Goal: Task Accomplishment & Management: Use online tool/utility

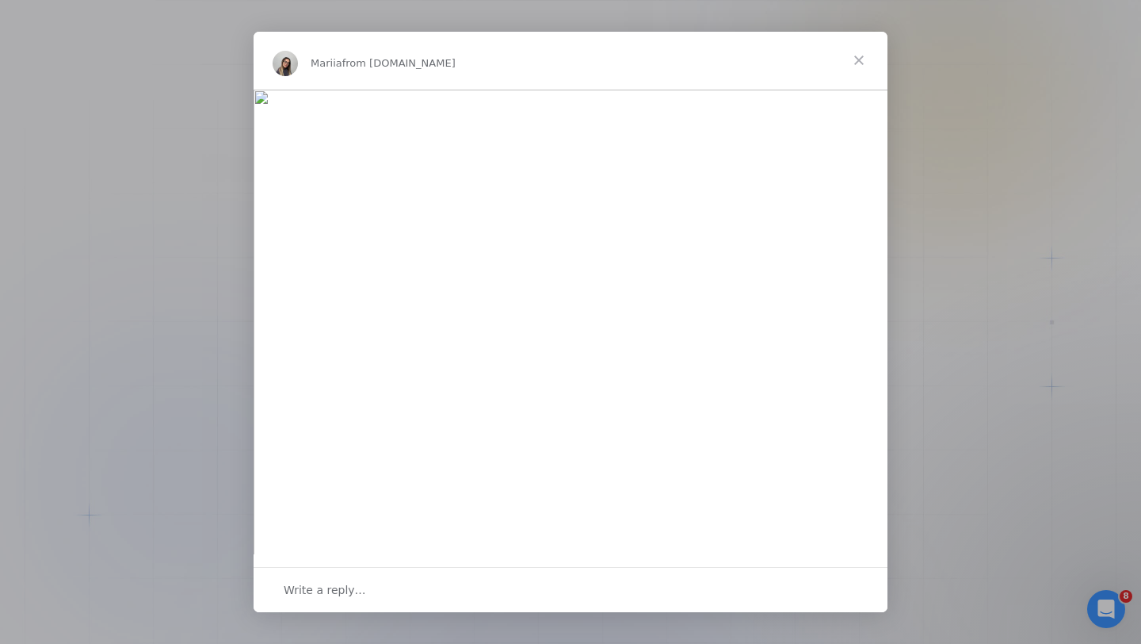
click at [859, 57] on span "Close" at bounding box center [859, 60] width 57 height 57
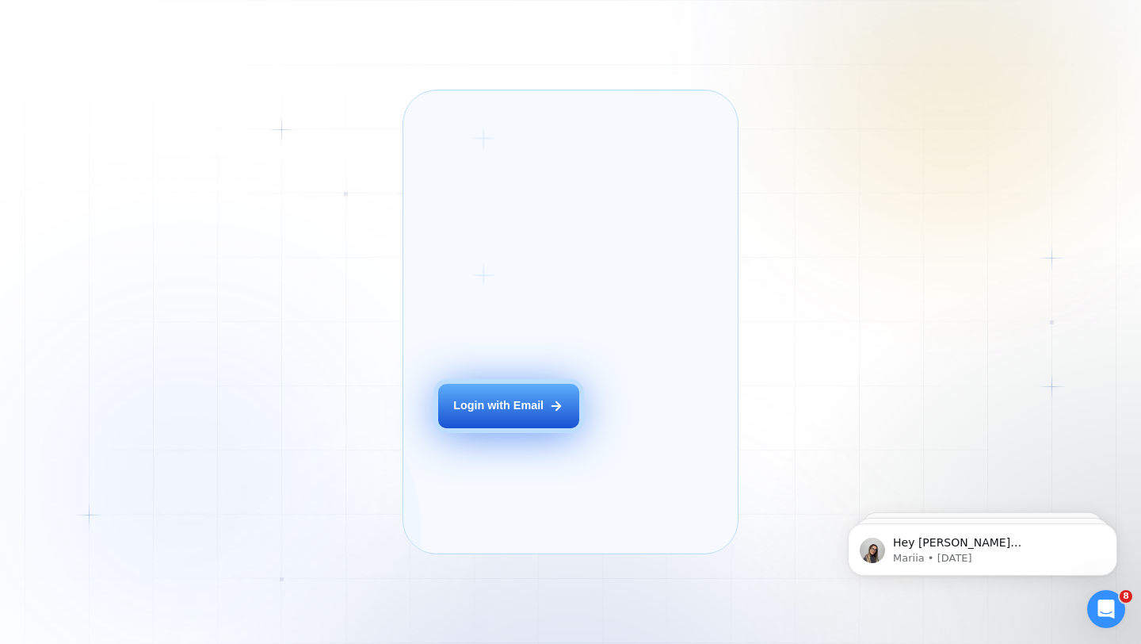
click at [497, 414] on div "Login with Email" at bounding box center [498, 406] width 90 height 16
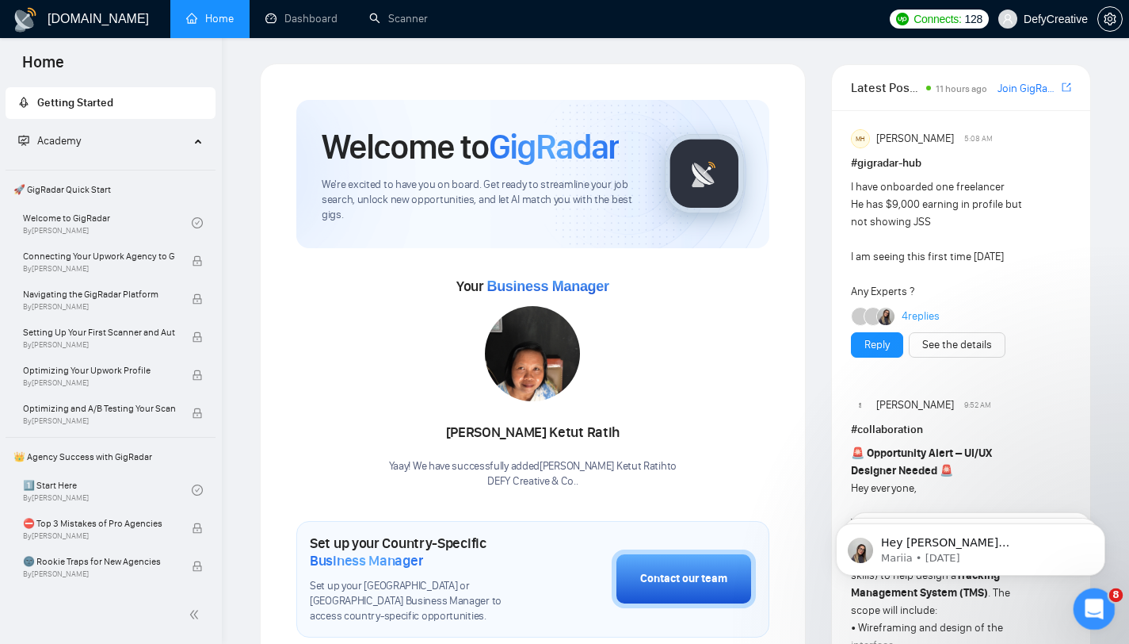
click at [1086, 595] on div "Open Intercom Messenger" at bounding box center [1092, 606] width 52 height 52
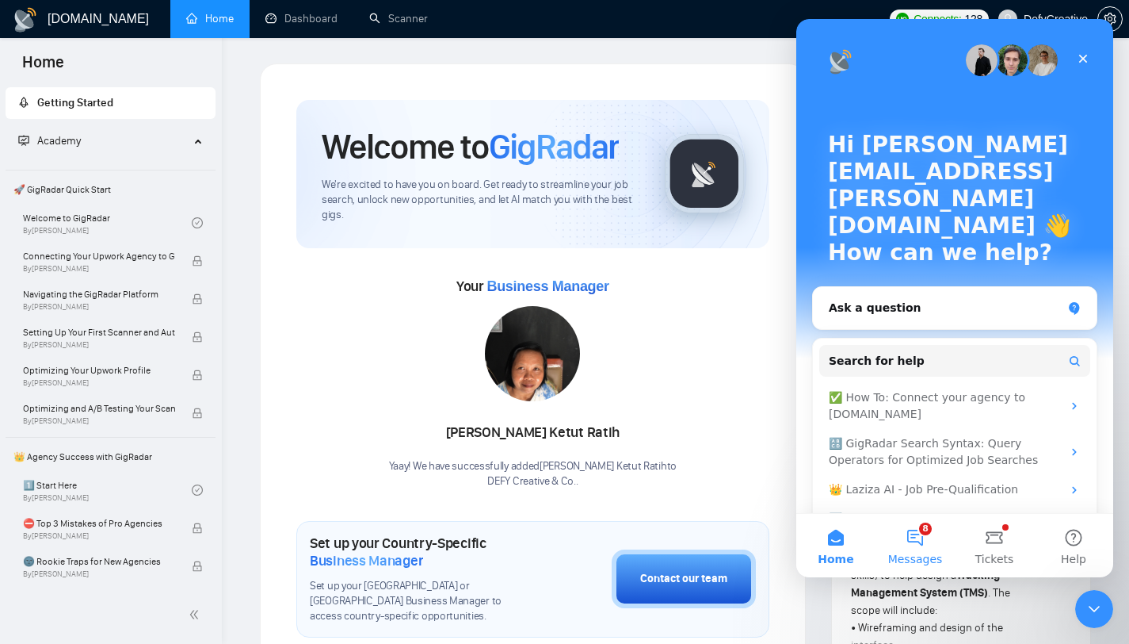
click at [927, 529] on button "8 Messages" at bounding box center [915, 545] width 79 height 63
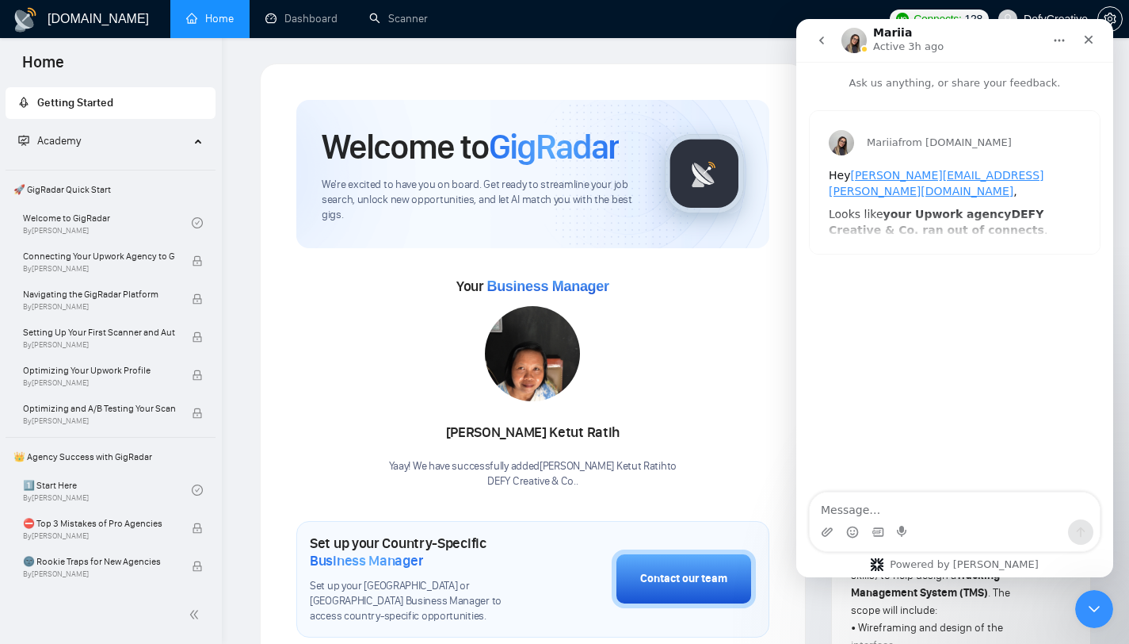
click at [814, 37] on button "go back" at bounding box center [822, 40] width 30 height 30
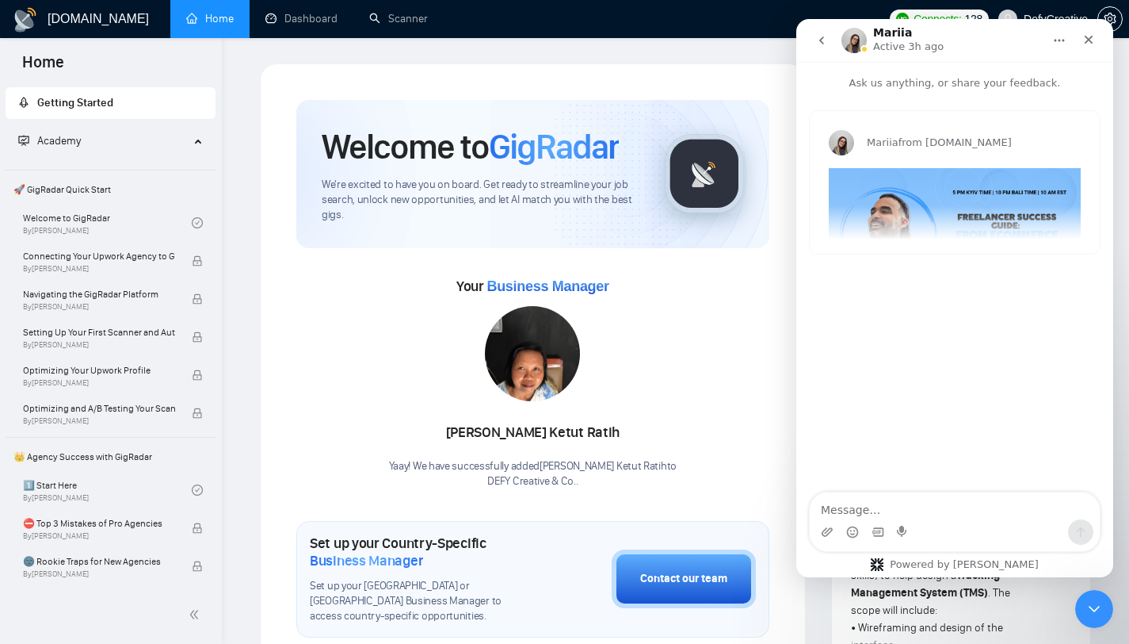
click at [820, 44] on icon "go back" at bounding box center [822, 40] width 13 height 13
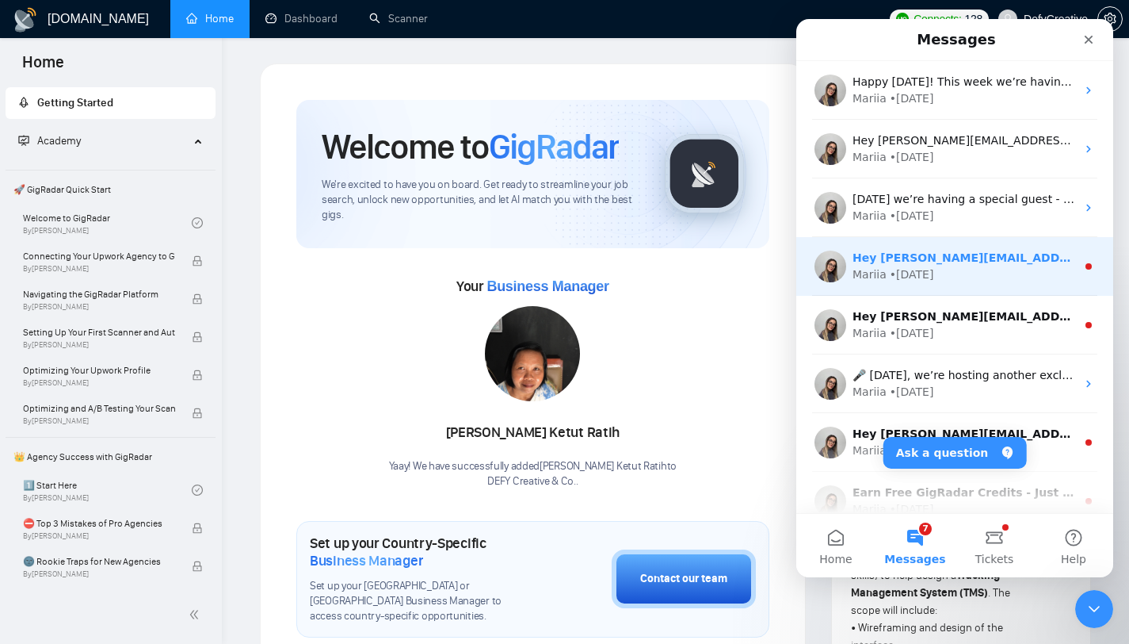
click at [971, 286] on div "Hey [PERSON_NAME][EMAIL_ADDRESS][PERSON_NAME][DOMAIN_NAME], Looks like your Upw…" at bounding box center [955, 266] width 317 height 59
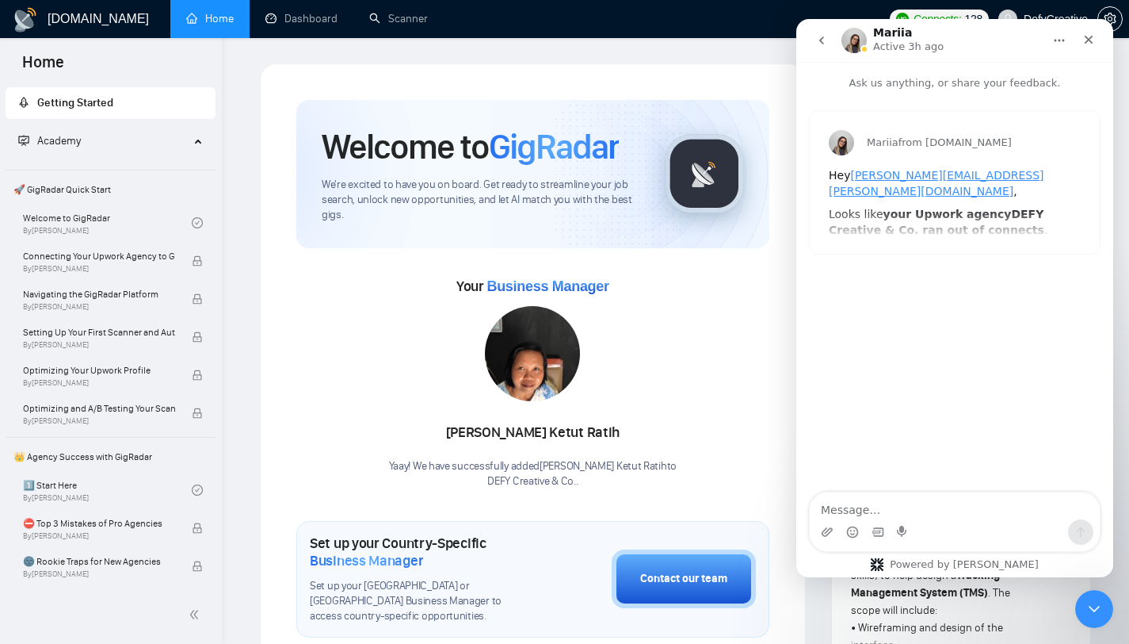
click at [820, 44] on icon "go back" at bounding box center [822, 40] width 13 height 13
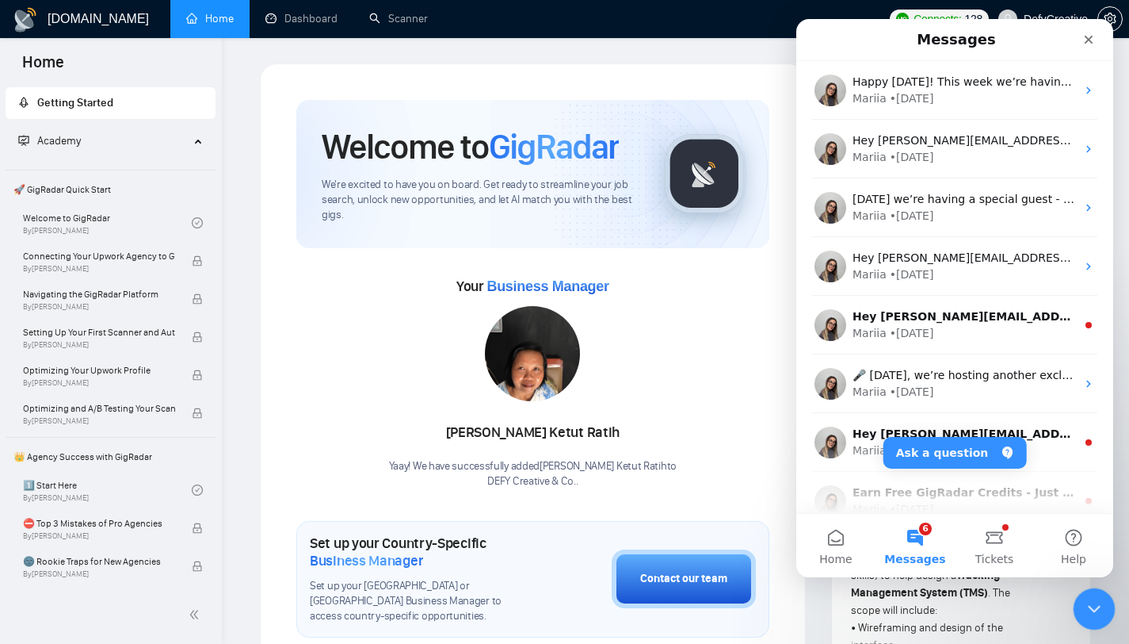
click at [1087, 590] on div "Close Intercom Messenger" at bounding box center [1092, 606] width 38 height 38
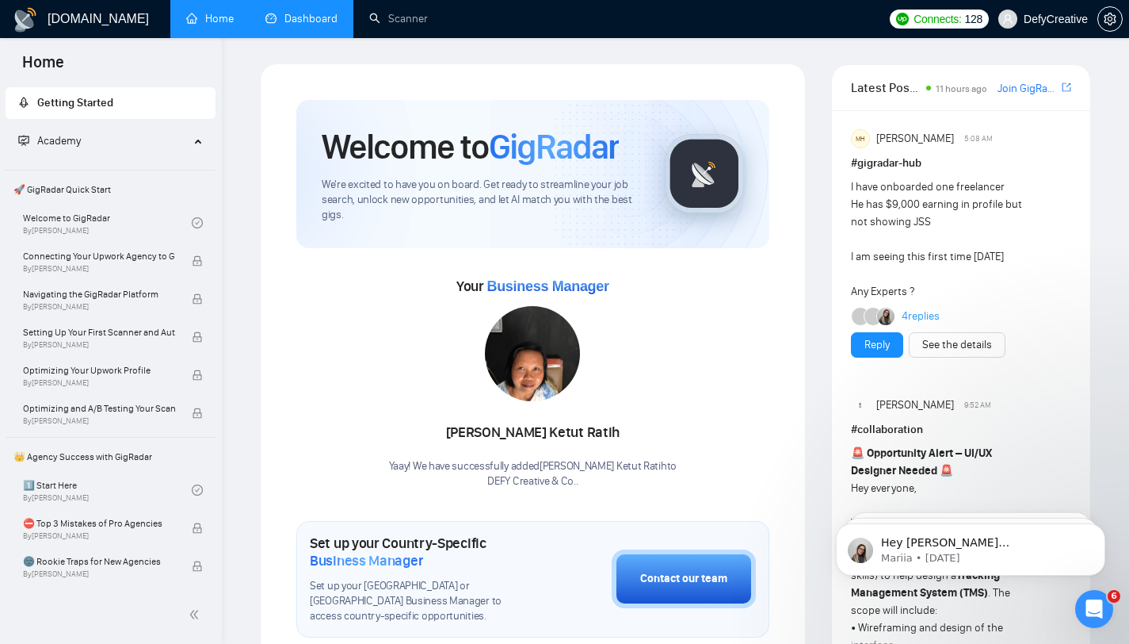
click at [293, 25] on link "Dashboard" at bounding box center [302, 18] width 72 height 13
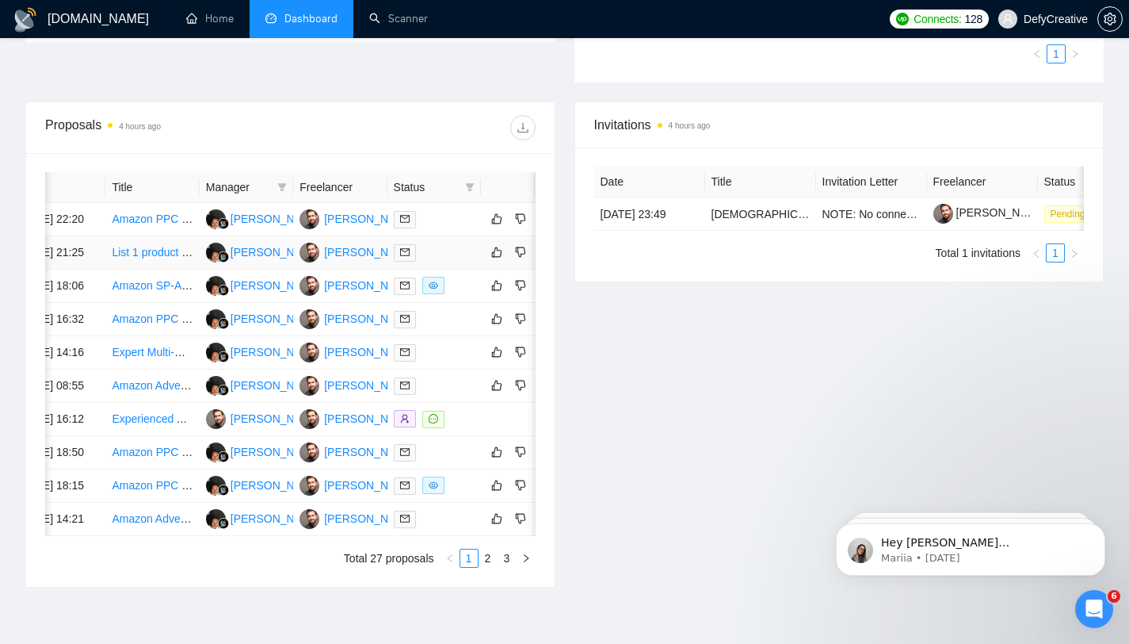
scroll to position [0, 64]
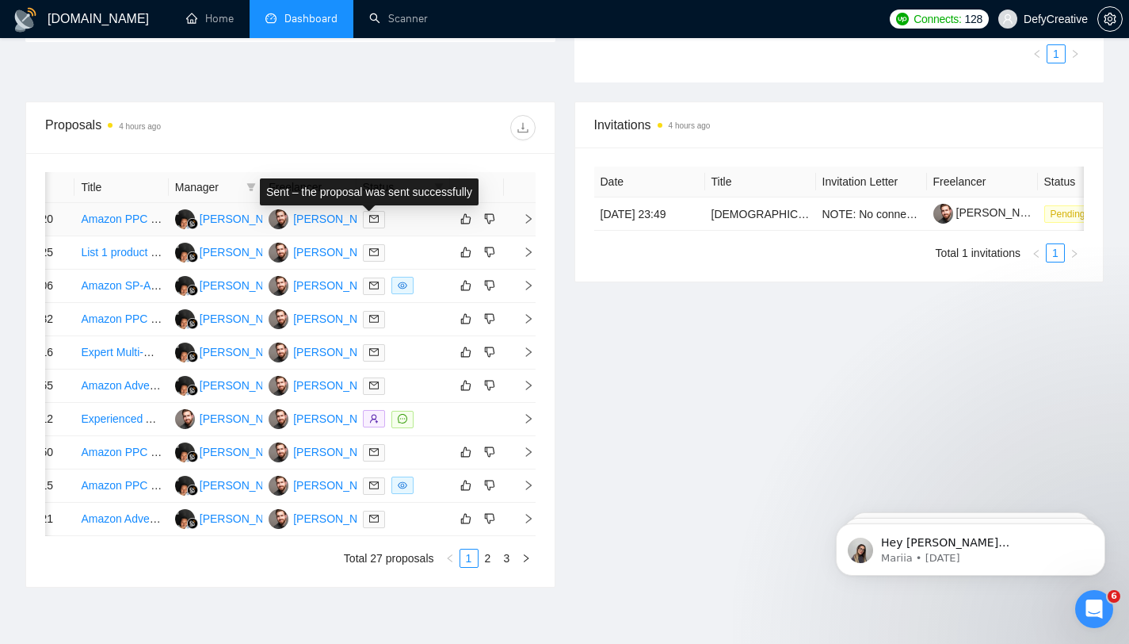
click at [376, 224] on icon "mail" at bounding box center [374, 219] width 10 height 10
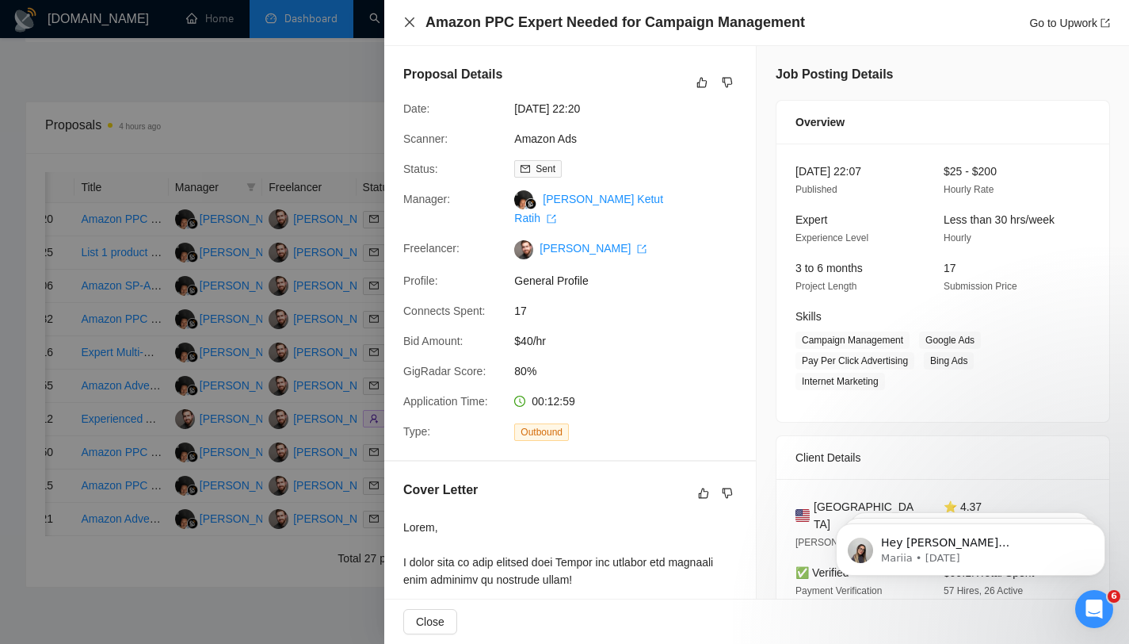
click at [407, 21] on icon "close" at bounding box center [409, 22] width 13 height 13
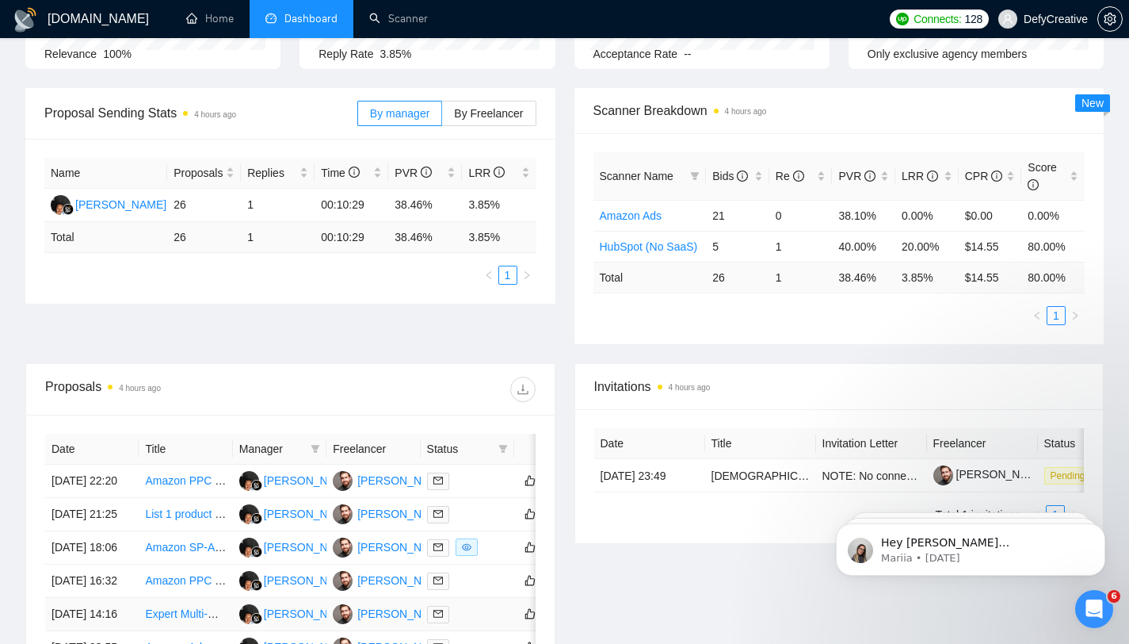
scroll to position [0, 0]
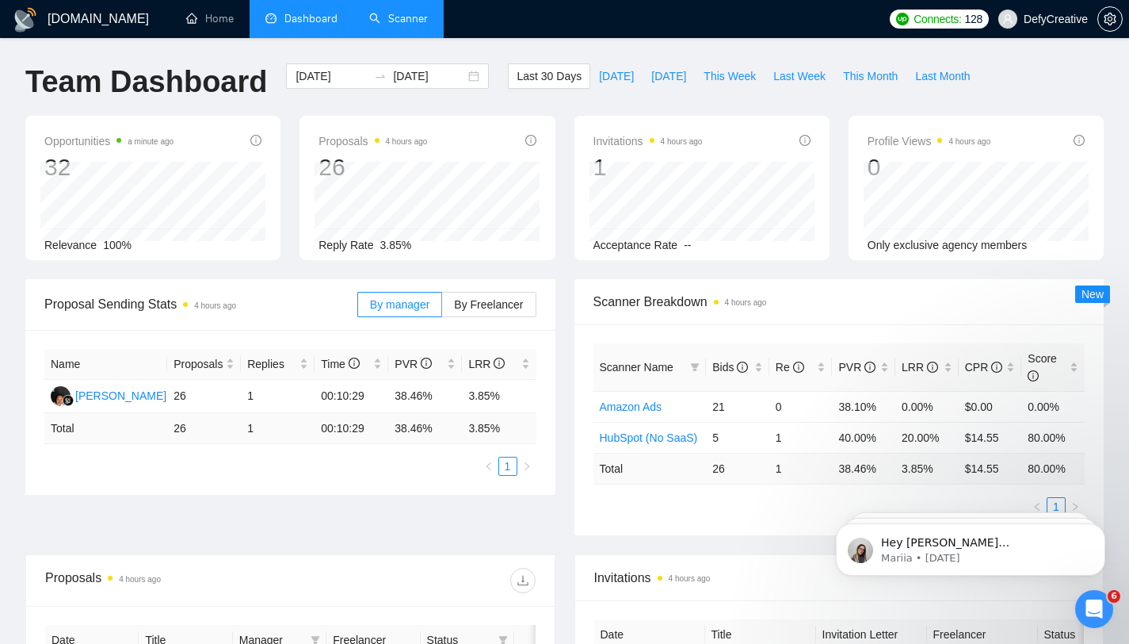
click at [406, 12] on link "Scanner" at bounding box center [398, 18] width 59 height 13
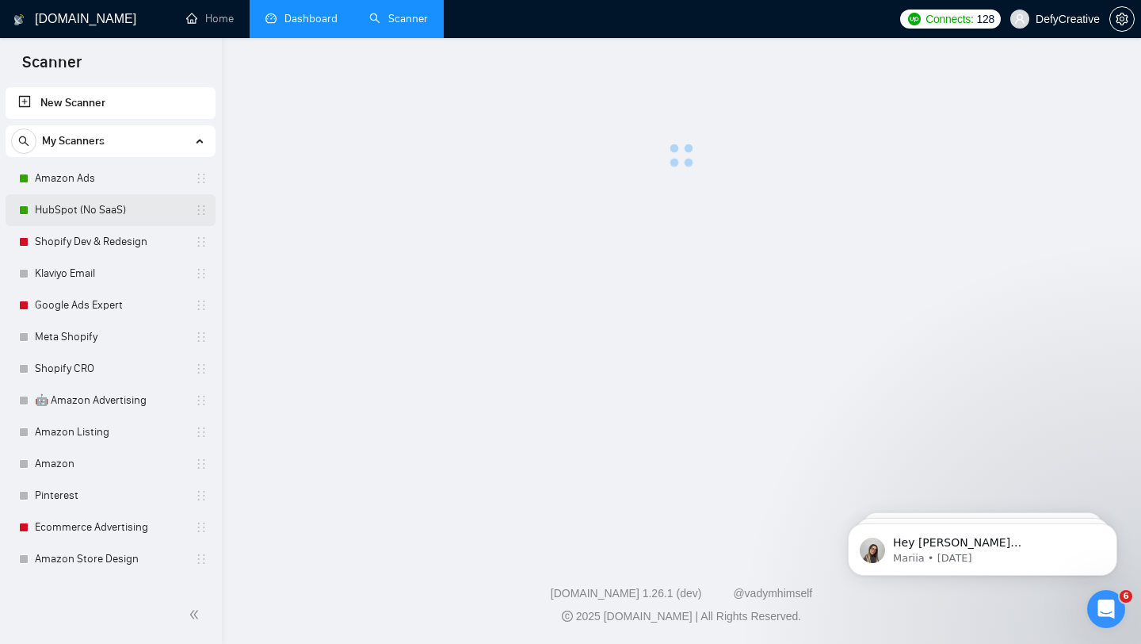
click at [87, 212] on link "HubSpot (No SaaS)" at bounding box center [110, 210] width 151 height 32
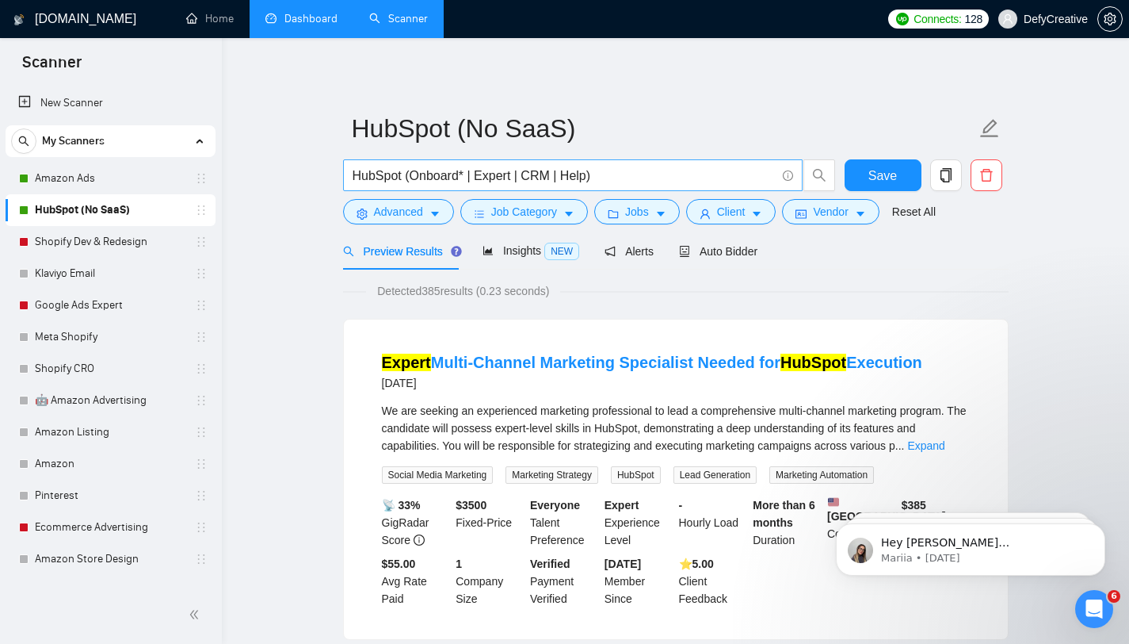
click at [589, 178] on input "HubSpot (Onboard* | Expert | CRM | Help)" at bounding box center [564, 176] width 423 height 20
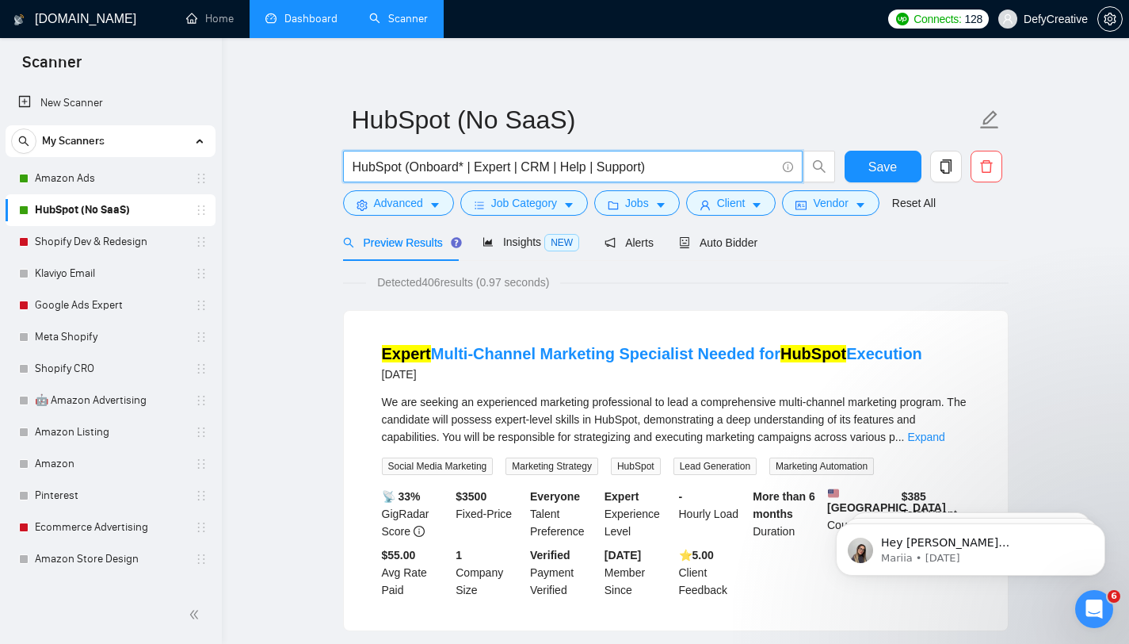
scroll to position [10, 0]
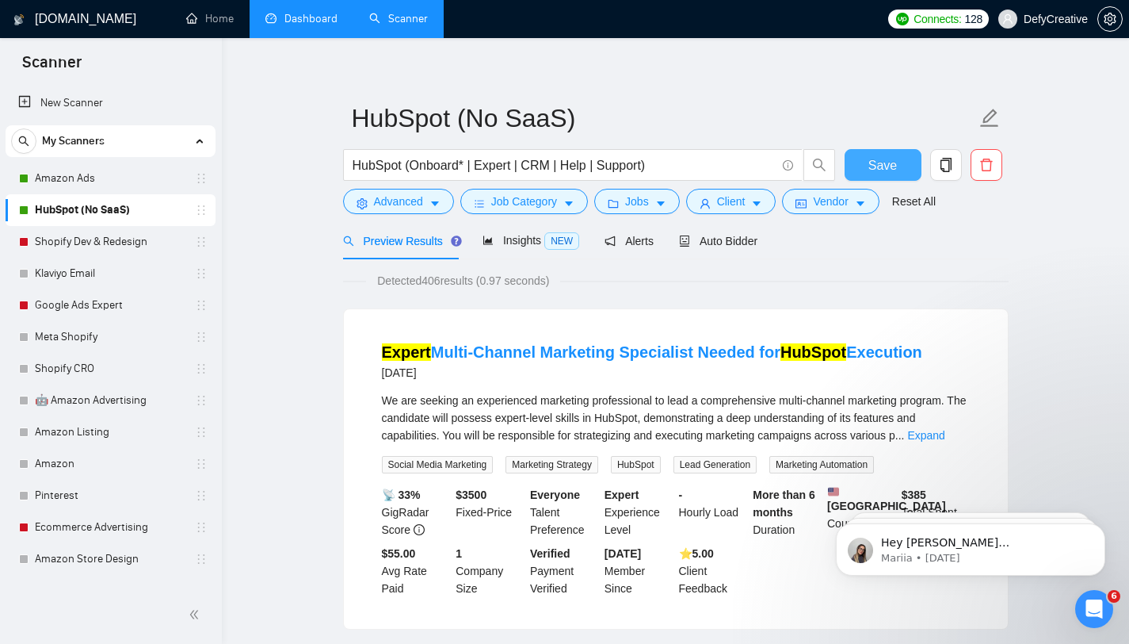
click at [867, 160] on button "Save" at bounding box center [883, 165] width 77 height 32
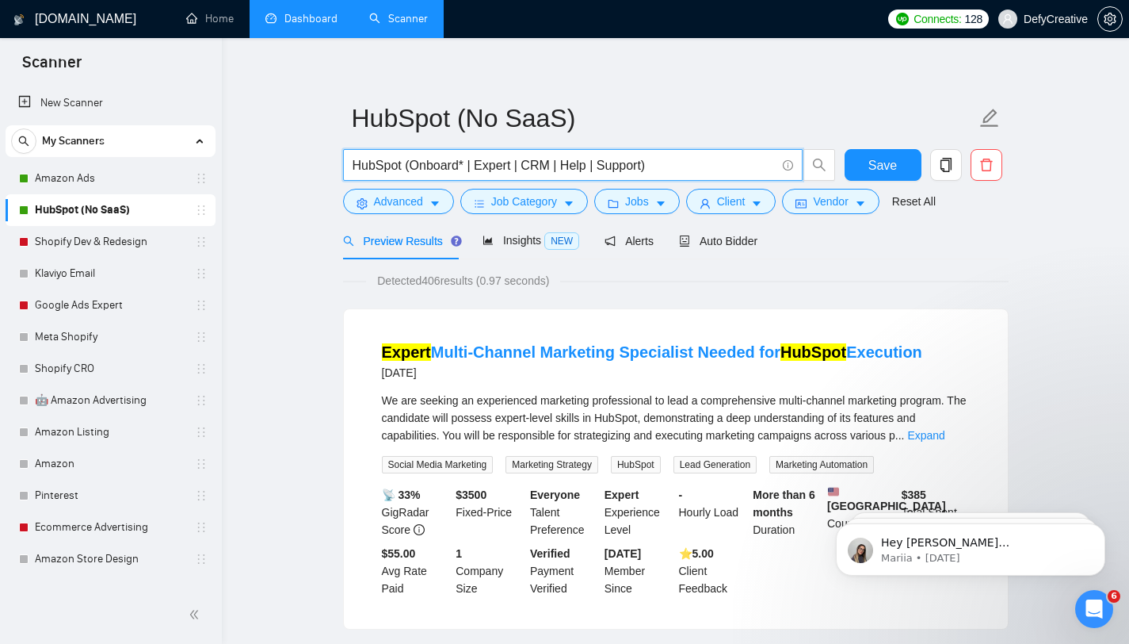
click at [645, 169] on input "HubSpot (Onboard* | Expert | CRM | Help | Support)" at bounding box center [564, 165] width 423 height 20
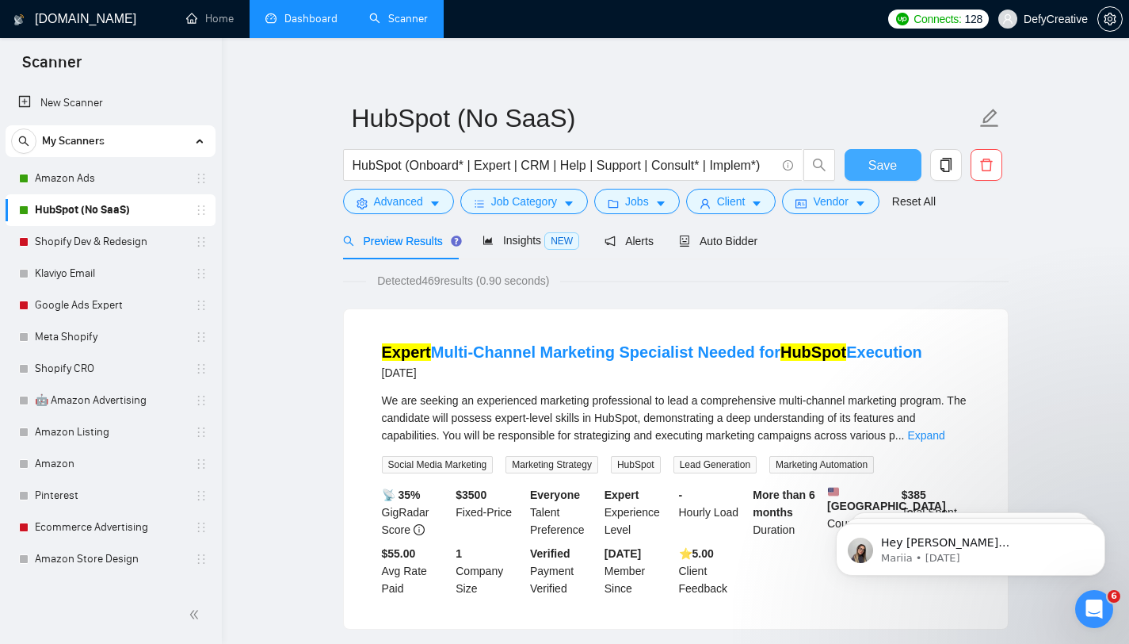
click at [877, 160] on span "Save" at bounding box center [883, 165] width 29 height 20
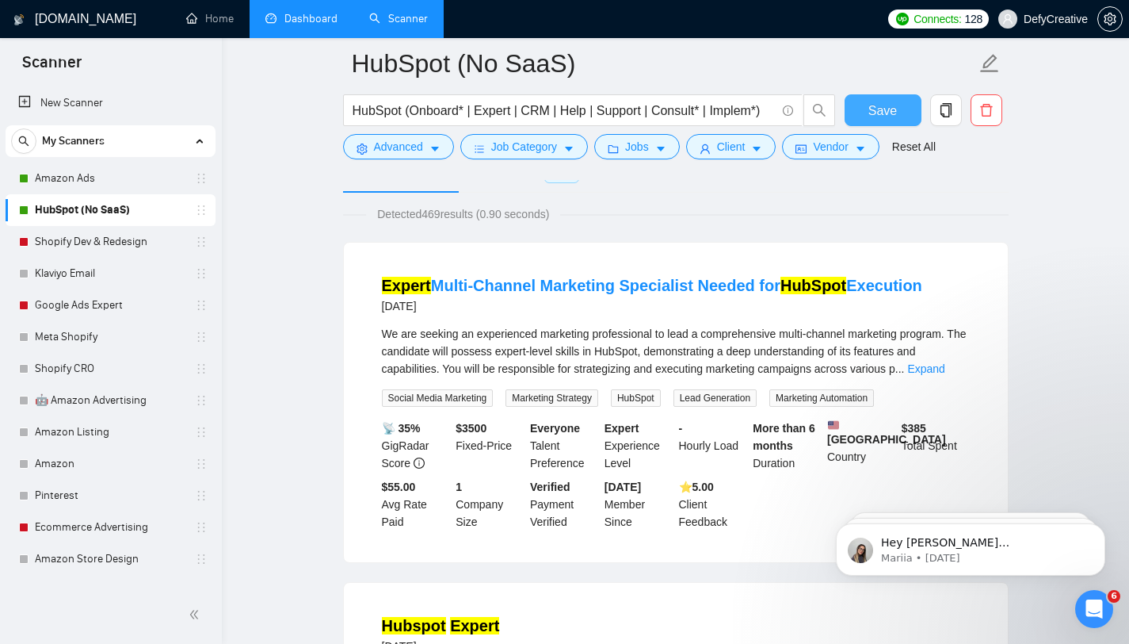
scroll to position [0, 0]
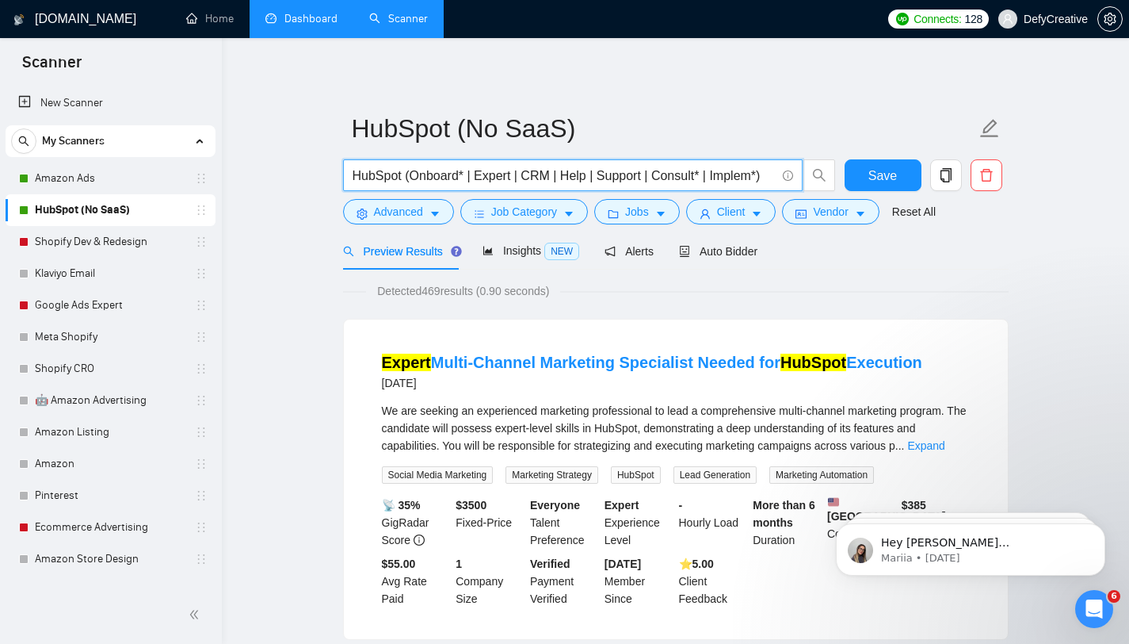
click at [758, 178] on input "HubSpot (Onboard* | Expert | CRM | Help | Support | Consult* | Implem*)" at bounding box center [564, 176] width 423 height 20
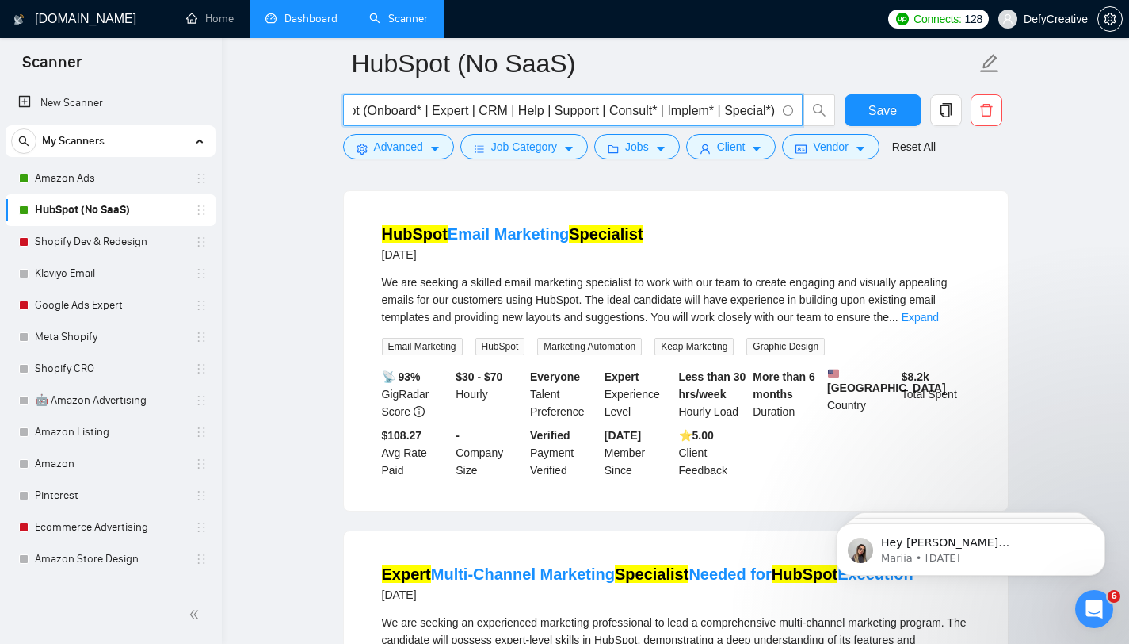
scroll to position [130, 0]
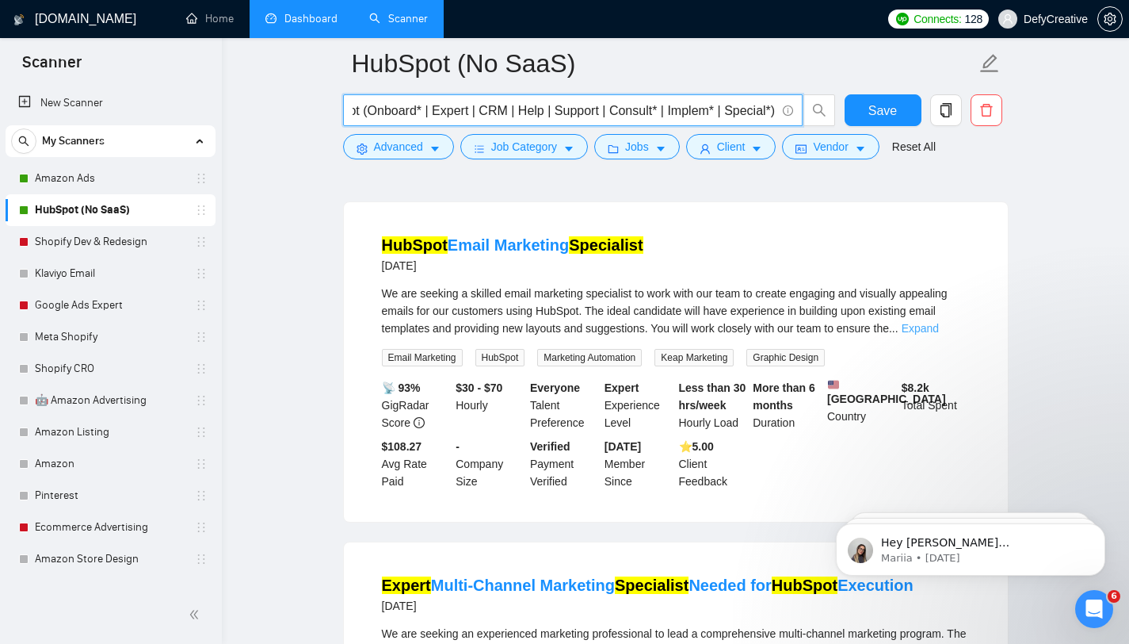
type input "HubSpot (Onboard* | Expert | CRM | Help | Support | Consult* | Implem* | Specia…"
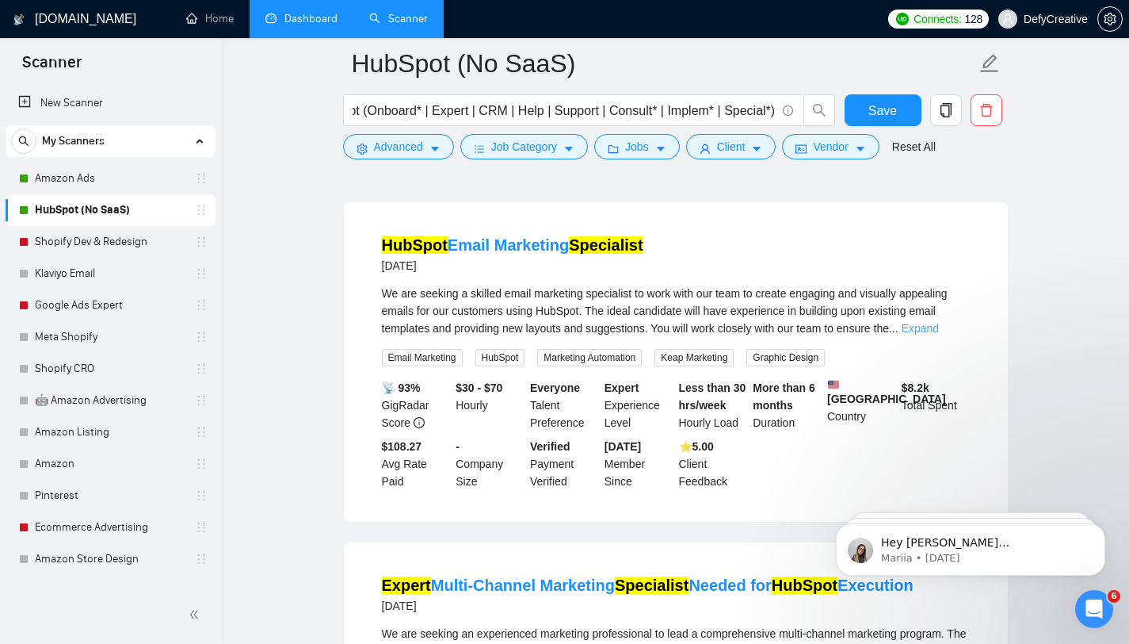
scroll to position [0, 0]
click at [935, 330] on link "Expand" at bounding box center [920, 328] width 37 height 13
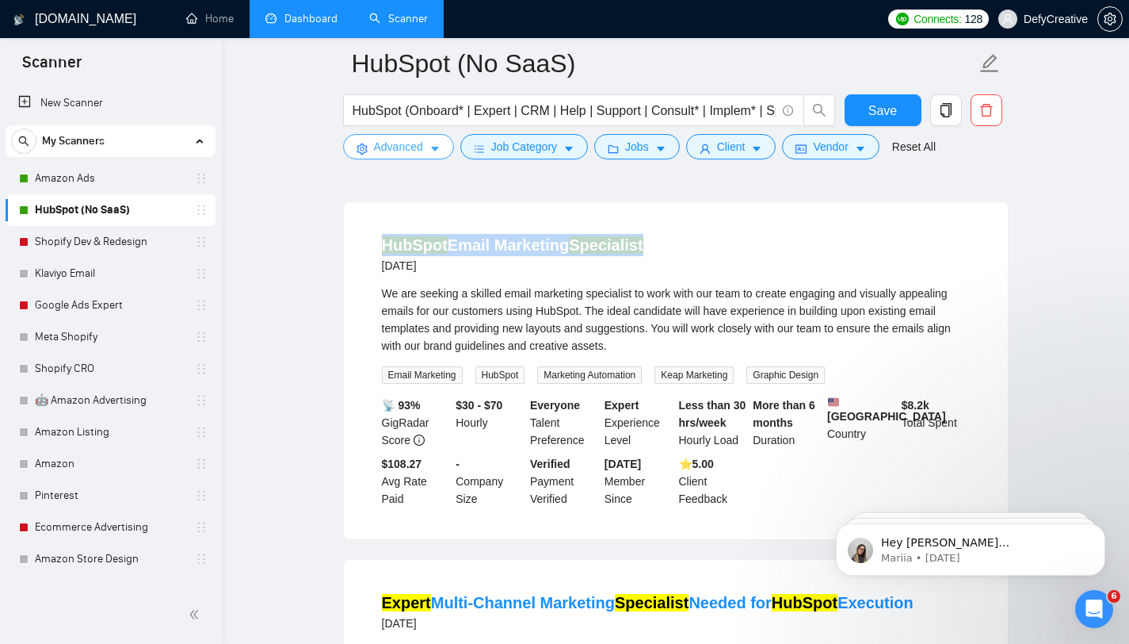
click at [400, 148] on span "Advanced" at bounding box center [398, 146] width 49 height 17
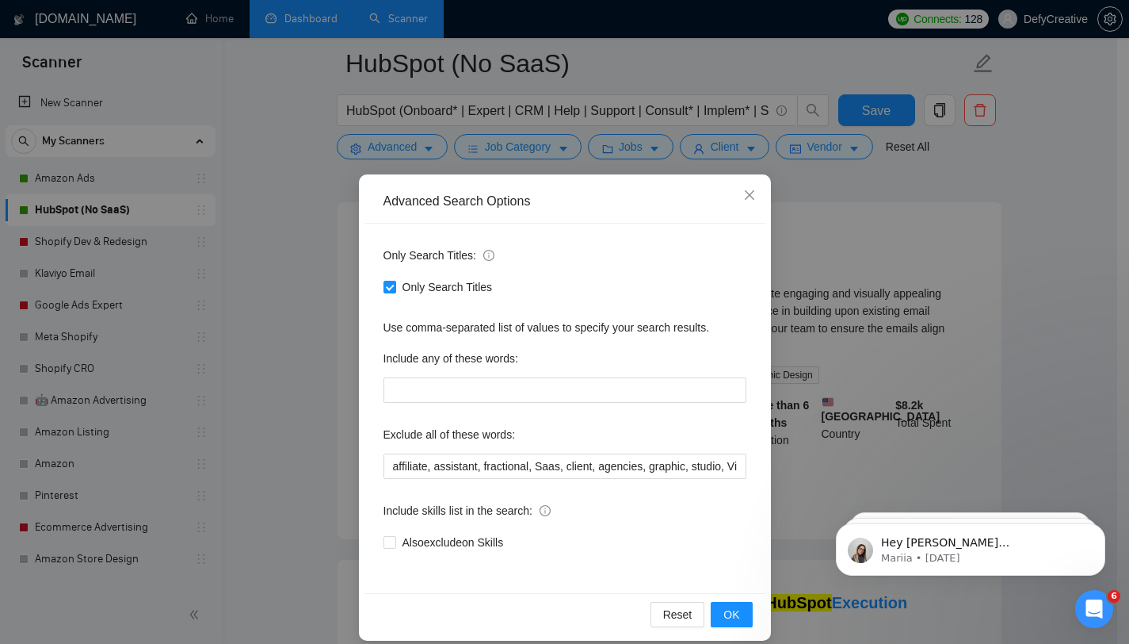
scroll to position [16, 0]
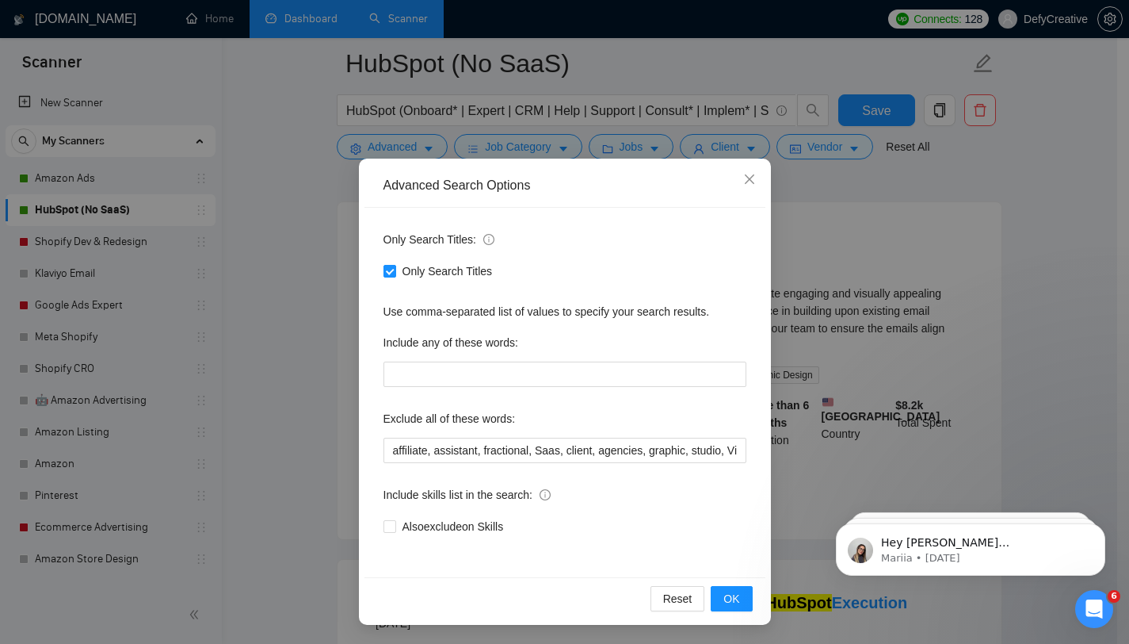
click at [257, 298] on div "Advanced Search Options Only Search Titles: Only Search Titles Use comma-separa…" at bounding box center [564, 322] width 1129 height 644
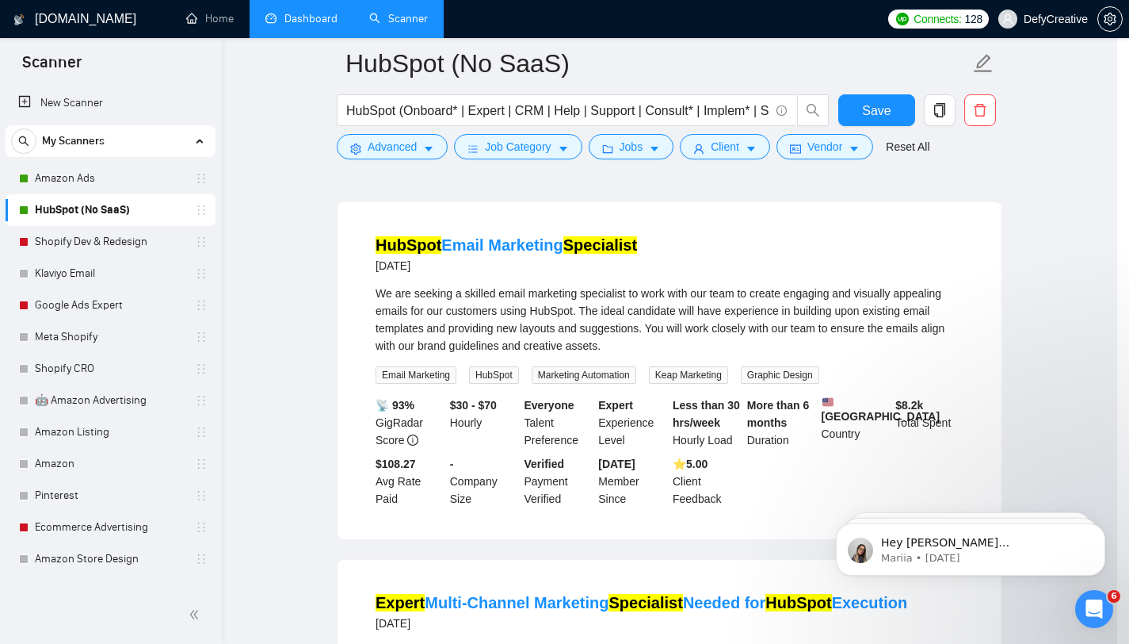
scroll to position [0, 0]
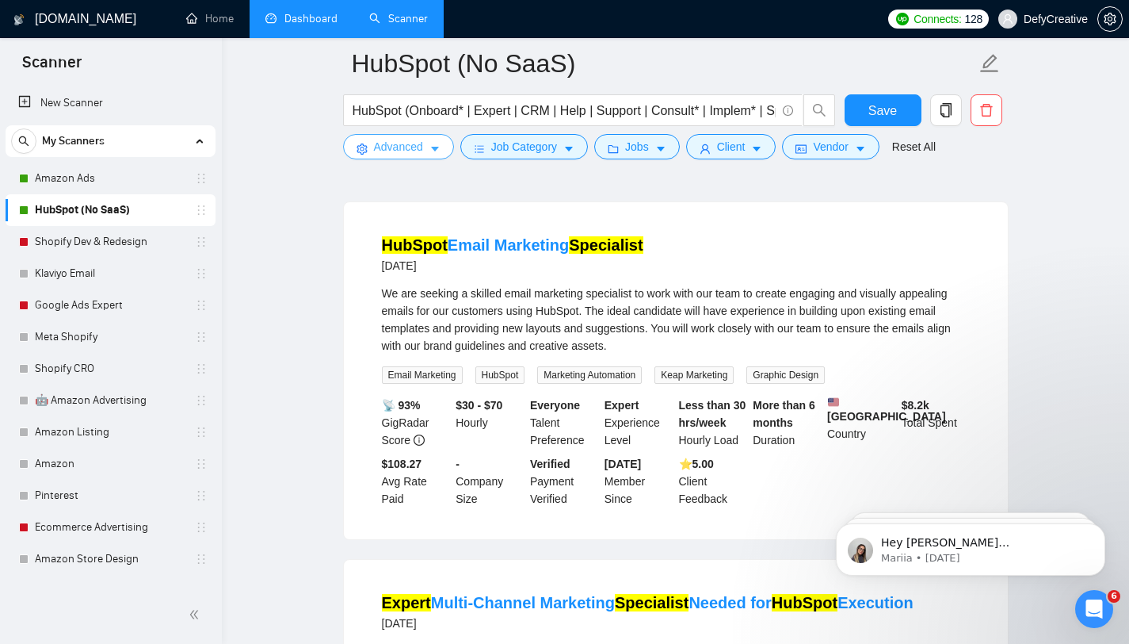
click at [403, 146] on span "Advanced" at bounding box center [398, 146] width 49 height 17
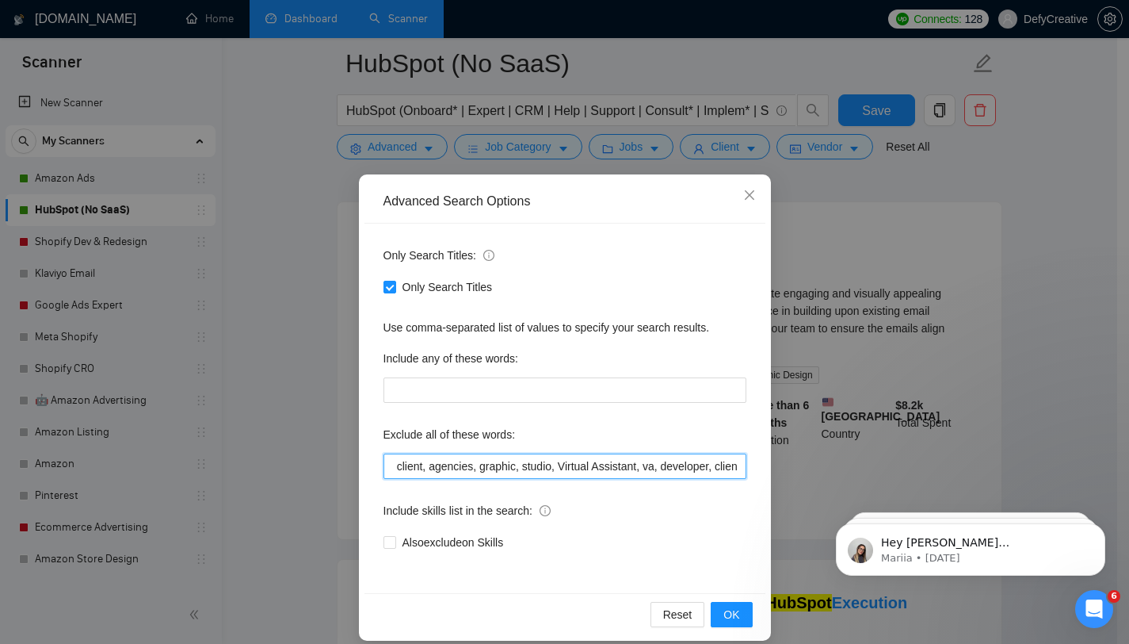
drag, startPoint x: 495, startPoint y: 471, endPoint x: 739, endPoint y: 476, distance: 243.4
click at [739, 476] on input "affiliate, assistant, fractional, Saas, client, agencies, graphic, studio, Virt…" at bounding box center [565, 465] width 363 height 25
click at [573, 466] on input "affiliate, assistant, fractional, Saas, client, agencies, graphic, studio, Virt…" at bounding box center [565, 465] width 363 height 25
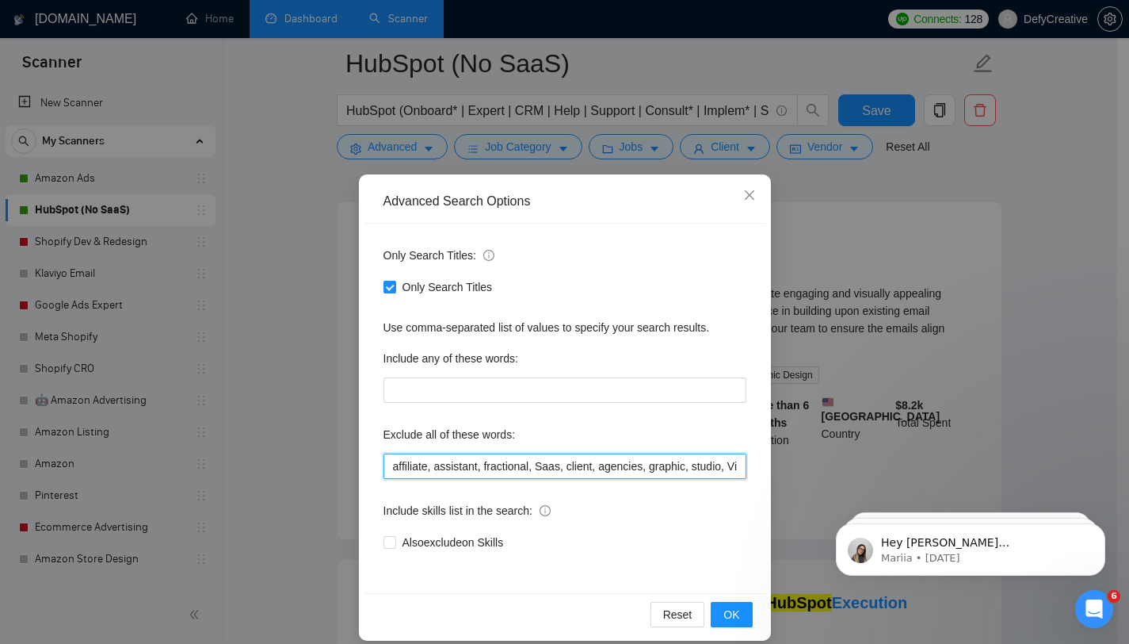
drag, startPoint x: 606, startPoint y: 469, endPoint x: 439, endPoint y: 474, distance: 166.5
click at [439, 475] on input "affiliate, assistant, fractional, Saas, client, agencies, graphic, studio, Virt…" at bounding box center [565, 465] width 363 height 25
click at [692, 469] on input "affiliate, assistant, fractional, Saas, client, agencies, graphic, studio, Virt…" at bounding box center [565, 465] width 363 height 25
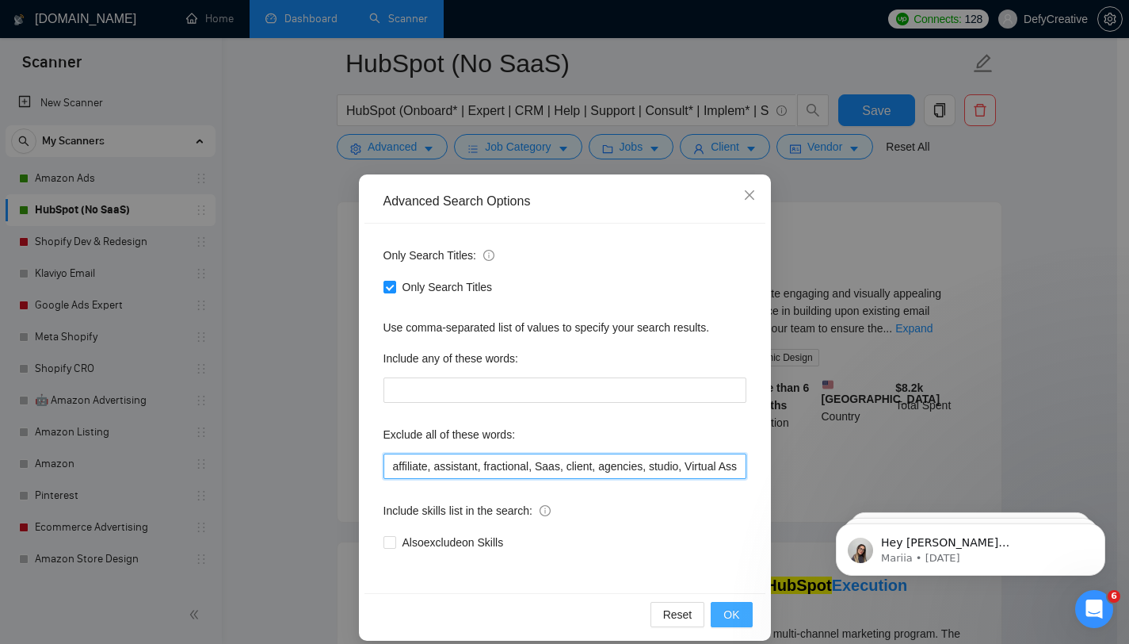
type input "affiliate, assistant, fractional, Saas, client, agencies, studio, Virtual Assis…"
click at [712, 609] on button "OK" at bounding box center [731, 614] width 41 height 25
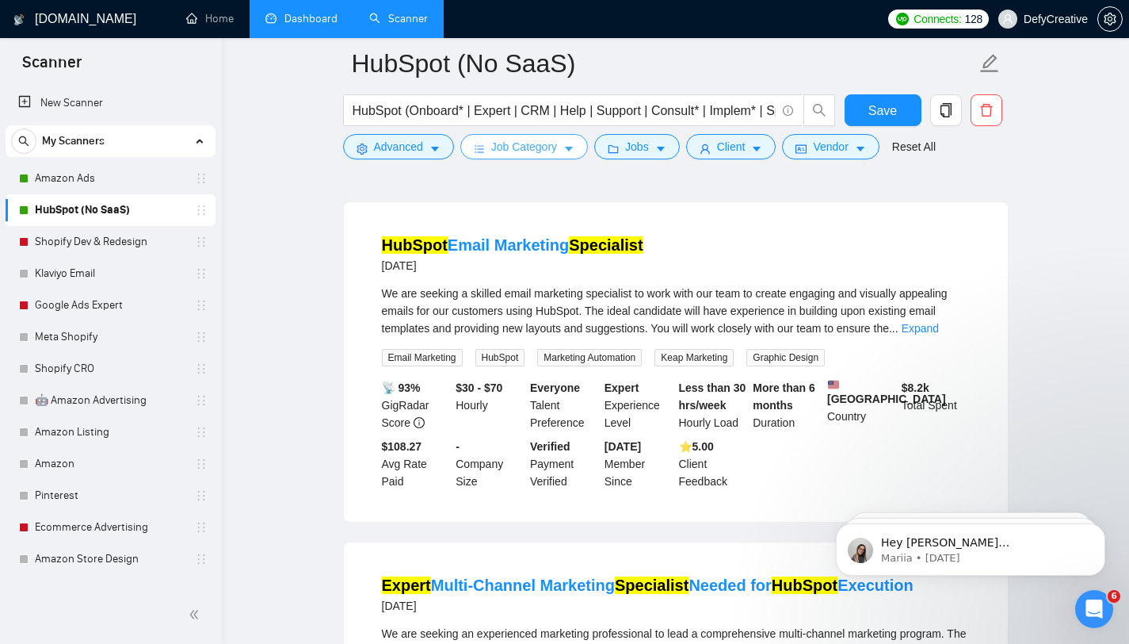
click at [506, 151] on span "Job Category" at bounding box center [524, 146] width 66 height 17
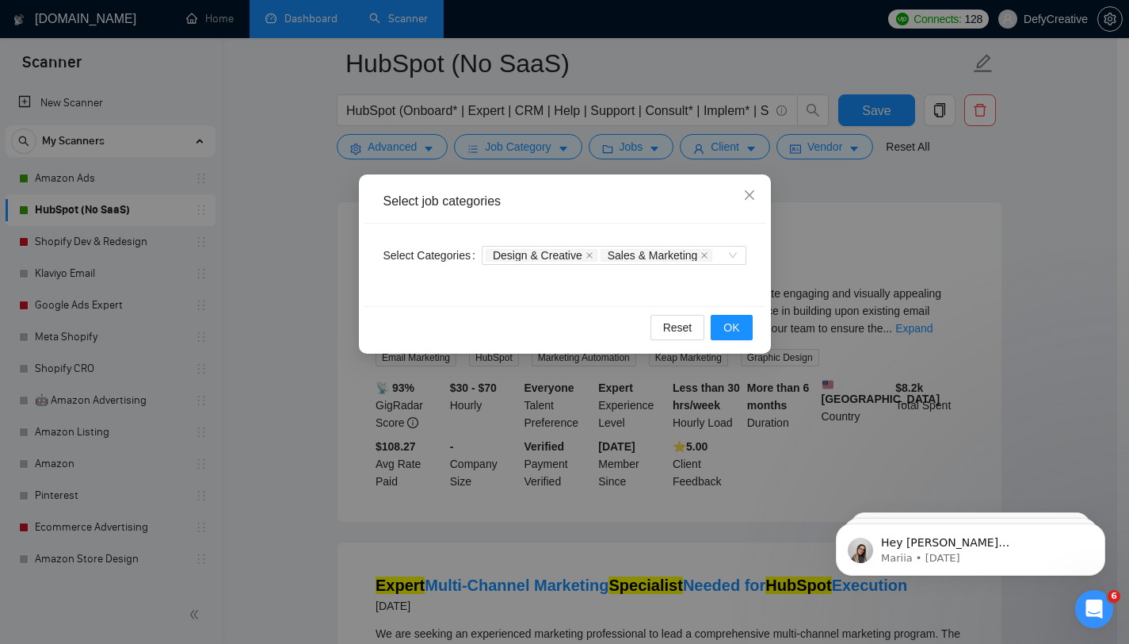
click at [882, 182] on div "Select job categories Select Categories Design & Creative Sales & Marketing Res…" at bounding box center [564, 322] width 1129 height 644
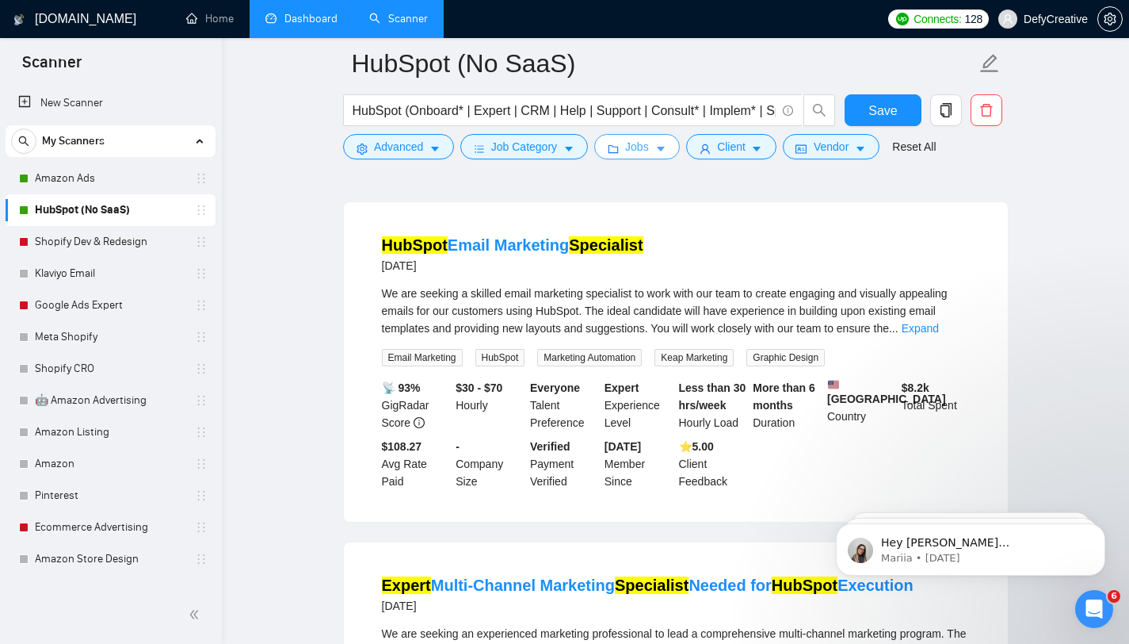
click at [639, 151] on span "Jobs" at bounding box center [637, 146] width 24 height 17
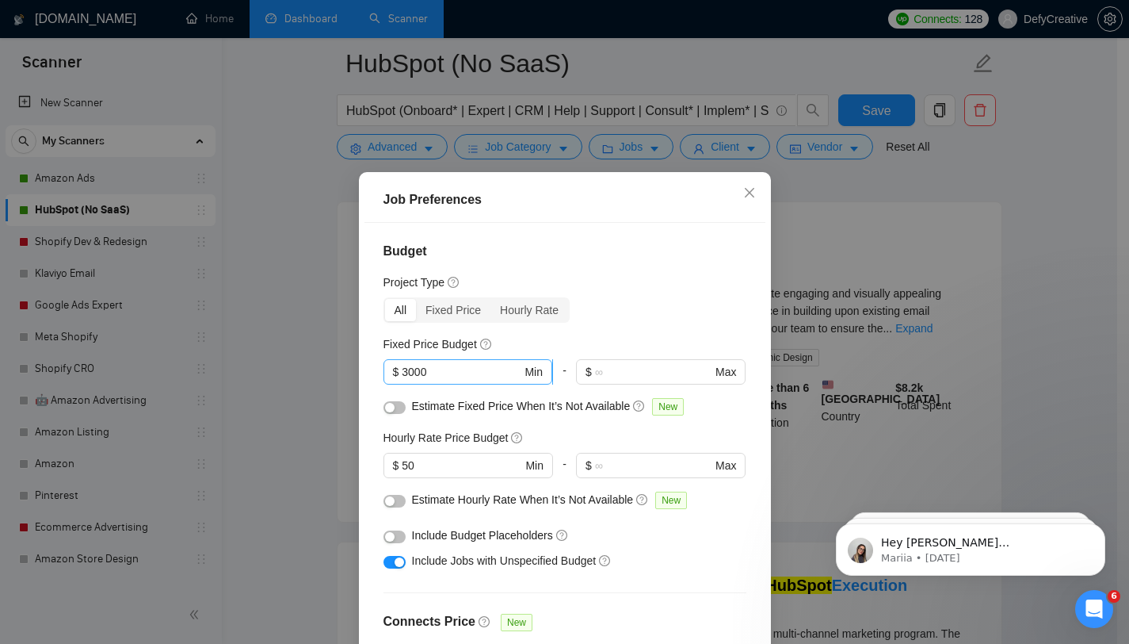
click at [462, 368] on input "3000" at bounding box center [462, 371] width 120 height 17
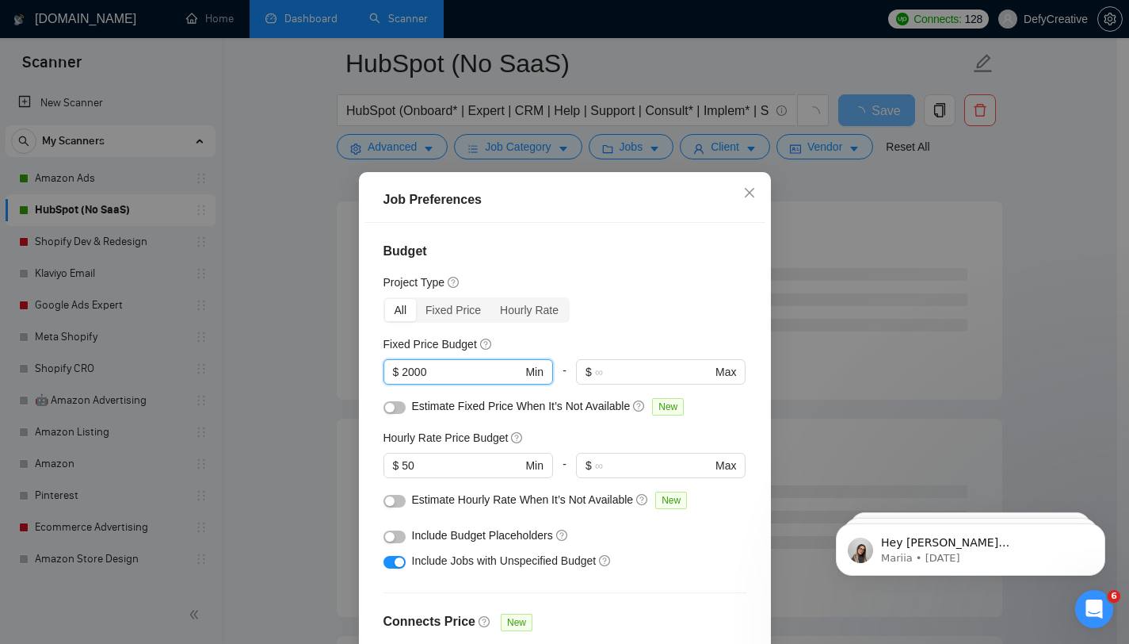
type input "2000"
click at [559, 197] on div "Job Preferences" at bounding box center [565, 199] width 363 height 19
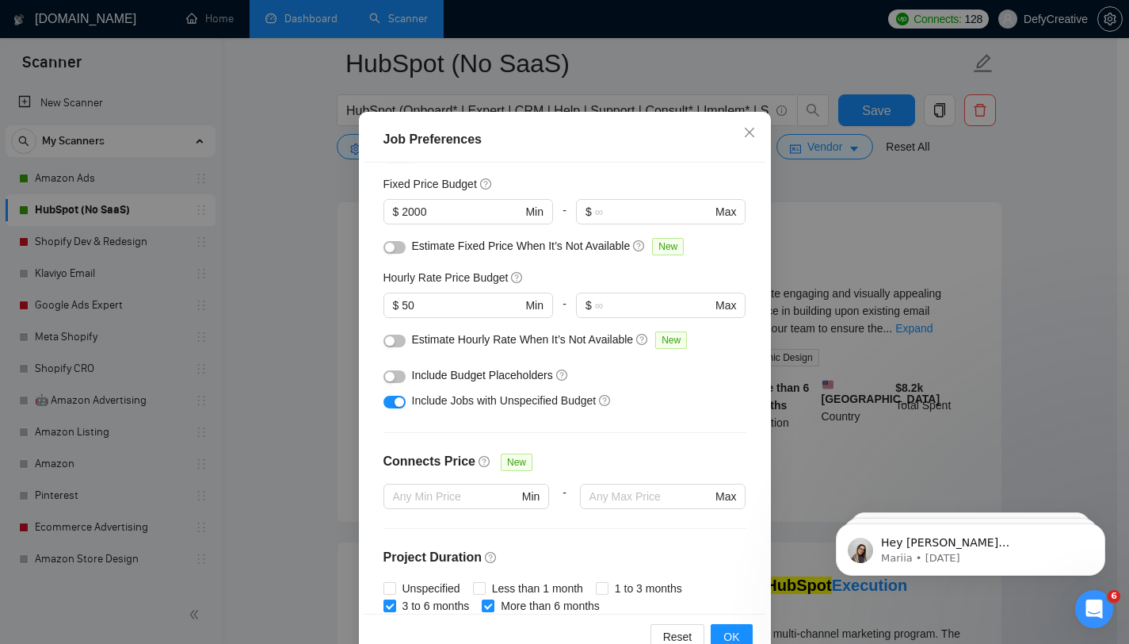
scroll to position [139, 0]
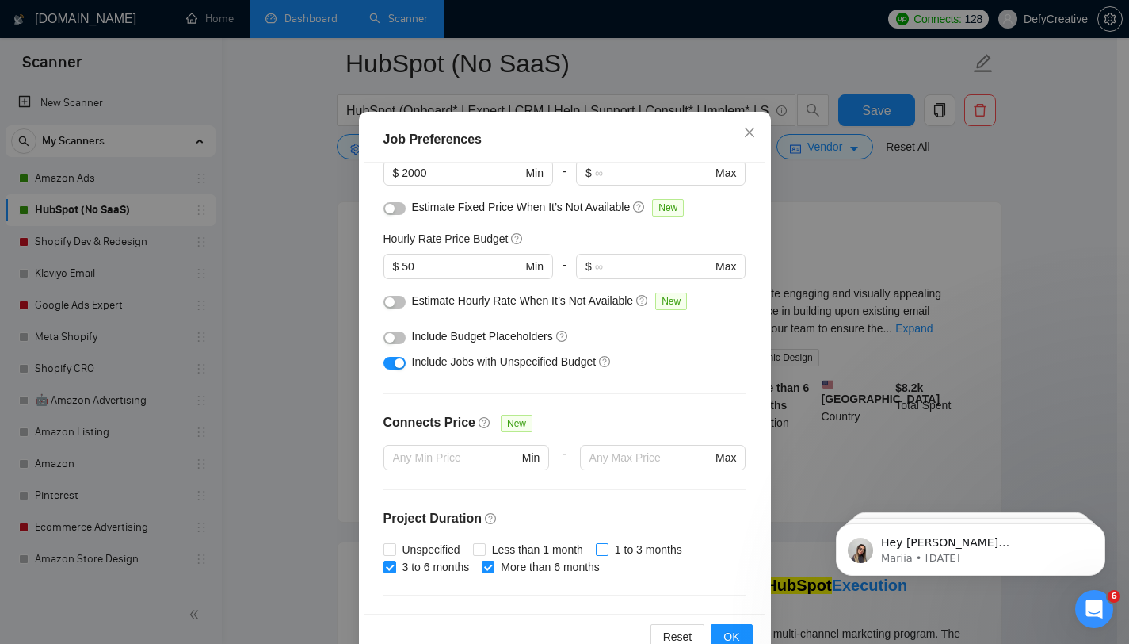
click at [602, 552] on input "1 to 3 months" at bounding box center [601, 548] width 11 height 11
checkbox input "true"
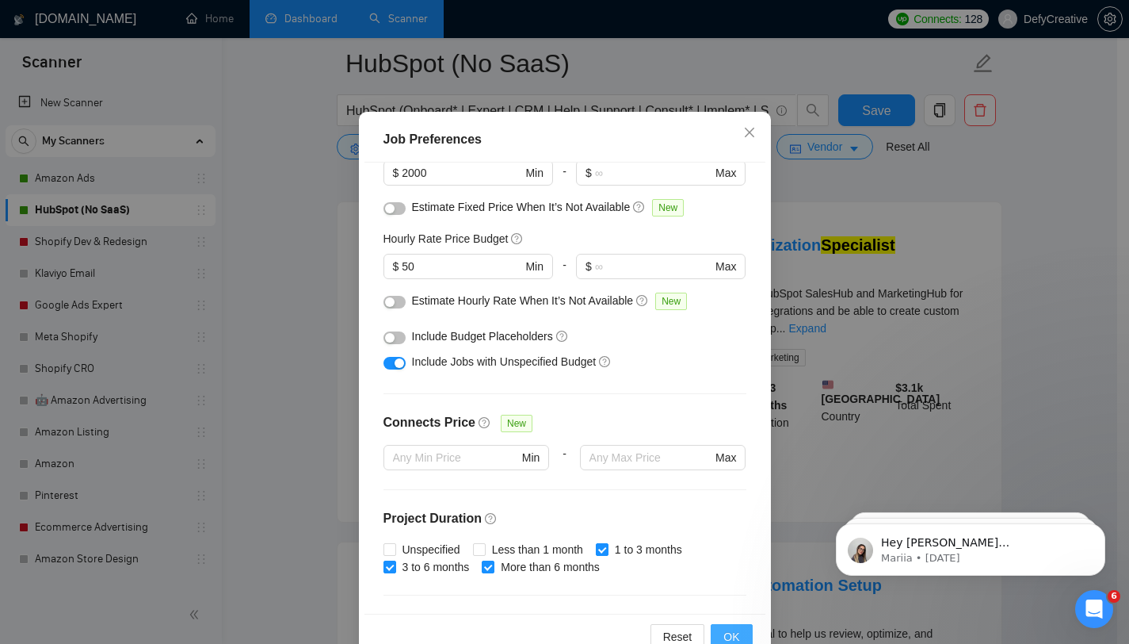
click at [730, 635] on span "OK" at bounding box center [732, 636] width 16 height 17
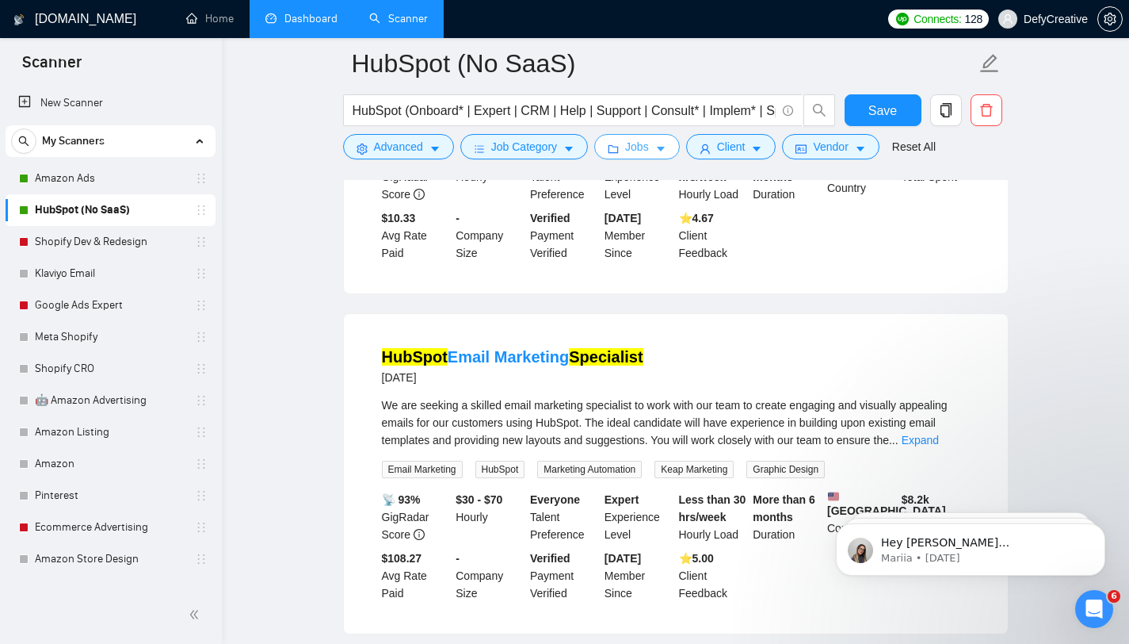
scroll to position [2213, 0]
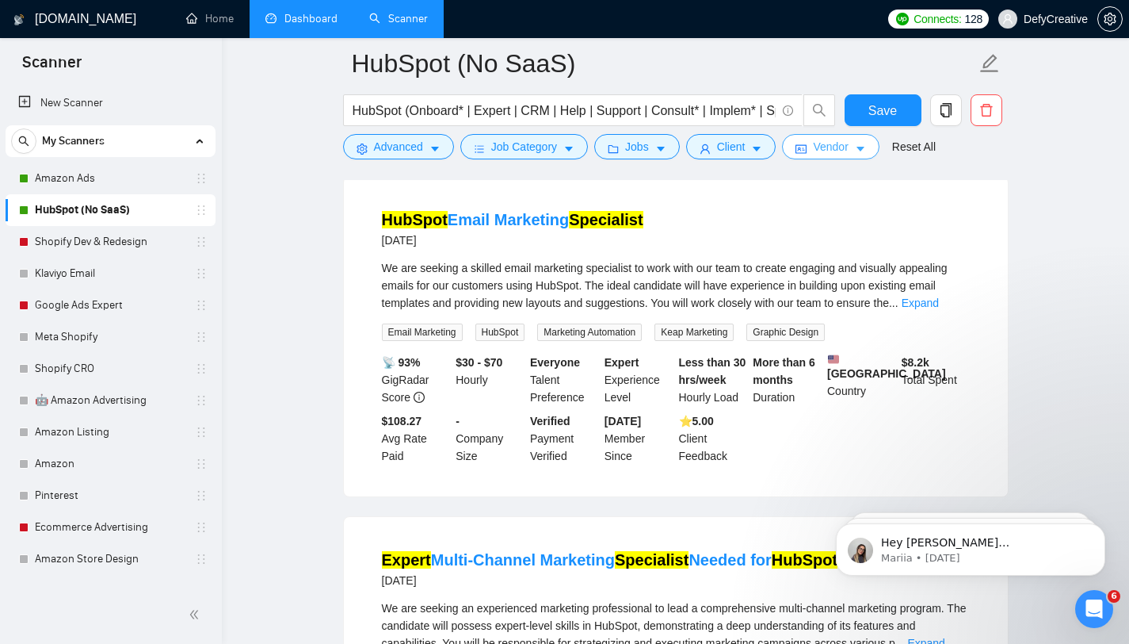
click at [823, 156] on button "Vendor" at bounding box center [830, 146] width 97 height 25
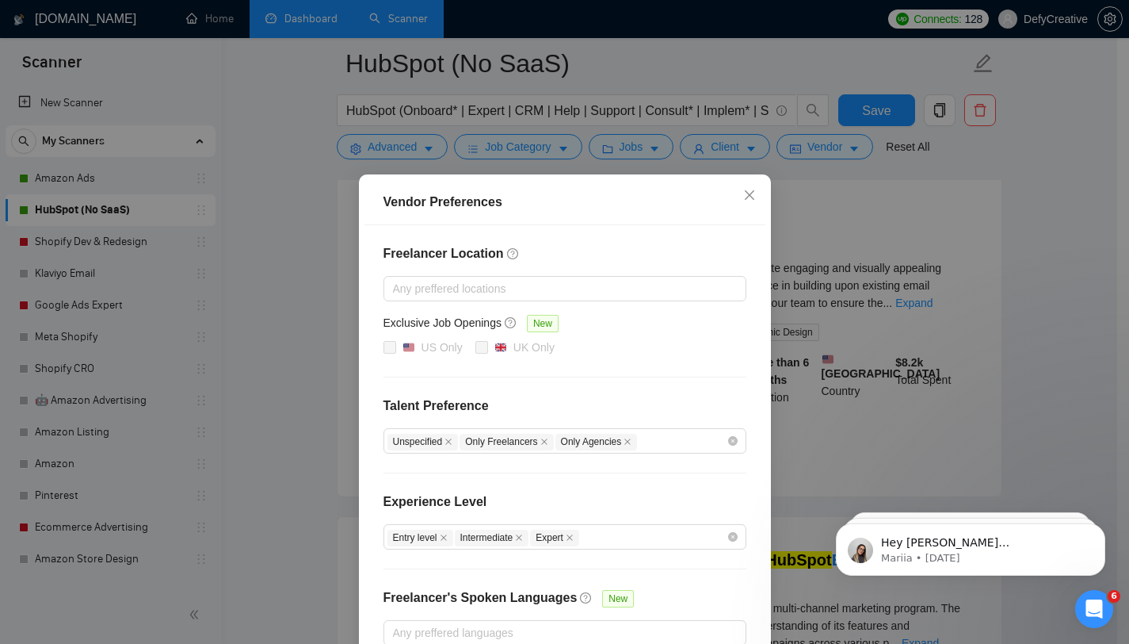
click at [1008, 160] on div "Vendor Preferences Freelancer Location Any preffered locations Exclusive Job Op…" at bounding box center [564, 322] width 1129 height 644
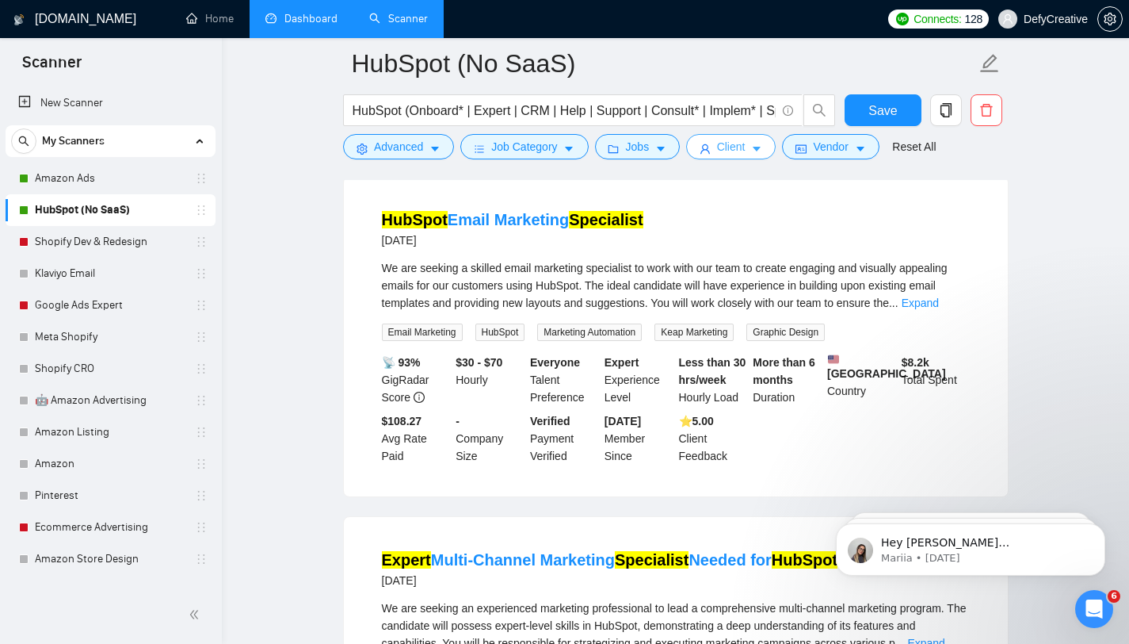
click at [721, 152] on button "Client" at bounding box center [731, 146] width 90 height 25
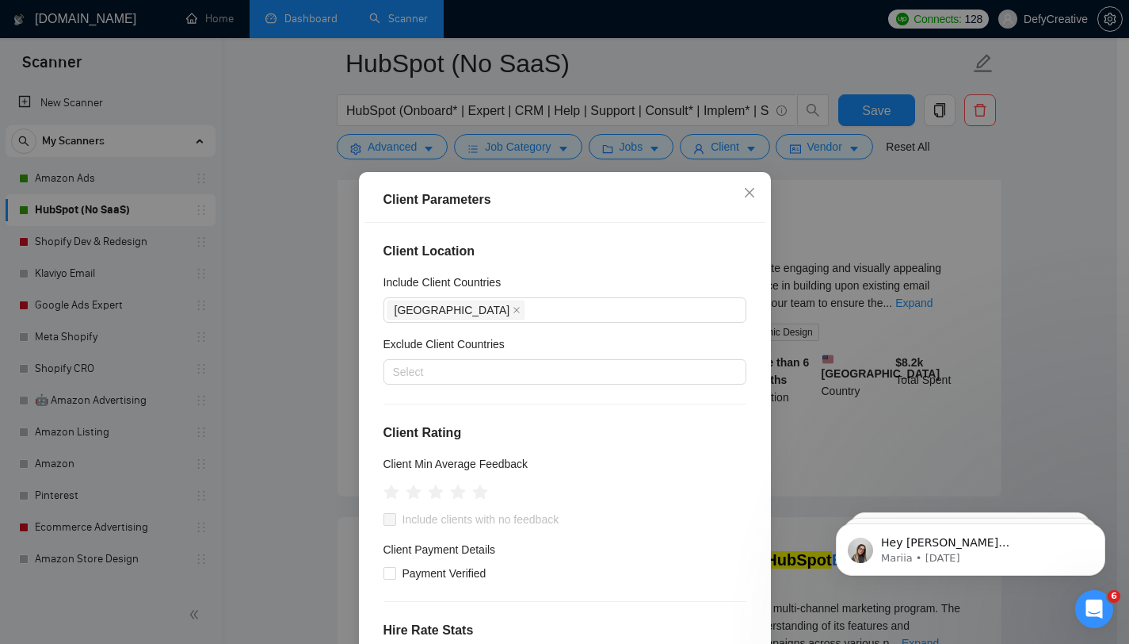
click at [1053, 181] on div "Client Parameters Client Location Include Client Countries [GEOGRAPHIC_DATA] Ex…" at bounding box center [564, 322] width 1129 height 644
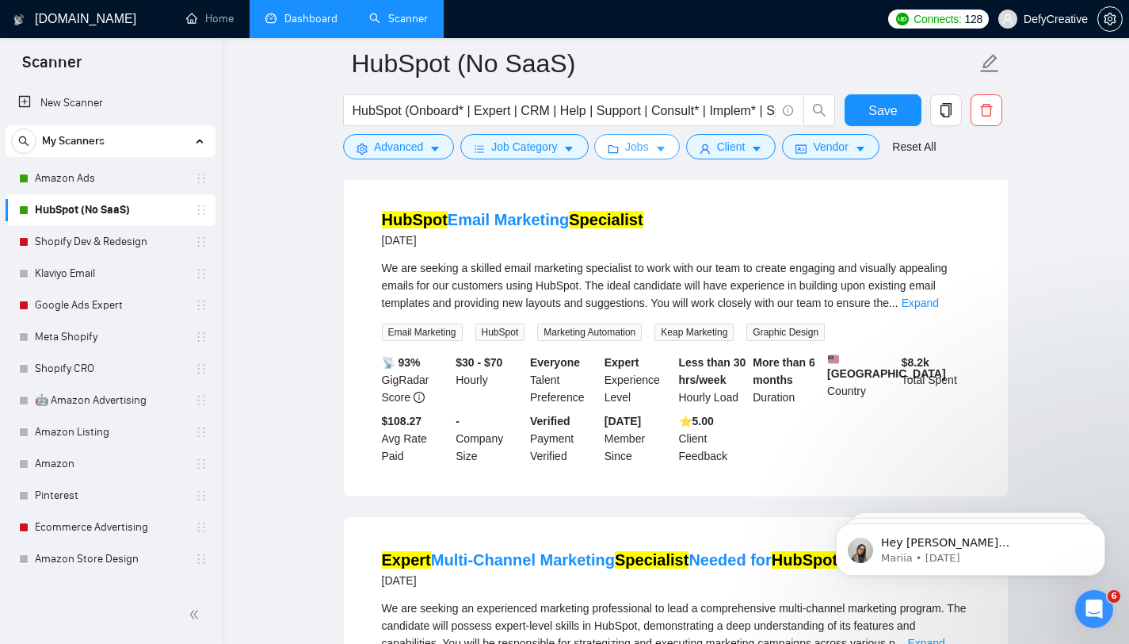
click at [643, 147] on span "Jobs" at bounding box center [637, 146] width 24 height 17
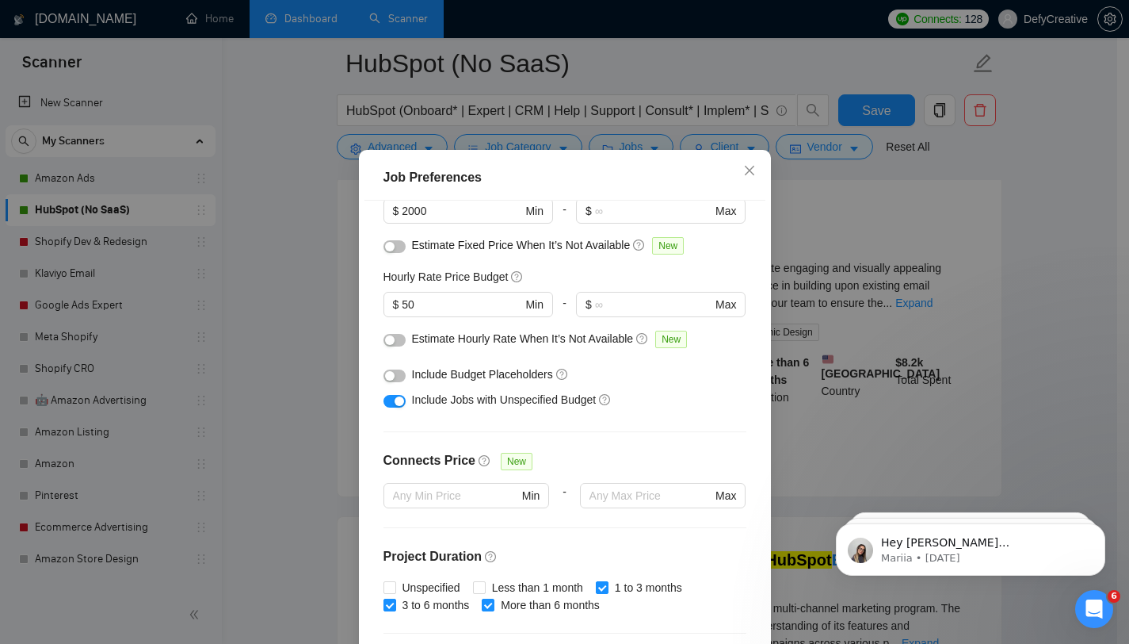
click at [254, 169] on div "Job Preferences Budget Project Type All Fixed Price Hourly Rate Fixed Price Bud…" at bounding box center [564, 322] width 1129 height 644
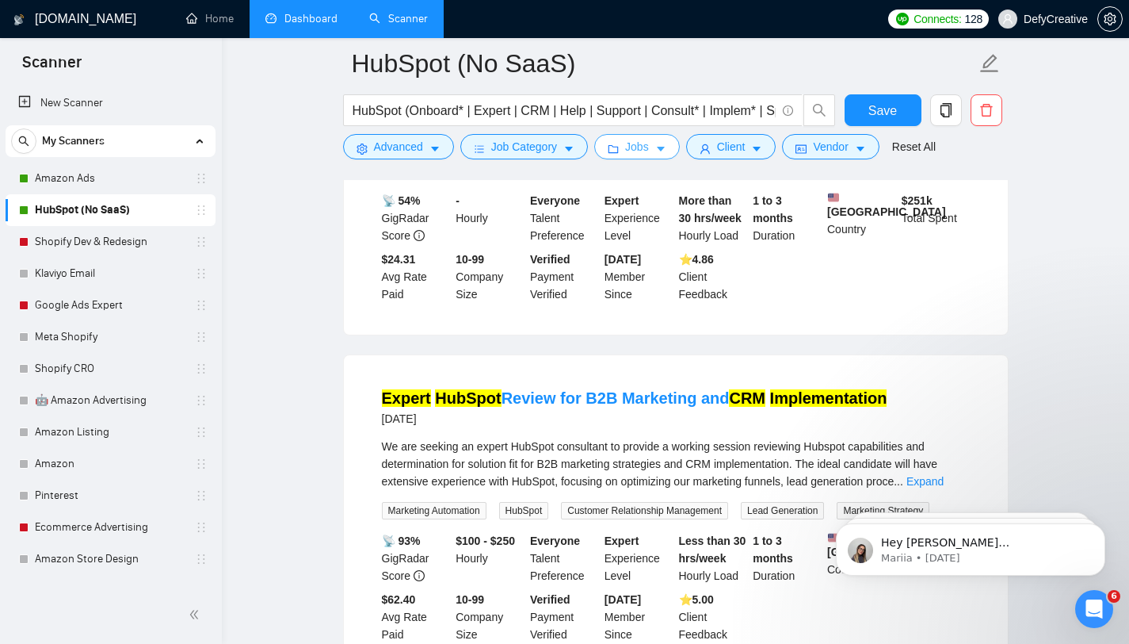
scroll to position [2695, 0]
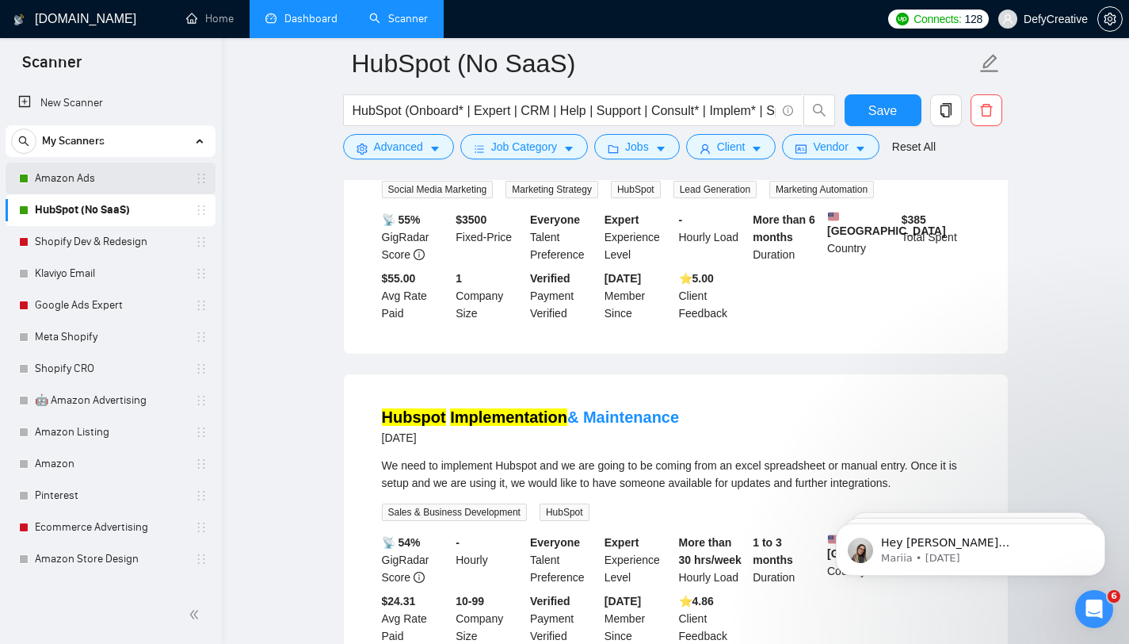
click at [61, 174] on link "Amazon Ads" at bounding box center [110, 178] width 151 height 32
click at [881, 113] on span "Save" at bounding box center [883, 111] width 29 height 20
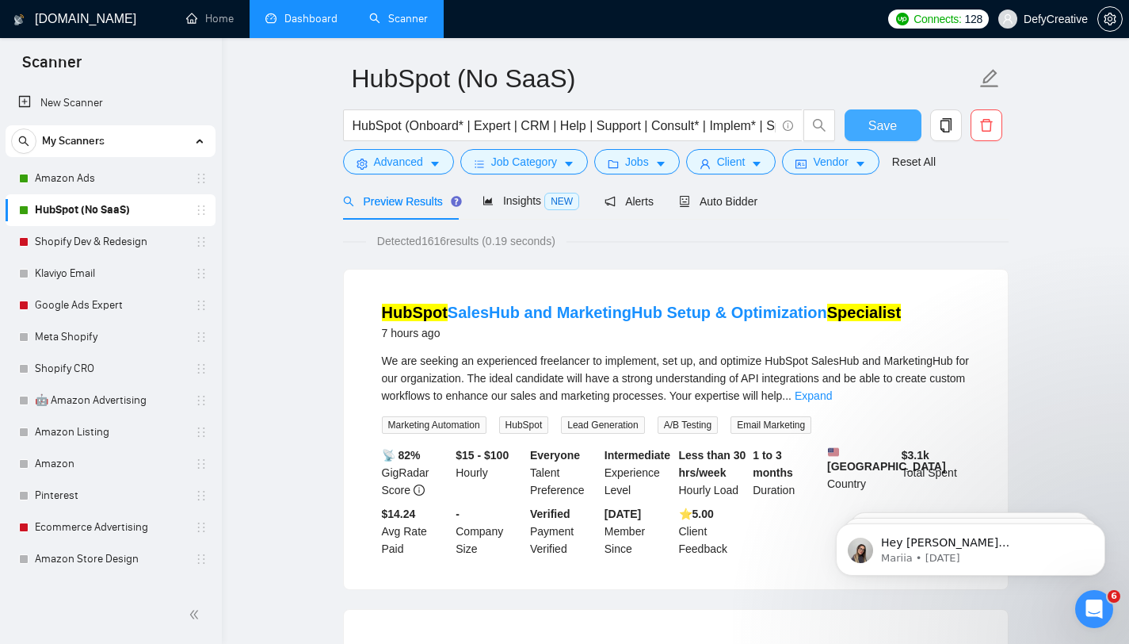
scroll to position [0, 0]
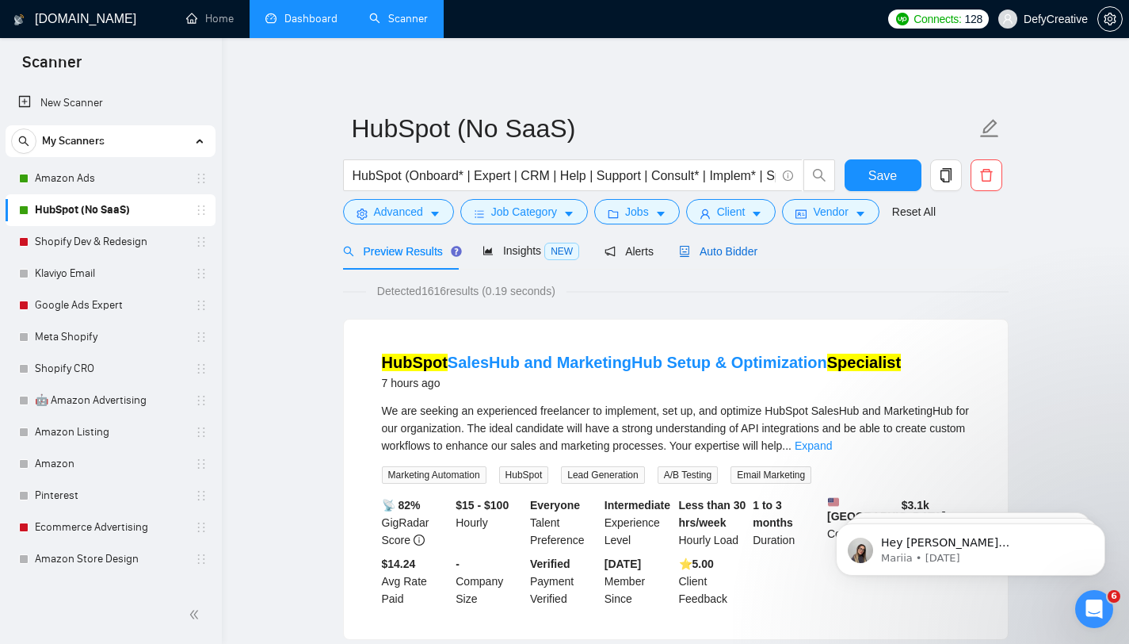
click at [714, 250] on span "Auto Bidder" at bounding box center [718, 251] width 78 height 13
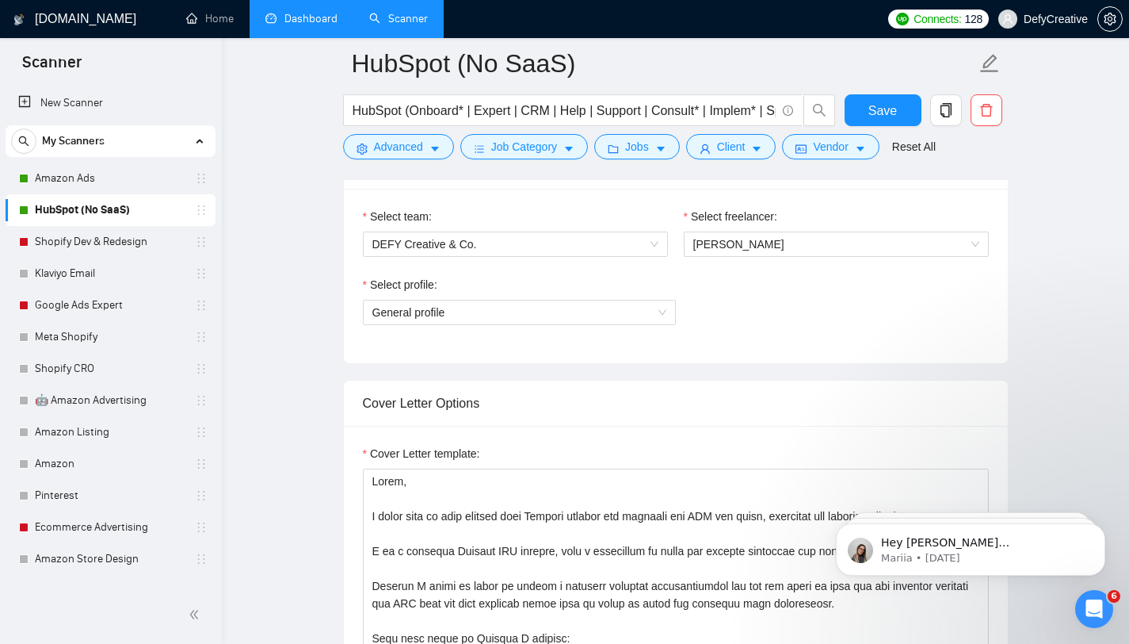
scroll to position [1070, 0]
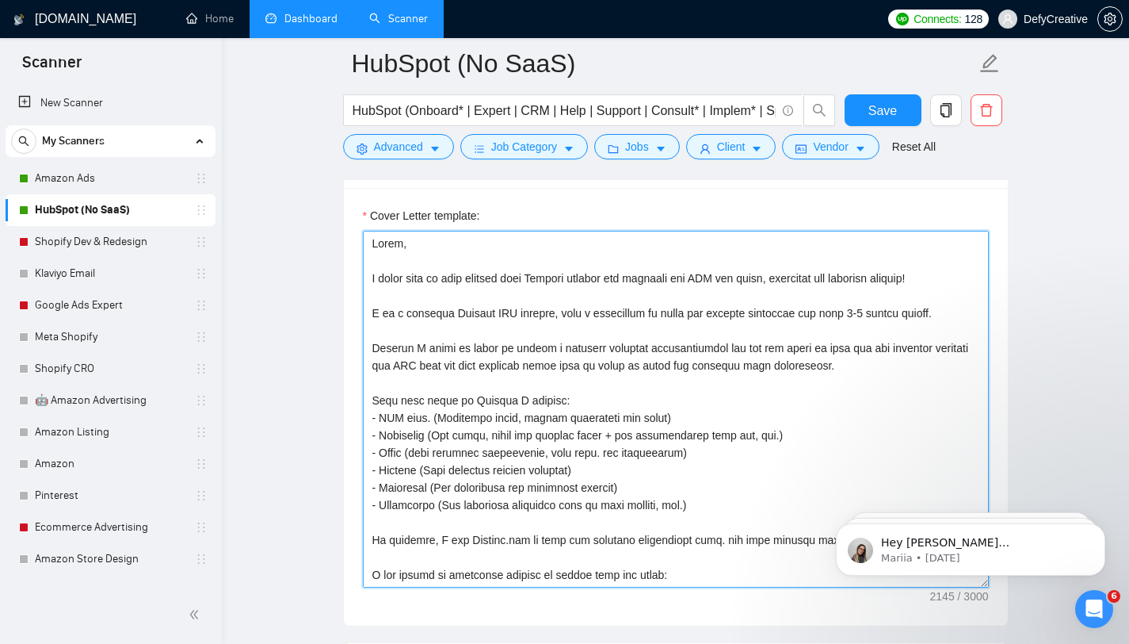
click at [702, 277] on textarea "Cover Letter template:" at bounding box center [676, 409] width 626 height 357
click at [442, 330] on textarea "Cover Letter template:" at bounding box center [676, 409] width 626 height 357
drag, startPoint x: 768, startPoint y: 281, endPoint x: 961, endPoint y: 270, distance: 192.9
click at [961, 270] on textarea "Cover Letter template:" at bounding box center [676, 409] width 626 height 357
click at [586, 326] on textarea "Cover Letter template:" at bounding box center [676, 409] width 626 height 357
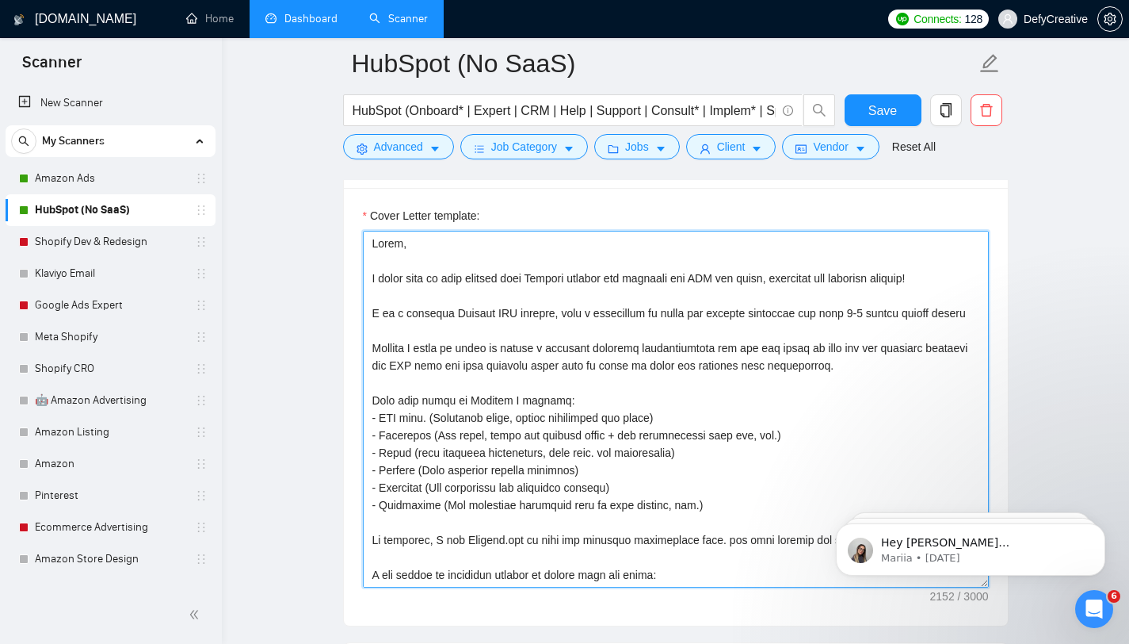
paste textarea "sales, marketing and customer service"
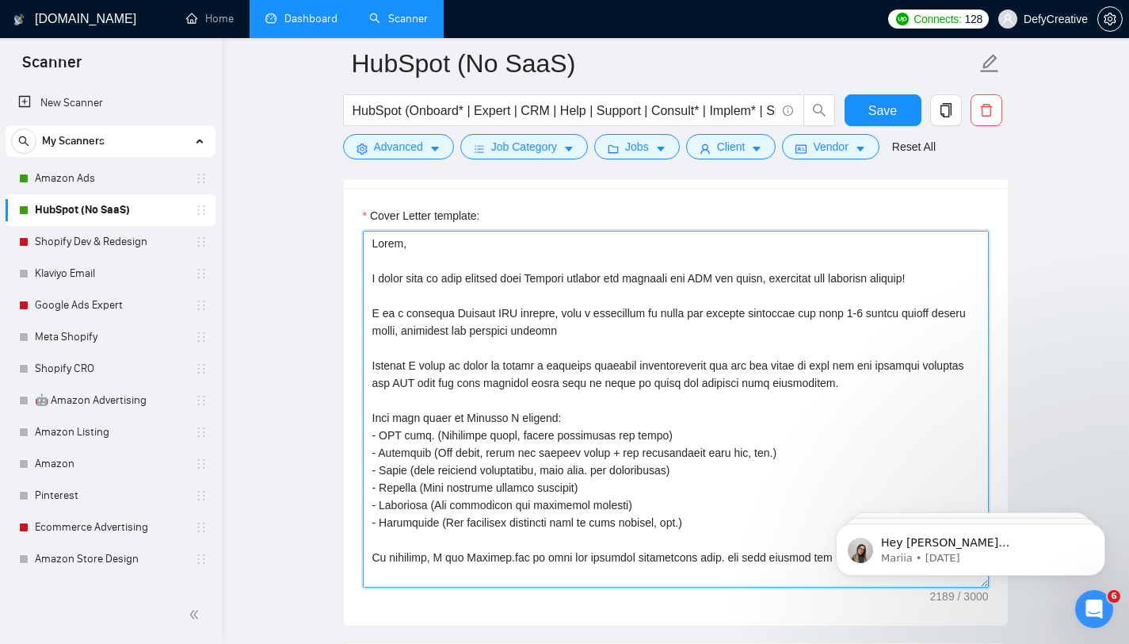
click at [446, 329] on textarea "Cover Letter template:" at bounding box center [676, 409] width 626 height 357
click at [667, 337] on textarea "Cover Letter template:" at bounding box center [676, 409] width 626 height 357
click at [686, 333] on textarea "Cover Letter template:" at bounding box center [676, 409] width 626 height 357
drag, startPoint x: 702, startPoint y: 278, endPoint x: 966, endPoint y: 281, distance: 263.9
click at [966, 281] on textarea "Cover Letter template:" at bounding box center [676, 409] width 626 height 357
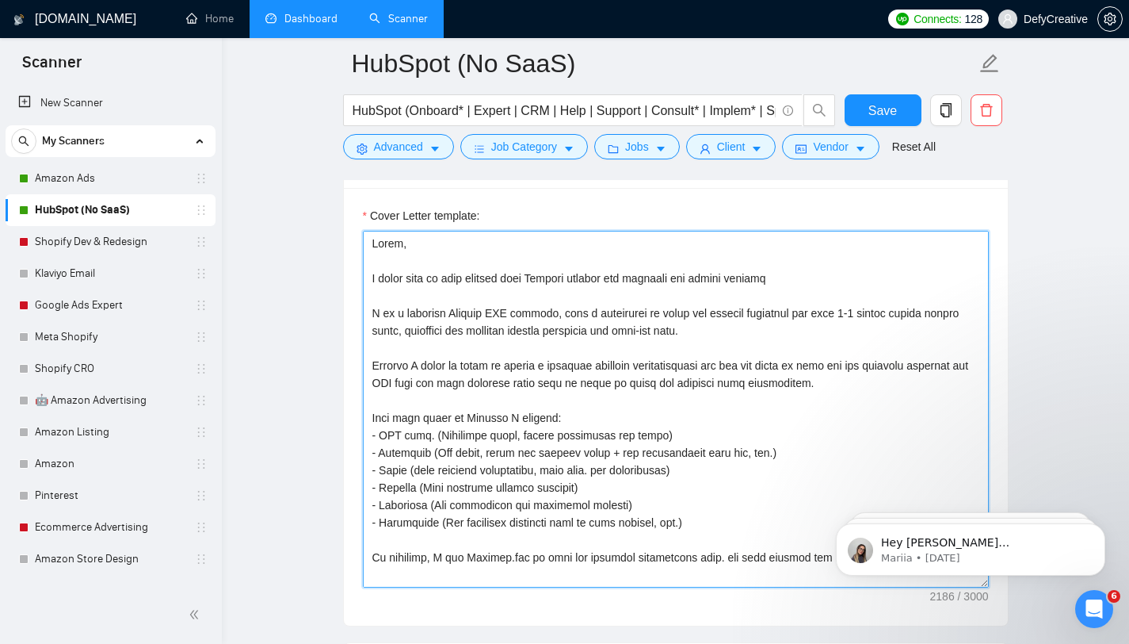
click at [610, 277] on textarea "Cover Letter template:" at bounding box center [676, 409] width 626 height 357
click at [524, 275] on textarea "Cover Letter template:" at bounding box center [676, 409] width 626 height 357
click at [623, 277] on textarea "Cover Letter template:" at bounding box center [676, 409] width 626 height 357
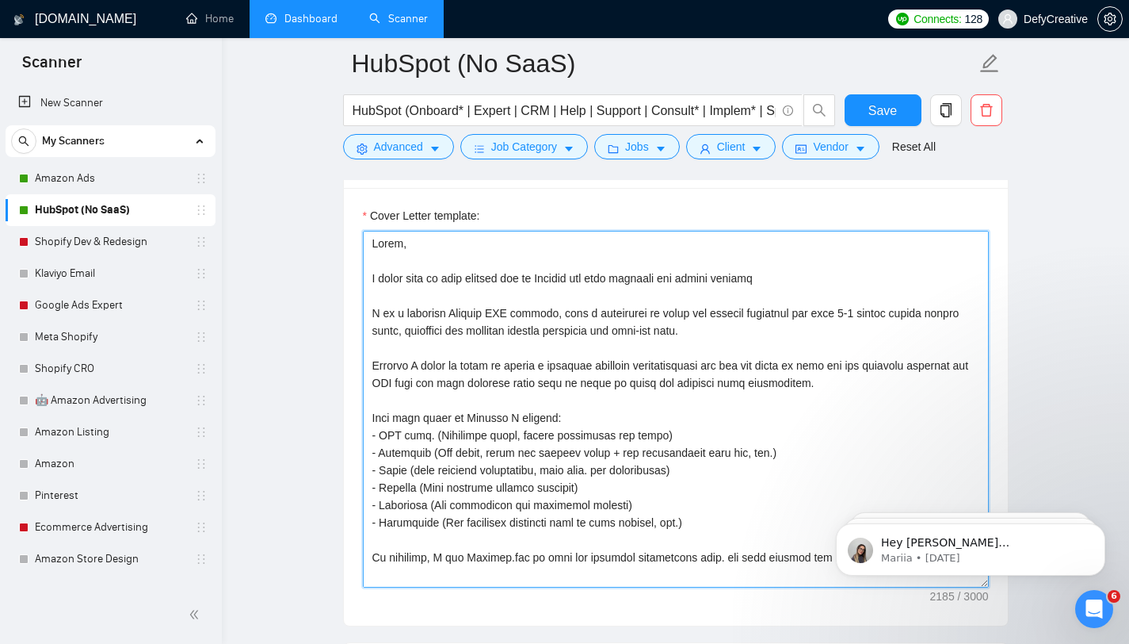
click at [791, 273] on textarea "Cover Letter template:" at bounding box center [676, 409] width 626 height 357
click at [482, 300] on textarea "Cover Letter template:" at bounding box center [676, 409] width 626 height 357
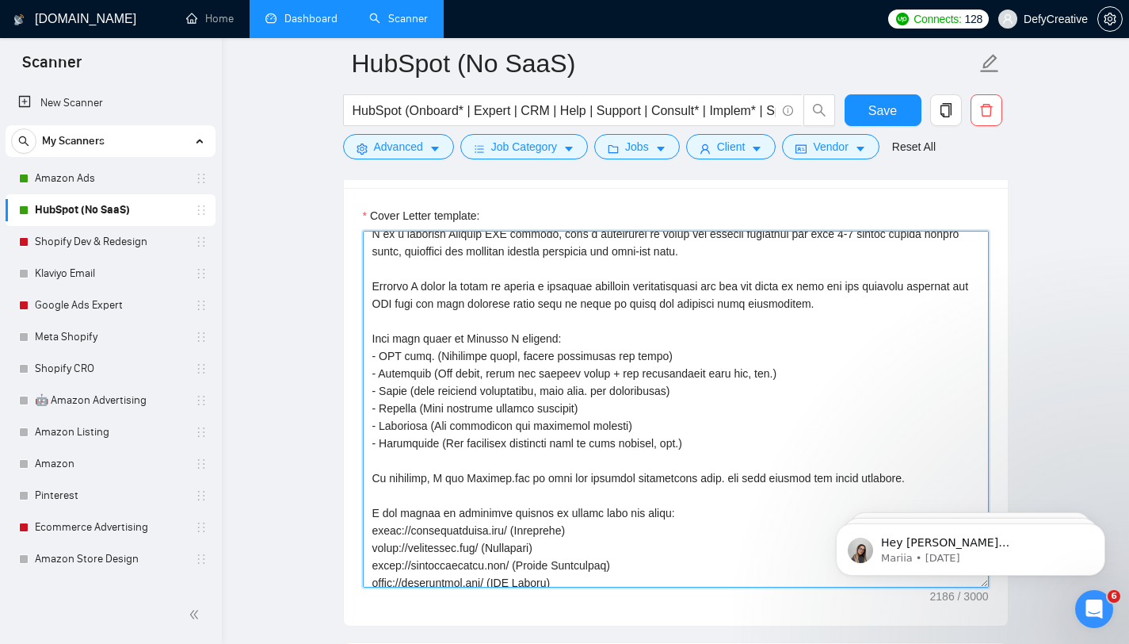
scroll to position [106, 0]
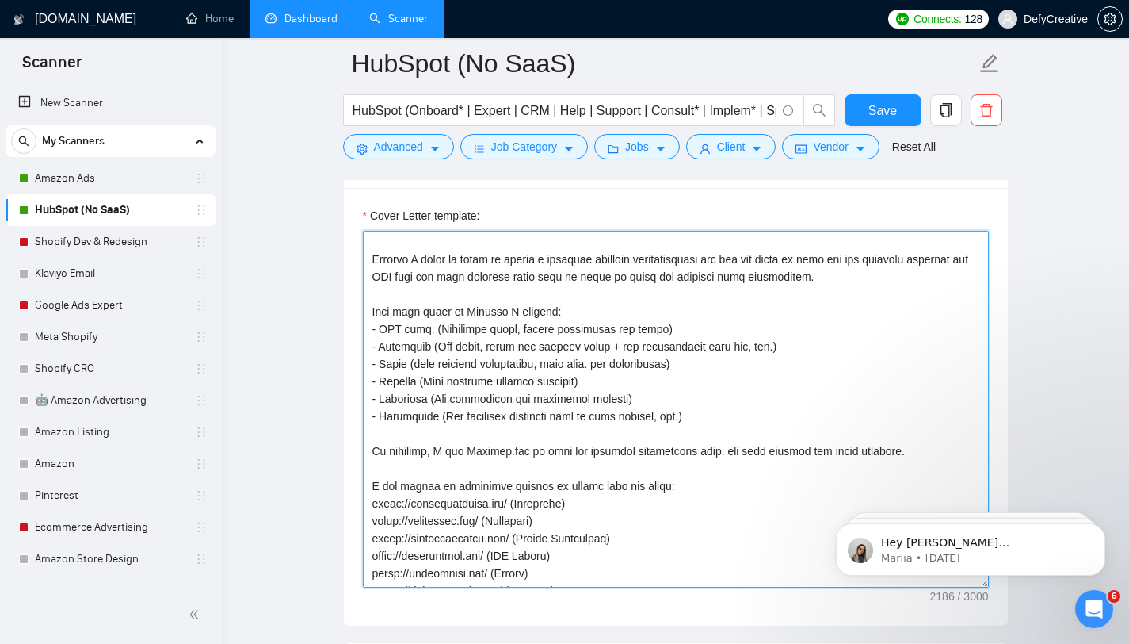
click at [518, 352] on textarea "Cover Letter template:" at bounding box center [676, 409] width 626 height 357
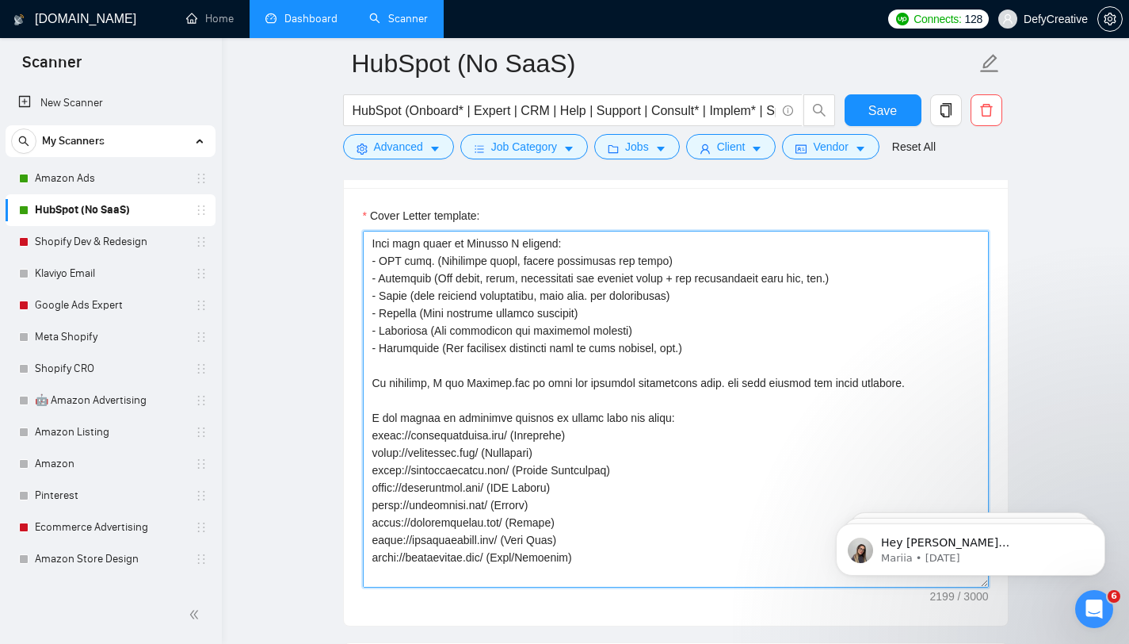
scroll to position [178, 0]
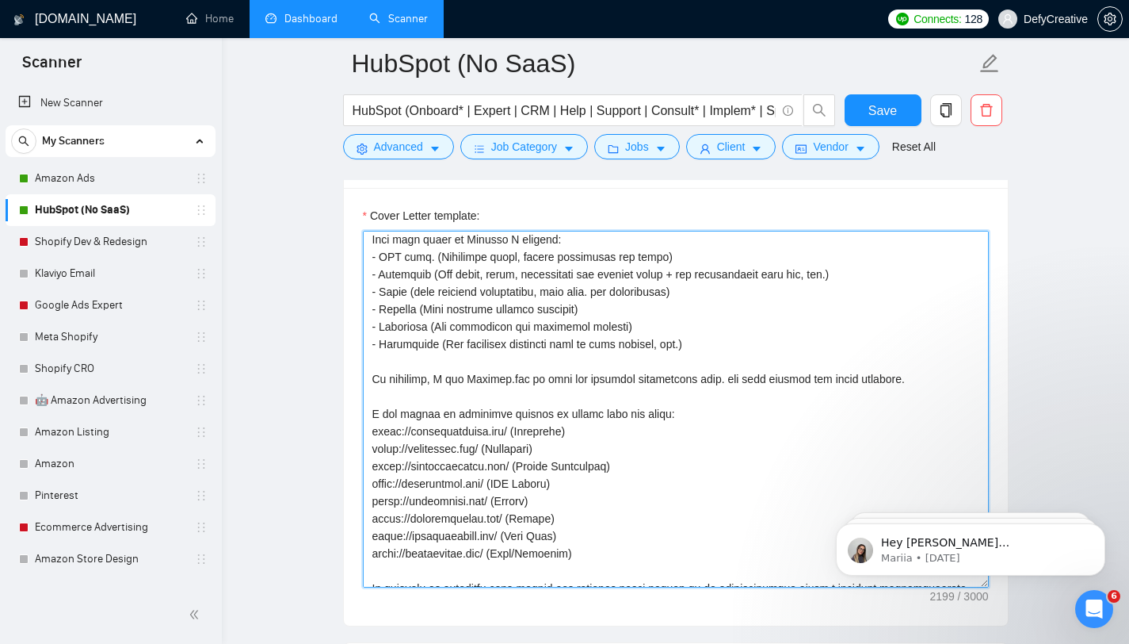
click at [456, 380] on textarea "Cover Letter template:" at bounding box center [676, 409] width 626 height 357
click at [517, 381] on textarea "Cover Letter template:" at bounding box center [676, 409] width 626 height 357
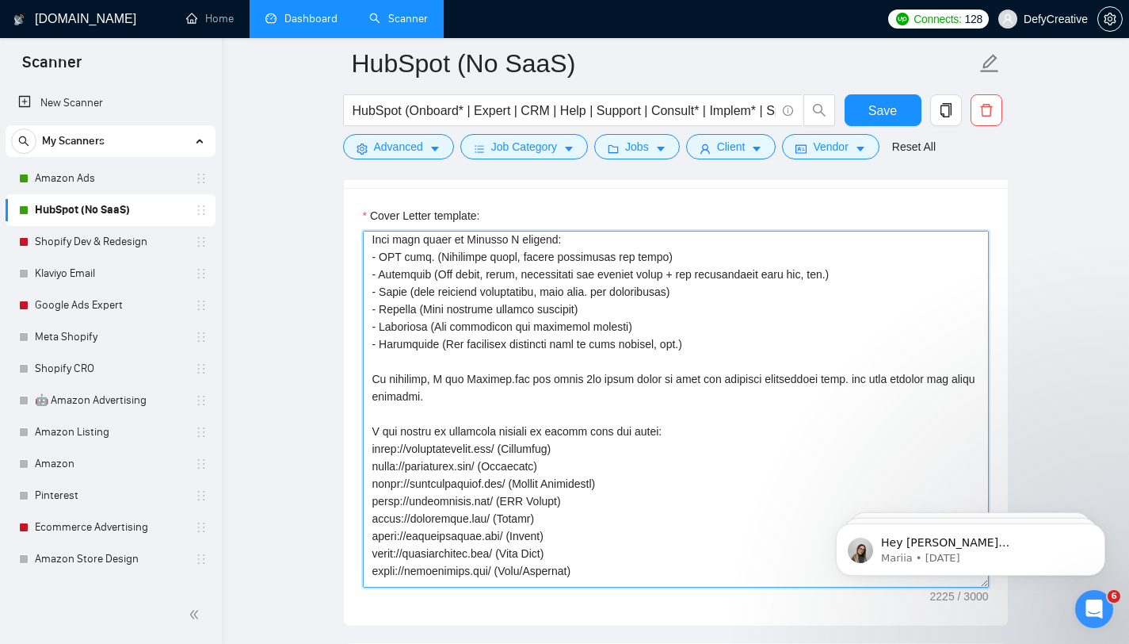
click at [590, 394] on textarea "Cover Letter template:" at bounding box center [676, 409] width 626 height 357
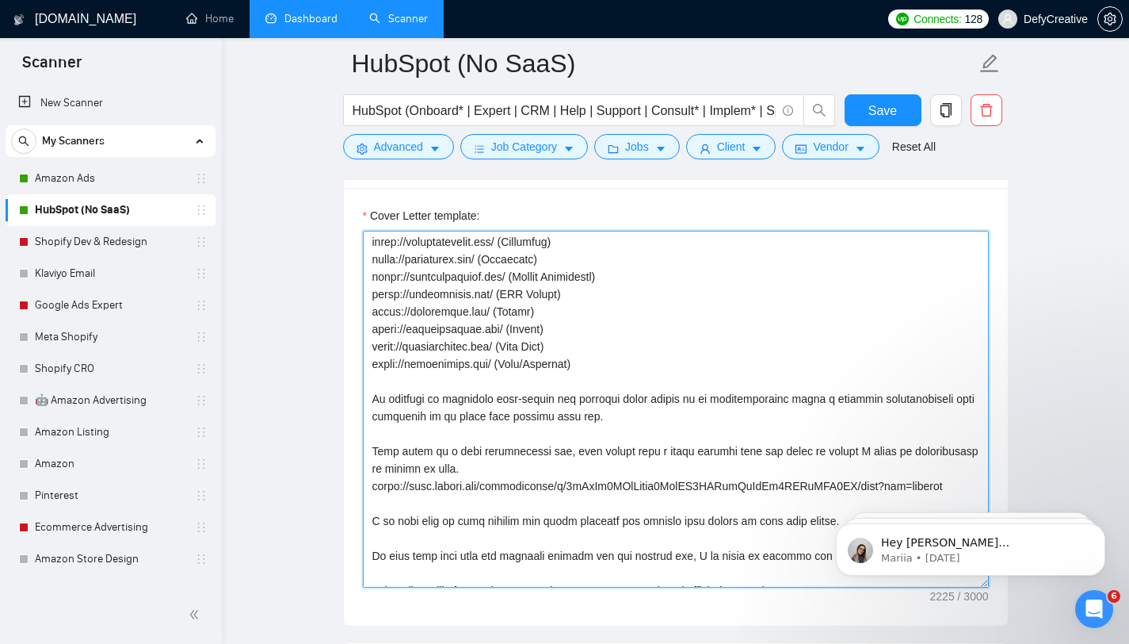
scroll to position [421, 0]
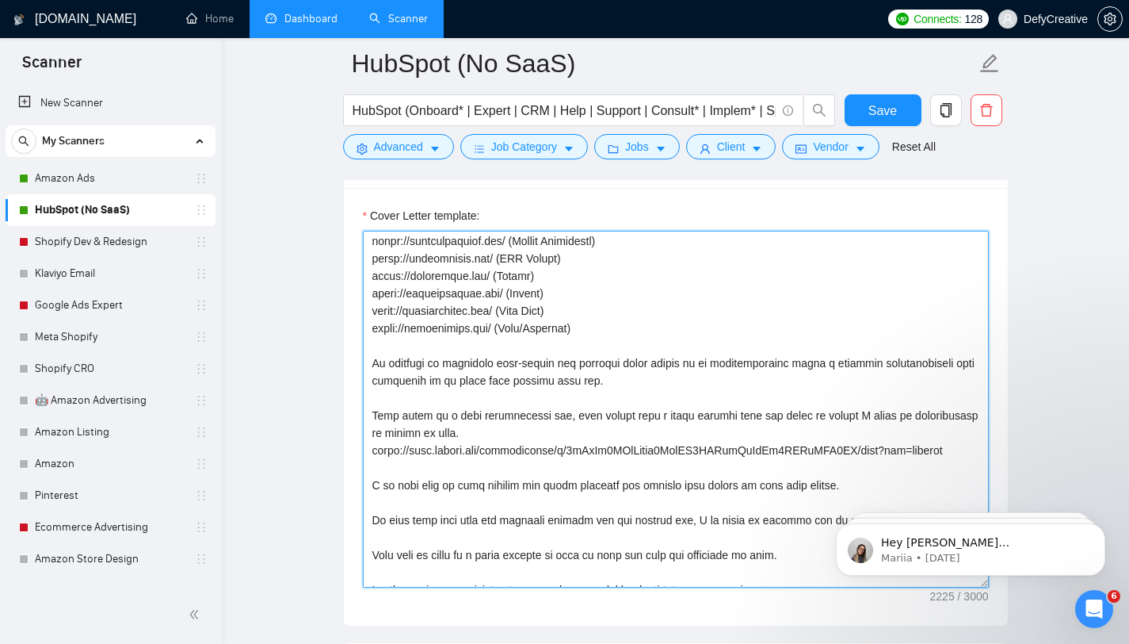
drag, startPoint x: 453, startPoint y: 466, endPoint x: 377, endPoint y: 405, distance: 96.9
click at [377, 403] on textarea "Cover Letter template:" at bounding box center [676, 409] width 626 height 357
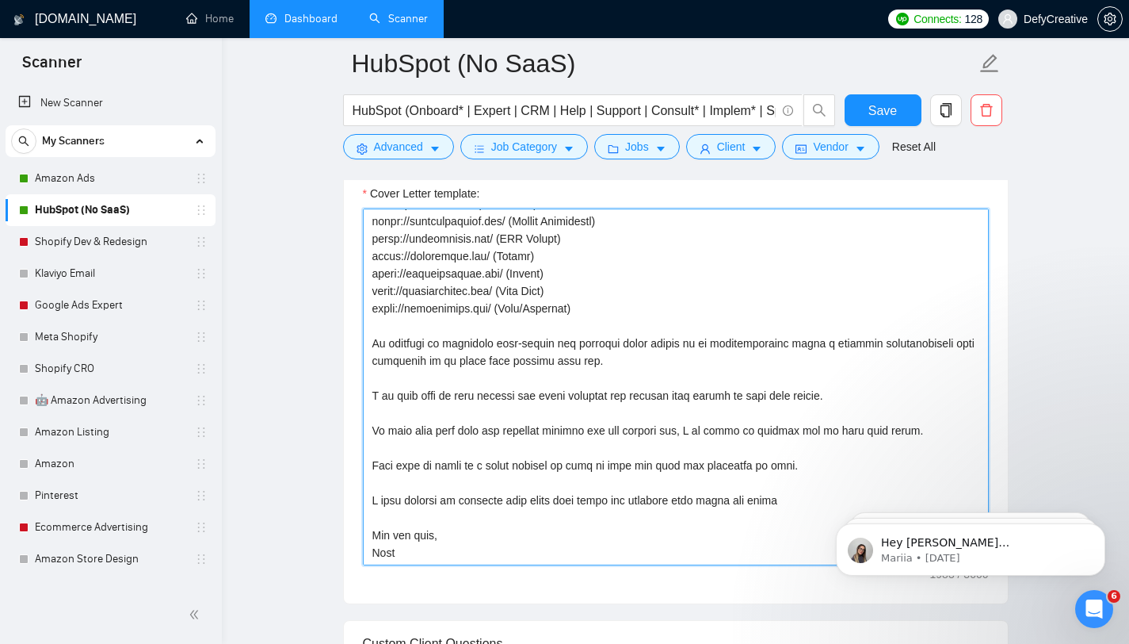
scroll to position [1093, 0]
click at [457, 487] on textarea "Cover Letter template:" at bounding box center [676, 386] width 626 height 357
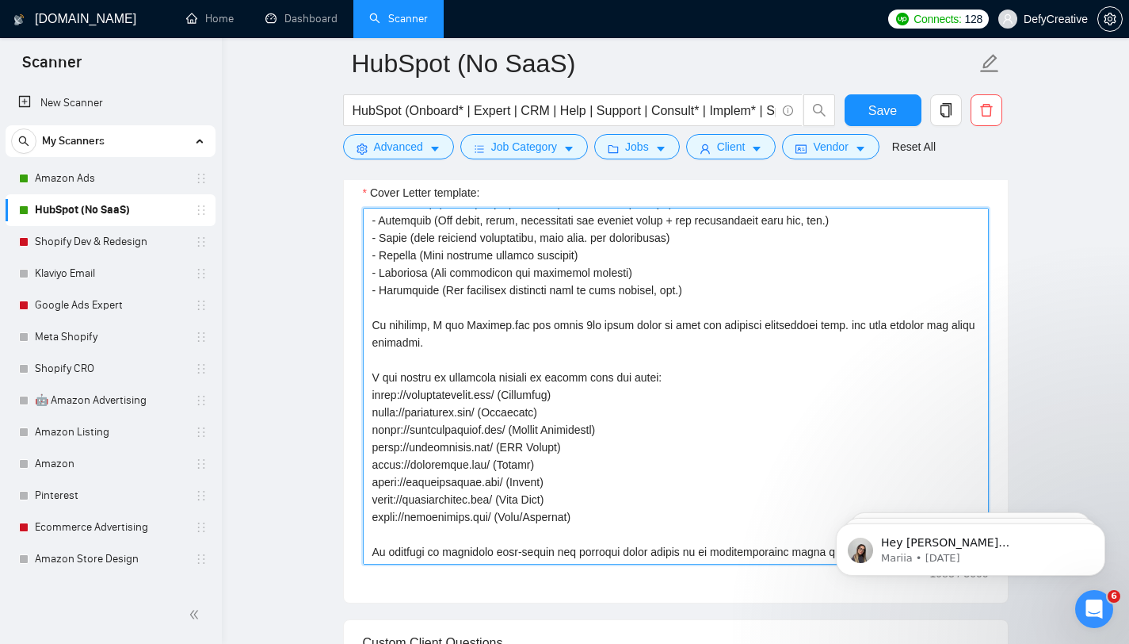
scroll to position [153, 0]
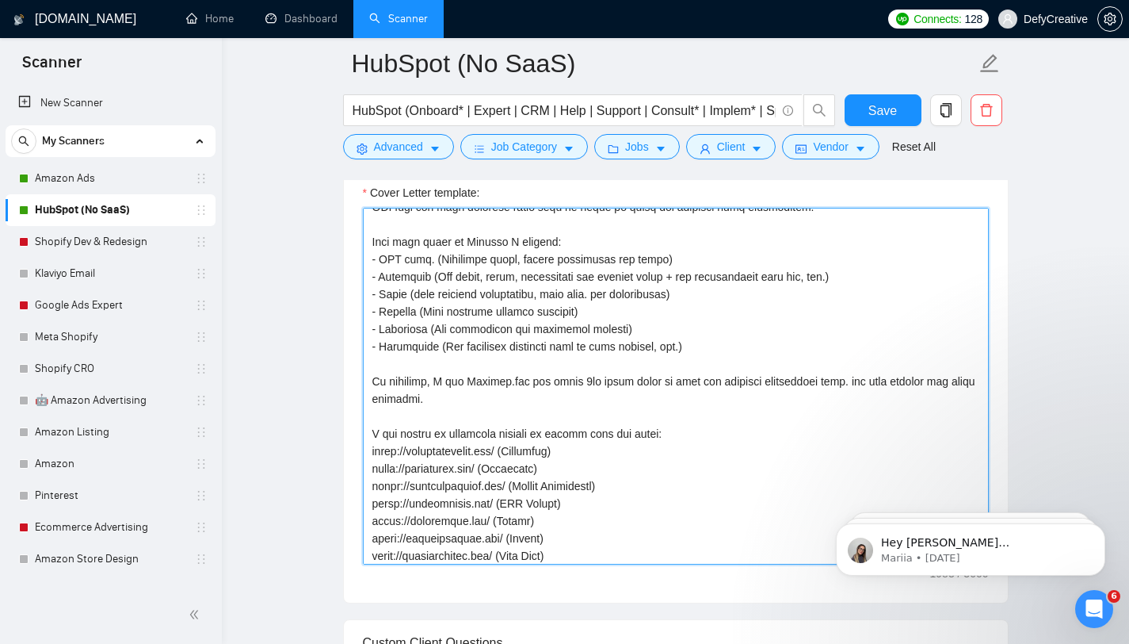
click at [420, 306] on textarea "Cover Letter template:" at bounding box center [676, 386] width 626 height 357
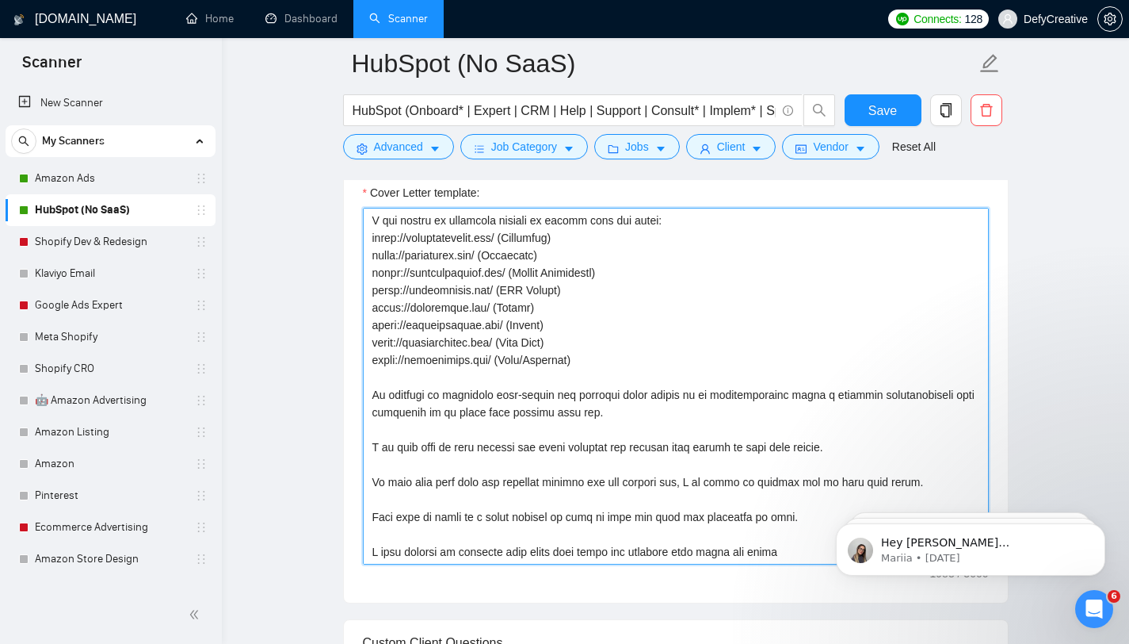
scroll to position [418, 0]
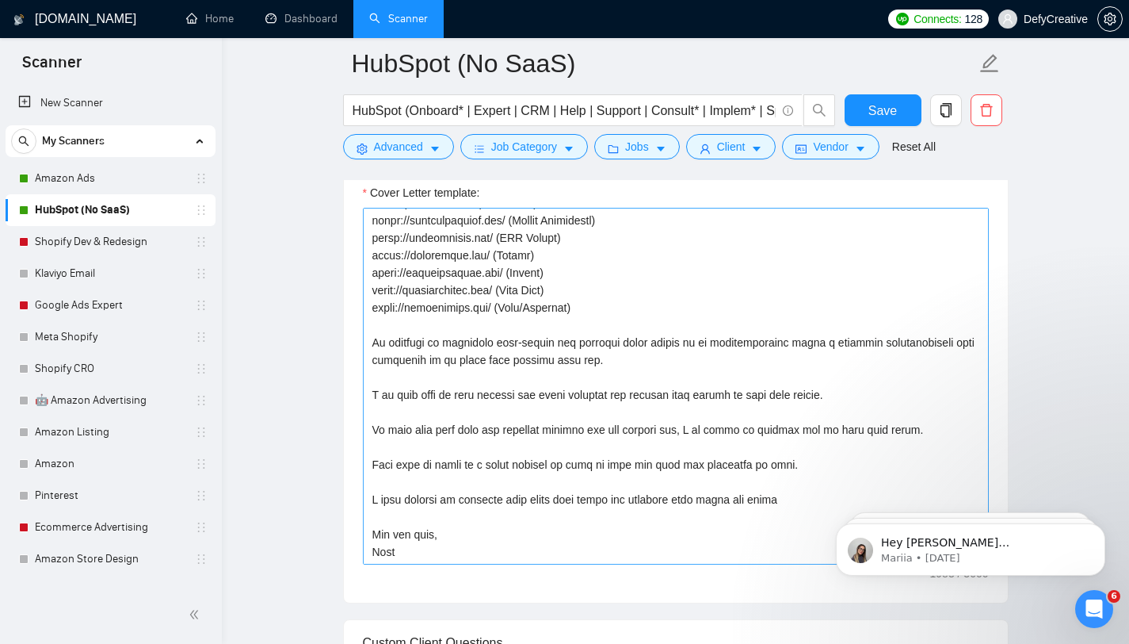
drag, startPoint x: 373, startPoint y: 341, endPoint x: 720, endPoint y: 495, distance: 380.7
click at [720, 495] on textarea "Cover Letter template:" at bounding box center [676, 386] width 626 height 357
click at [502, 475] on textarea "Cover Letter template:" at bounding box center [676, 386] width 626 height 357
drag, startPoint x: 804, startPoint y: 502, endPoint x: 365, endPoint y: 341, distance: 468.4
click at [365, 341] on textarea "Cover Letter template:" at bounding box center [676, 386] width 626 height 357
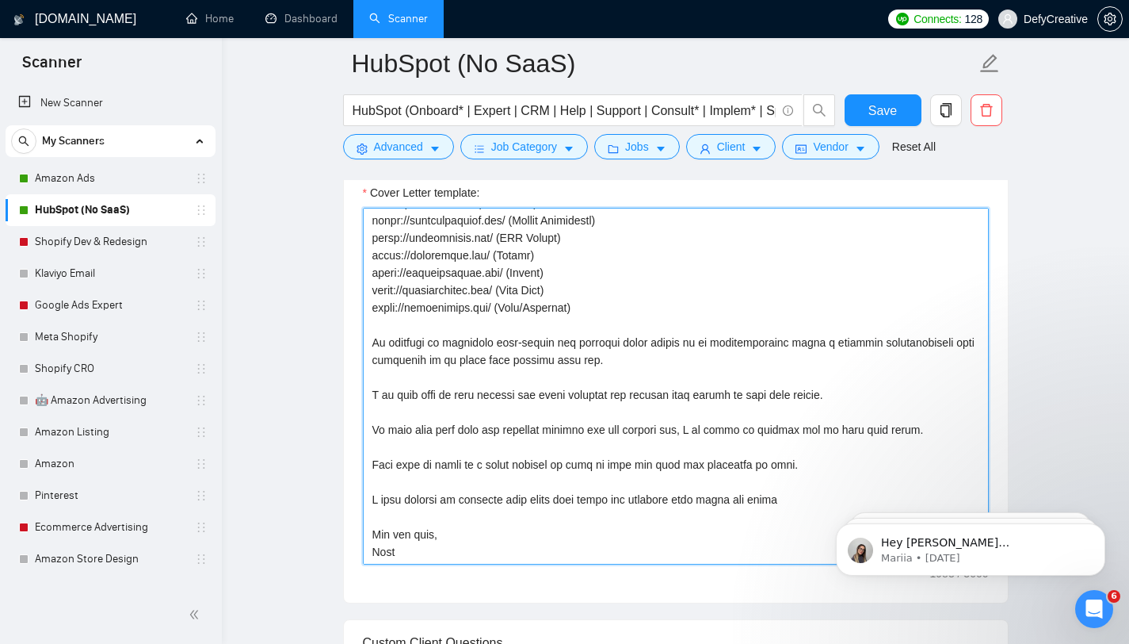
paste textarea "methodical and data-driven — focused on building systems that compound over tim…"
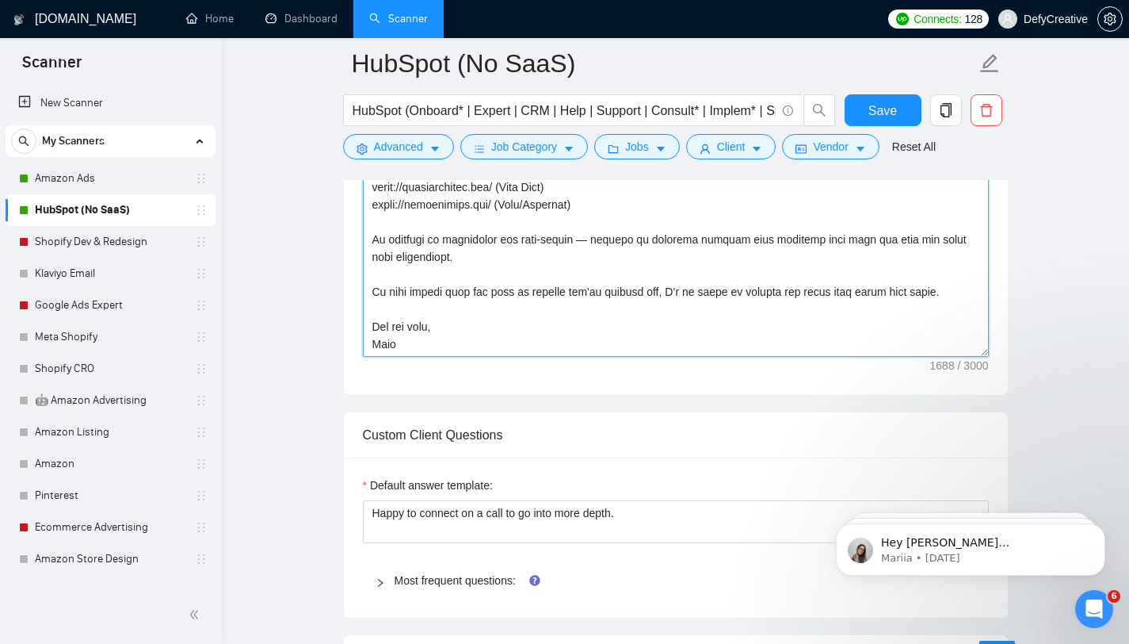
scroll to position [1417, 0]
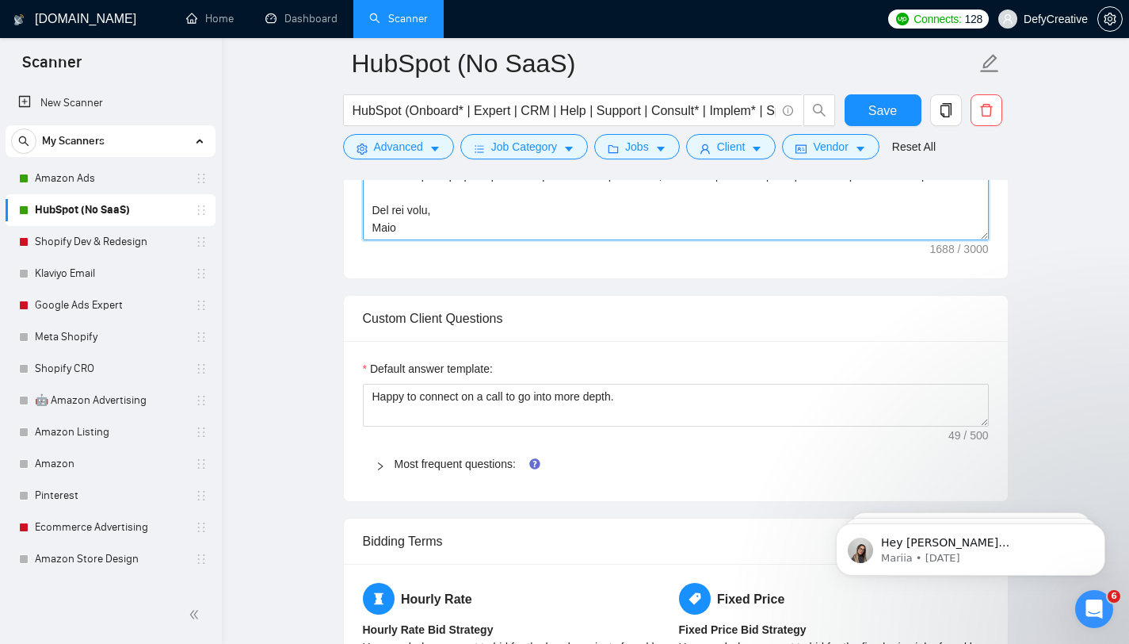
type textarea "Hello, I would love to help support you on Hubspot and help optimize the entire…"
click at [378, 466] on icon "right" at bounding box center [381, 466] width 10 height 10
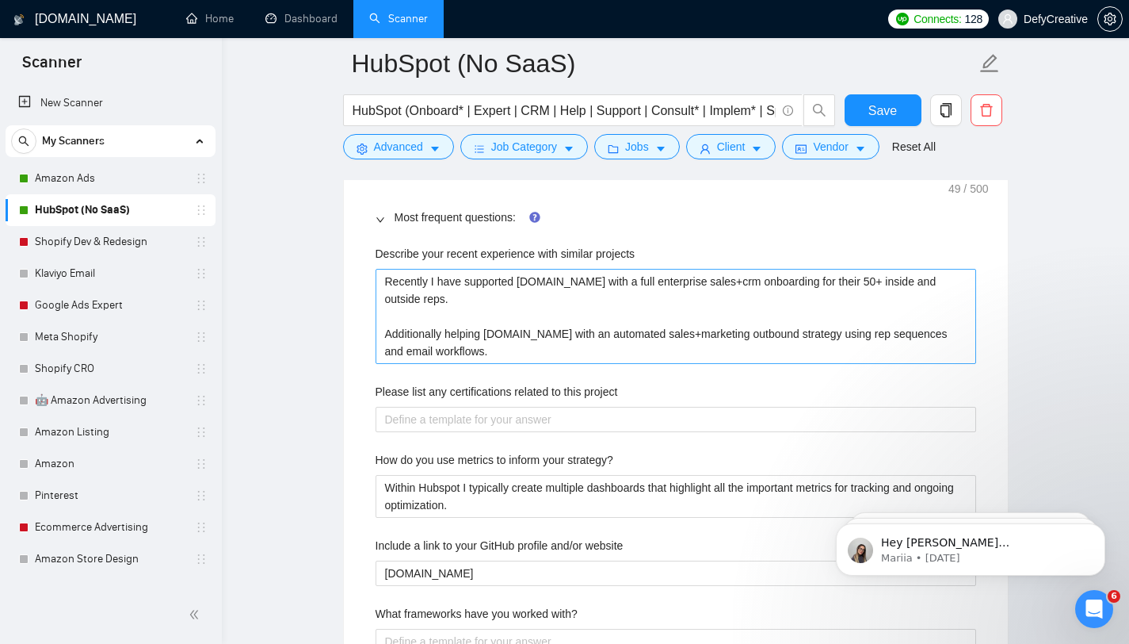
scroll to position [1674, 0]
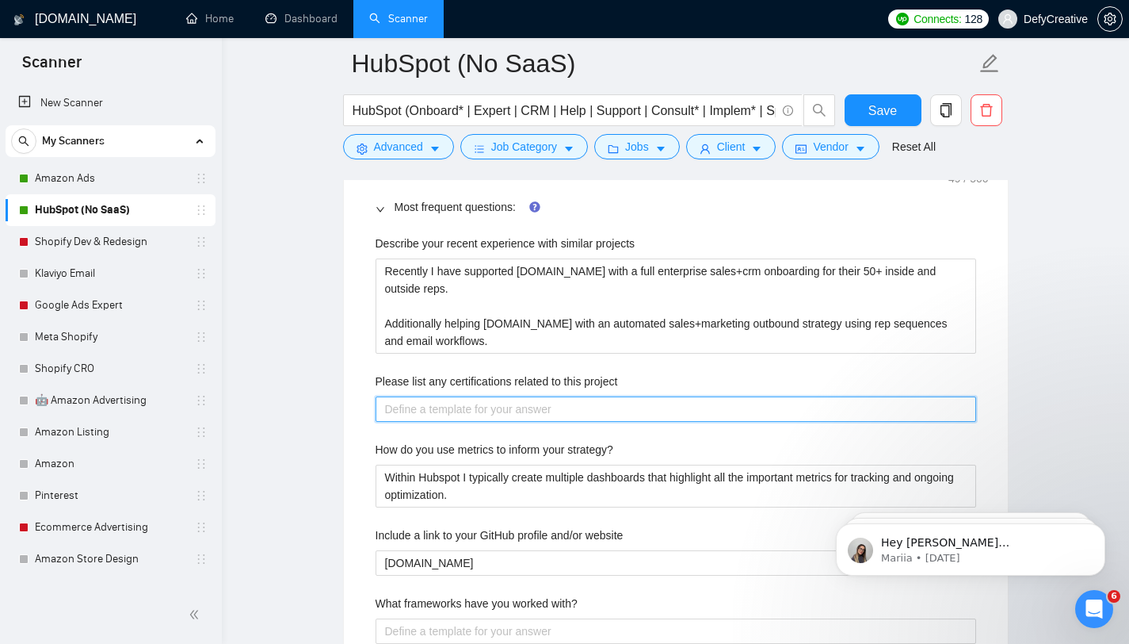
click at [430, 407] on project "Please list any certifications related to this project" at bounding box center [676, 408] width 601 height 25
type project "I"
type project "I a"
type project "I am"
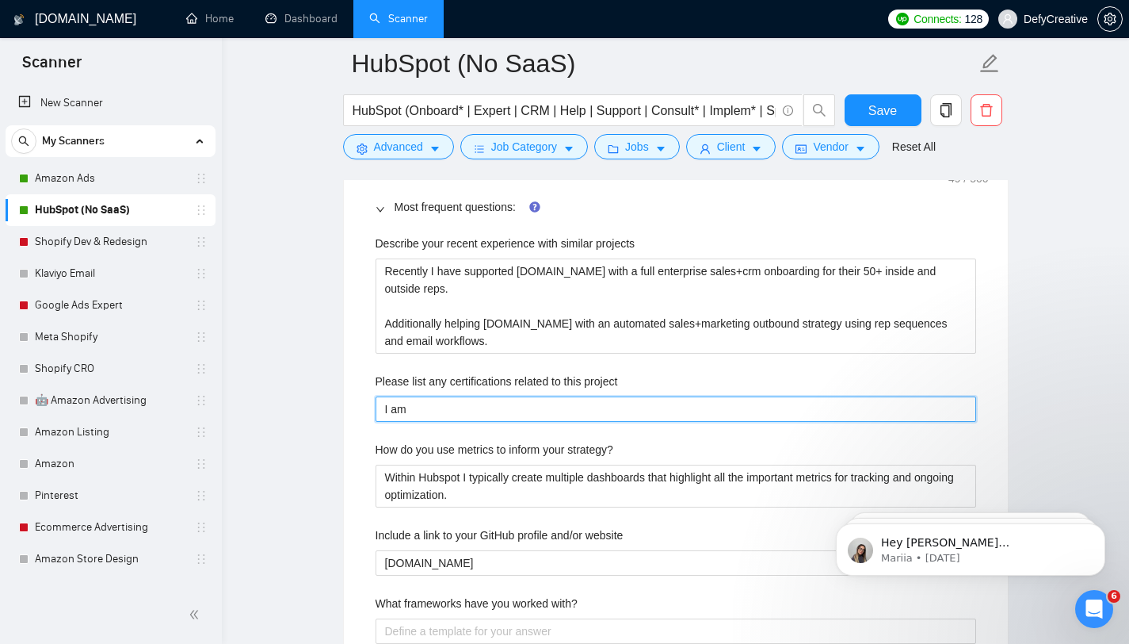
type project "I am"
type project "I am a"
type project "I am a H"
type project "I am a Hub"
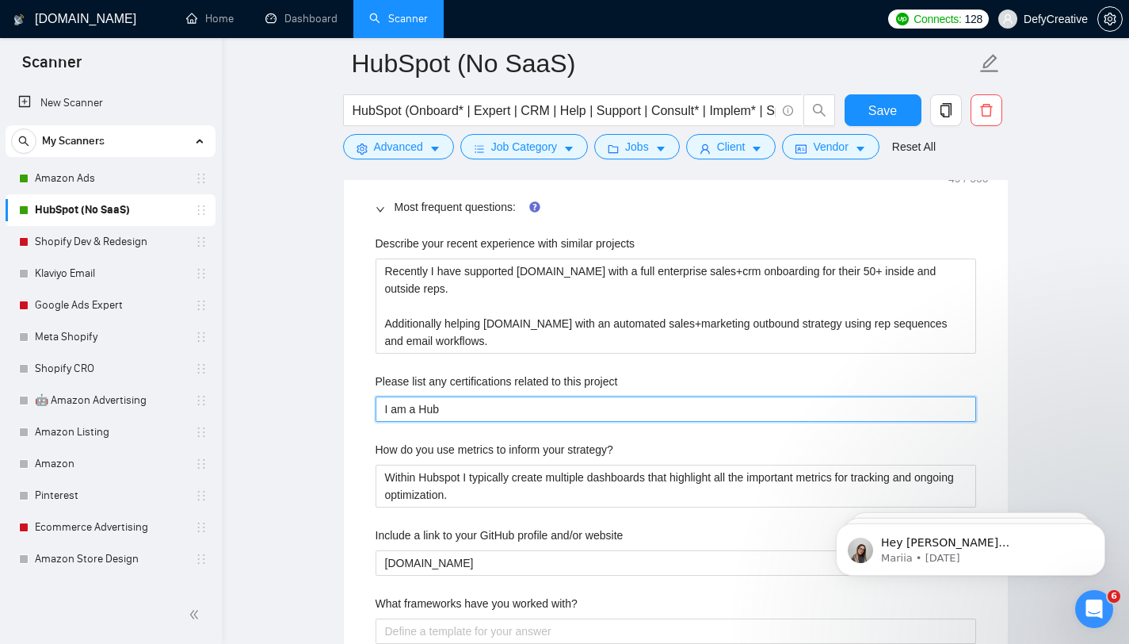
type project "I am a Hubs"
type project "I am a Hubspo"
type project "I am a Hubspot"
type project "I am a Hubspot p"
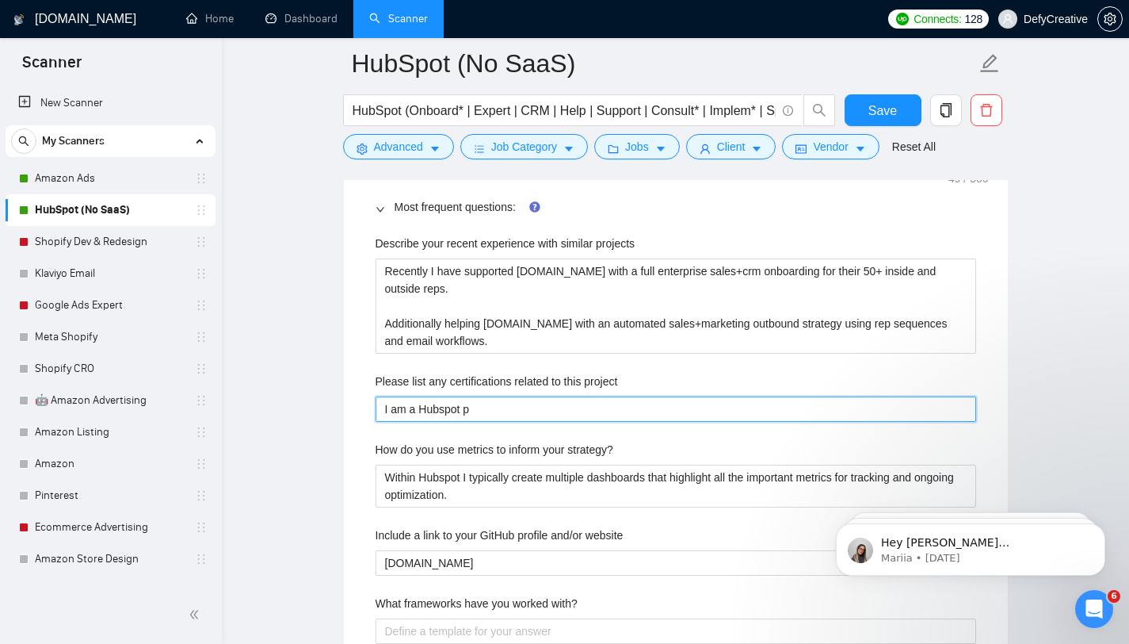
type project "I am a Hubspot pa"
type project "I am a Hubspot part"
type project "I am a Hubspot partn"
type project "I am a Hubspot partner"
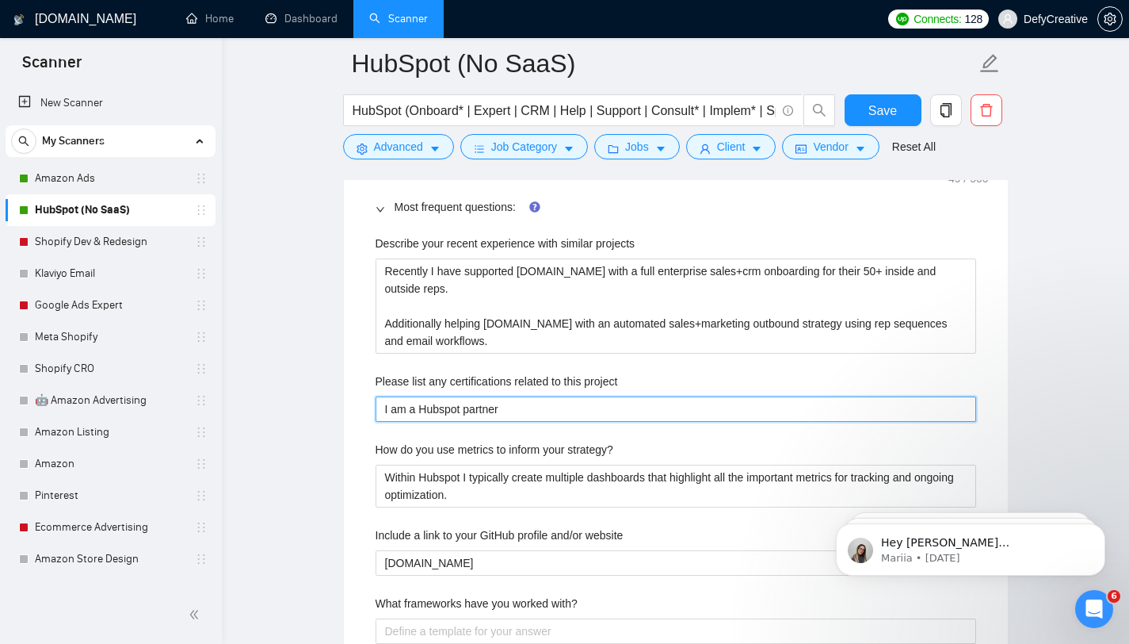
type project "I am a Hubspot partner a"
type project "I am a Hubspot partner an"
type project "I am a Hubspot partner and"
type project "I am a Hubspot partner and c"
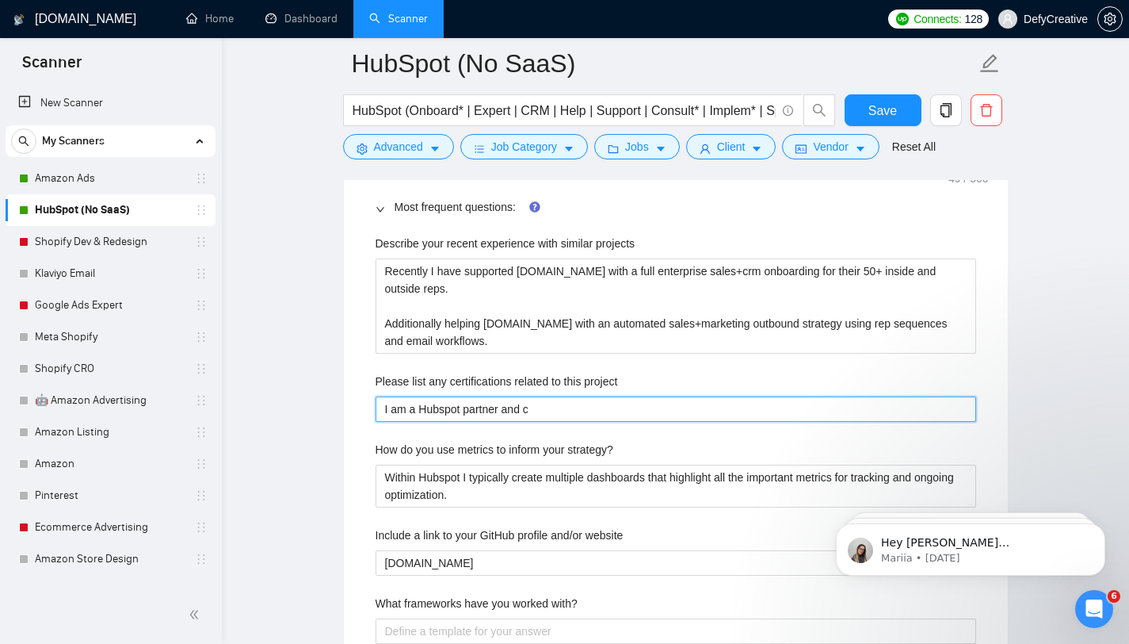
type project "I am a Hubspot partner and ce"
type project "I am a Hubspot partner and cer"
type project "I am a Hubspot partner and cert"
type project "I am a Hubspot partner and certi"
type project "I am a Hubspot partner and certif"
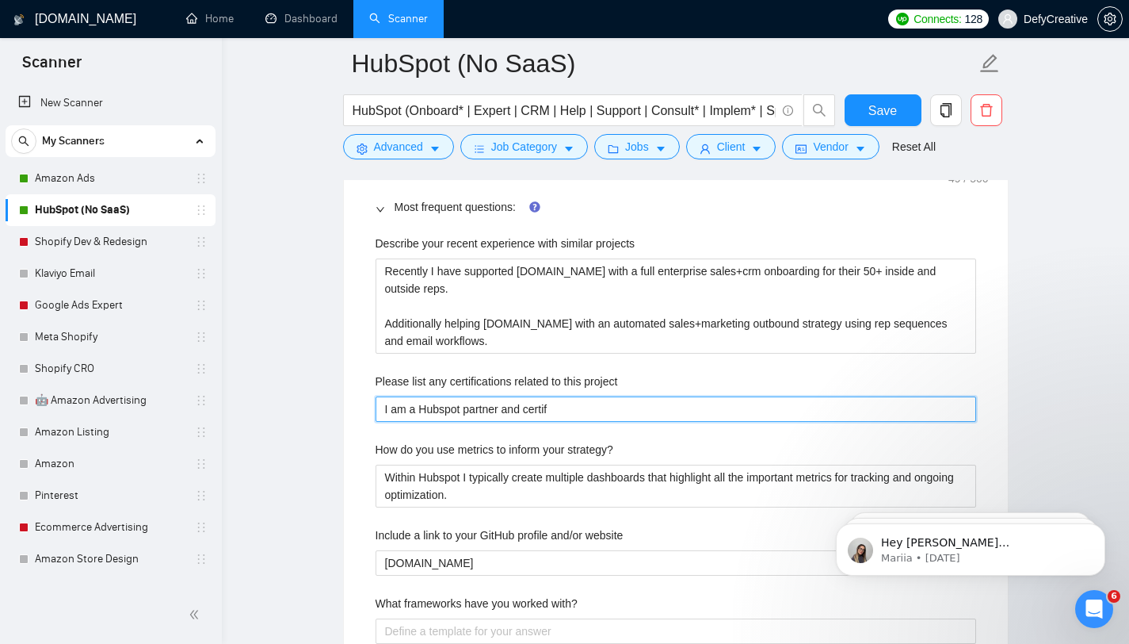
type project "I am a Hubspot partner and certifi"
type project "I am a Hubspot partner and certifie"
type project "I am a Hubspot partner and certified"
type project "I am a Hubspot partner and certified in"
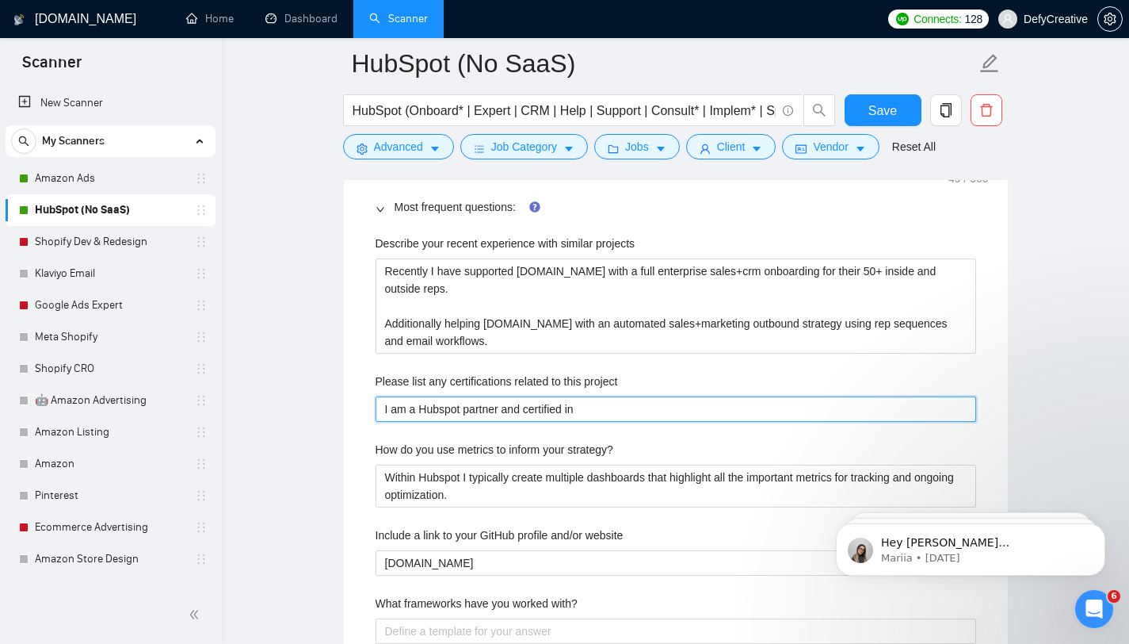
type project "I am a Hubspot partner and certified in m"
type project "I am a Hubspot partner and certified in ma"
type project "I am a Hubspot partner and certified in man"
type project "I am a Hubspot partner and certified in many"
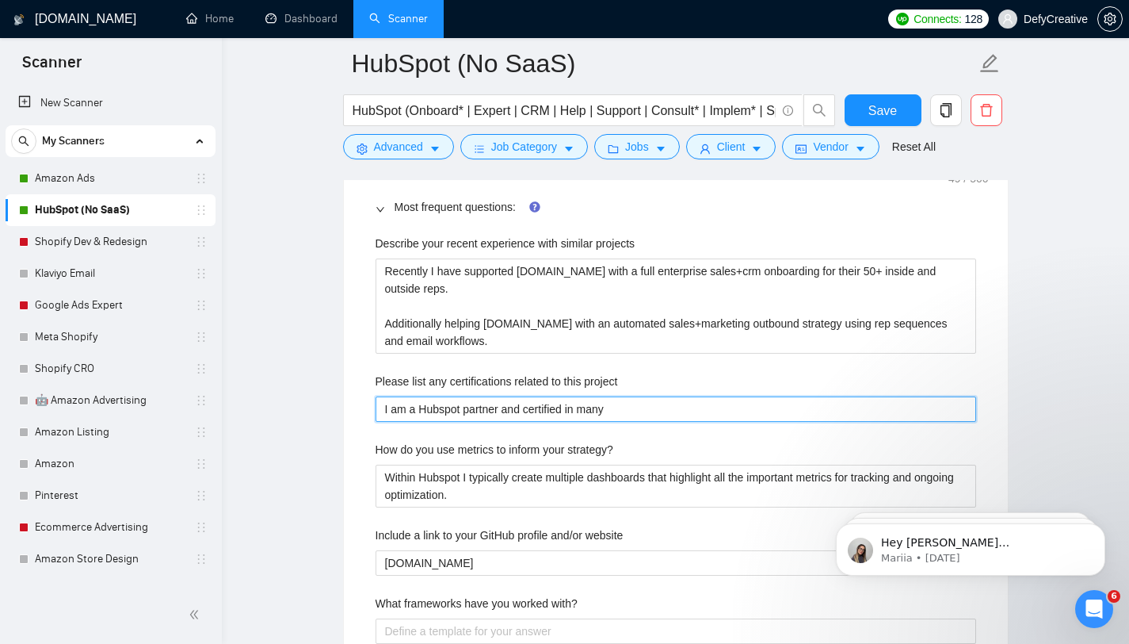
type project "I am a Hubspot partner and certified in many a"
type project "I am a Hubspot partner and certified in many ar"
type project "I am a Hubspot partner and certified in many are"
type project "I am a Hubspot partner and certified in many areas"
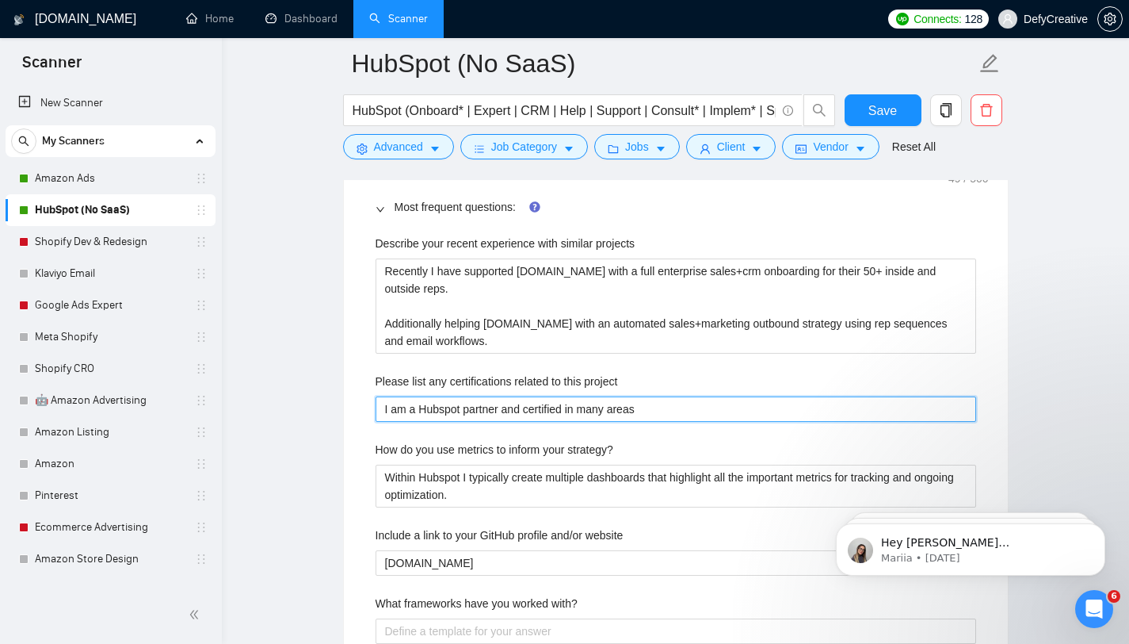
type project "I am a Hubspot partner and certified in many areas t"
type project "I am a Hubspot partner and certified in many areas th"
type project "I am a Hubspot partner and certified in many areas thr"
type project "I am a Hubspot partner and certified in many areas throu"
type project "I am a Hubspot partner and certified in many areas throug"
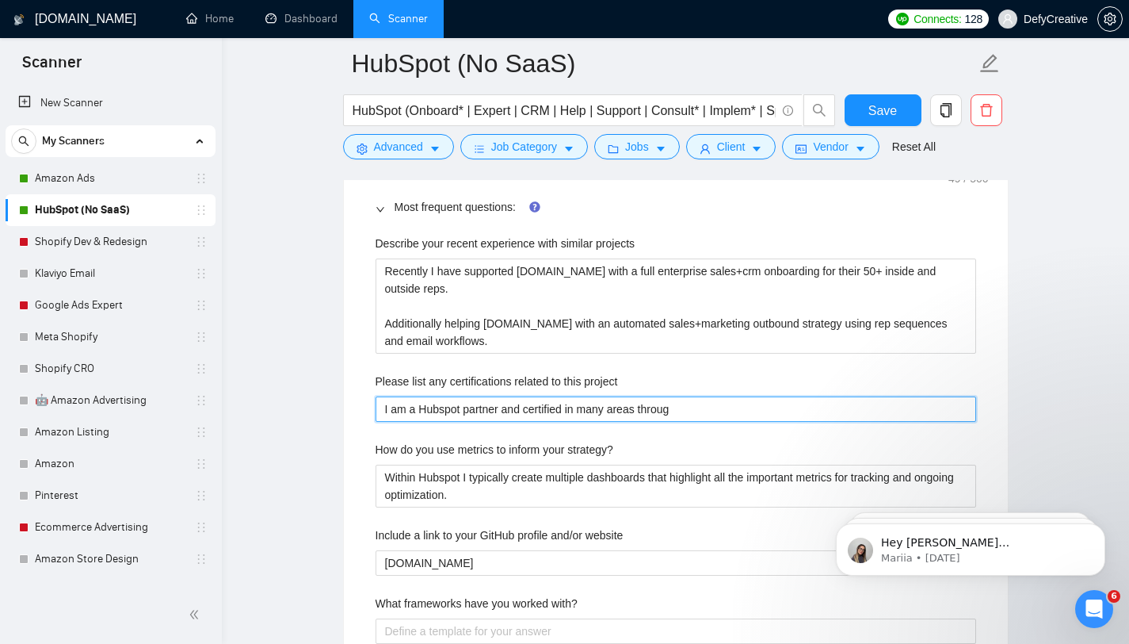
type project "I am a Hubspot partner and certified in many areas through"
type project "I am a Hubspot partner and certified in many areas through th"
type project "I am a Hubspot partner and certified in many areas through the"
type project "I am a Hubspot partner and certified in many areas through thei"
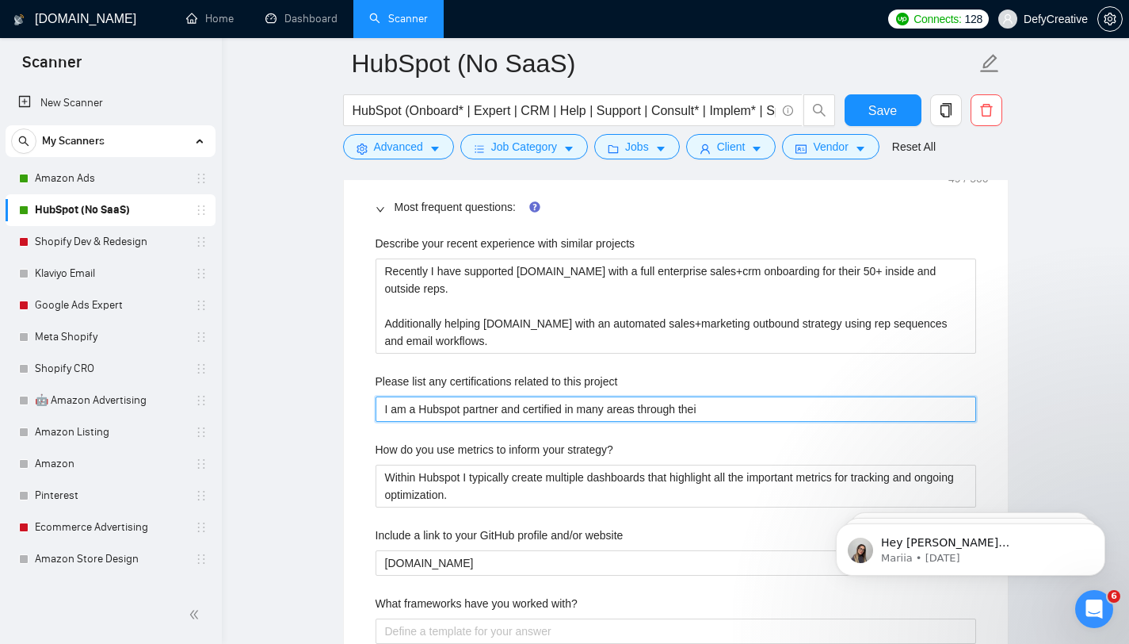
type project "I am a Hubspot partner and certified in many areas through their"
type project "I am a Hubspot partner and certified in many areas through their a"
type project "I am a Hubspot partner and certified in many areas through their ac"
type project "I am a Hubspot partner and certified in many areas through their aca"
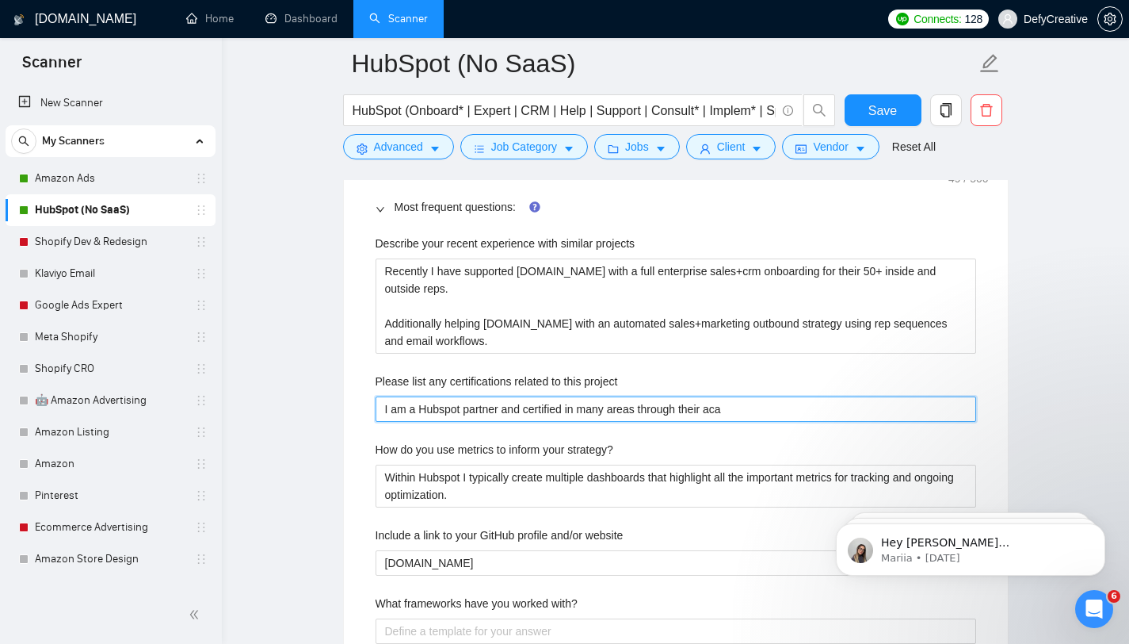
type project "I am a Hubspot partner and certified in many areas through their acad"
type project "I am a Hubspot partner and certified in many areas through their acade"
type project "I am a Hubspot partner and certified in many areas through their academ"
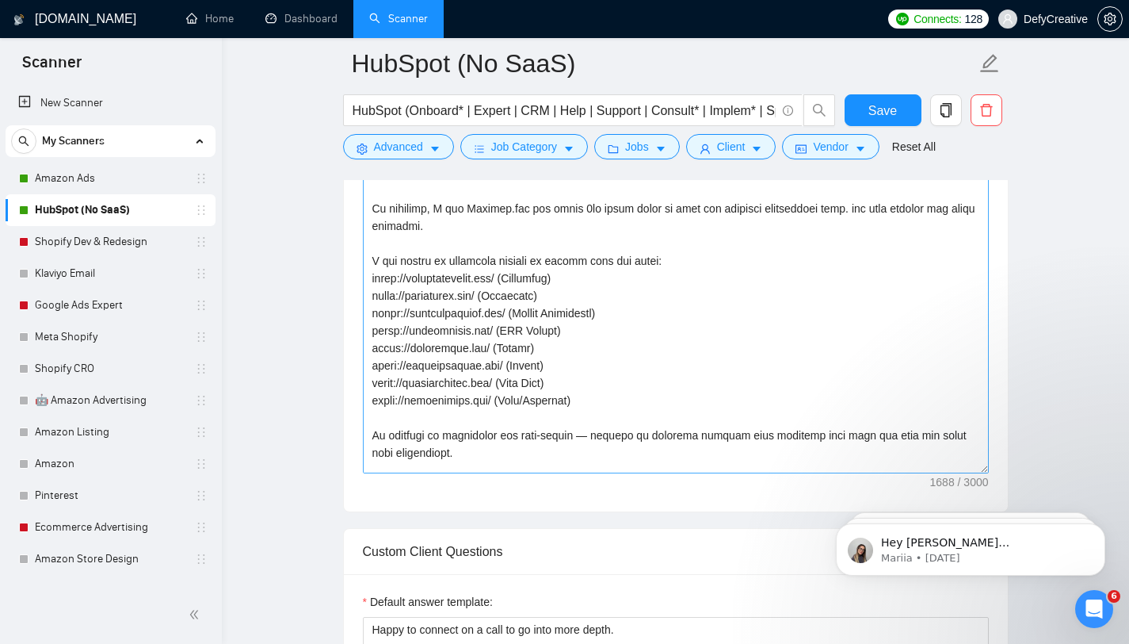
scroll to position [227, 0]
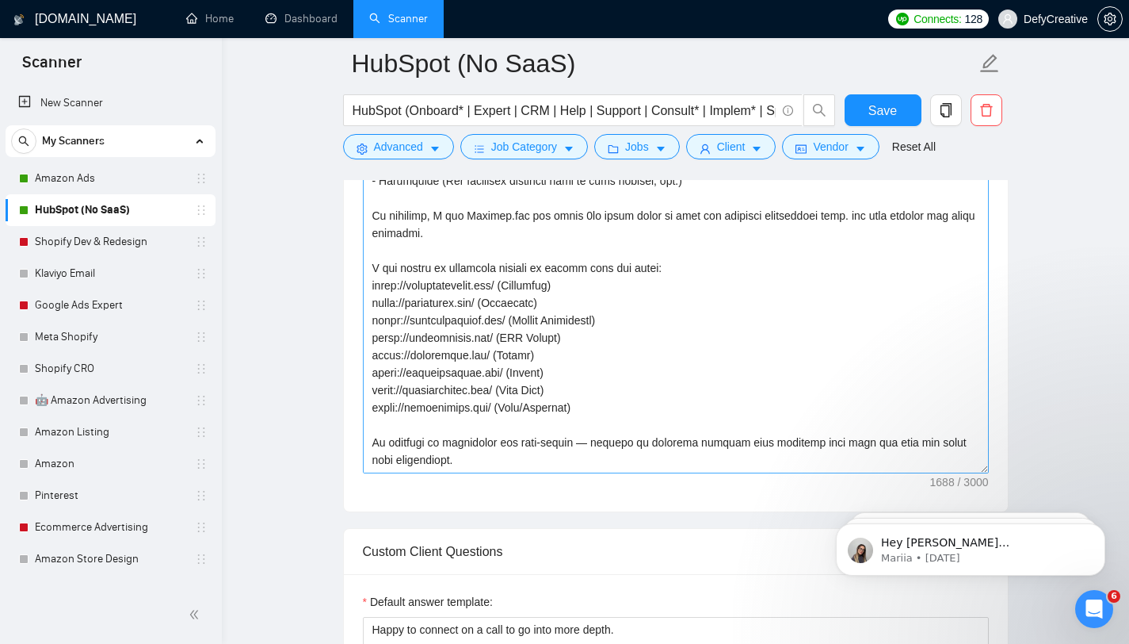
type project "I am a Hubspot partner and certified in many areas through their academy"
click at [476, 319] on textarea "Cover Letter template:" at bounding box center [676, 295] width 626 height 357
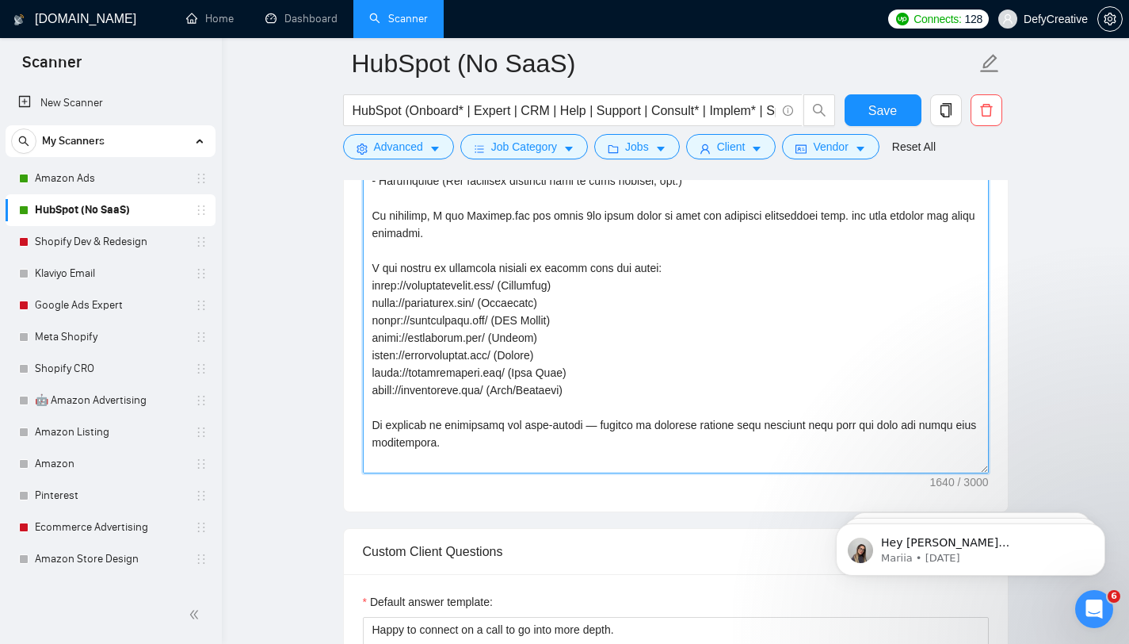
click at [601, 388] on textarea "Cover Letter template:" at bounding box center [676, 295] width 626 height 357
click at [454, 339] on textarea "Cover Letter template:" at bounding box center [676, 295] width 626 height 357
click at [455, 339] on textarea "Cover Letter template:" at bounding box center [676, 295] width 626 height 357
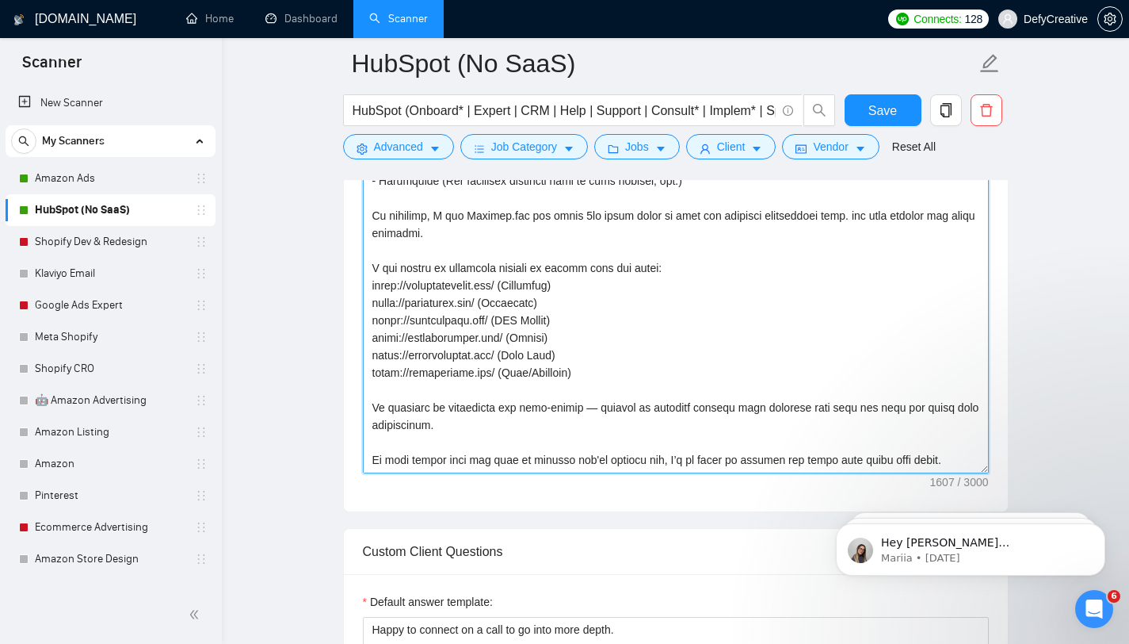
click at [457, 319] on textarea "Cover Letter template:" at bounding box center [676, 295] width 626 height 357
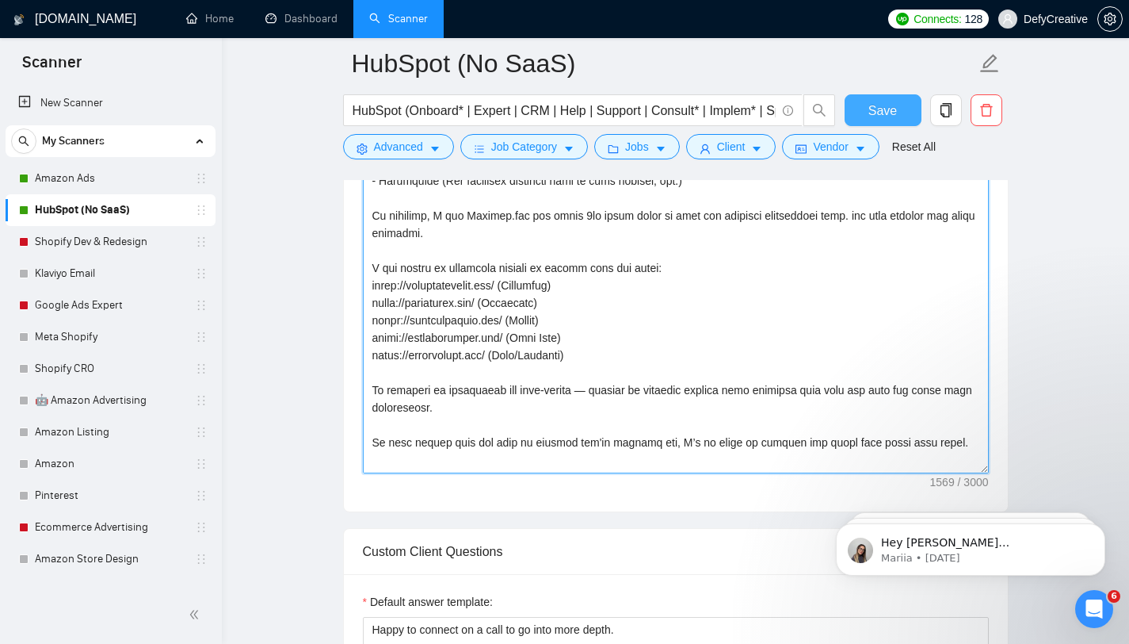
type textarea "Hello, I would love to help support you on Hubspot and help optimize the entire…"
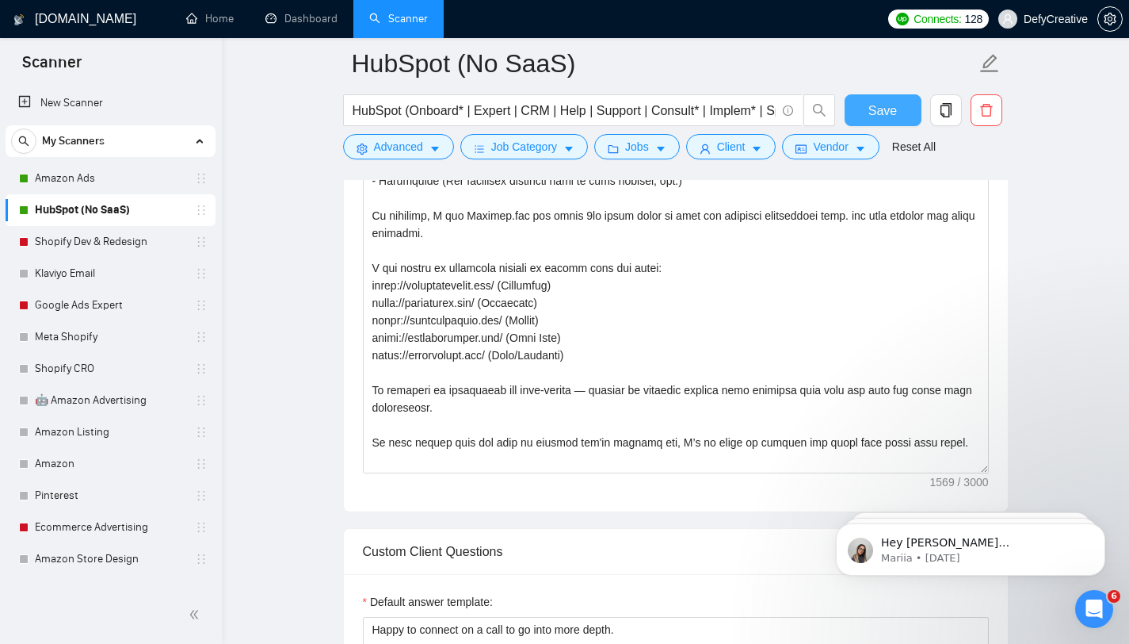
click at [857, 107] on button "Save" at bounding box center [883, 110] width 77 height 32
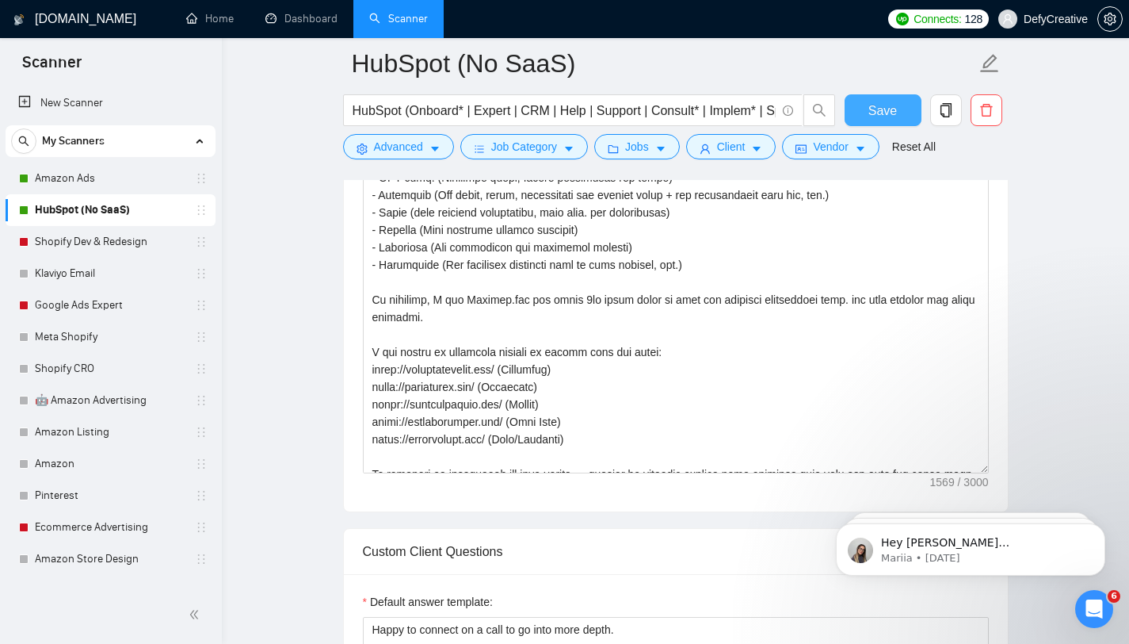
scroll to position [0, 0]
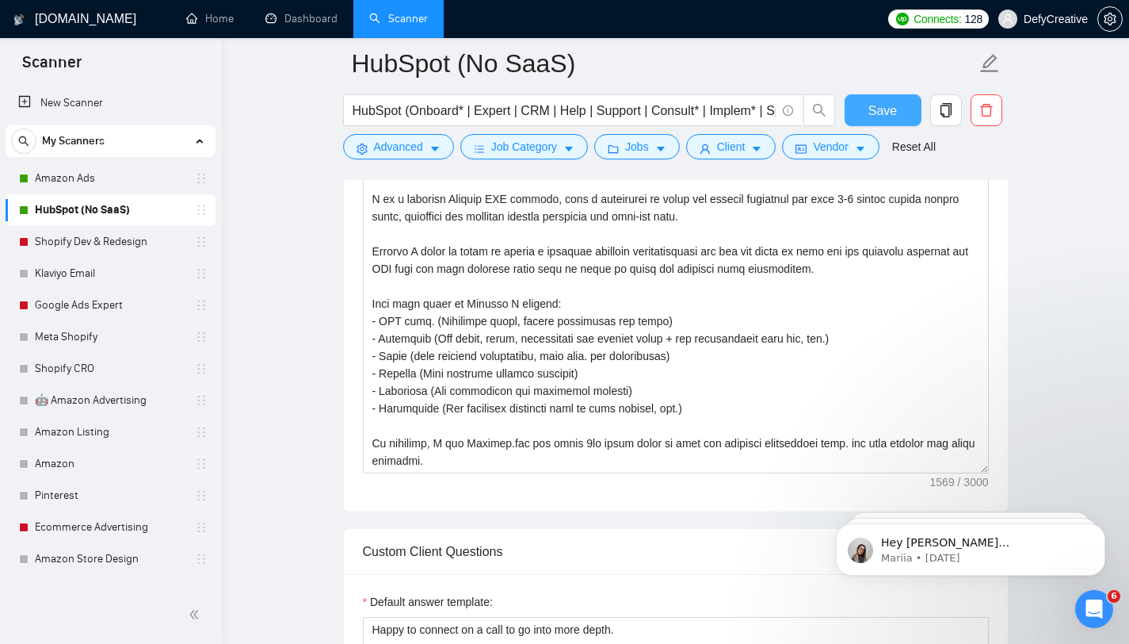
click at [863, 115] on button "Save" at bounding box center [883, 110] width 77 height 32
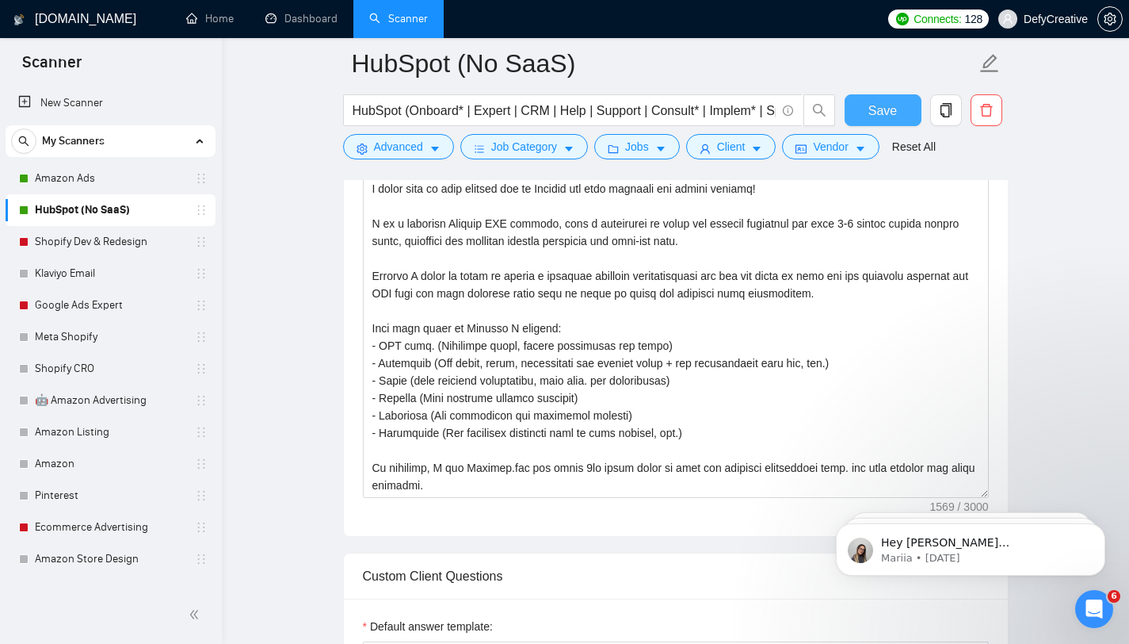
scroll to position [1037, 0]
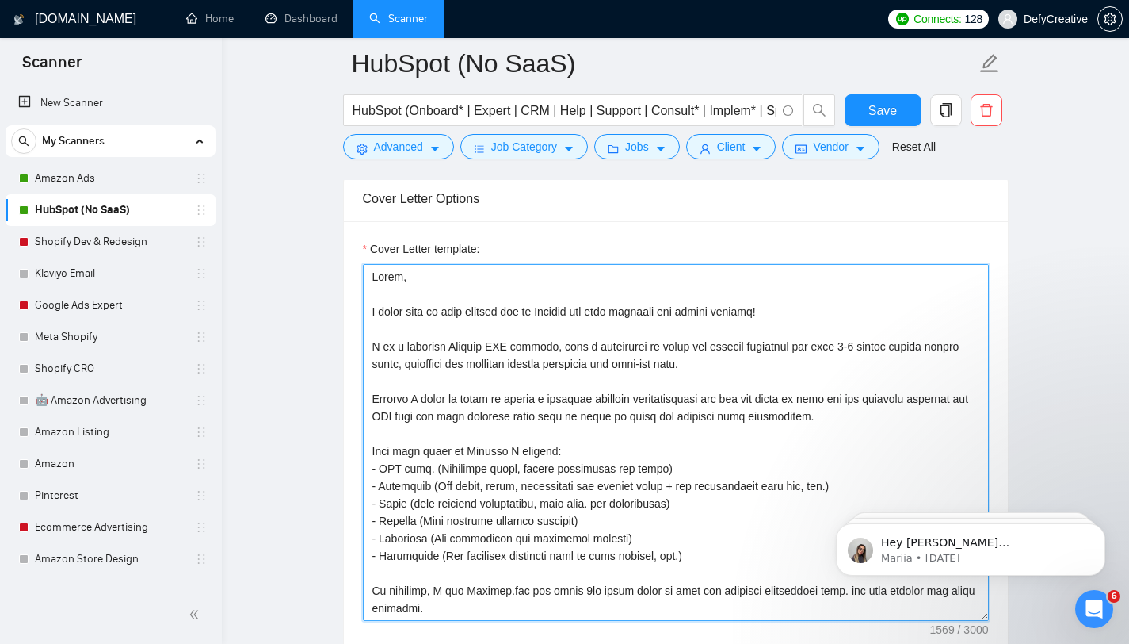
click at [463, 311] on textarea "Cover Letter template:" at bounding box center [676, 442] width 626 height 357
paste textarea "f you're looking to optimize your HubSpot account and build scalable systems, I…"
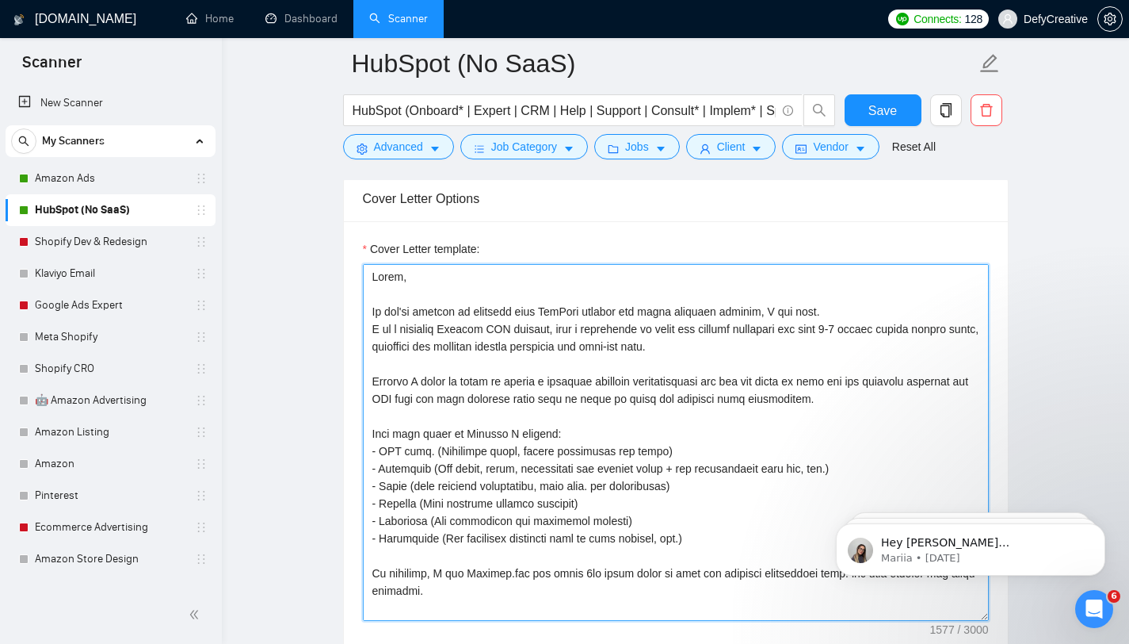
click at [806, 308] on textarea "Cover Letter template:" at bounding box center [676, 442] width 626 height 357
click at [899, 313] on textarea "Cover Letter template:" at bounding box center [676, 442] width 626 height 357
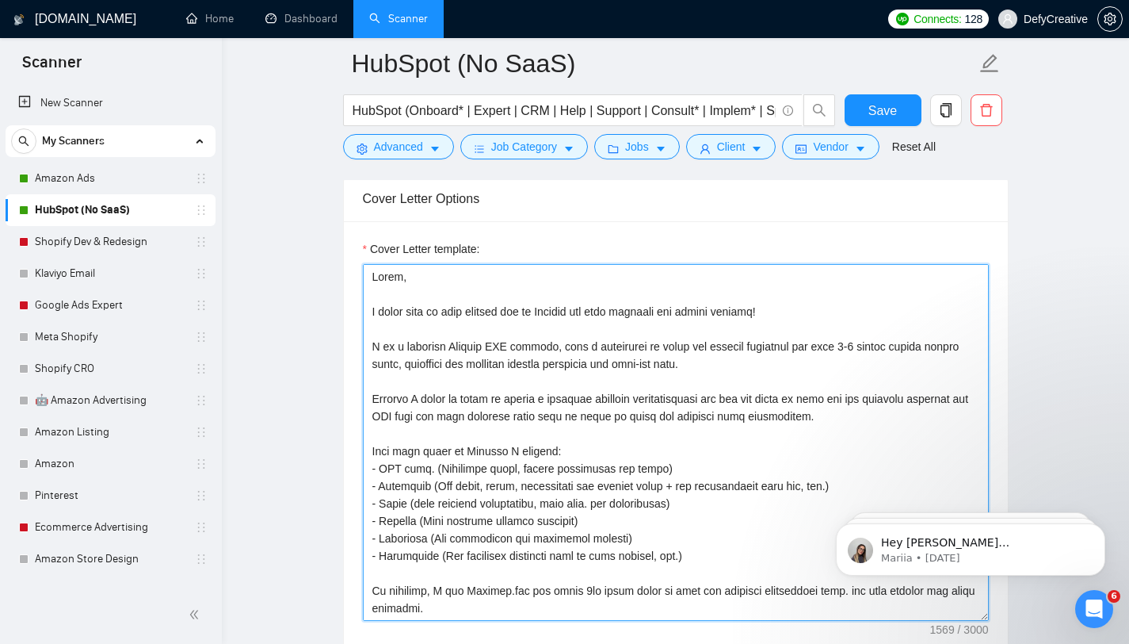
paste textarea "f you're looking to optimize your HubSpot account and build scalable systems, I…"
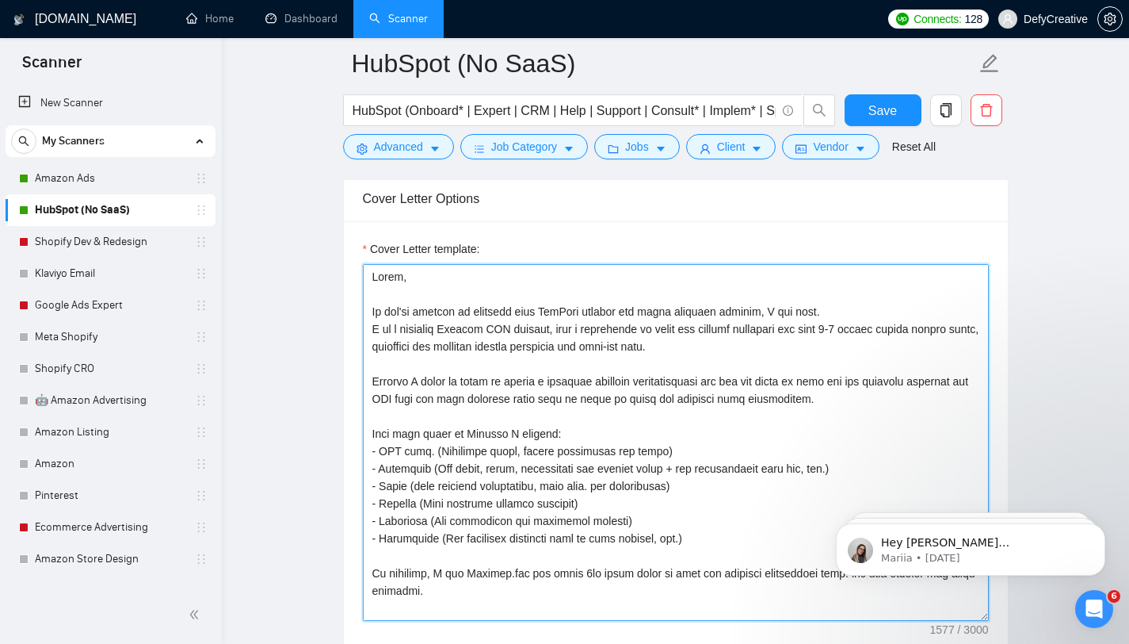
click at [467, 313] on textarea "Cover Letter template:" at bounding box center [676, 442] width 626 height 357
click at [907, 309] on textarea "Cover Letter template:" at bounding box center [676, 442] width 626 height 357
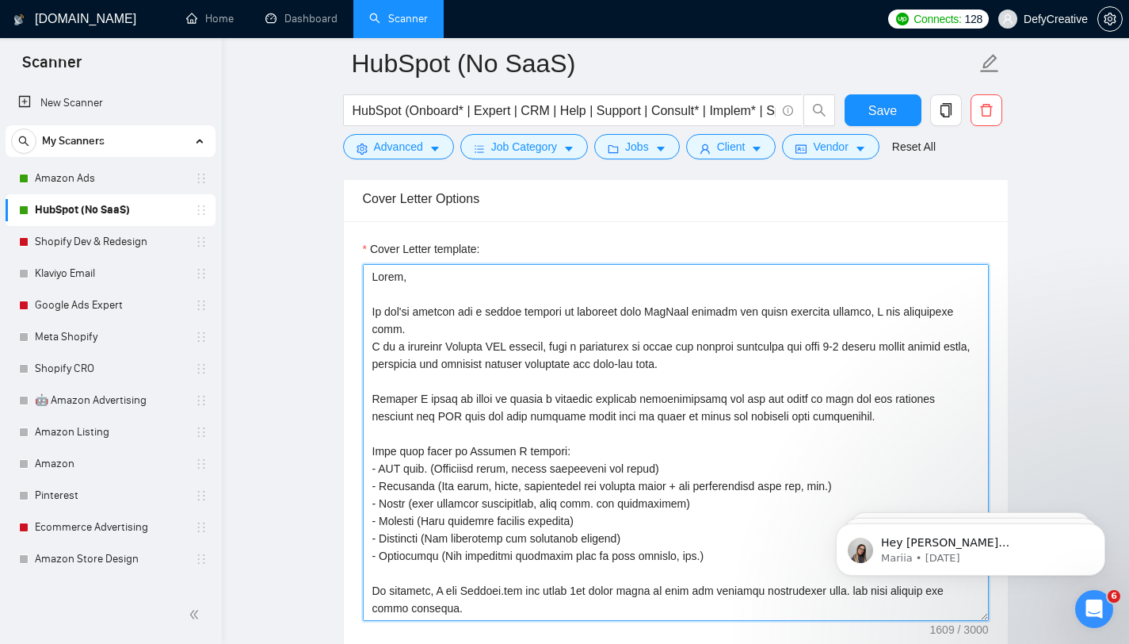
click at [693, 329] on textarea "Cover Letter template:" at bounding box center [676, 442] width 626 height 357
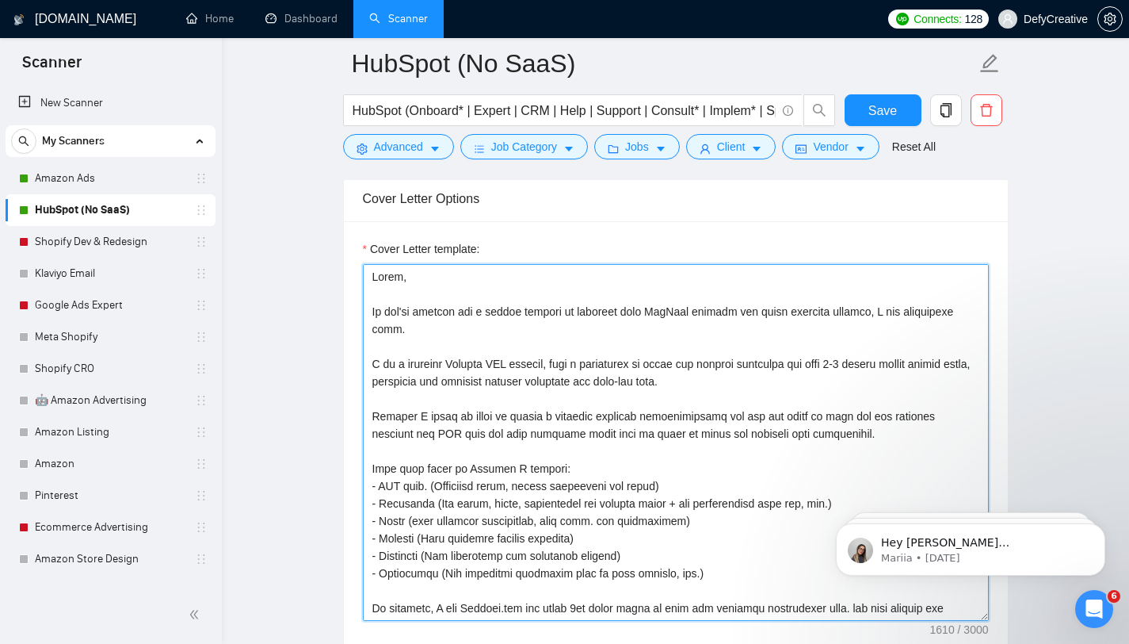
drag, startPoint x: 712, startPoint y: 382, endPoint x: 783, endPoint y: 380, distance: 71.4
click at [783, 380] on textarea "Cover Letter template:" at bounding box center [676, 442] width 626 height 357
click at [705, 364] on textarea "Cover Letter template:" at bounding box center [676, 442] width 626 height 357
click at [676, 346] on textarea "Cover Letter template:" at bounding box center [676, 442] width 626 height 357
type textarea "Hello, If you're looking for a expert partner to optimize your HubSpot account …"
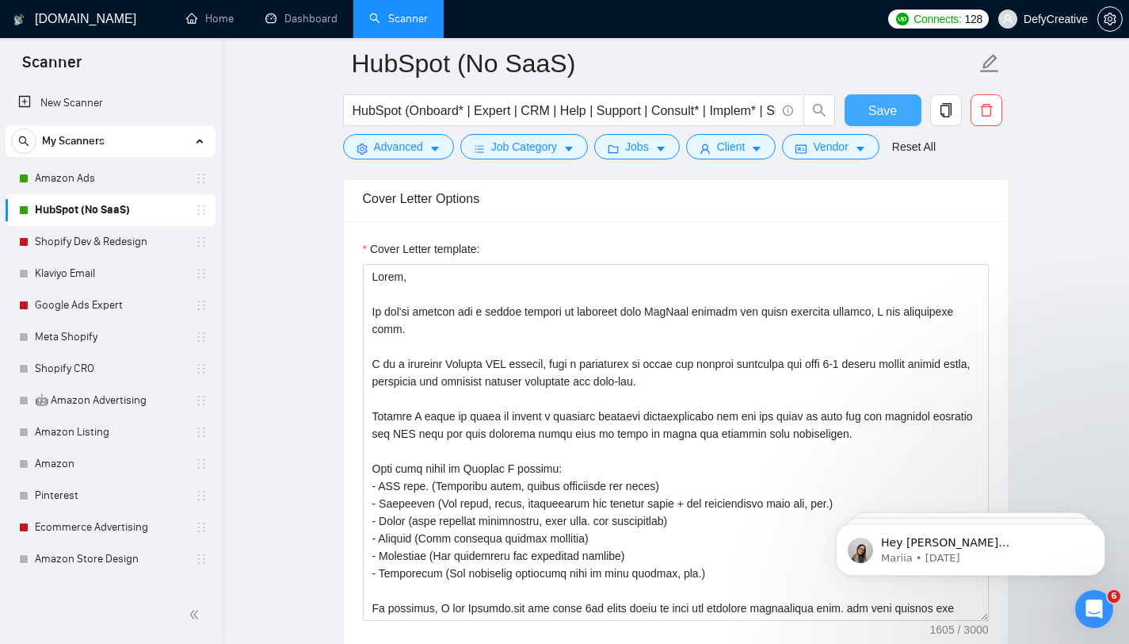
click at [869, 105] on span "Save" at bounding box center [883, 111] width 29 height 20
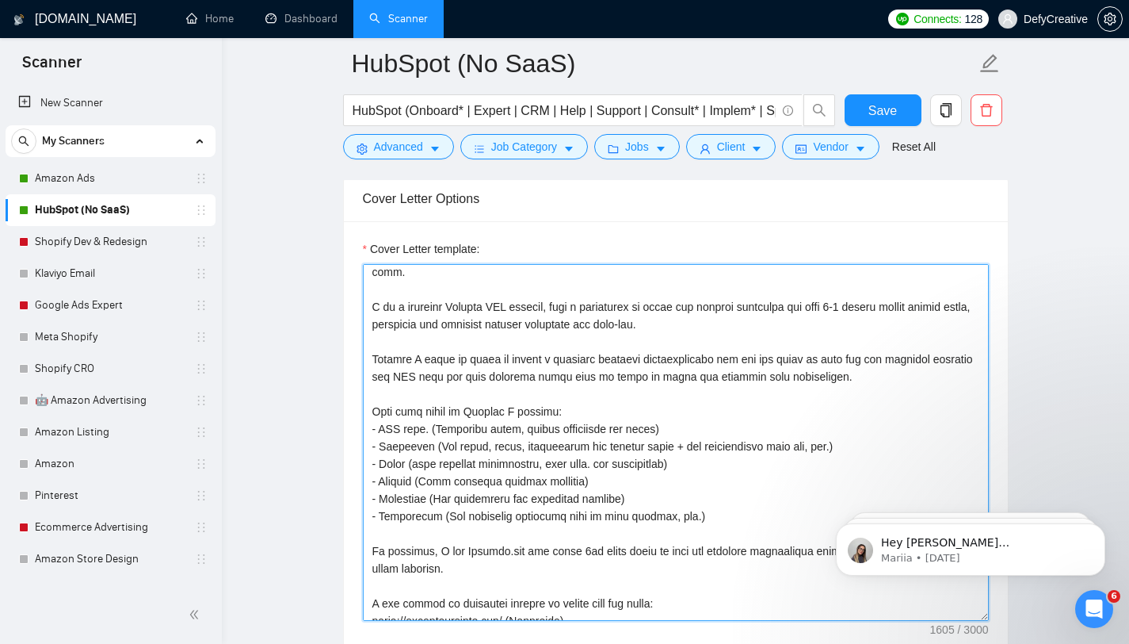
drag, startPoint x: 517, startPoint y: 411, endPoint x: 464, endPoint y: 412, distance: 53.1
click at [464, 412] on textarea "Cover Letter template:" at bounding box center [676, 442] width 626 height 357
type textarea "Hello, If you're looking for a expert partner to optimize your HubSpot account …"
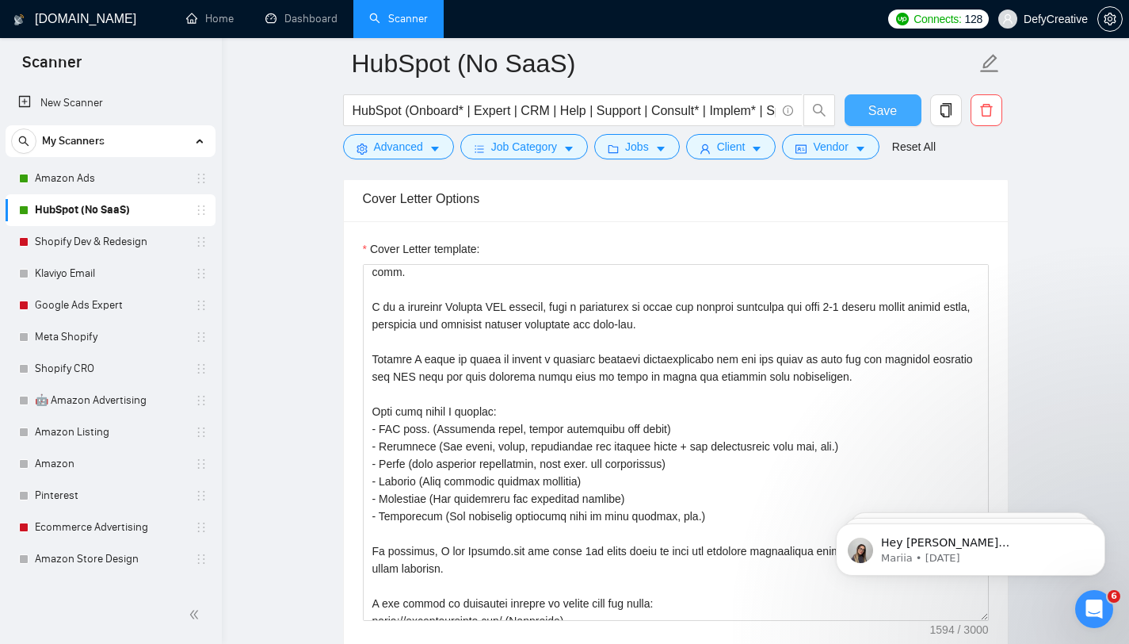
click at [896, 112] on button "Save" at bounding box center [883, 110] width 77 height 32
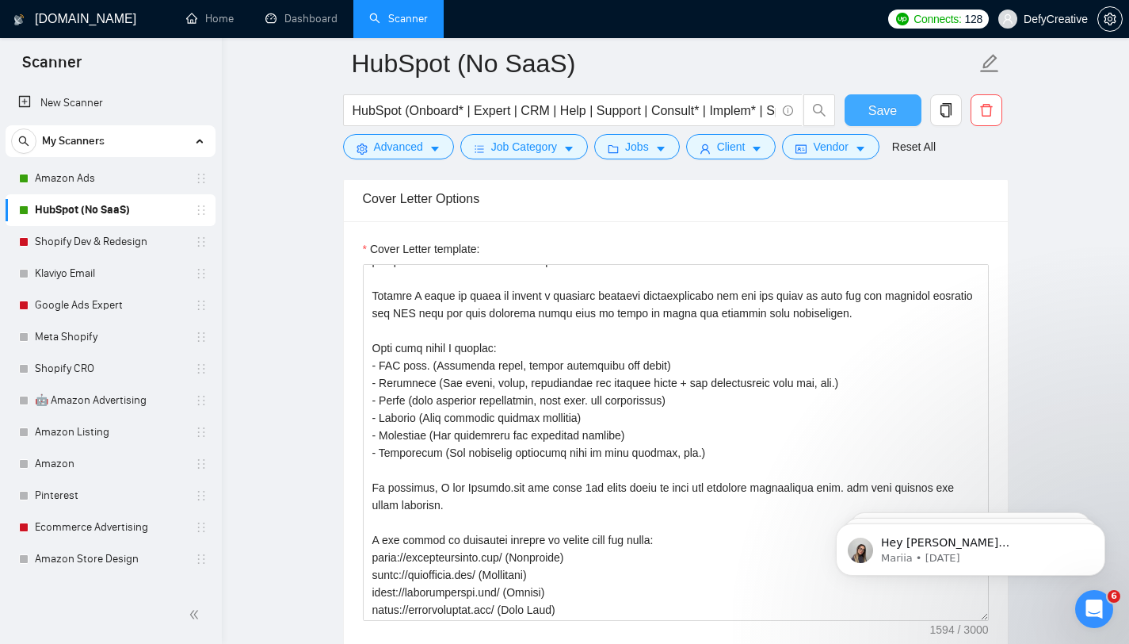
scroll to position [153, 0]
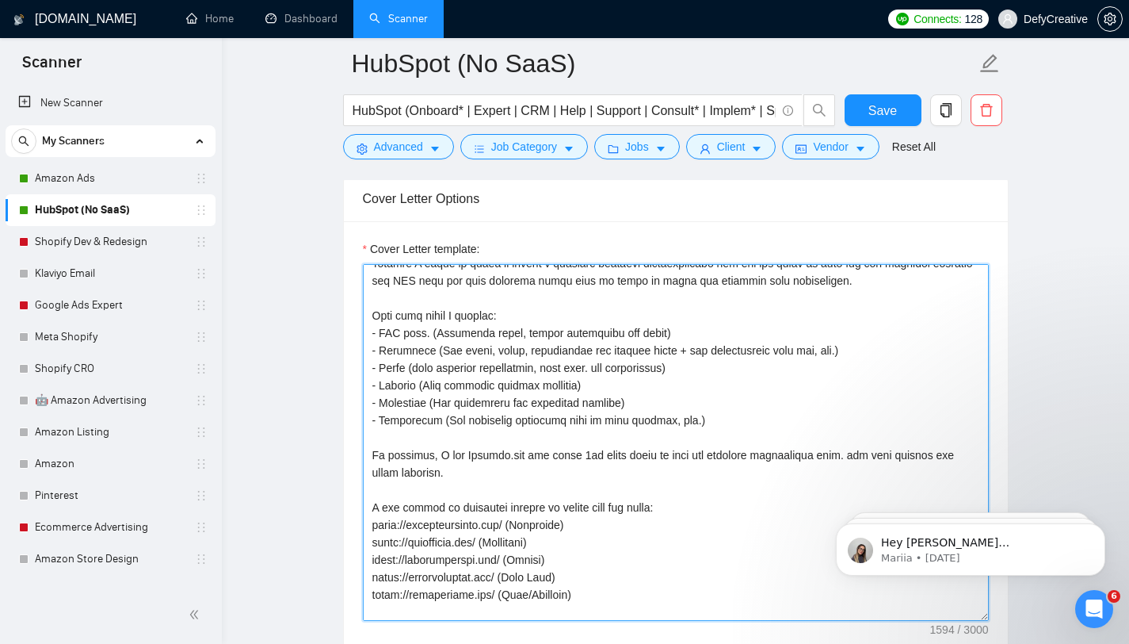
click at [454, 473] on textarea "Cover Letter template:" at bounding box center [676, 442] width 626 height 357
drag, startPoint x: 454, startPoint y: 474, endPoint x: 368, endPoint y: 460, distance: 87.4
click at [368, 460] on textarea "Cover Letter template:" at bounding box center [676, 442] width 626 height 357
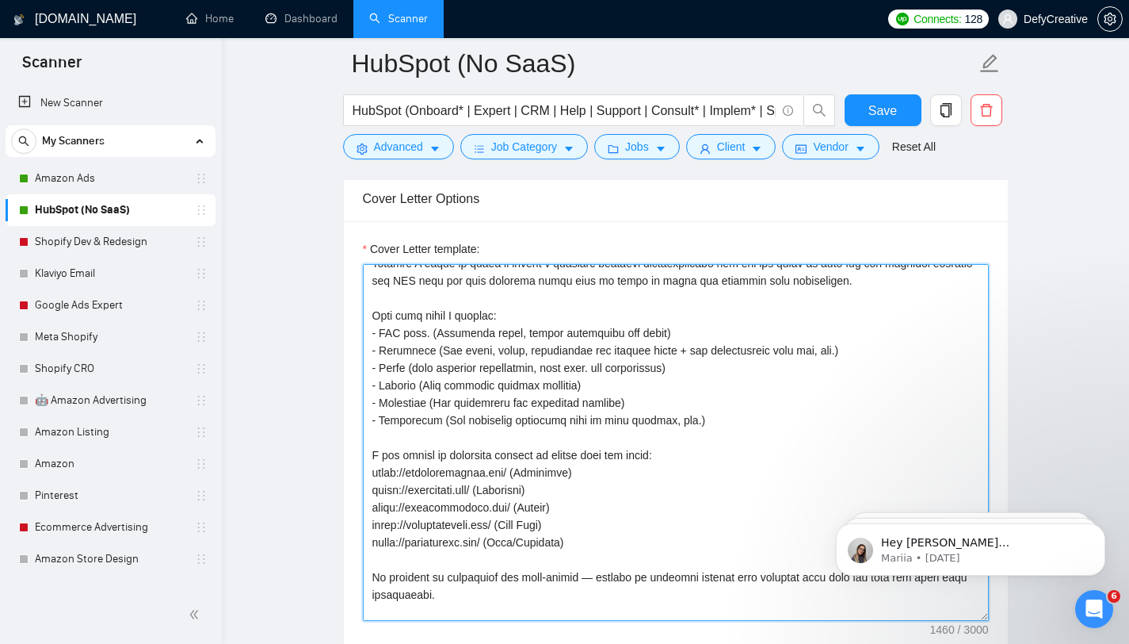
drag, startPoint x: 562, startPoint y: 455, endPoint x: 447, endPoint y: 449, distance: 115.1
click at [447, 449] on textarea "Cover Letter template:" at bounding box center [676, 442] width 626 height 357
click at [489, 435] on textarea "Cover Letter template:" at bounding box center [676, 442] width 626 height 357
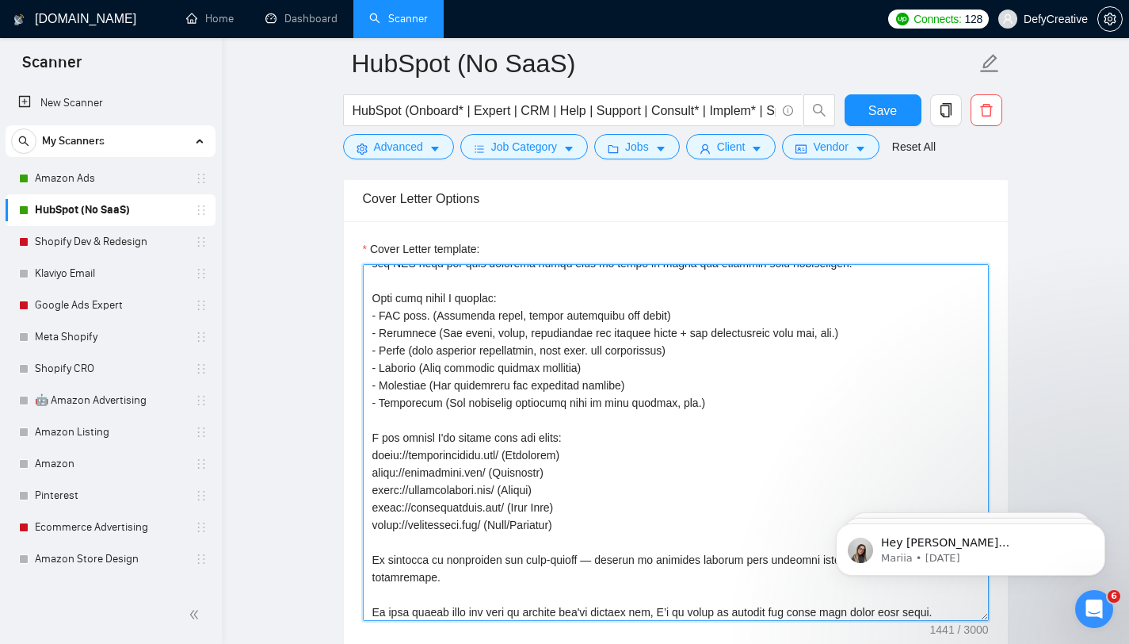
scroll to position [227, 0]
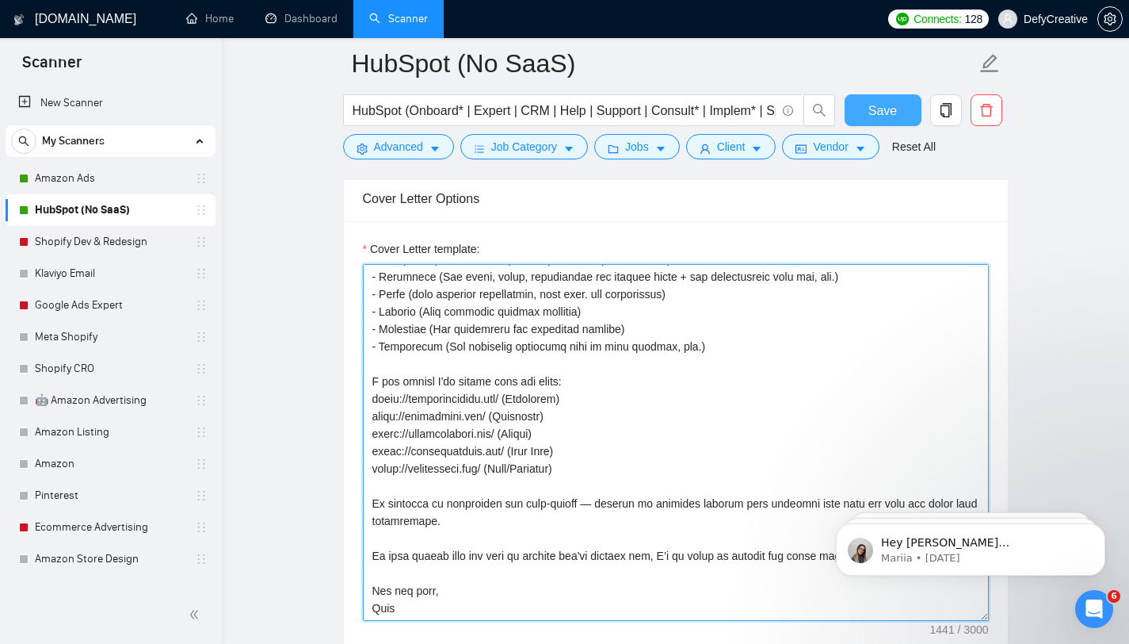
type textarea "Hello, If you're looking for a expert partner to optimize your HubSpot account …"
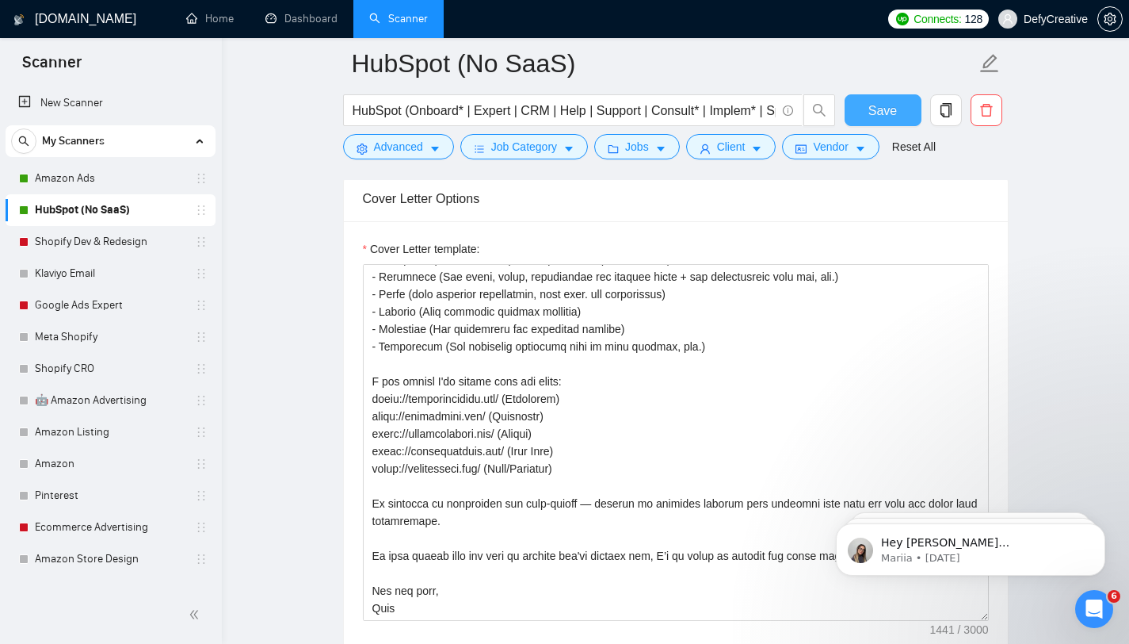
click at [877, 117] on span "Save" at bounding box center [883, 111] width 29 height 20
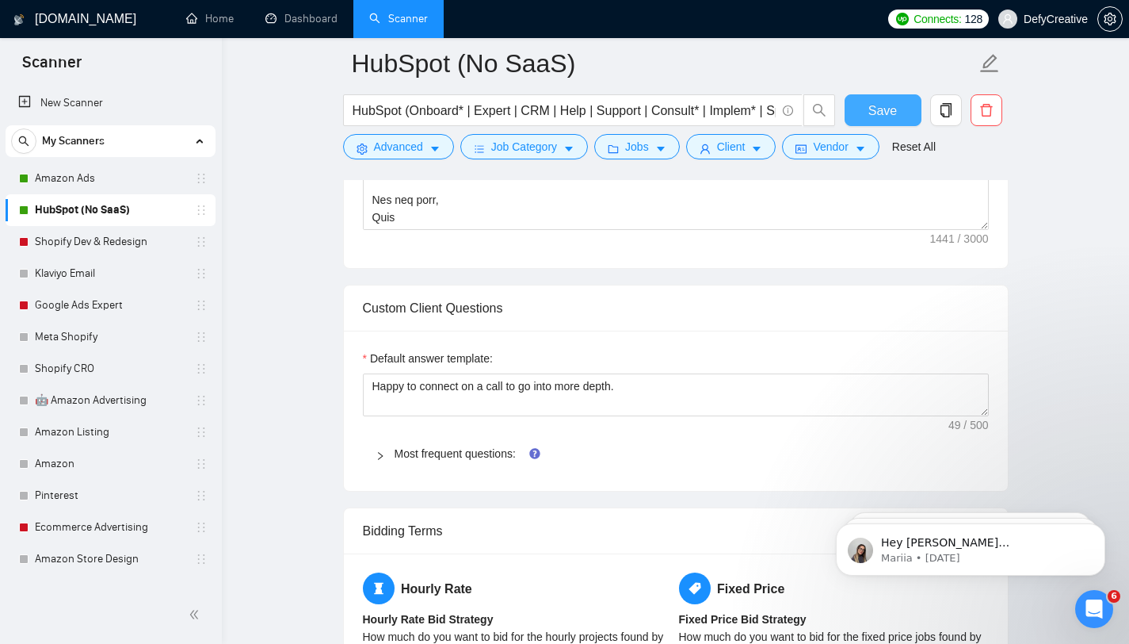
scroll to position [1568, 0]
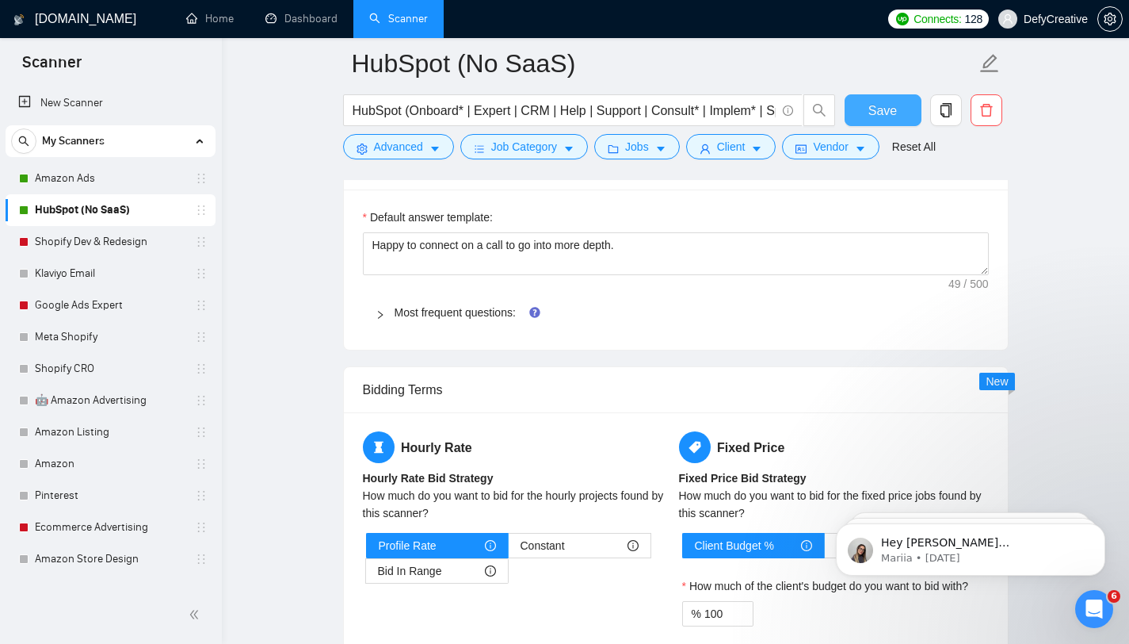
click at [869, 105] on span "Save" at bounding box center [883, 111] width 29 height 20
click at [72, 244] on link "Shopify Dev & Redesign" at bounding box center [110, 242] width 151 height 32
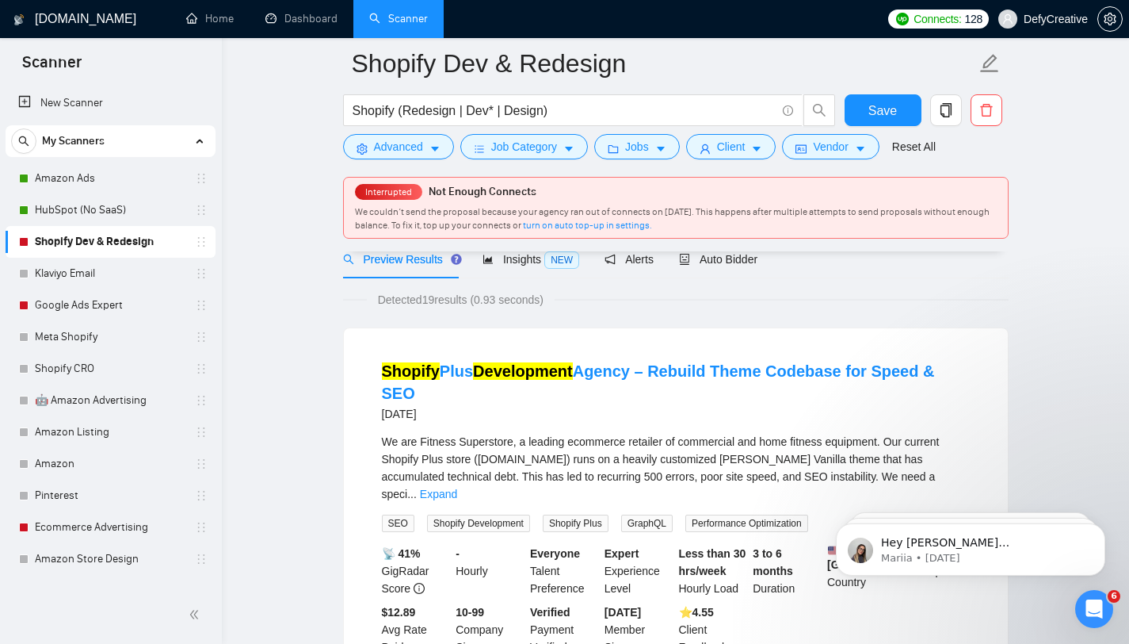
scroll to position [63, 0]
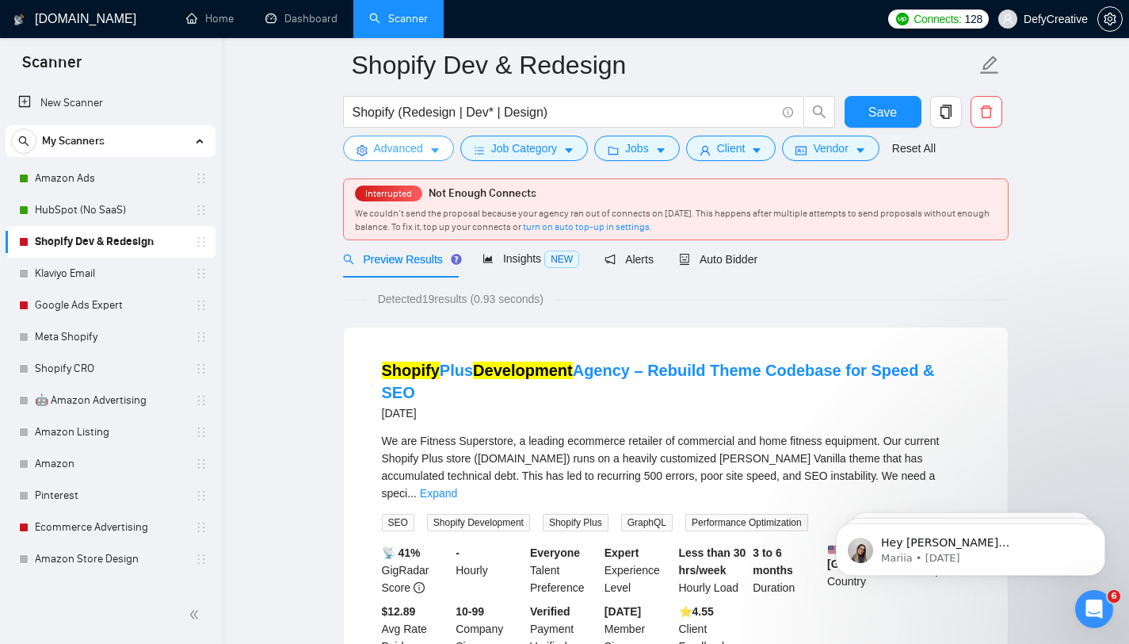
click at [394, 145] on span "Advanced" at bounding box center [398, 147] width 49 height 17
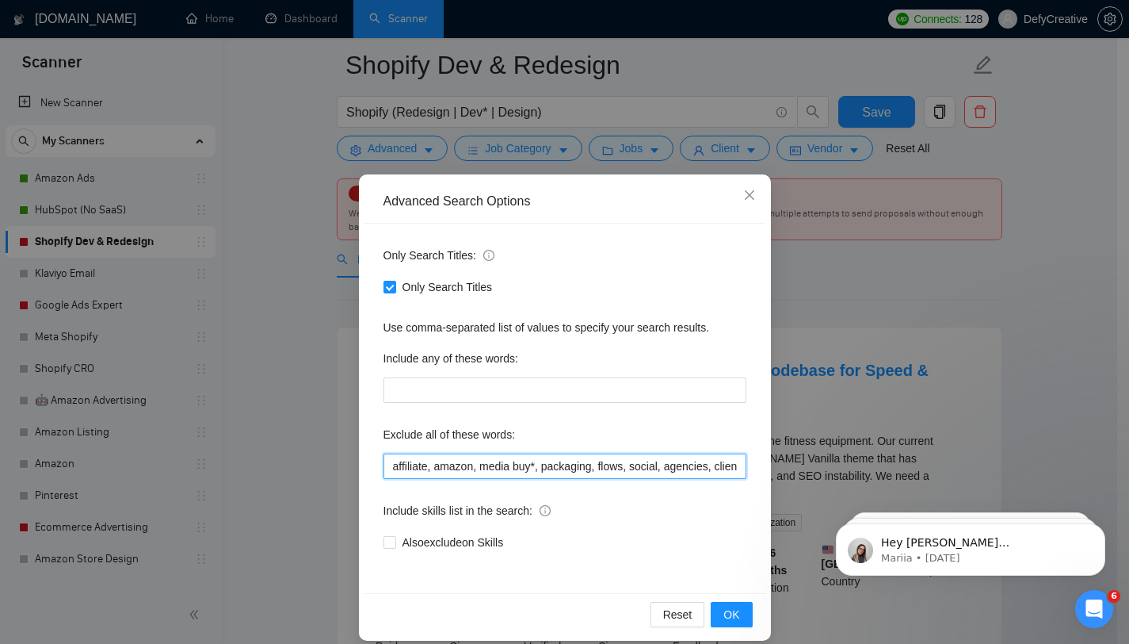
drag, startPoint x: 713, startPoint y: 464, endPoint x: 699, endPoint y: 464, distance: 14.3
click at [699, 464] on input "affiliate, amazon, media buy*, packaging, flows, social, agencies, client, clie…" at bounding box center [565, 465] width 363 height 25
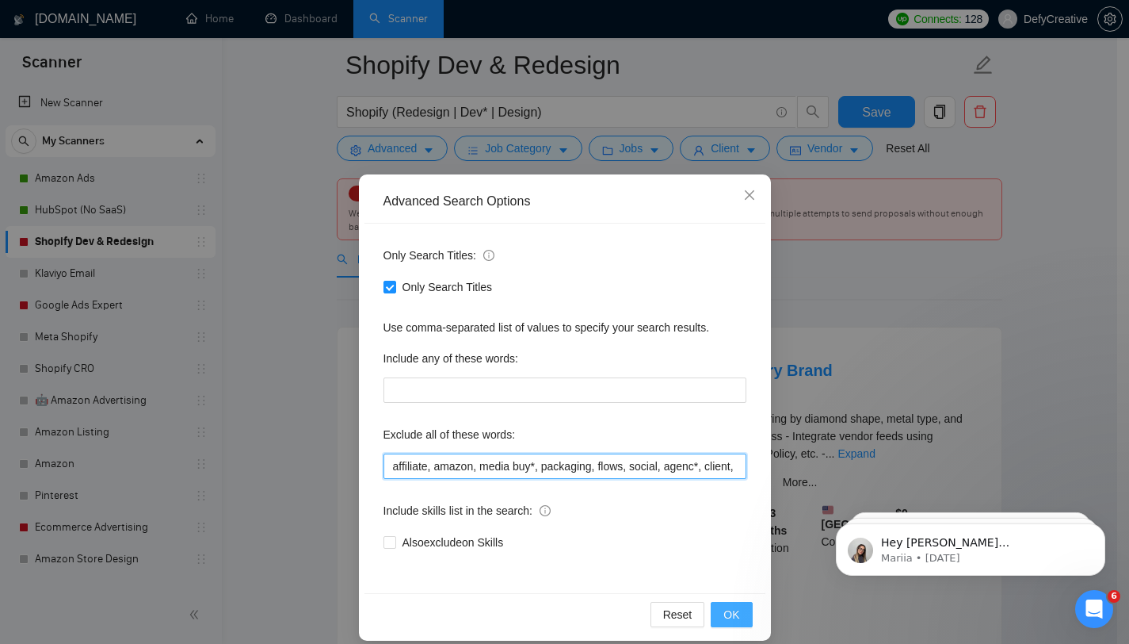
type input "affiliate, amazon, media buy*, packaging, flows, social, agenc*, client, client…"
click at [724, 614] on span "OK" at bounding box center [732, 614] width 16 height 17
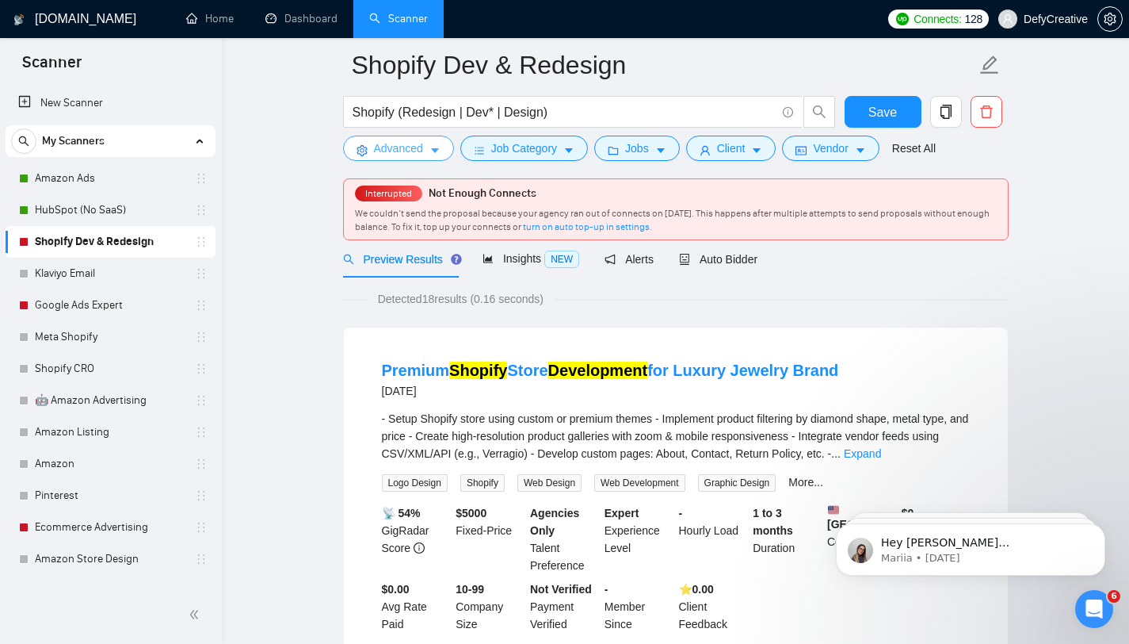
scroll to position [107, 0]
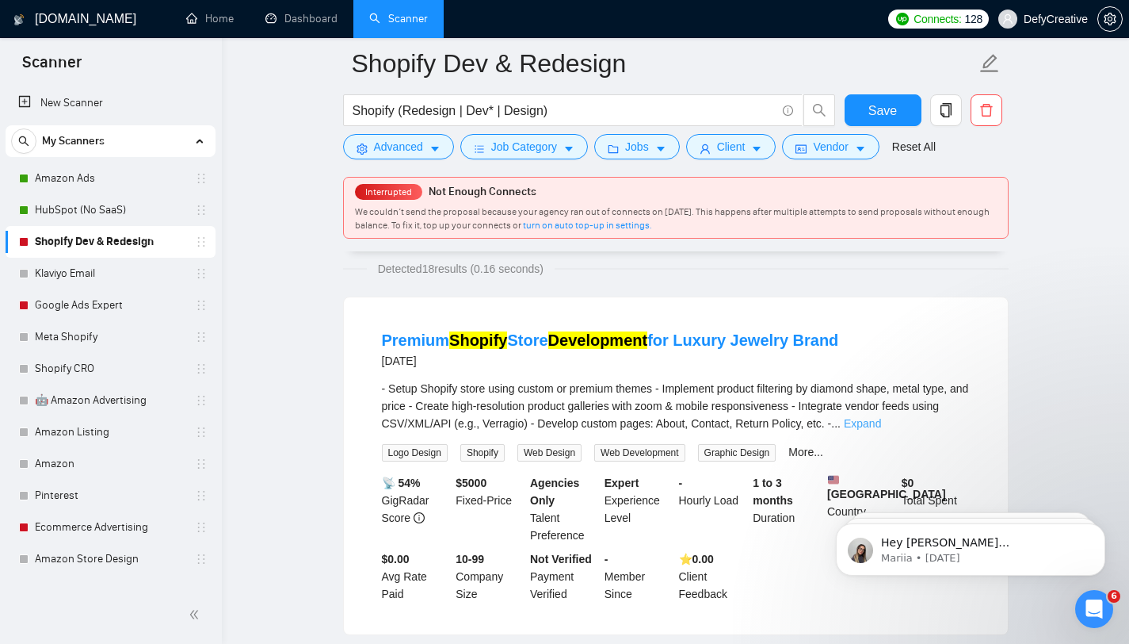
click at [881, 423] on link "Expand" at bounding box center [862, 423] width 37 height 13
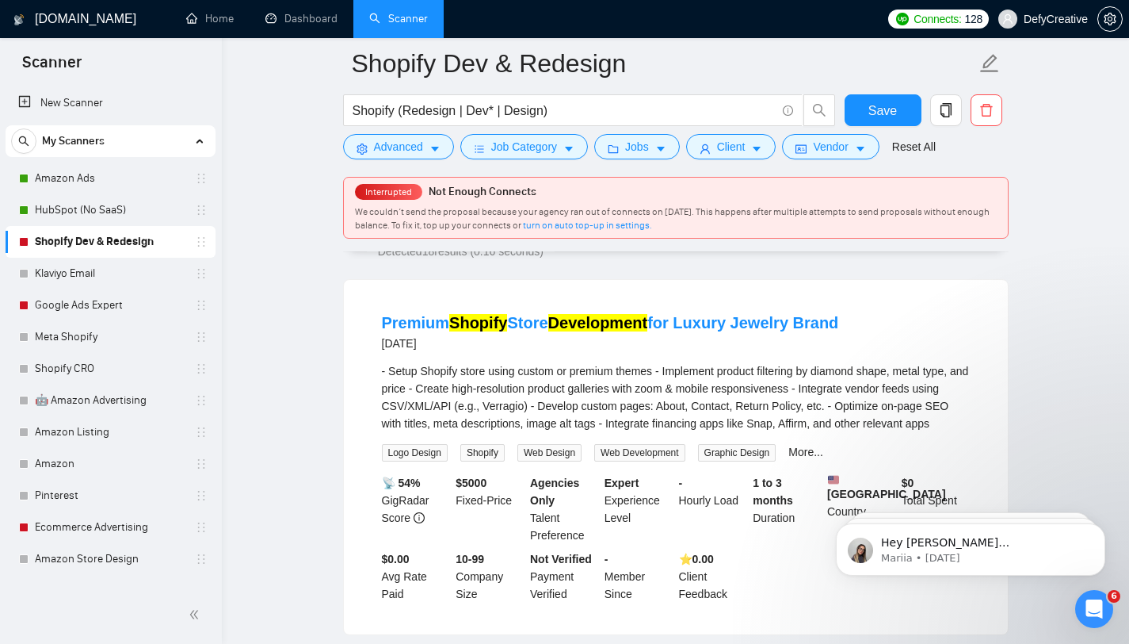
scroll to position [113, 0]
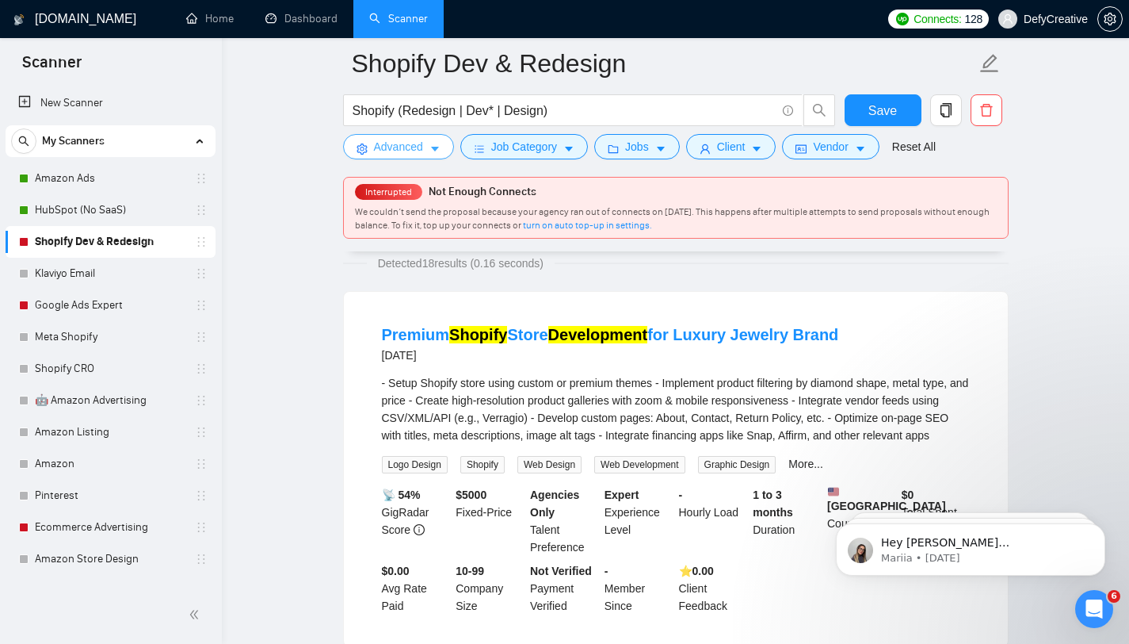
click at [415, 147] on span "Advanced" at bounding box center [398, 146] width 49 height 17
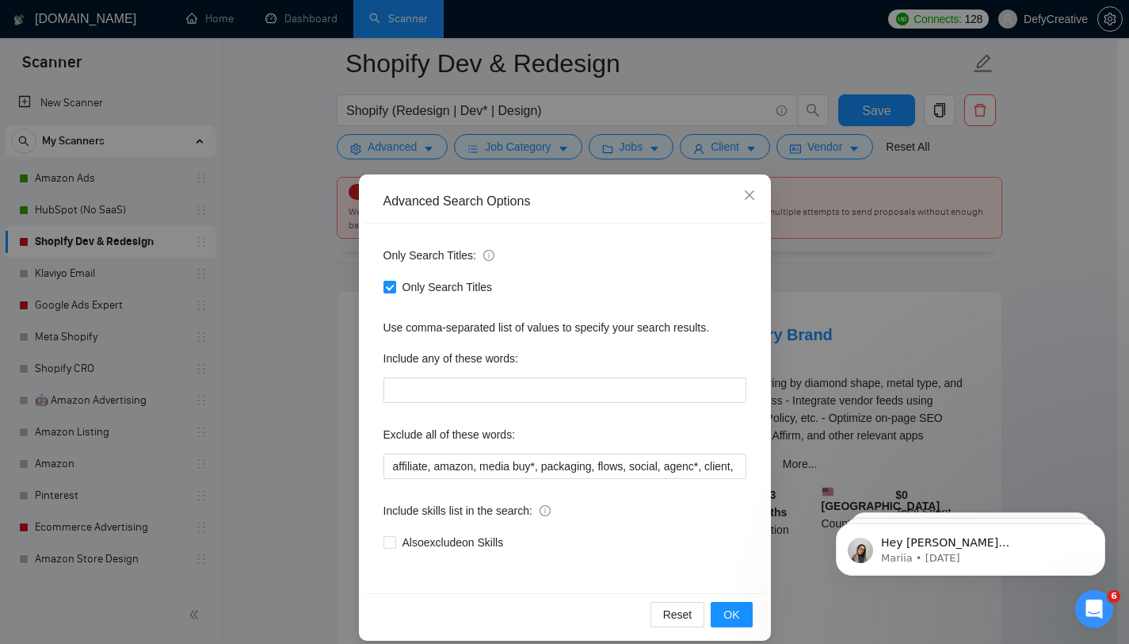
click at [313, 346] on div "Advanced Search Options Only Search Titles: Only Search Titles Use comma-separa…" at bounding box center [564, 322] width 1129 height 644
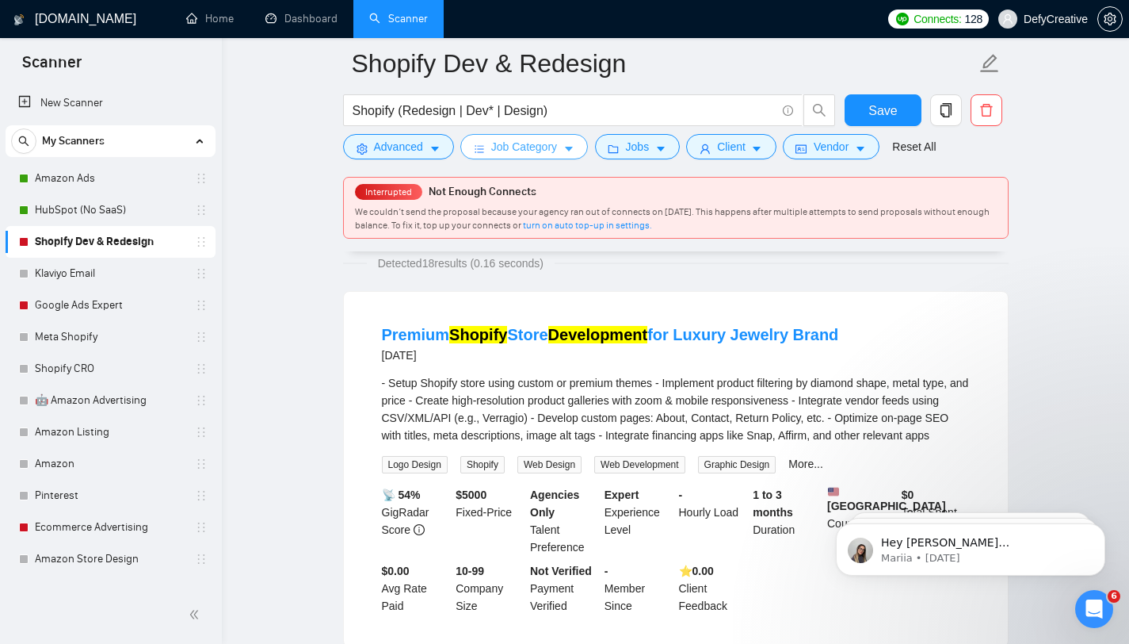
click at [490, 153] on button "Job Category" at bounding box center [524, 146] width 128 height 25
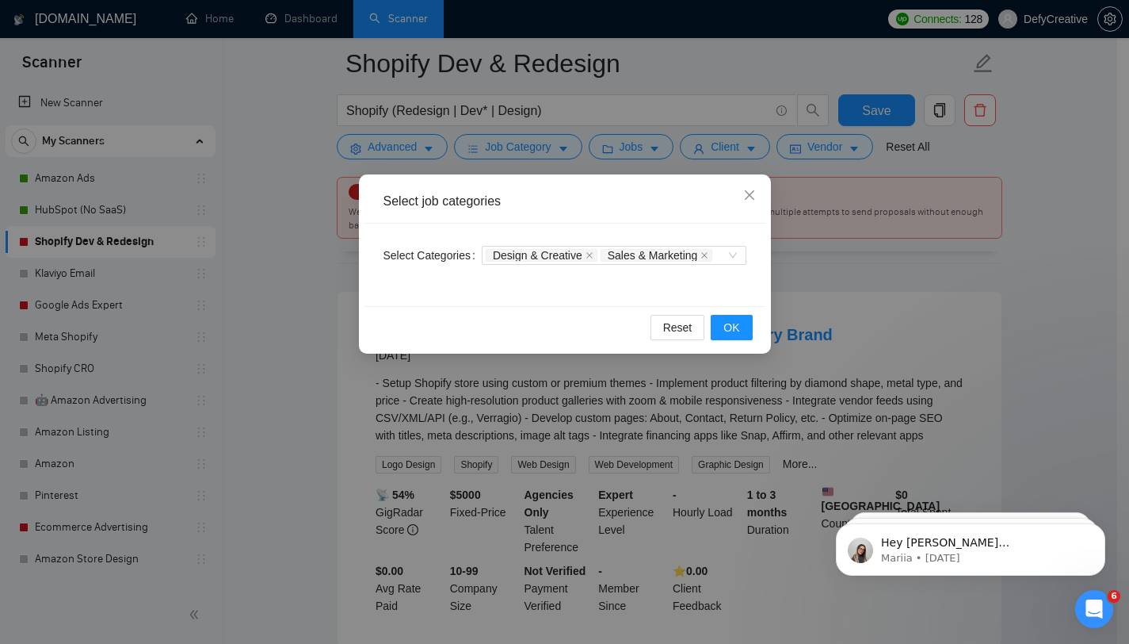
click at [623, 136] on div "Select job categories Select Categories Design & Creative Sales & Marketing Res…" at bounding box center [564, 322] width 1129 height 644
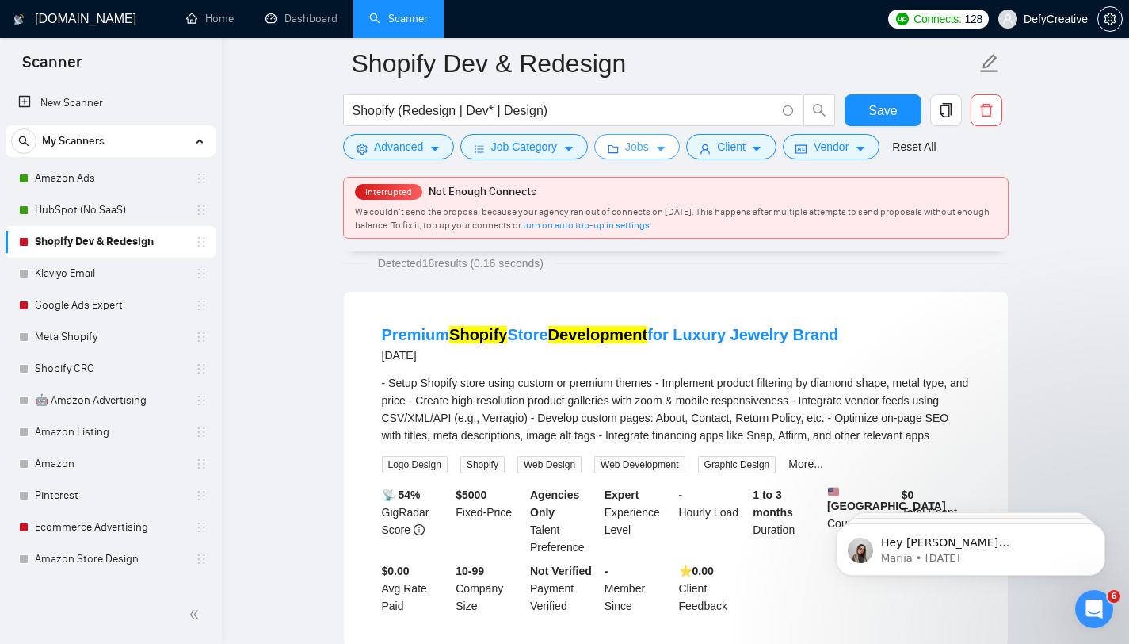
click at [623, 137] on button "Jobs" at bounding box center [637, 146] width 86 height 25
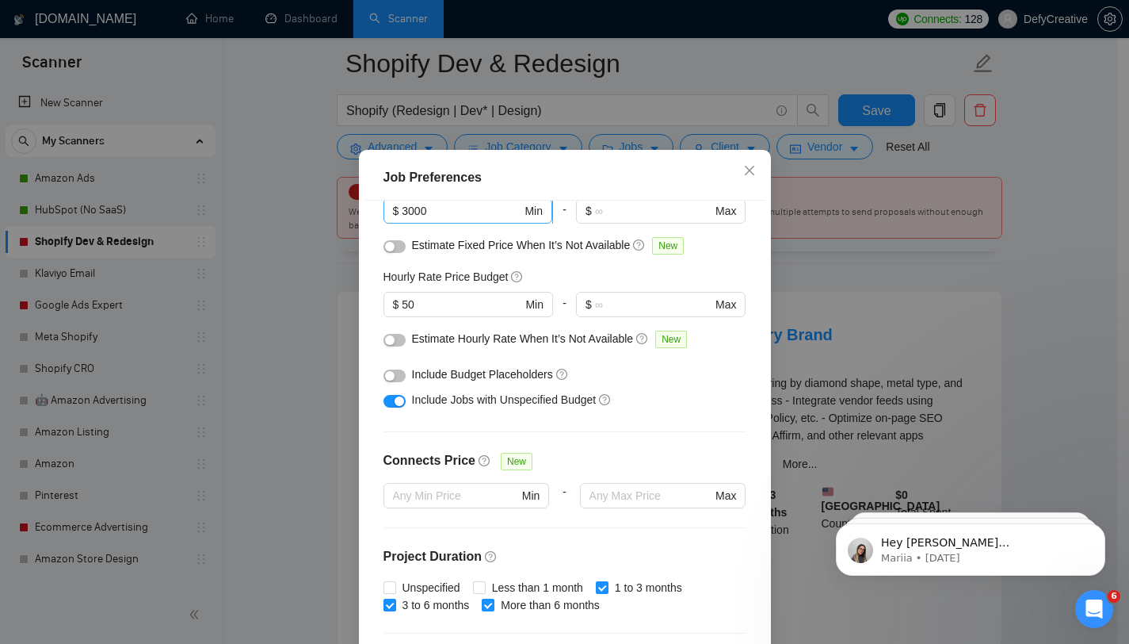
click at [422, 220] on input "3000" at bounding box center [462, 210] width 120 height 17
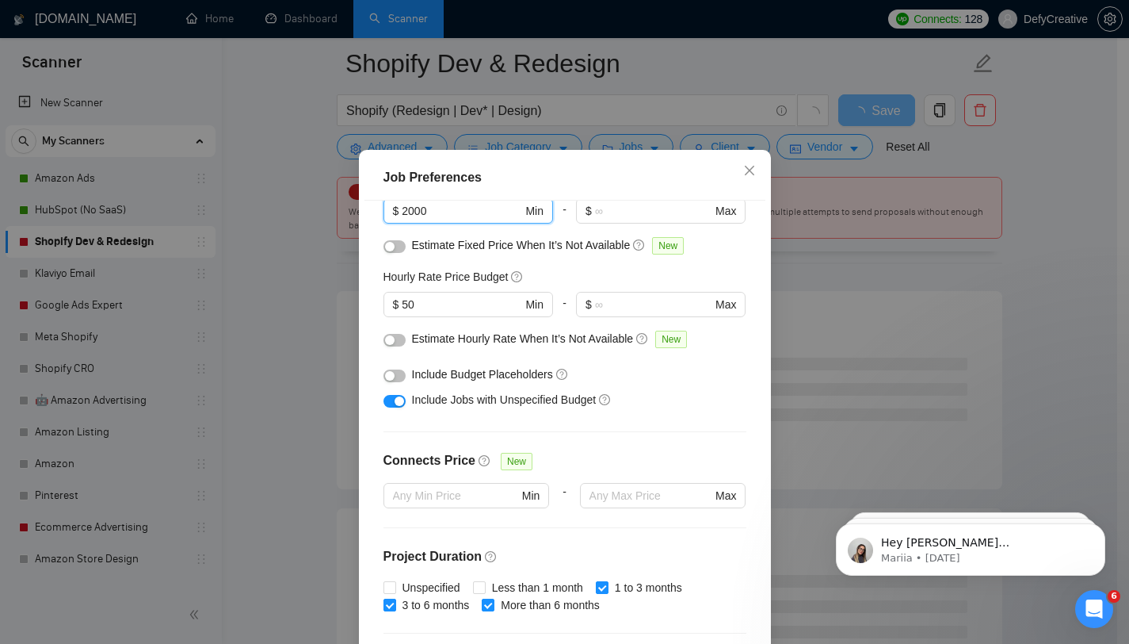
type input "2000"
click at [365, 266] on div "Budget Project Type All Fixed Price Hourly Rate Fixed Price Budget 2000 $ 2000 …" at bounding box center [565, 426] width 401 height 450
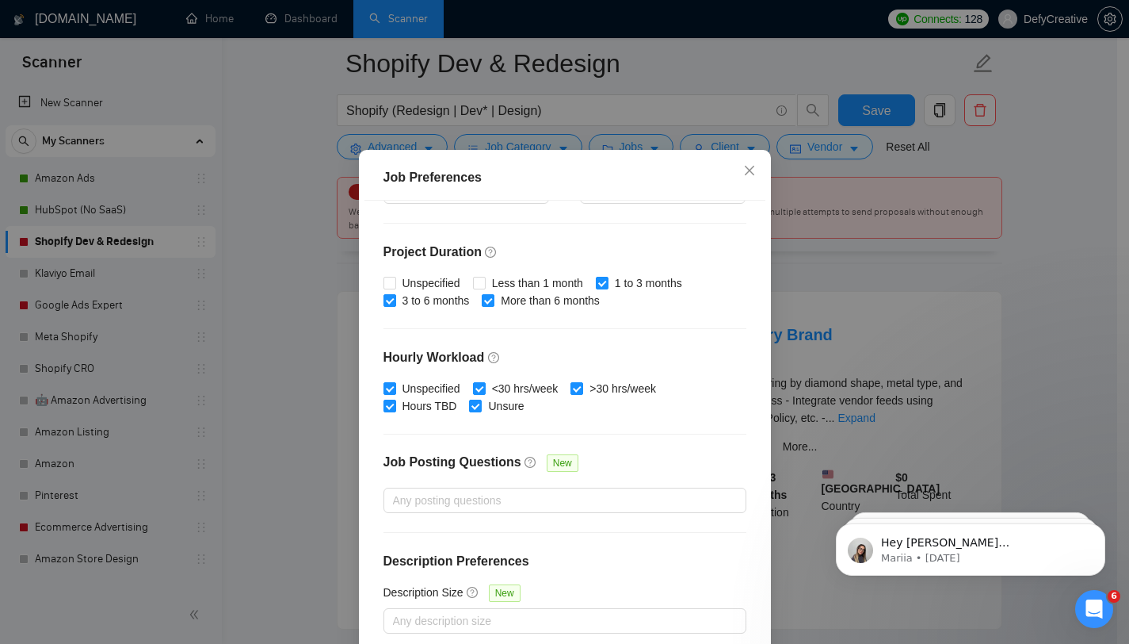
scroll to position [99, 0]
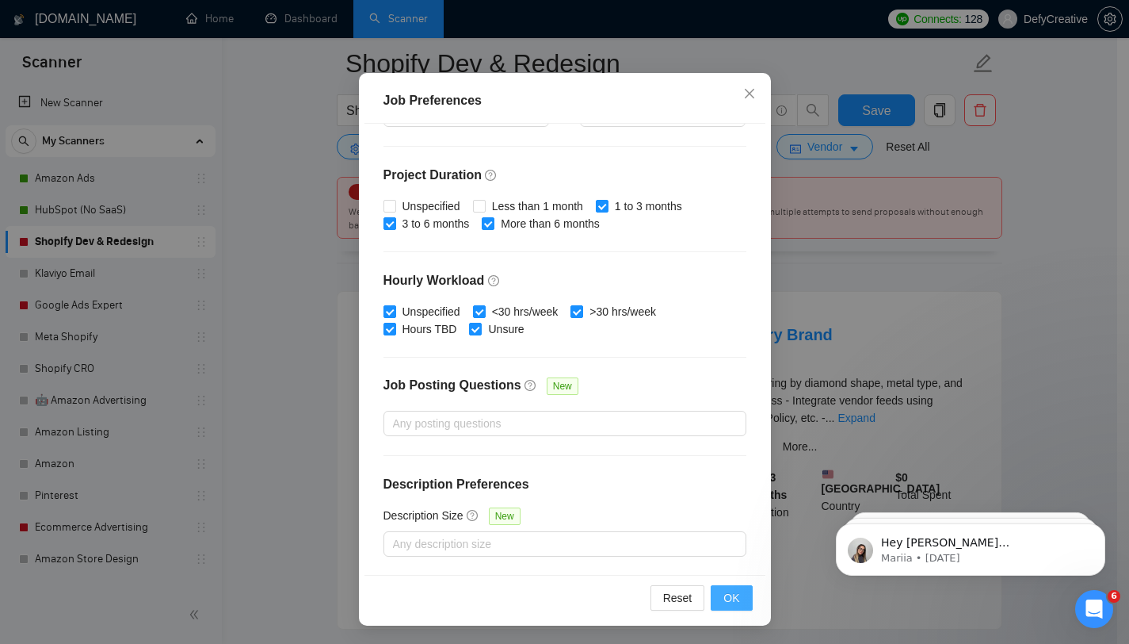
click at [724, 596] on span "OK" at bounding box center [732, 597] width 16 height 17
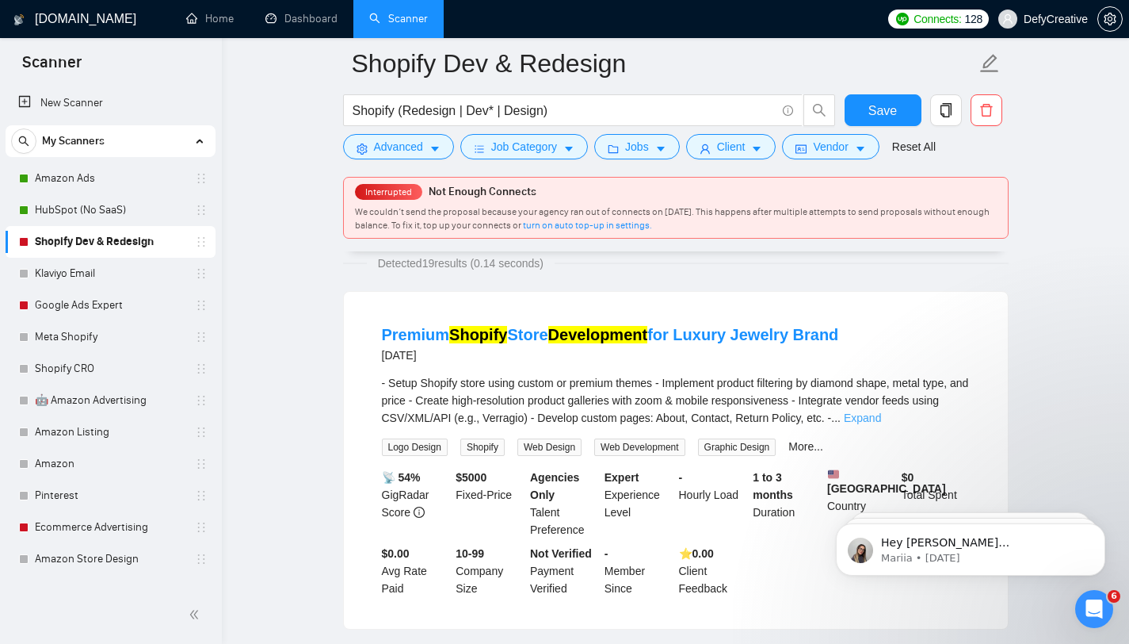
click at [881, 418] on link "Expand" at bounding box center [862, 417] width 37 height 13
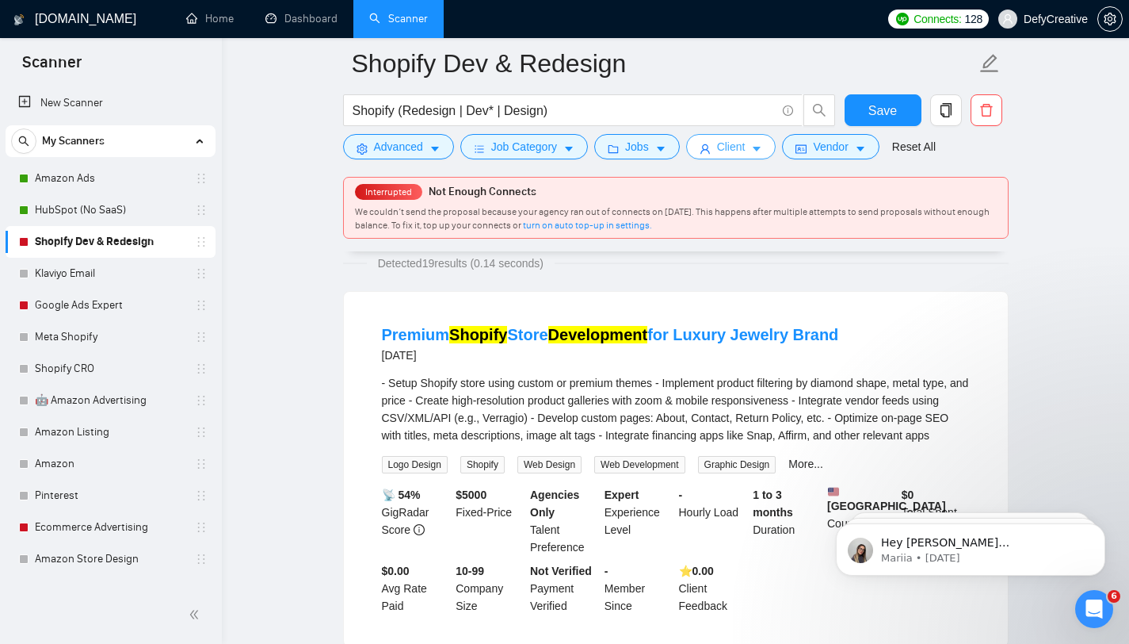
click at [716, 148] on button "Client" at bounding box center [731, 146] width 90 height 25
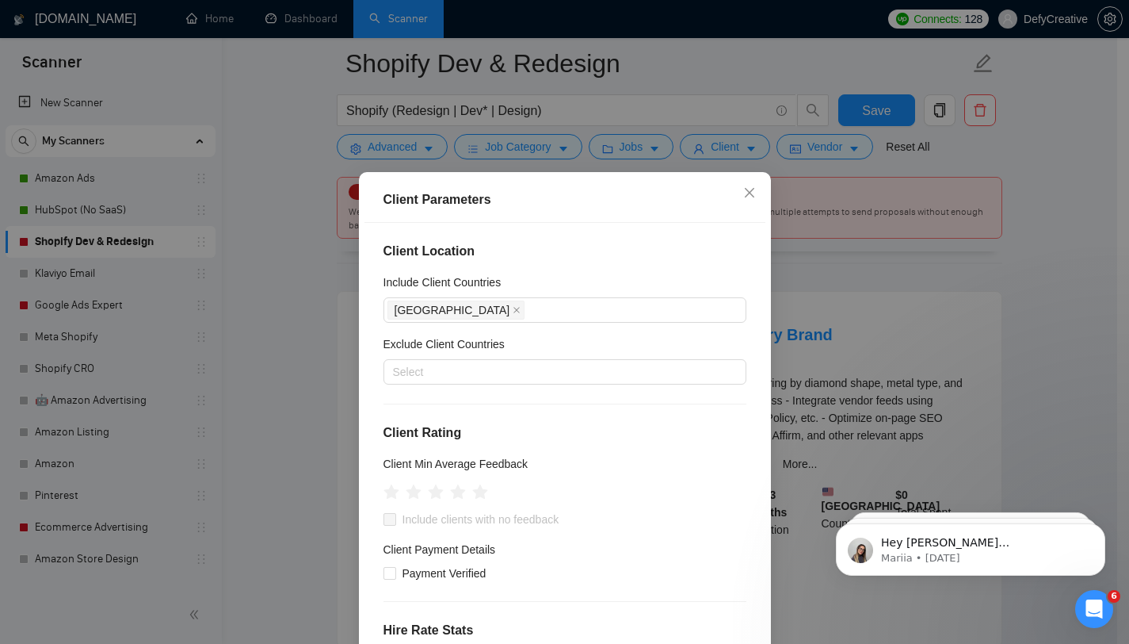
click at [812, 151] on div "Client Parameters Client Location Include Client Countries [GEOGRAPHIC_DATA] Ex…" at bounding box center [564, 322] width 1129 height 644
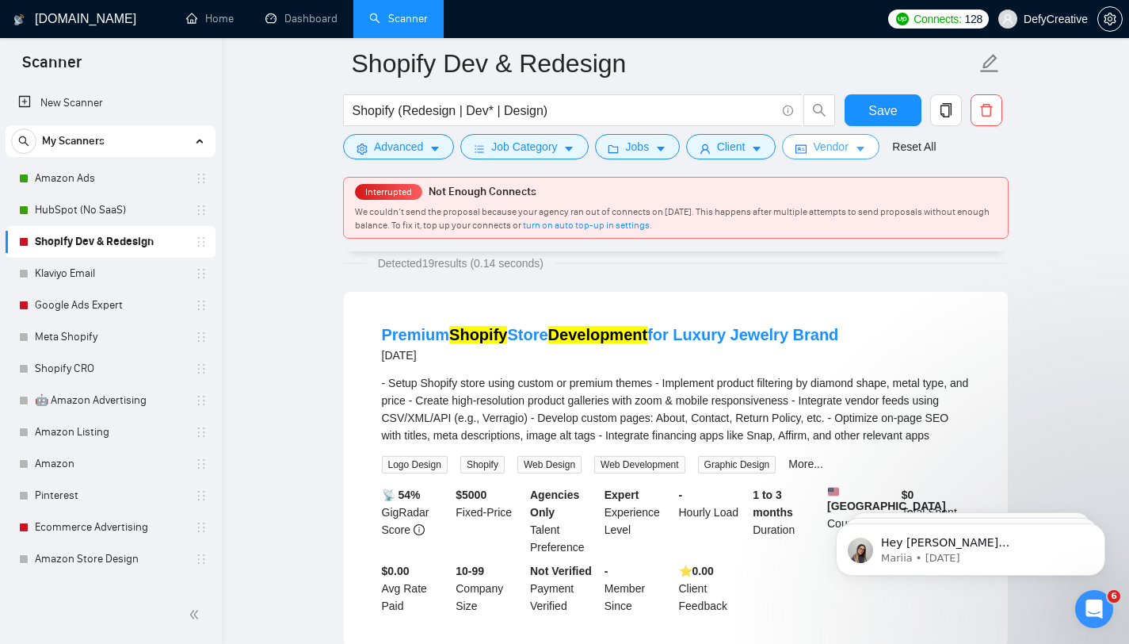
click at [820, 150] on span "Vendor" at bounding box center [830, 146] width 35 height 17
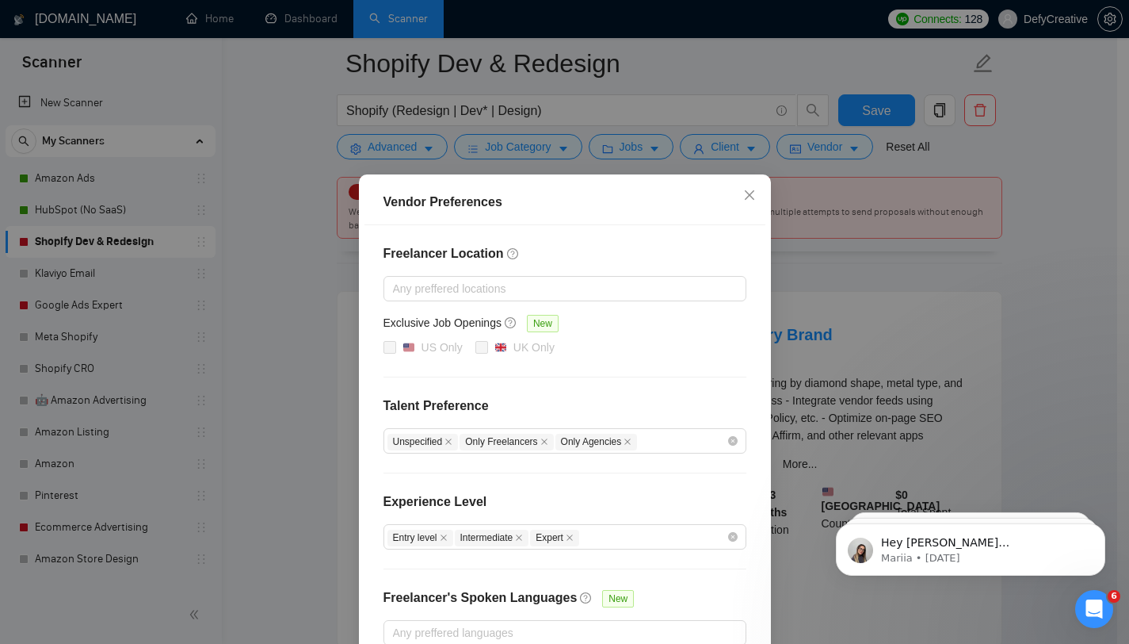
click at [304, 188] on div "Vendor Preferences Freelancer Location Any preffered locations Exclusive Job Op…" at bounding box center [564, 322] width 1129 height 644
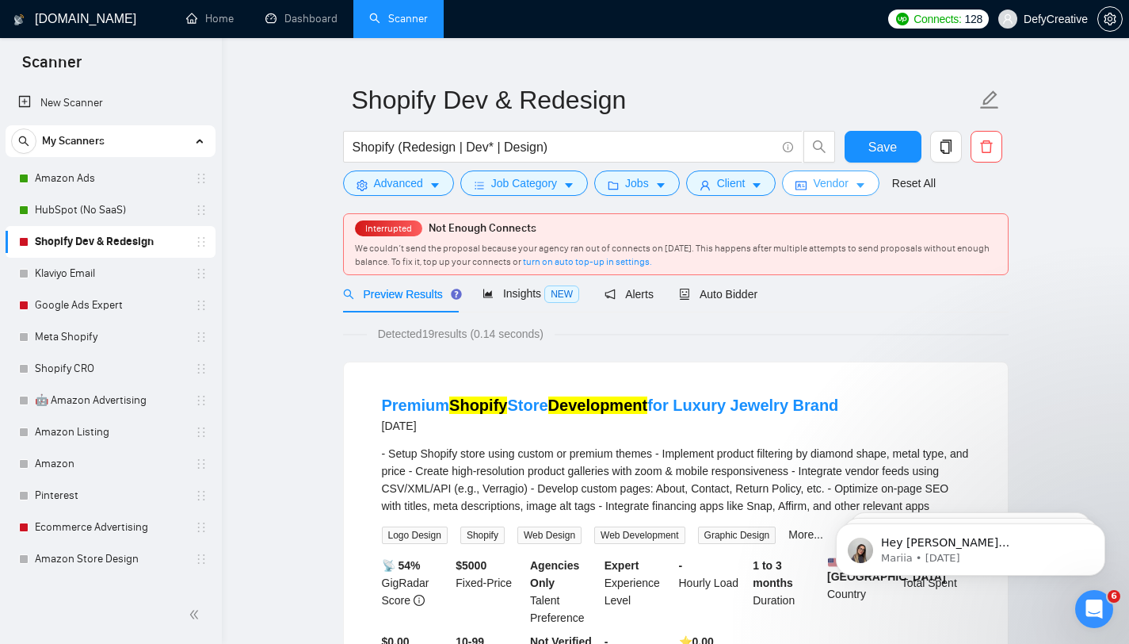
scroll to position [0, 0]
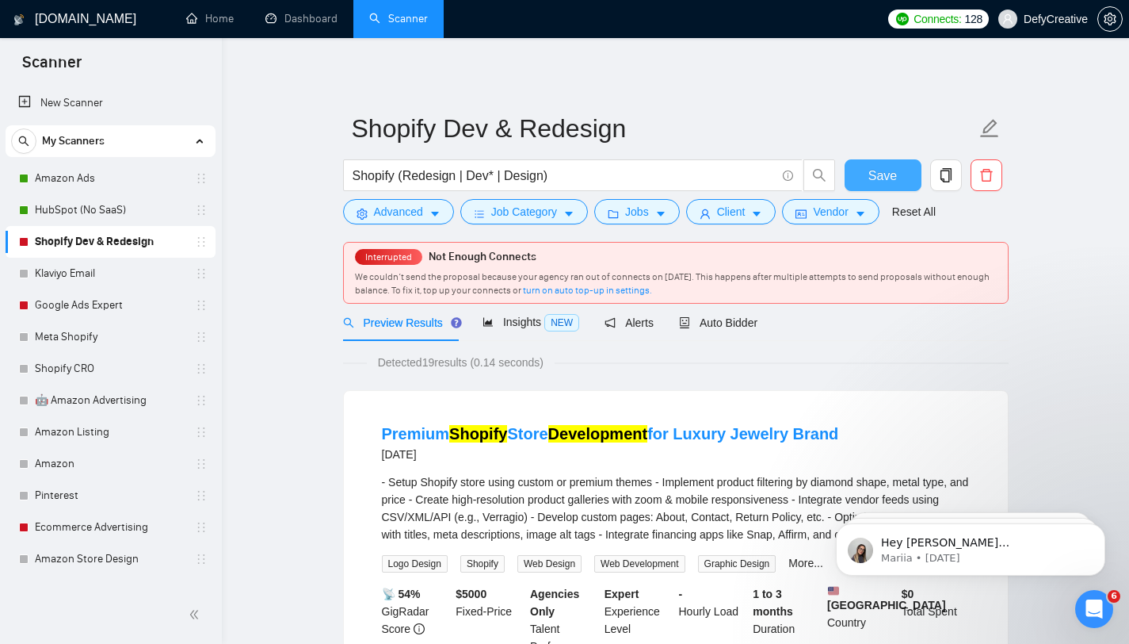
click at [860, 178] on button "Save" at bounding box center [883, 175] width 77 height 32
click at [863, 172] on button "Save" at bounding box center [883, 175] width 77 height 32
click at [603, 294] on link "turn on auto top-up in settings." at bounding box center [587, 290] width 129 height 11
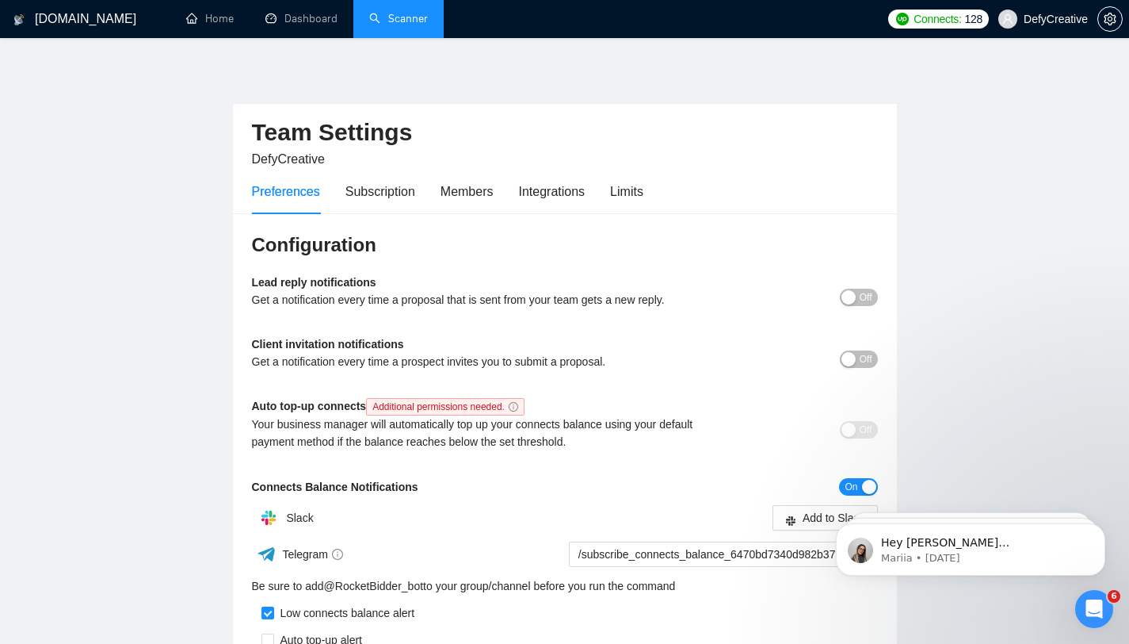
scroll to position [58, 0]
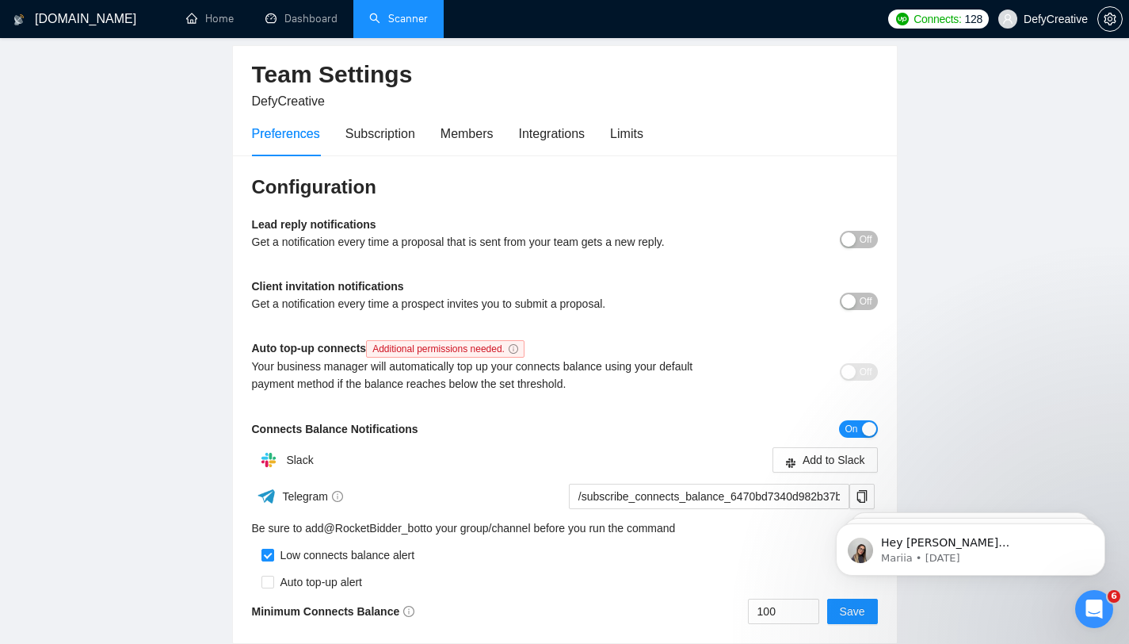
click at [384, 19] on link "Scanner" at bounding box center [398, 18] width 59 height 13
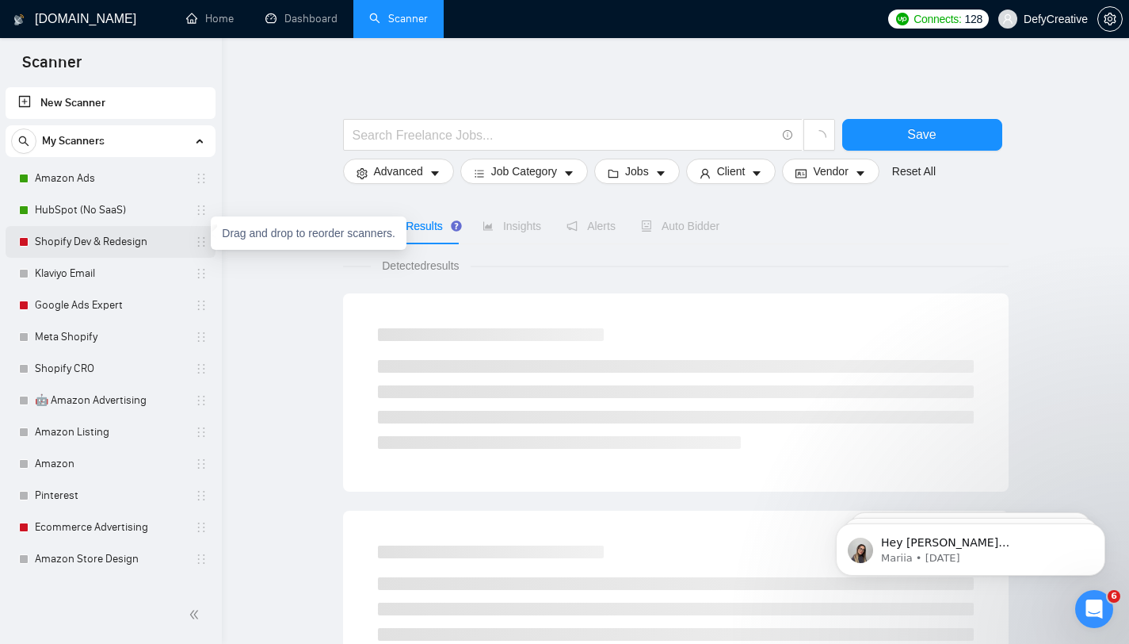
click at [198, 246] on icon "holder" at bounding box center [201, 241] width 13 height 13
click at [115, 245] on link "Shopify Dev & Redesign" at bounding box center [110, 242] width 151 height 32
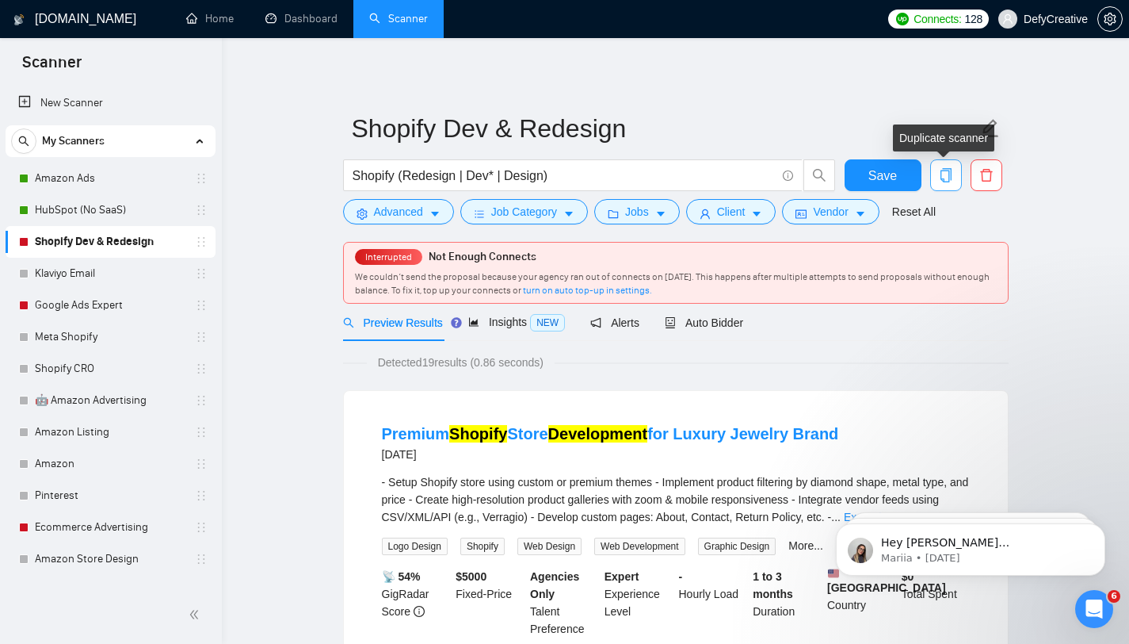
click at [948, 170] on icon "copy" at bounding box center [945, 175] width 11 height 14
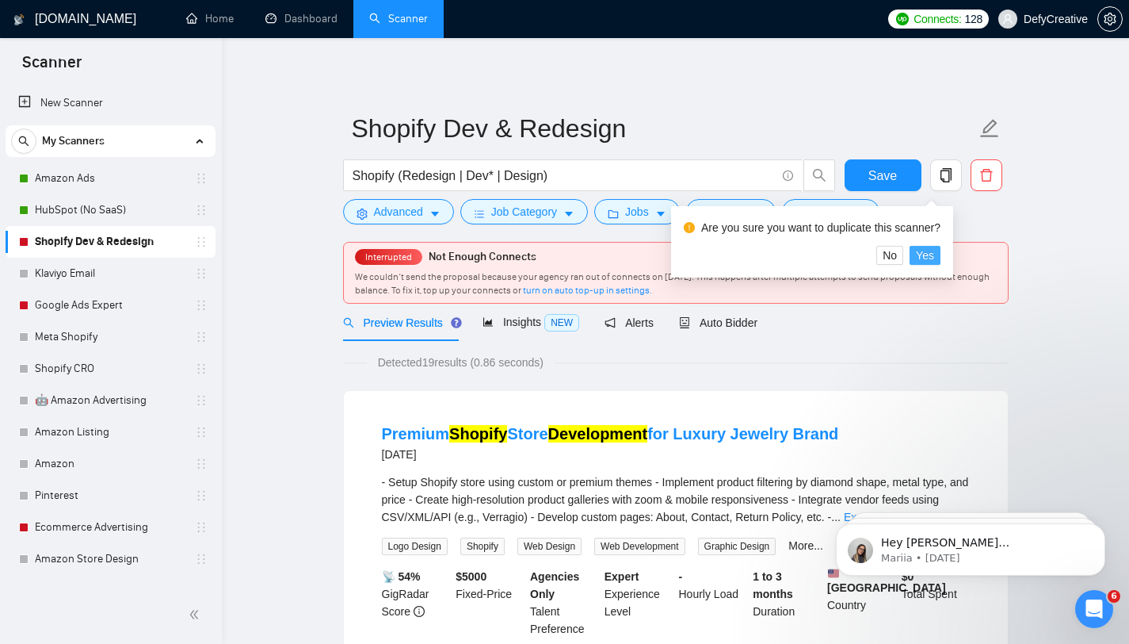
click at [933, 261] on span "Yes" at bounding box center [925, 254] width 18 height 17
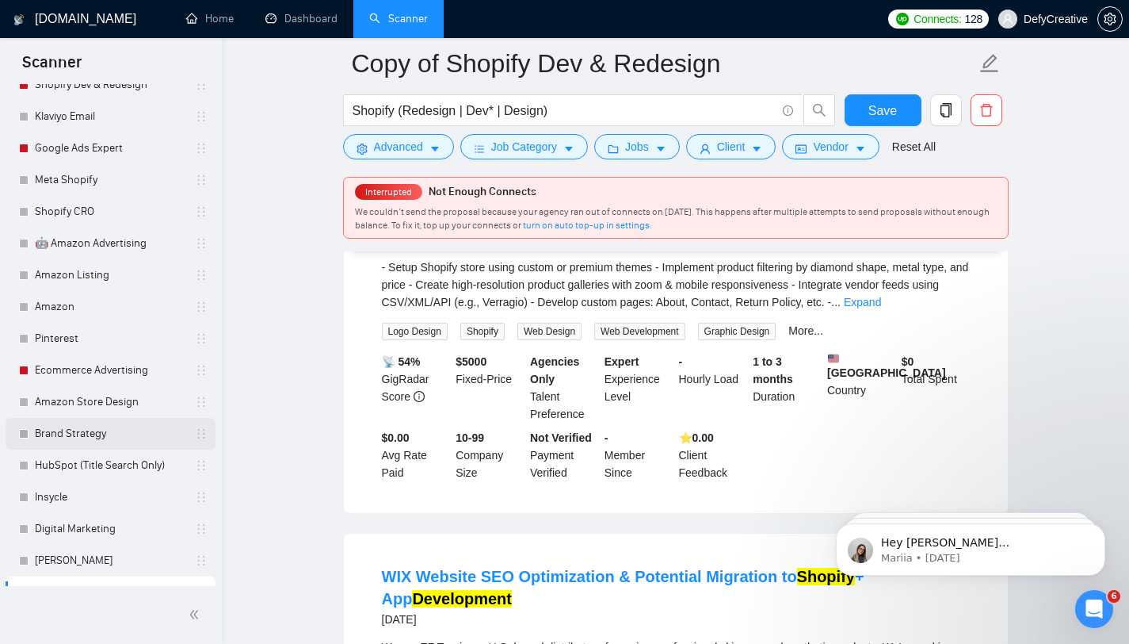
scroll to position [155, 0]
click at [605, 227] on link "turn on auto top-up in settings." at bounding box center [587, 225] width 129 height 11
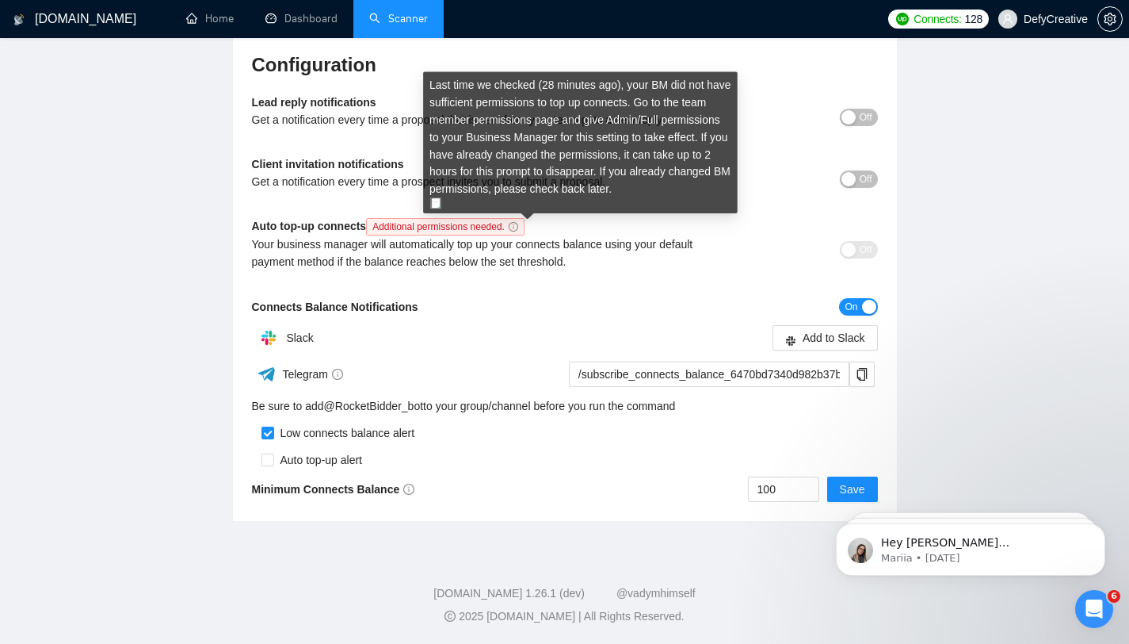
click at [518, 228] on icon "info-circle" at bounding box center [514, 227] width 10 height 10
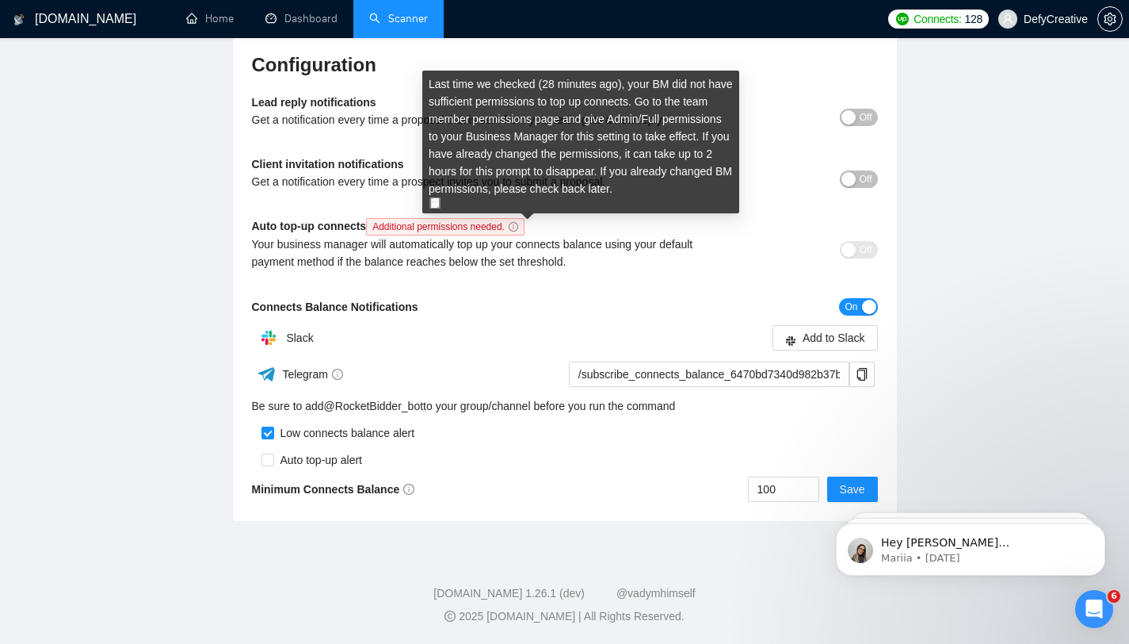
scroll to position [0, 0]
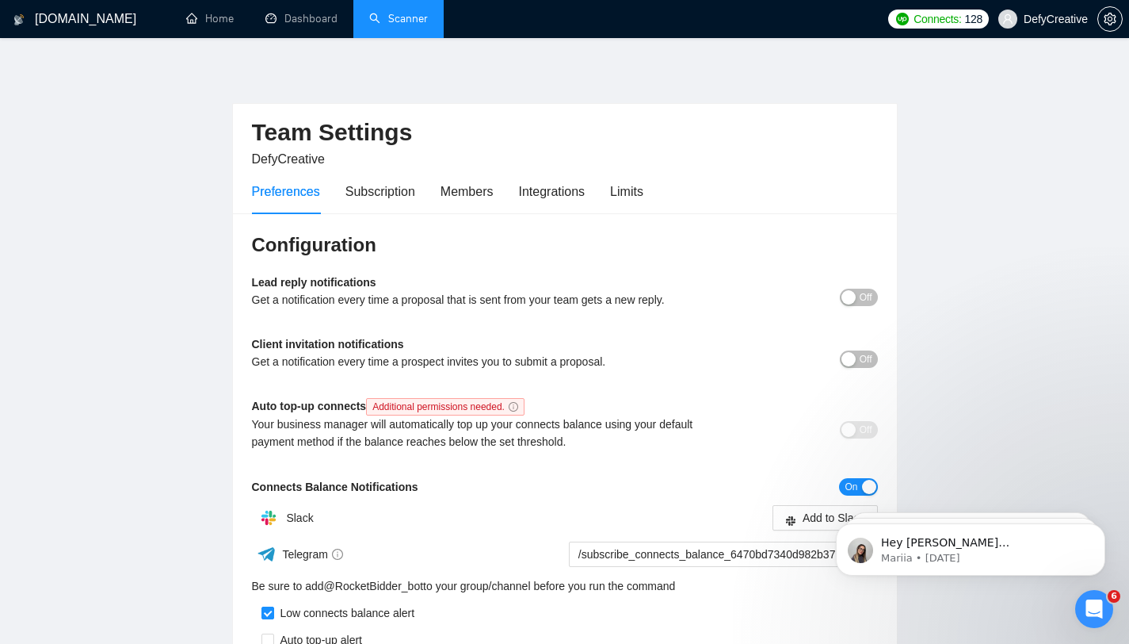
click at [406, 21] on link "Scanner" at bounding box center [398, 18] width 59 height 13
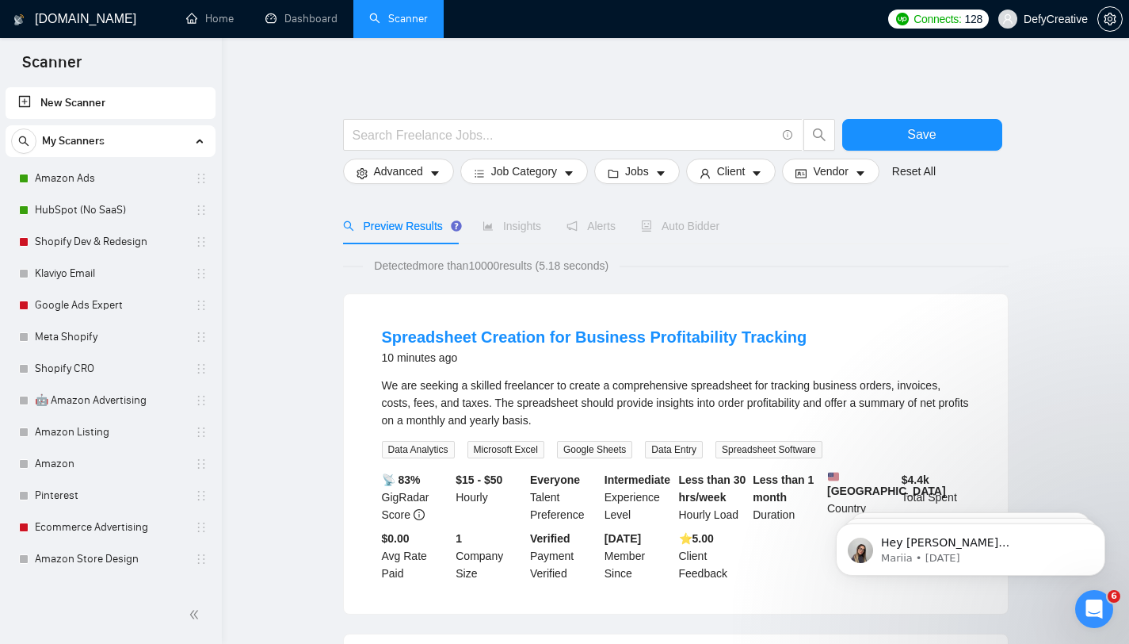
click at [93, 101] on link "New Scanner" at bounding box center [110, 103] width 185 height 32
click at [29, 105] on link "New Scanner" at bounding box center [110, 103] width 185 height 32
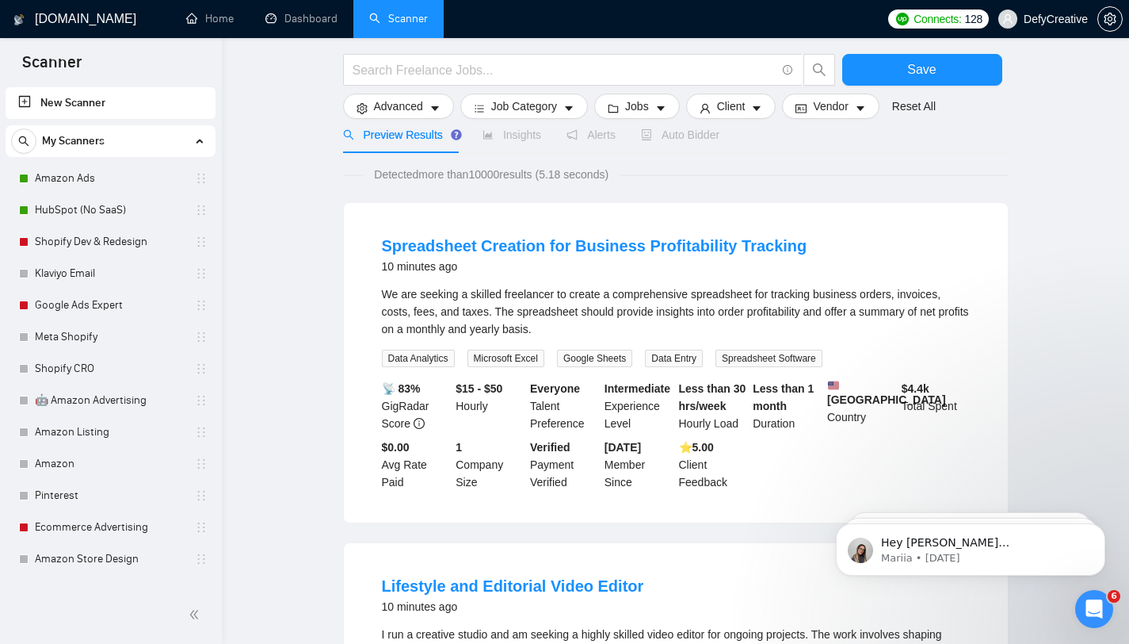
click at [71, 97] on link "New Scanner" at bounding box center [110, 103] width 185 height 32
click at [28, 101] on link "New Scanner" at bounding box center [110, 103] width 185 height 32
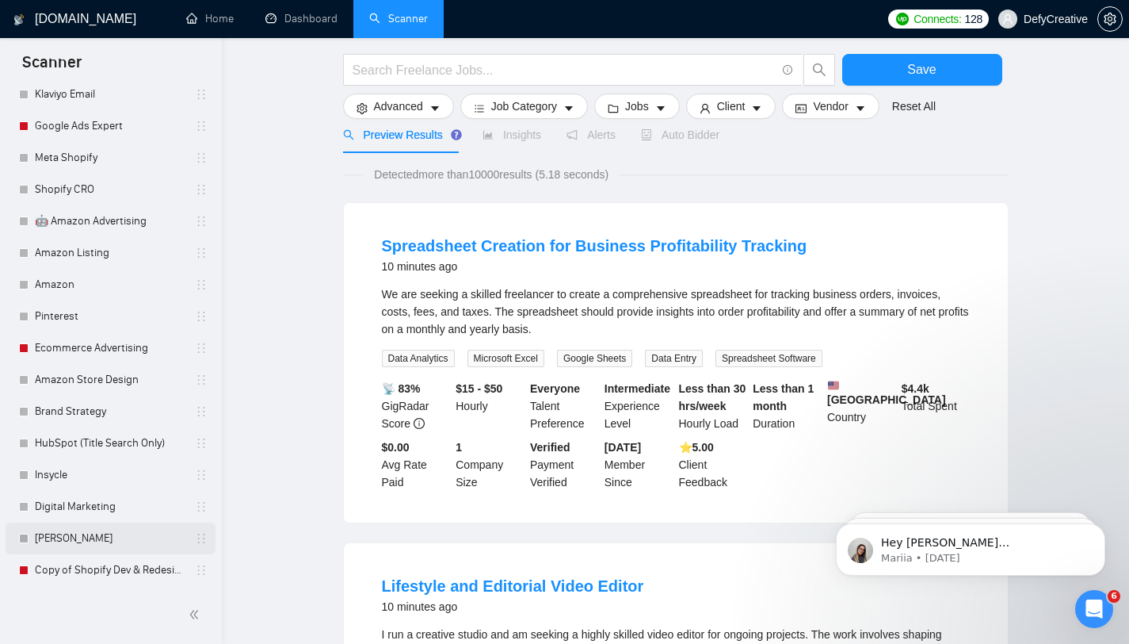
click at [94, 545] on link "[PERSON_NAME]" at bounding box center [110, 538] width 151 height 32
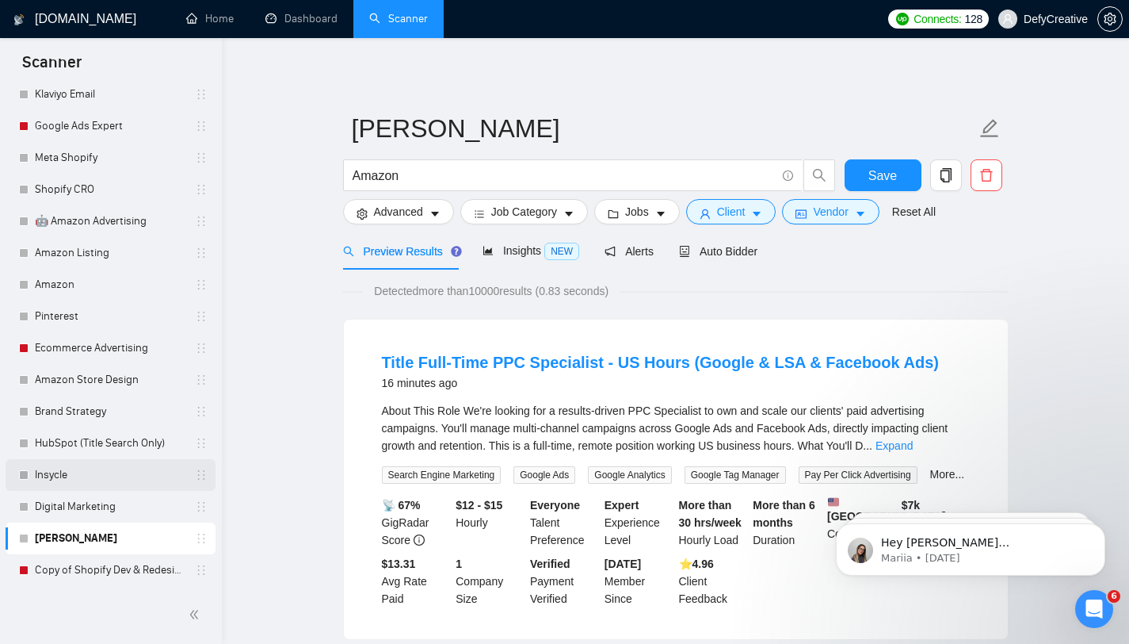
click at [90, 475] on link "Insycle" at bounding box center [110, 475] width 151 height 32
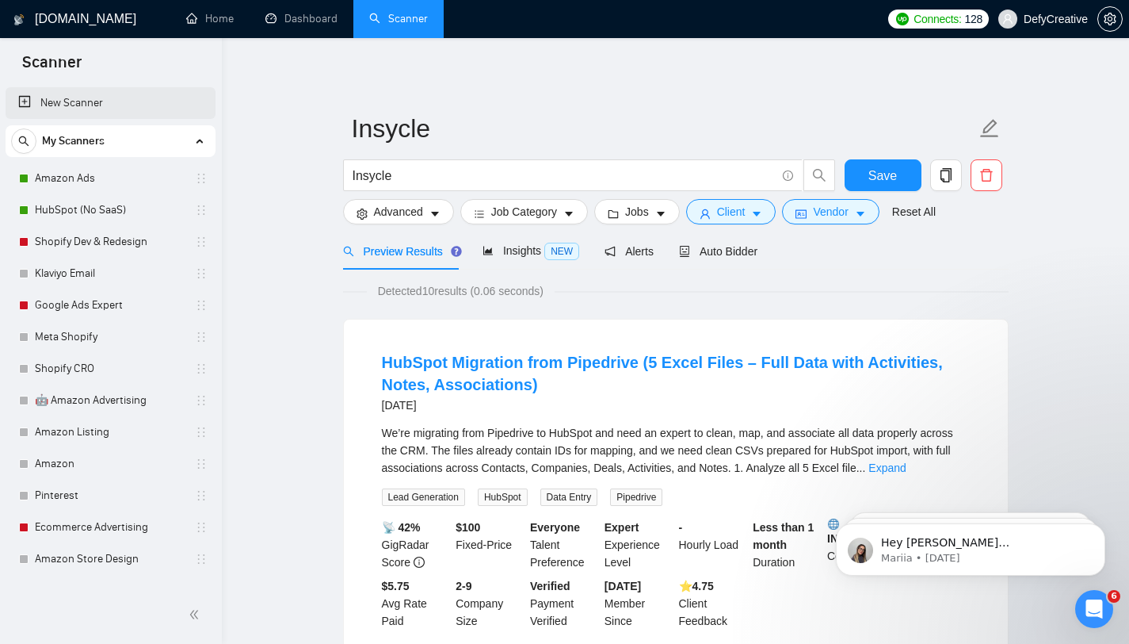
click at [71, 107] on link "New Scanner" at bounding box center [110, 103] width 185 height 32
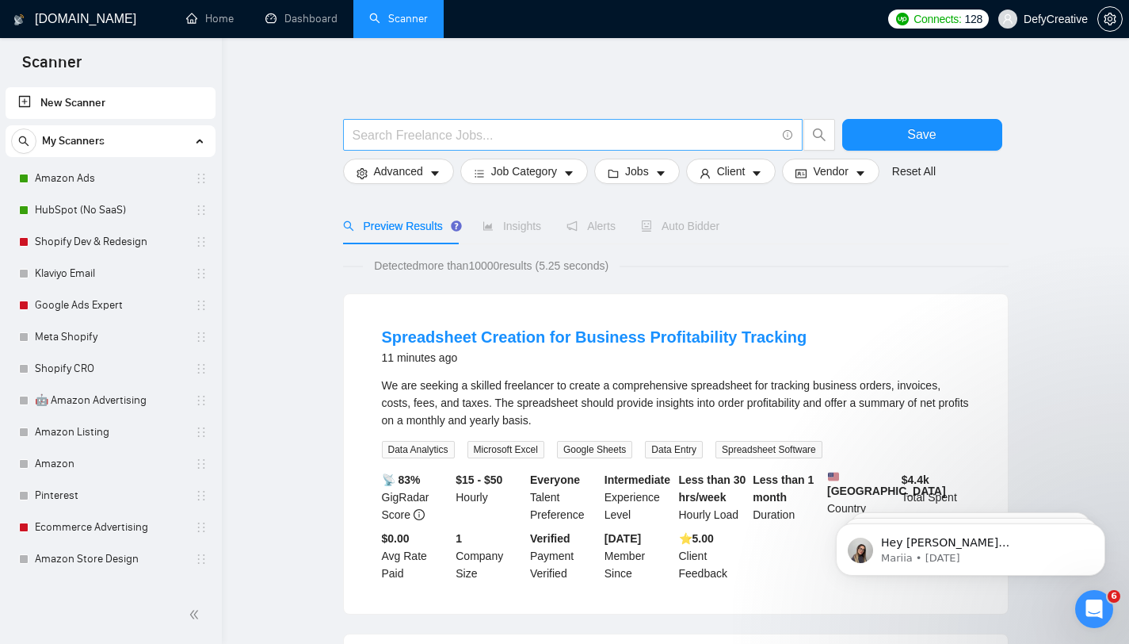
click at [468, 136] on input "text" at bounding box center [564, 135] width 423 height 20
type input "NEW"
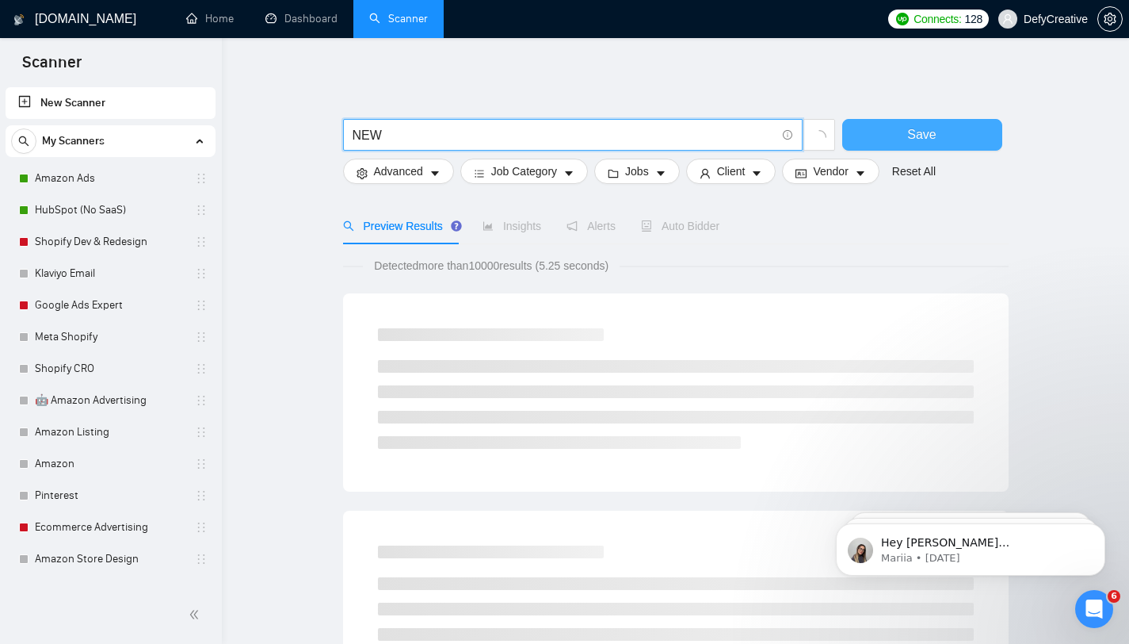
click at [875, 127] on button "Save" at bounding box center [922, 135] width 160 height 32
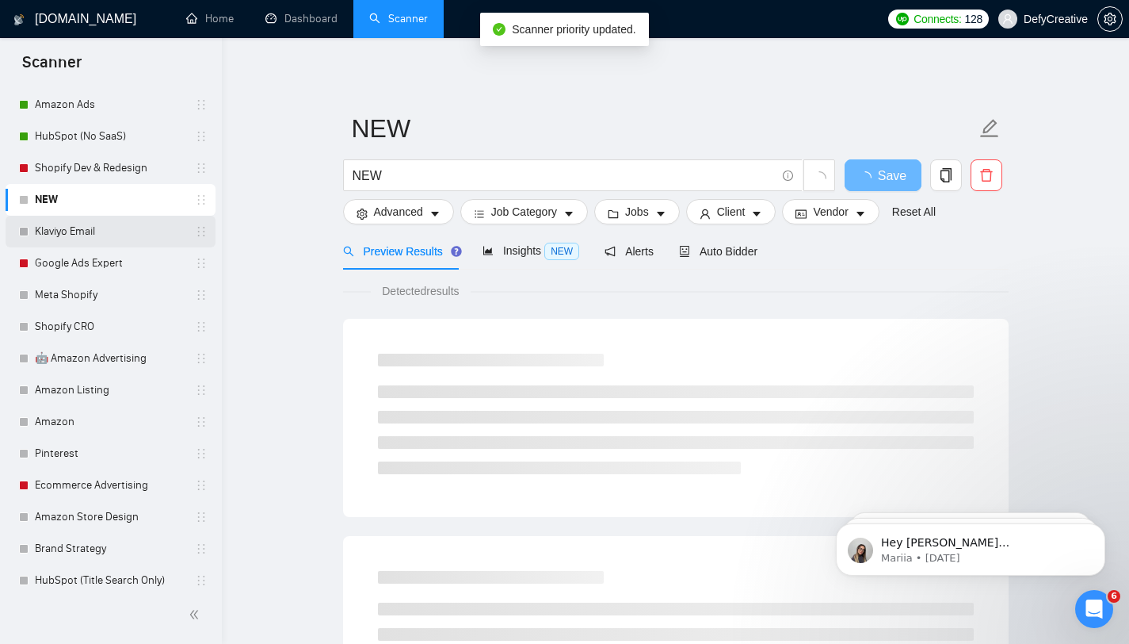
scroll to position [63, 0]
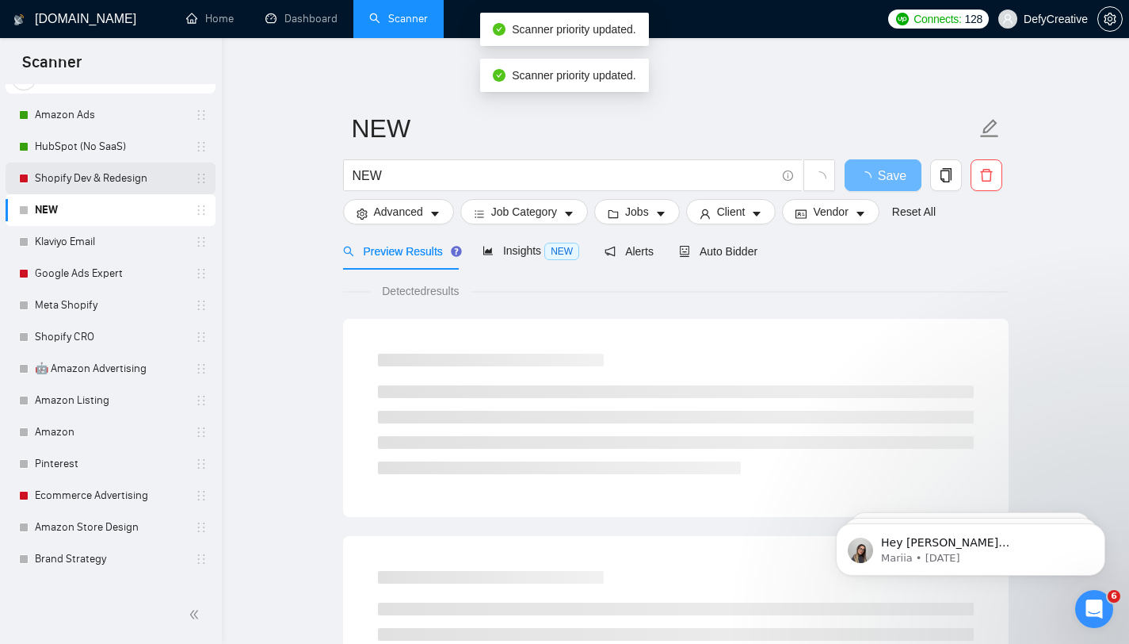
click at [81, 180] on link "Shopify Dev & Redesign" at bounding box center [110, 178] width 151 height 32
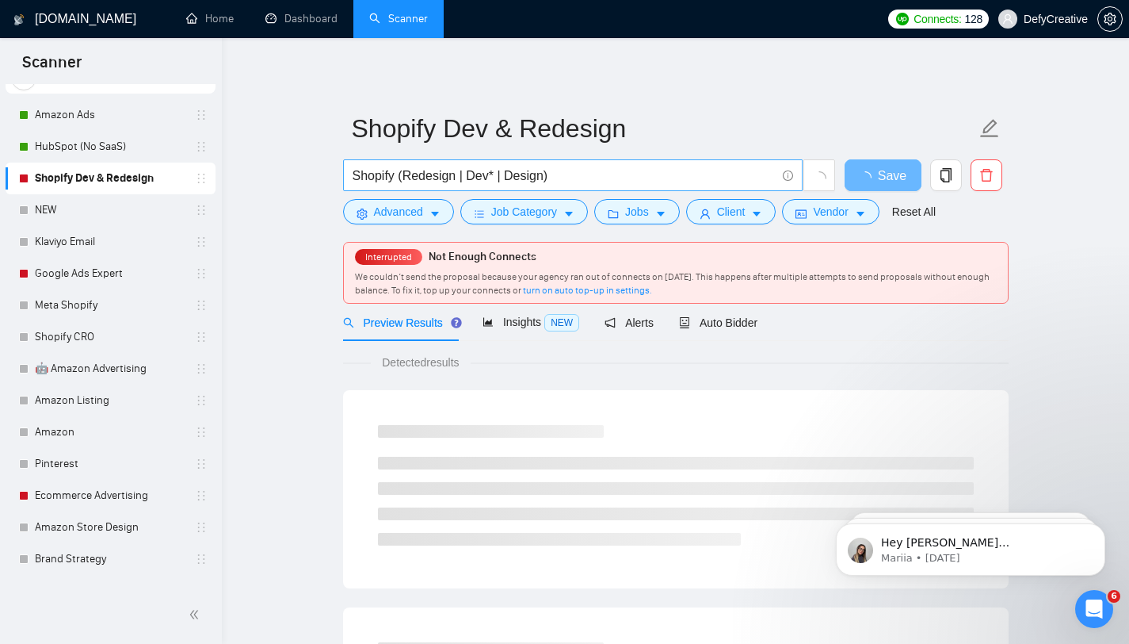
click at [380, 176] on input "Shopify (Redesign | Dev* | Design)" at bounding box center [564, 176] width 423 height 20
click at [108, 204] on link "NEW" at bounding box center [110, 210] width 151 height 32
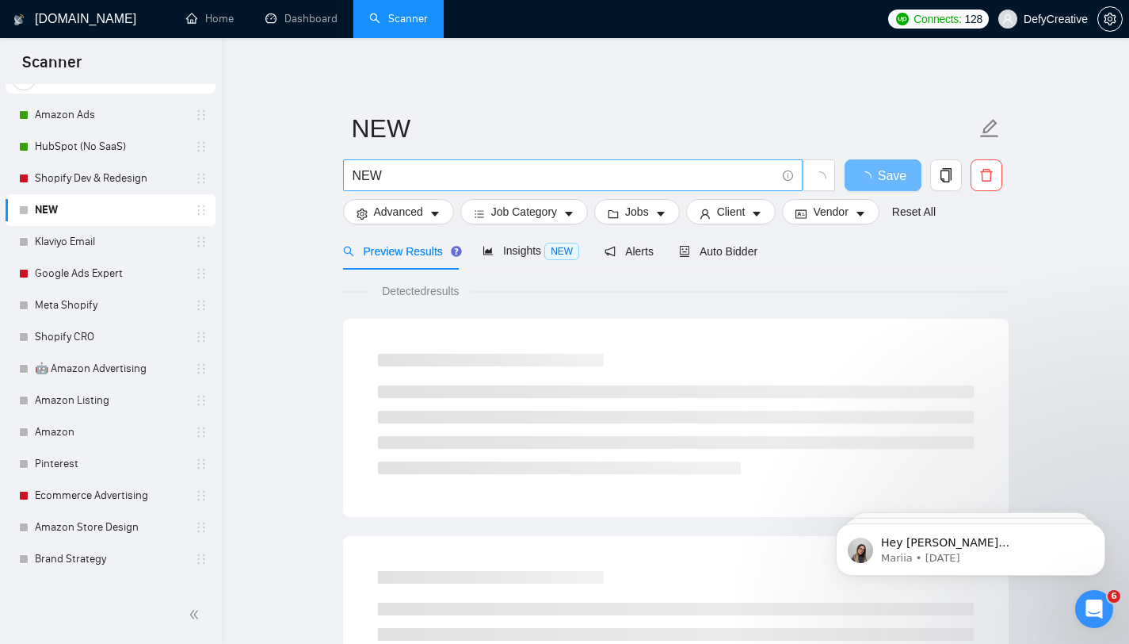
click at [392, 177] on input "NEW" at bounding box center [564, 176] width 423 height 20
paste input "Shopify (Redesign | Dev* | Design)"
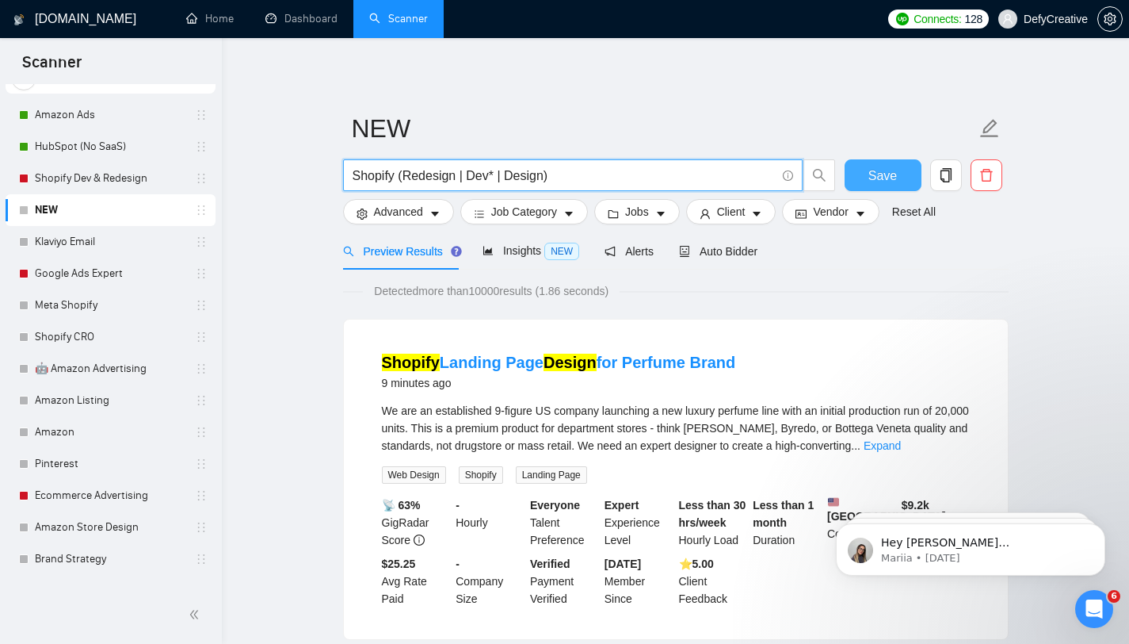
type input "Shopify (Redesign | Dev* | Design)"
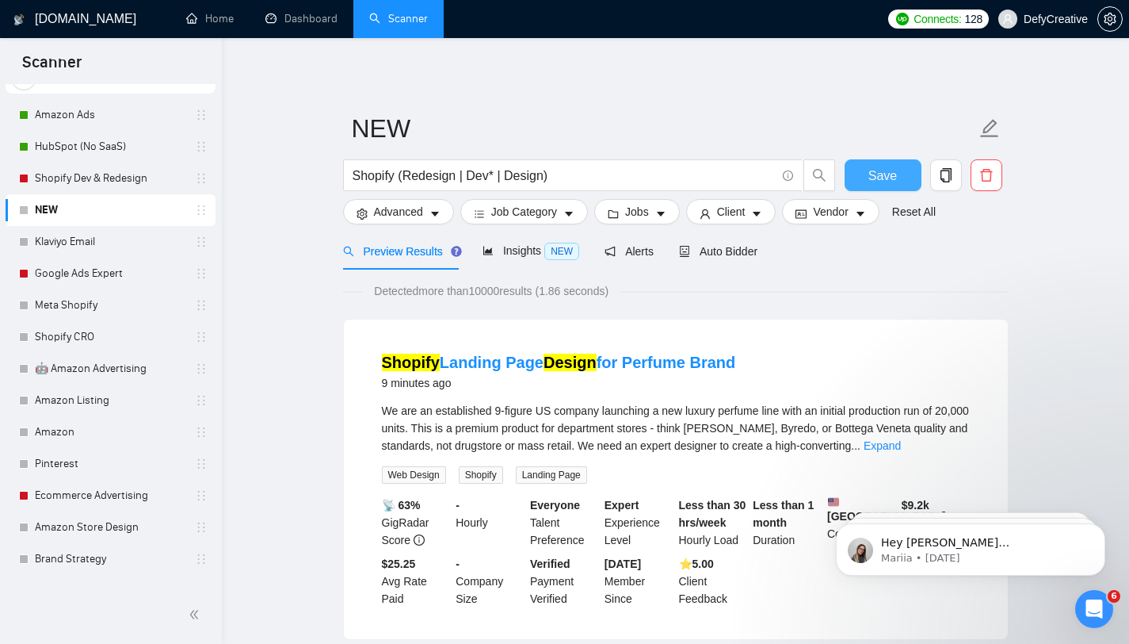
click at [881, 177] on span "Save" at bounding box center [883, 176] width 29 height 20
click at [96, 184] on link "Shopify Dev & Redesign" at bounding box center [110, 178] width 151 height 32
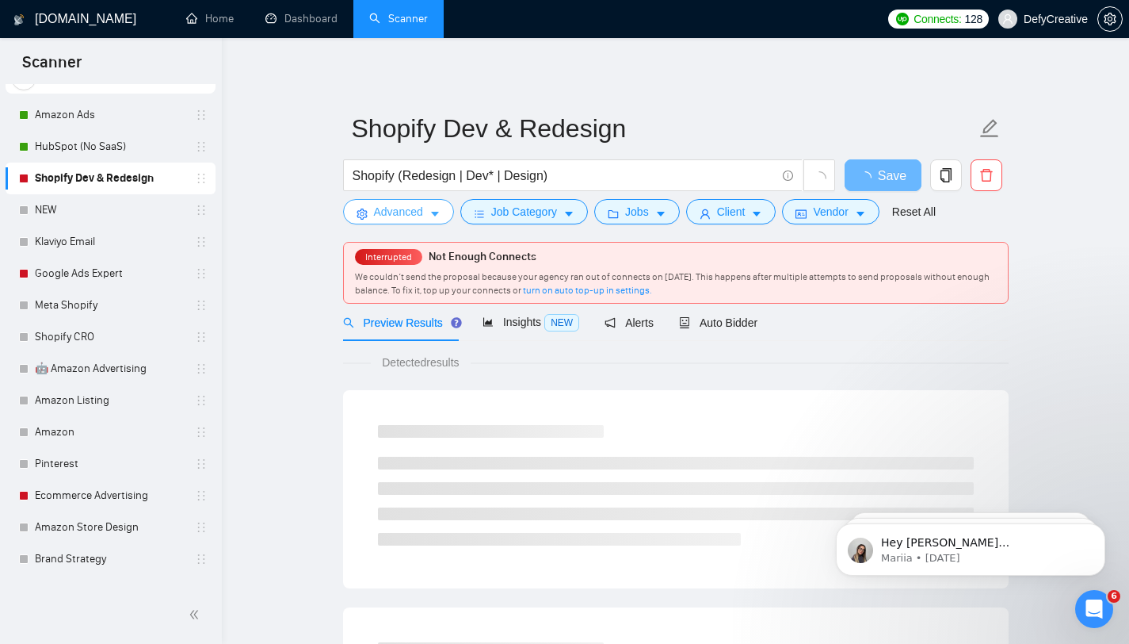
click at [406, 218] on span "Advanced" at bounding box center [398, 211] width 49 height 17
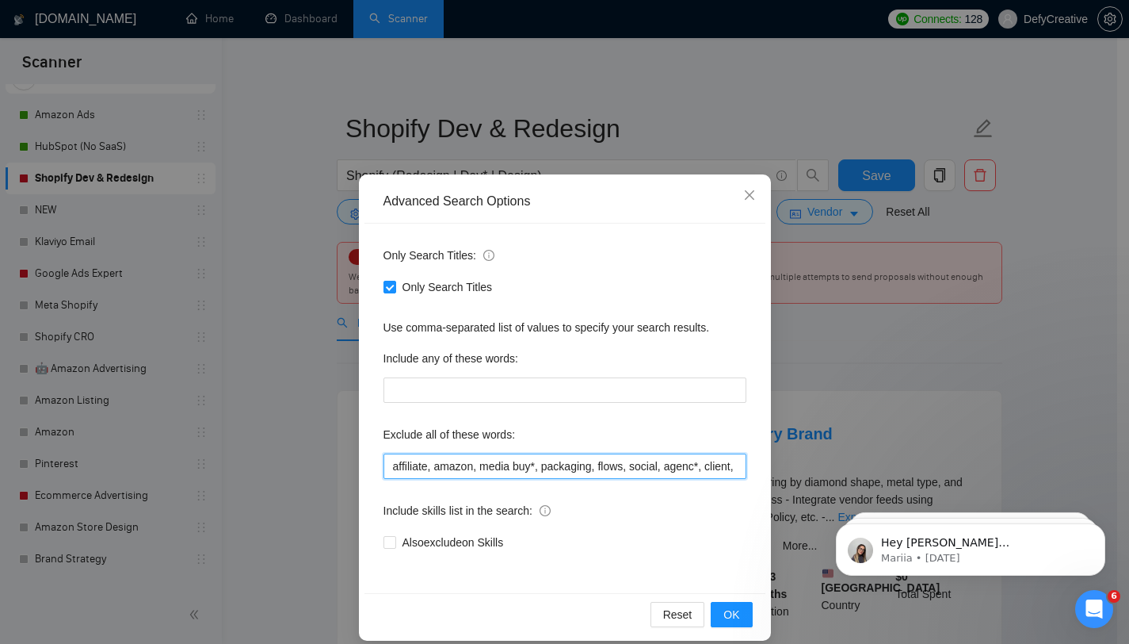
click at [432, 465] on input "affiliate, amazon, media buy*, packaging, flows, social, agenc*, client, client…" at bounding box center [565, 465] width 363 height 25
click at [66, 216] on div "Advanced Search Options Only Search Titles: Only Search Titles Use comma-separa…" at bounding box center [564, 322] width 1129 height 644
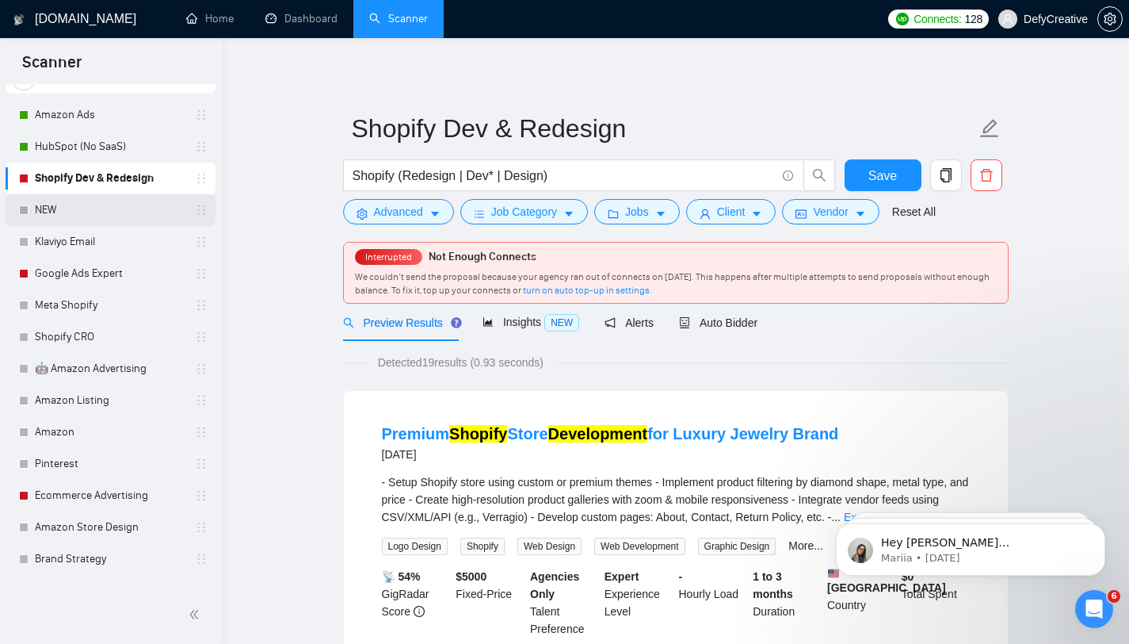
click at [51, 210] on link "NEW" at bounding box center [110, 210] width 151 height 32
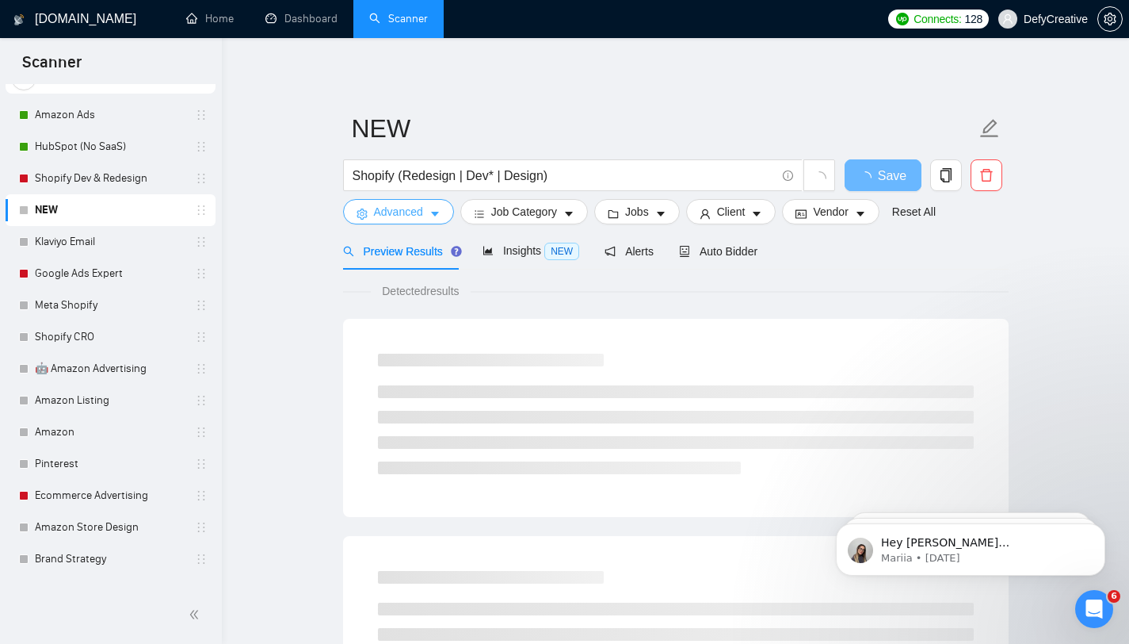
click at [380, 213] on span "Advanced" at bounding box center [398, 211] width 49 height 17
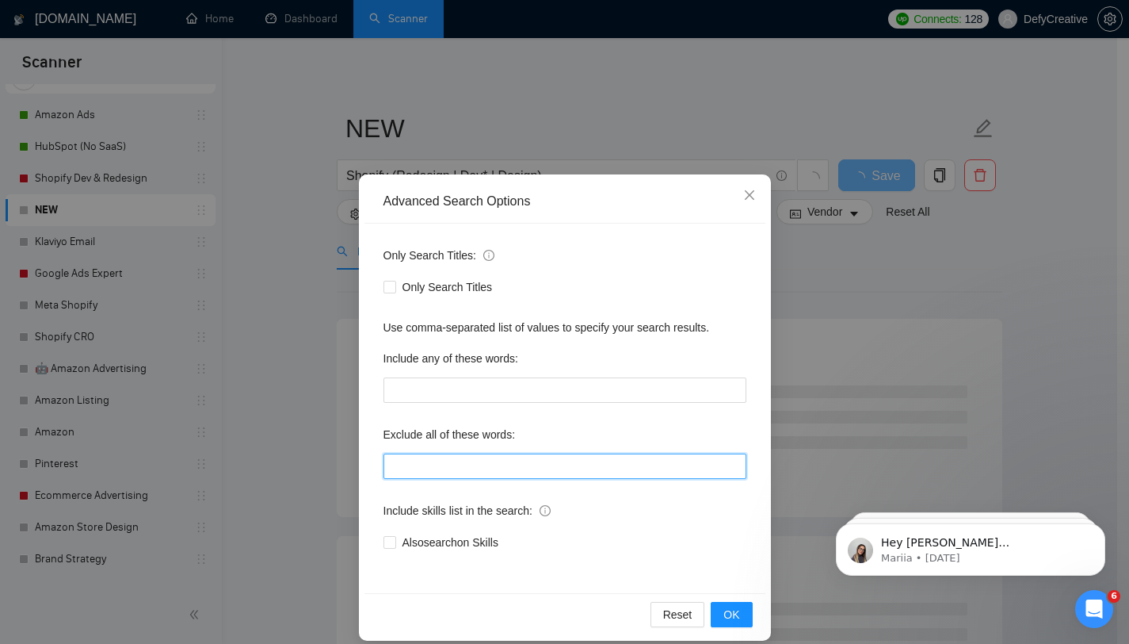
click at [399, 461] on input "text" at bounding box center [565, 465] width 363 height 25
paste input "affiliate, amazon, media buy*, packaging, flows, social, agenc*, client, client…"
type input "affiliate, amazon, media buy*, packaging, flows, social, agenc*, client, client…"
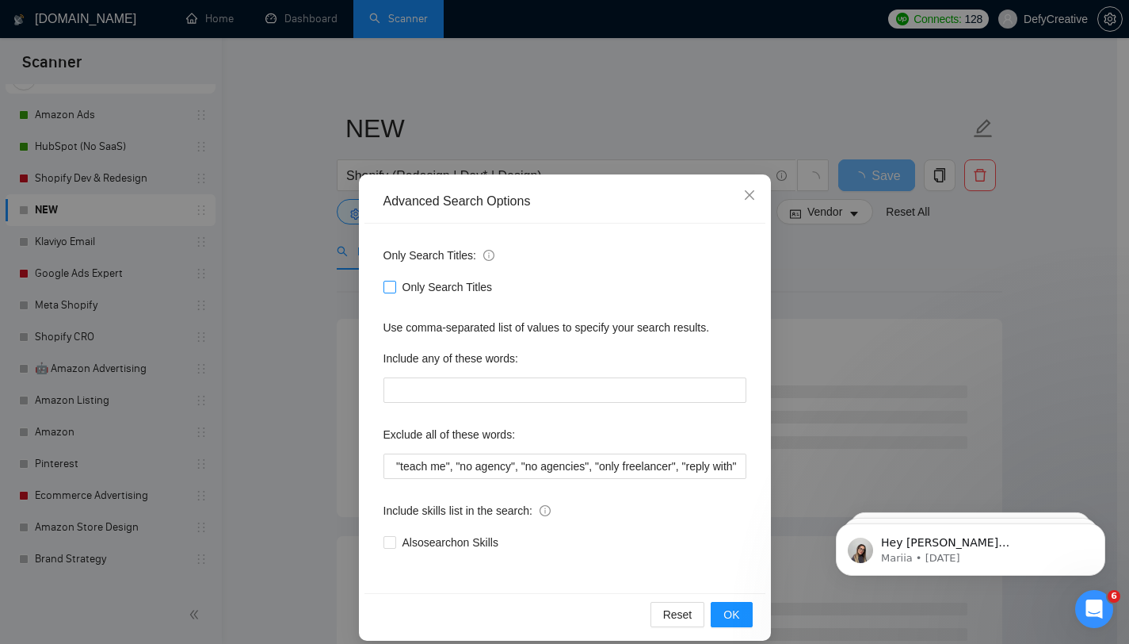
click at [384, 290] on input "Only Search Titles" at bounding box center [389, 286] width 11 height 11
checkbox input "true"
click at [725, 610] on span "OK" at bounding box center [732, 614] width 16 height 17
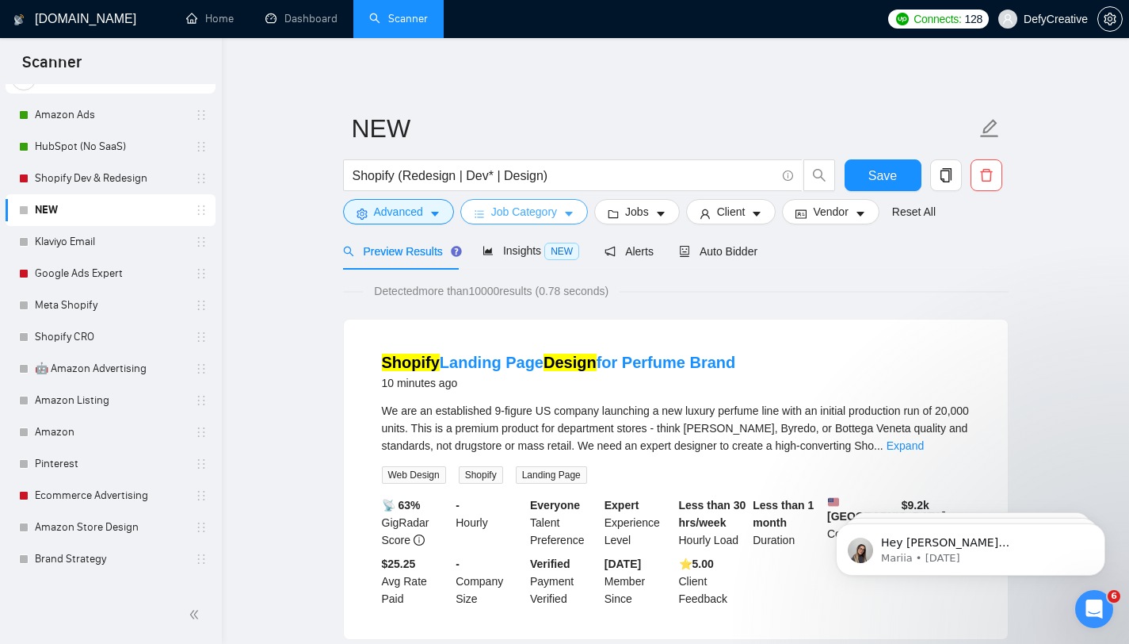
click at [504, 216] on span "Job Category" at bounding box center [524, 211] width 66 height 17
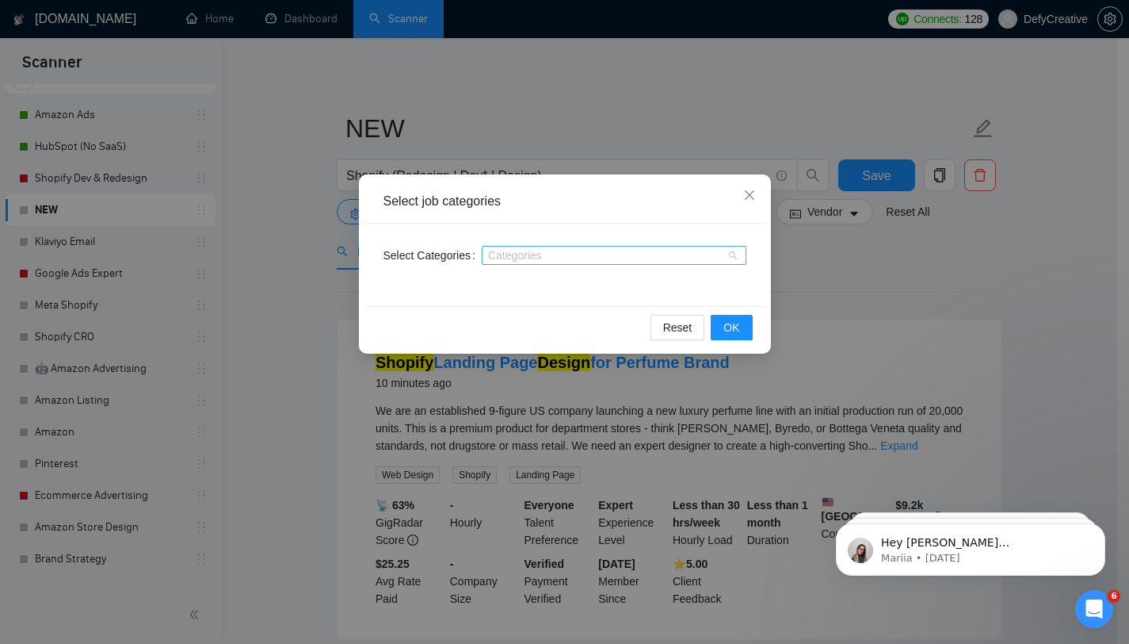
click at [529, 261] on div at bounding box center [606, 255] width 241 height 13
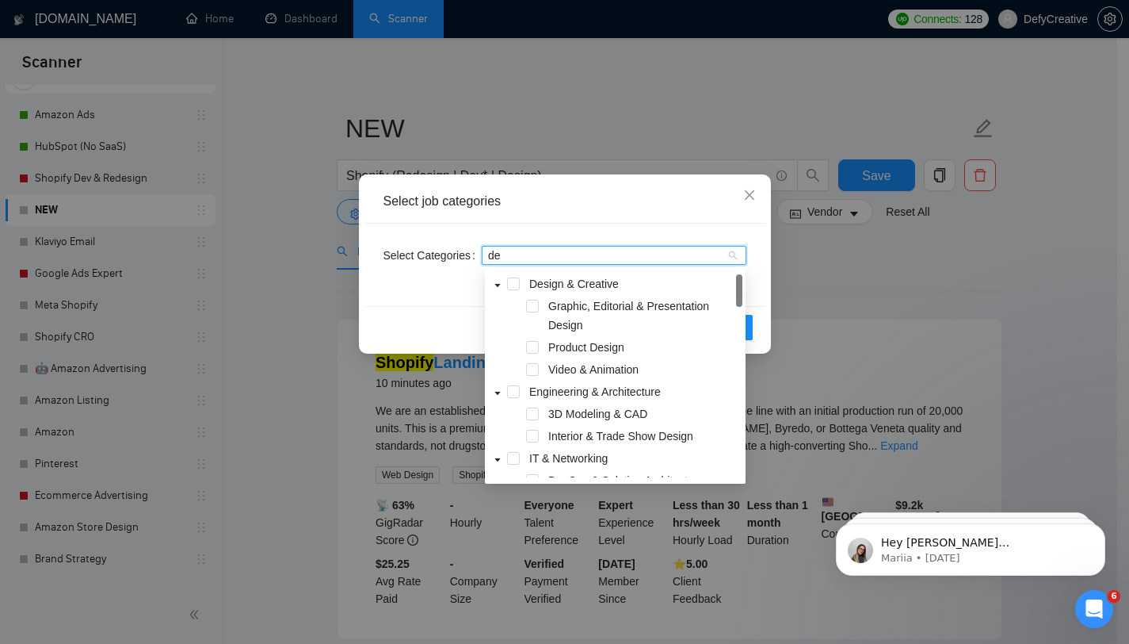
type input "des"
click at [525, 257] on div "des" at bounding box center [606, 255] width 241 height 13
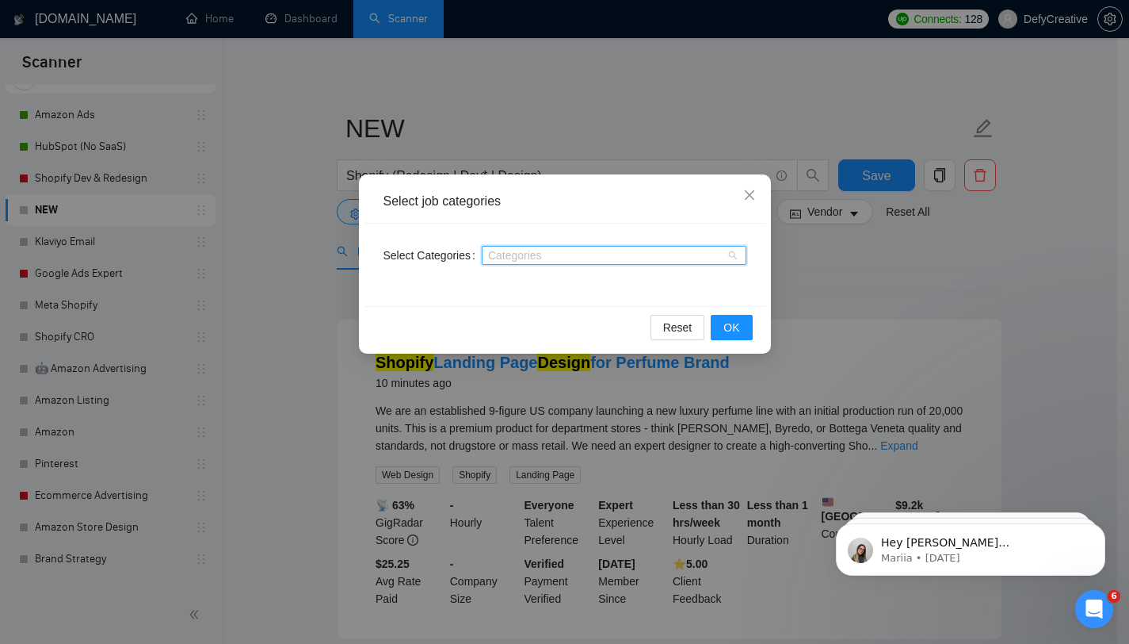
click at [525, 257] on div at bounding box center [606, 255] width 241 height 13
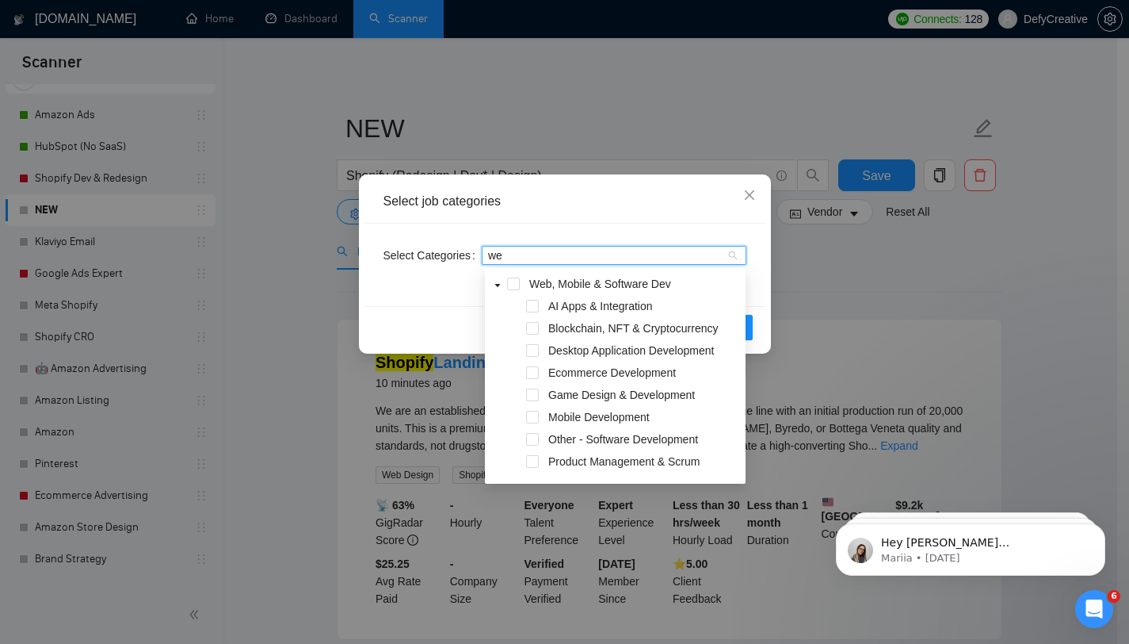
type input "web"
click at [531, 373] on span at bounding box center [532, 372] width 13 height 13
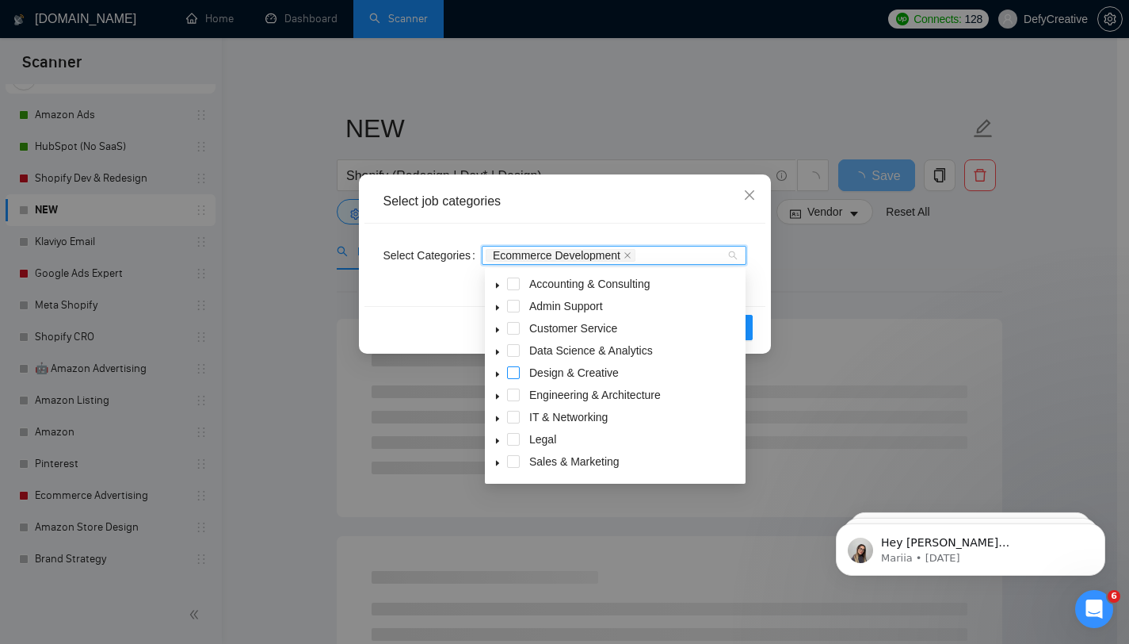
click at [512, 375] on span at bounding box center [513, 372] width 13 height 13
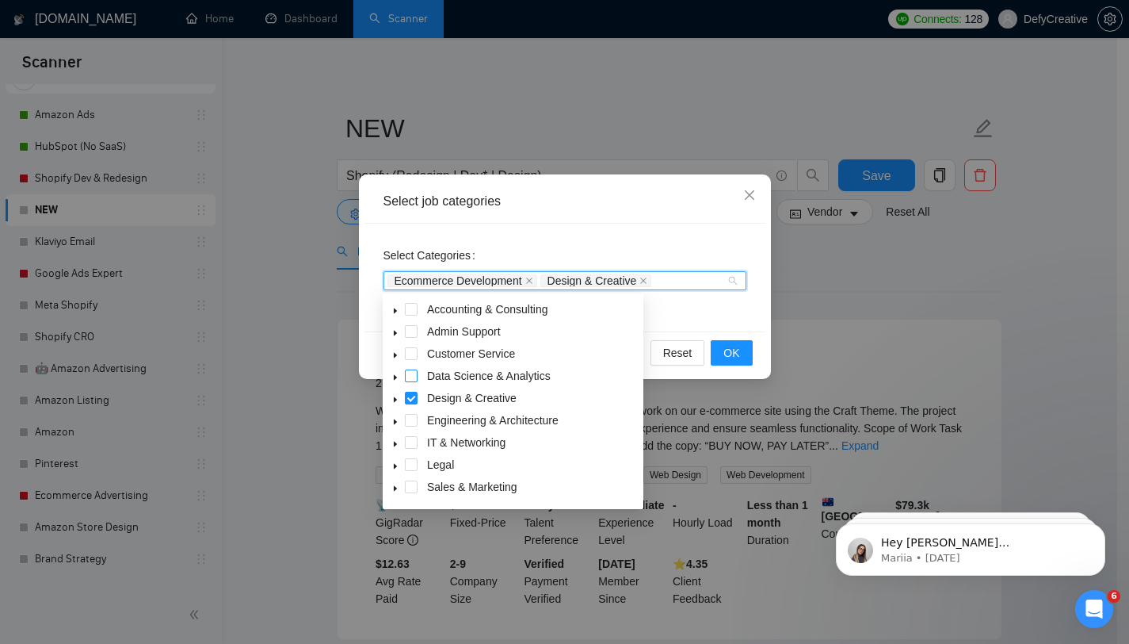
click at [408, 377] on span at bounding box center [411, 375] width 13 height 13
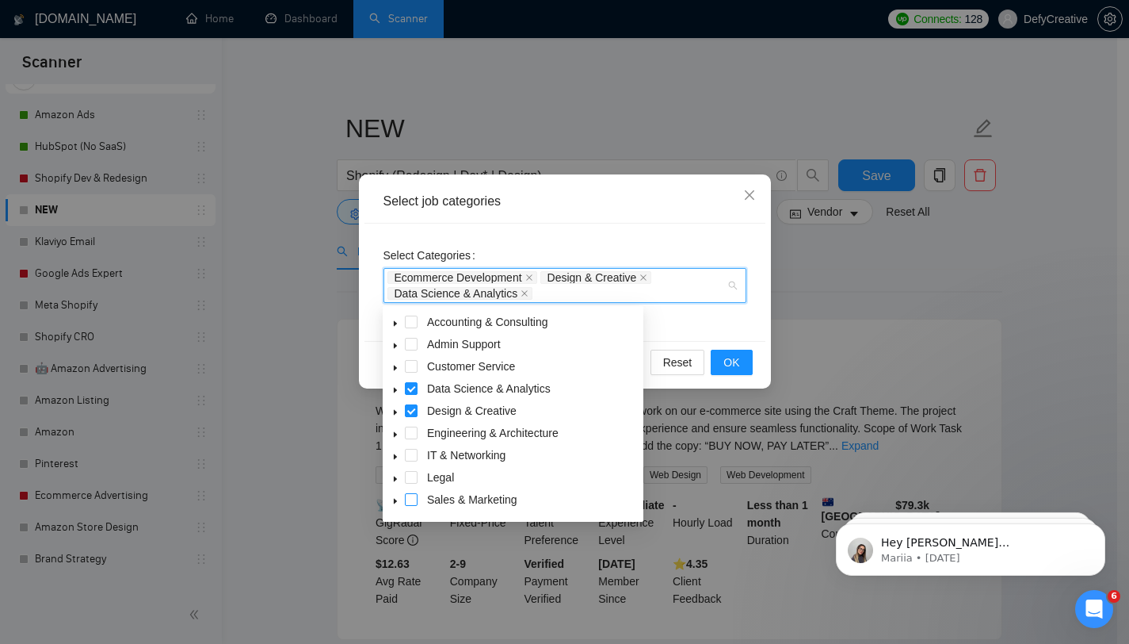
click at [411, 498] on span at bounding box center [411, 499] width 13 height 13
click at [696, 317] on div "Select Categories Ecommerce Development Design & Creative Data Science & Analyt…" at bounding box center [565, 282] width 401 height 117
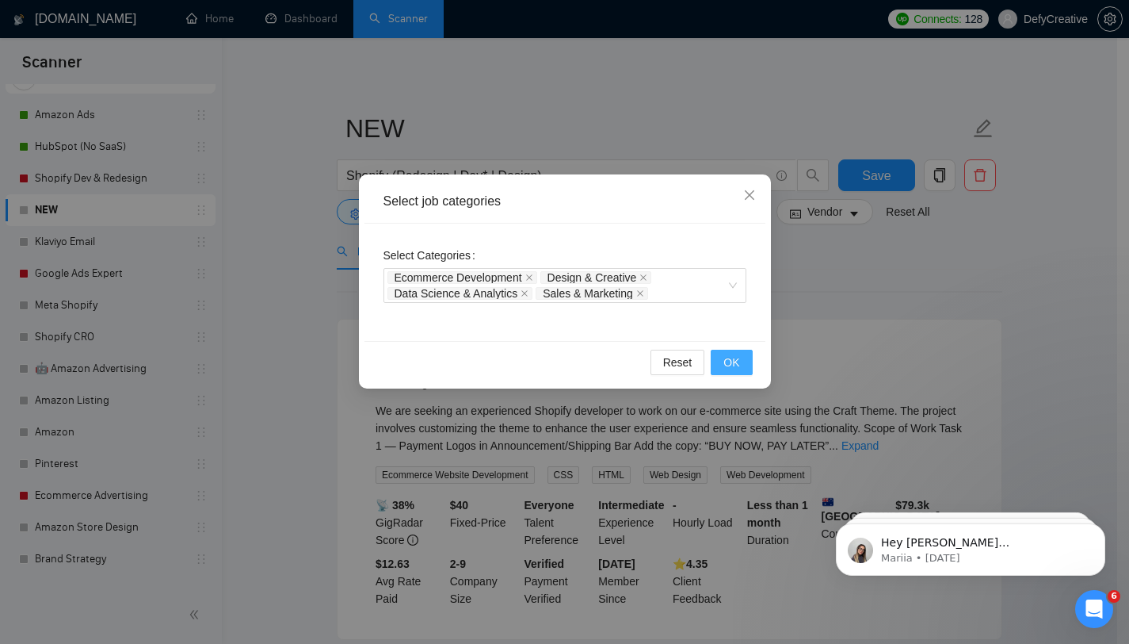
click at [723, 365] on button "OK" at bounding box center [731, 362] width 41 height 25
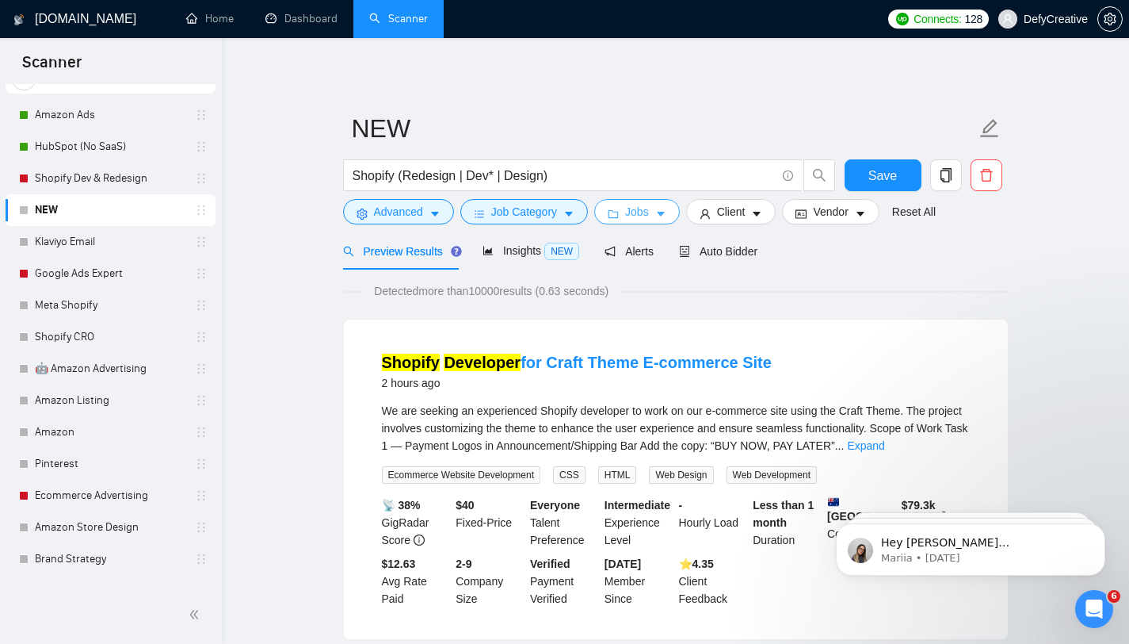
click at [637, 208] on span "Jobs" at bounding box center [637, 211] width 24 height 17
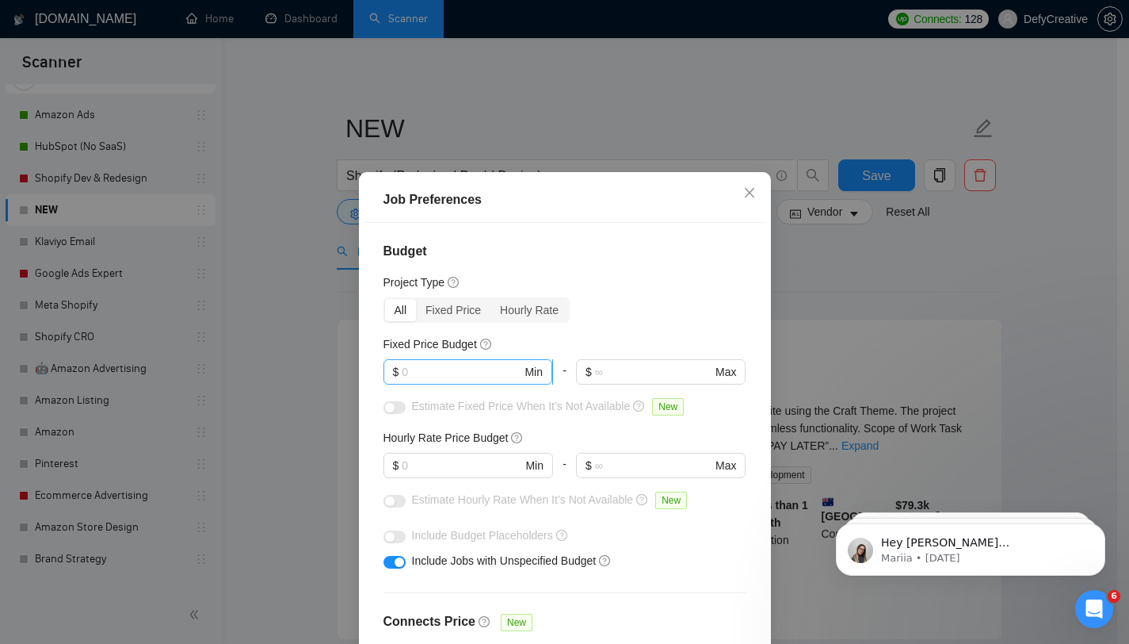
click at [415, 369] on input "text" at bounding box center [462, 371] width 120 height 17
type input "2000"
click at [408, 462] on input "text" at bounding box center [462, 465] width 120 height 17
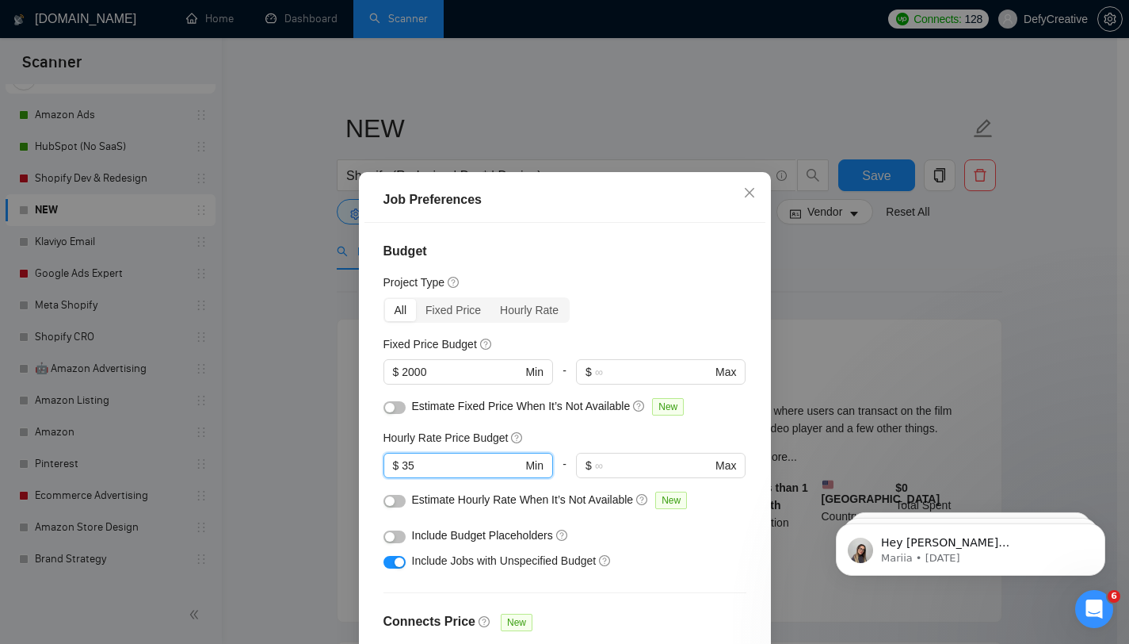
type input "35"
click at [368, 406] on div "Budget Project Type All Fixed Price Hourly Rate Fixed Price Budget $ 2000 Min -…" at bounding box center [565, 448] width 401 height 450
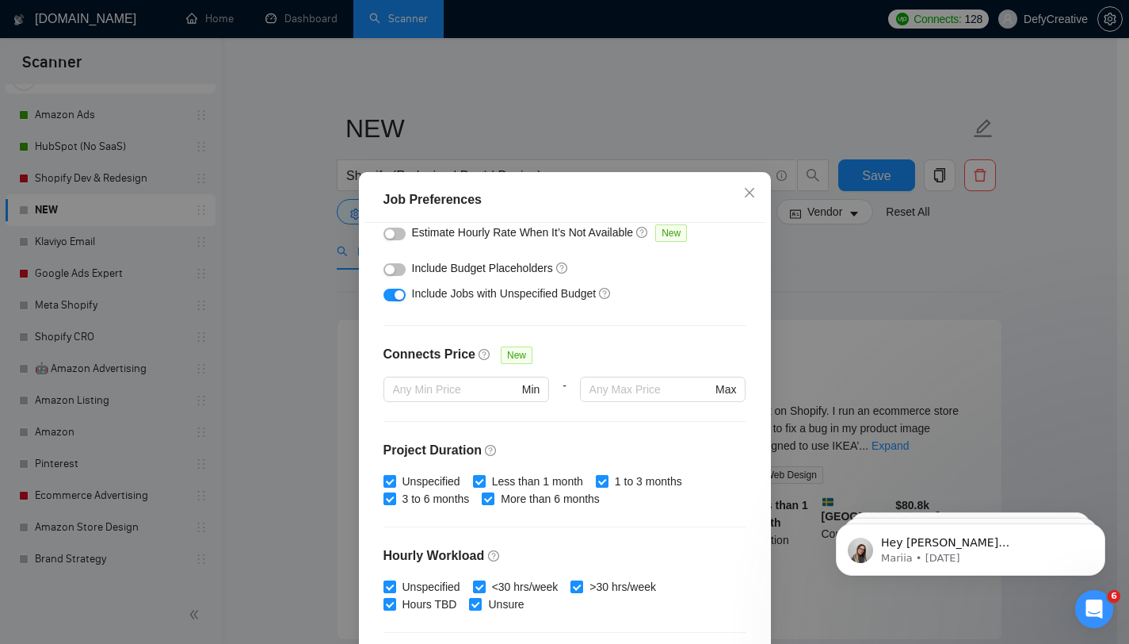
scroll to position [311, 0]
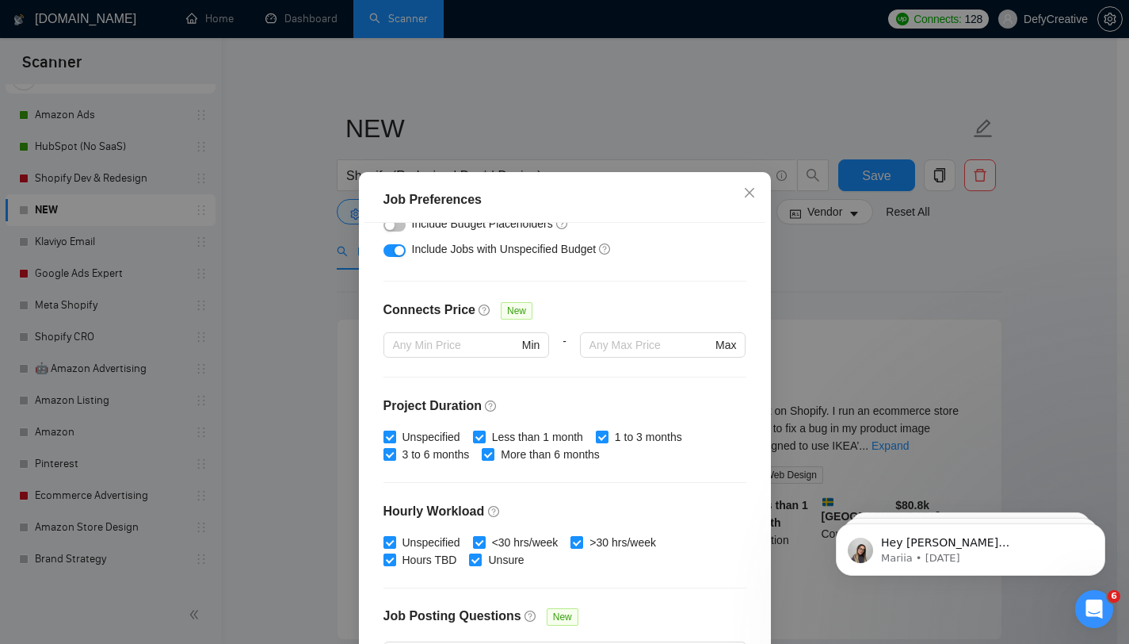
click at [384, 438] on input "Unspecified" at bounding box center [389, 435] width 11 height 11
checkbox input "true"
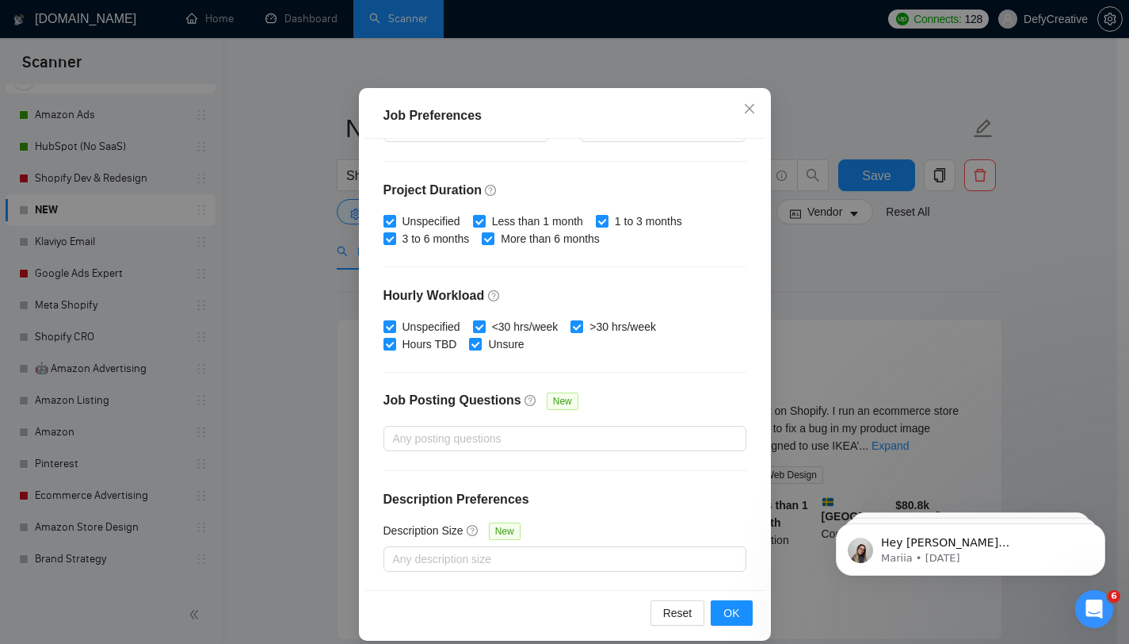
scroll to position [99, 0]
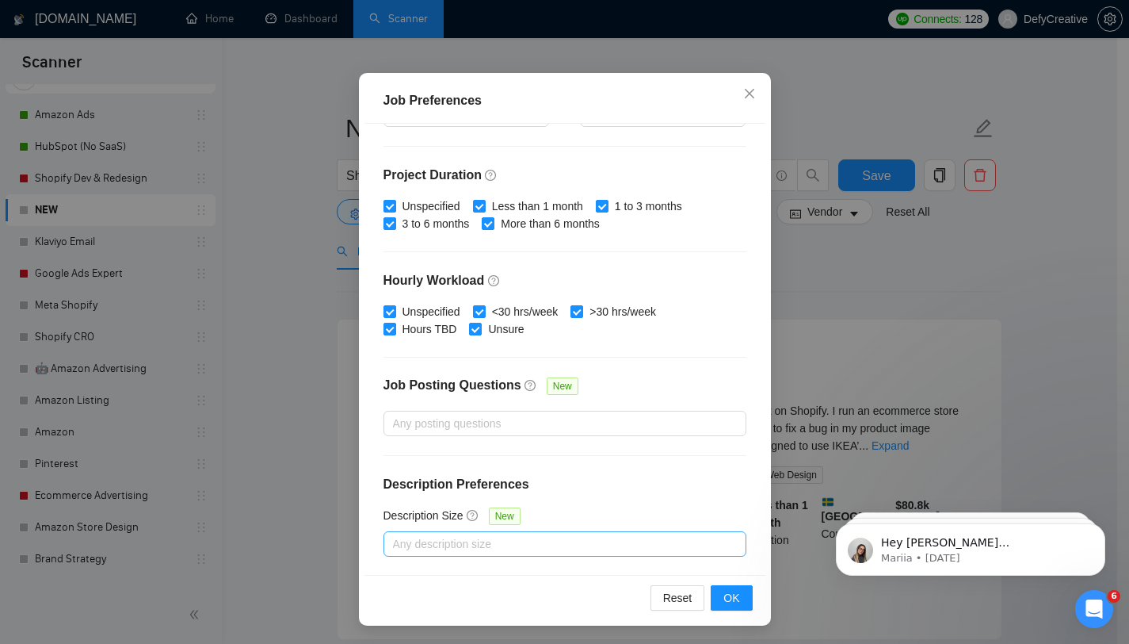
click at [481, 548] on div at bounding box center [557, 543] width 339 height 19
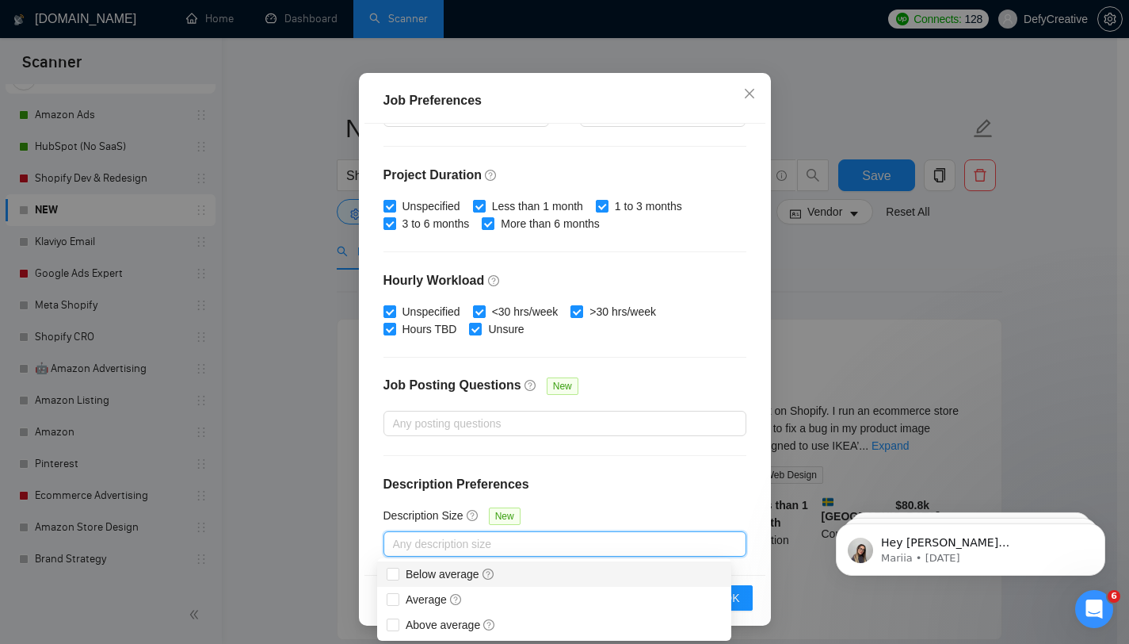
click at [366, 487] on div "Budget Project Type All Fixed Price Hourly Rate Fixed Price Budget $ 2000 Min -…" at bounding box center [565, 349] width 401 height 450
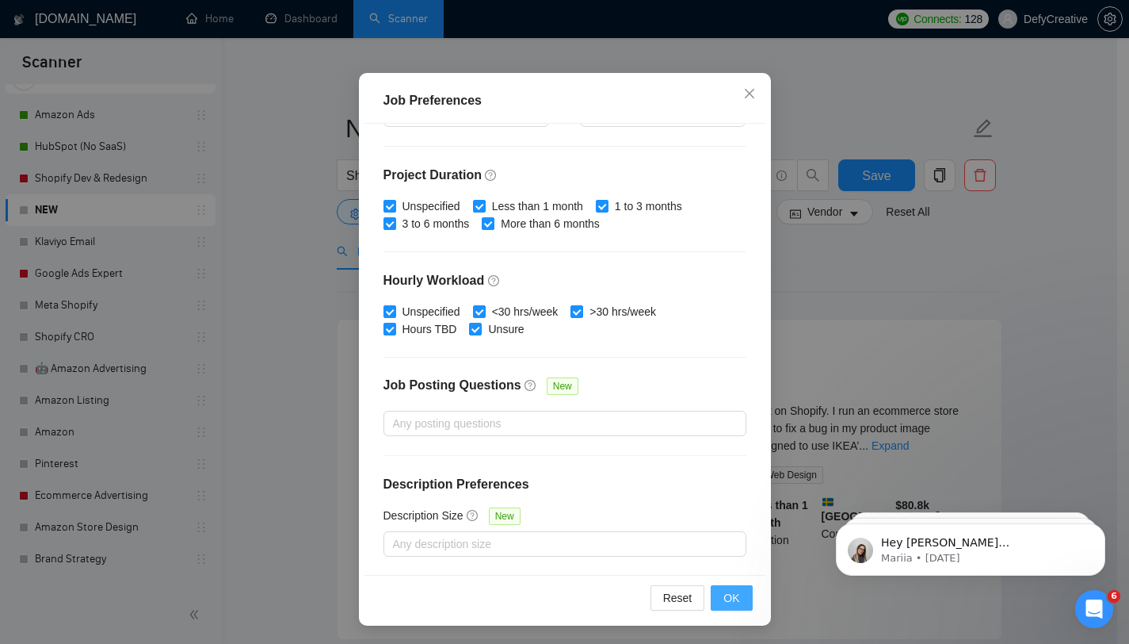
click at [724, 597] on span "OK" at bounding box center [732, 597] width 16 height 17
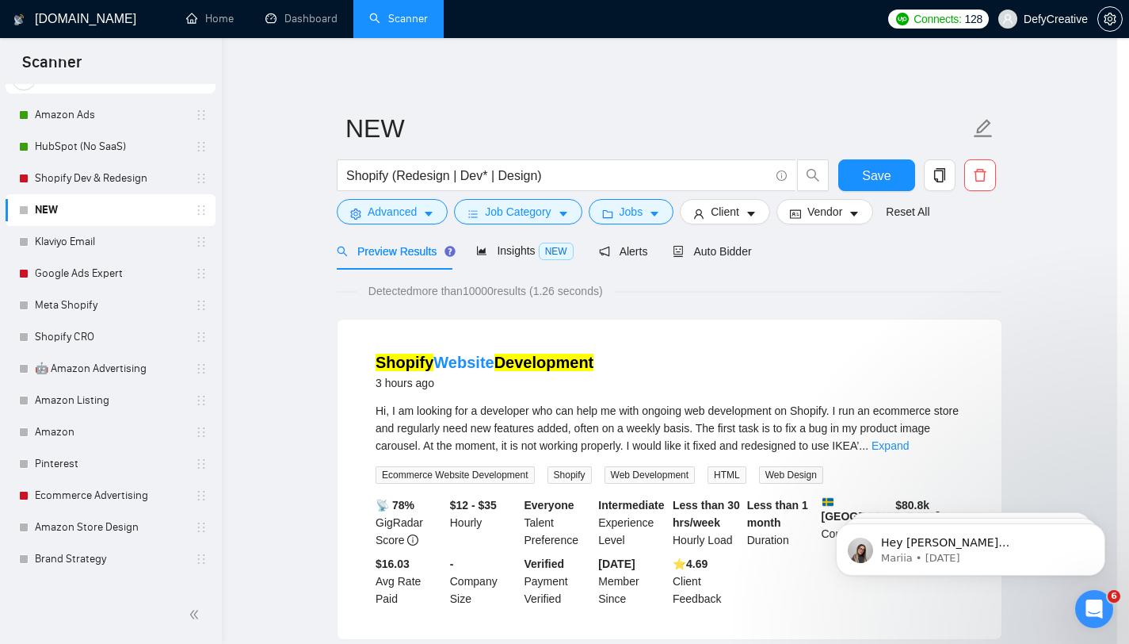
scroll to position [22, 0]
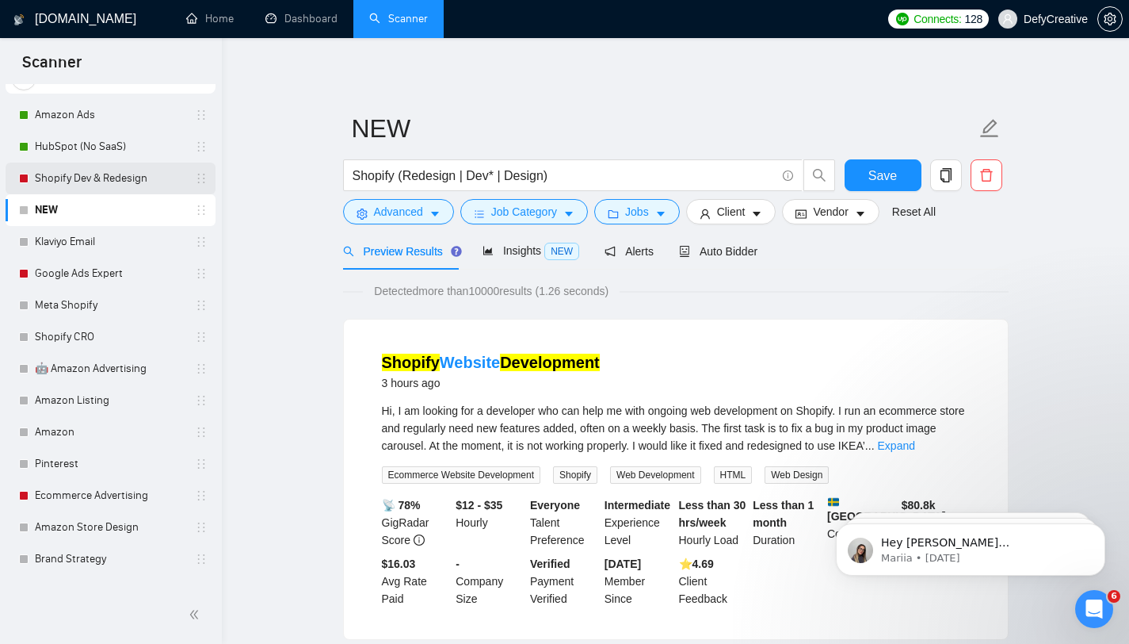
click at [118, 181] on link "Shopify Dev & Redesign" at bounding box center [110, 178] width 151 height 32
click at [891, 175] on span "Save" at bounding box center [883, 176] width 29 height 20
click at [78, 180] on link "Shopify Dev & Redesign" at bounding box center [110, 178] width 151 height 32
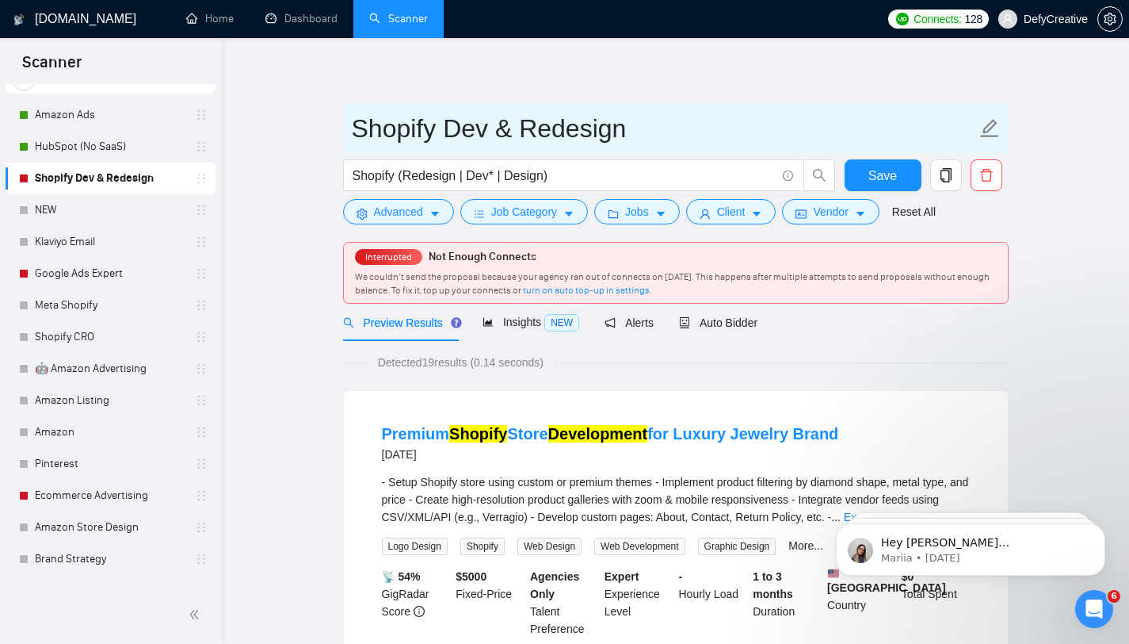
click at [402, 124] on input "Shopify Dev & Redesign" at bounding box center [664, 129] width 625 height 40
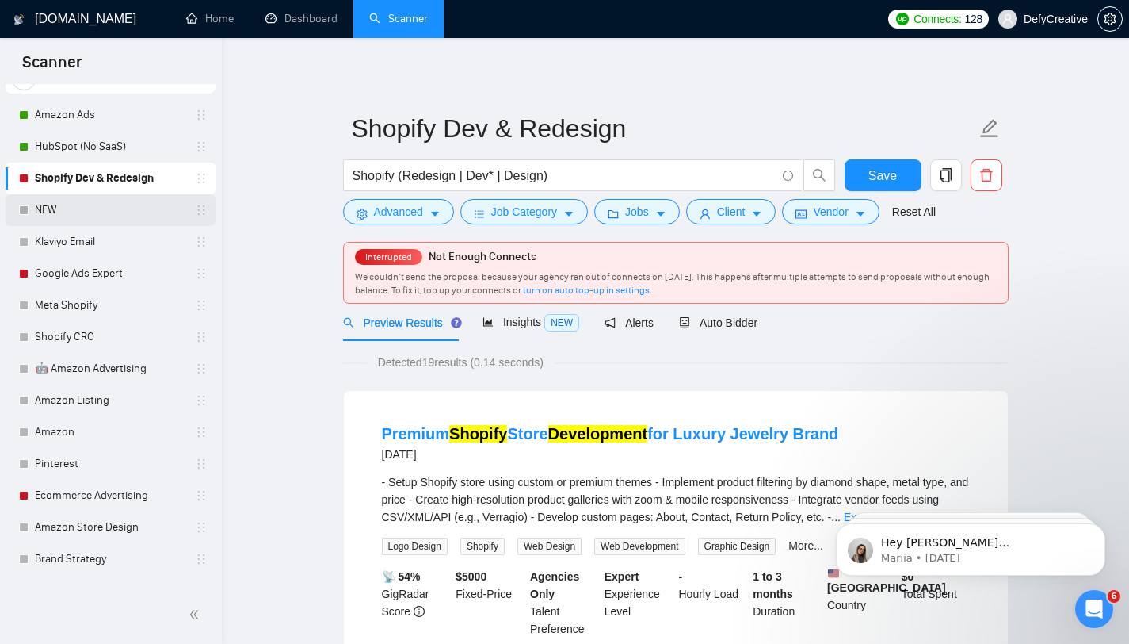
click at [71, 210] on link "NEW" at bounding box center [110, 210] width 151 height 32
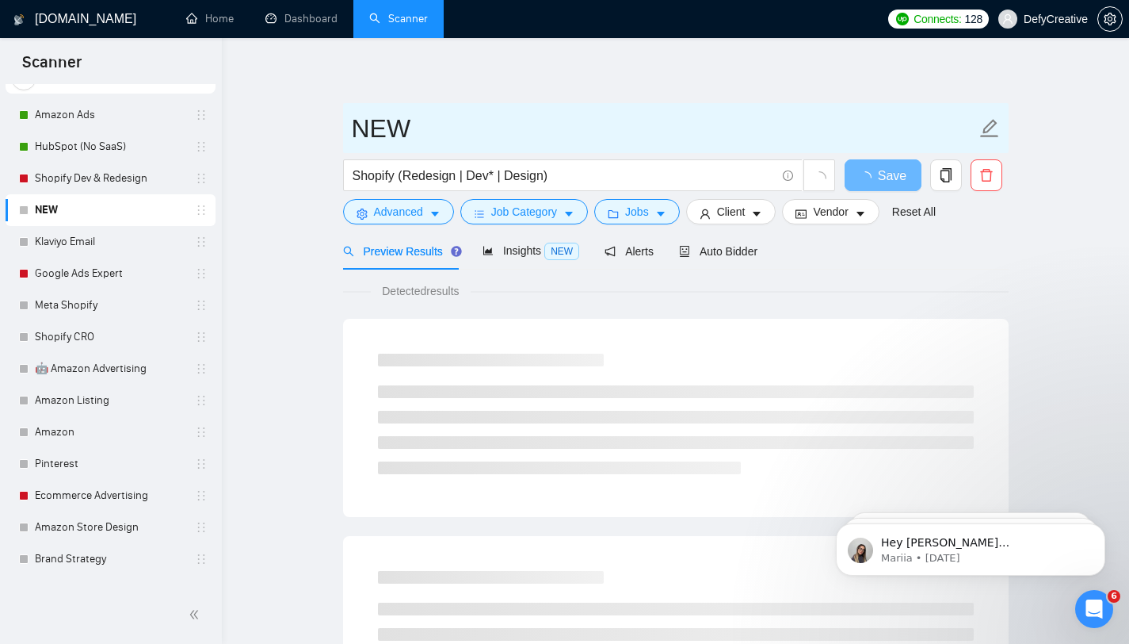
click at [472, 139] on input "NEW" at bounding box center [664, 129] width 625 height 40
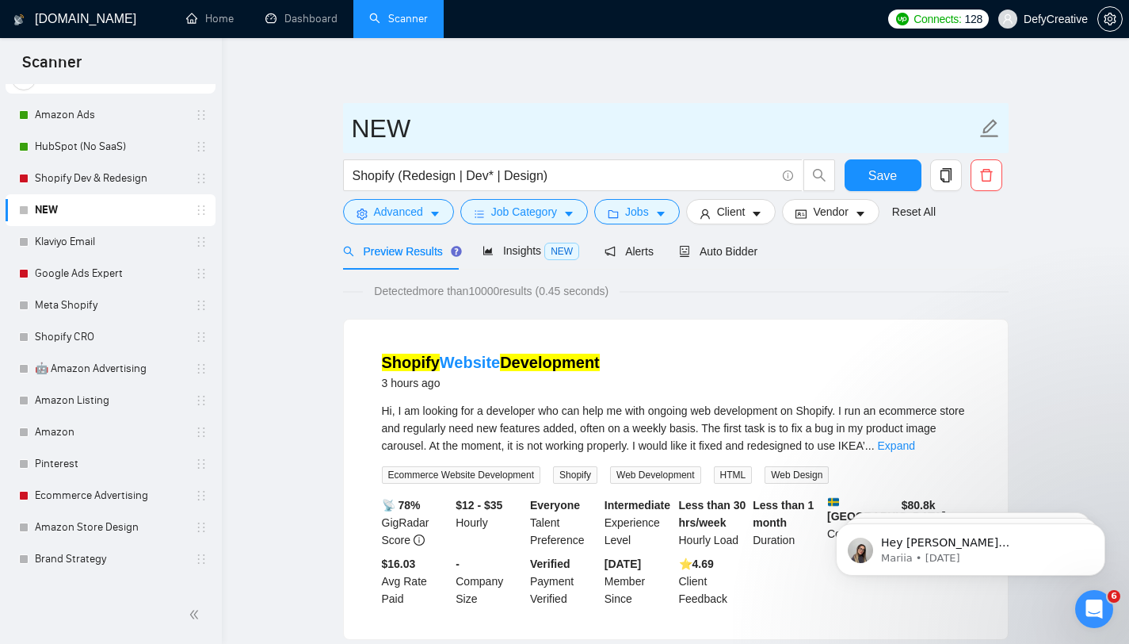
click at [462, 128] on input "NEW" at bounding box center [664, 129] width 625 height 40
paste input "Shopify Dev & Redesign"
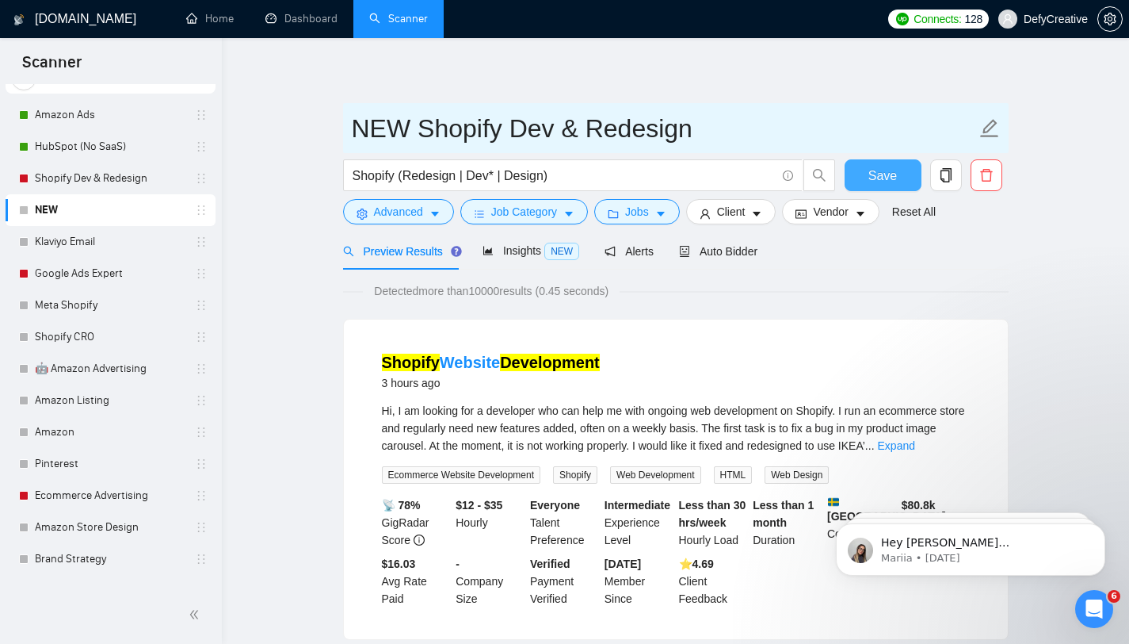
type input "NEW Shopify Dev & Redesign"
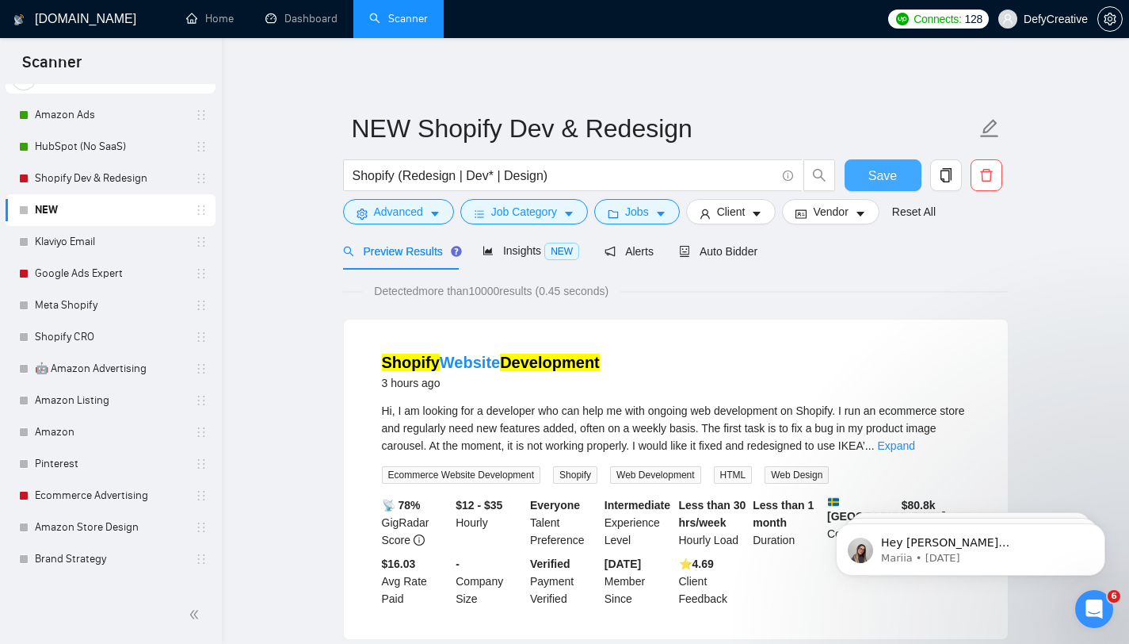
click at [858, 173] on button "Save" at bounding box center [883, 175] width 77 height 32
click at [89, 180] on link "Shopify Dev & Redesign" at bounding box center [110, 178] width 151 height 32
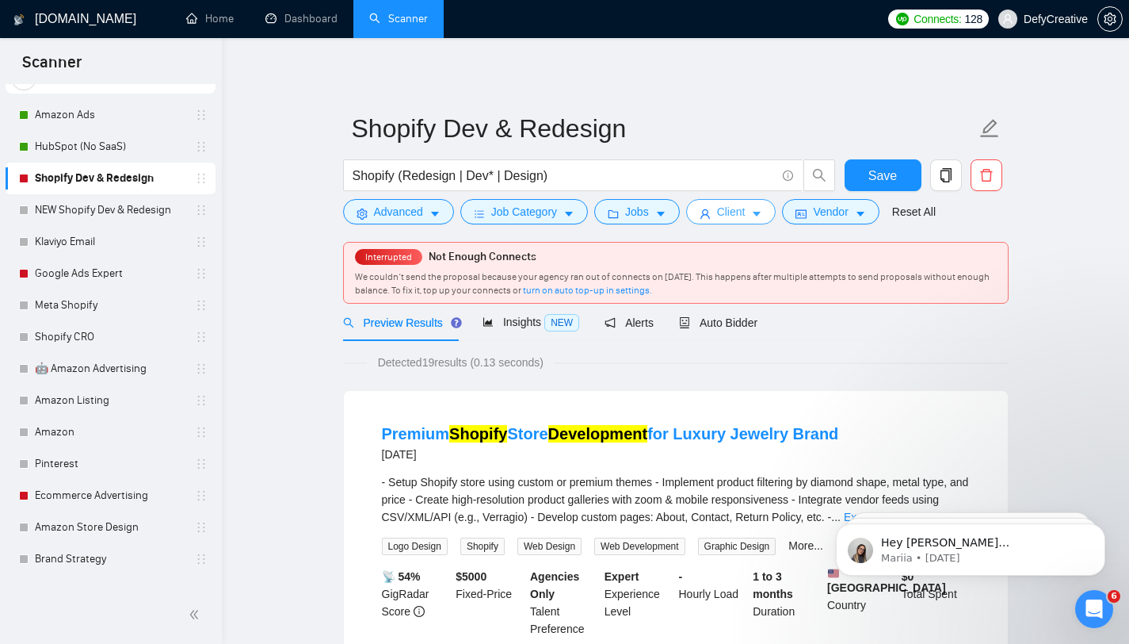
click at [724, 204] on span "Client" at bounding box center [731, 211] width 29 height 17
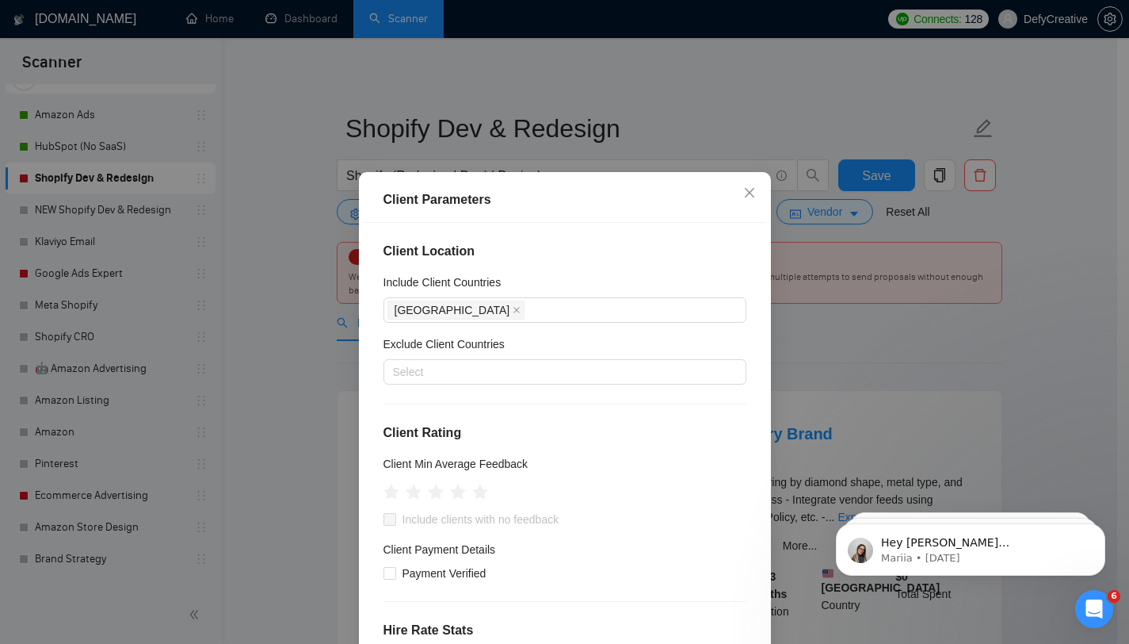
click at [230, 224] on div "Client Parameters Client Location Include Client Countries [GEOGRAPHIC_DATA] Ex…" at bounding box center [564, 322] width 1129 height 644
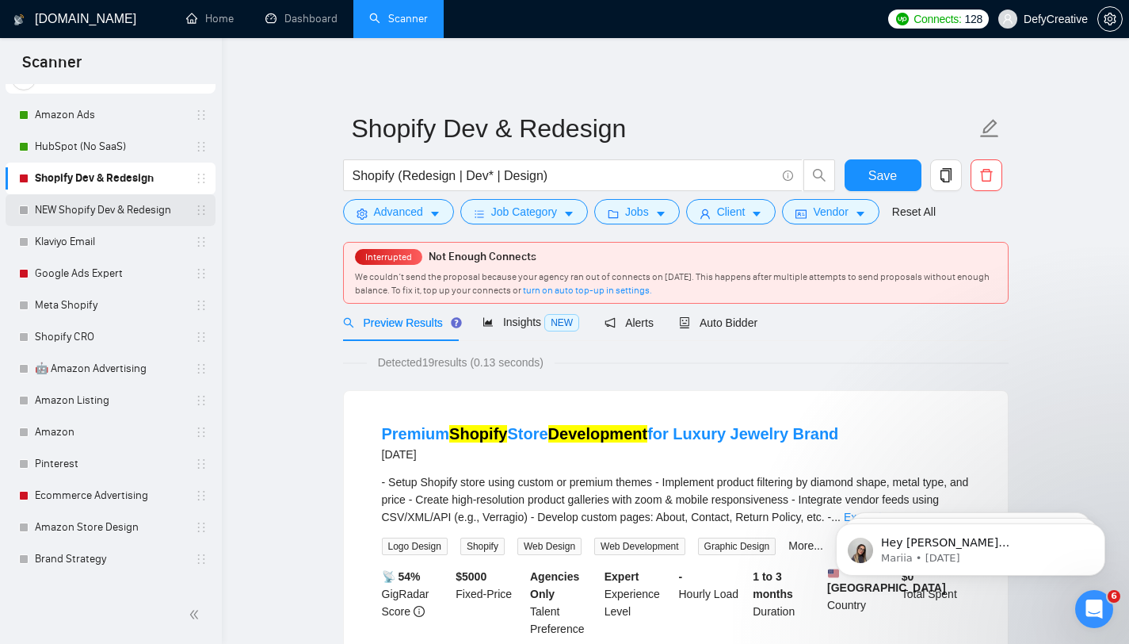
click at [103, 213] on link "NEW Shopify Dev & Redesign" at bounding box center [110, 210] width 151 height 32
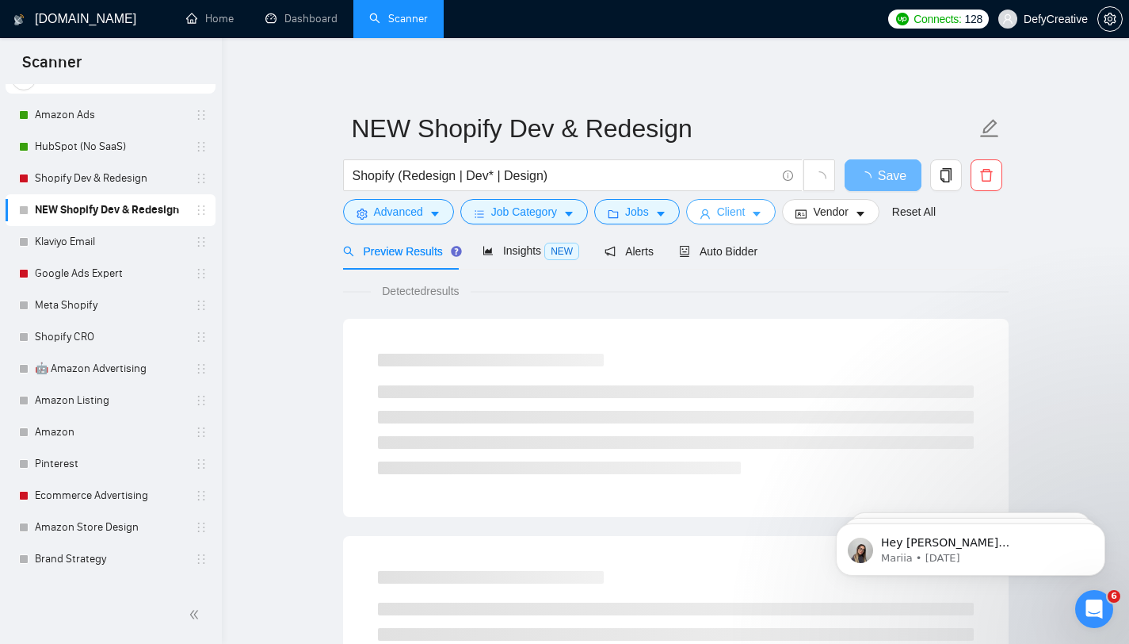
click at [743, 216] on span "Client" at bounding box center [731, 211] width 29 height 17
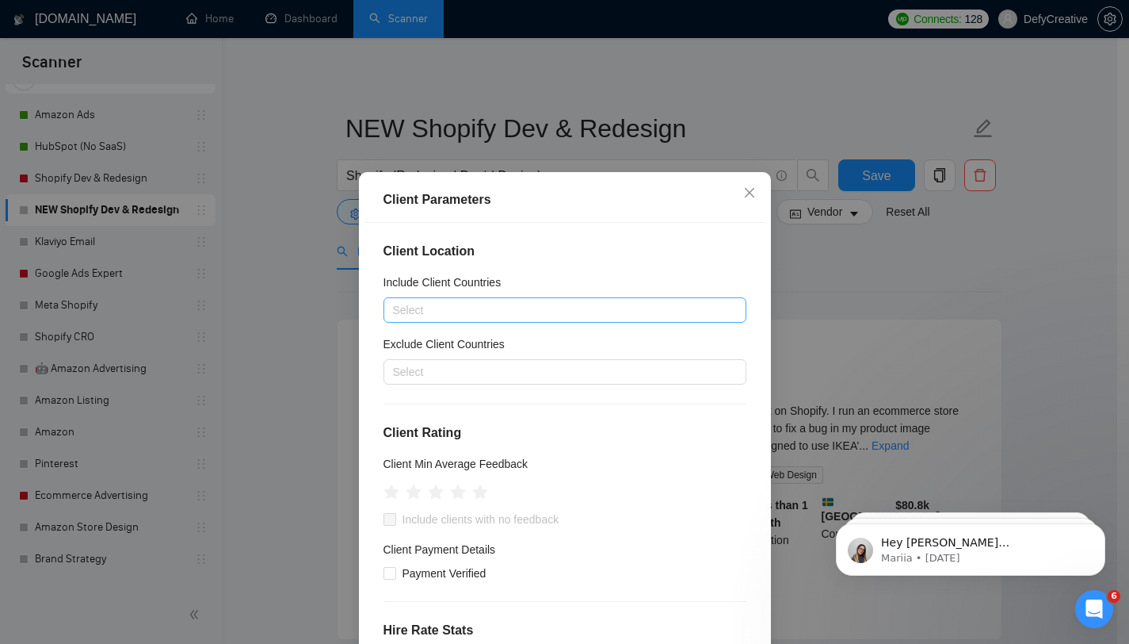
click at [464, 315] on div at bounding box center [557, 309] width 339 height 19
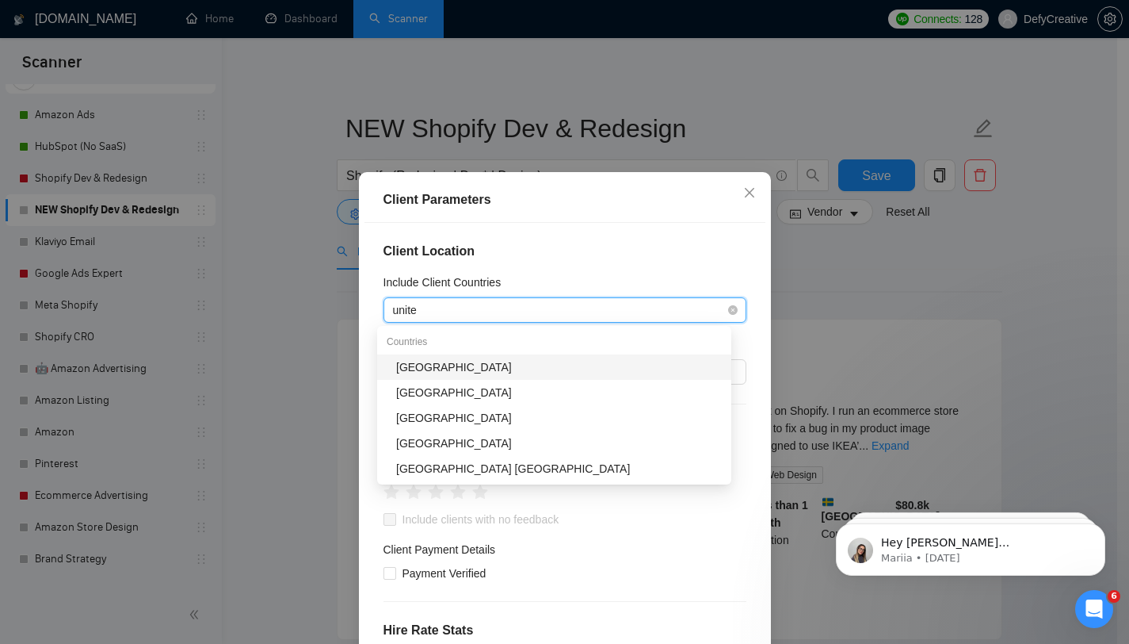
type input "united"
click at [459, 361] on div "[GEOGRAPHIC_DATA]" at bounding box center [559, 366] width 326 height 17
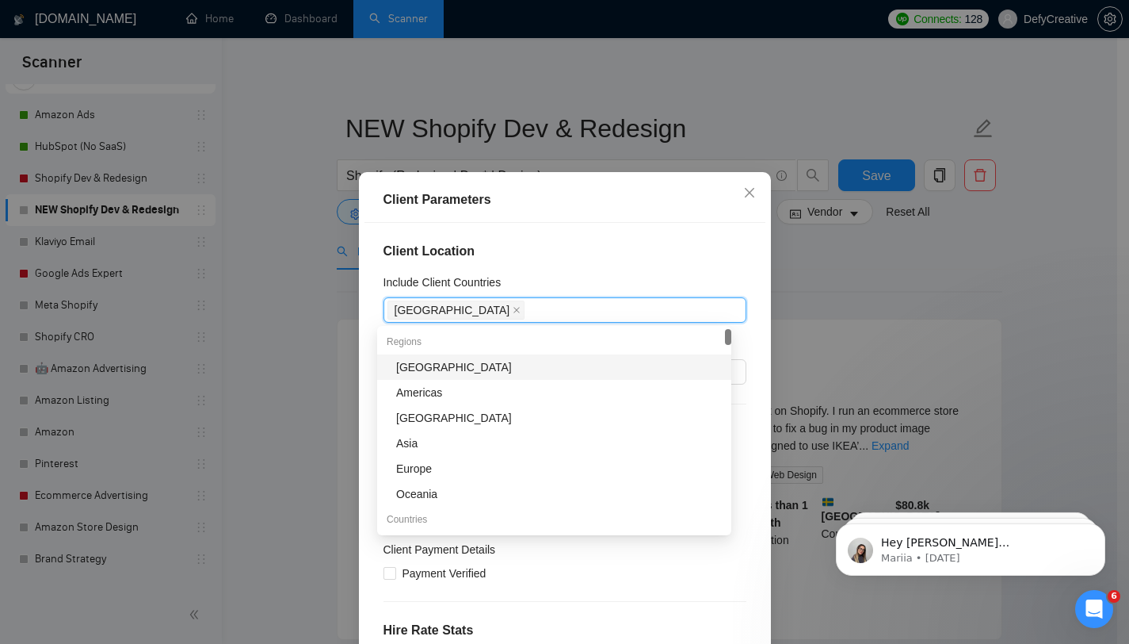
click at [551, 270] on div "Client Location Include Client Countries [GEOGRAPHIC_DATA] Exclude Client Count…" at bounding box center [565, 448] width 401 height 450
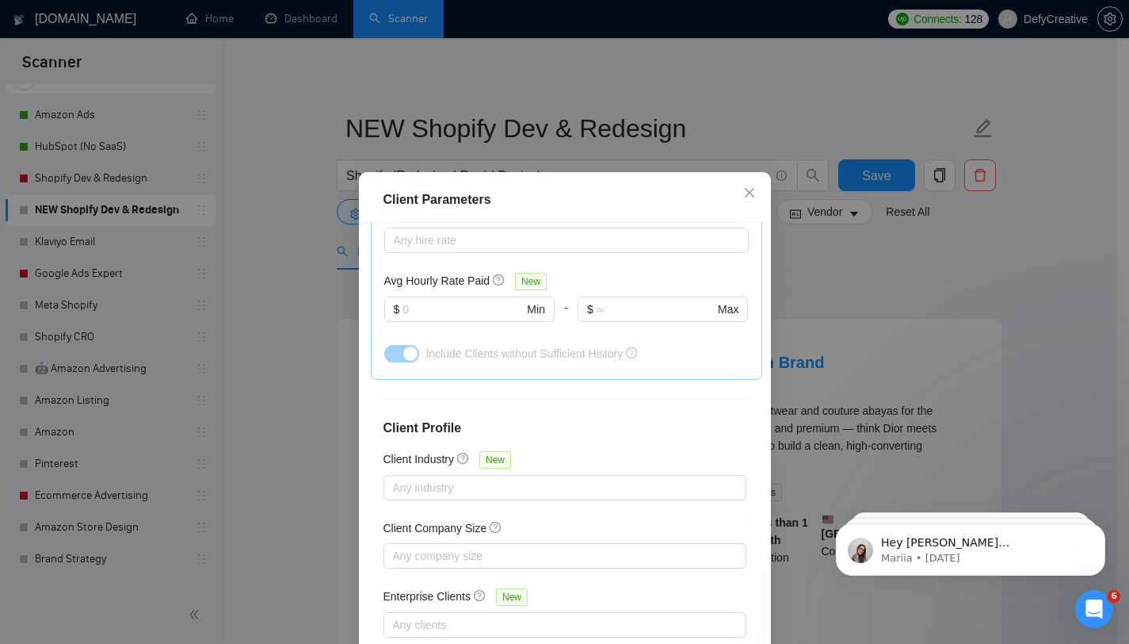
scroll to position [99, 0]
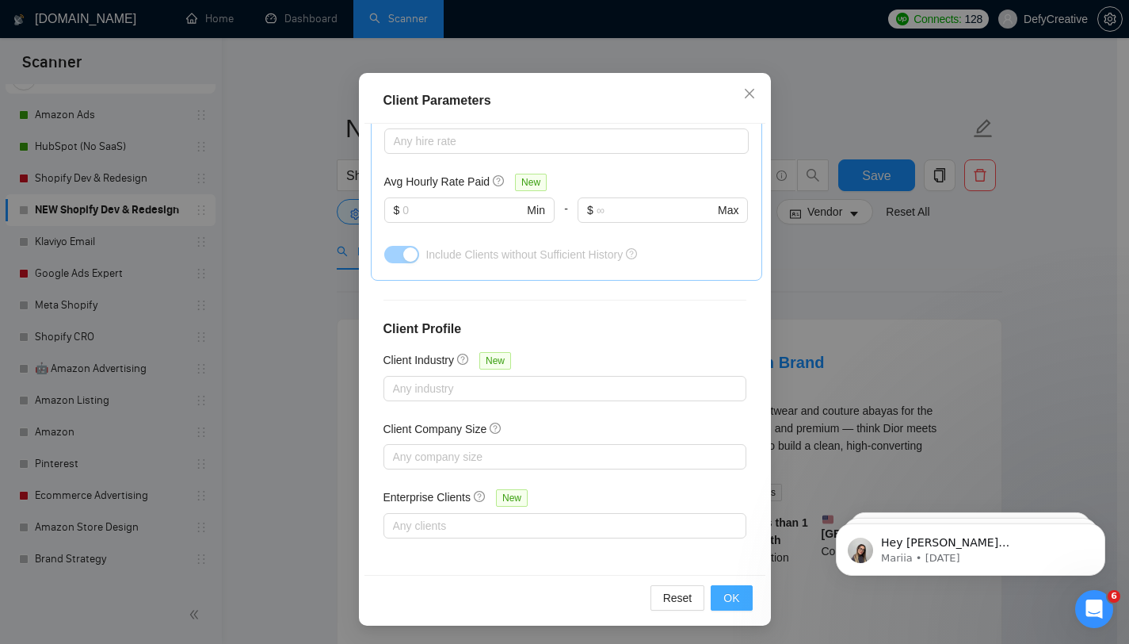
click at [716, 594] on button "OK" at bounding box center [731, 597] width 41 height 25
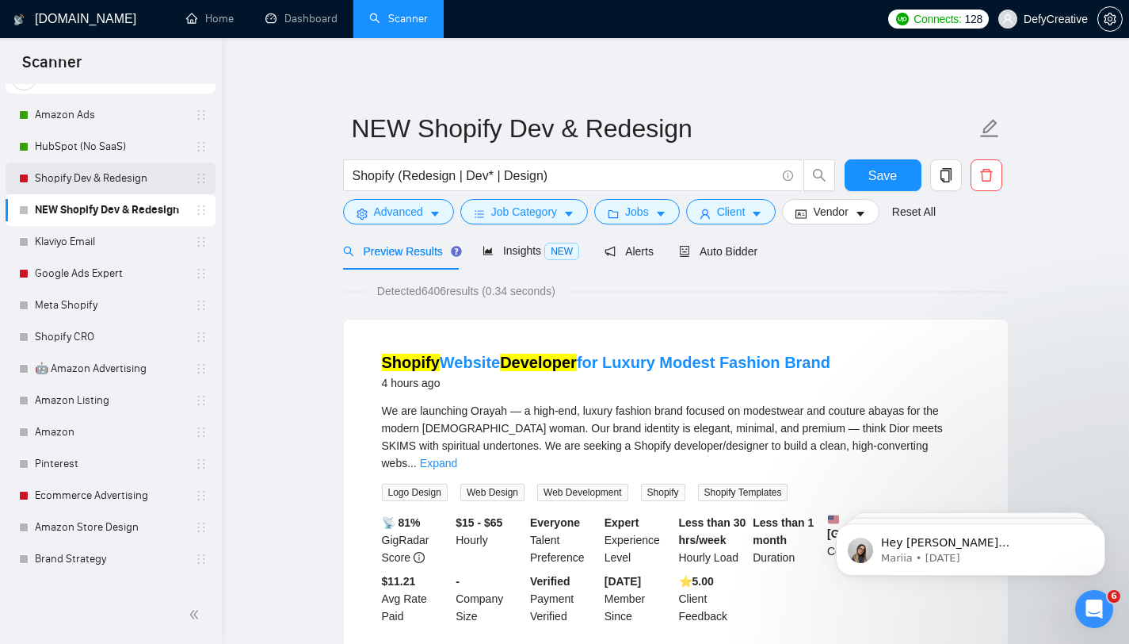
click at [91, 175] on link "Shopify Dev & Redesign" at bounding box center [110, 178] width 151 height 32
click at [896, 175] on span "Save" at bounding box center [883, 176] width 29 height 20
click at [124, 181] on link "Shopify Dev & Redesign" at bounding box center [110, 178] width 151 height 32
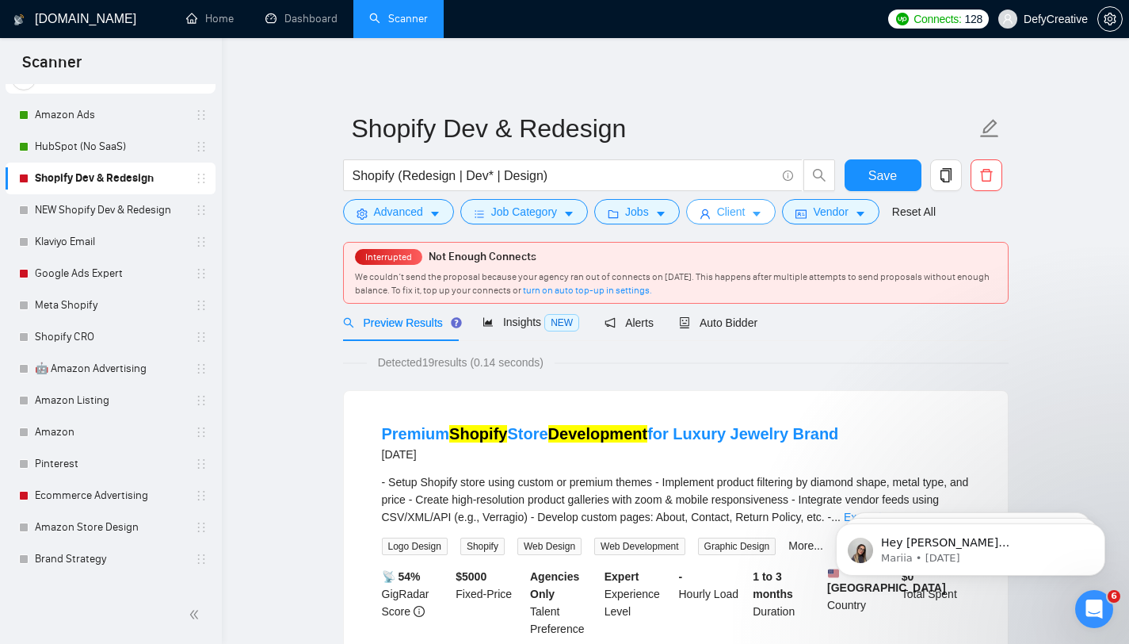
click at [718, 208] on button "Client" at bounding box center [731, 211] width 90 height 25
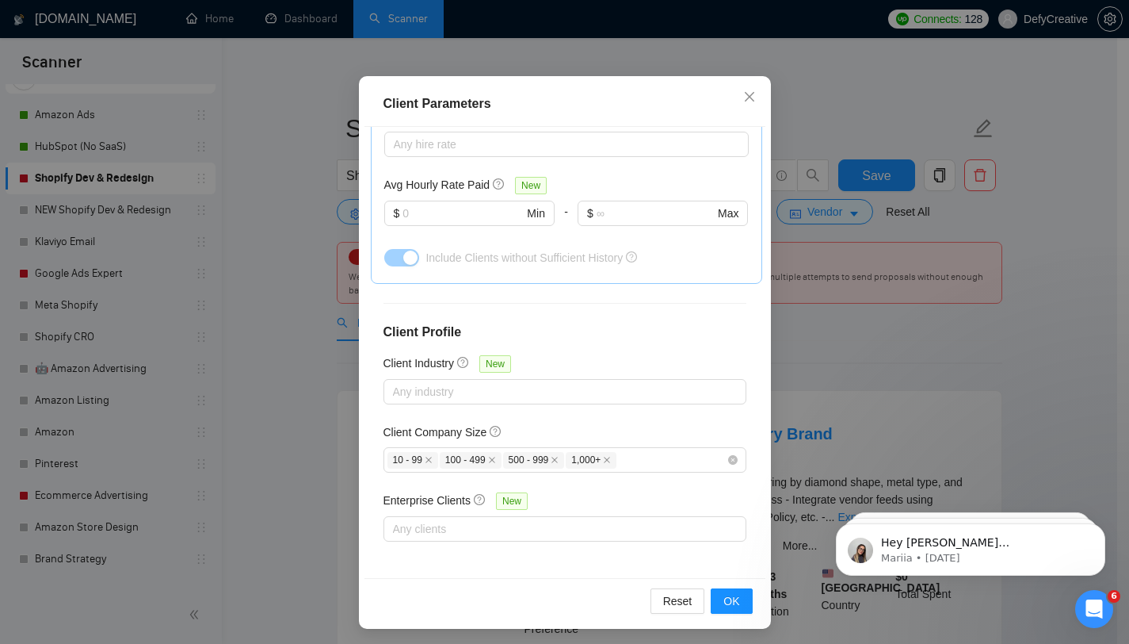
scroll to position [99, 0]
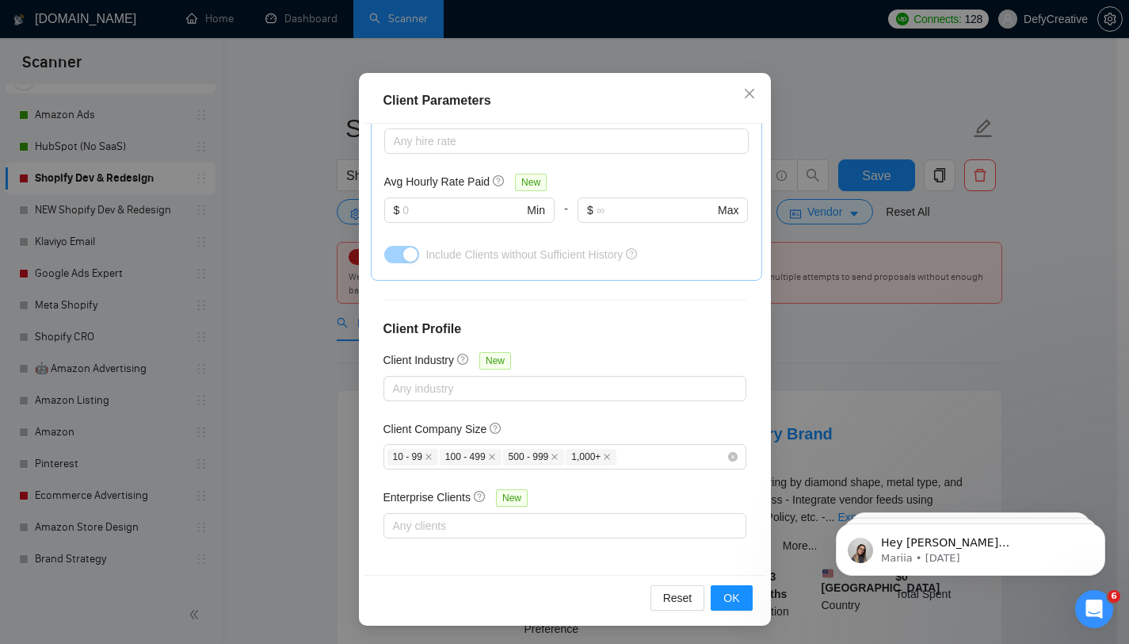
click at [266, 159] on div "Client Parameters Client Location Include Client Countries [GEOGRAPHIC_DATA] Ex…" at bounding box center [564, 322] width 1129 height 644
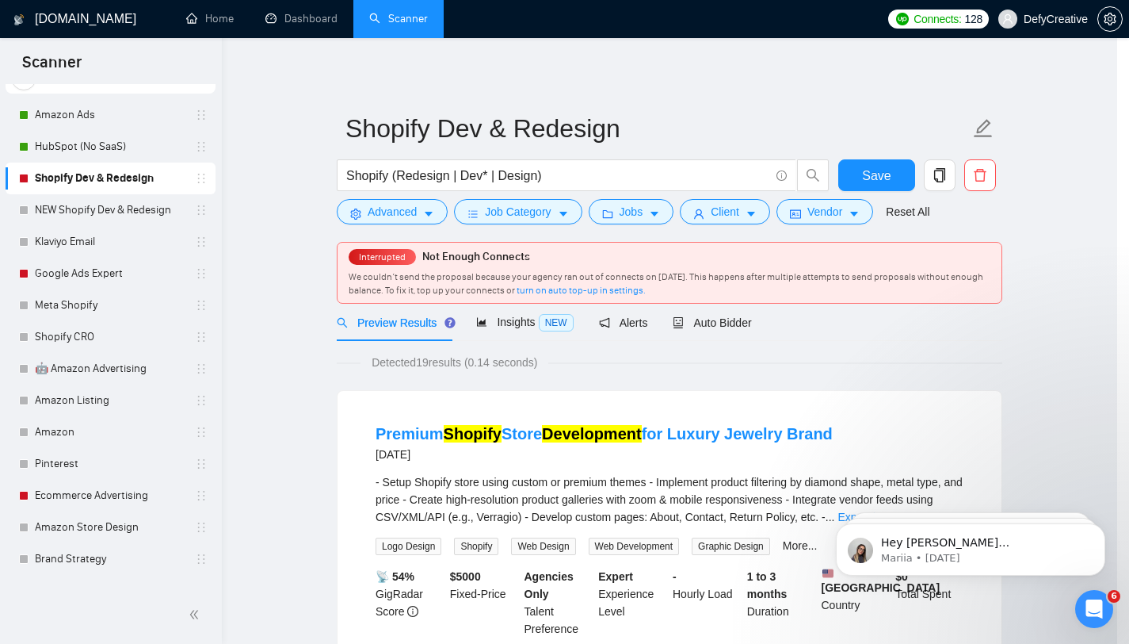
scroll to position [22, 0]
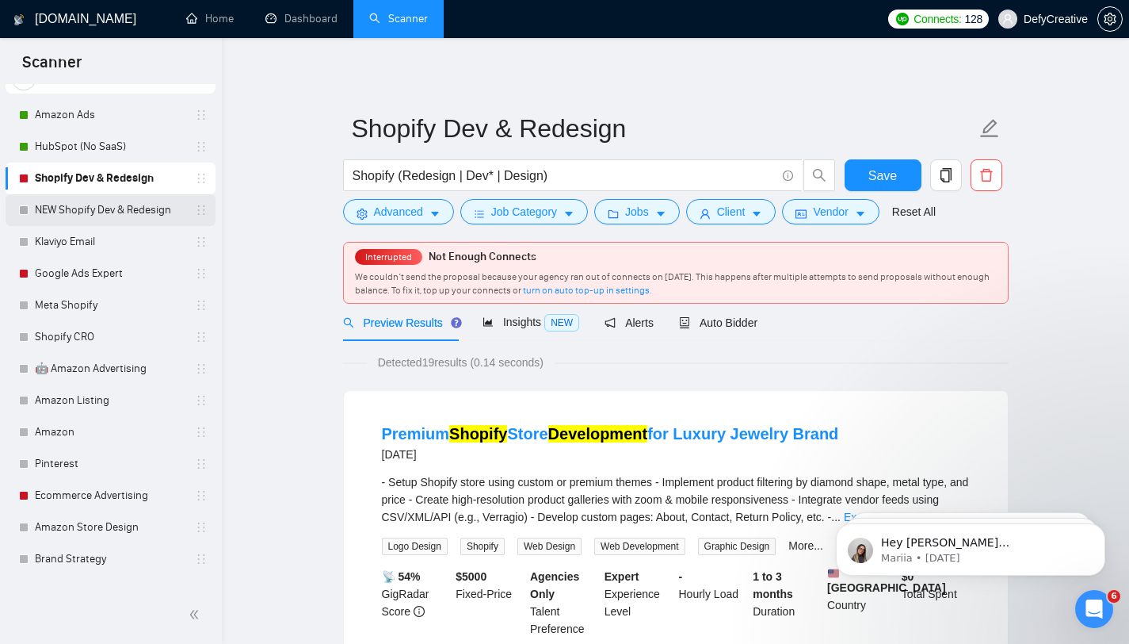
click at [111, 206] on link "NEW Shopify Dev & Redesign" at bounding box center [110, 210] width 151 height 32
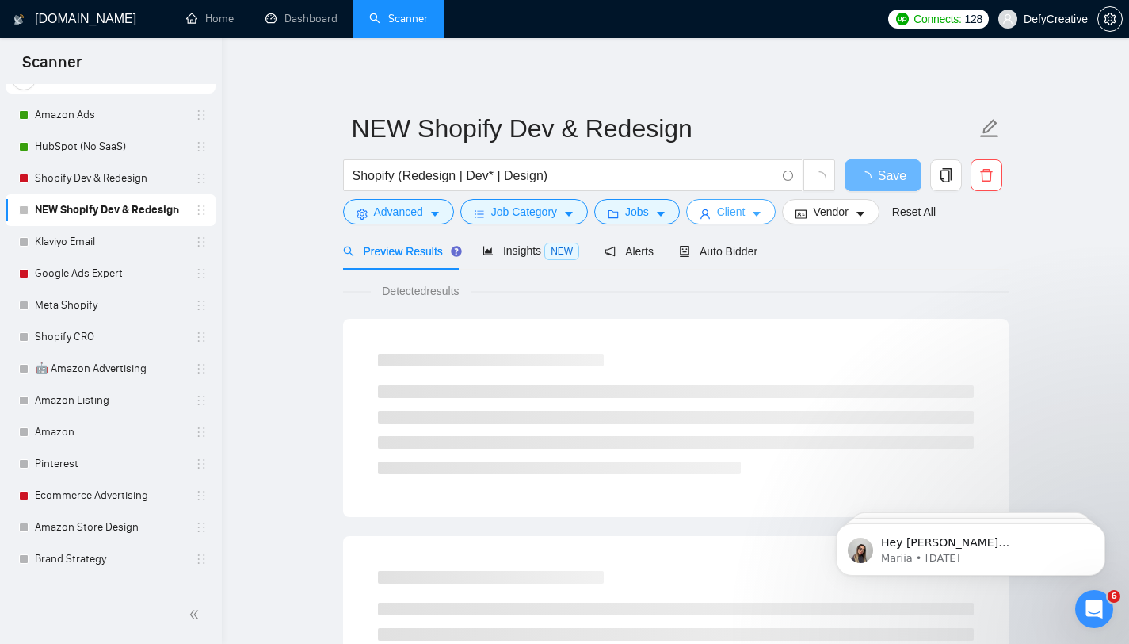
click at [735, 217] on span "Client" at bounding box center [731, 211] width 29 height 17
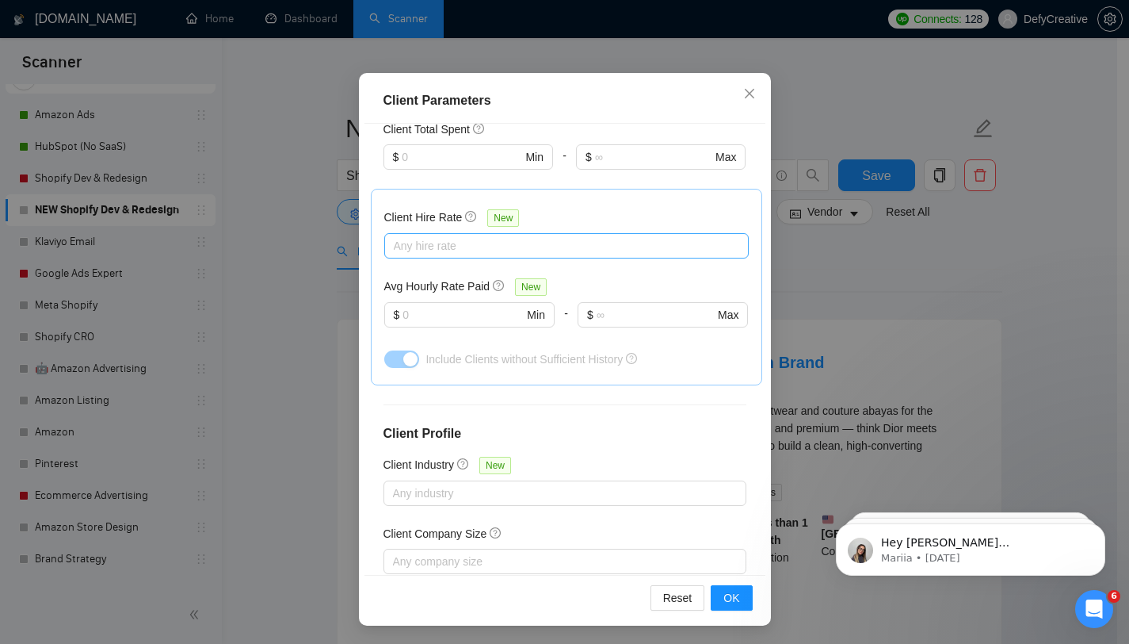
scroll to position [537, 0]
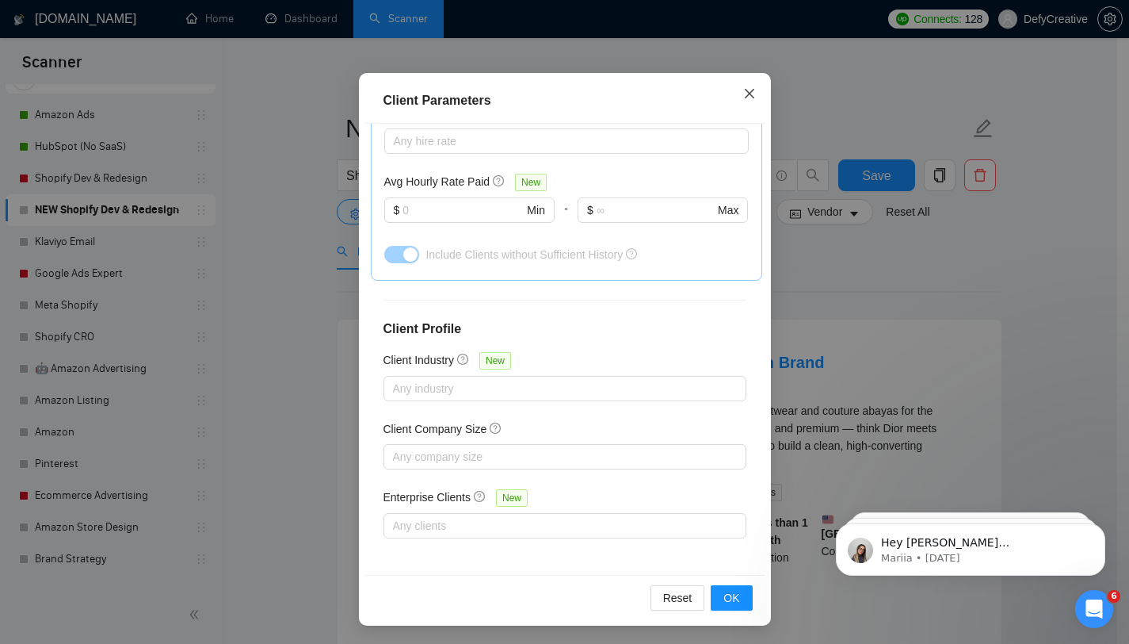
click at [744, 92] on icon "close" at bounding box center [749, 94] width 10 height 10
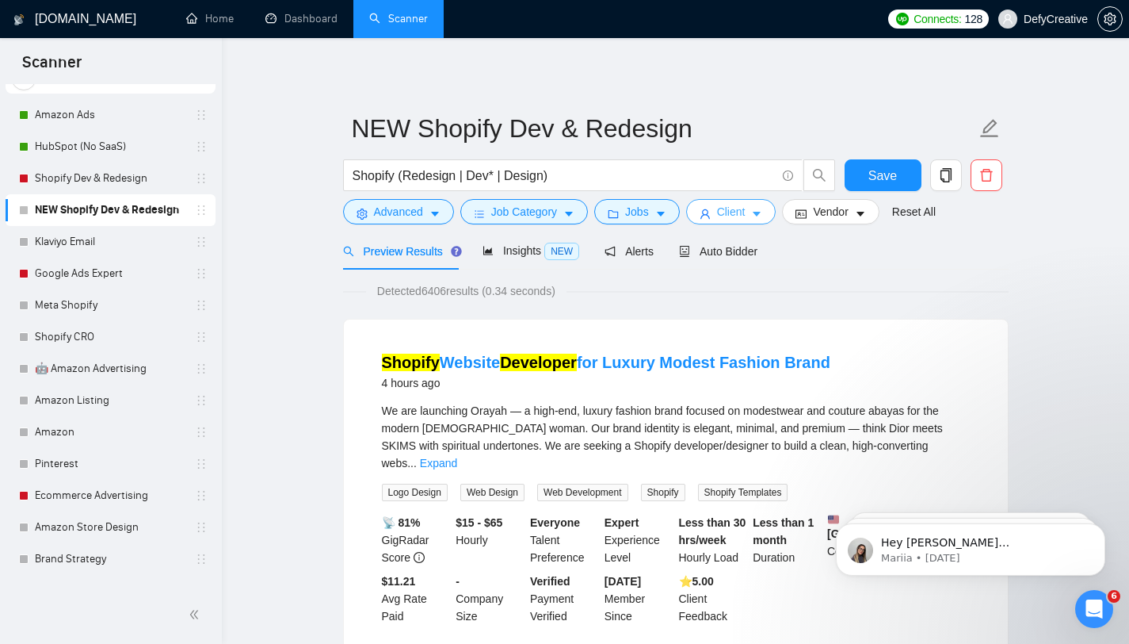
click at [717, 216] on button "Client" at bounding box center [731, 211] width 90 height 25
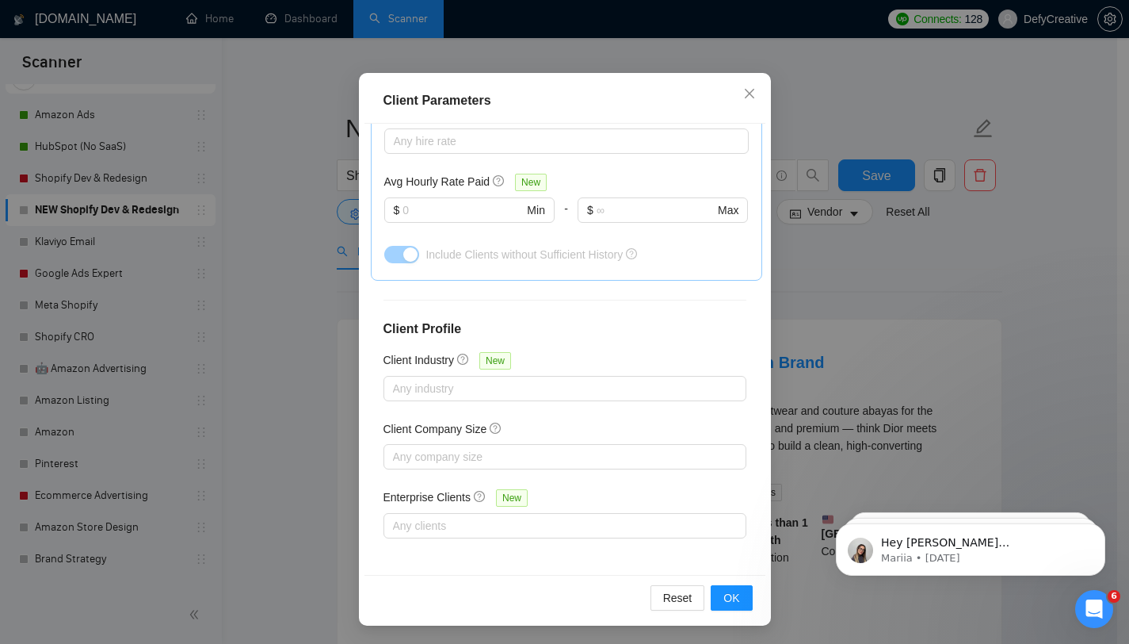
scroll to position [86, 0]
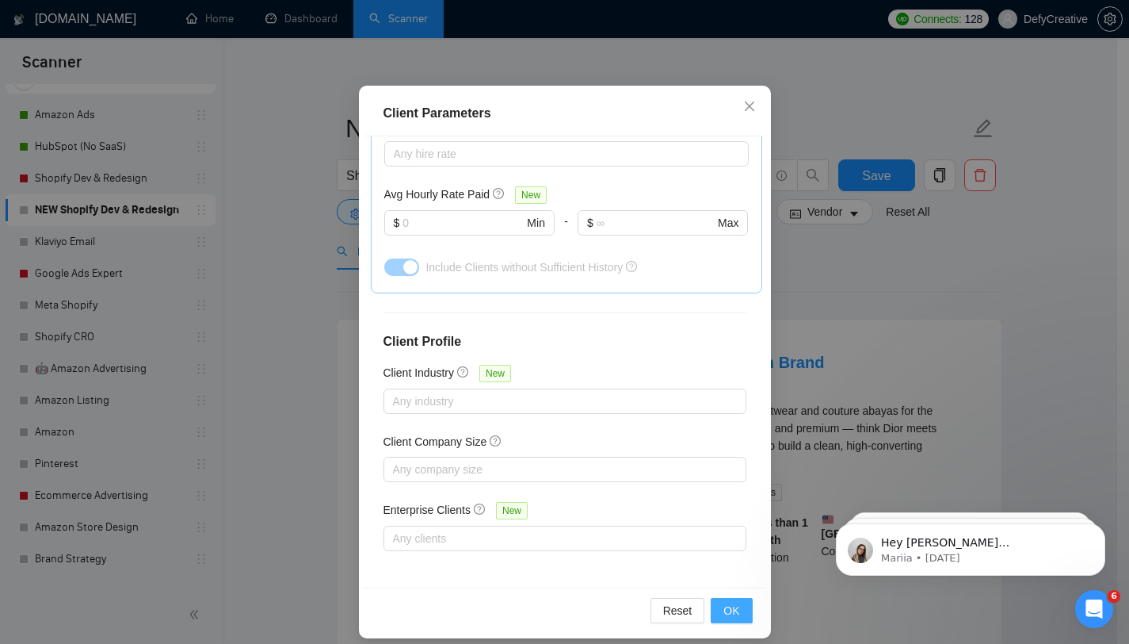
click at [716, 606] on button "OK" at bounding box center [731, 610] width 41 height 25
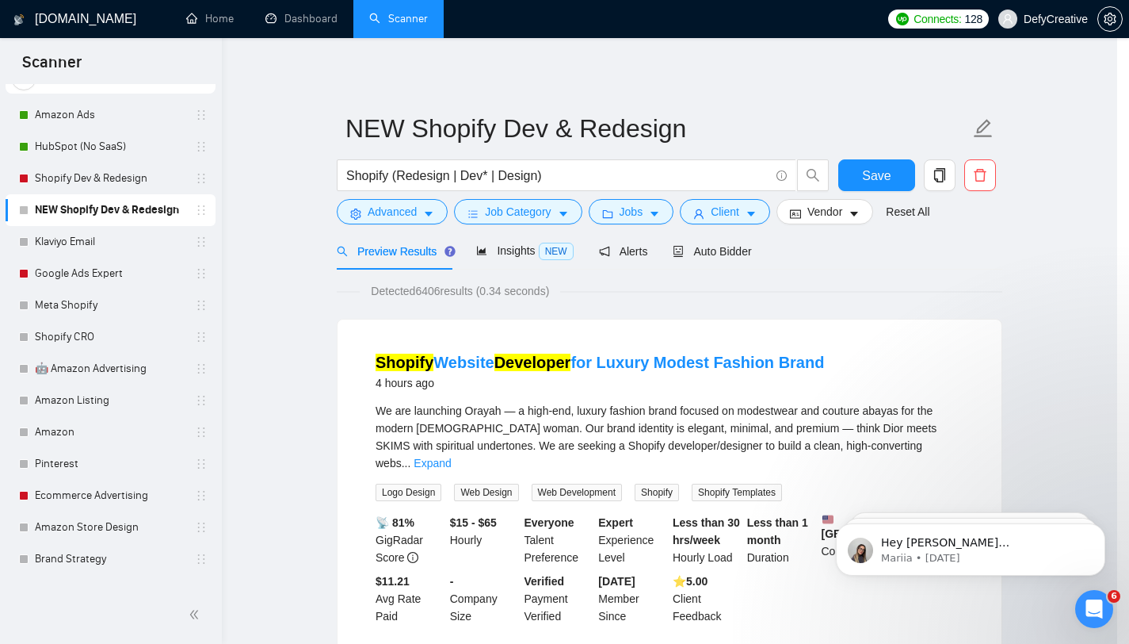
scroll to position [22, 0]
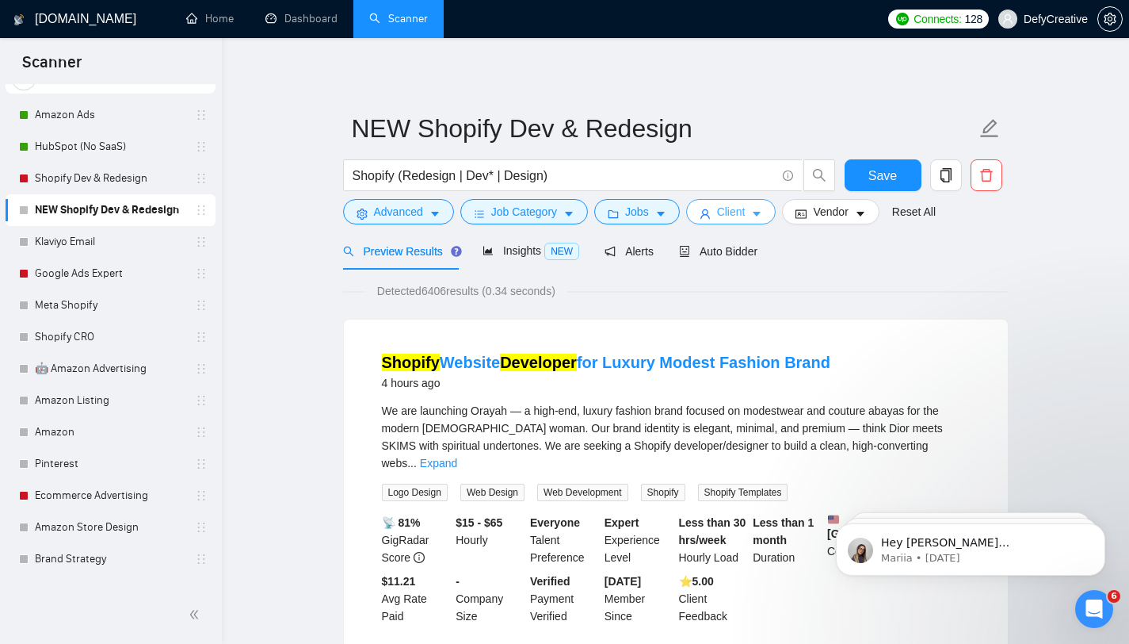
click at [762, 213] on icon "caret-down" at bounding box center [758, 214] width 8 height 5
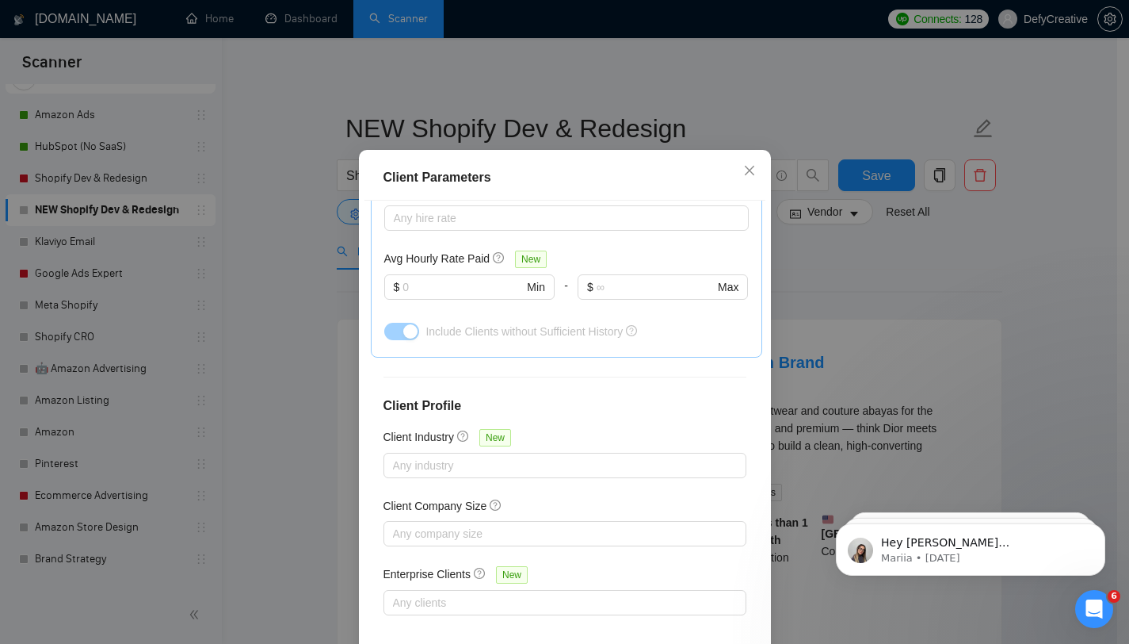
scroll to position [0, 0]
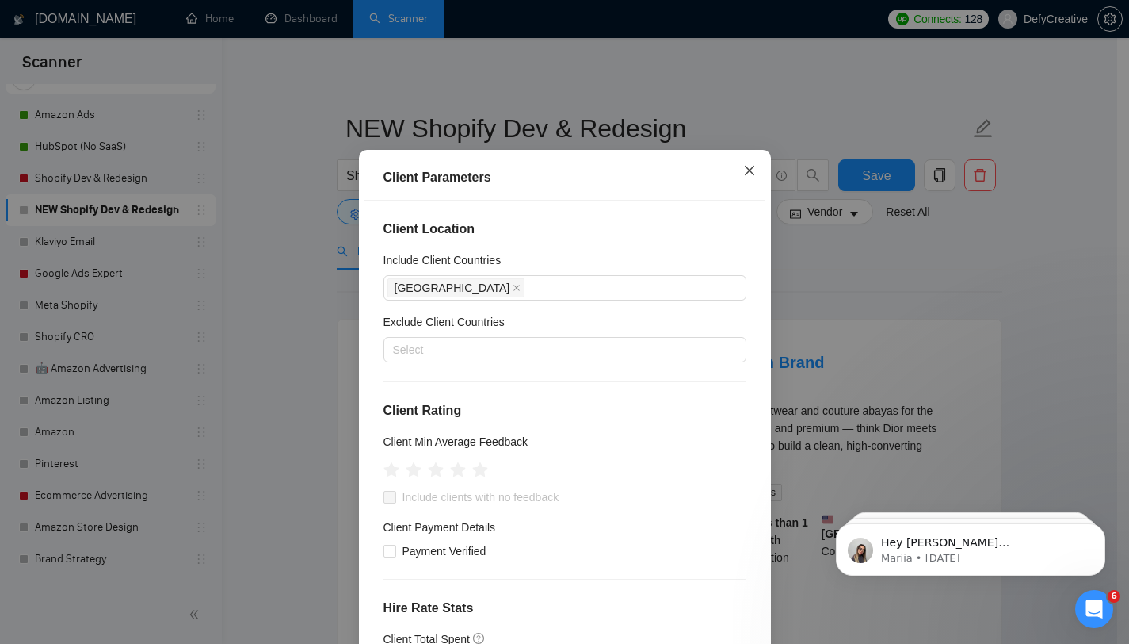
click at [750, 189] on span "Close" at bounding box center [749, 171] width 43 height 43
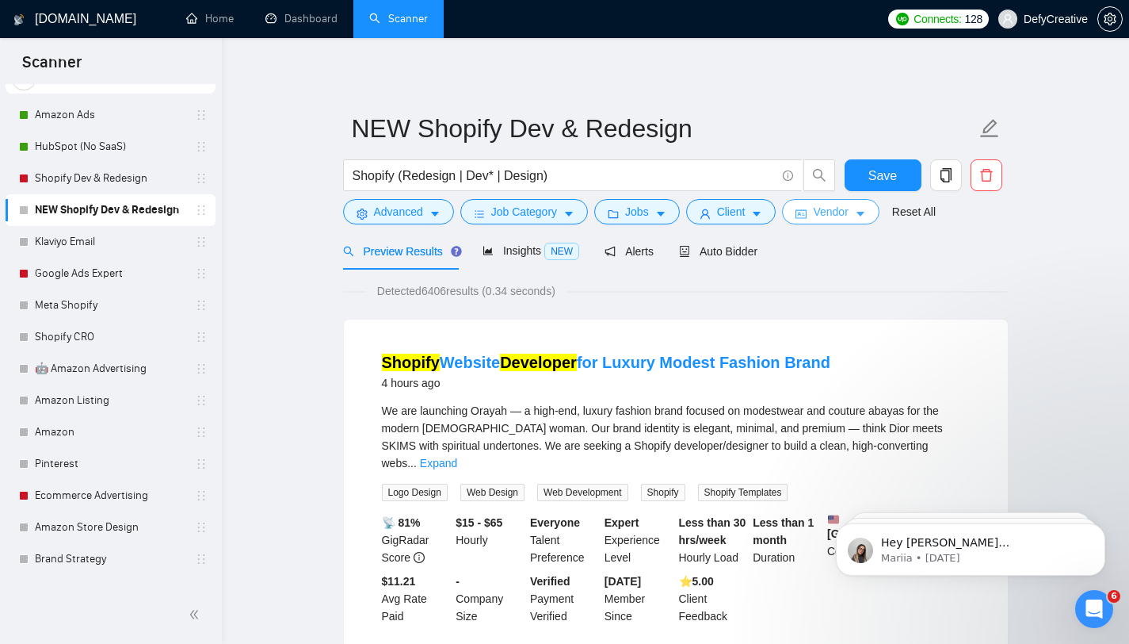
click at [814, 201] on button "Vendor" at bounding box center [830, 211] width 97 height 25
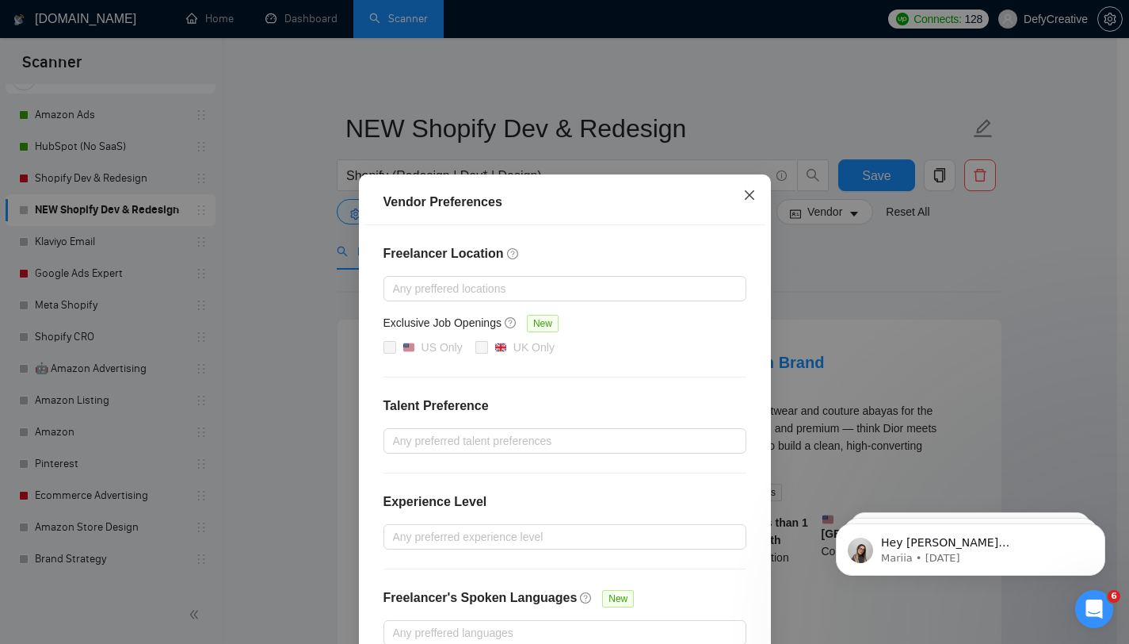
click at [744, 201] on icon "close" at bounding box center [749, 195] width 13 height 13
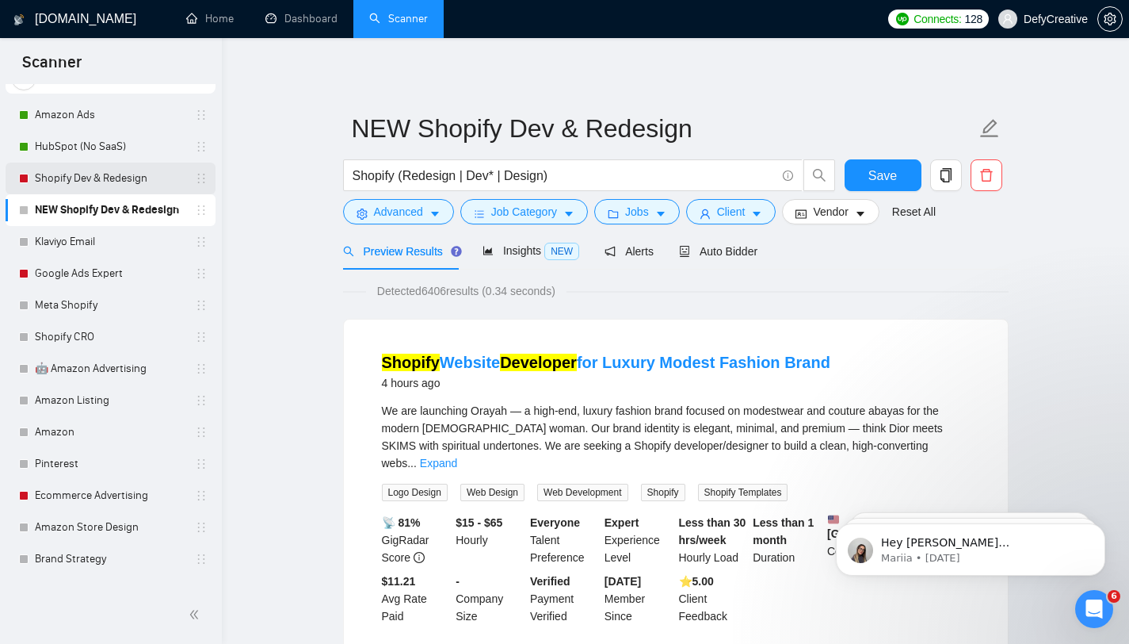
click at [100, 170] on link "Shopify Dev & Redesign" at bounding box center [110, 178] width 151 height 32
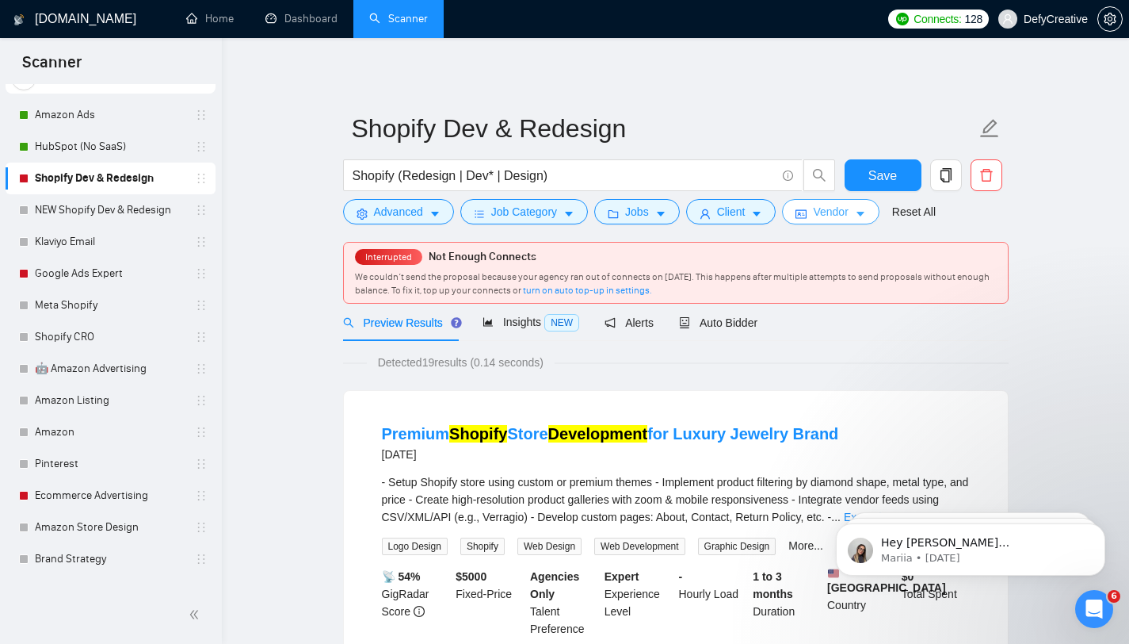
click at [835, 210] on span "Vendor" at bounding box center [830, 211] width 35 height 17
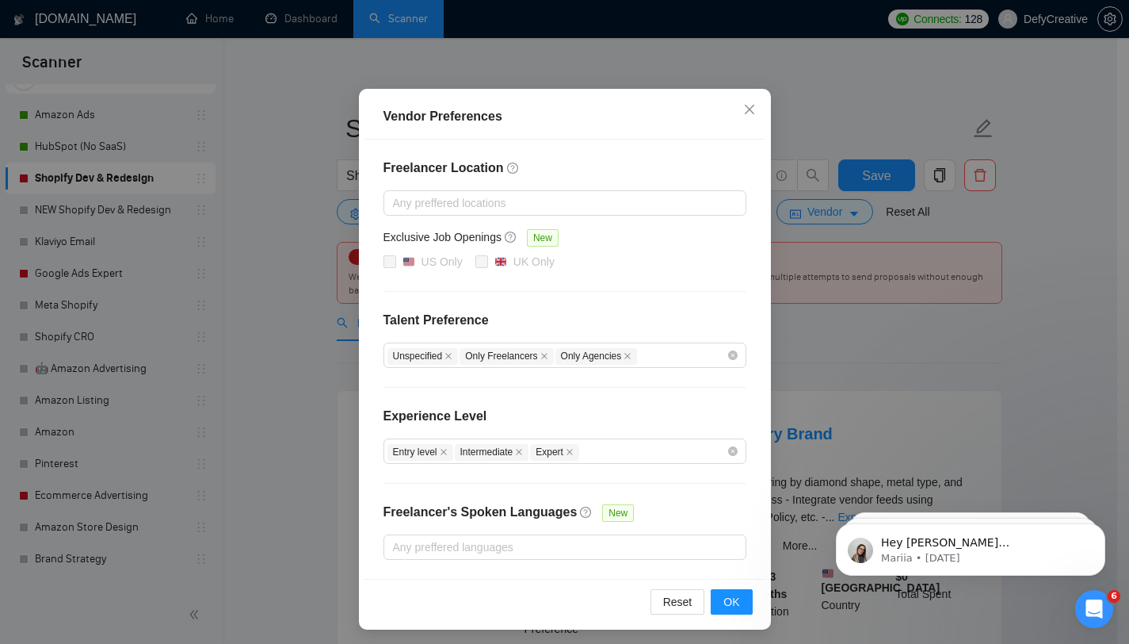
scroll to position [90, 0]
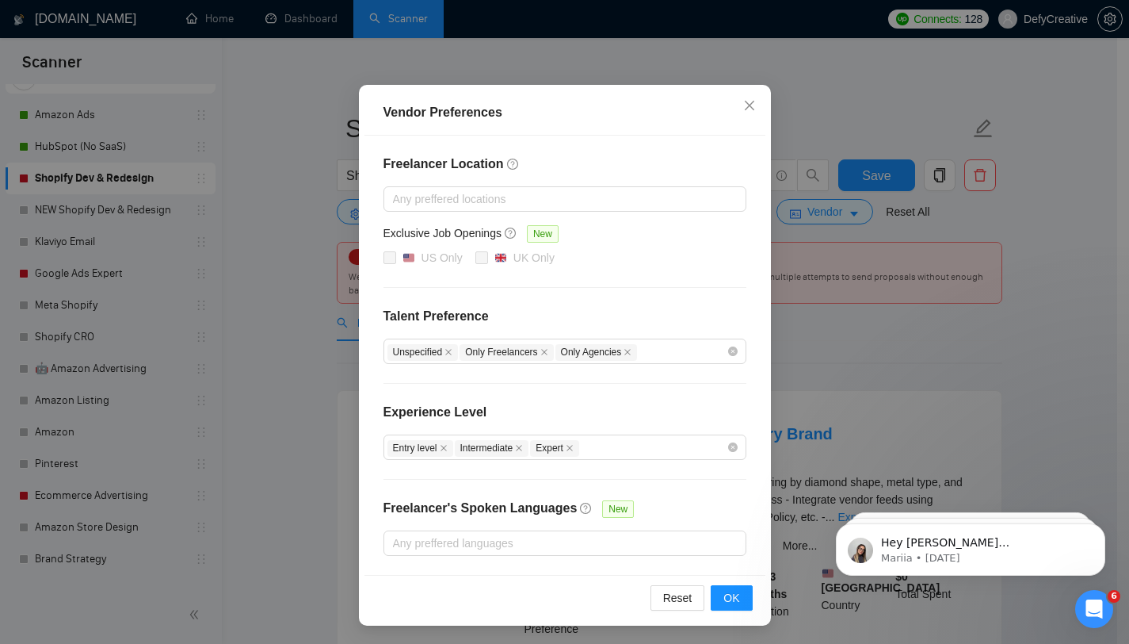
click at [113, 160] on div "Vendor Preferences Freelancer Location Any preffered locations Exclusive Job Op…" at bounding box center [564, 322] width 1129 height 644
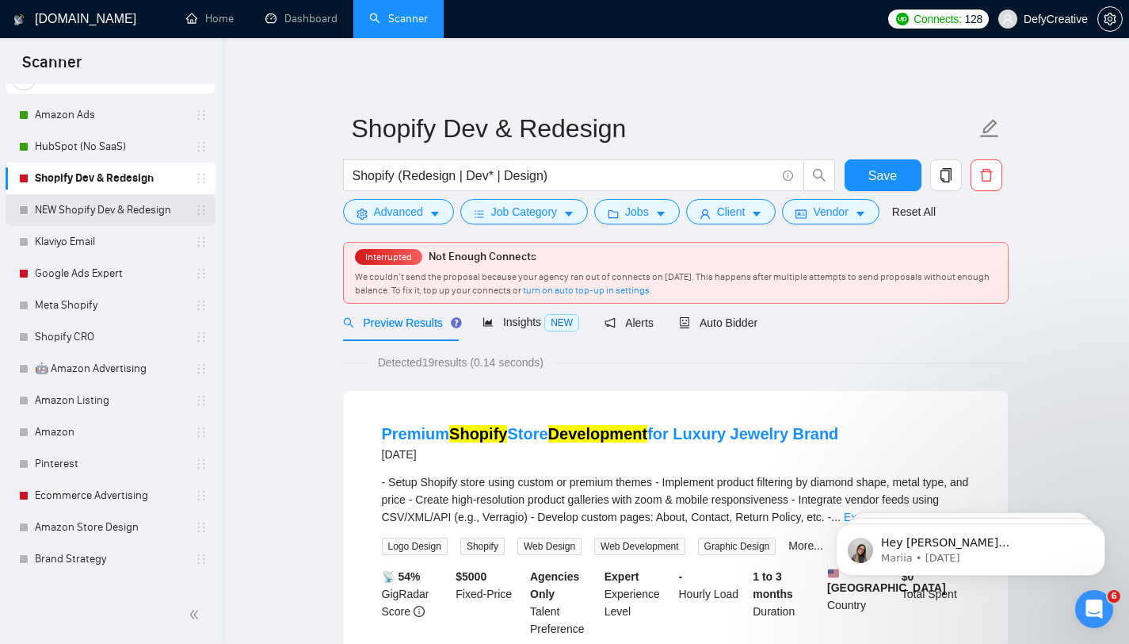
click at [96, 208] on link "NEW Shopify Dev & Redesign" at bounding box center [110, 210] width 151 height 32
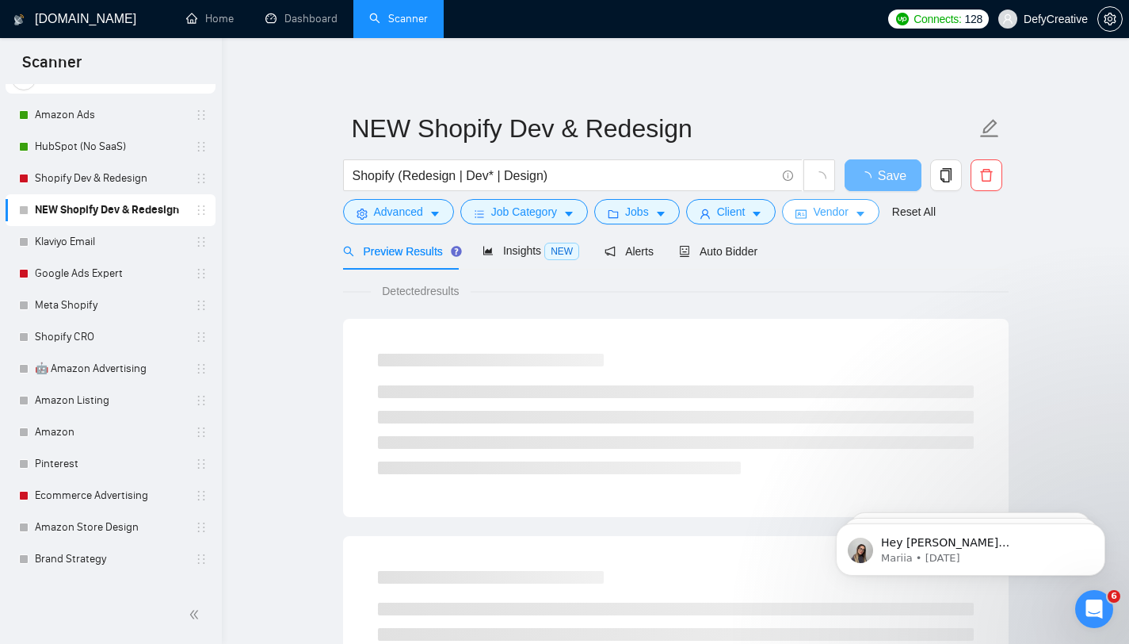
click at [835, 217] on span "Vendor" at bounding box center [830, 211] width 35 height 17
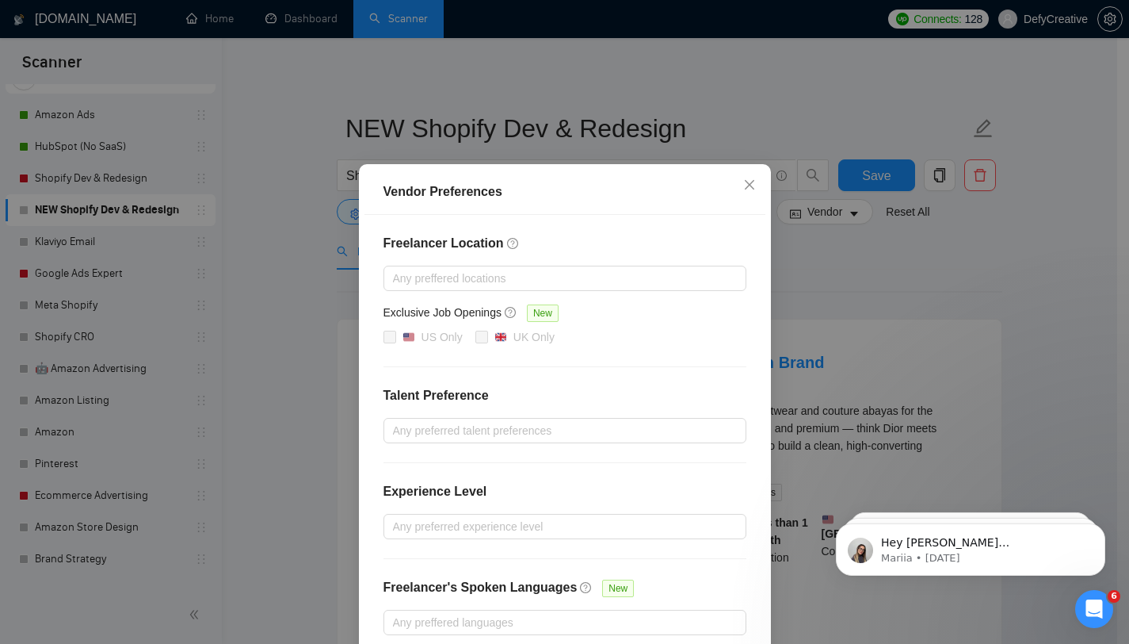
scroll to position [48, 0]
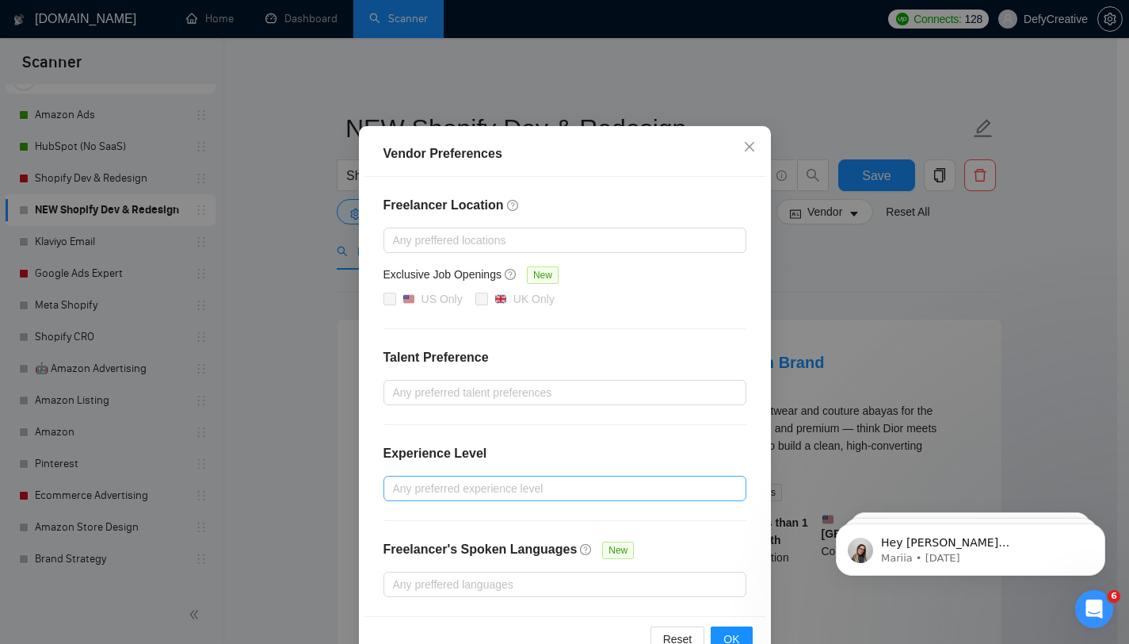
click at [408, 484] on div at bounding box center [557, 488] width 339 height 19
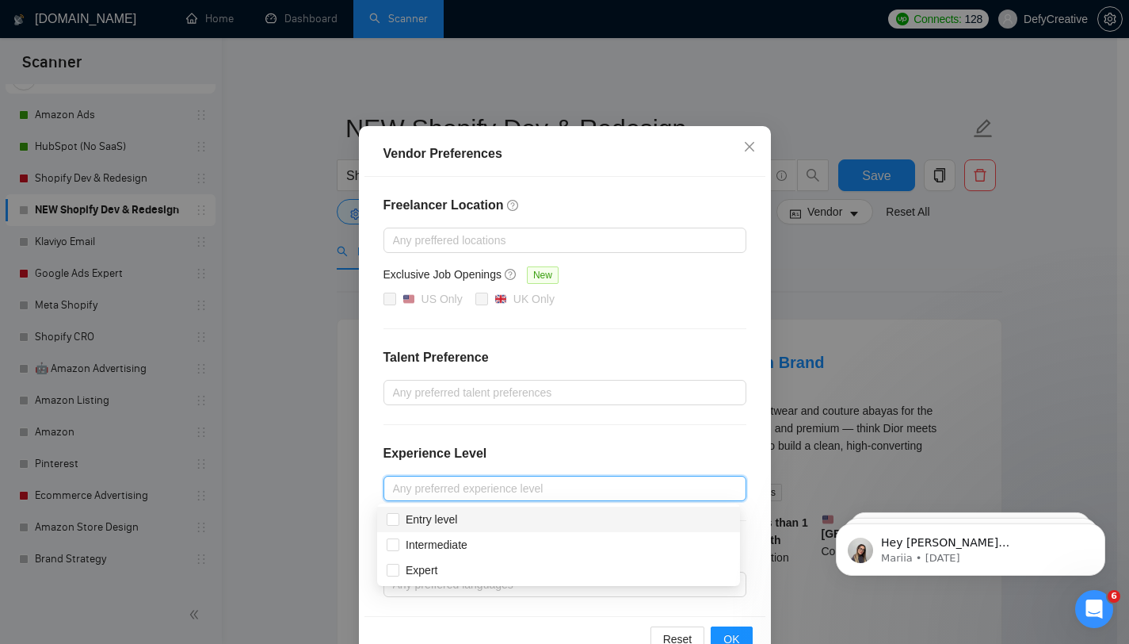
click at [365, 449] on div "Freelancer Location Any preffered locations Exclusive Job Openings New US Only …" at bounding box center [565, 396] width 401 height 439
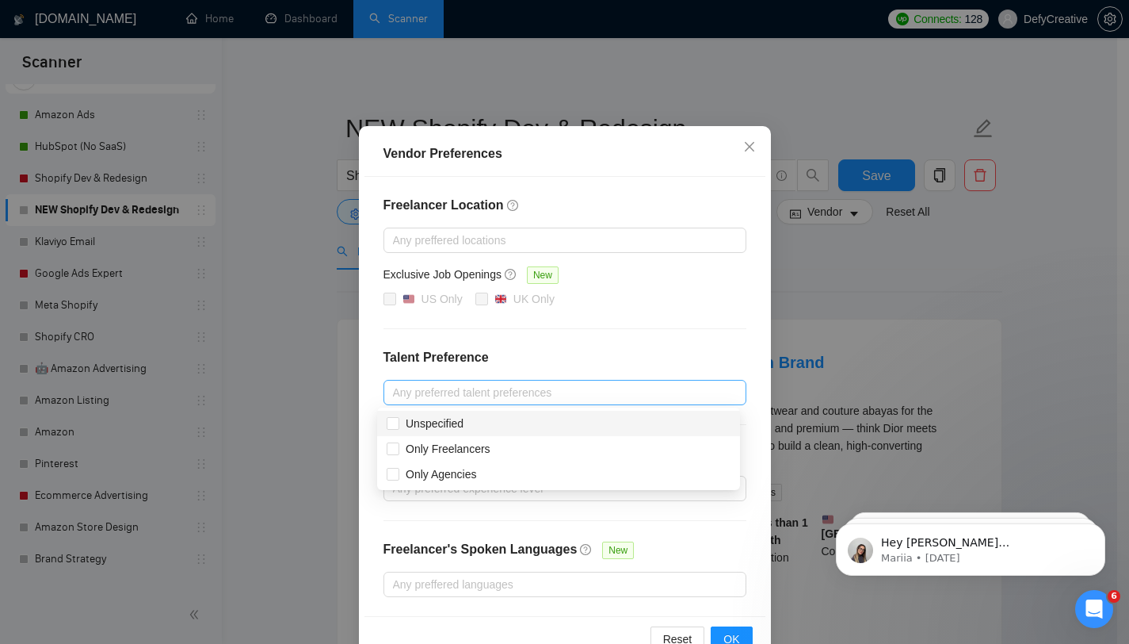
click at [407, 390] on div at bounding box center [557, 392] width 339 height 19
click at [395, 420] on input "Unspecified" at bounding box center [392, 422] width 11 height 11
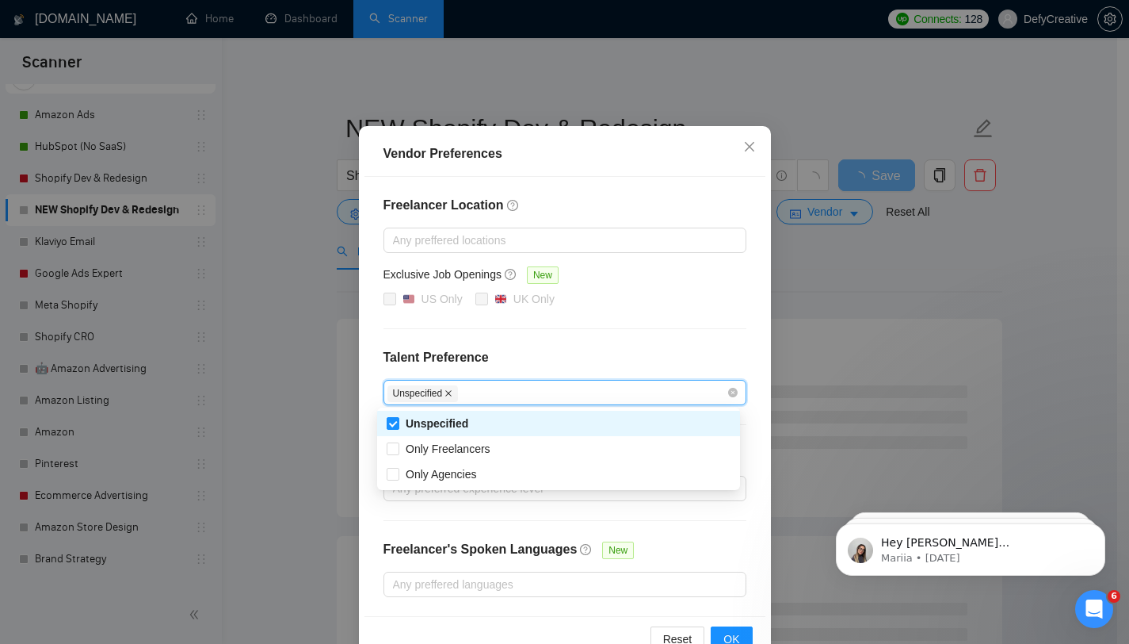
click at [449, 395] on icon "close" at bounding box center [449, 393] width 8 height 8
checkbox input "false"
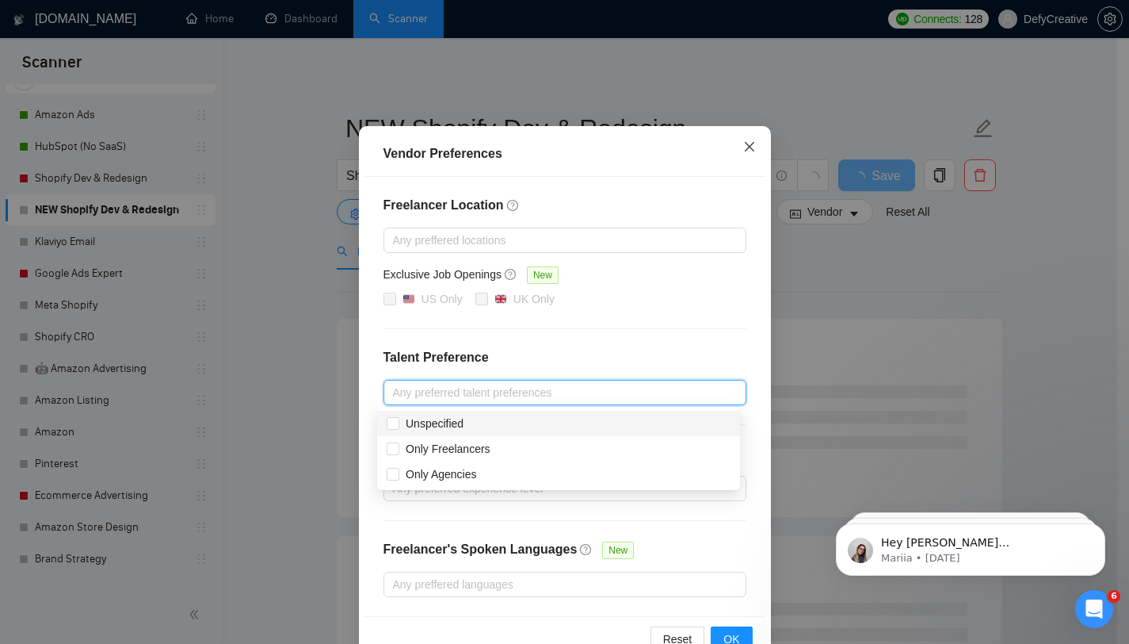
click at [743, 151] on icon "close" at bounding box center [749, 146] width 13 height 13
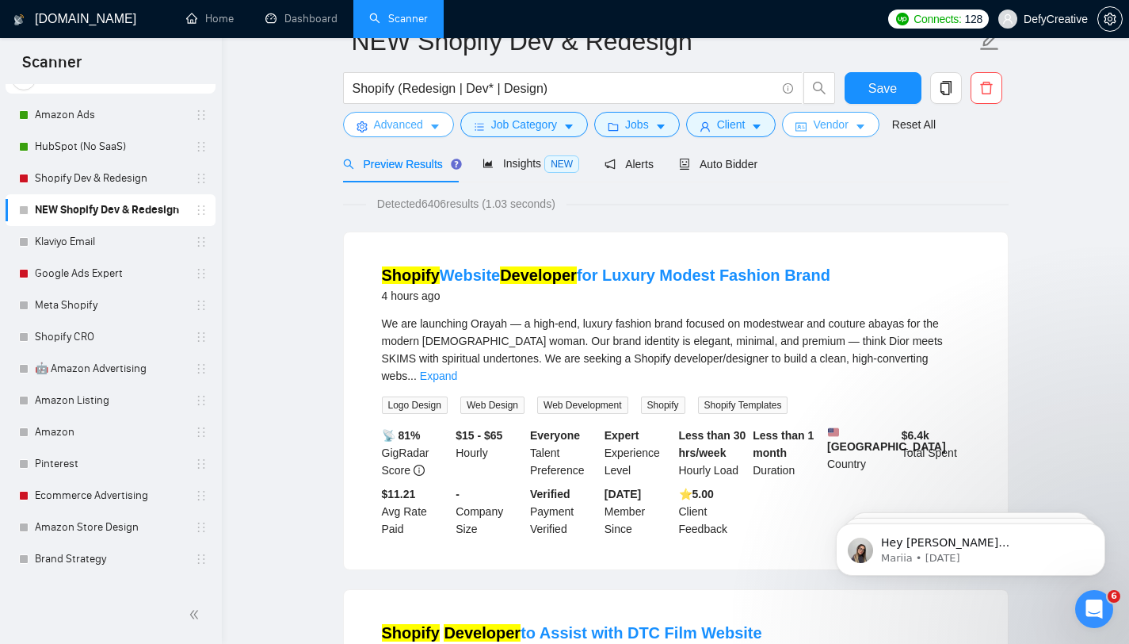
scroll to position [0, 0]
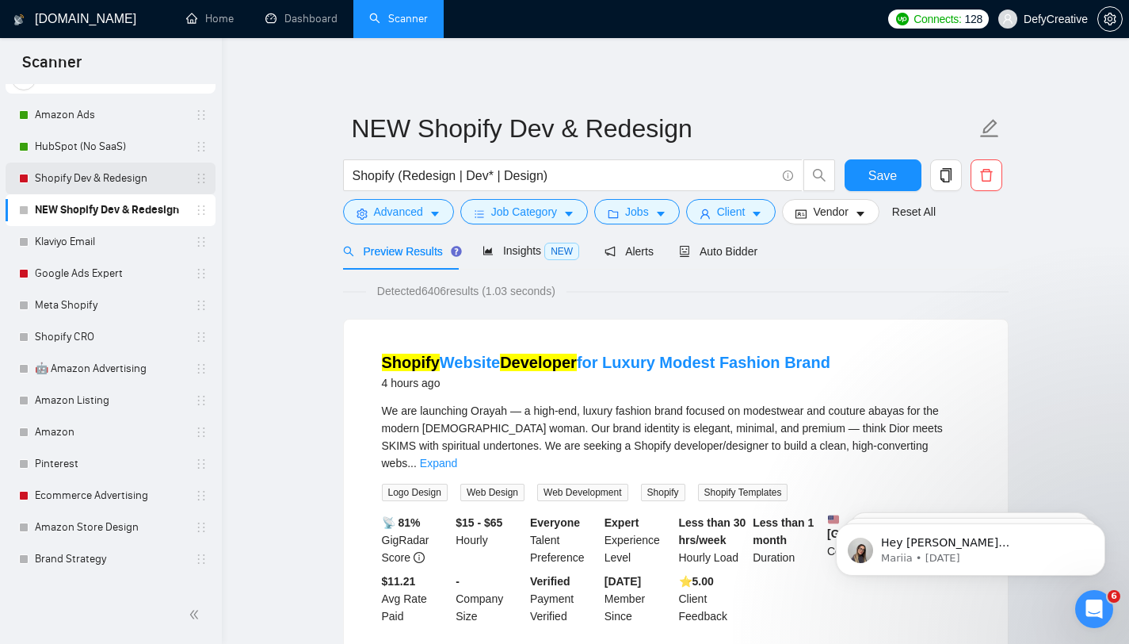
click at [128, 171] on link "Shopify Dev & Redesign" at bounding box center [110, 178] width 151 height 32
click at [879, 168] on span "Save" at bounding box center [883, 176] width 29 height 20
click at [71, 183] on link "Shopify Dev & Redesign" at bounding box center [110, 178] width 151 height 32
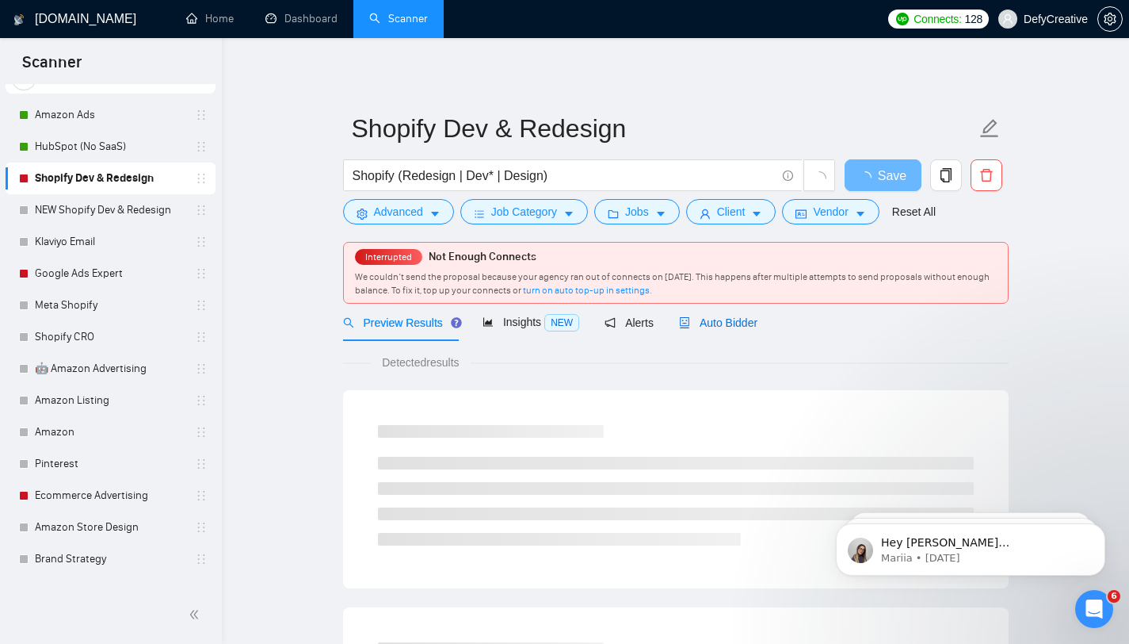
click at [709, 328] on span "Auto Bidder" at bounding box center [718, 322] width 78 height 13
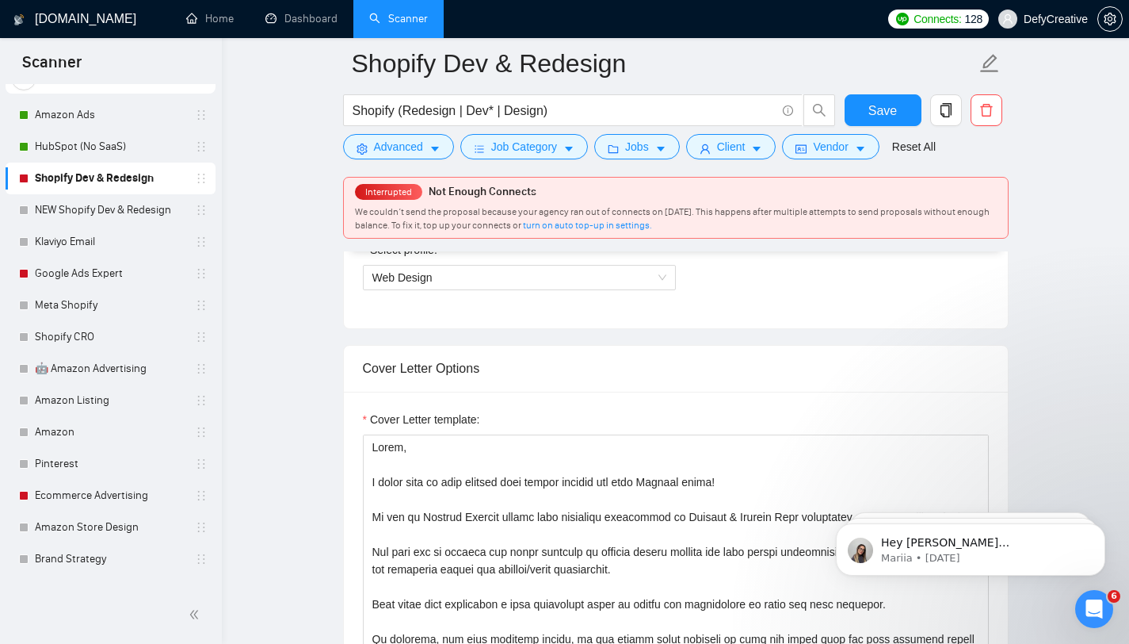
scroll to position [1116, 0]
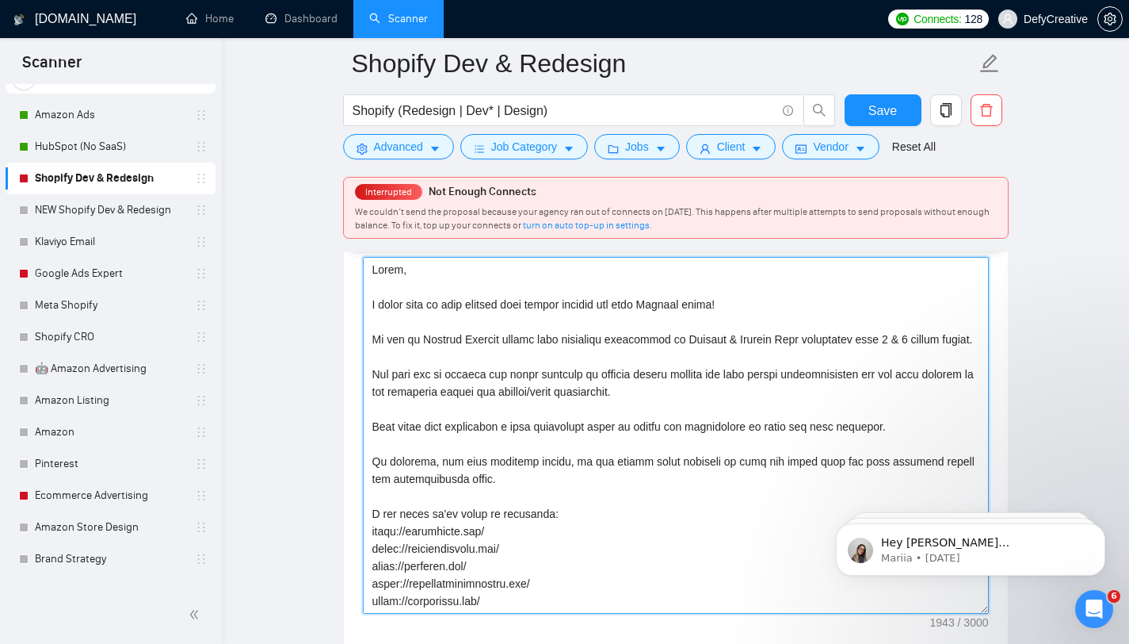
click at [500, 405] on textarea "Cover Letter template:" at bounding box center [676, 435] width 626 height 357
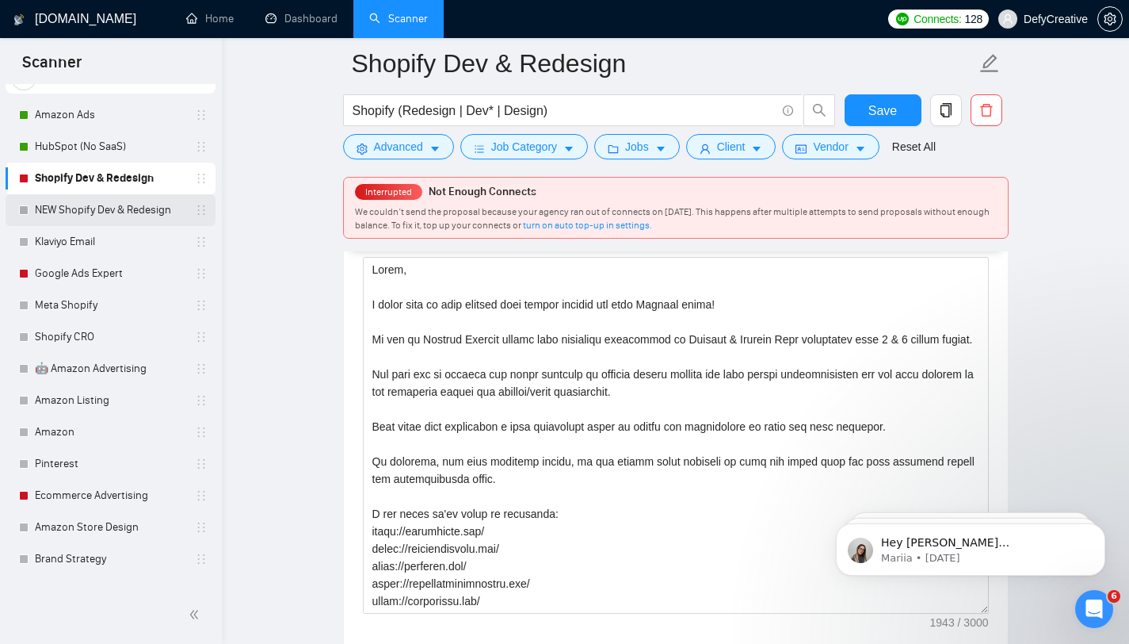
click at [104, 213] on link "NEW Shopify Dev & Redesign" at bounding box center [110, 210] width 151 height 32
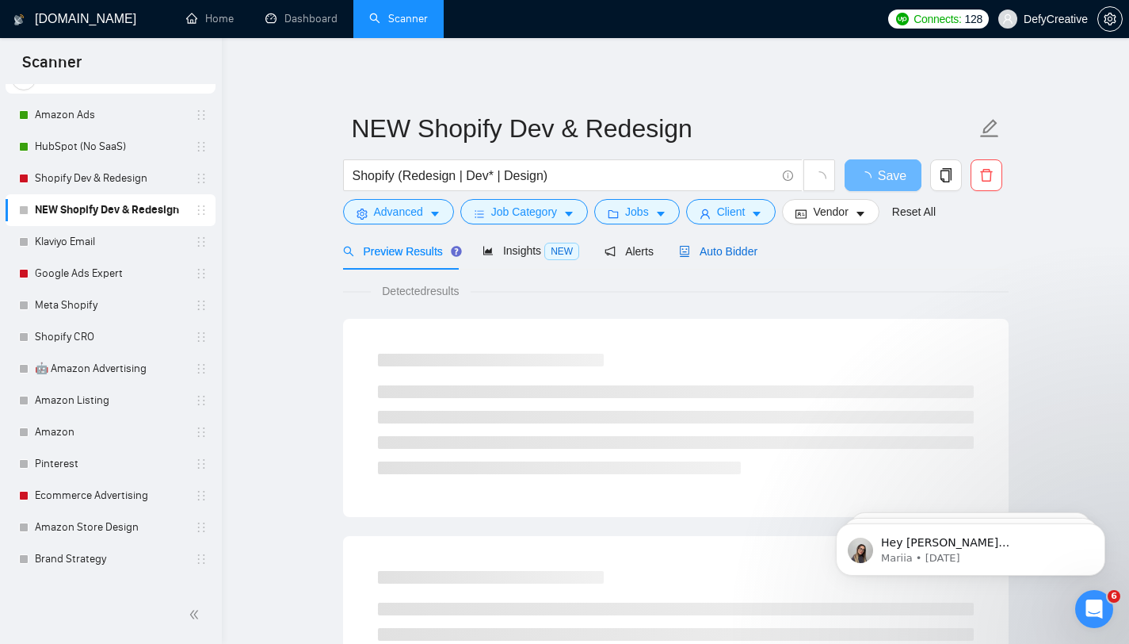
click at [716, 245] on span "Auto Bidder" at bounding box center [718, 251] width 78 height 13
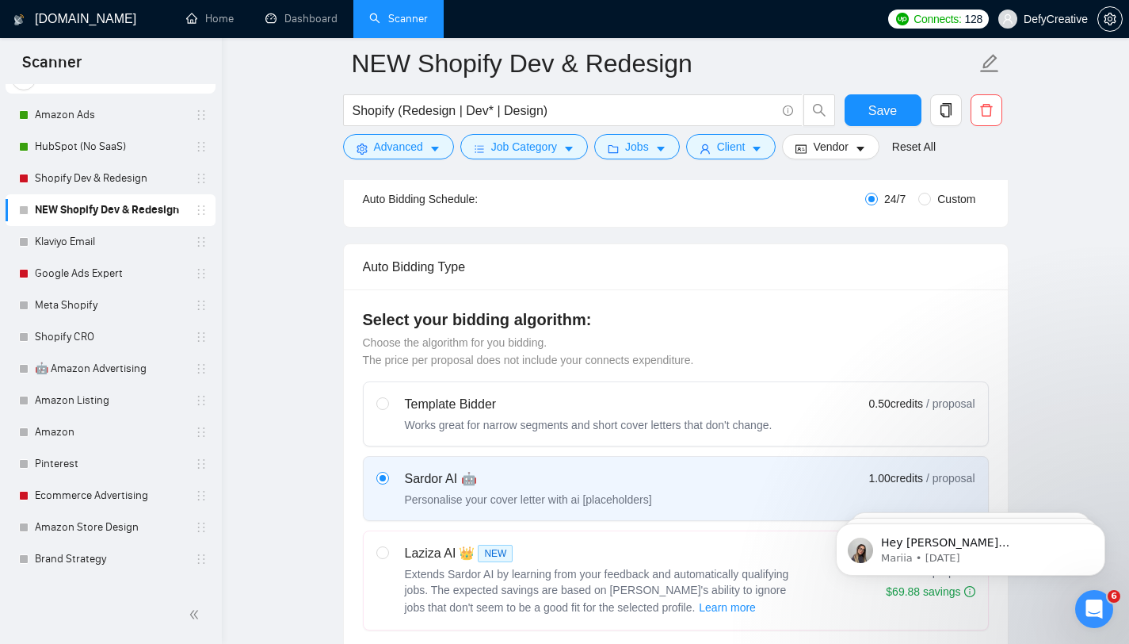
scroll to position [433, 0]
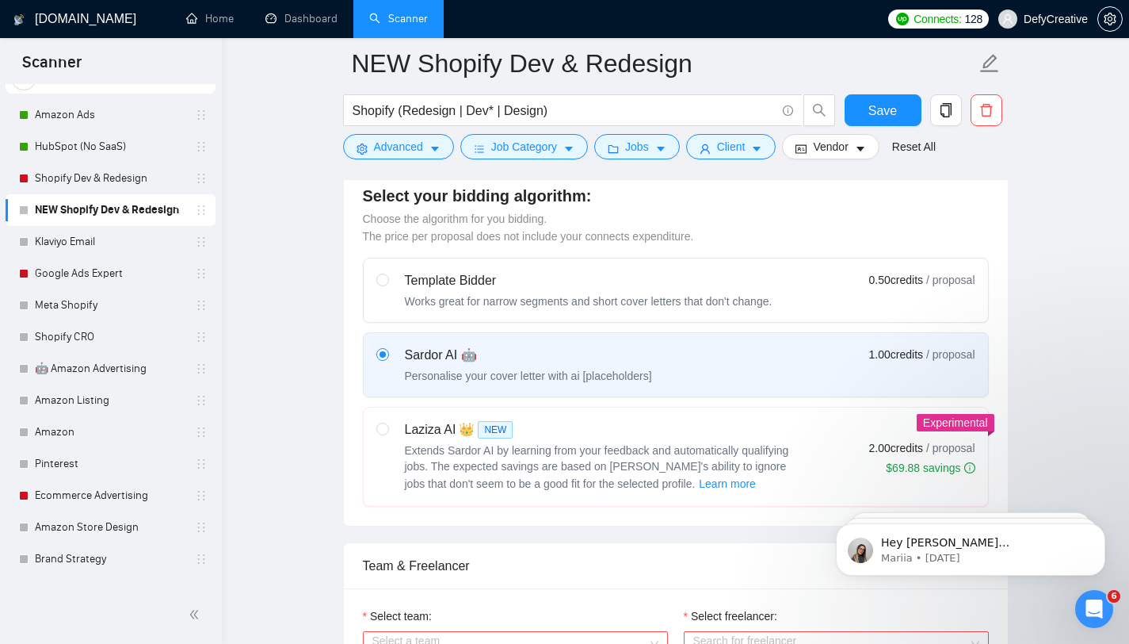
click at [425, 284] on div "Template Bidder" at bounding box center [589, 280] width 368 height 19
click at [388, 284] on input "radio" at bounding box center [381, 278] width 11 height 11
radio input "true"
radio input "false"
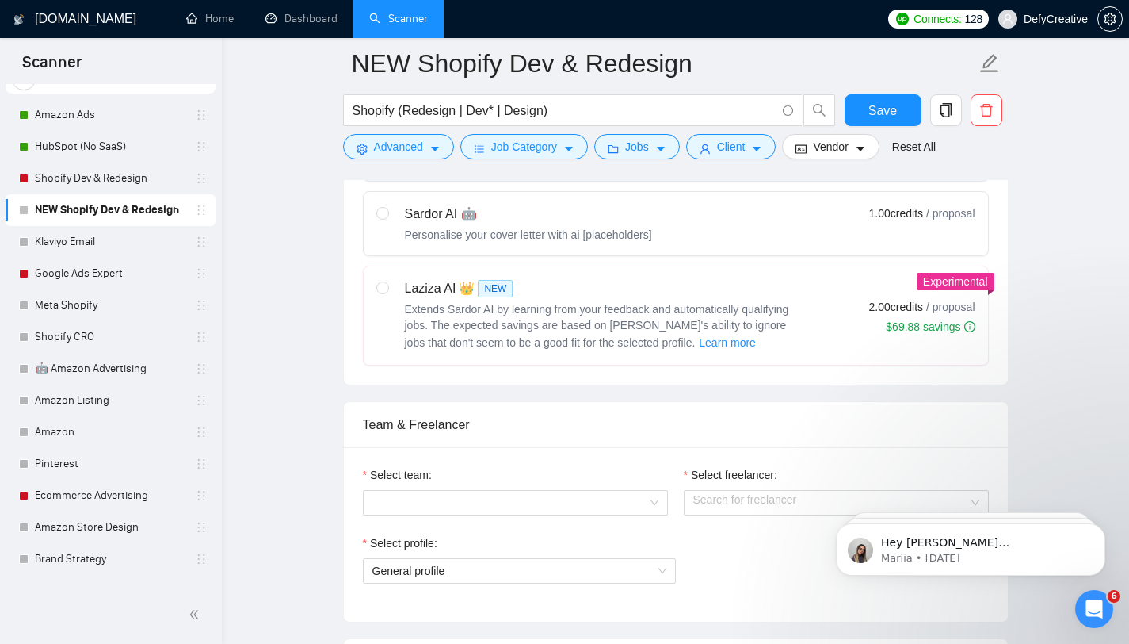
scroll to position [733, 0]
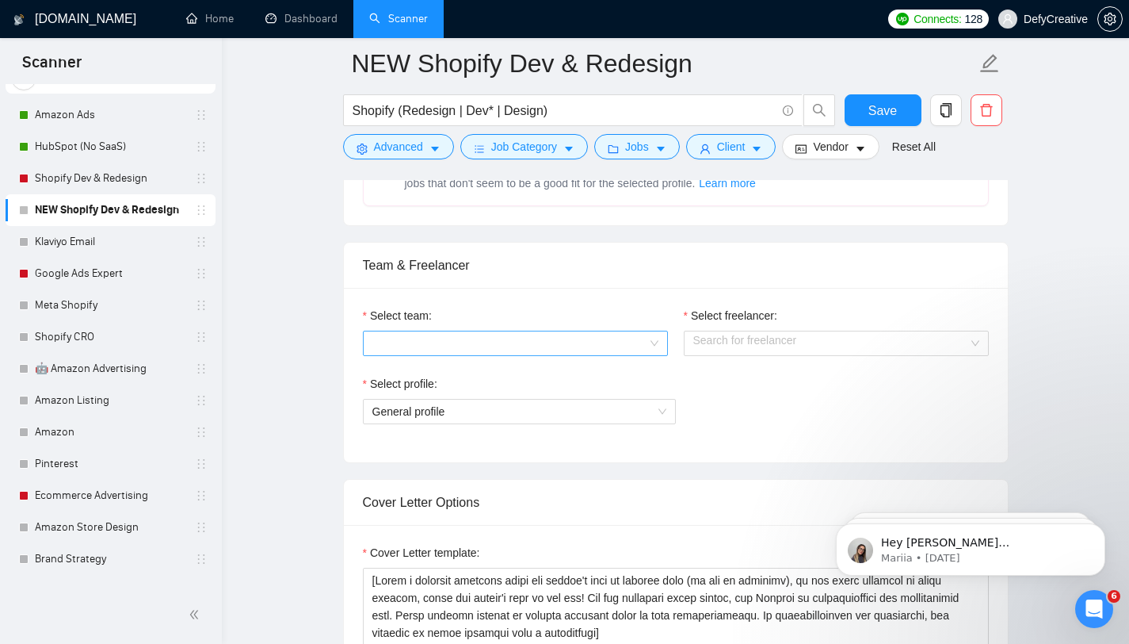
click at [434, 335] on input "Select team:" at bounding box center [510, 343] width 275 height 24
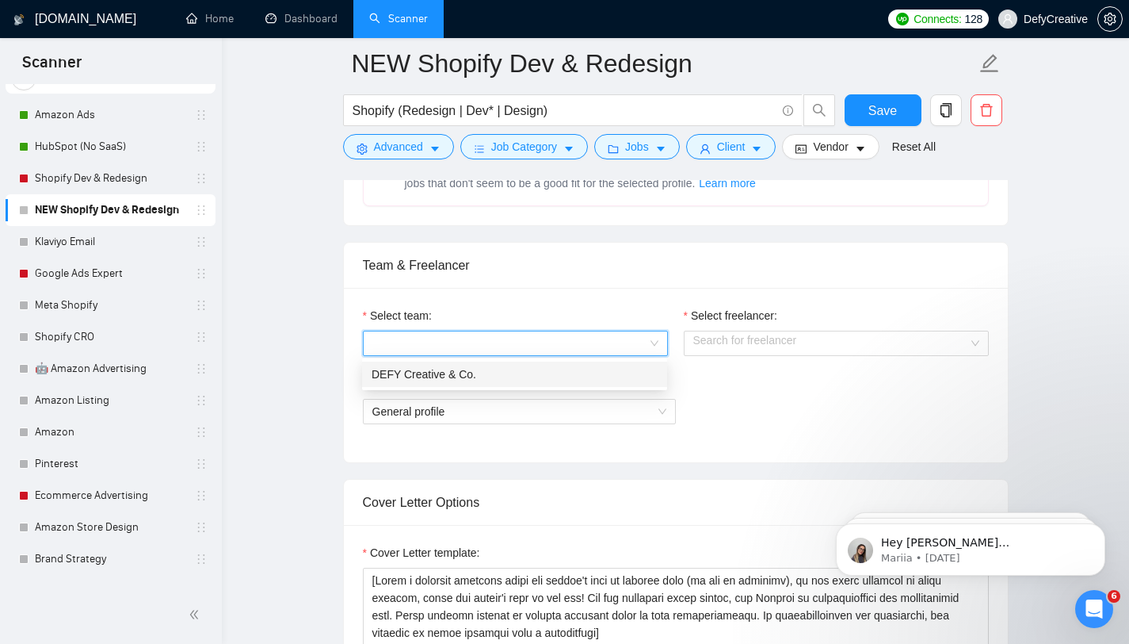
click at [424, 369] on div "DEFY Creative & Co." at bounding box center [515, 373] width 286 height 17
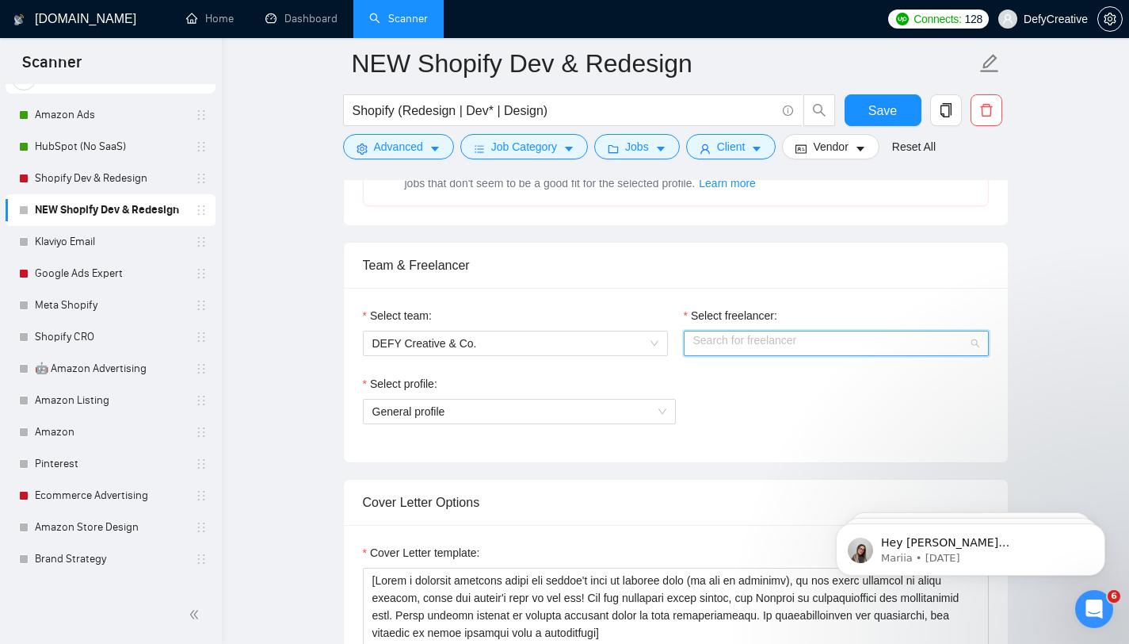
click at [710, 338] on input "Select freelancer:" at bounding box center [830, 343] width 275 height 24
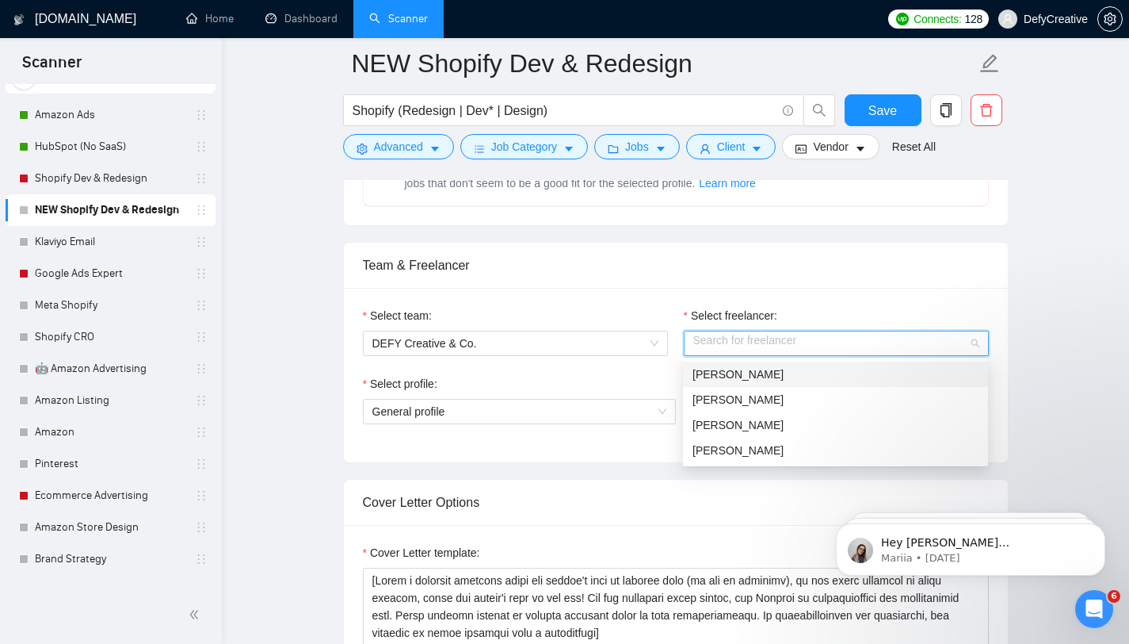
click at [716, 375] on div "[PERSON_NAME]" at bounding box center [836, 373] width 286 height 17
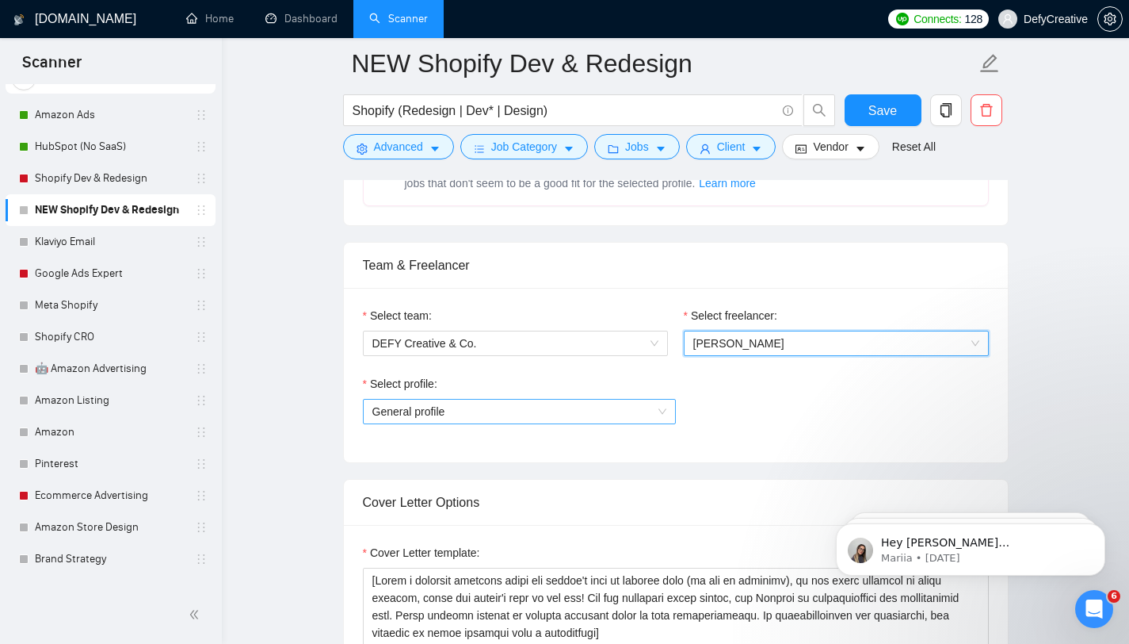
click at [534, 414] on span "General profile" at bounding box center [520, 411] width 294 height 24
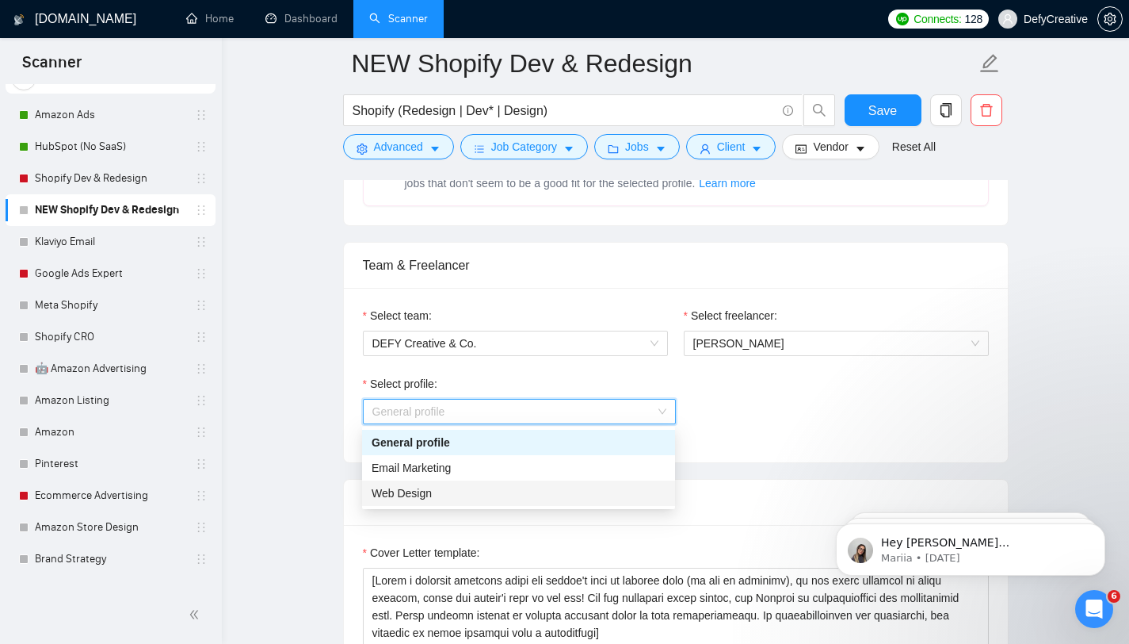
click at [479, 493] on div "Web Design" at bounding box center [519, 492] width 294 height 17
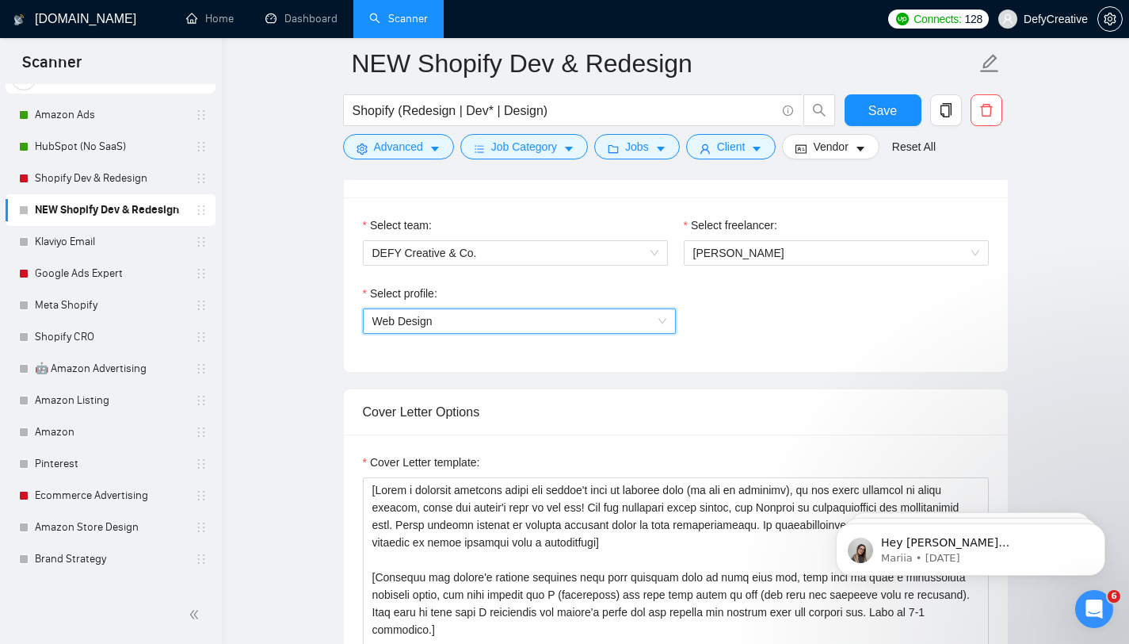
scroll to position [938, 0]
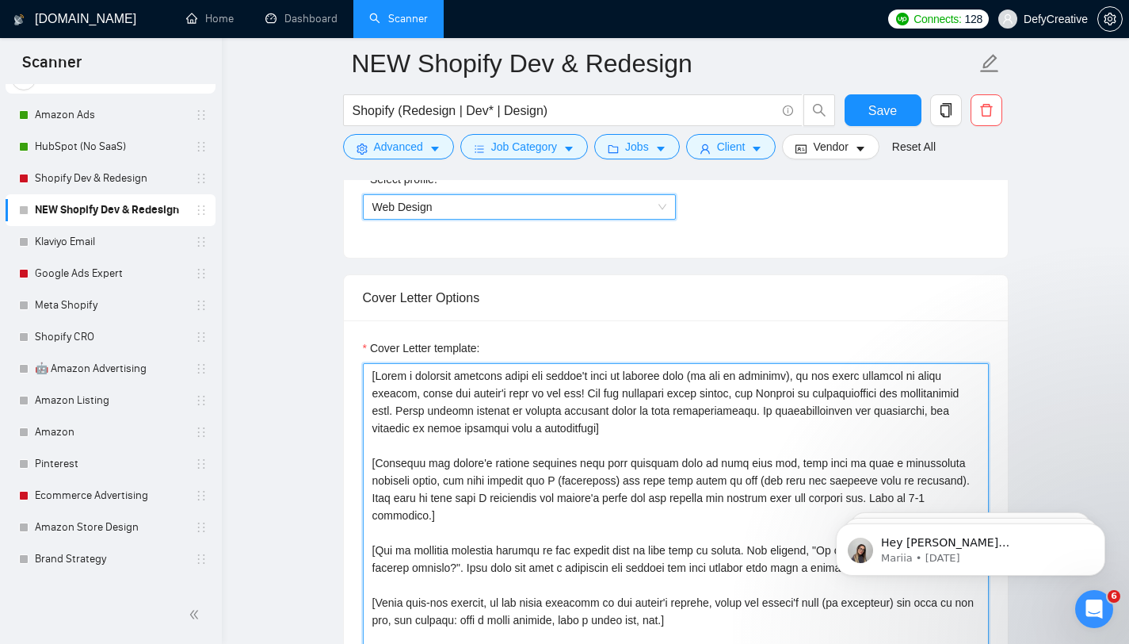
click at [484, 446] on textarea "Cover Letter template:" at bounding box center [676, 541] width 626 height 357
paste textarea "Hello, I would love to help provide some design support for your Shopify store!…"
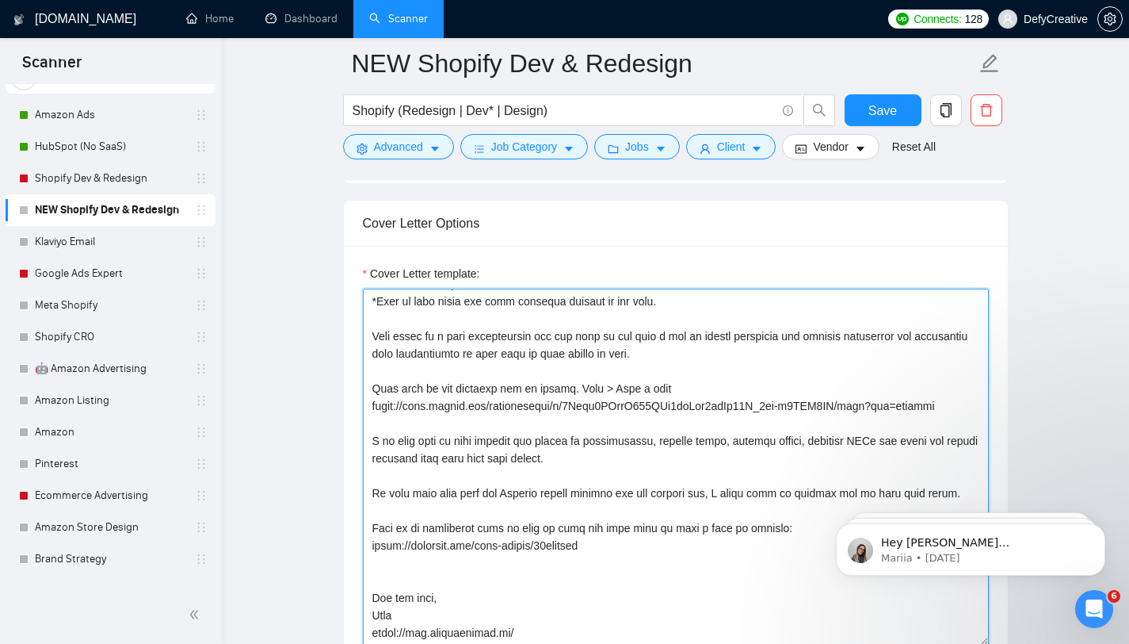
scroll to position [506, 0]
click at [473, 397] on textarea "Cover Letter template:" at bounding box center [676, 466] width 626 height 357
click at [473, 398] on textarea "Cover Letter template:" at bounding box center [676, 466] width 626 height 357
click at [483, 395] on textarea "Cover Letter template:" at bounding box center [676, 466] width 626 height 357
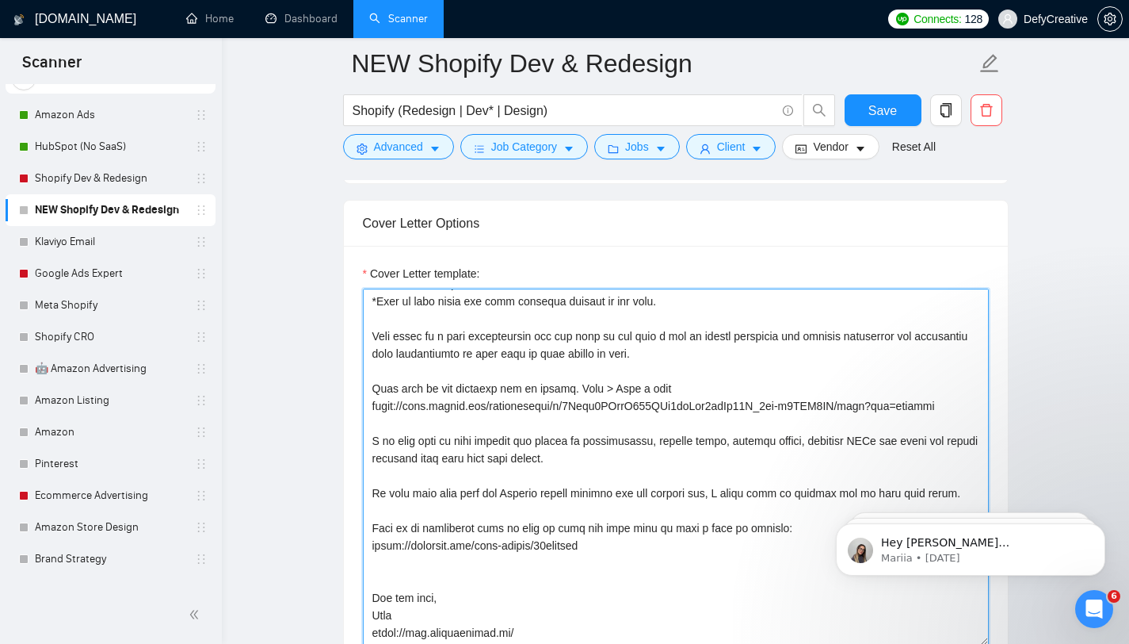
drag, startPoint x: 963, startPoint y: 411, endPoint x: 338, endPoint y: 377, distance: 625.5
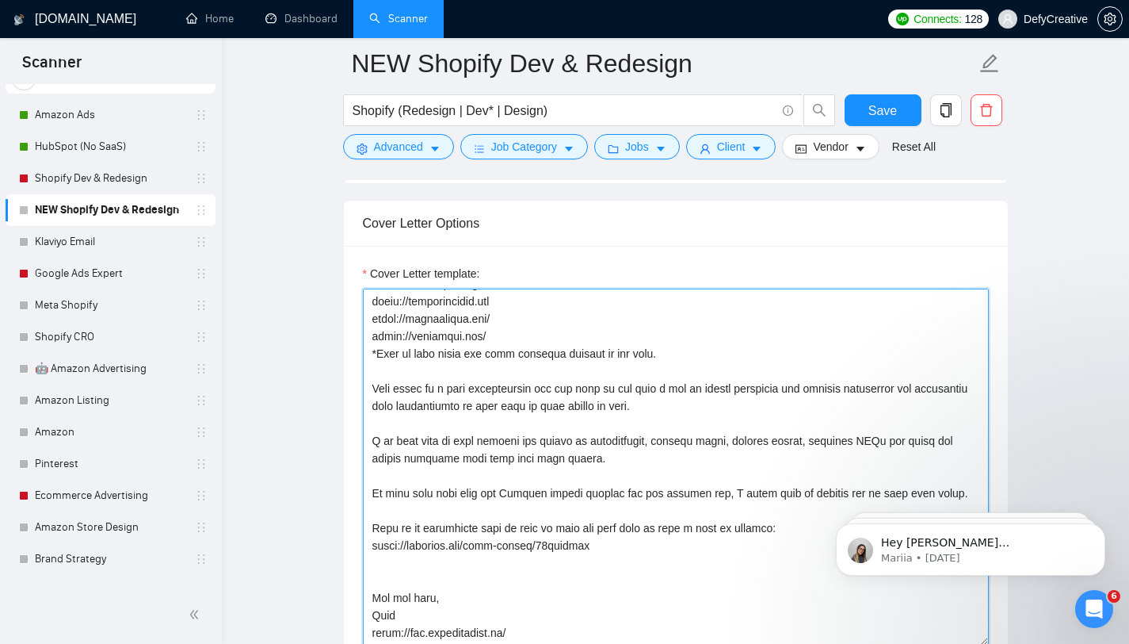
scroll to position [453, 0]
click at [438, 352] on textarea "Cover Letter template:" at bounding box center [676, 466] width 626 height 357
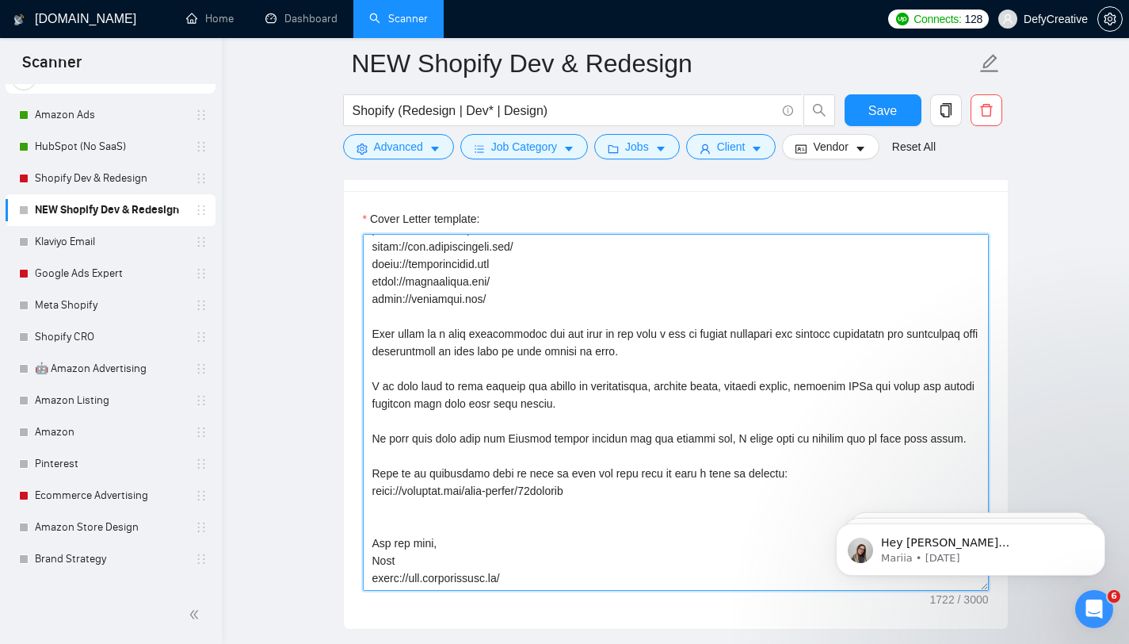
drag, startPoint x: 601, startPoint y: 496, endPoint x: 366, endPoint y: 467, distance: 236.4
click at [367, 466] on textarea "Cover Letter template:" at bounding box center [676, 412] width 626 height 357
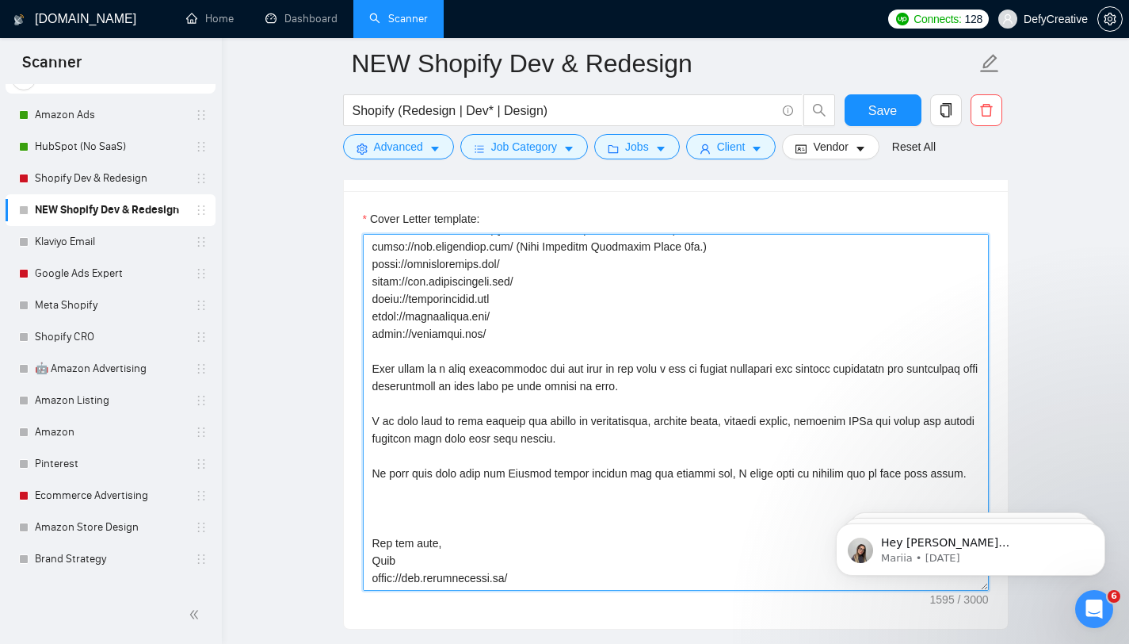
scroll to position [401, 0]
click at [400, 579] on textarea "Cover Letter template:" at bounding box center [676, 412] width 626 height 357
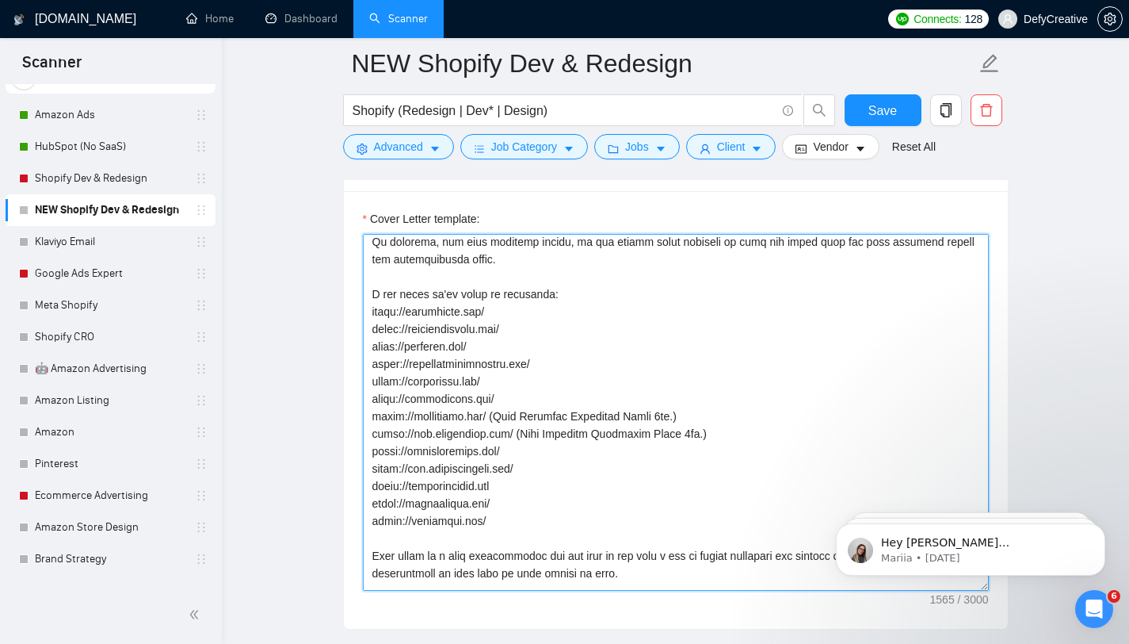
scroll to position [201, 0]
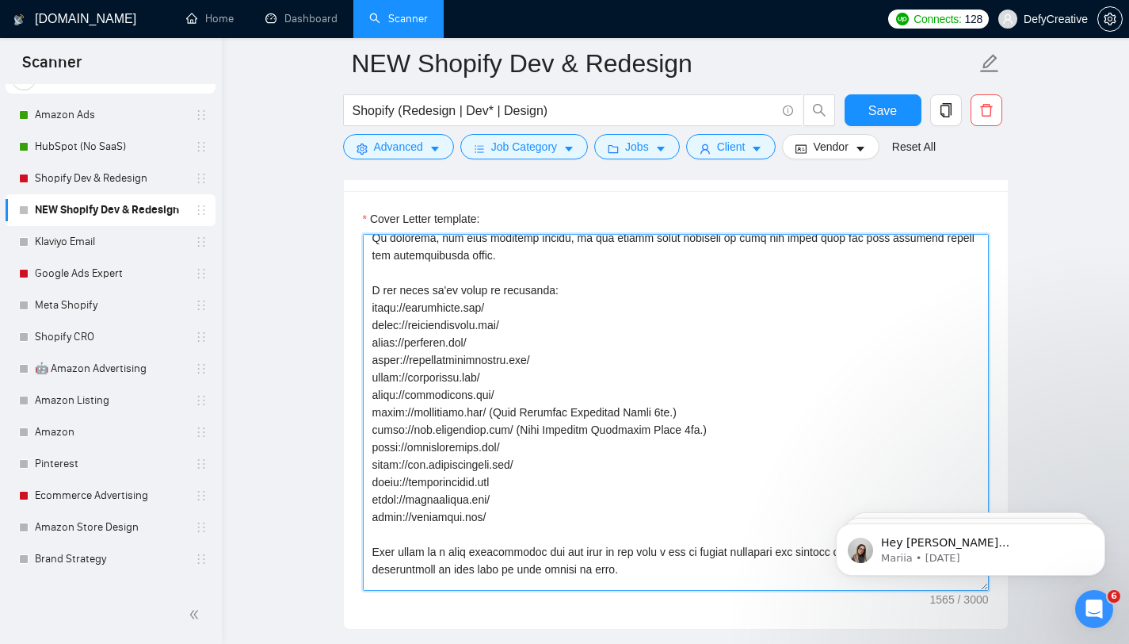
drag, startPoint x: 495, startPoint y: 431, endPoint x: 700, endPoint y: 426, distance: 204.5
click at [695, 426] on textarea "Cover Letter template:" at bounding box center [676, 412] width 626 height 357
drag, startPoint x: 516, startPoint y: 448, endPoint x: 769, endPoint y: 434, distance: 253.2
click at [765, 435] on textarea "Cover Letter template:" at bounding box center [676, 412] width 626 height 357
click at [518, 451] on textarea "Cover Letter template:" at bounding box center [676, 412] width 626 height 357
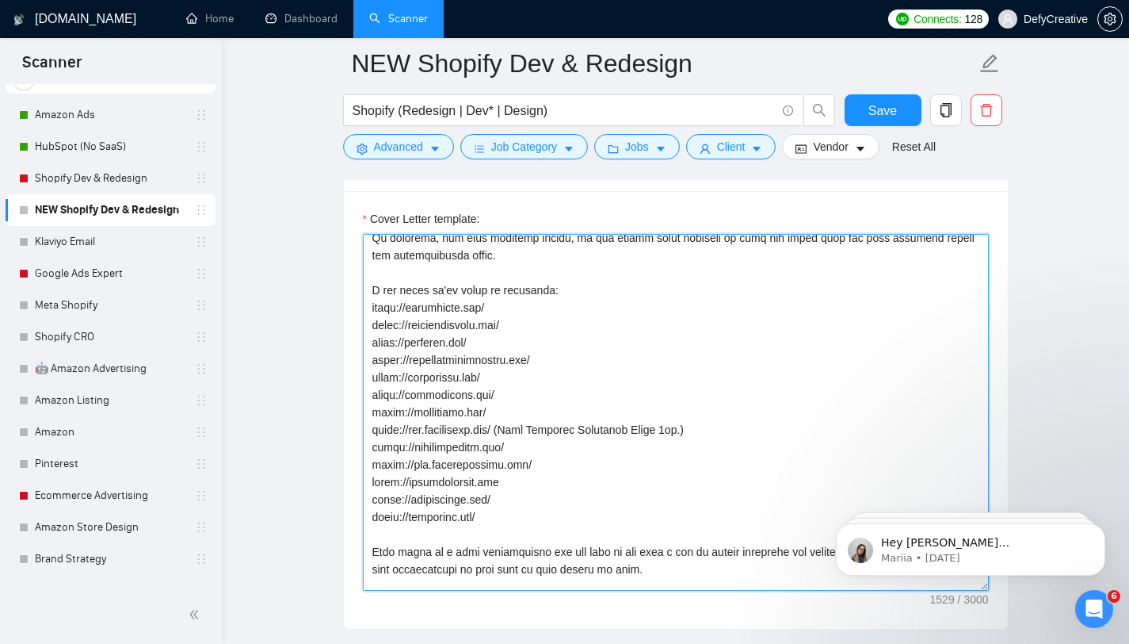
drag, startPoint x: 515, startPoint y: 450, endPoint x: 709, endPoint y: 449, distance: 193.4
click at [709, 449] on textarea "Cover Letter template:" at bounding box center [676, 412] width 626 height 357
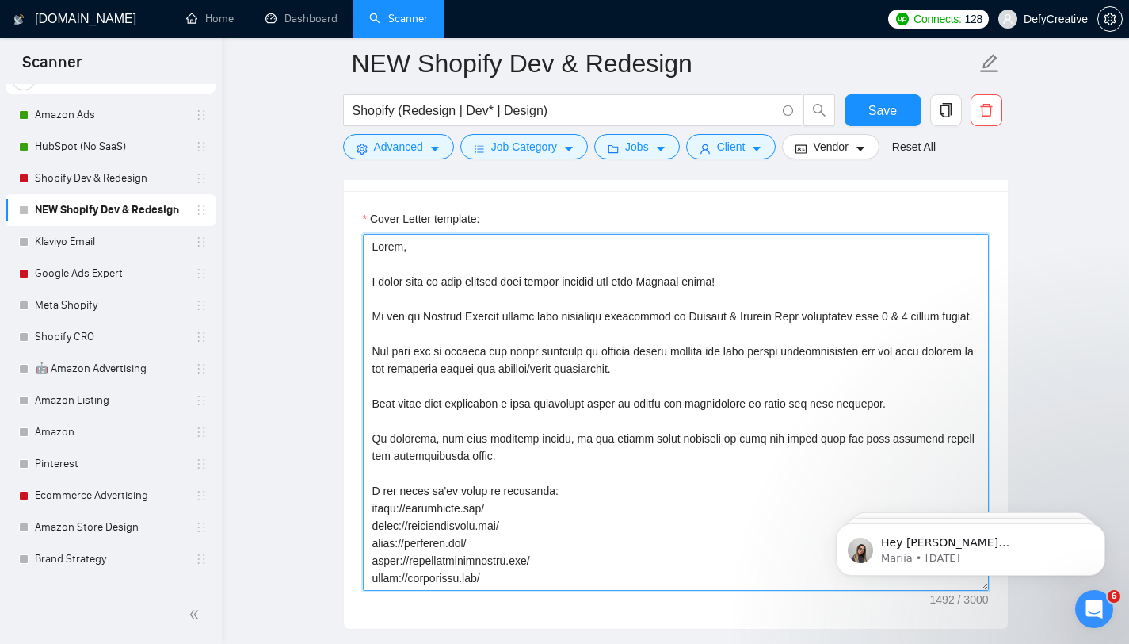
click at [596, 399] on textarea "Cover Letter template:" at bounding box center [676, 412] width 626 height 357
click at [415, 322] on textarea "Cover Letter template:" at bounding box center [676, 412] width 626 height 357
paste textarea "Lo ips'do sitamet con Adipisc elitse do eiusmodt incidid utla’e dolo magnaali e…"
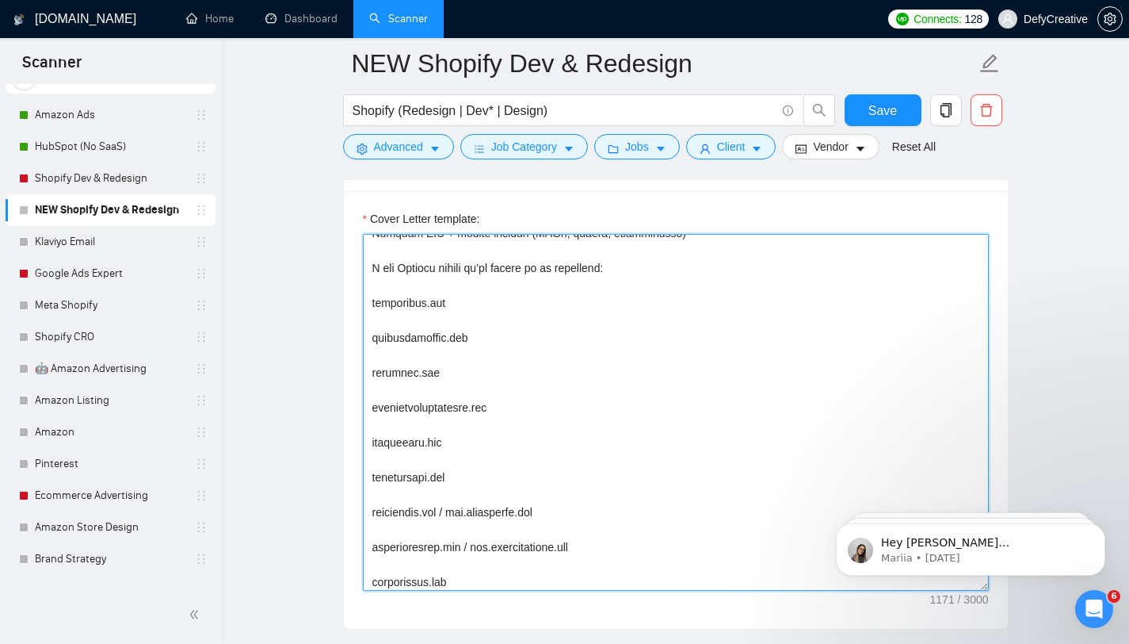
scroll to position [266, 0]
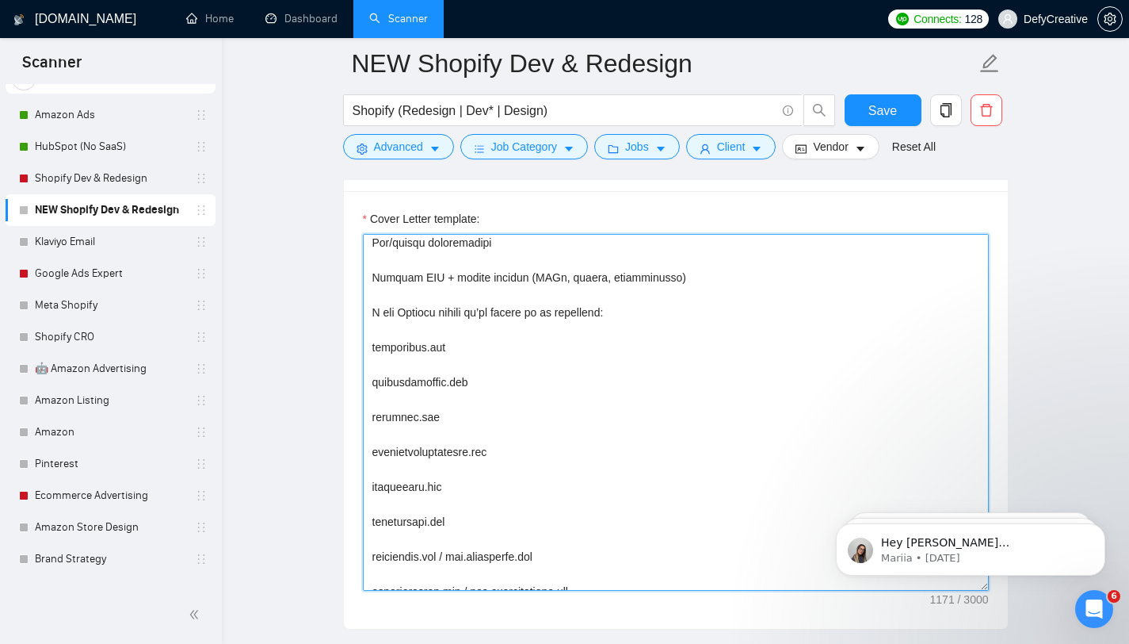
click at [422, 331] on textarea "Cover Letter template:" at bounding box center [676, 412] width 626 height 357
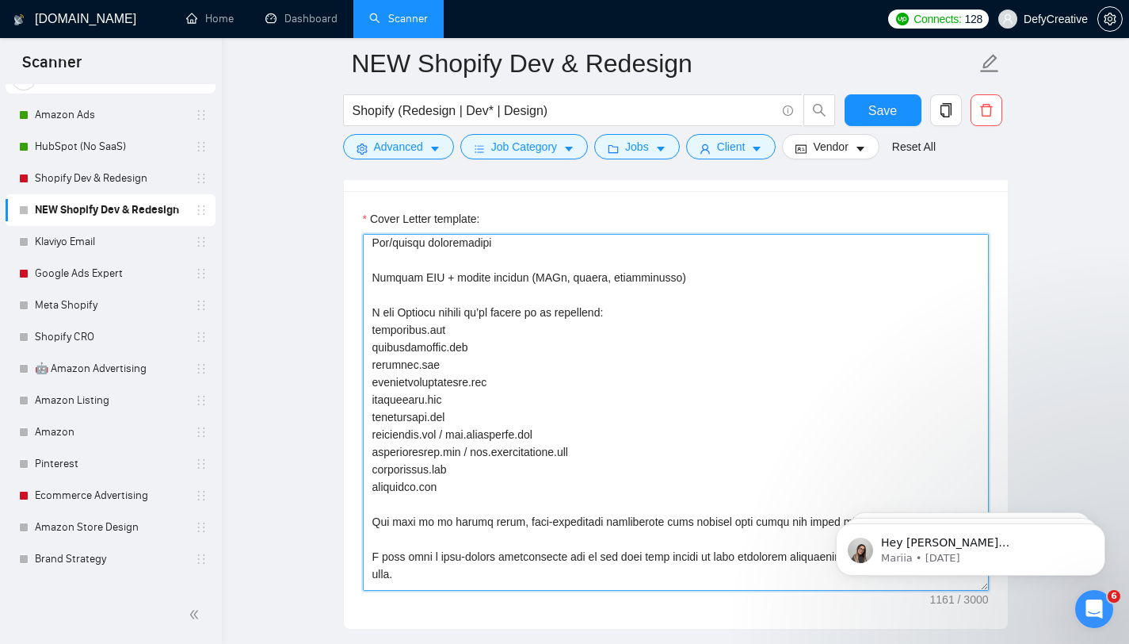
click at [395, 486] on textarea "Cover Letter template:" at bounding box center [676, 412] width 626 height 357
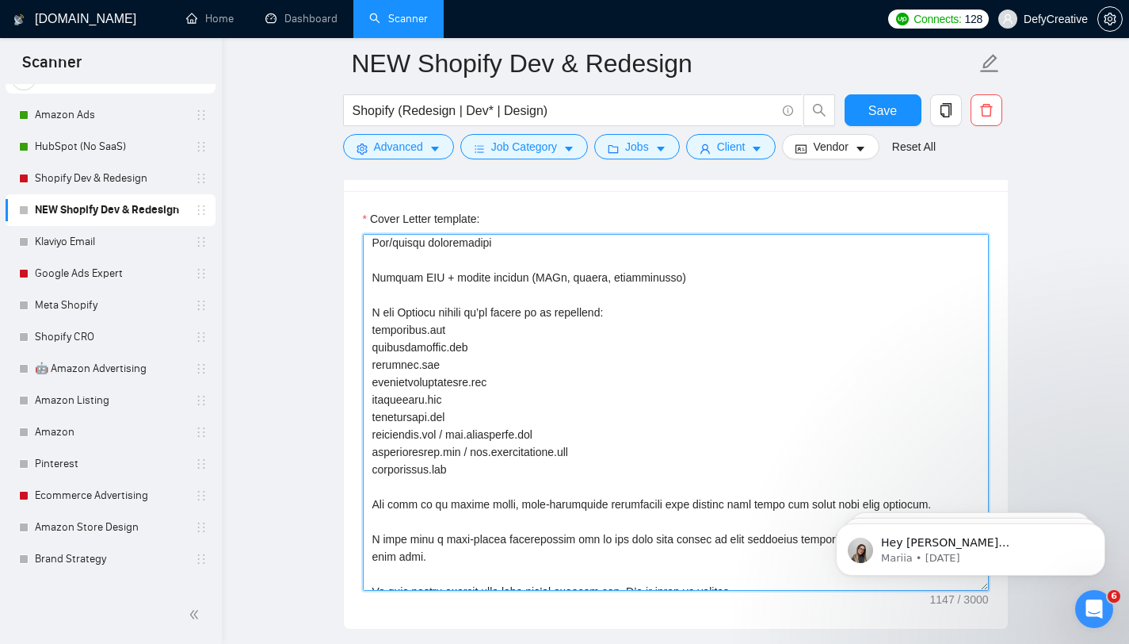
click at [395, 383] on textarea "Cover Letter template:" at bounding box center [676, 412] width 626 height 357
click at [426, 396] on textarea "Cover Letter template:" at bounding box center [676, 412] width 626 height 357
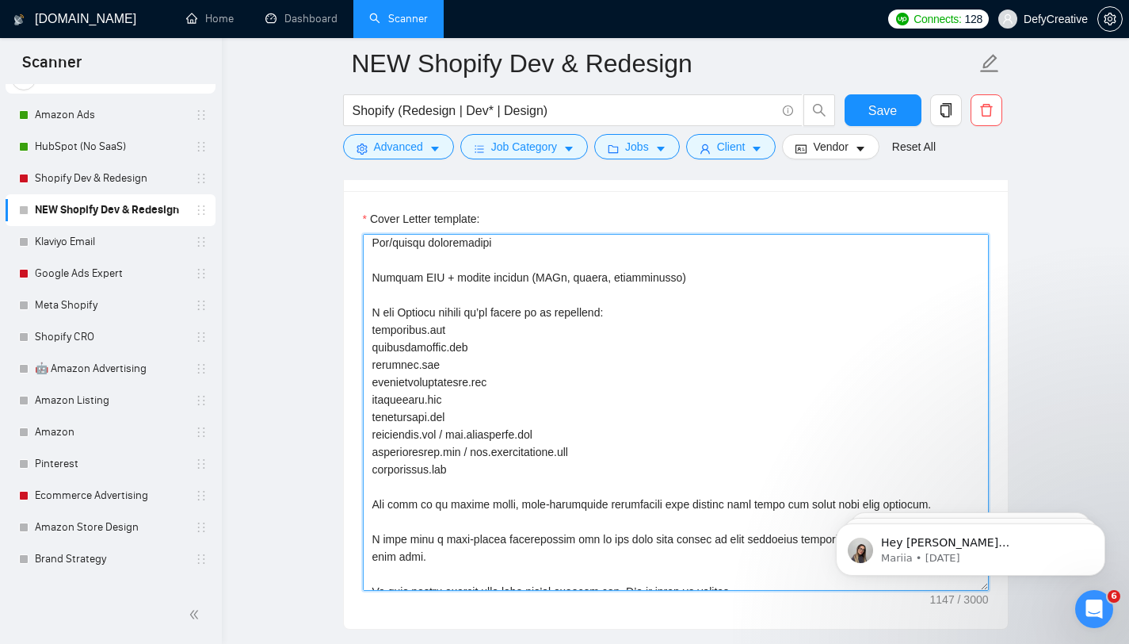
click at [426, 396] on textarea "Cover Letter template:" at bounding box center [676, 412] width 626 height 357
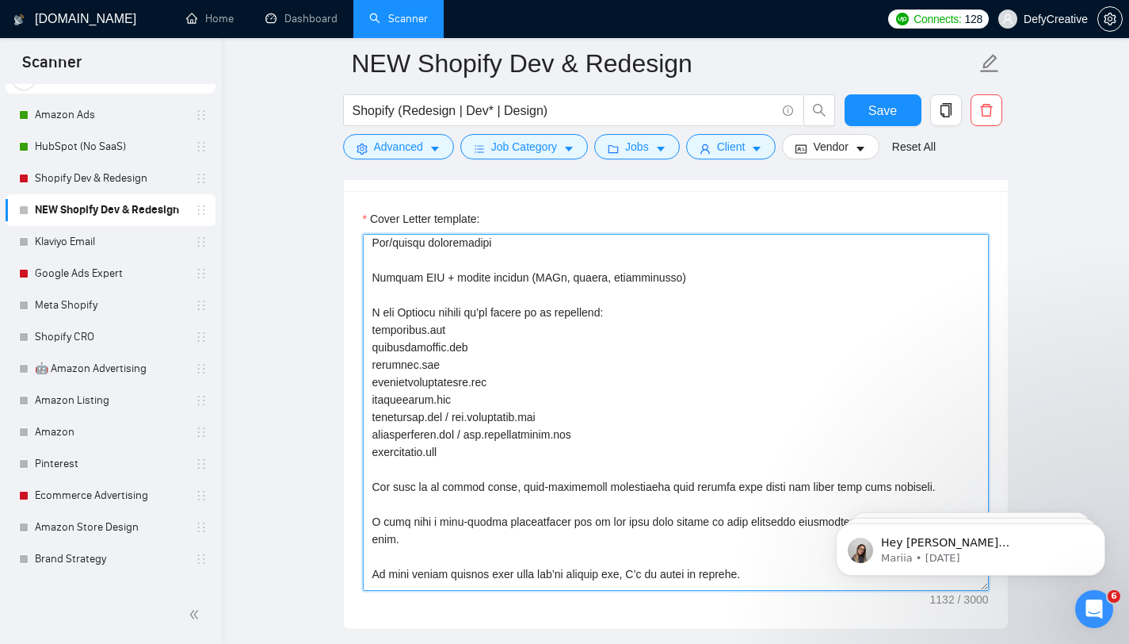
drag, startPoint x: 456, startPoint y: 401, endPoint x: 369, endPoint y: 380, distance: 88.8
click at [369, 380] on textarea "Cover Letter template:" at bounding box center [676, 412] width 626 height 357
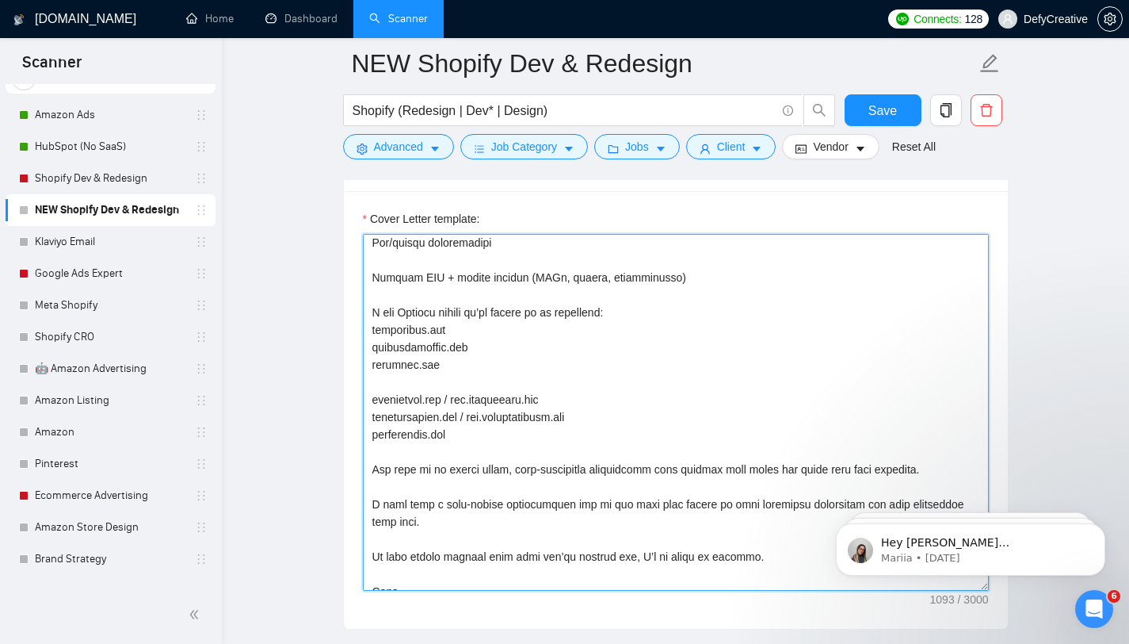
click at [472, 437] on textarea "Cover Letter template:" at bounding box center [676, 412] width 626 height 357
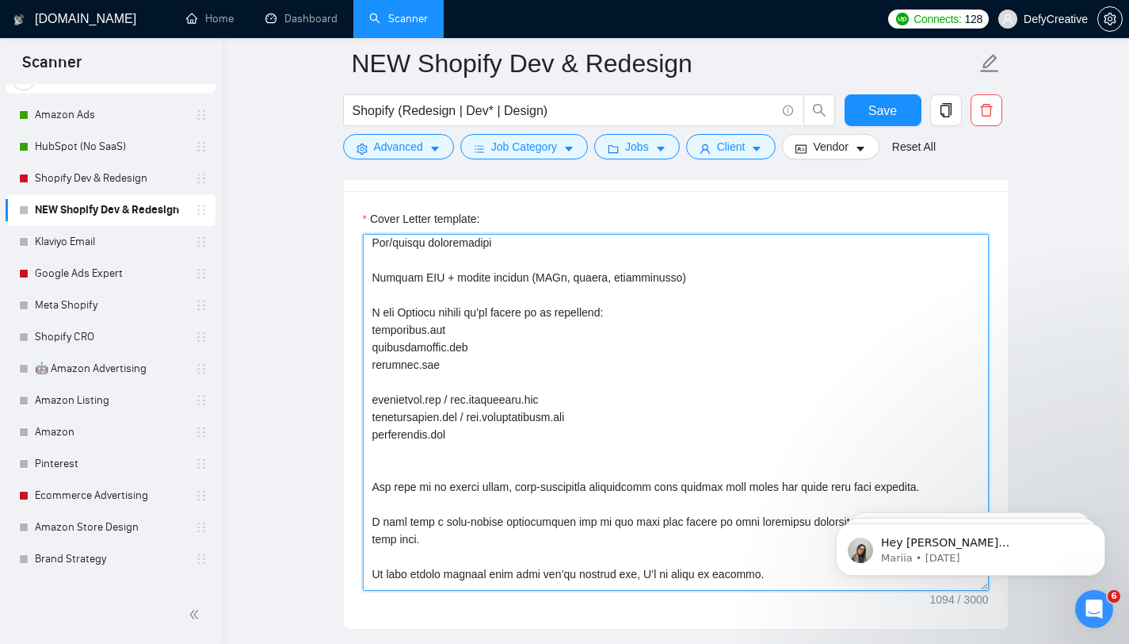
paste textarea "[DOMAIN_NAME] [DOMAIN_NAME]"
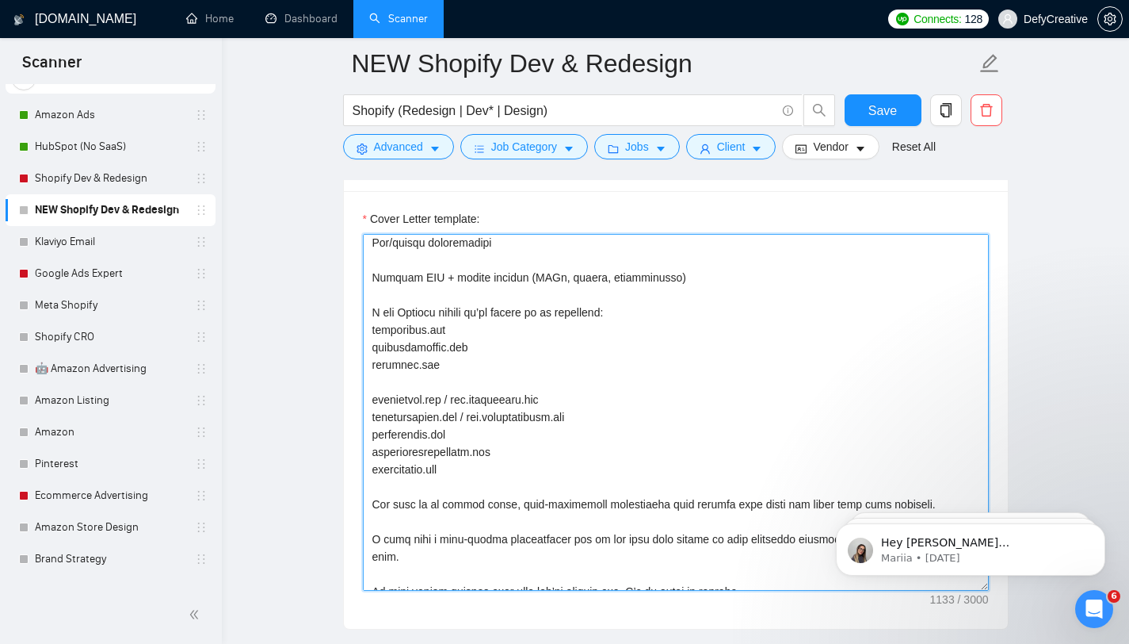
click at [417, 372] on textarea "Cover Letter template:" at bounding box center [676, 412] width 626 height 357
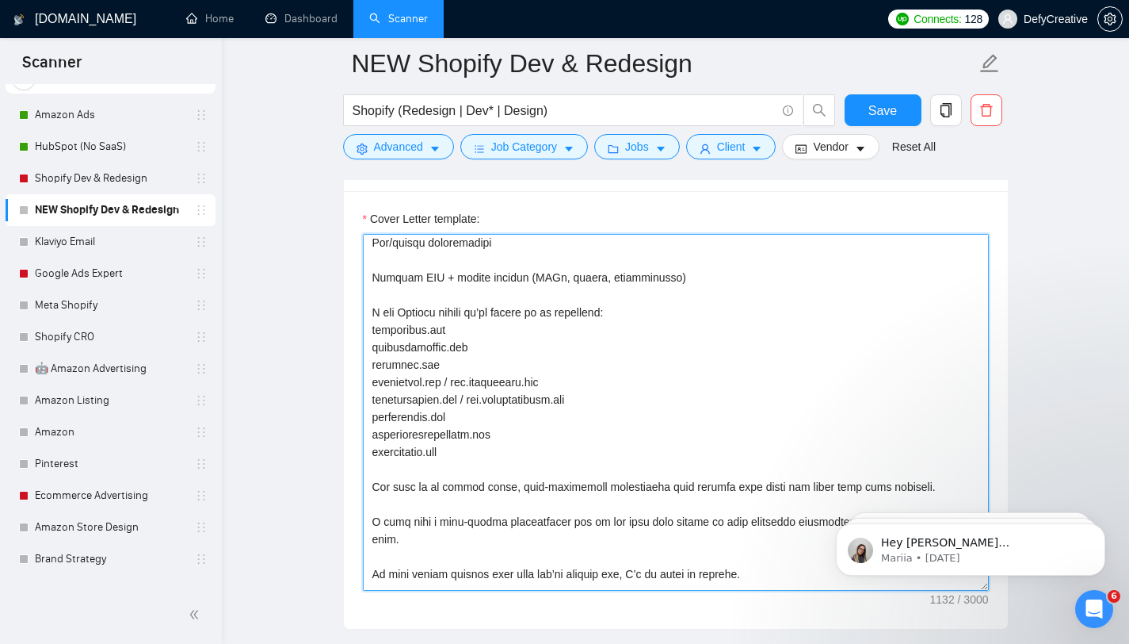
drag, startPoint x: 502, startPoint y: 401, endPoint x: 483, endPoint y: 401, distance: 19.0
click at [483, 401] on textarea "Cover Letter template:" at bounding box center [676, 412] width 626 height 357
click at [487, 400] on textarea "Cover Letter template:" at bounding box center [676, 412] width 626 height 357
drag, startPoint x: 472, startPoint y: 400, endPoint x: 604, endPoint y: 398, distance: 132.4
click at [604, 402] on textarea "Cover Letter template:" at bounding box center [676, 412] width 626 height 357
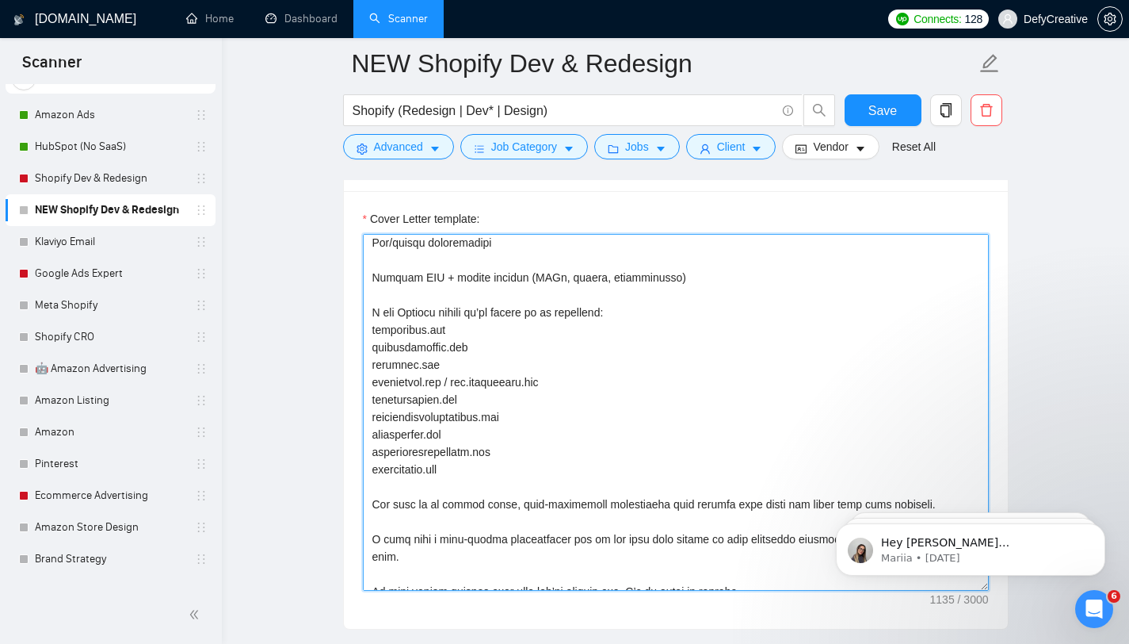
drag, startPoint x: 464, startPoint y: 380, endPoint x: 481, endPoint y: 380, distance: 17.5
click at [481, 380] on textarea "Cover Letter template:" at bounding box center [676, 412] width 626 height 357
click at [447, 365] on textarea "Cover Letter template:" at bounding box center [676, 412] width 626 height 357
click at [453, 351] on textarea "Cover Letter template:" at bounding box center [676, 412] width 626 height 357
click at [453, 350] on textarea "Cover Letter template:" at bounding box center [676, 412] width 626 height 357
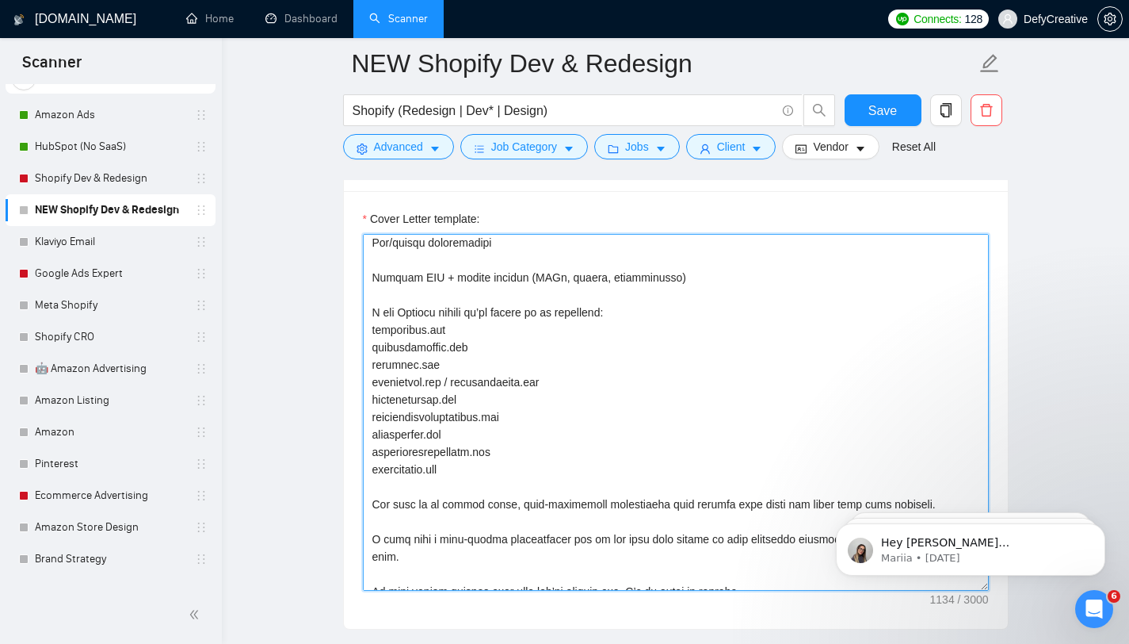
click at [453, 350] on textarea "Cover Letter template:" at bounding box center [676, 412] width 626 height 357
click at [435, 364] on textarea "Cover Letter template:" at bounding box center [676, 412] width 626 height 357
click at [405, 433] on textarea "Cover Letter template:" at bounding box center [676, 412] width 626 height 357
click at [402, 447] on textarea "Cover Letter template:" at bounding box center [676, 412] width 626 height 357
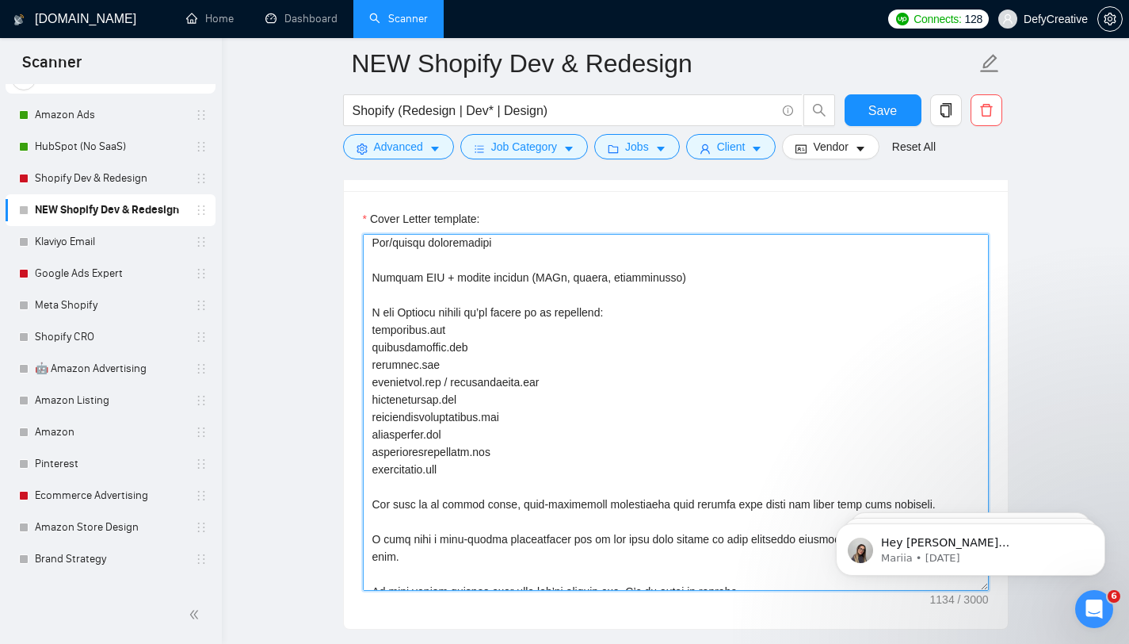
click at [399, 468] on textarea "Cover Letter template:" at bounding box center [676, 412] width 626 height 357
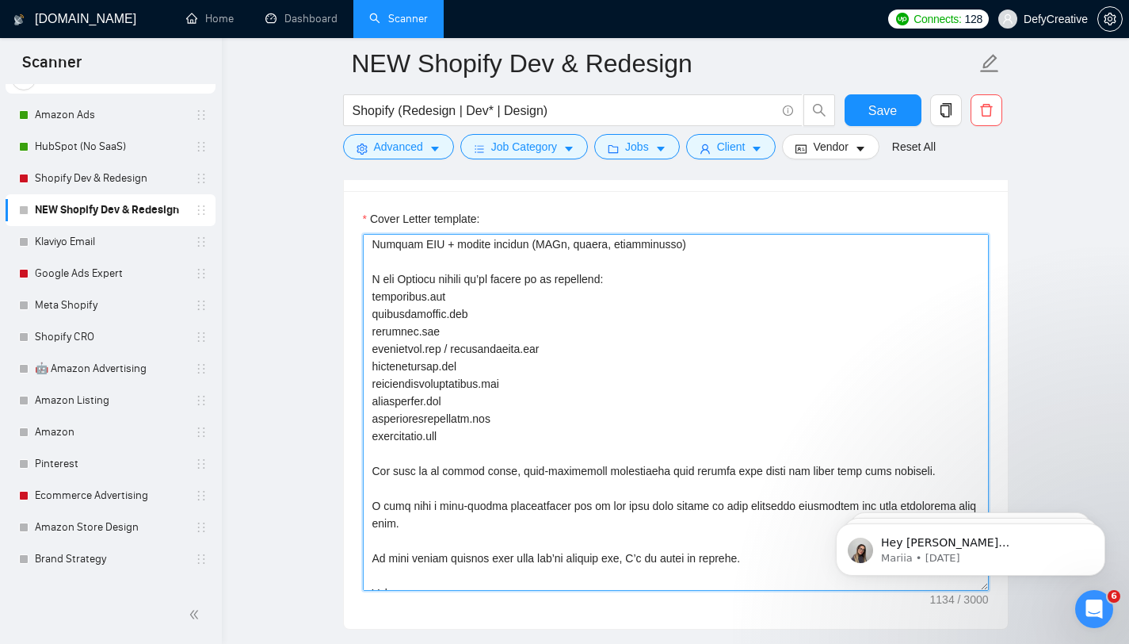
scroll to position [304, 0]
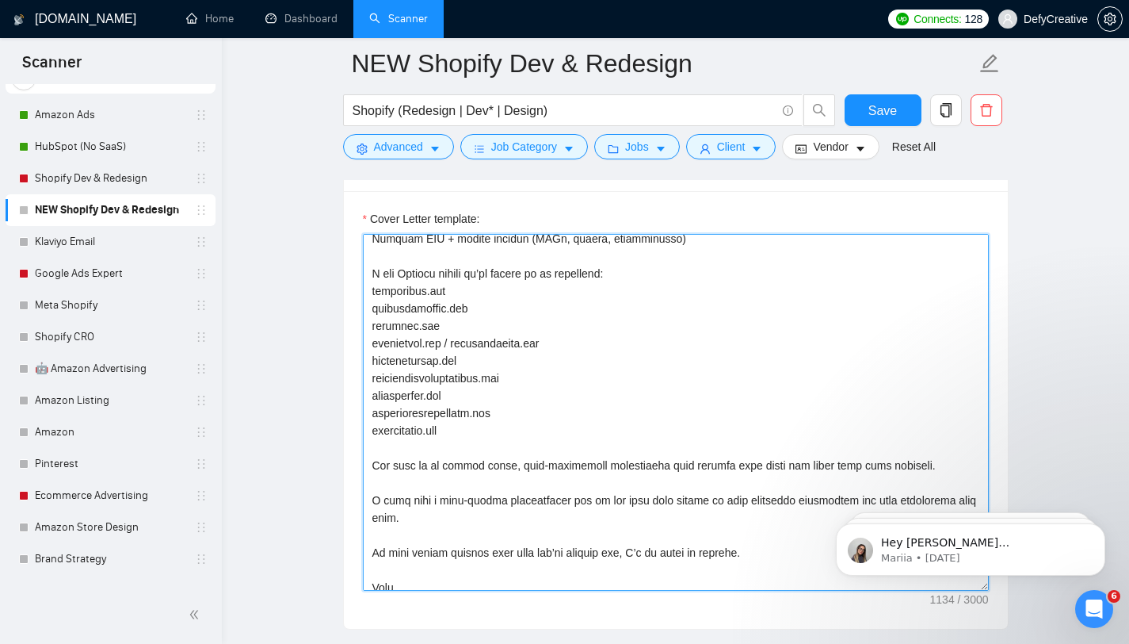
click at [402, 446] on textarea "Cover Letter template:" at bounding box center [676, 412] width 626 height 357
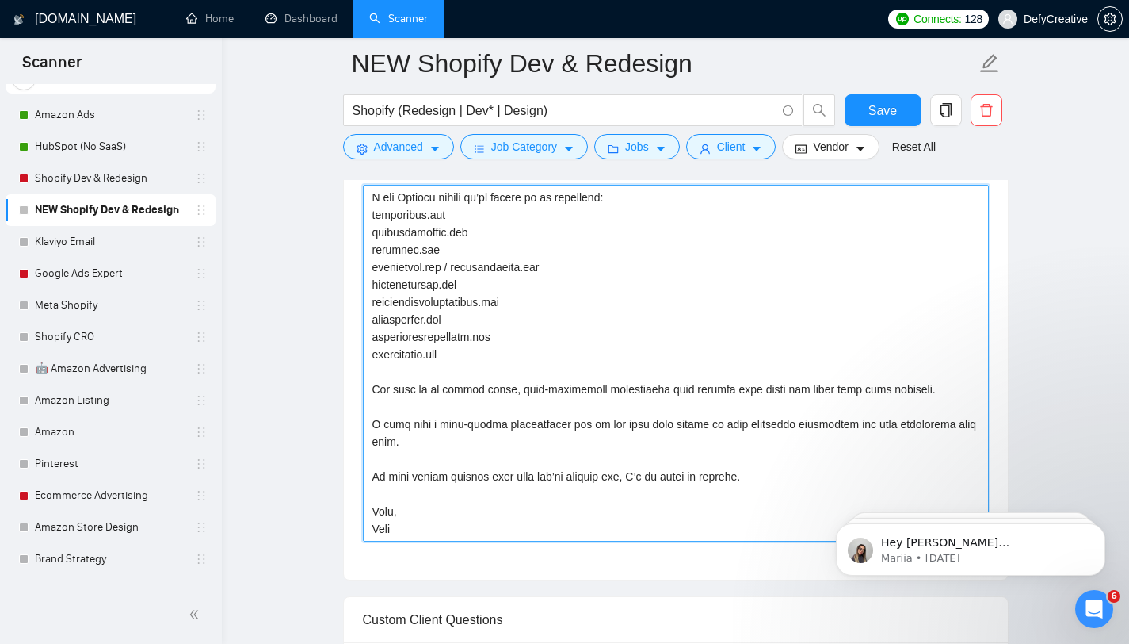
scroll to position [1121, 0]
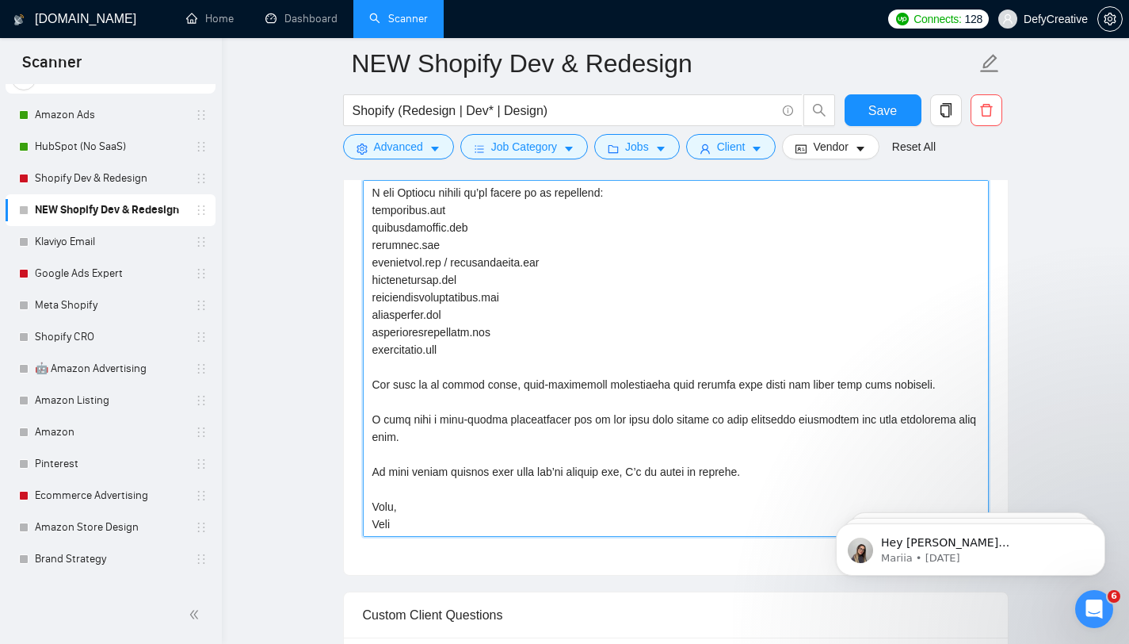
click at [403, 450] on textarea "Cover Letter template:" at bounding box center [676, 358] width 626 height 357
click at [386, 491] on textarea "Cover Letter template:" at bounding box center [676, 358] width 626 height 357
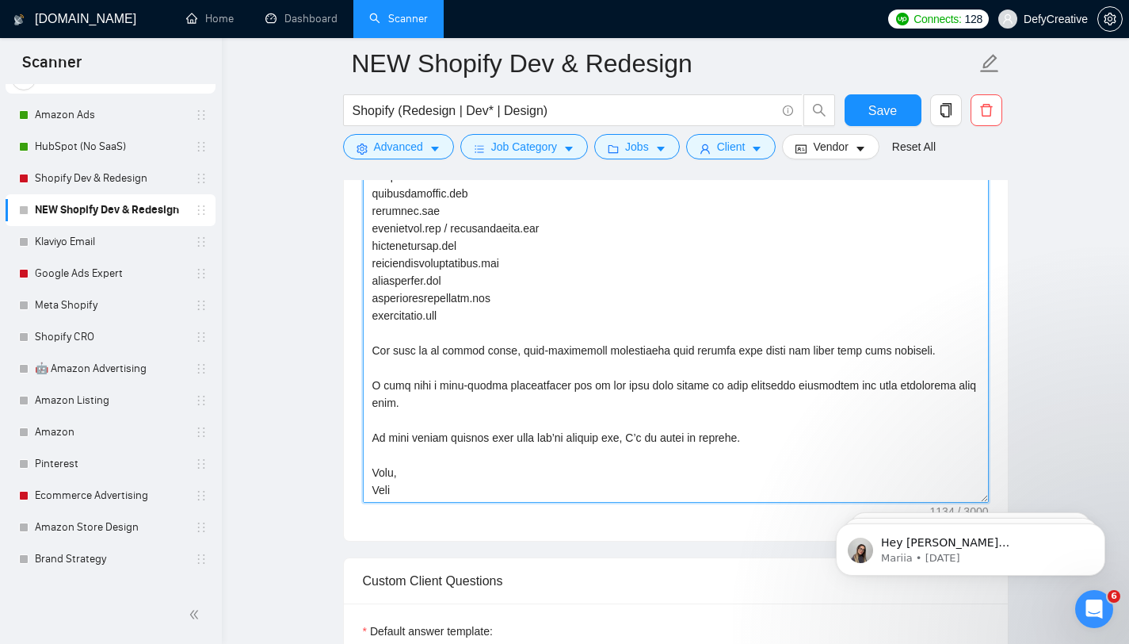
scroll to position [1156, 0]
click at [395, 470] on textarea "Cover Letter template:" at bounding box center [676, 323] width 626 height 357
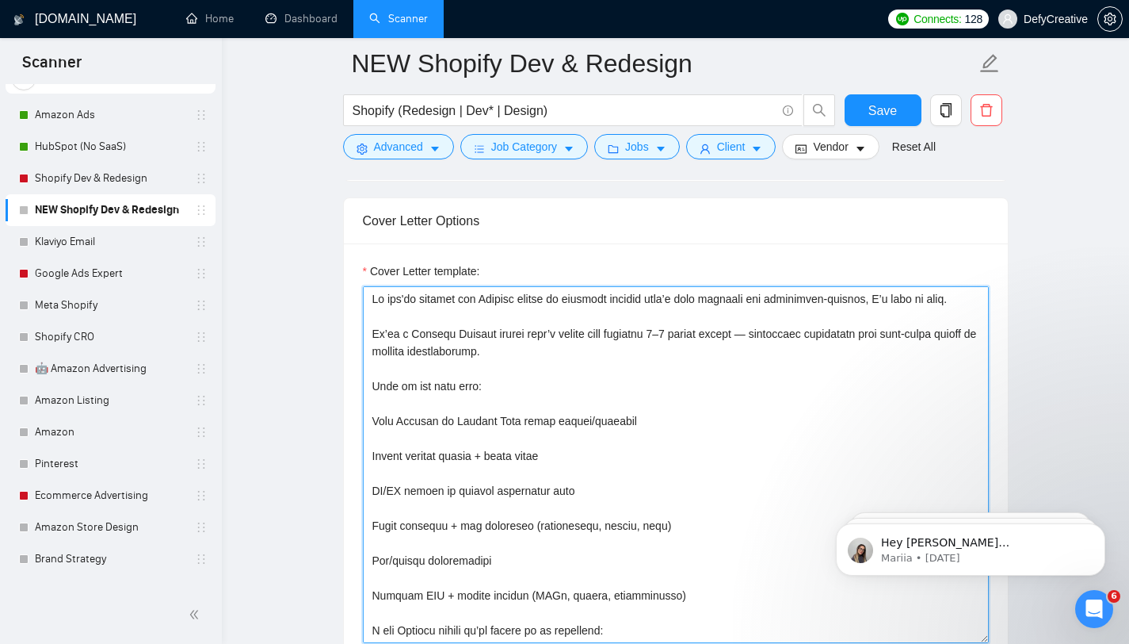
scroll to position [1011, 0]
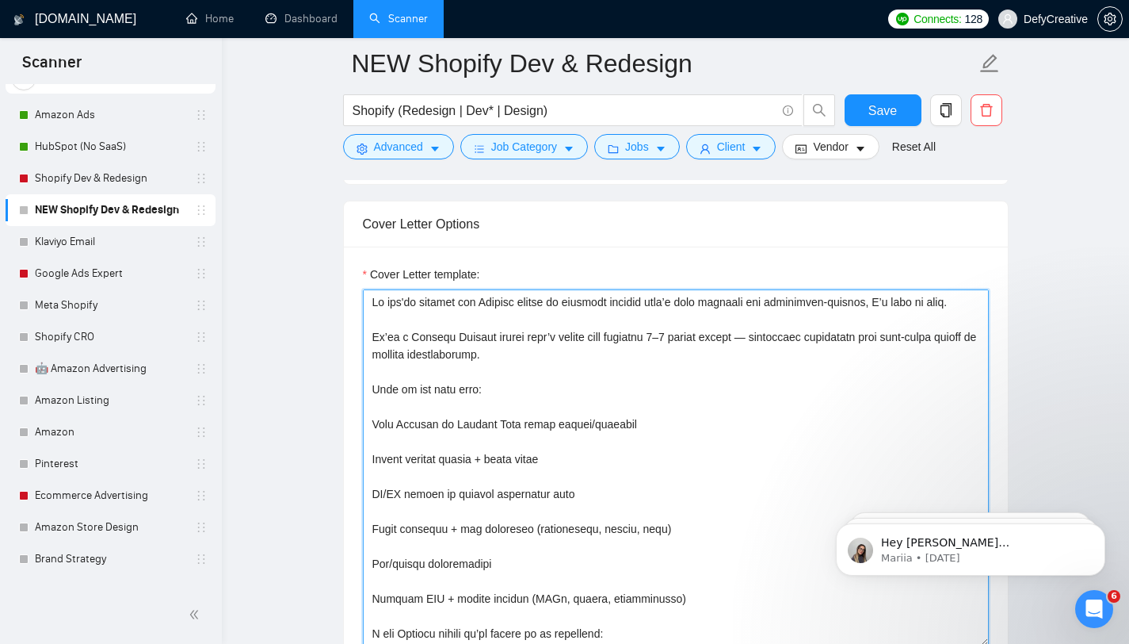
click at [369, 304] on textarea "Cover Letter template:" at bounding box center [676, 467] width 626 height 357
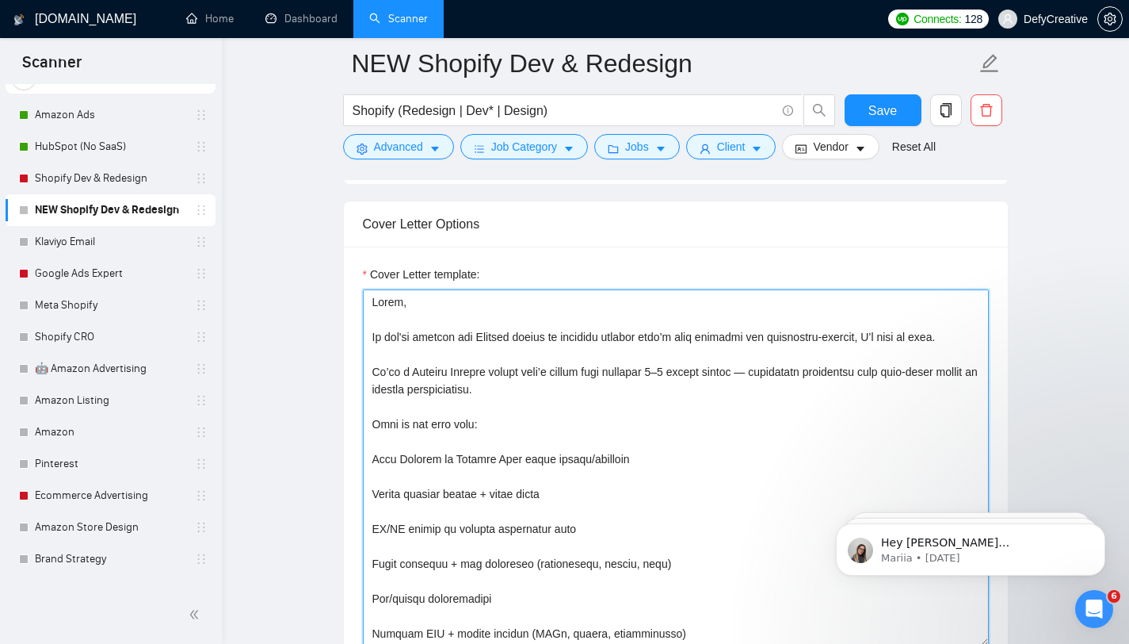
drag, startPoint x: 610, startPoint y: 337, endPoint x: 554, endPoint y: 339, distance: 56.3
click at [553, 339] on textarea "Cover Letter template:" at bounding box center [676, 467] width 626 height 357
drag, startPoint x: 594, startPoint y: 334, endPoint x: 548, endPoint y: 334, distance: 46.0
click at [548, 334] on textarea "Cover Letter template:" at bounding box center [676, 467] width 626 height 357
click at [477, 338] on textarea "Cover Letter template:" at bounding box center [676, 467] width 626 height 357
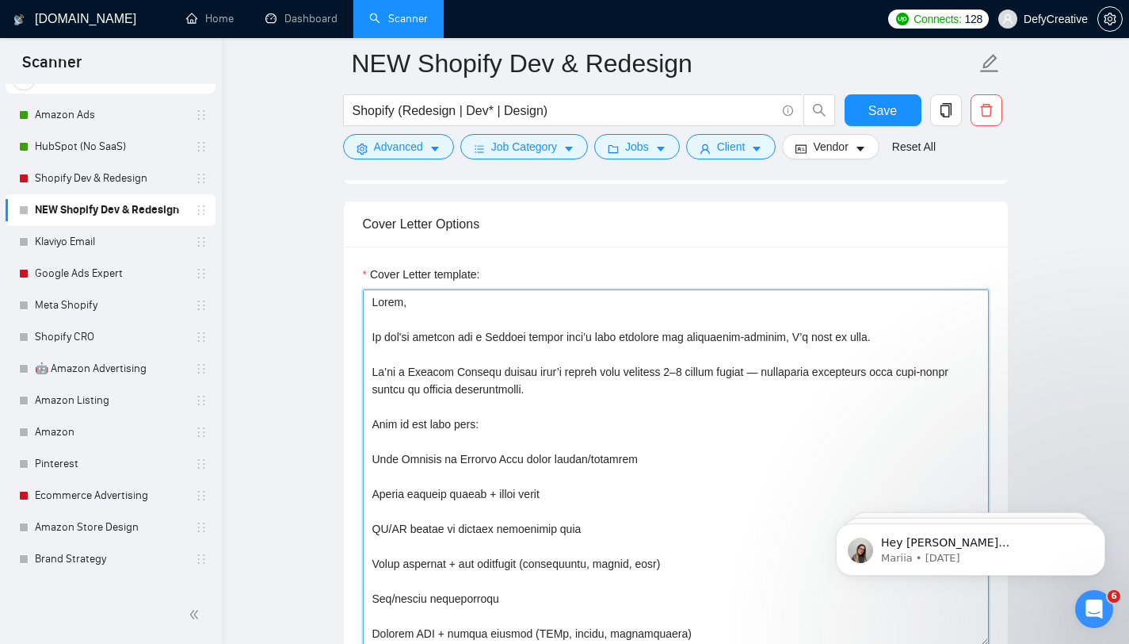
click at [809, 338] on textarea "Cover Letter template:" at bounding box center [676, 467] width 626 height 357
drag, startPoint x: 411, startPoint y: 372, endPoint x: 373, endPoint y: 371, distance: 37.3
click at [373, 371] on textarea "Cover Letter template:" at bounding box center [676, 467] width 626 height 357
click at [494, 373] on textarea "Cover Letter template:" at bounding box center [676, 467] width 626 height 357
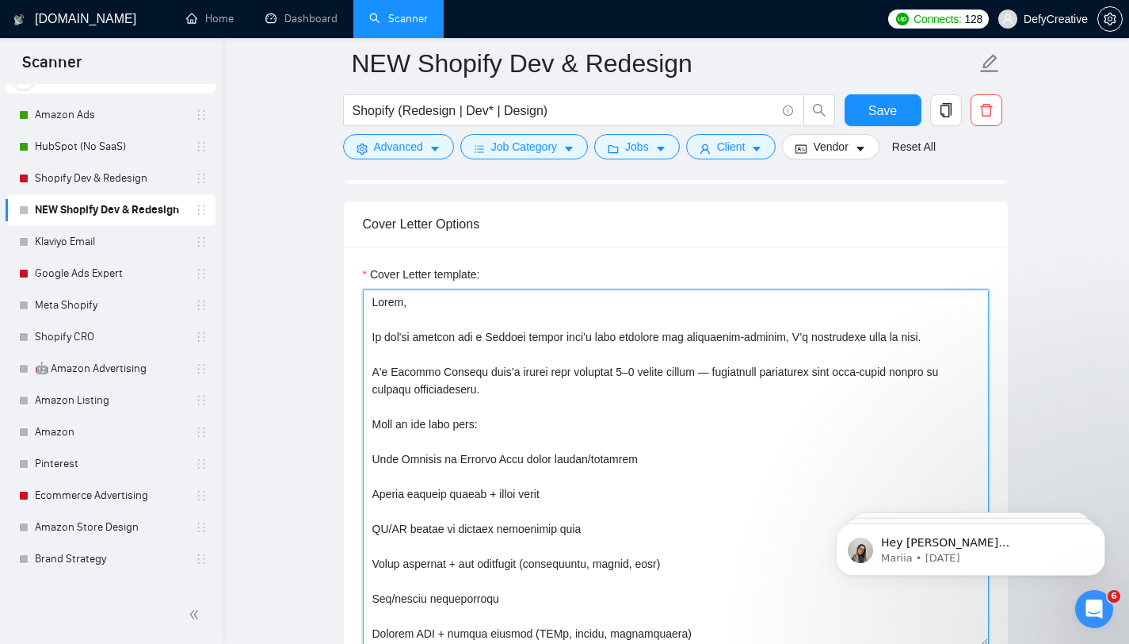
click at [590, 373] on textarea "Cover Letter template:" at bounding box center [676, 467] width 626 height 357
click at [449, 444] on textarea "Cover Letter template:" at bounding box center [676, 467] width 626 height 357
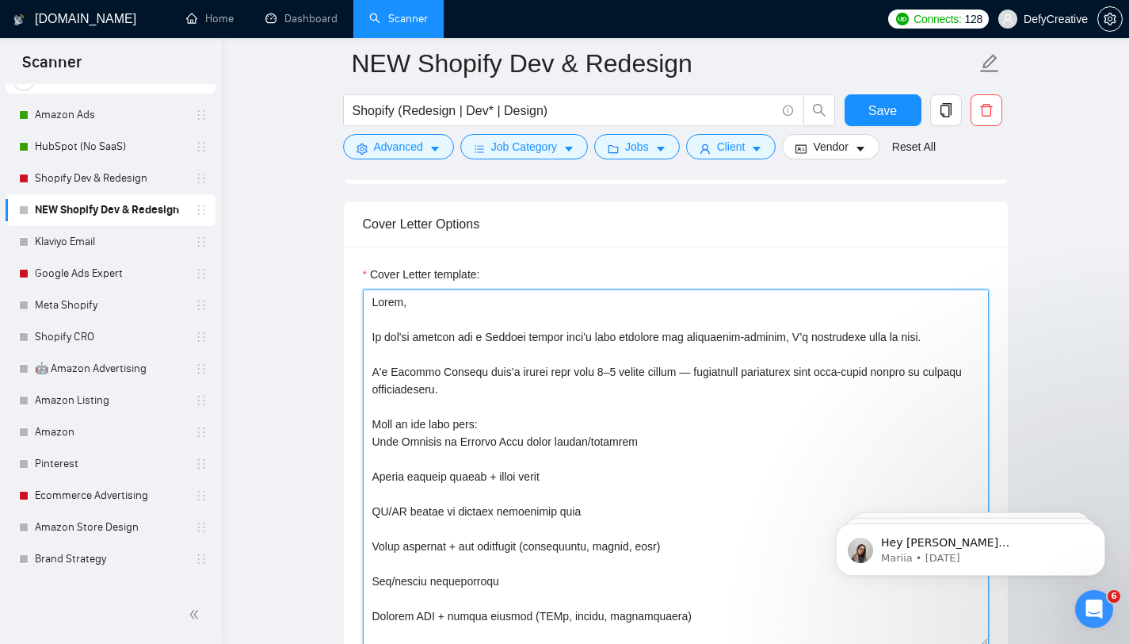
click at [372, 437] on textarea "Cover Letter template:" at bounding box center [676, 467] width 626 height 357
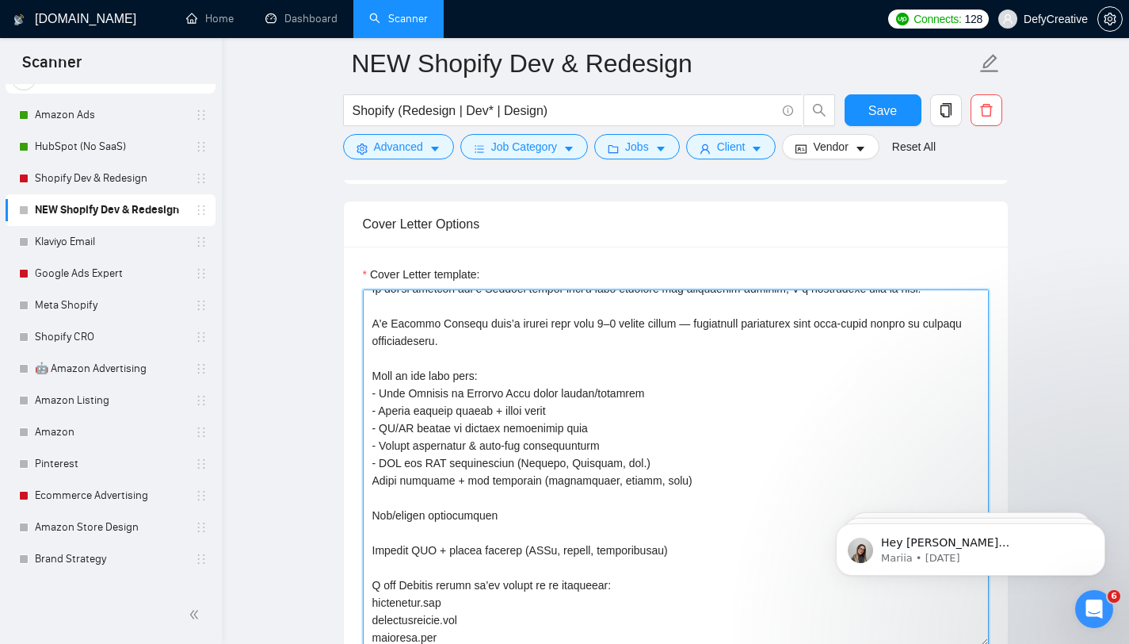
scroll to position [49, 0]
click at [374, 481] on textarea "Cover Letter template:" at bounding box center [676, 467] width 626 height 357
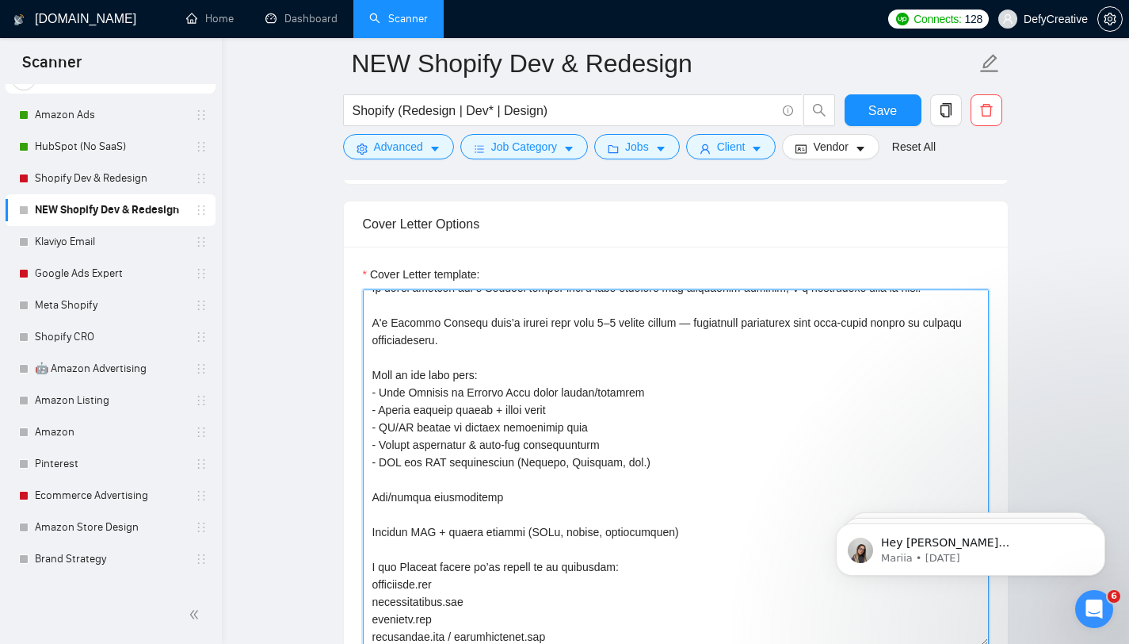
click at [609, 438] on textarea "Cover Letter template:" at bounding box center [676, 467] width 626 height 357
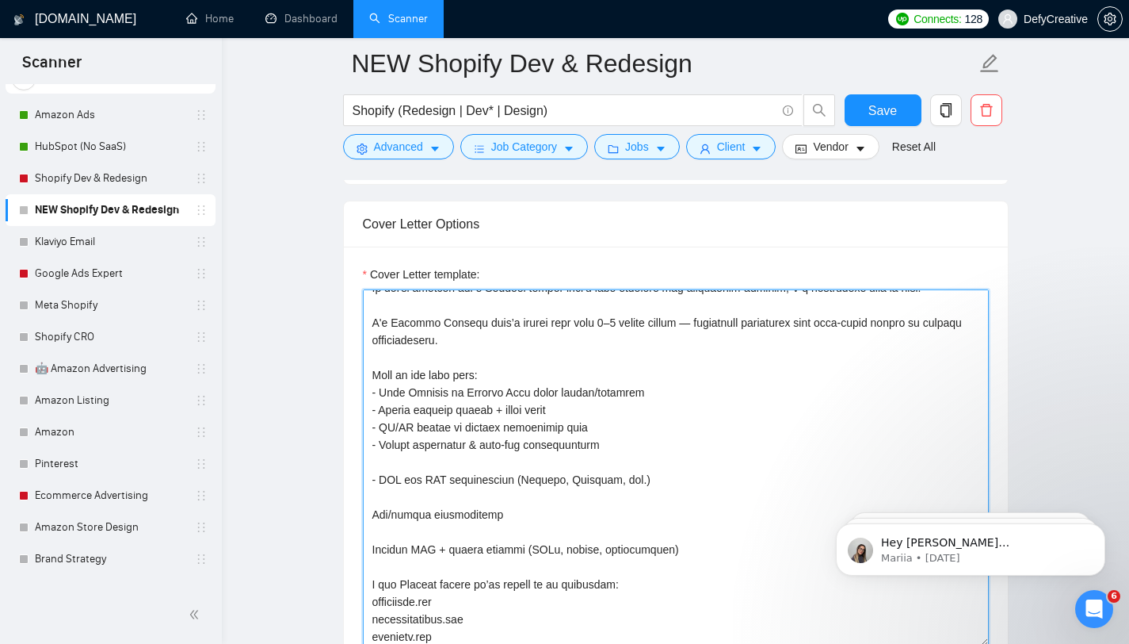
paste textarea "Brand identity + art direction (photography, layout, copy)"
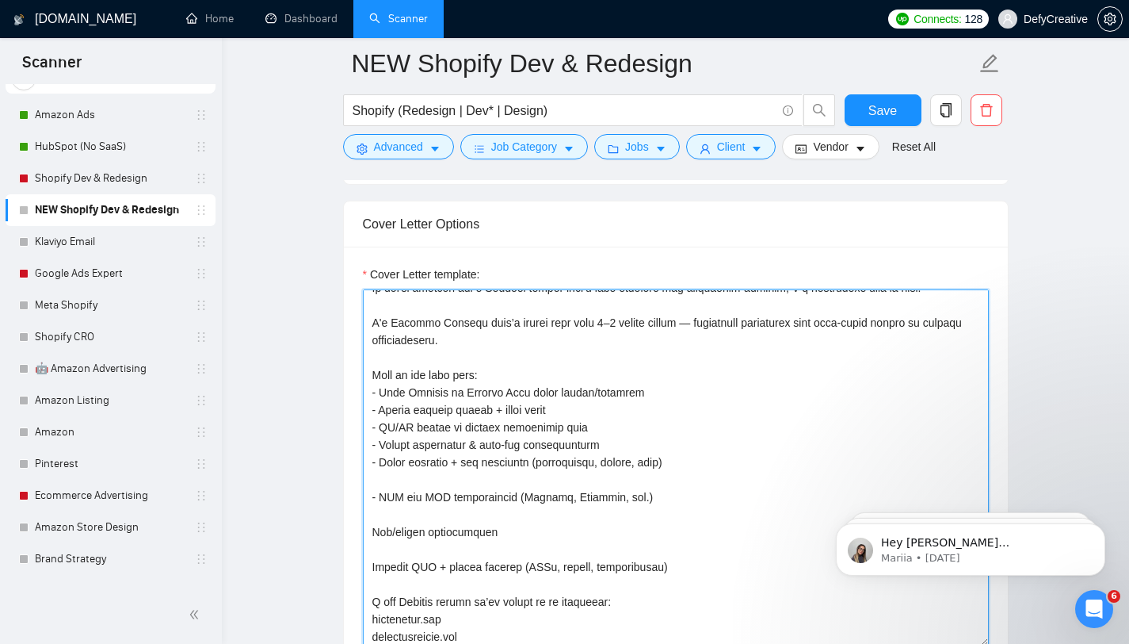
click at [541, 485] on textarea "Cover Letter template:" at bounding box center [676, 467] width 626 height 357
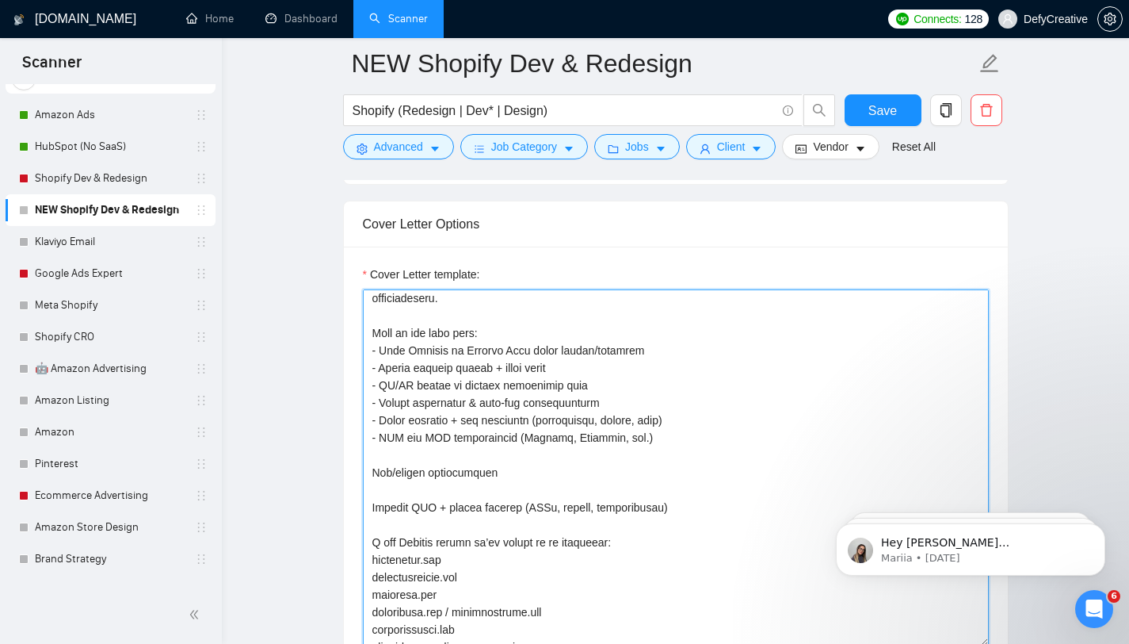
scroll to position [92, 0]
click at [373, 475] on textarea "Cover Letter template:" at bounding box center [676, 467] width 626 height 357
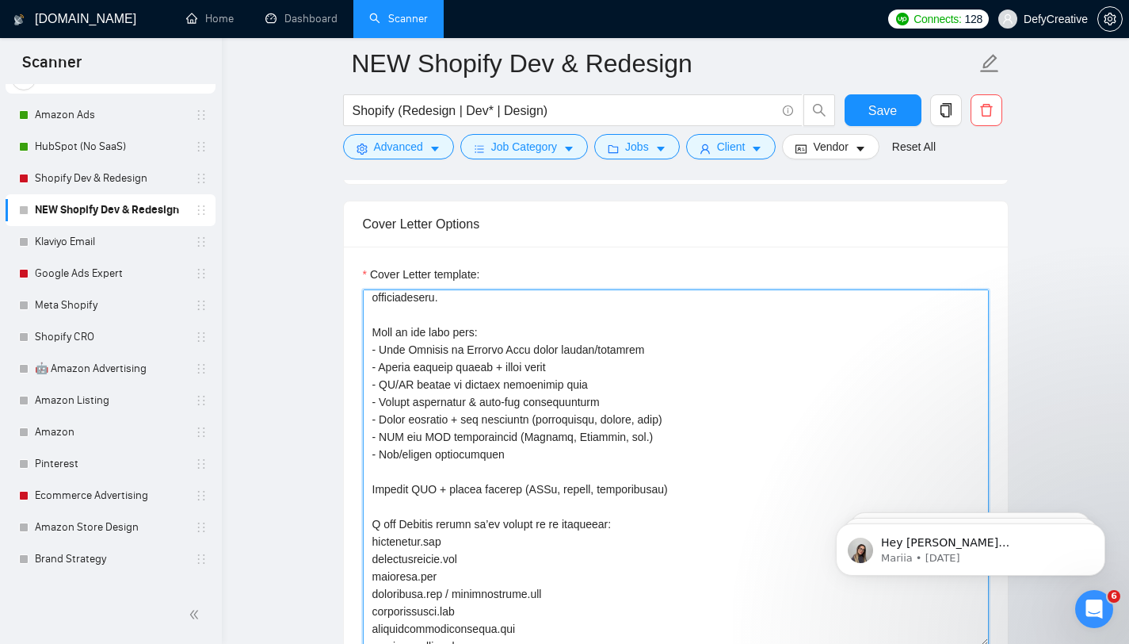
scroll to position [117, 0]
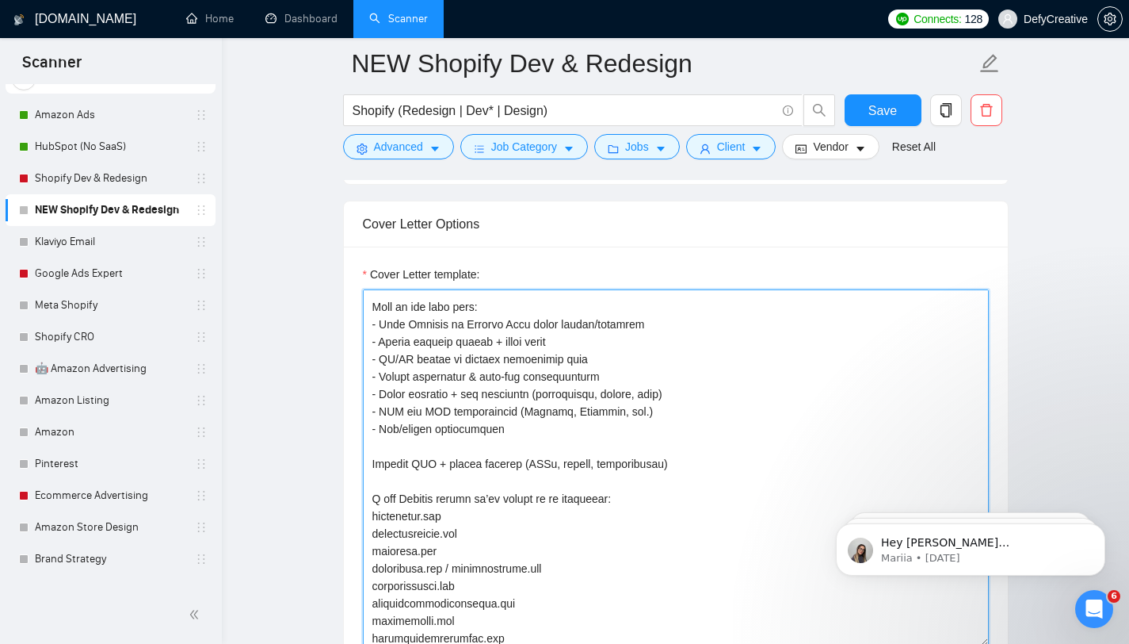
click at [373, 463] on textarea "Cover Letter template:" at bounding box center [676, 467] width 626 height 357
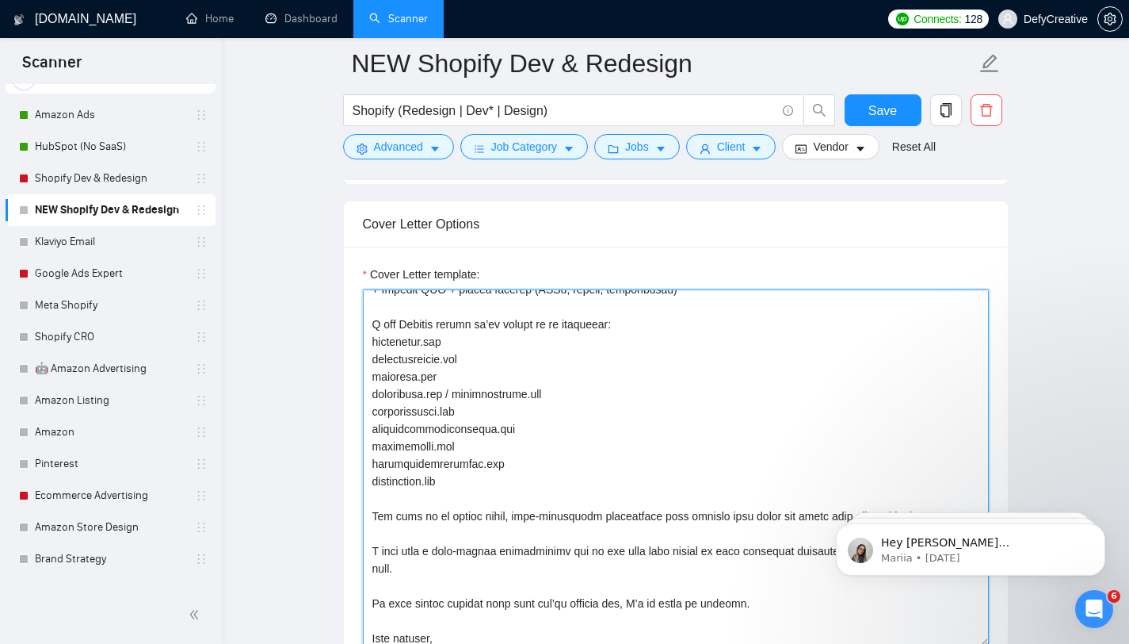
scroll to position [314, 0]
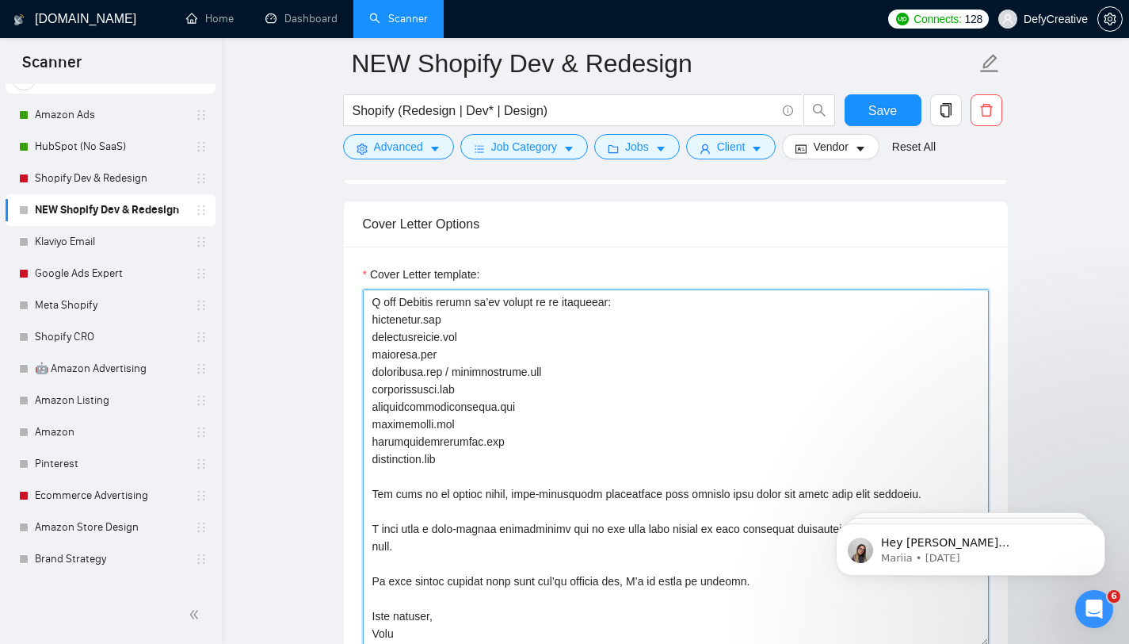
drag, startPoint x: 482, startPoint y: 544, endPoint x: 368, endPoint y: 525, distance: 115.7
click at [368, 525] on textarea "Cover Letter template:" at bounding box center [676, 467] width 626 height 357
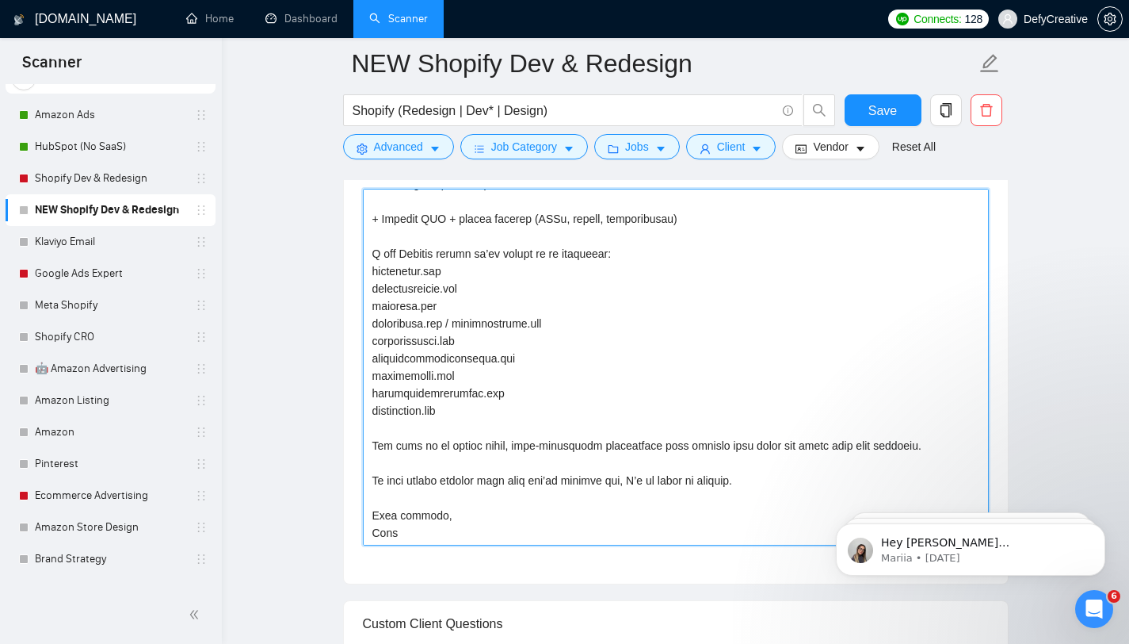
scroll to position [1122, 0]
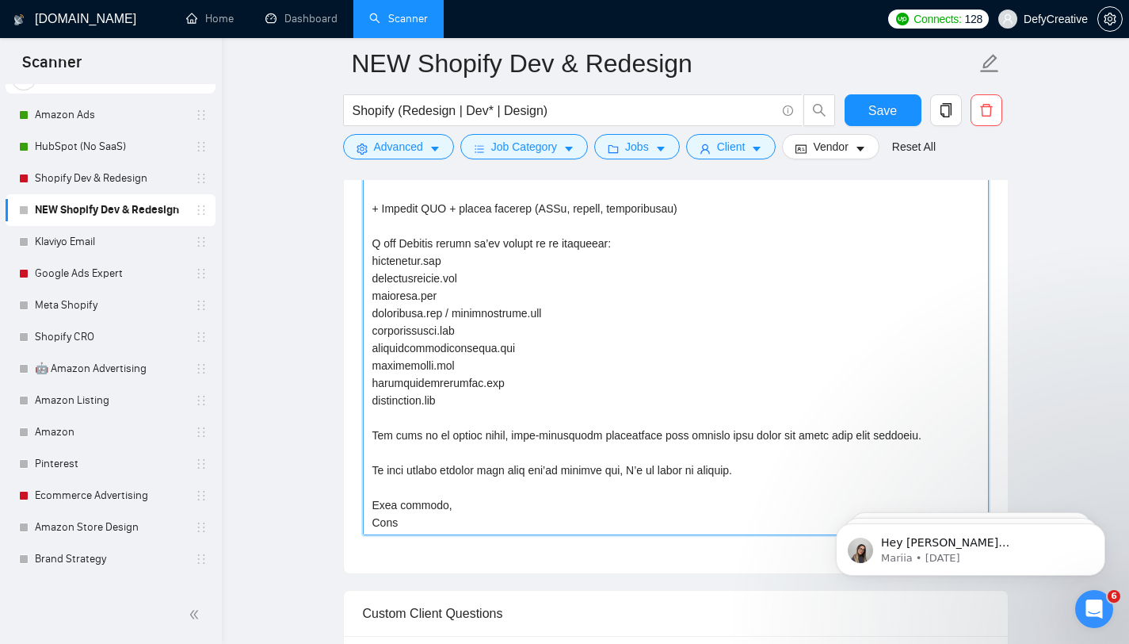
click at [457, 507] on textarea "Cover Letter template:" at bounding box center [676, 356] width 626 height 357
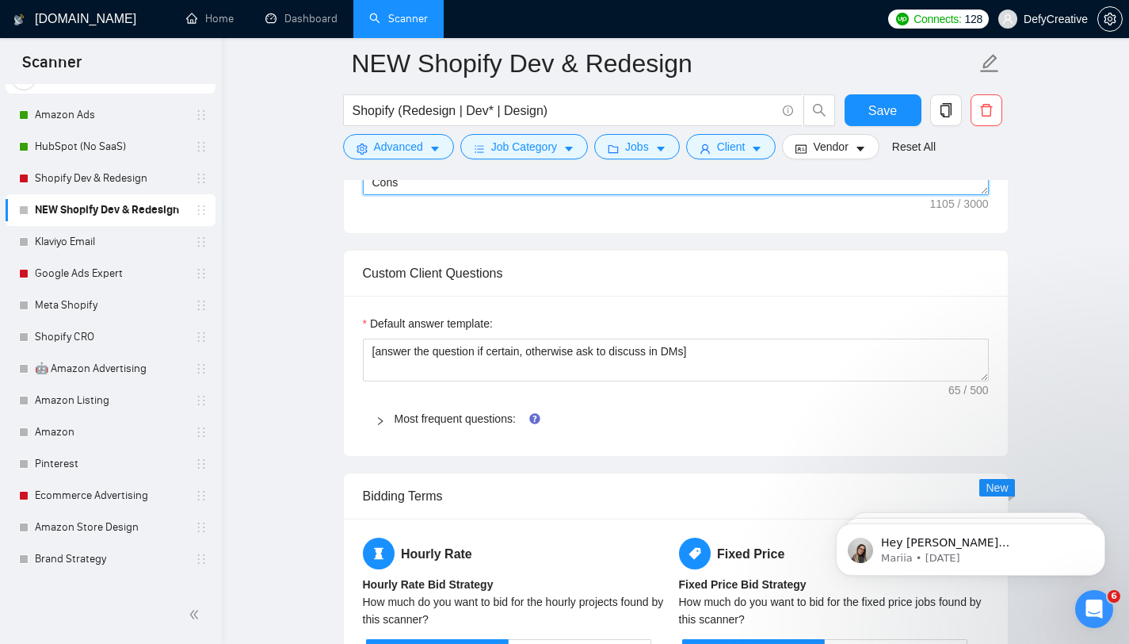
type textarea "Lorem, Ip dol'si ametcon adi e Seddoei tempor inci’u labo etdolore mag aliquaen…"
click at [384, 422] on icon "right" at bounding box center [381, 421] width 10 height 10
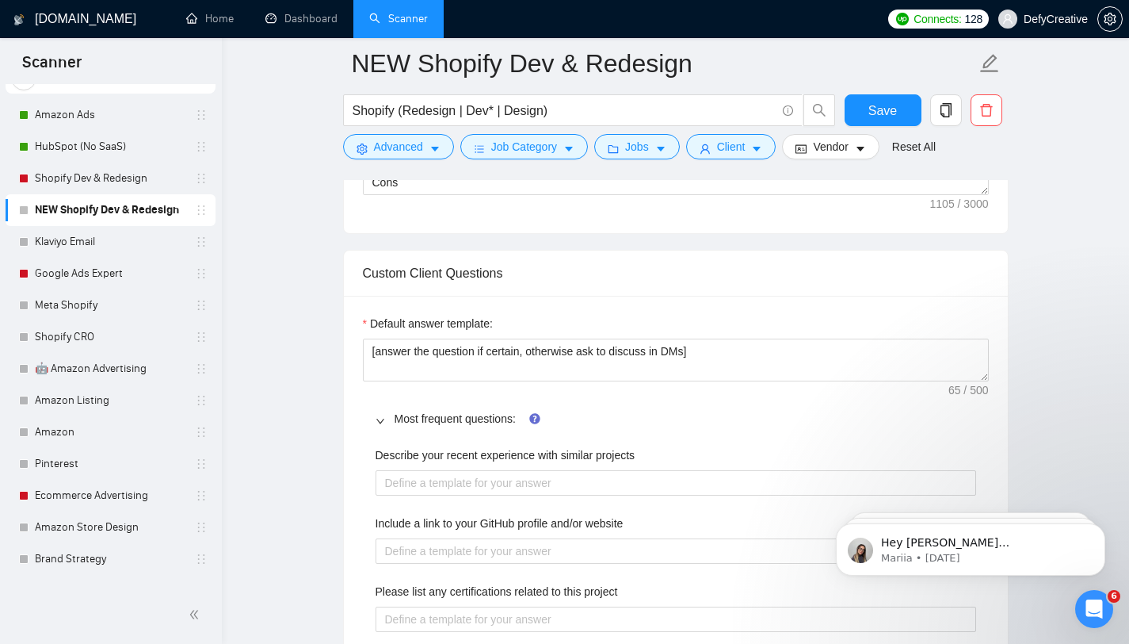
click at [384, 422] on icon "right" at bounding box center [381, 421] width 10 height 10
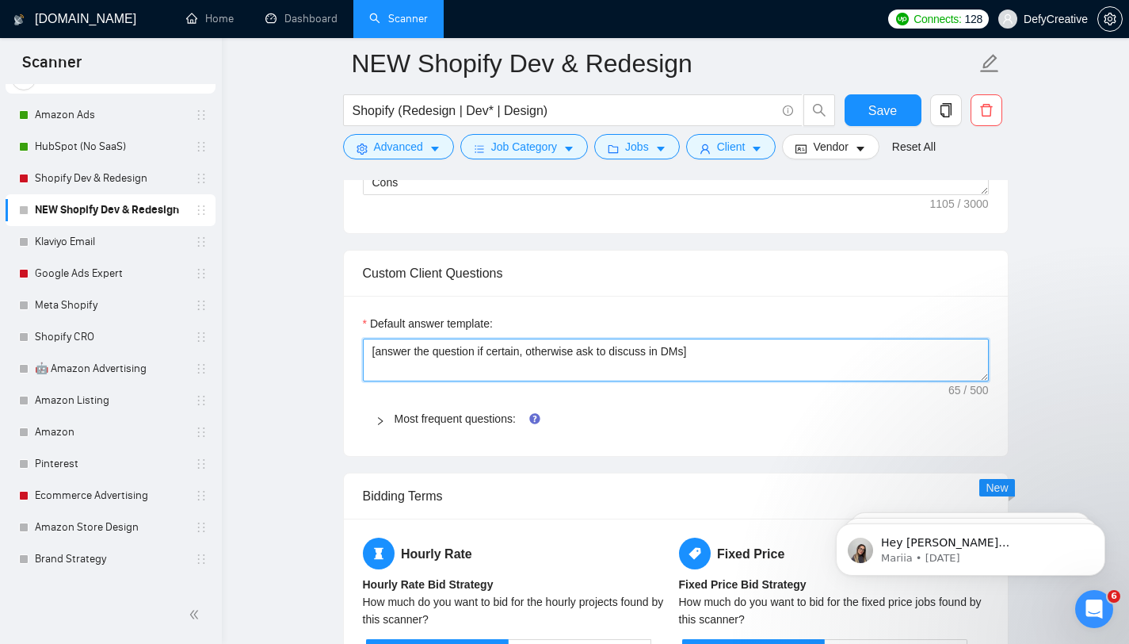
click at [432, 357] on textarea "[answer the question if certain, otherwise ask to discuss in DMs]" at bounding box center [676, 359] width 626 height 43
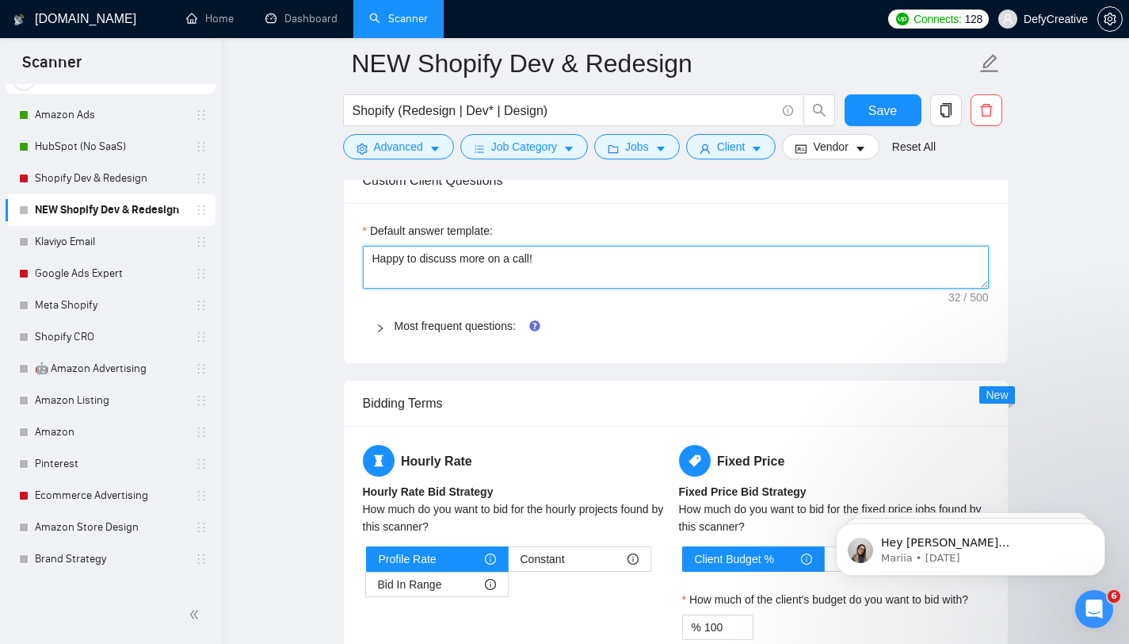
scroll to position [1565, 0]
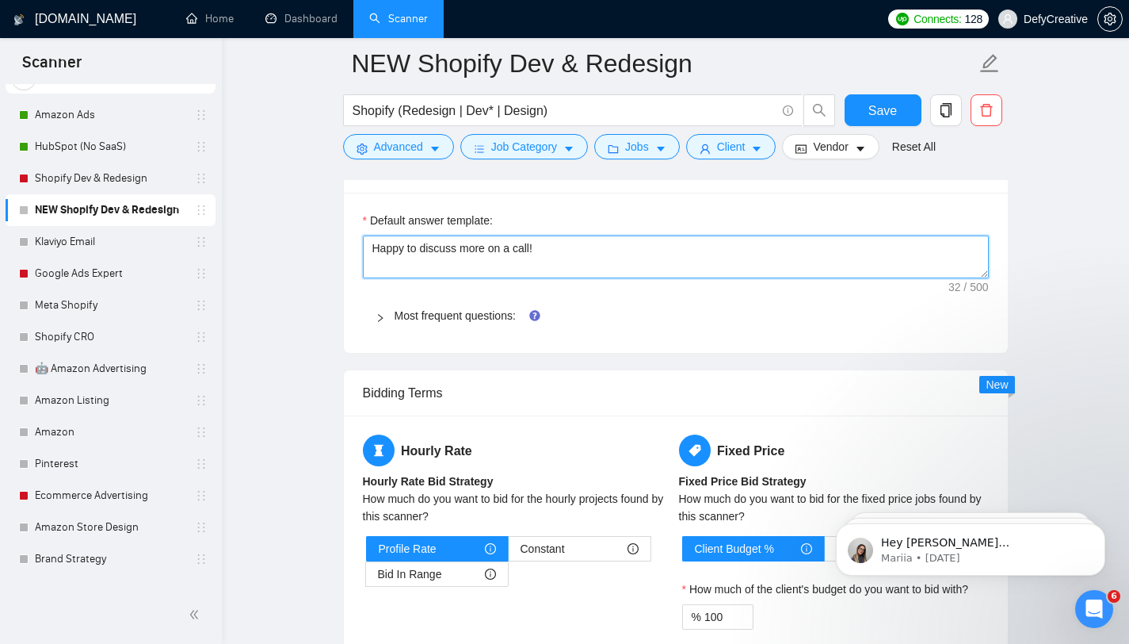
type textarea "Happy to discuss more on a call!"
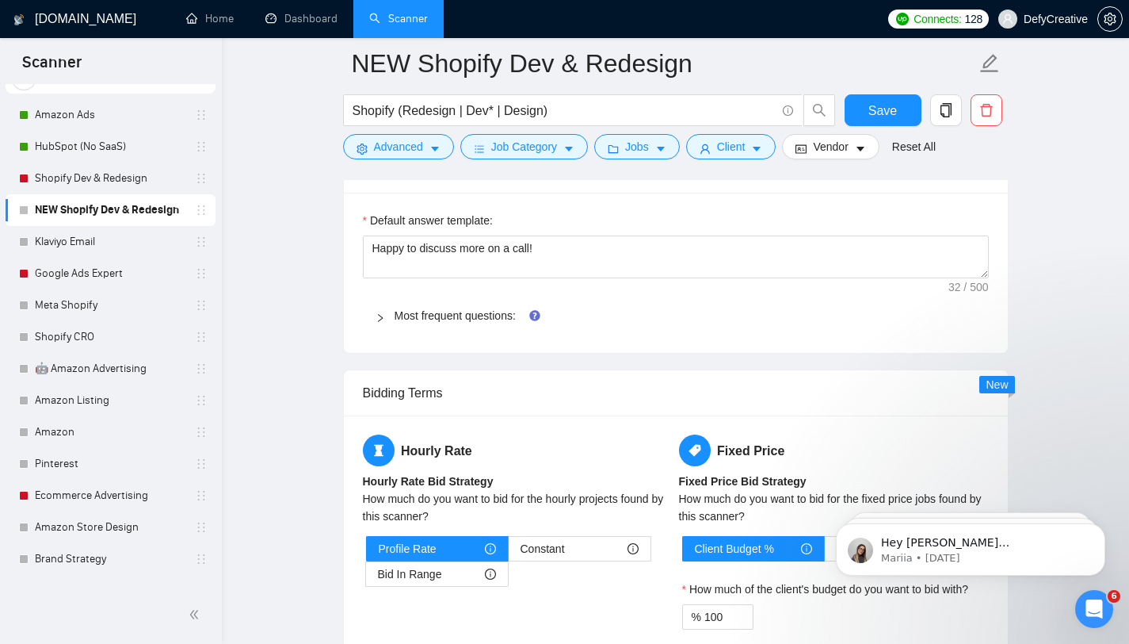
click at [385, 318] on div at bounding box center [385, 315] width 19 height 17
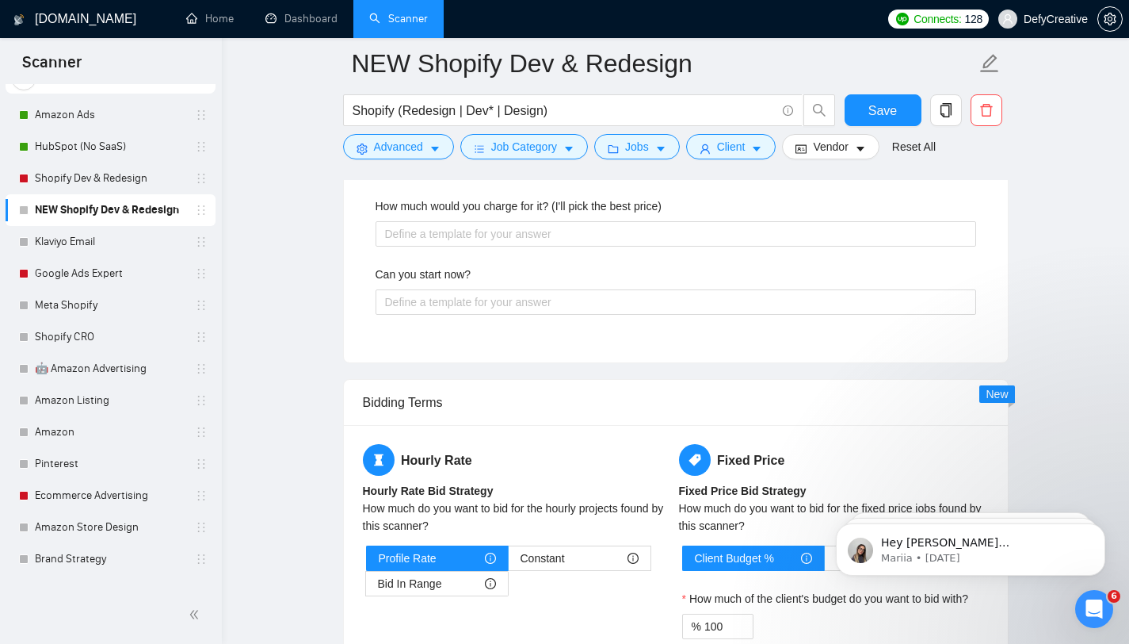
scroll to position [2188, 0]
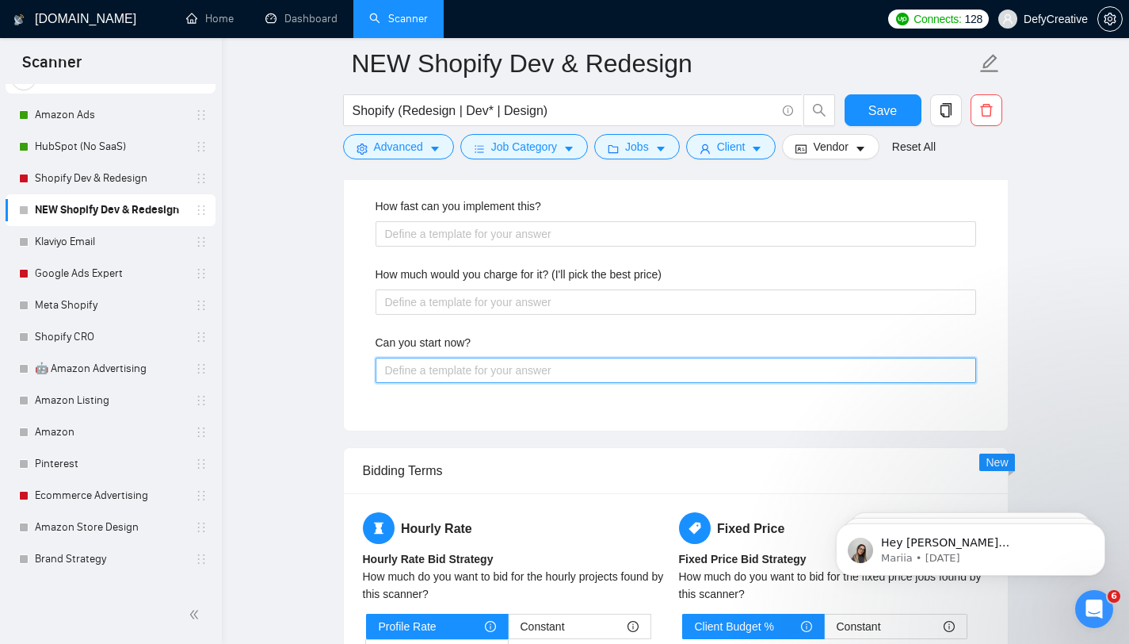
click at [398, 362] on now\? "Can you start now?" at bounding box center [676, 369] width 601 height 25
type now\? "Y"
type now\? "Ye"
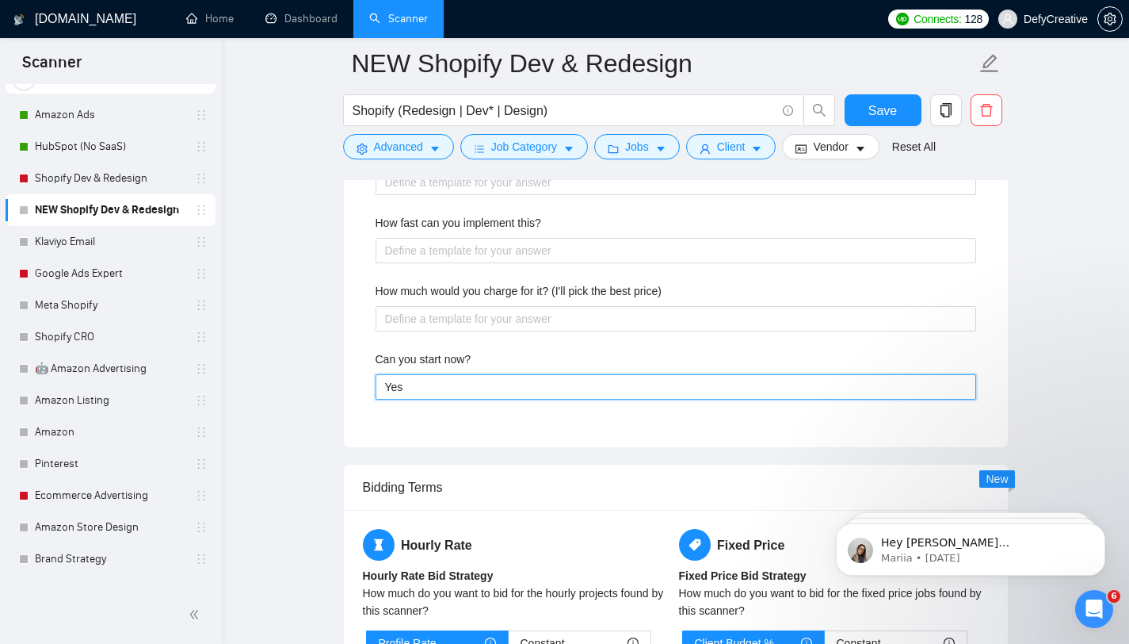
scroll to position [2170, 0]
type now\? "Yes"
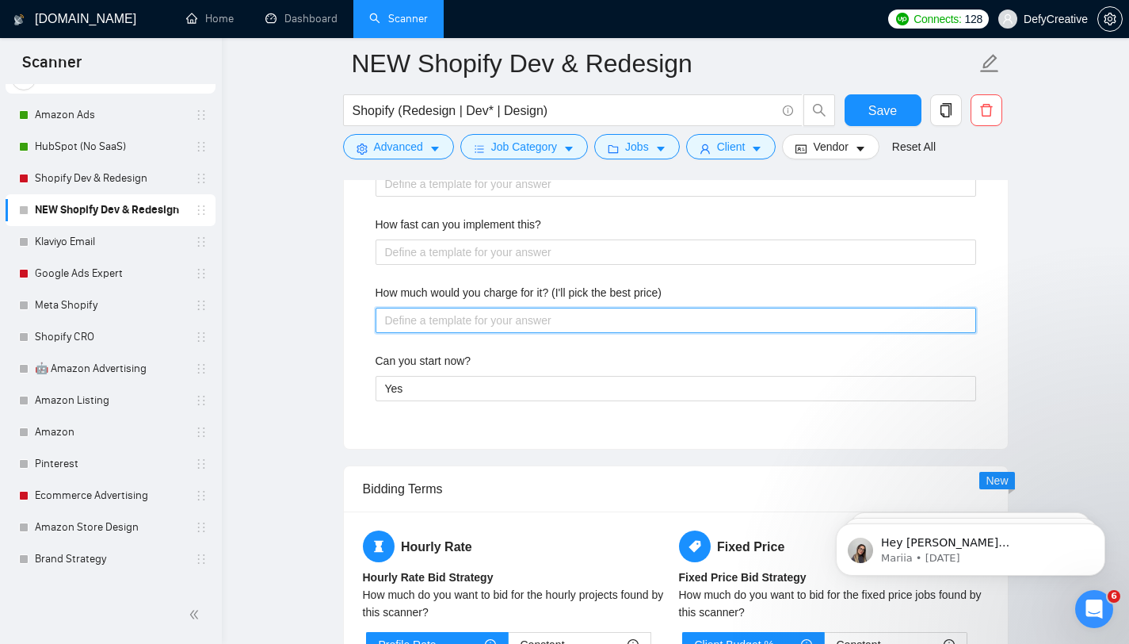
click at [434, 328] on price\) "How much would you charge for it? (I'll pick the best price)" at bounding box center [676, 320] width 601 height 25
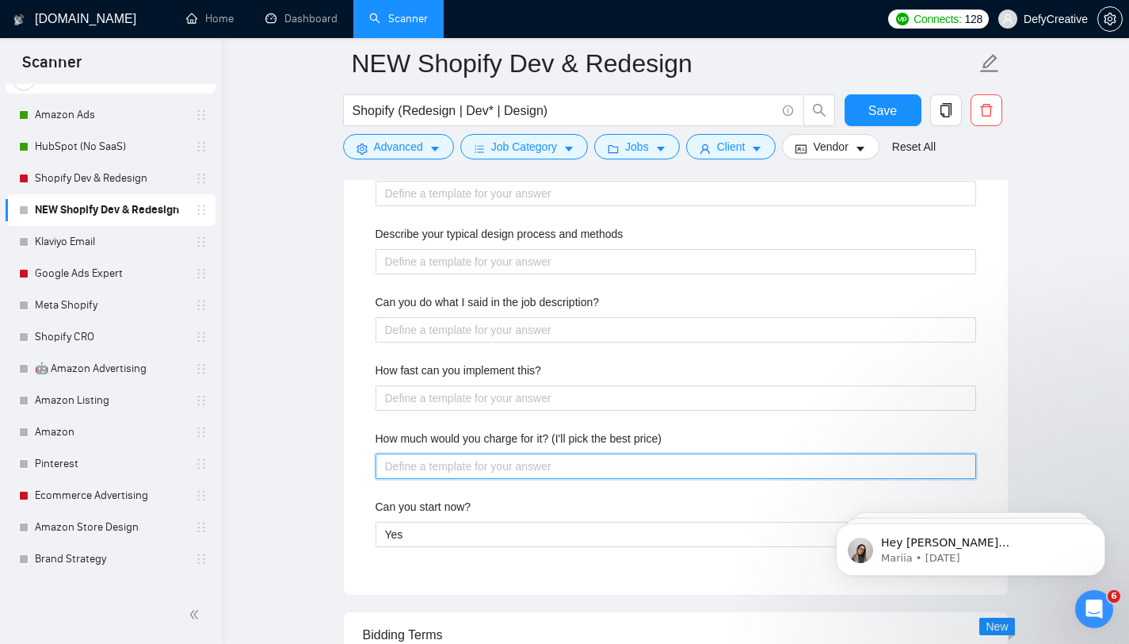
scroll to position [2011, 0]
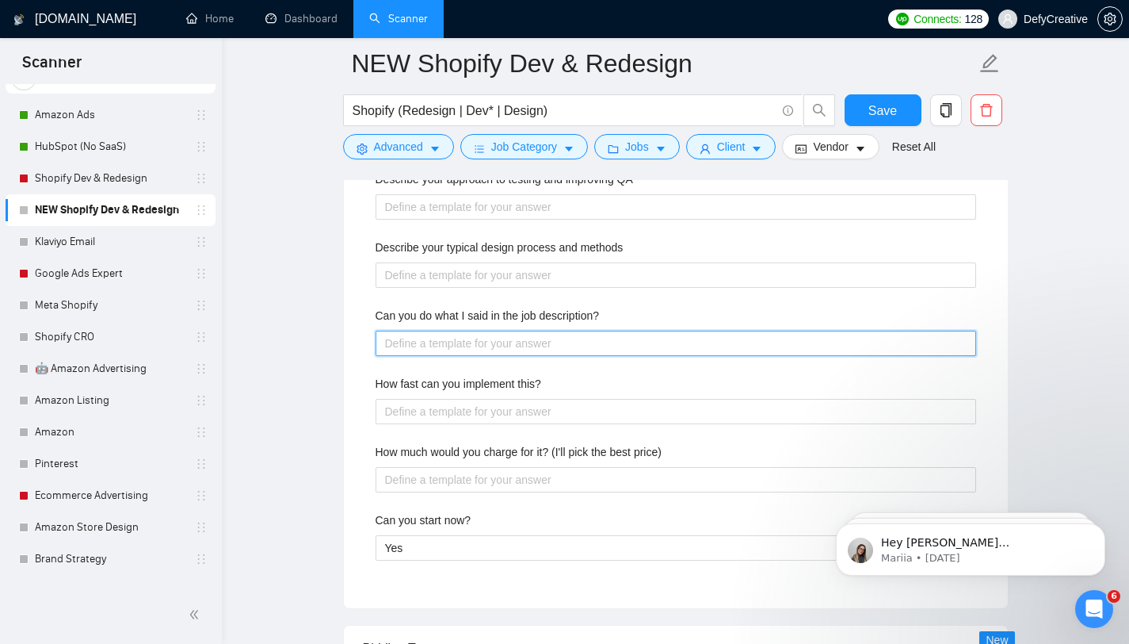
click at [427, 344] on description\? "Can you do what I said in the job description?" at bounding box center [676, 342] width 601 height 25
type description\? "A"
type description\? "Ab"
type description\? "Abs"
type description\? "Abso"
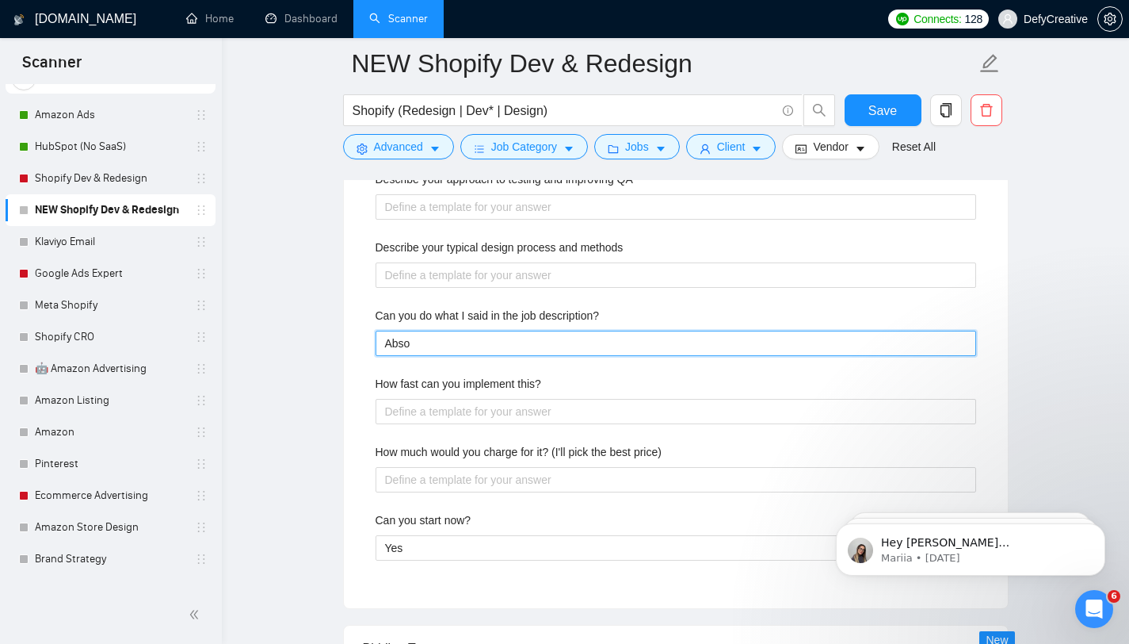
type description\? "Absol"
type description\? "Absolu"
type description\? "Absolut"
type description\? "Absolute"
type description\? "Absolutel"
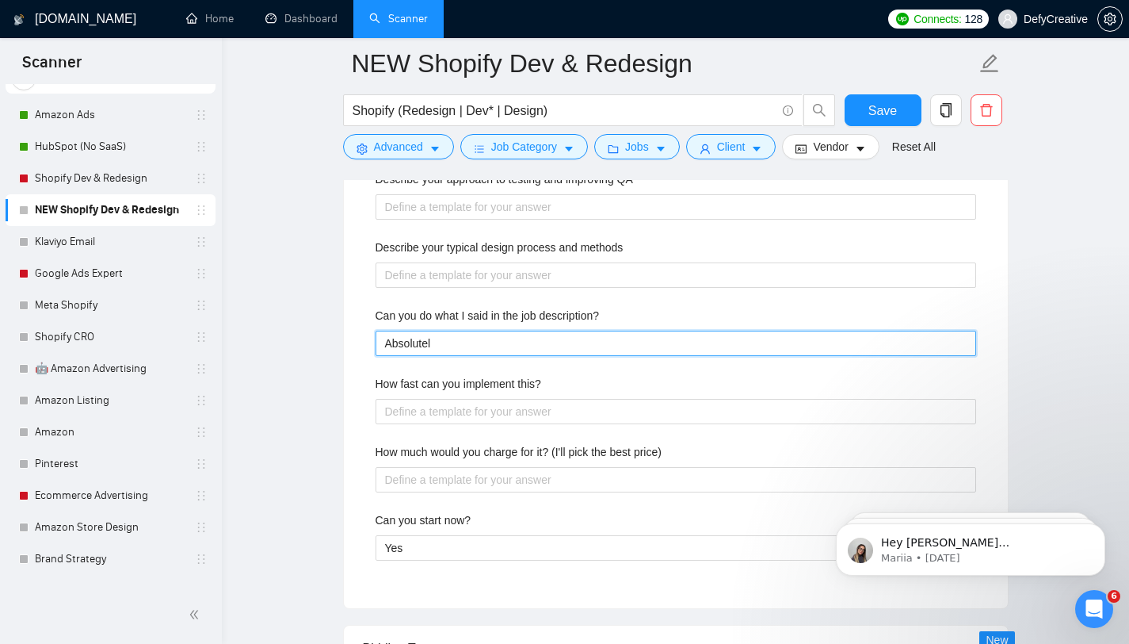
type description\? "Absolutely"
type description\? "Absolutely,"
type description\? "Absolutely"
type description\? "Absolutely,"
type description\? "Absolutely, h"
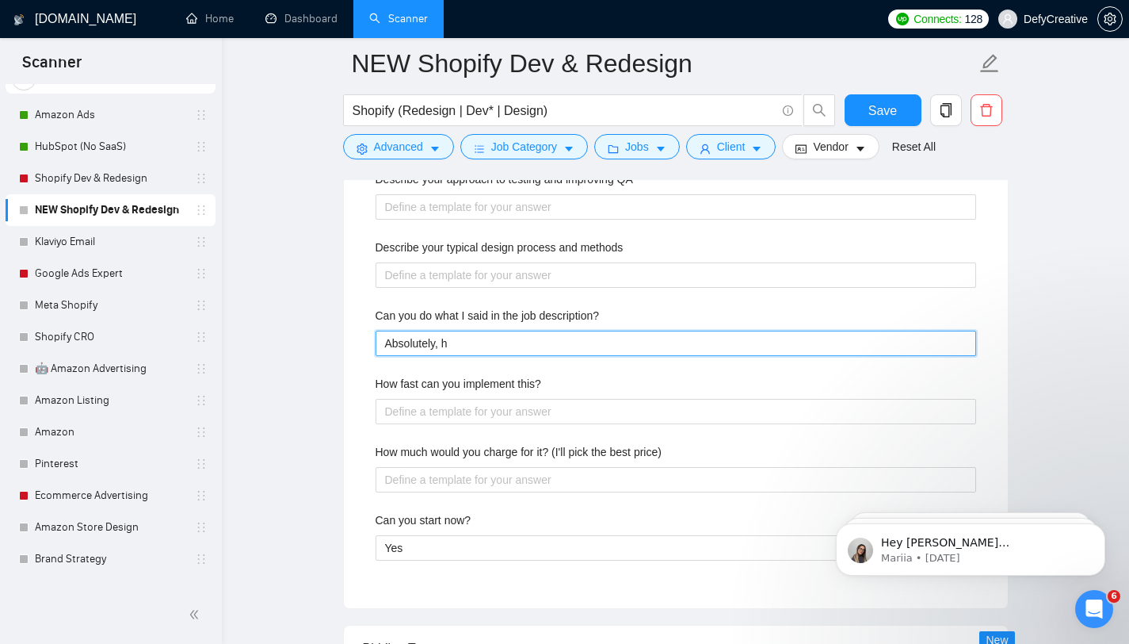
type description\? "Absolutely,"
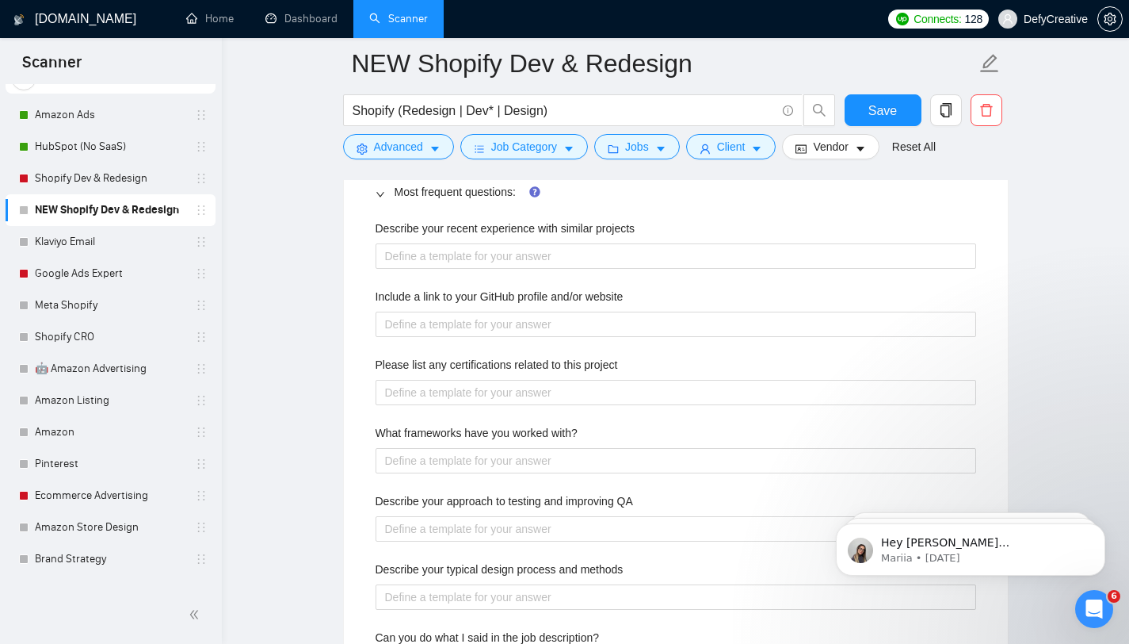
scroll to position [1678, 0]
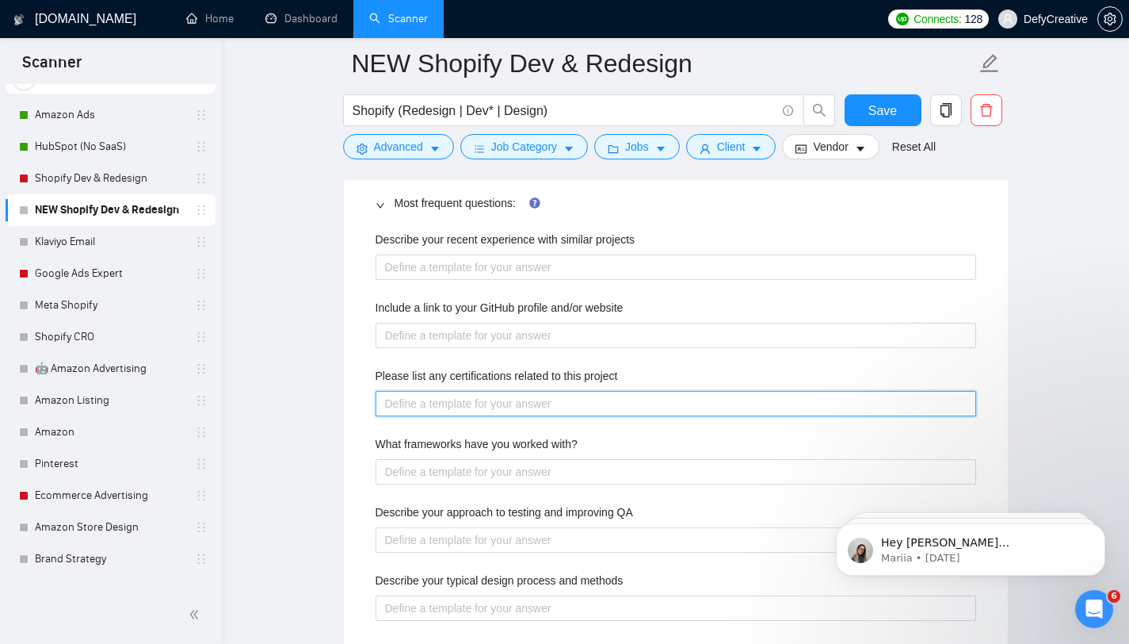
click at [388, 403] on project "Please list any certifications related to this project" at bounding box center [676, 403] width 601 height 25
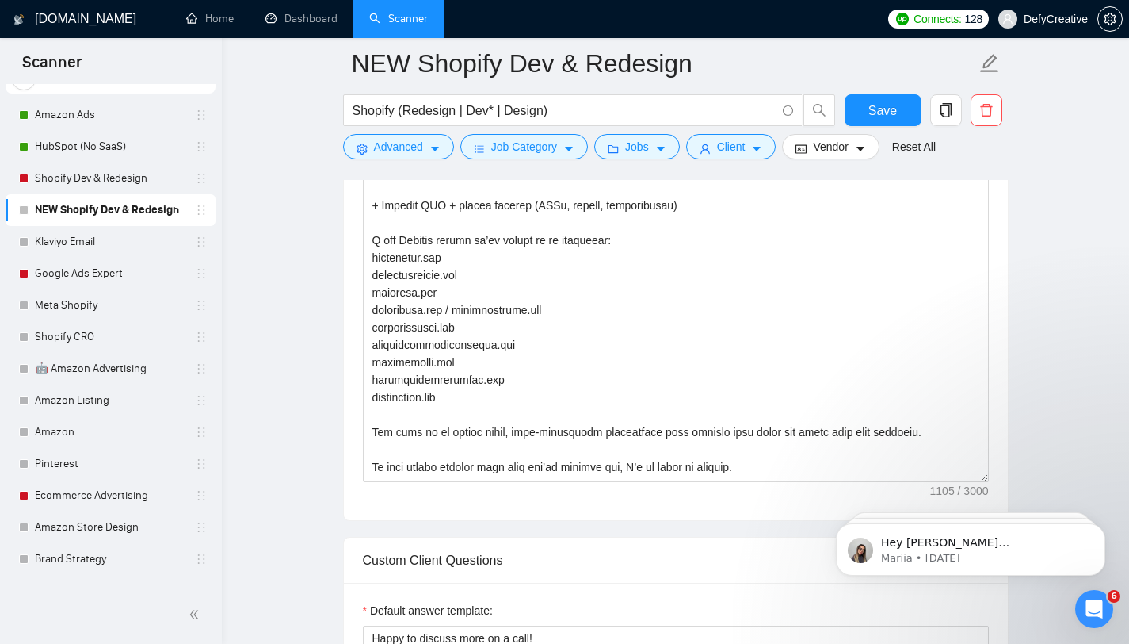
scroll to position [208, 0]
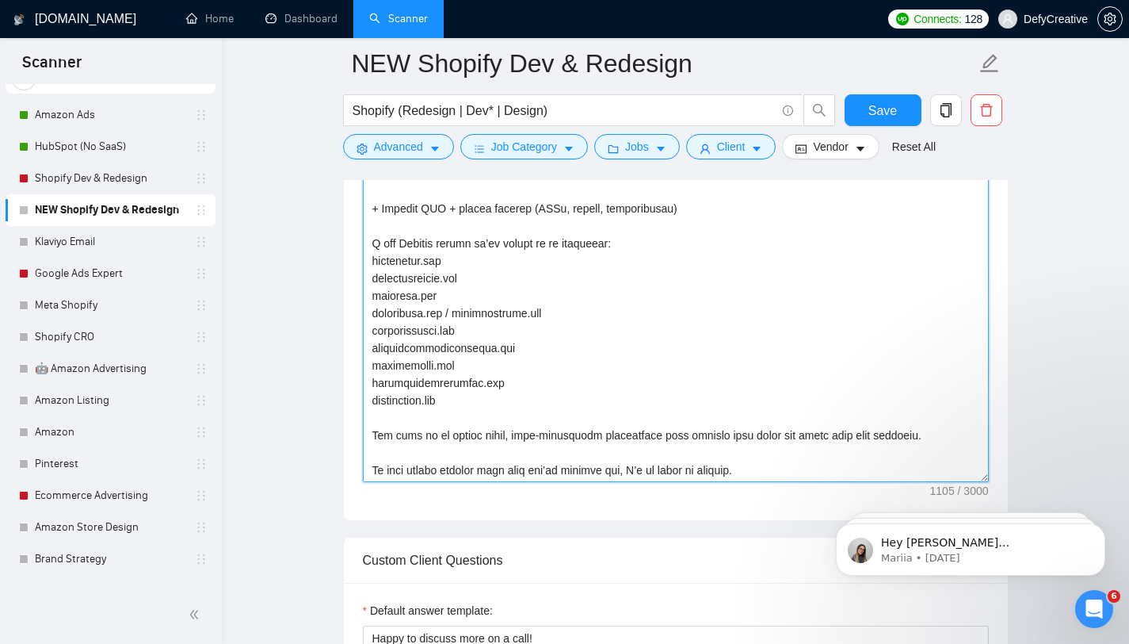
click at [403, 330] on textarea "Cover Letter template:" at bounding box center [676, 303] width 626 height 357
click at [462, 259] on textarea "Cover Letter template:" at bounding box center [676, 303] width 626 height 357
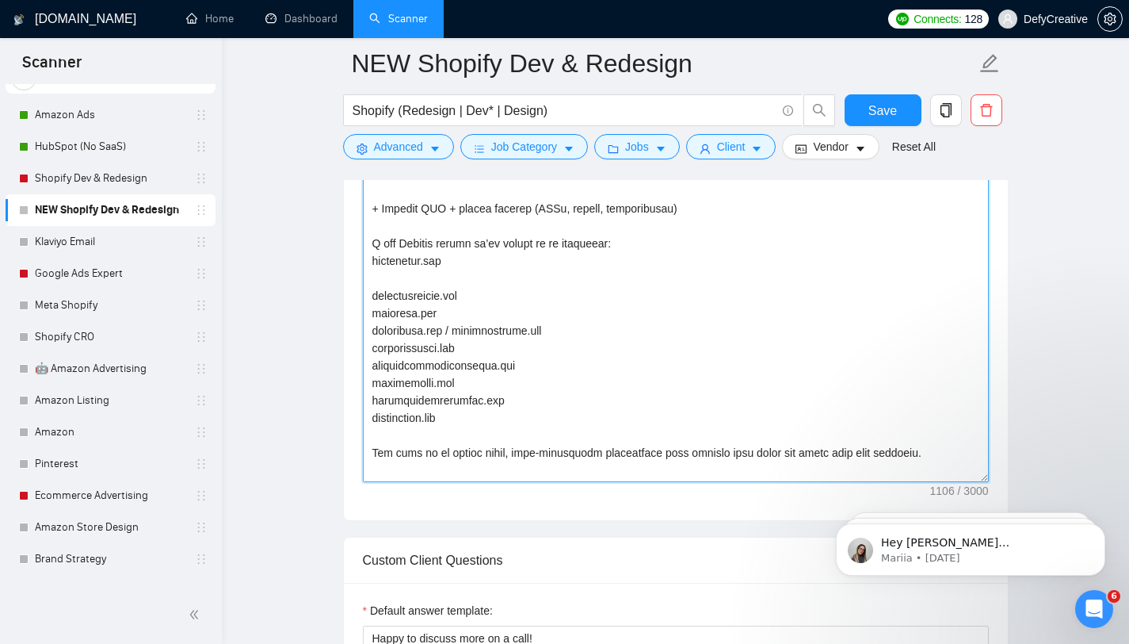
paste textarea "[DOMAIN_NAME]"
click at [413, 311] on textarea "Cover Letter template:" at bounding box center [676, 303] width 626 height 357
click at [412, 311] on textarea "Cover Letter template:" at bounding box center [676, 303] width 626 height 357
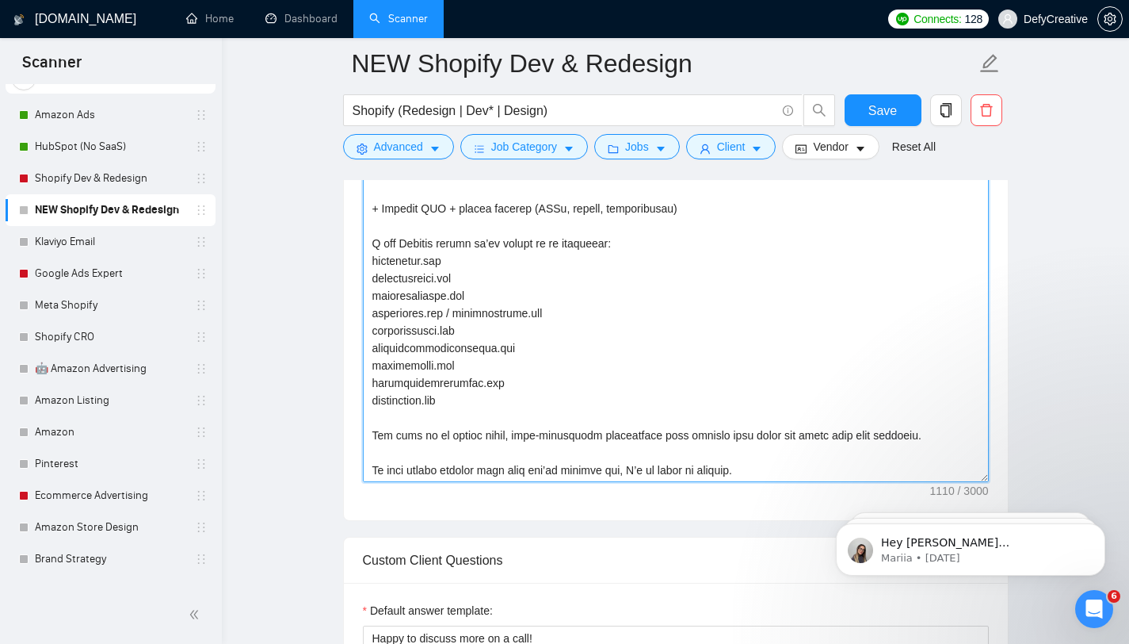
click at [473, 365] on textarea "Cover Letter template:" at bounding box center [676, 303] width 626 height 357
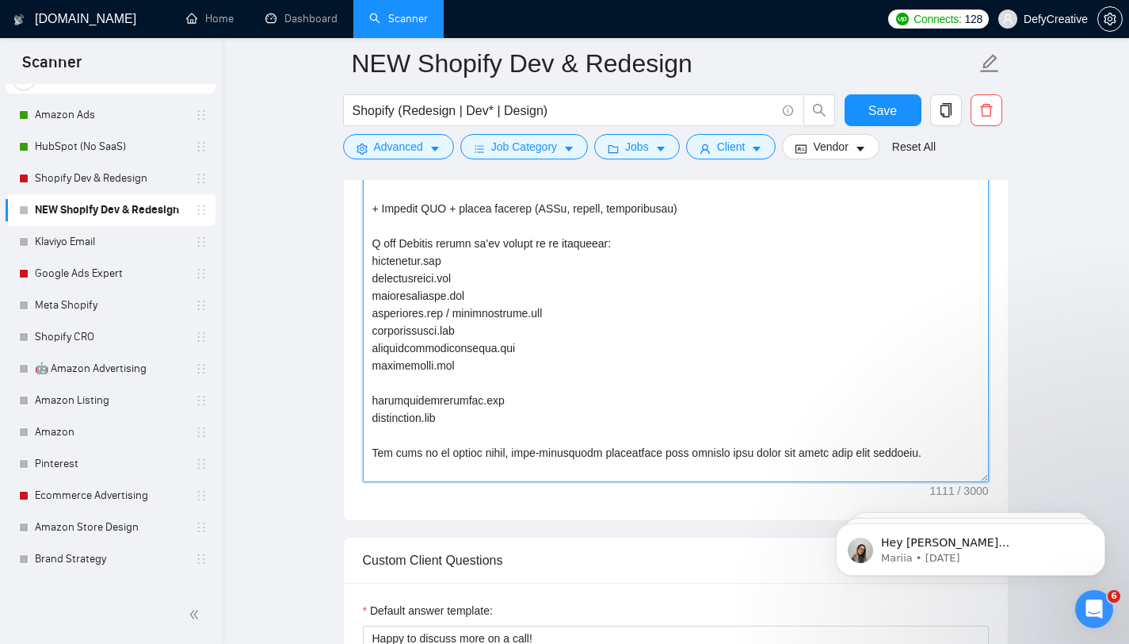
paste textarea "[DOMAIN_NAME]"
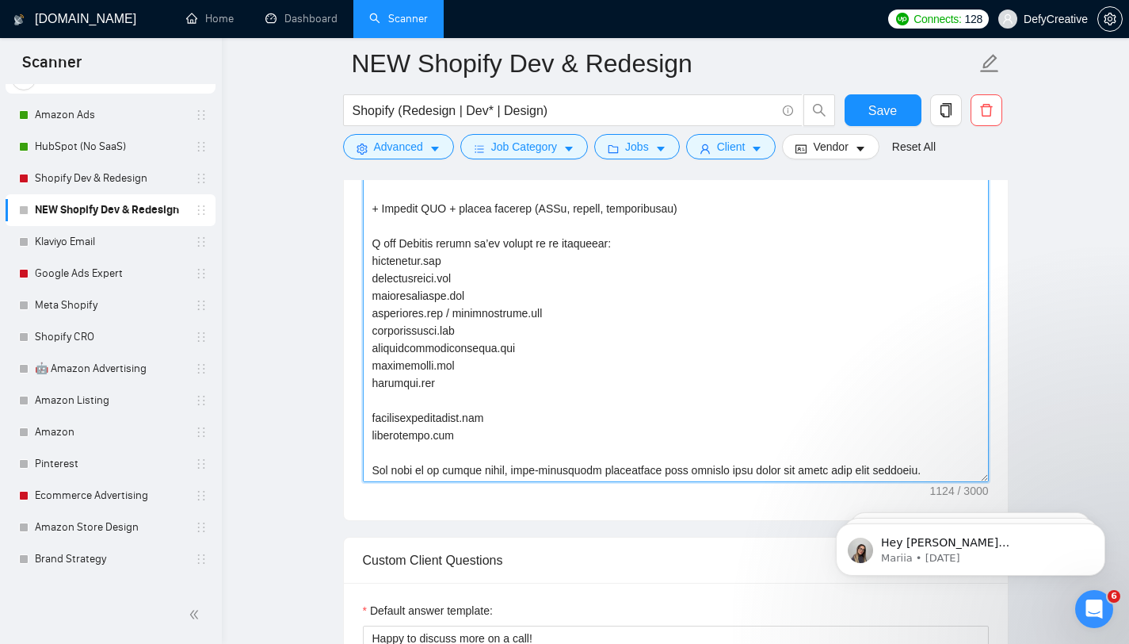
click at [422, 436] on textarea "Cover Letter template:" at bounding box center [676, 303] width 626 height 357
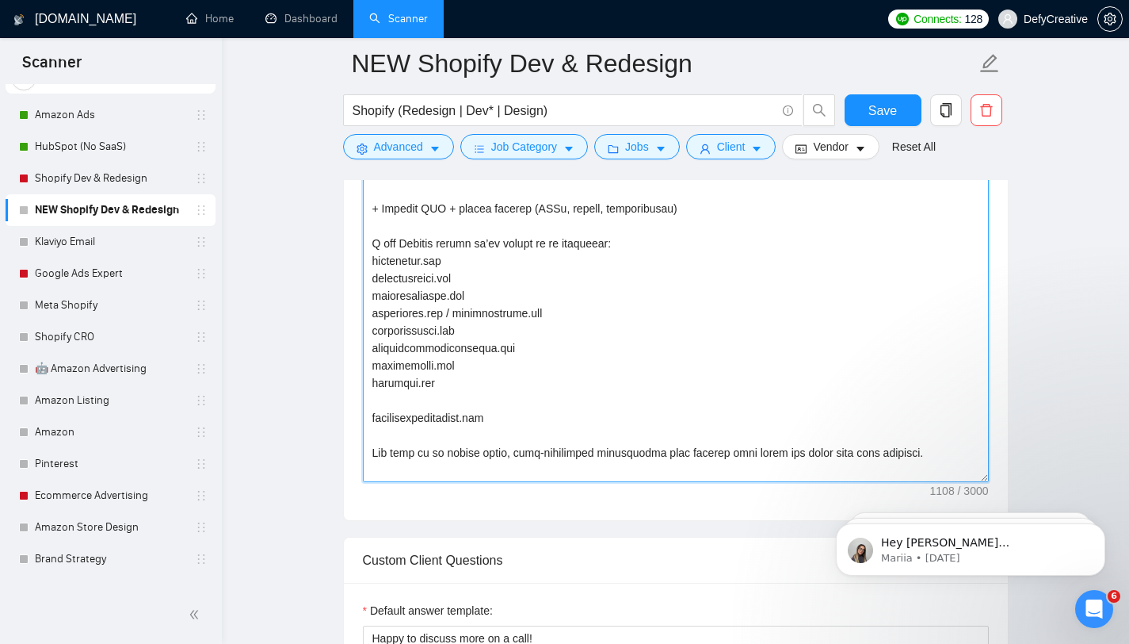
click at [480, 295] on textarea "Cover Letter template:" at bounding box center [676, 303] width 626 height 357
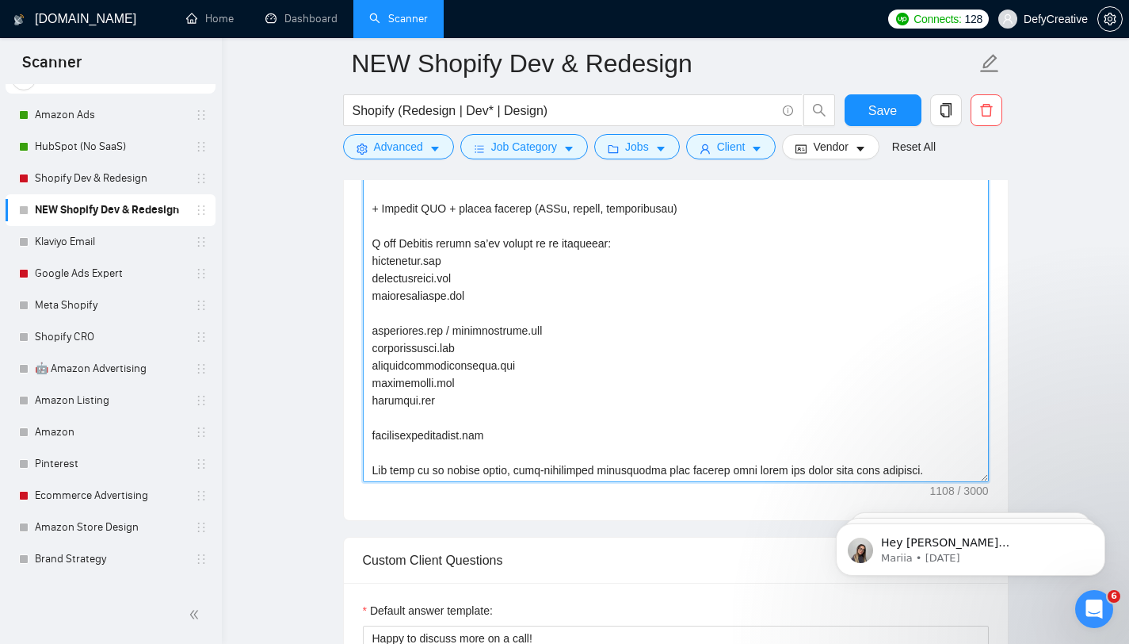
paste textarea "[DOMAIN_NAME]"
click at [418, 384] on textarea "Cover Letter template:" at bounding box center [676, 303] width 626 height 357
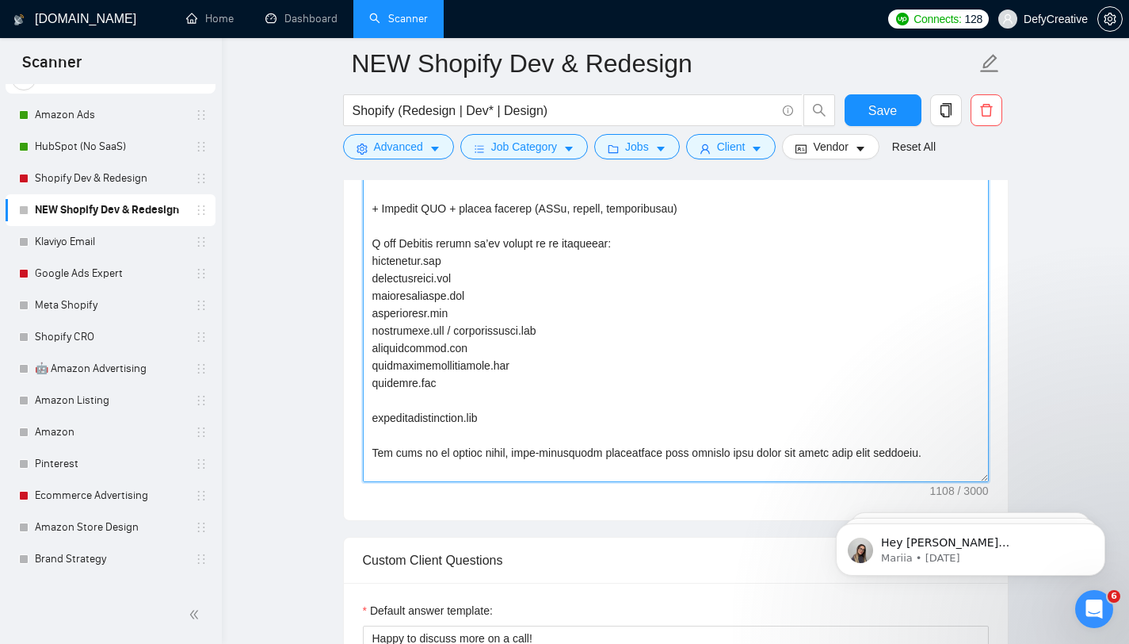
click at [453, 312] on textarea "Cover Letter template:" at bounding box center [676, 303] width 626 height 357
click at [472, 345] on textarea "Cover Letter template:" at bounding box center [676, 303] width 626 height 357
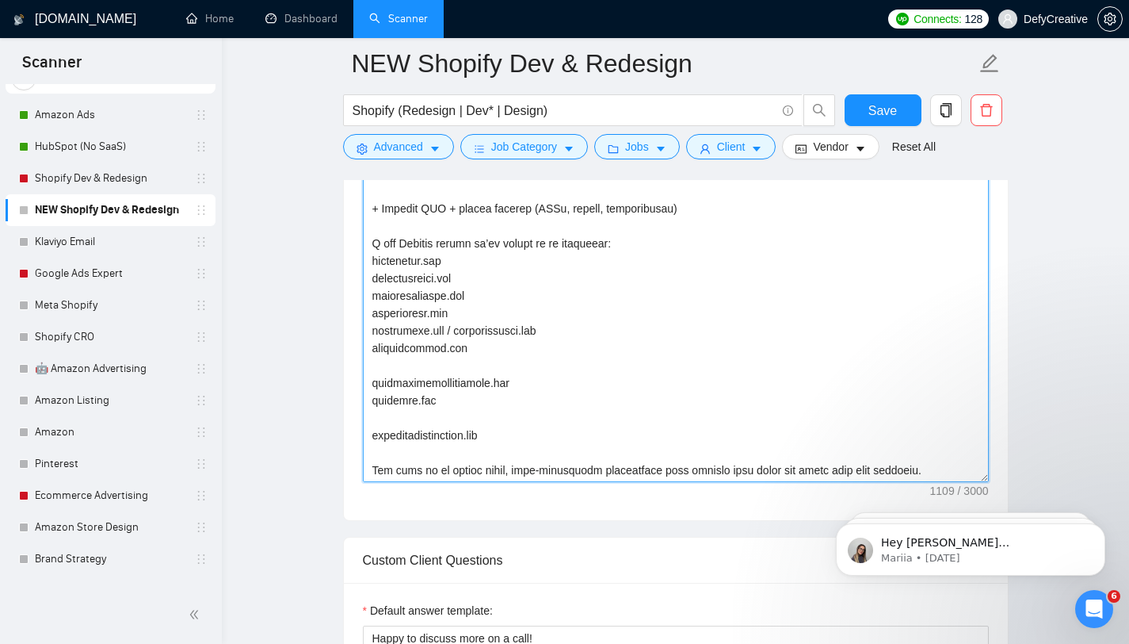
paste textarea "[DOMAIN_NAME]"
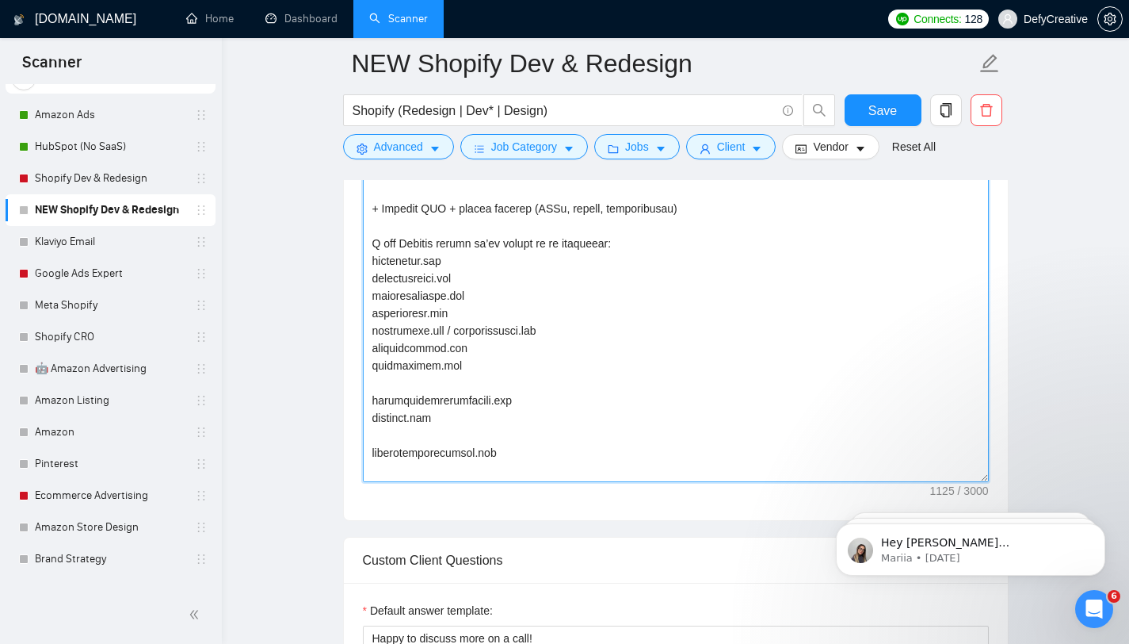
click at [493, 328] on textarea "Cover Letter template:" at bounding box center [676, 303] width 626 height 357
click at [472, 331] on textarea "Cover Letter template:" at bounding box center [676, 303] width 626 height 357
click at [461, 331] on textarea "Cover Letter template:" at bounding box center [676, 303] width 626 height 357
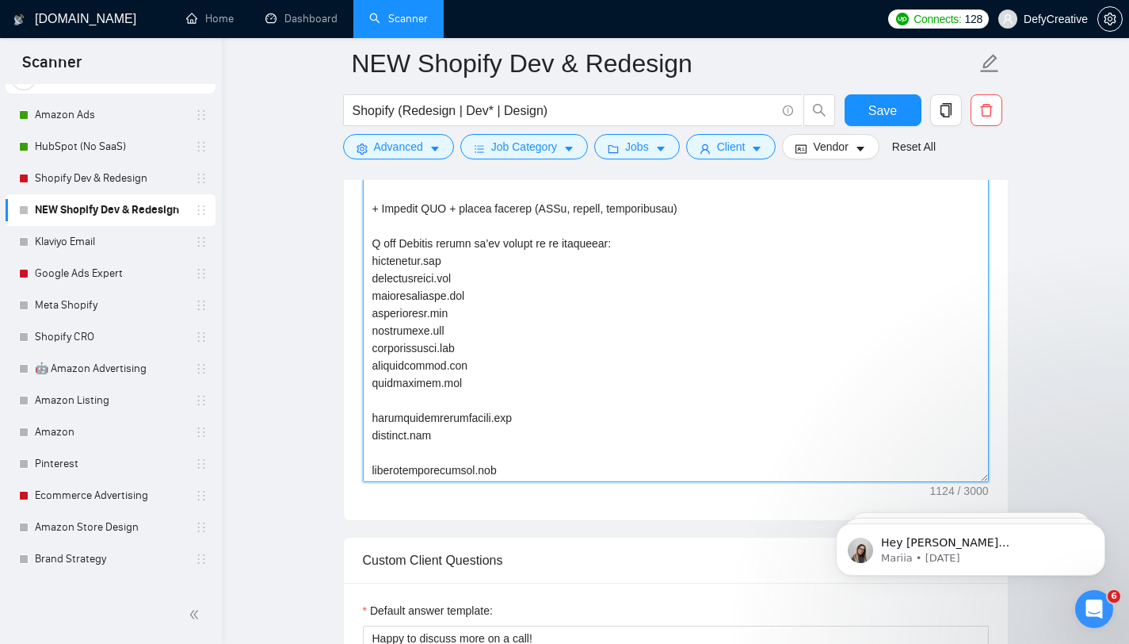
drag, startPoint x: 469, startPoint y: 348, endPoint x: 361, endPoint y: 326, distance: 110.0
click at [361, 326] on div "Cover Letter template:" at bounding box center [676, 300] width 664 height 437
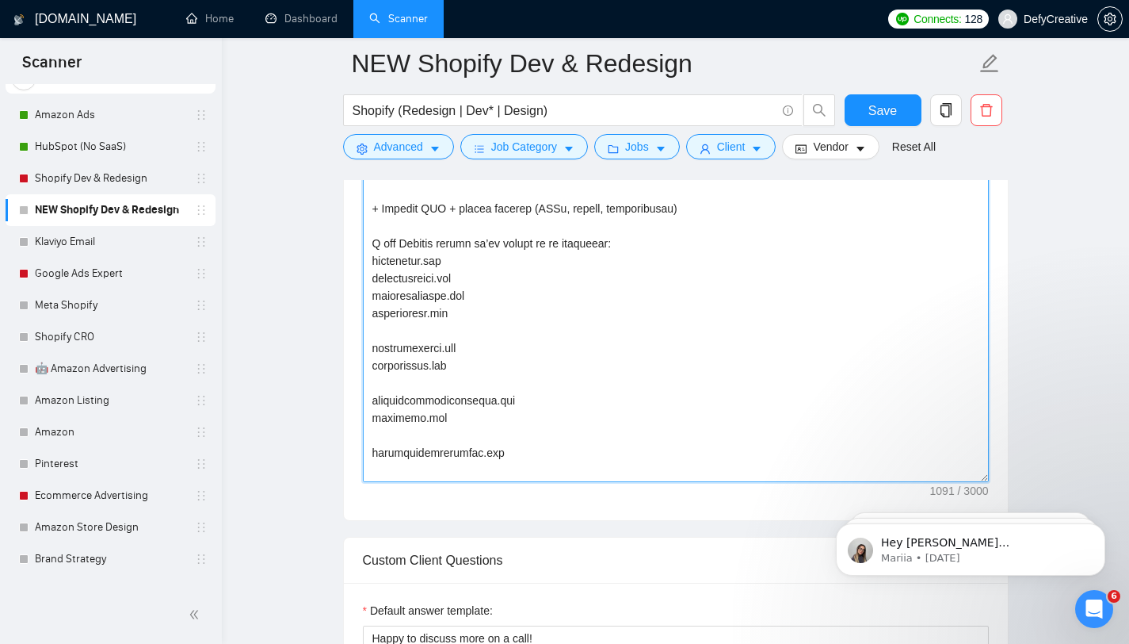
click at [468, 265] on textarea "Cover Letter template:" at bounding box center [676, 303] width 626 height 357
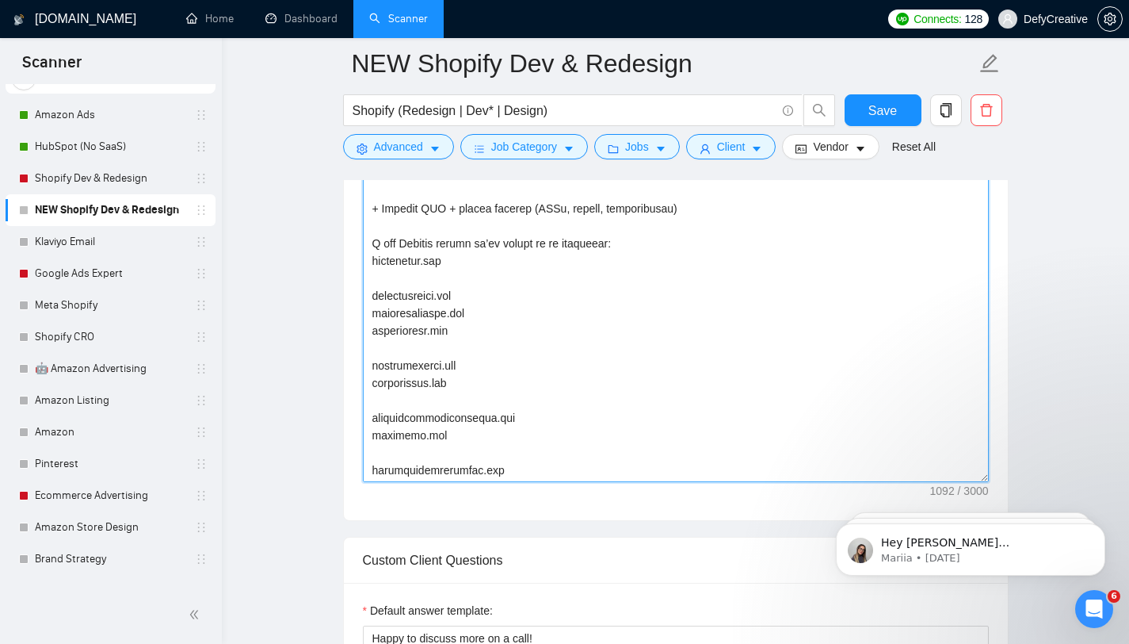
paste textarea "[DOMAIN_NAME] [DOMAIN_NAME]"
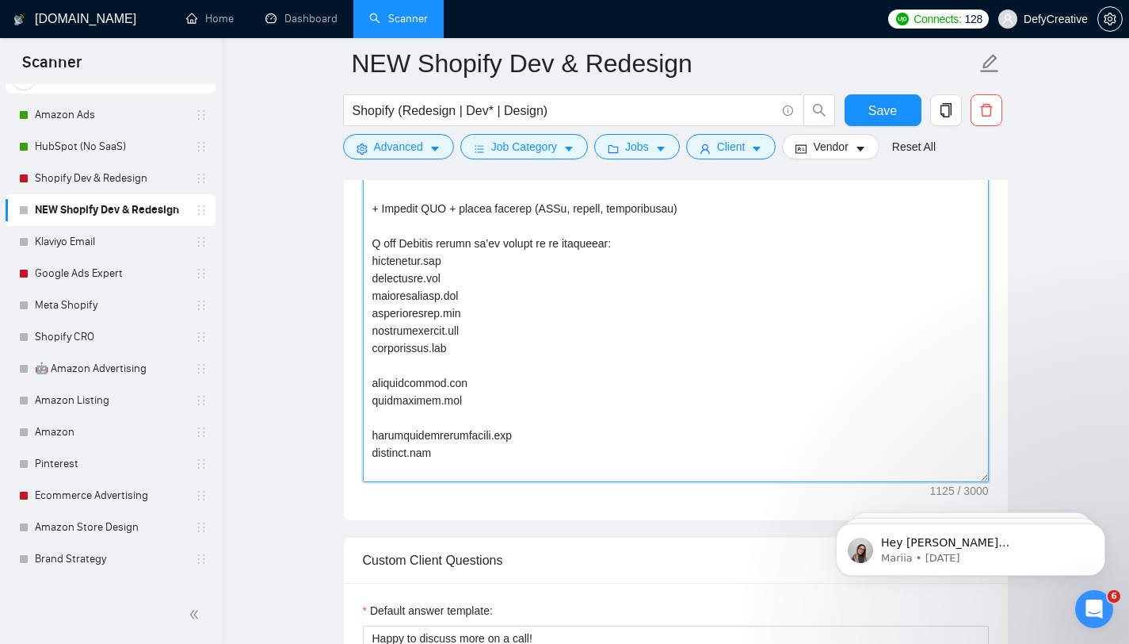
click at [410, 368] on textarea "Cover Letter template:" at bounding box center [676, 303] width 626 height 357
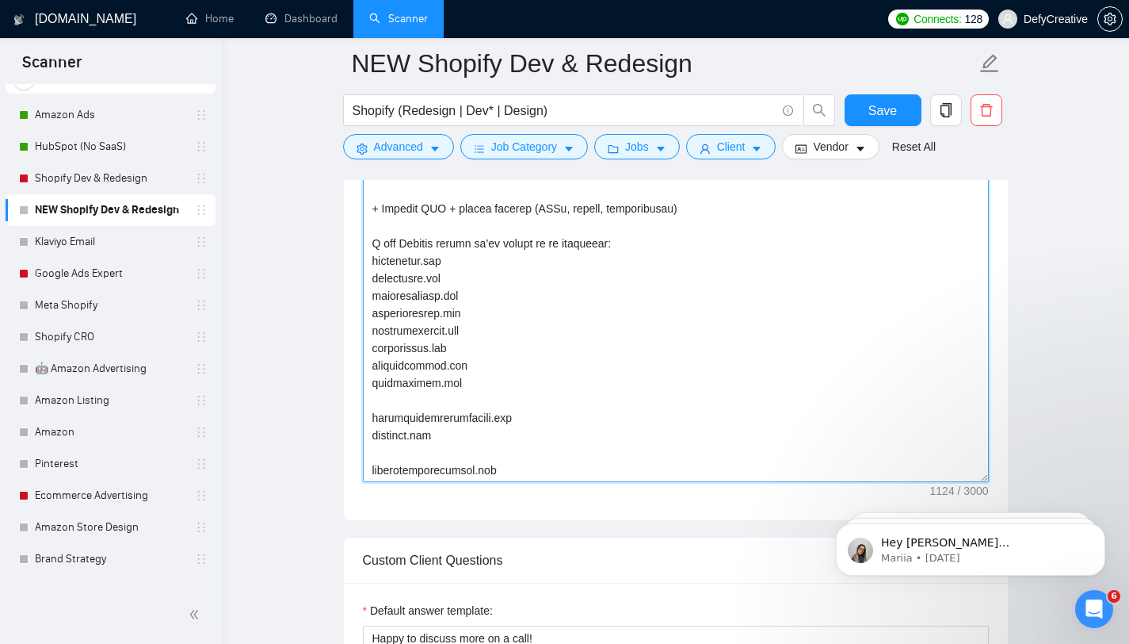
click at [388, 401] on textarea "Cover Letter template:" at bounding box center [676, 303] width 626 height 357
click at [381, 437] on textarea "Cover Letter template:" at bounding box center [676, 303] width 626 height 357
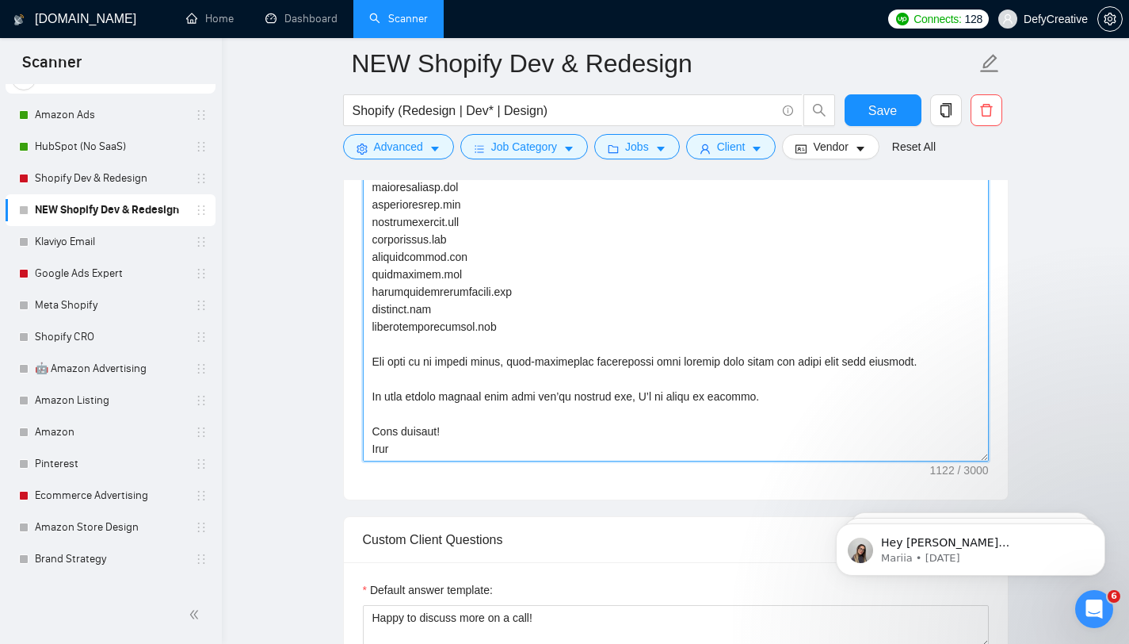
scroll to position [1274, 0]
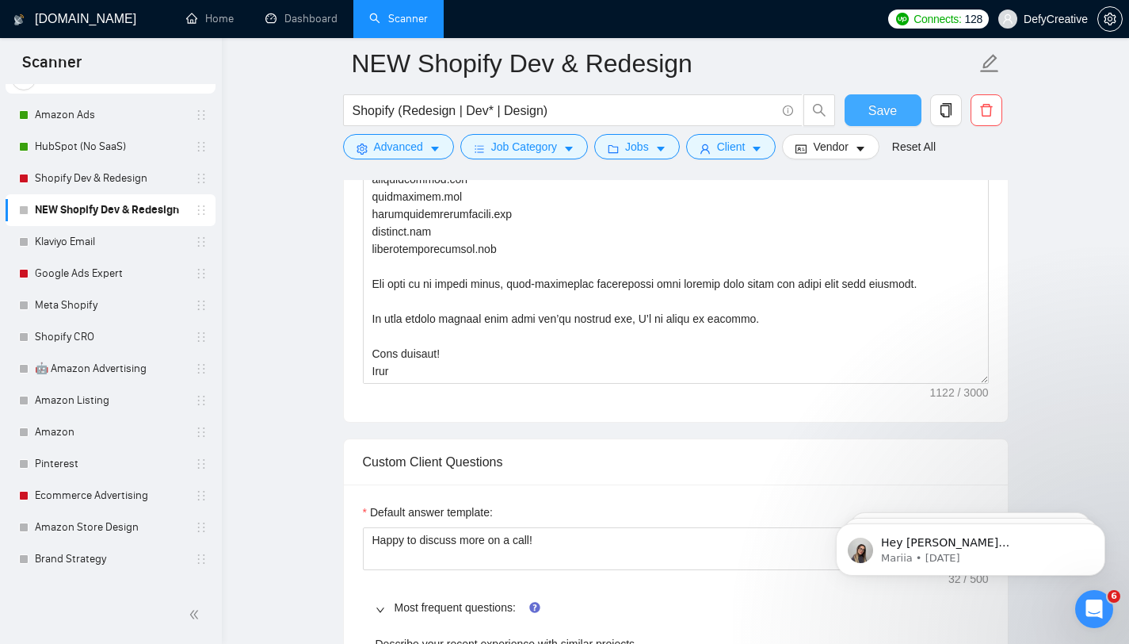
click at [877, 108] on span "Save" at bounding box center [883, 111] width 29 height 20
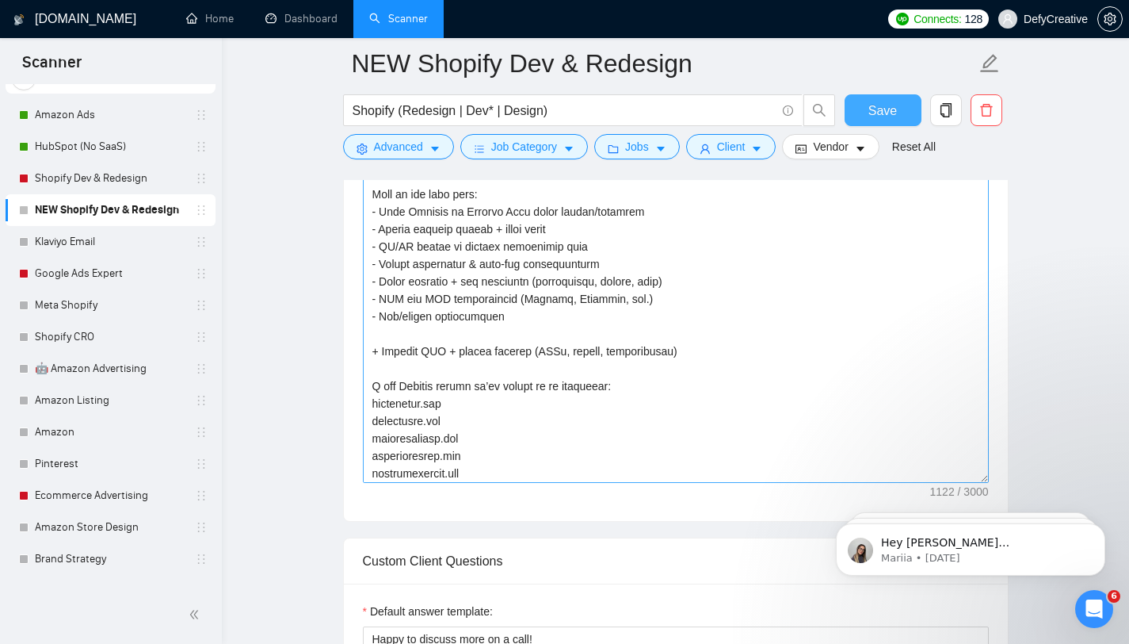
scroll to position [101, 0]
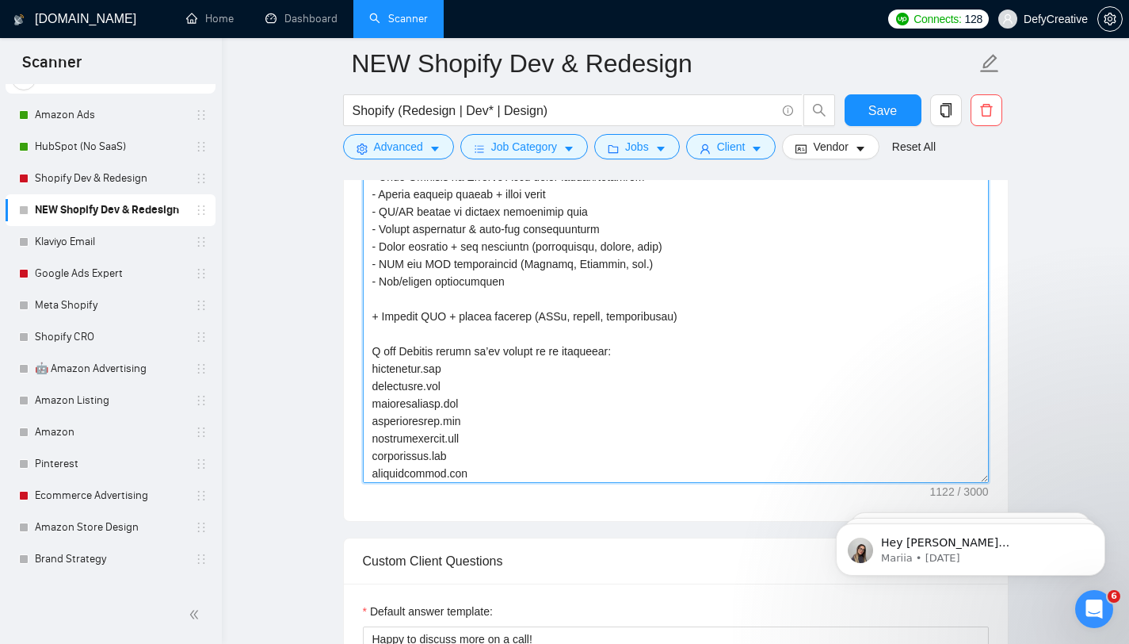
drag, startPoint x: 480, startPoint y: 353, endPoint x: 577, endPoint y: 350, distance: 96.7
click at [577, 350] on textarea "Cover Letter template:" at bounding box center [676, 304] width 626 height 357
click at [472, 332] on textarea "Cover Letter template:" at bounding box center [676, 304] width 626 height 357
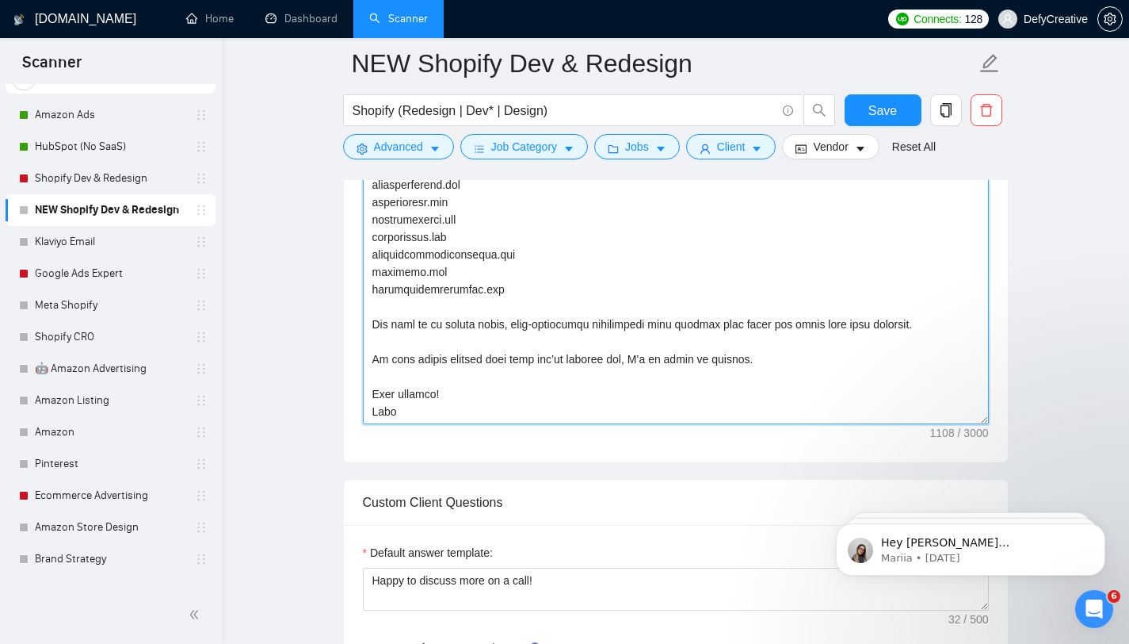
scroll to position [1263, 0]
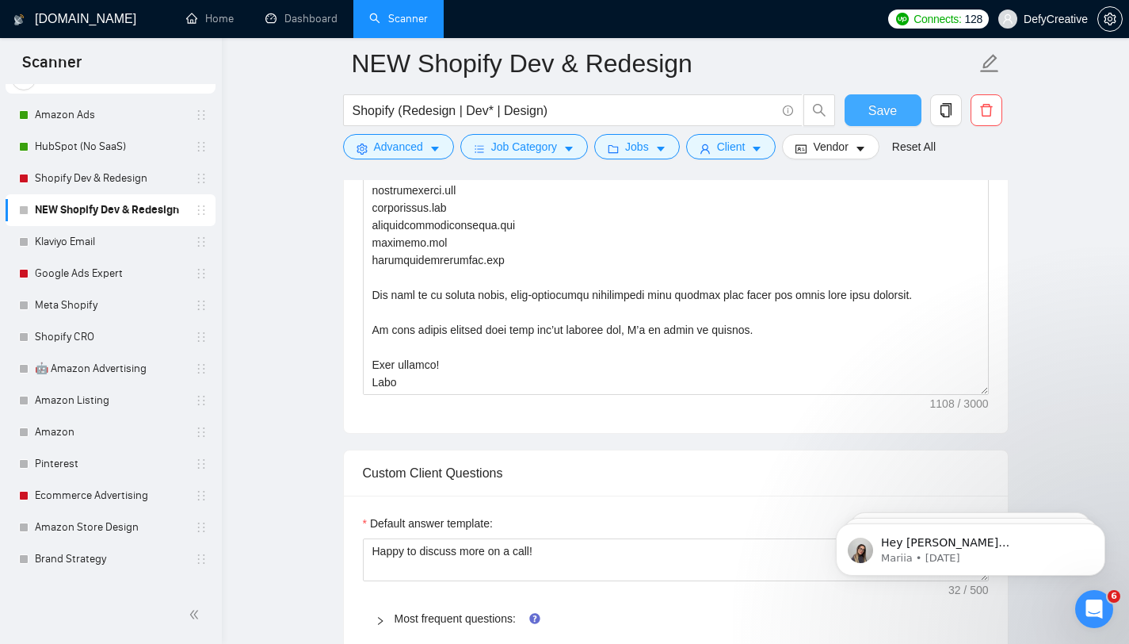
click at [884, 109] on span "Save" at bounding box center [883, 111] width 29 height 20
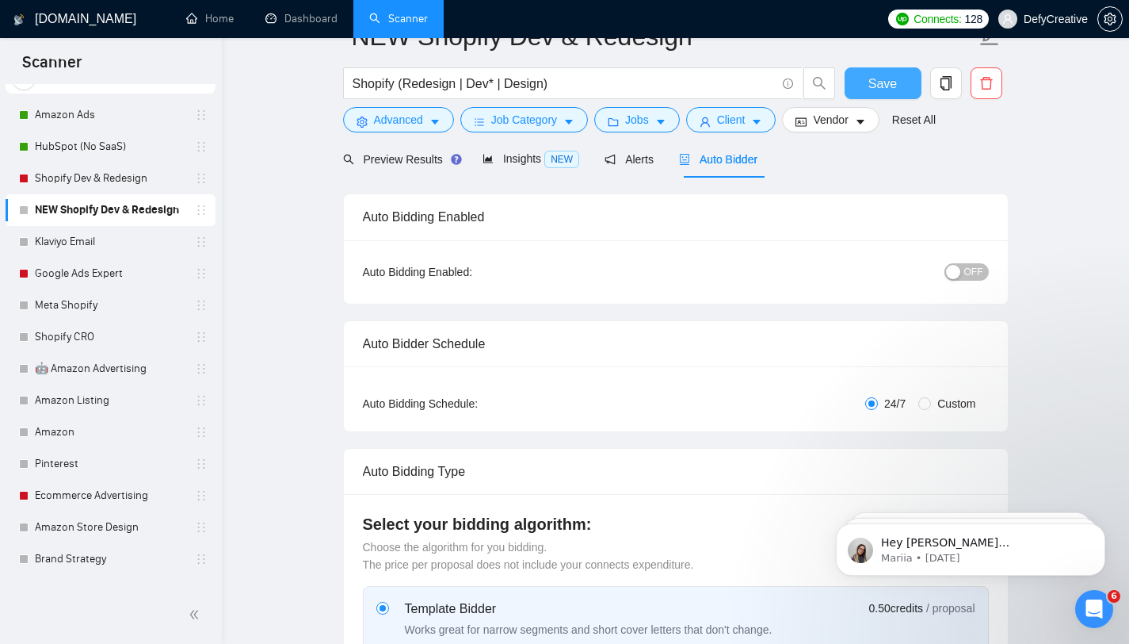
scroll to position [4, 0]
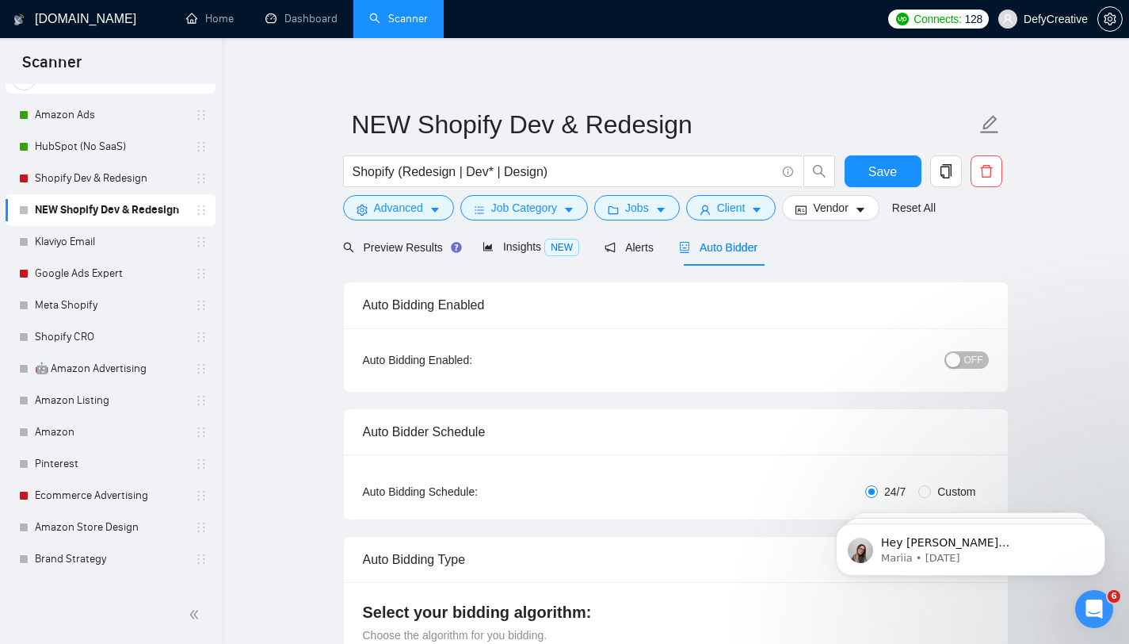
click at [961, 365] on div "button" at bounding box center [953, 360] width 14 height 14
click at [385, 243] on span "Preview Results" at bounding box center [400, 247] width 114 height 13
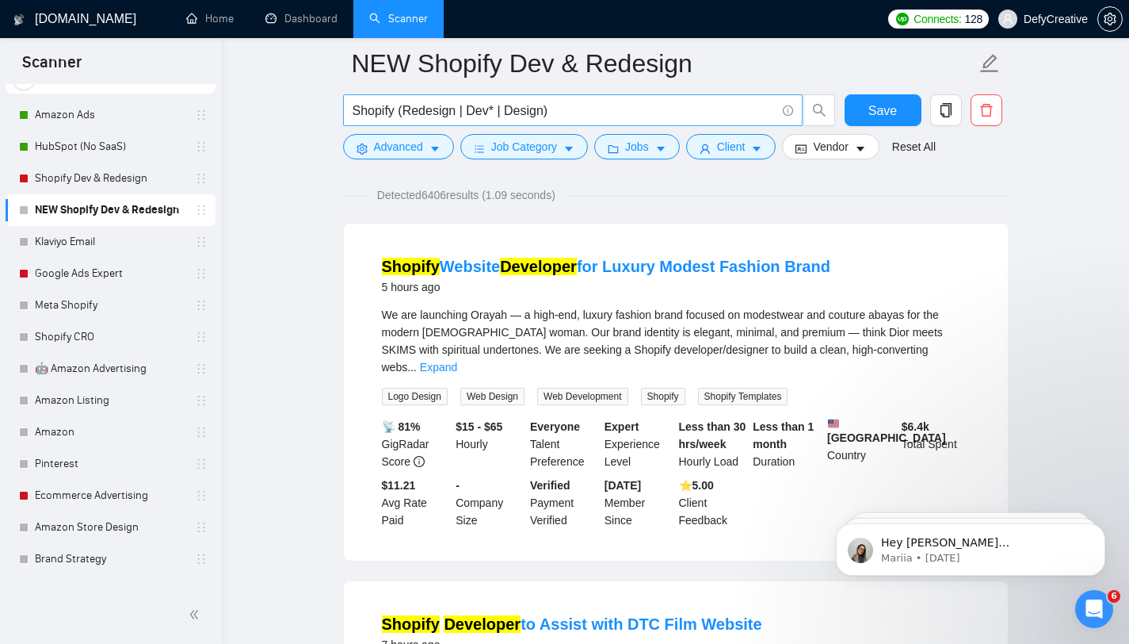
scroll to position [106, 0]
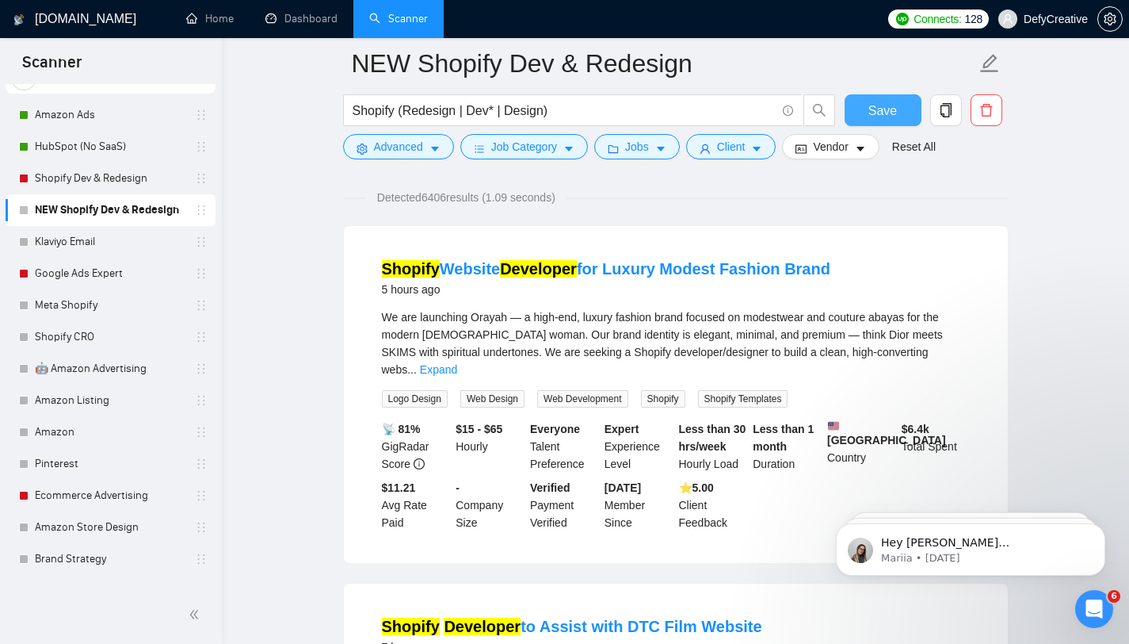
click at [876, 113] on span "Save" at bounding box center [883, 111] width 29 height 20
drag, startPoint x: 474, startPoint y: 315, endPoint x: 506, endPoint y: 314, distance: 32.5
click at [507, 314] on span "We are launching Orayah — a high-end, luxury fashion brand focused on modestwea…" at bounding box center [662, 343] width 561 height 65
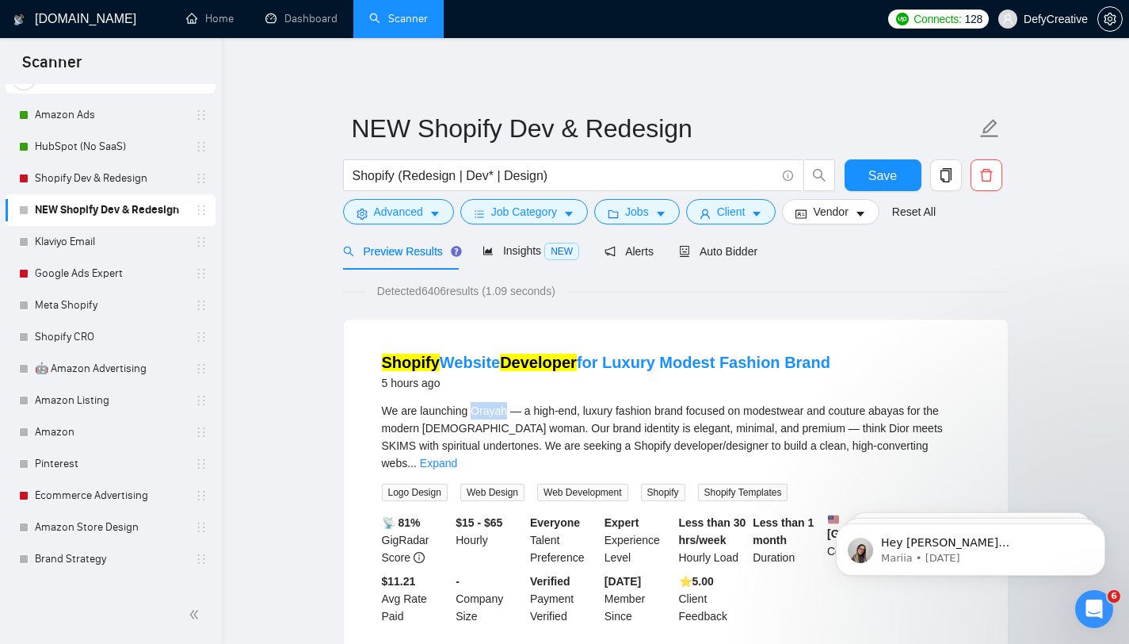
scroll to position [0, 0]
click at [728, 246] on span "Auto Bidder" at bounding box center [718, 251] width 78 height 13
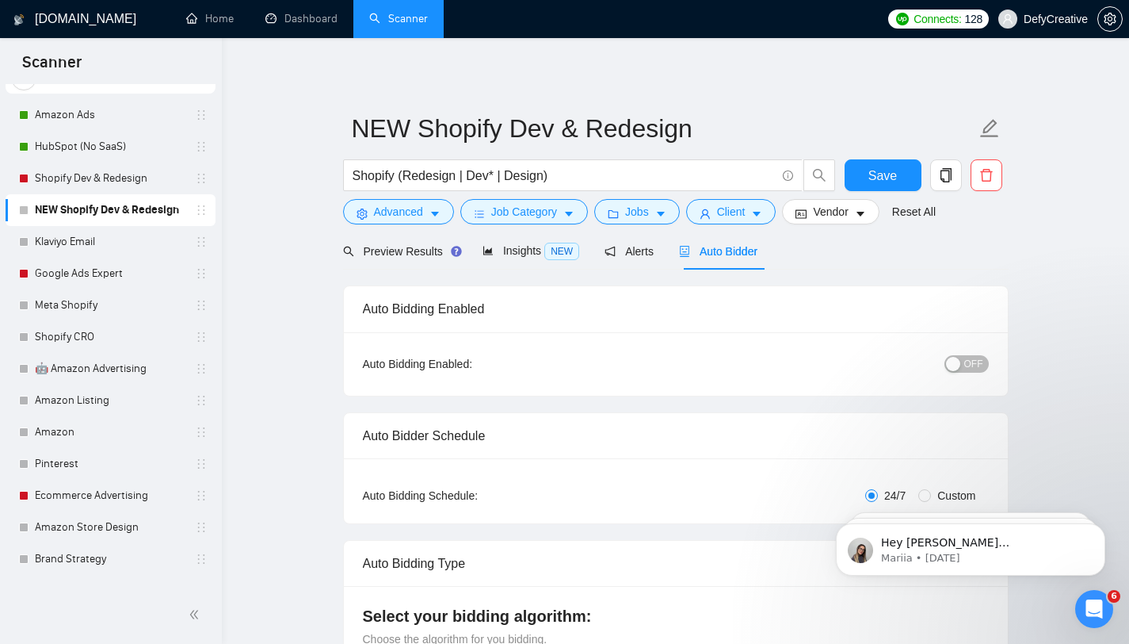
click at [955, 357] on div "button" at bounding box center [953, 364] width 14 height 14
click at [873, 180] on span "Save" at bounding box center [883, 176] width 29 height 20
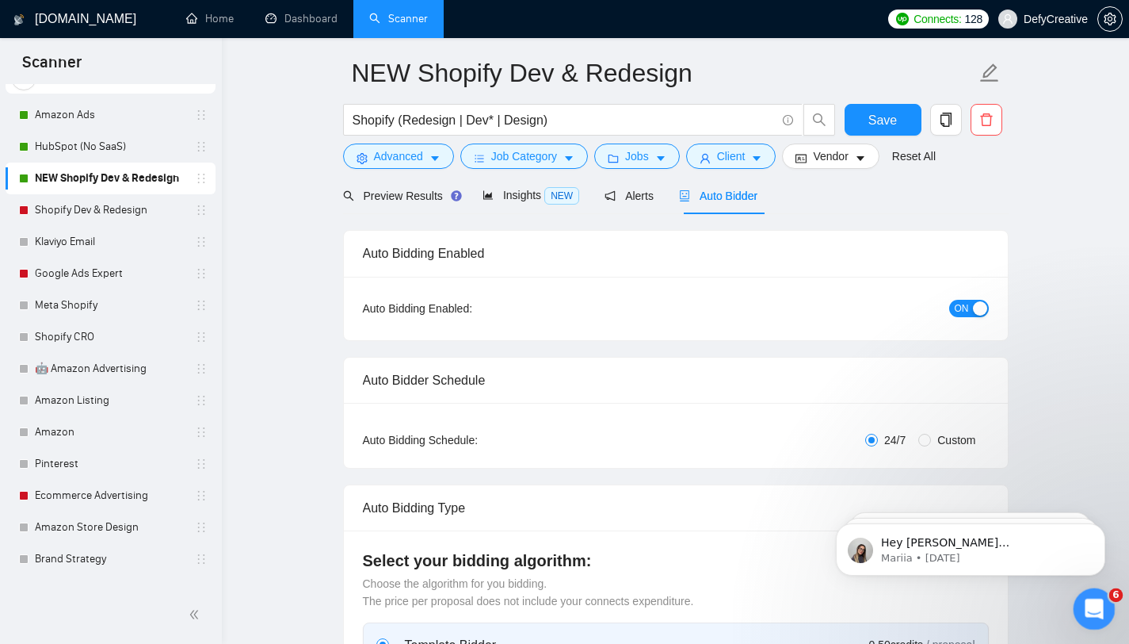
click at [1095, 605] on icon "Open Intercom Messenger" at bounding box center [1092, 607] width 26 height 26
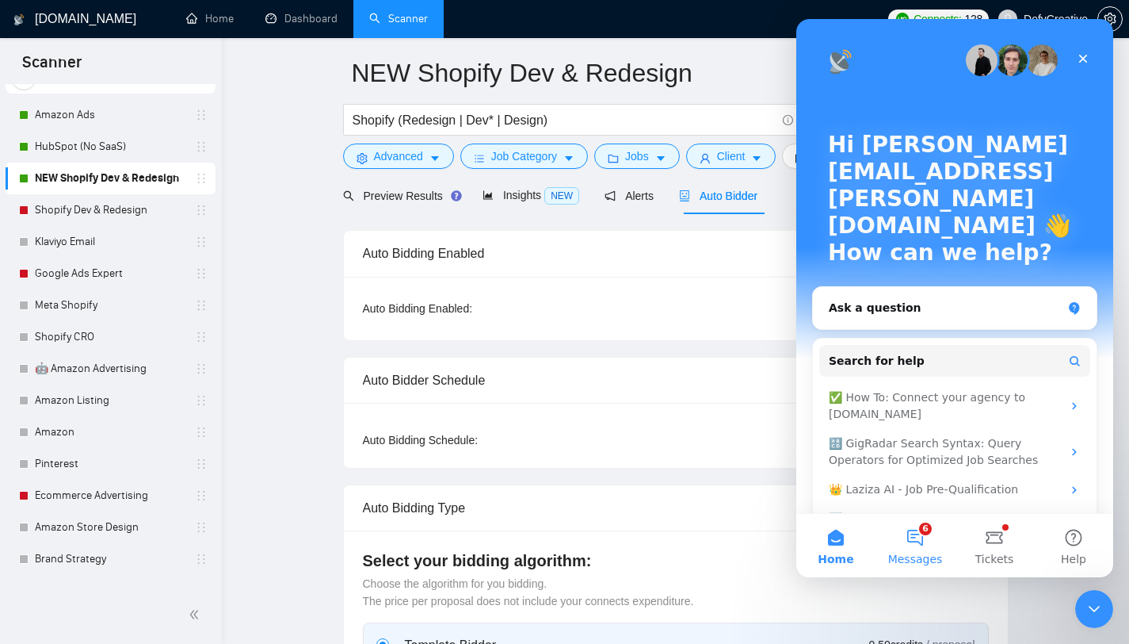
click at [916, 545] on button "6 Messages" at bounding box center [915, 545] width 79 height 63
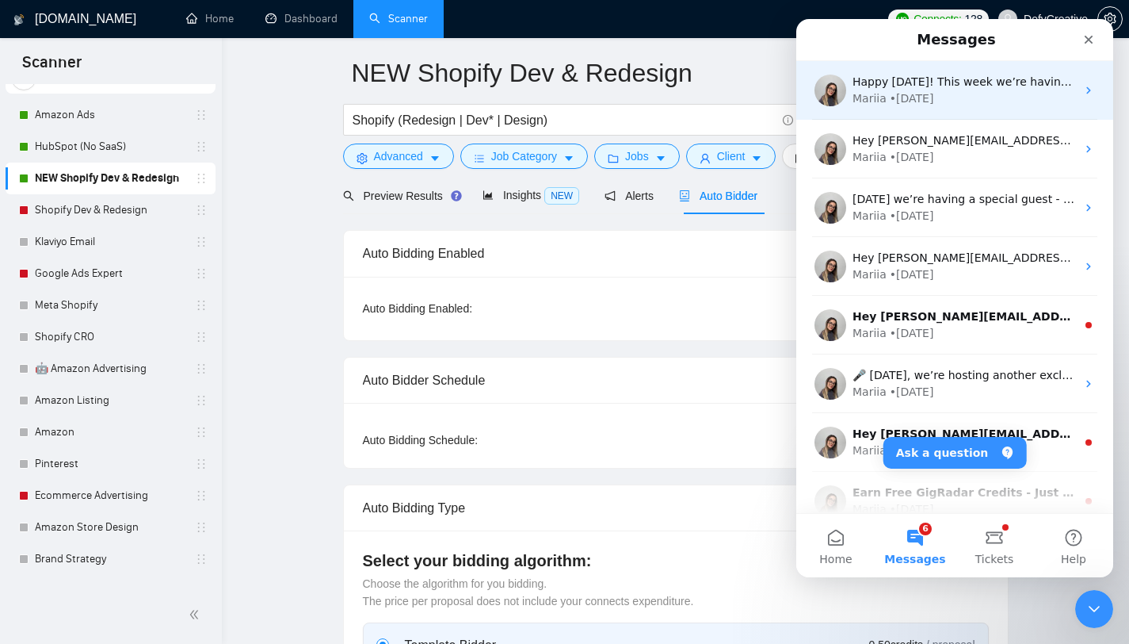
click at [1086, 89] on icon "Intercom messenger" at bounding box center [1089, 90] width 13 height 13
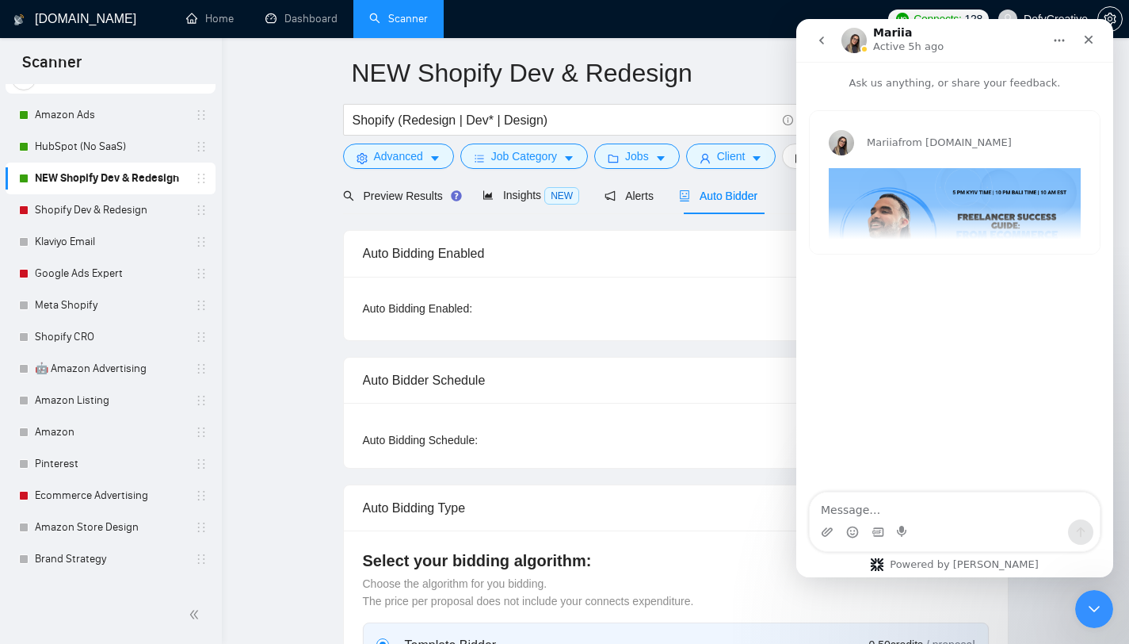
click at [1056, 37] on icon "Home" at bounding box center [1059, 40] width 13 height 13
click at [822, 40] on icon "go back" at bounding box center [822, 40] width 13 height 13
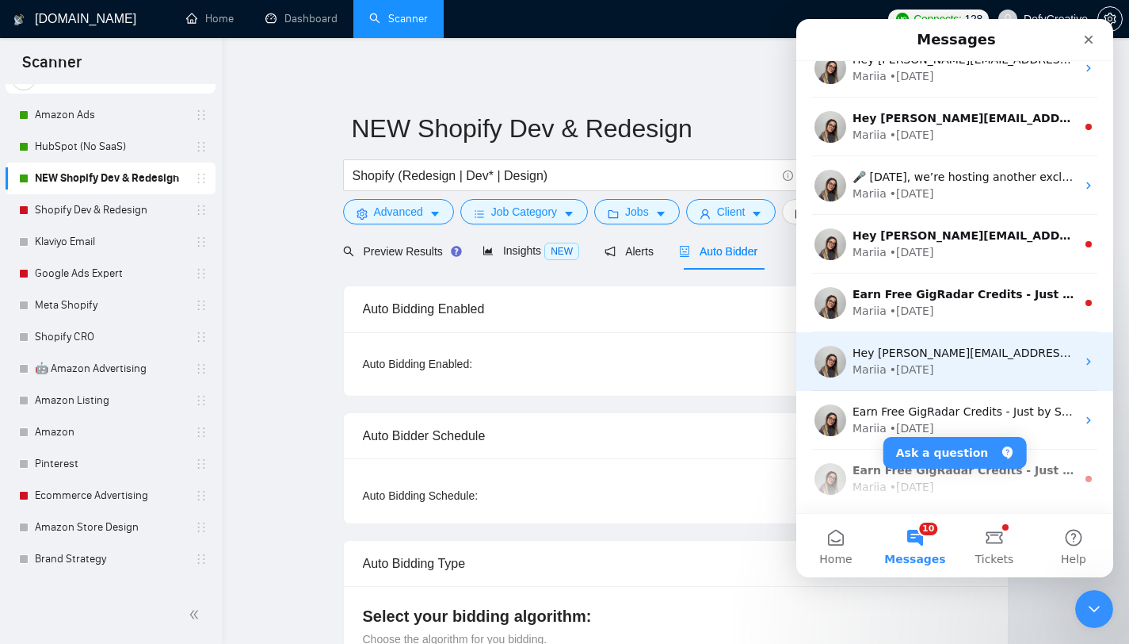
scroll to position [0, 0]
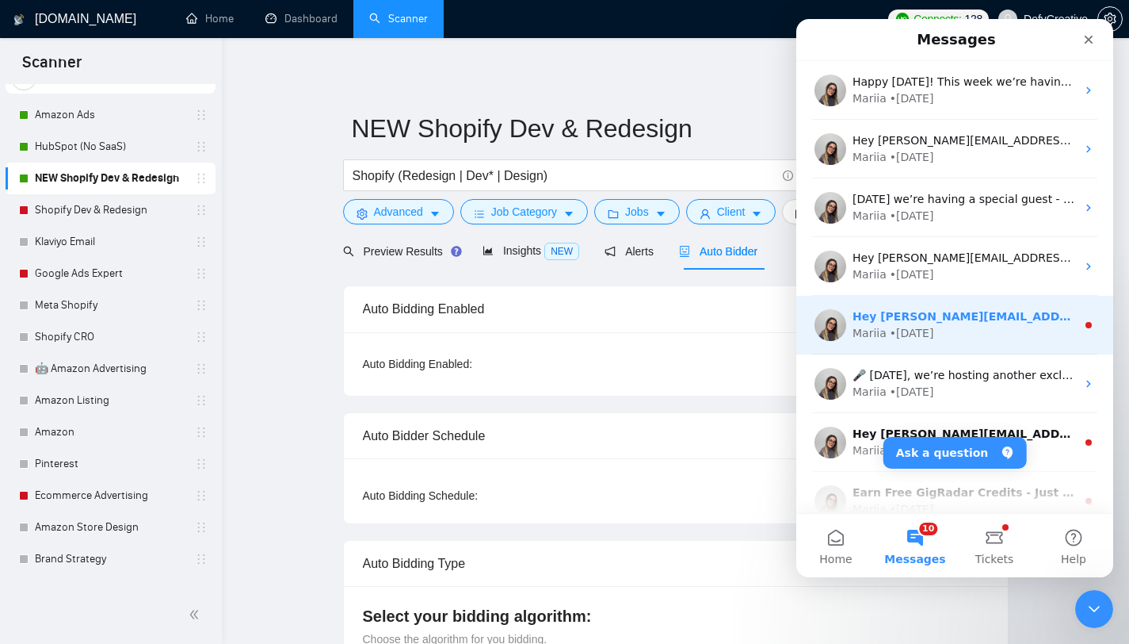
click at [970, 334] on div "Mariia • [DATE]" at bounding box center [965, 333] width 224 height 17
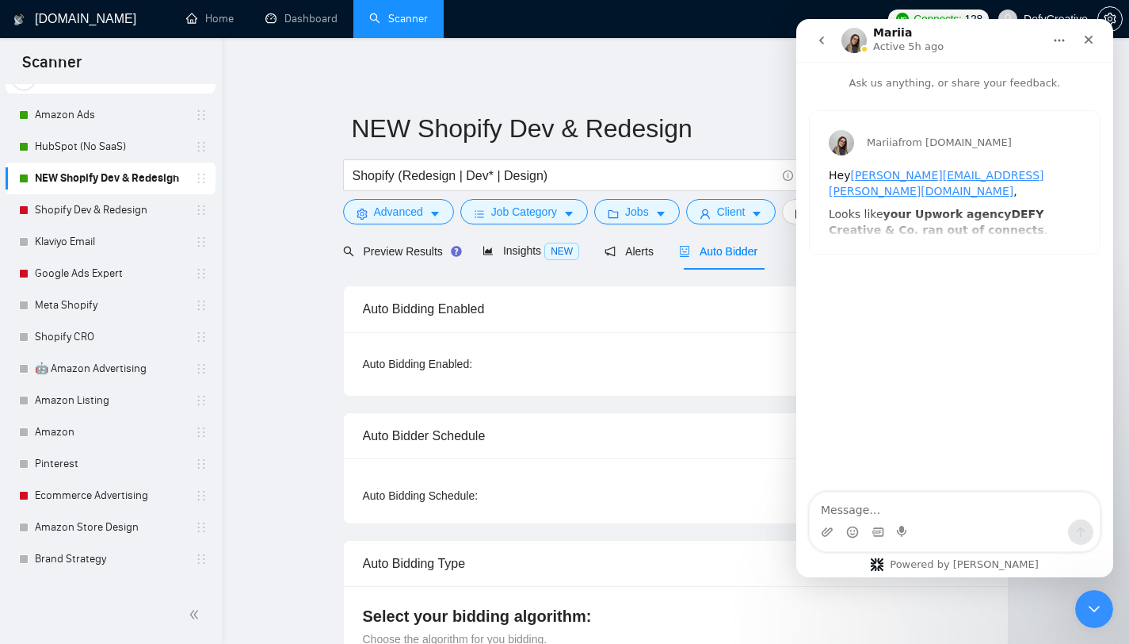
click at [827, 40] on icon "go back" at bounding box center [822, 40] width 13 height 13
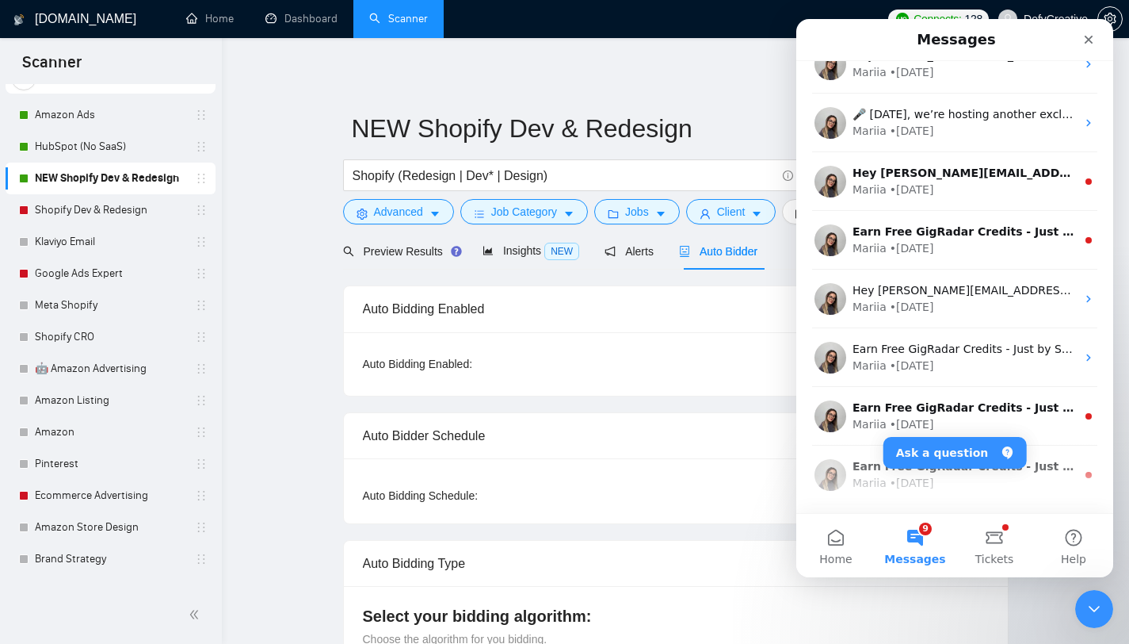
scroll to position [785, 0]
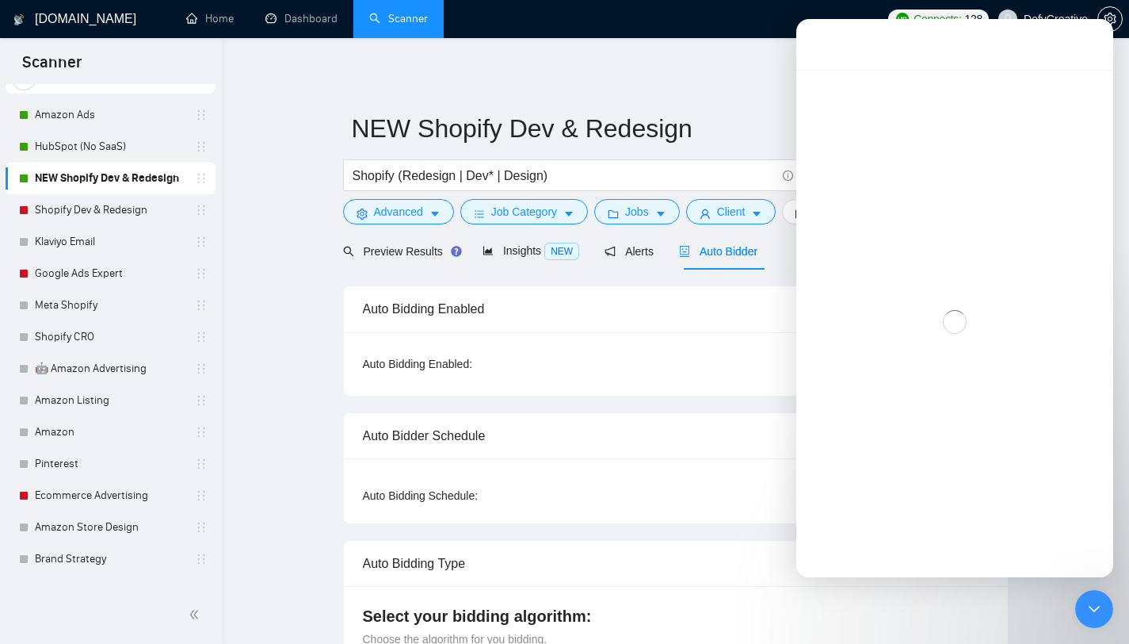
scroll to position [720, 0]
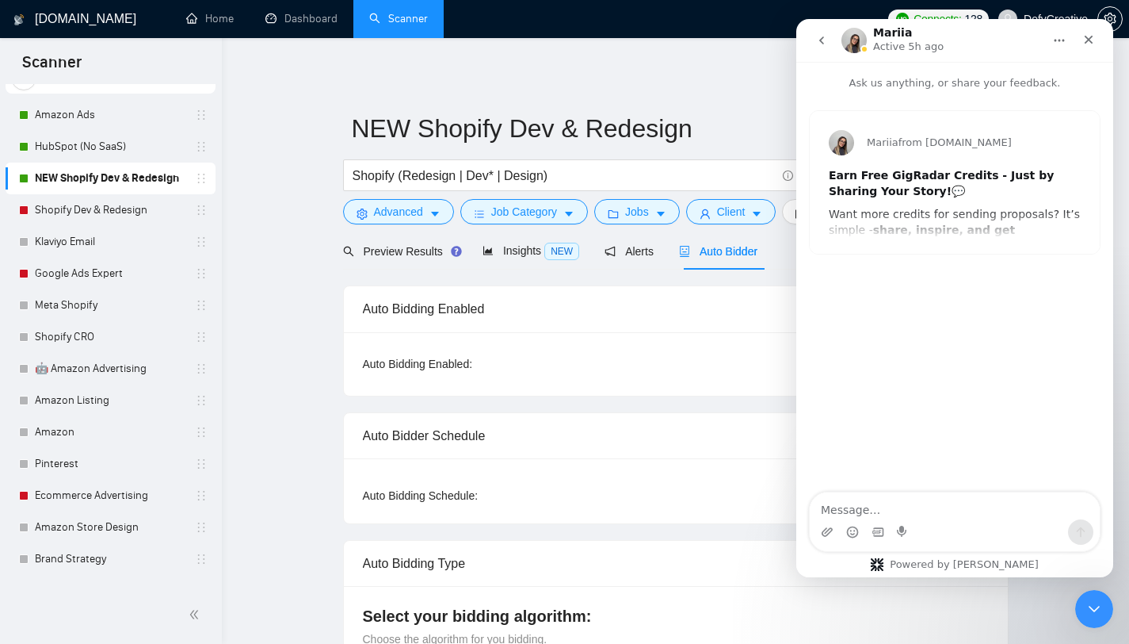
click at [816, 40] on icon "go back" at bounding box center [822, 40] width 13 height 13
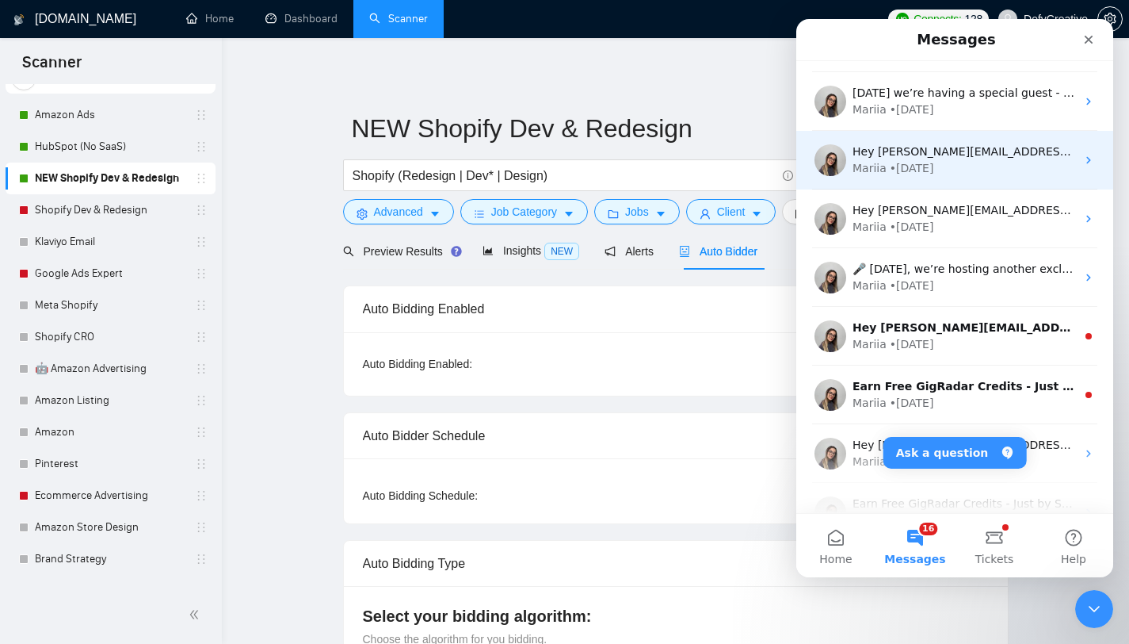
scroll to position [0, 0]
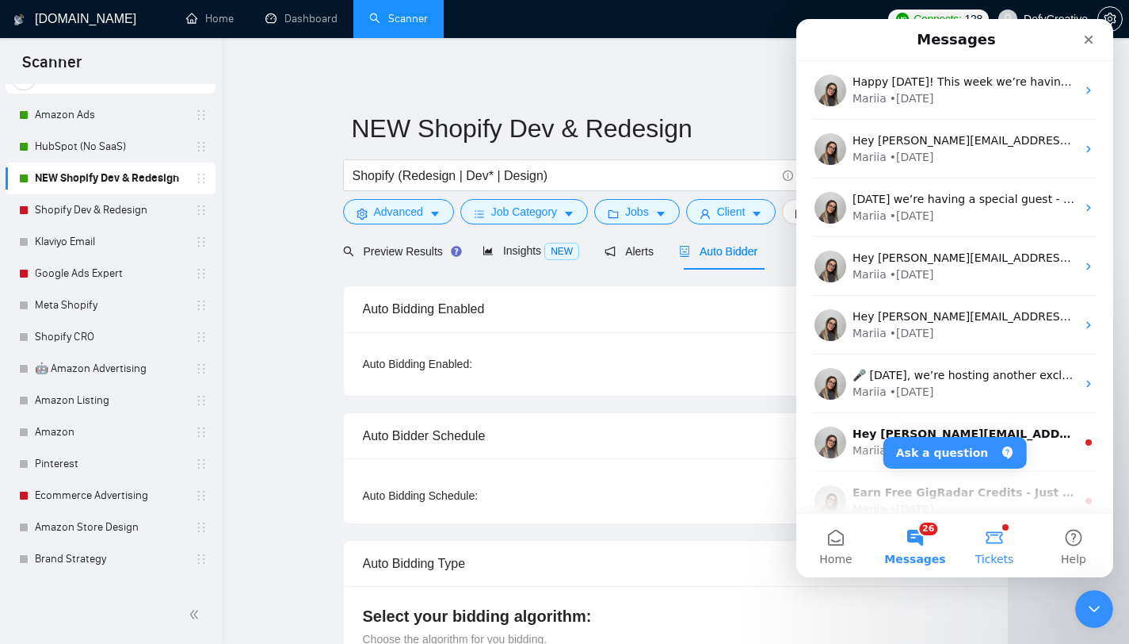
click at [982, 541] on button "Tickets" at bounding box center [994, 545] width 79 height 63
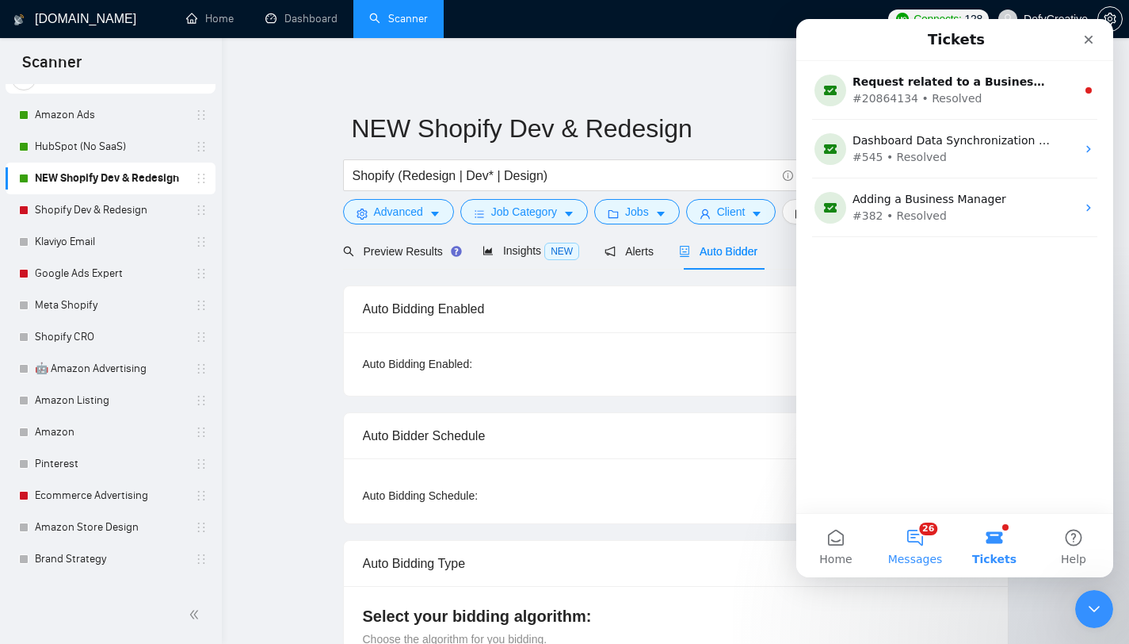
click at [910, 528] on button "26 Messages" at bounding box center [915, 545] width 79 height 63
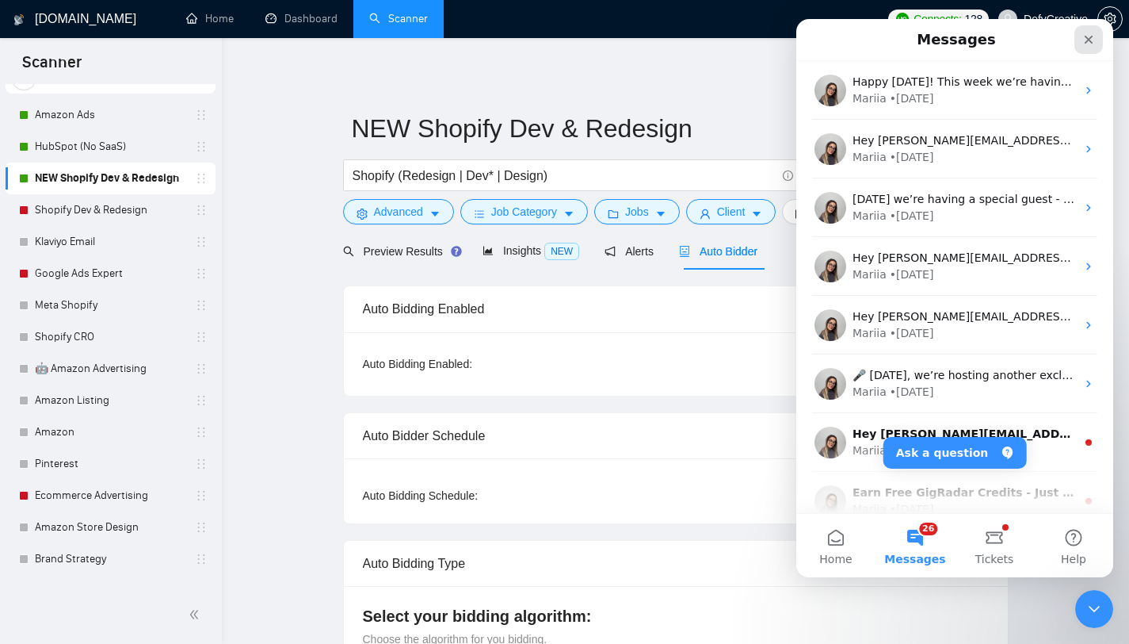
click at [1098, 33] on div "Close" at bounding box center [1089, 39] width 29 height 29
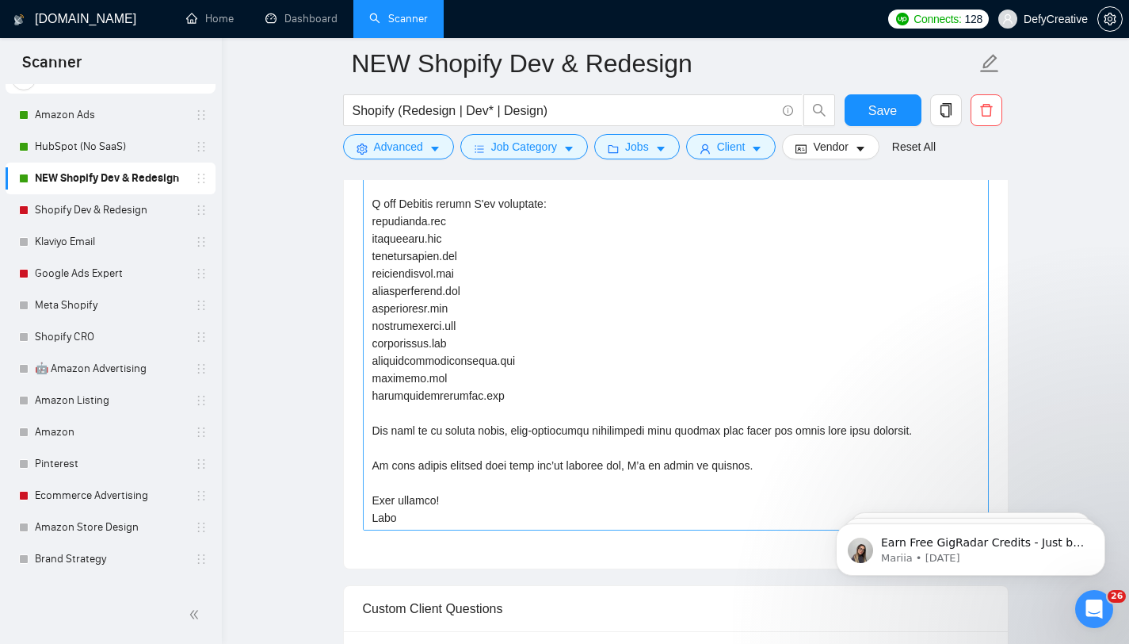
scroll to position [1132, 0]
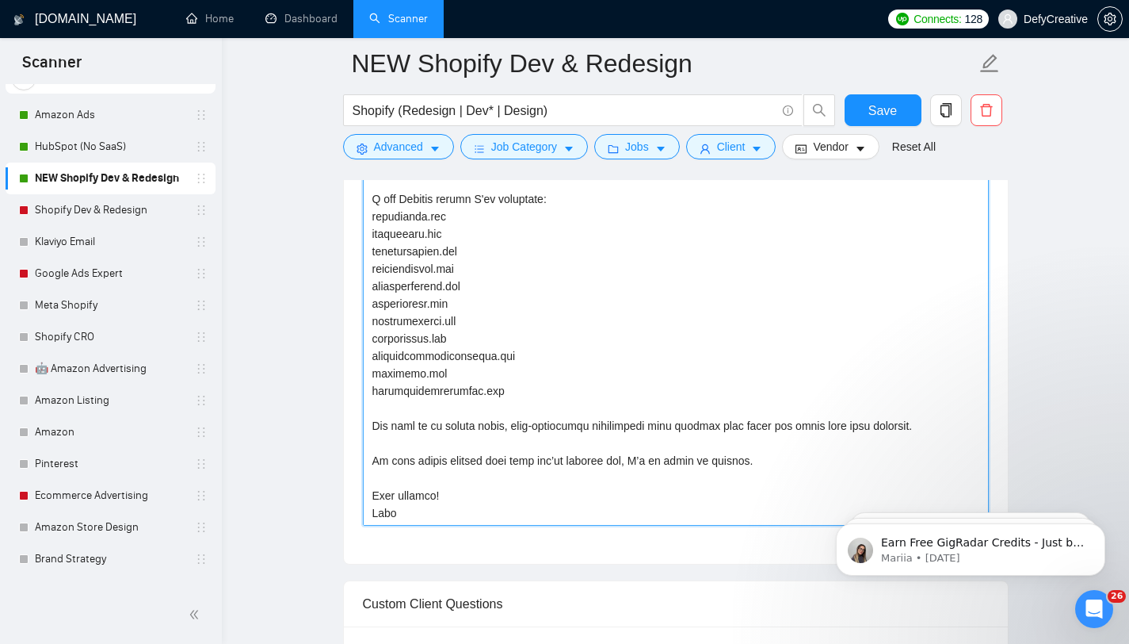
drag, startPoint x: 392, startPoint y: 428, endPoint x: 371, endPoint y: 425, distance: 20.8
click at [371, 425] on textarea "Cover Letter template:" at bounding box center [676, 347] width 626 height 357
drag, startPoint x: 927, startPoint y: 424, endPoint x: 772, endPoint y: 425, distance: 154.6
click at [771, 425] on textarea "Cover Letter template:" at bounding box center [676, 347] width 626 height 357
click at [495, 392] on textarea "Cover Letter template:" at bounding box center [676, 347] width 626 height 357
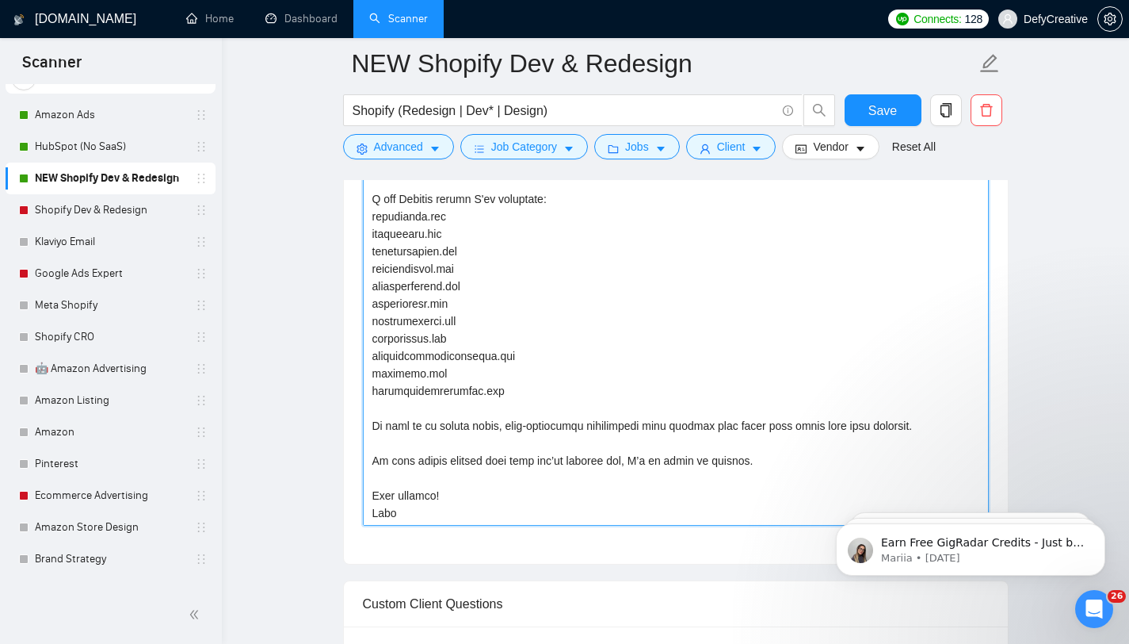
click at [770, 461] on textarea "Cover Letter template:" at bounding box center [676, 347] width 626 height 357
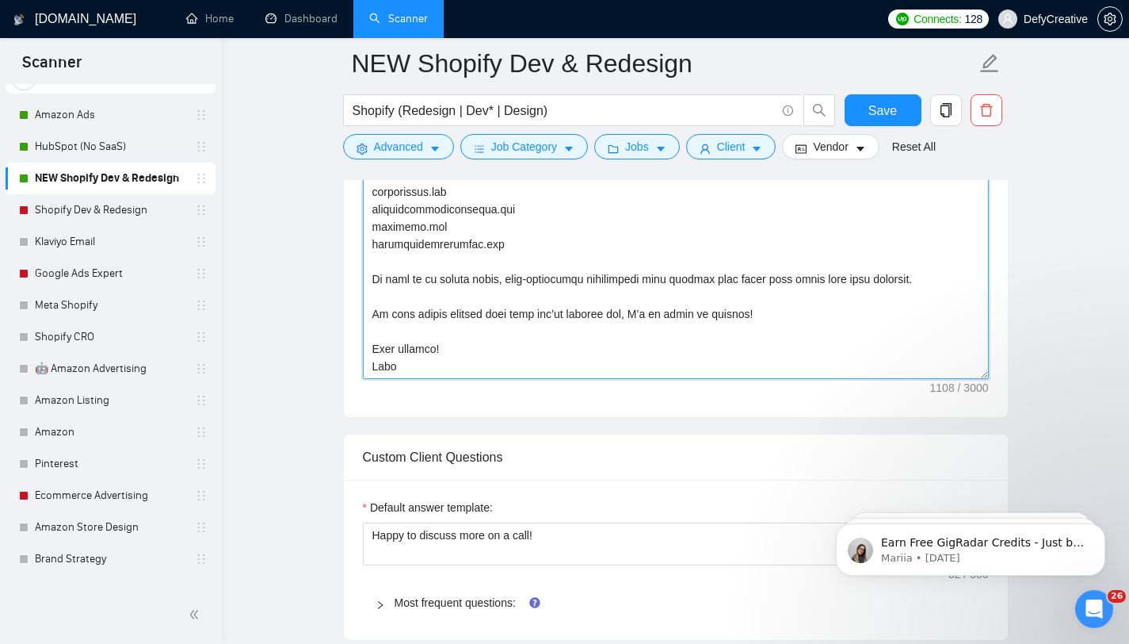
scroll to position [1278, 0]
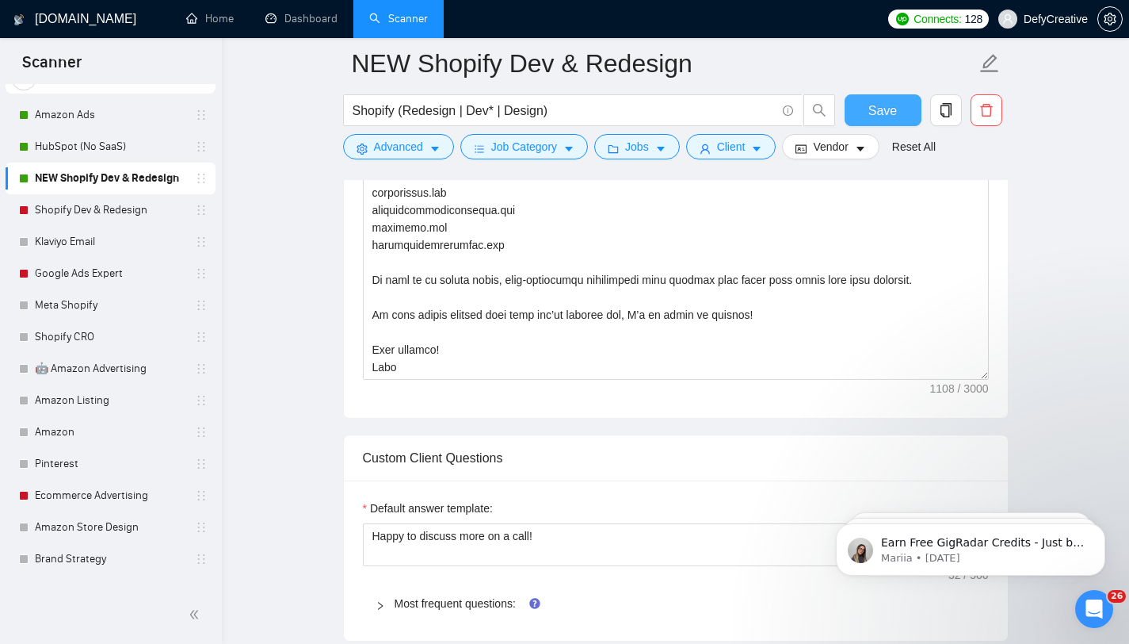
click at [881, 106] on span "Save" at bounding box center [883, 111] width 29 height 20
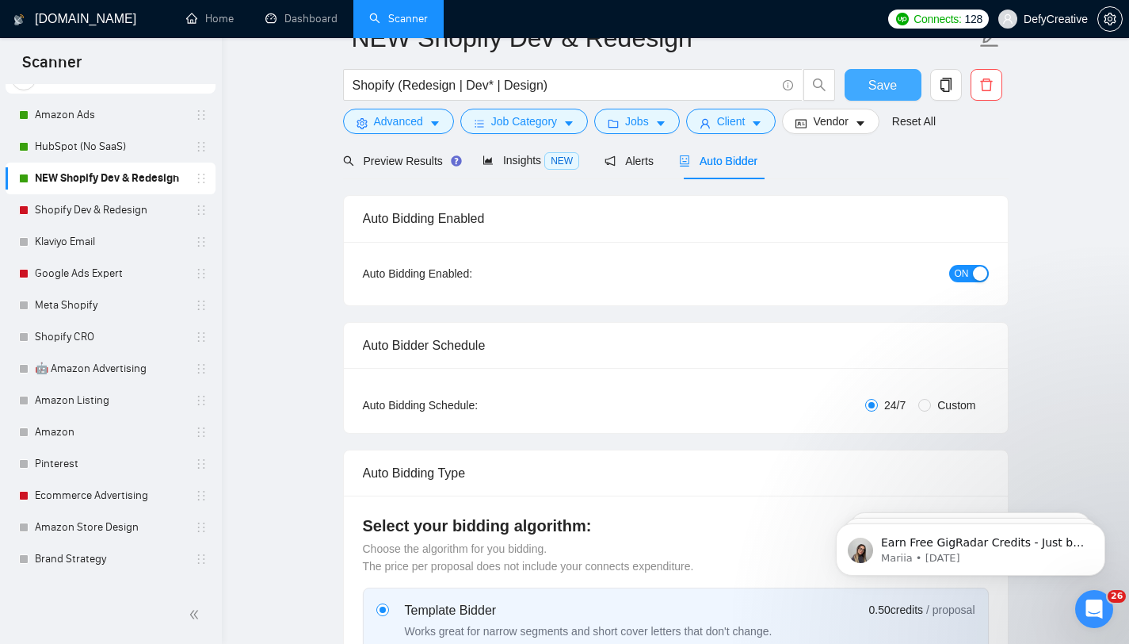
scroll to position [0, 0]
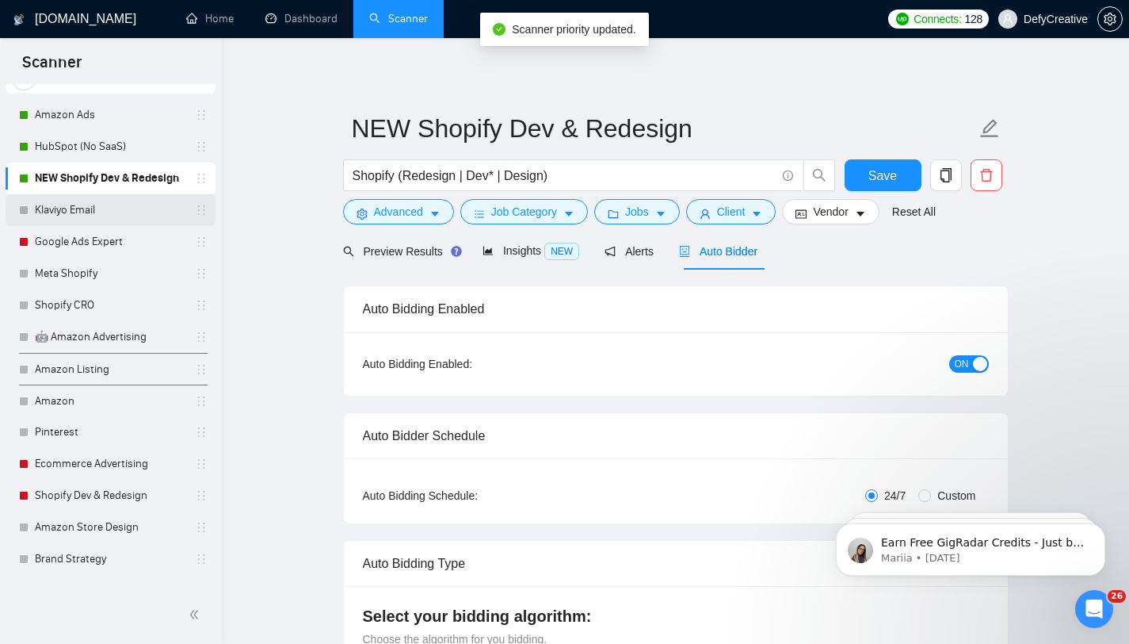
click at [146, 208] on link "Klaviyo Email" at bounding box center [110, 210] width 151 height 32
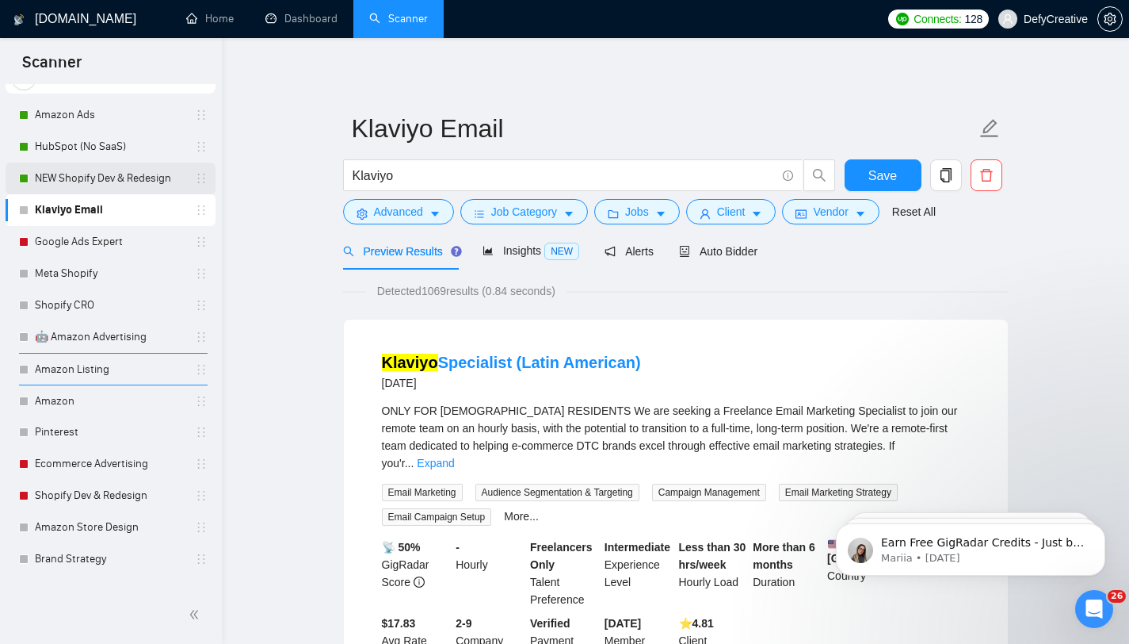
click at [138, 176] on link "NEW Shopify Dev & Redesign" at bounding box center [110, 178] width 151 height 32
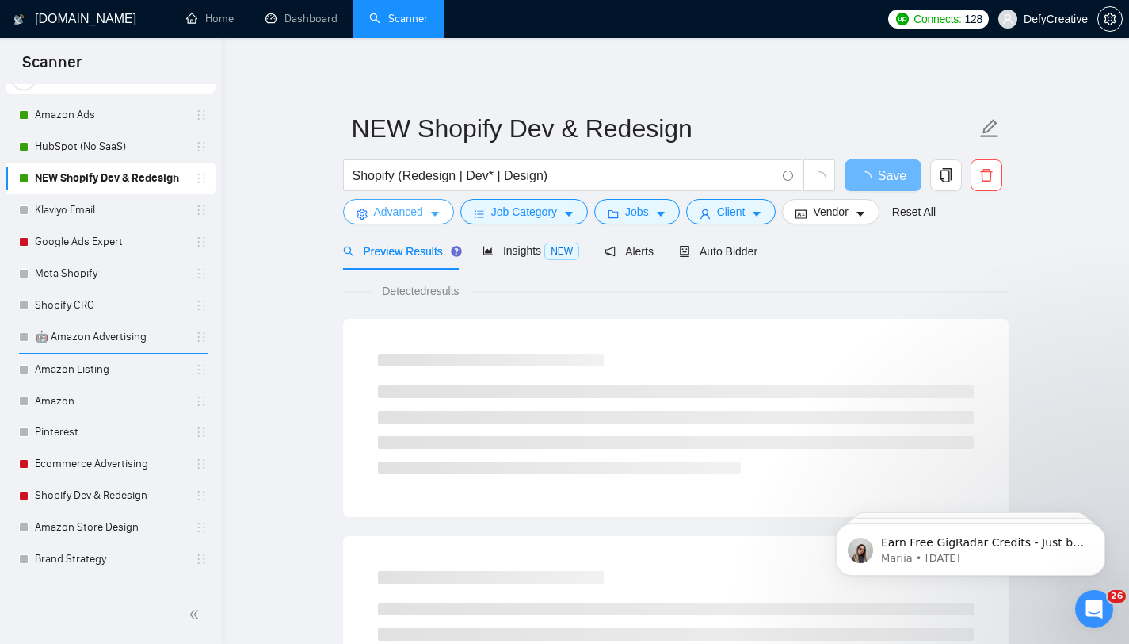
click at [395, 211] on span "Advanced" at bounding box center [398, 211] width 49 height 17
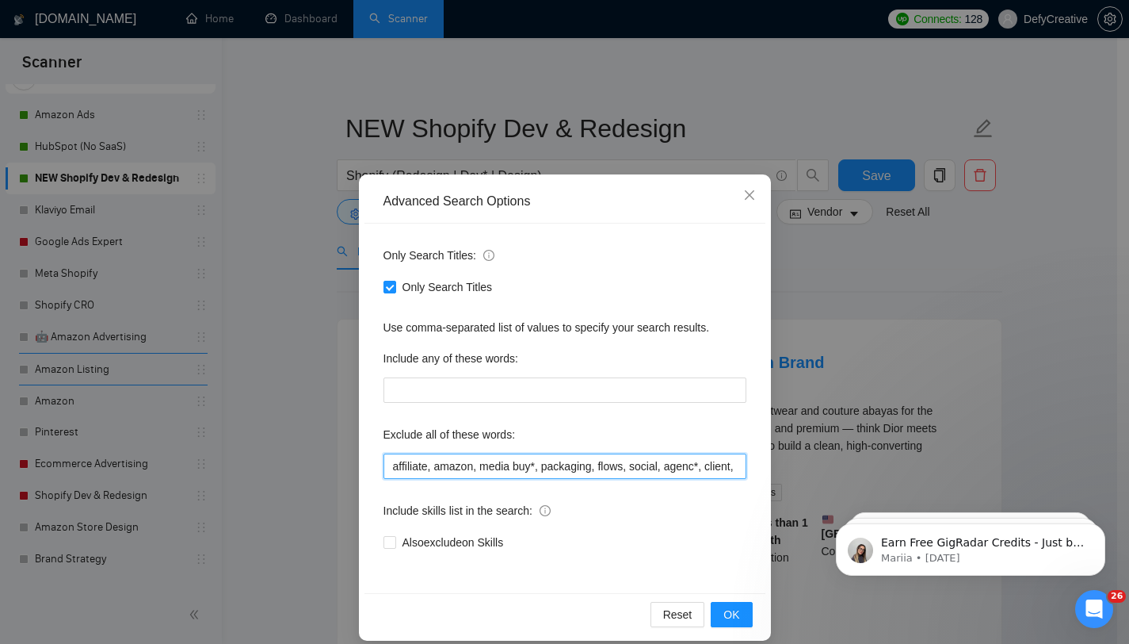
click at [418, 462] on input "affiliate, amazon, media buy*, packaging, flows, social, agenc*, client, client…" at bounding box center [565, 465] width 363 height 25
click at [741, 188] on span "Close" at bounding box center [749, 195] width 43 height 43
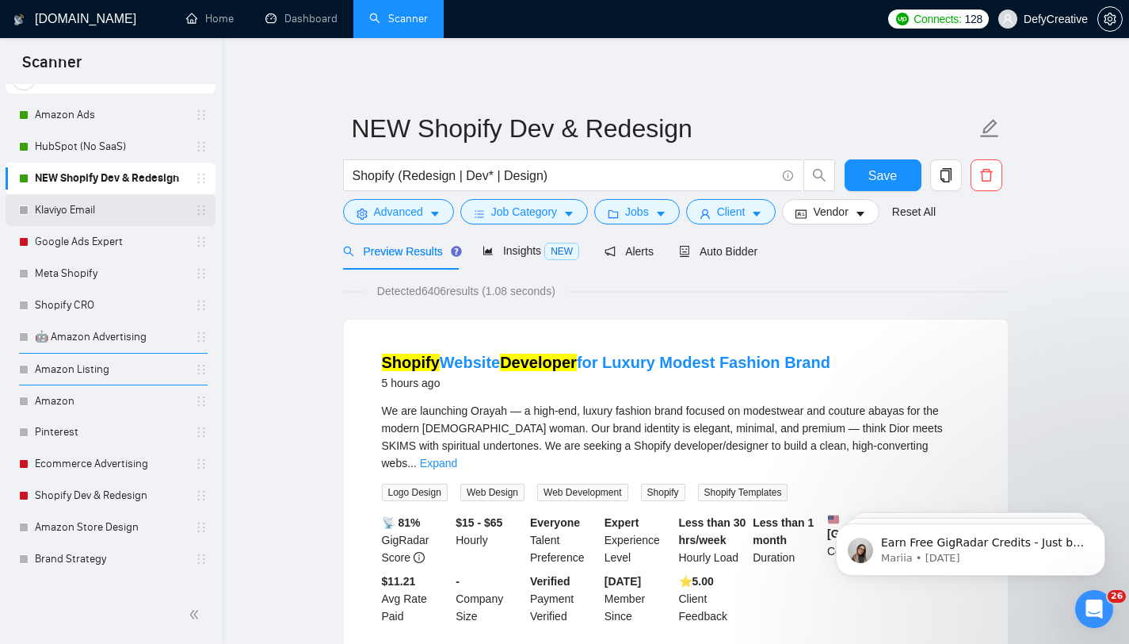
click at [120, 213] on link "Klaviyo Email" at bounding box center [110, 210] width 151 height 32
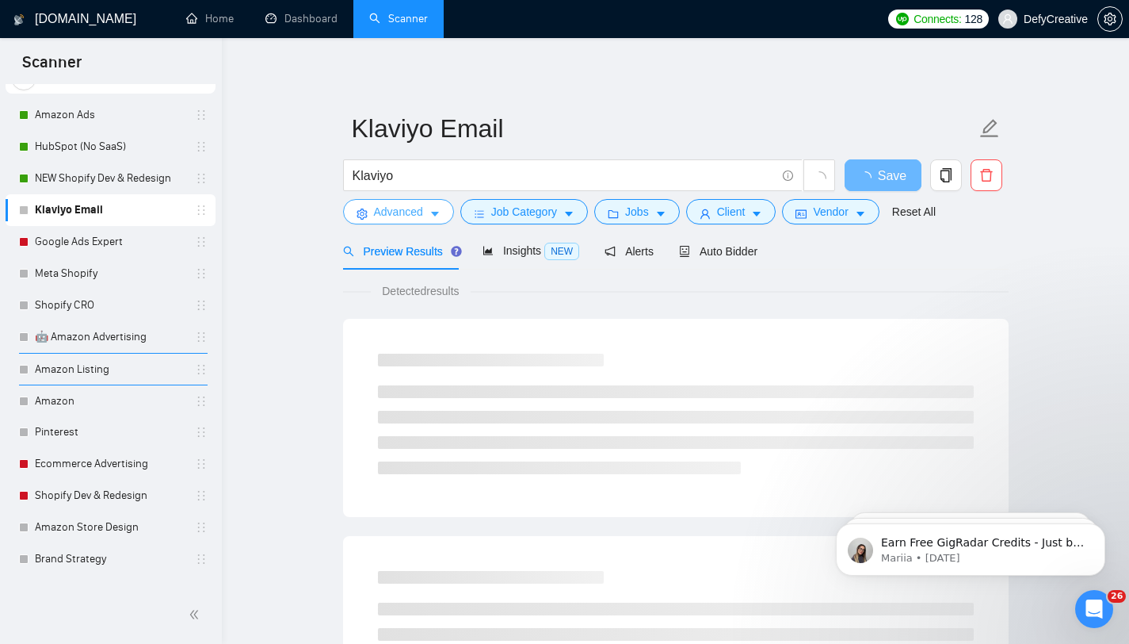
click at [403, 221] on button "Advanced" at bounding box center [398, 211] width 111 height 25
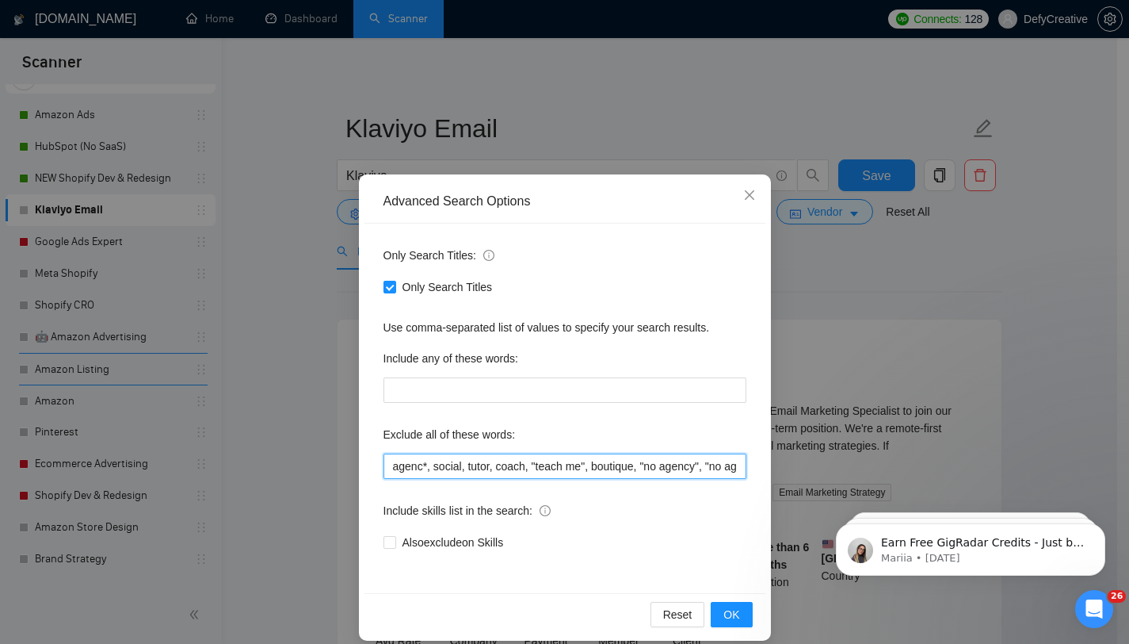
click at [463, 470] on input "agenc*, social, tutor, coach, "teach me", boutique, "no agency", "no agencies",…" at bounding box center [565, 465] width 363 height 25
click at [479, 472] on input "agenc*, social, tutor, coach, "teach me", boutique, "no agency", "no agencies",…" at bounding box center [565, 465] width 363 height 25
click at [387, 467] on input "agenc*, social, tutor, coach, "teach me", boutique, "no agency", "no agencies",…" at bounding box center [565, 465] width 363 height 25
paste input "affiliate, amazon, media buy*, packaging, flows, social, agenc*, client, client…"
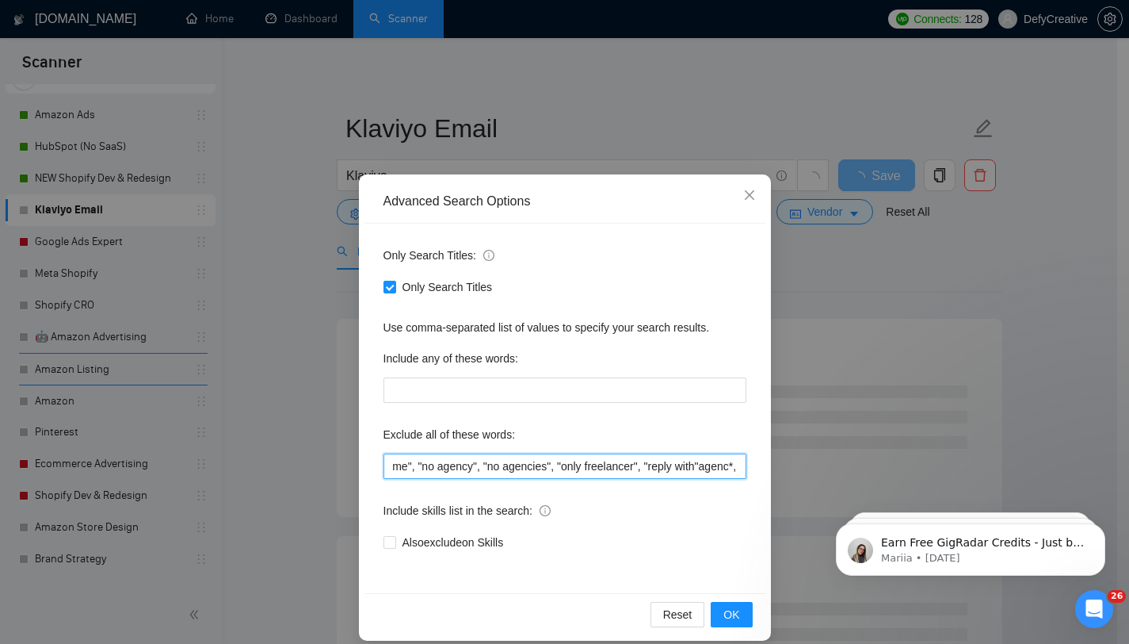
drag, startPoint x: 476, startPoint y: 471, endPoint x: 283, endPoint y: 470, distance: 192.6
click at [283, 470] on div "Advanced Search Options Only Search Titles: Only Search Titles Use comma-separa…" at bounding box center [564, 322] width 1129 height 644
click at [457, 464] on input "affiliate, amazon, media buy*, packaging, flows, social, agenc*, client, client…" at bounding box center [565, 465] width 363 height 25
paste input "text"
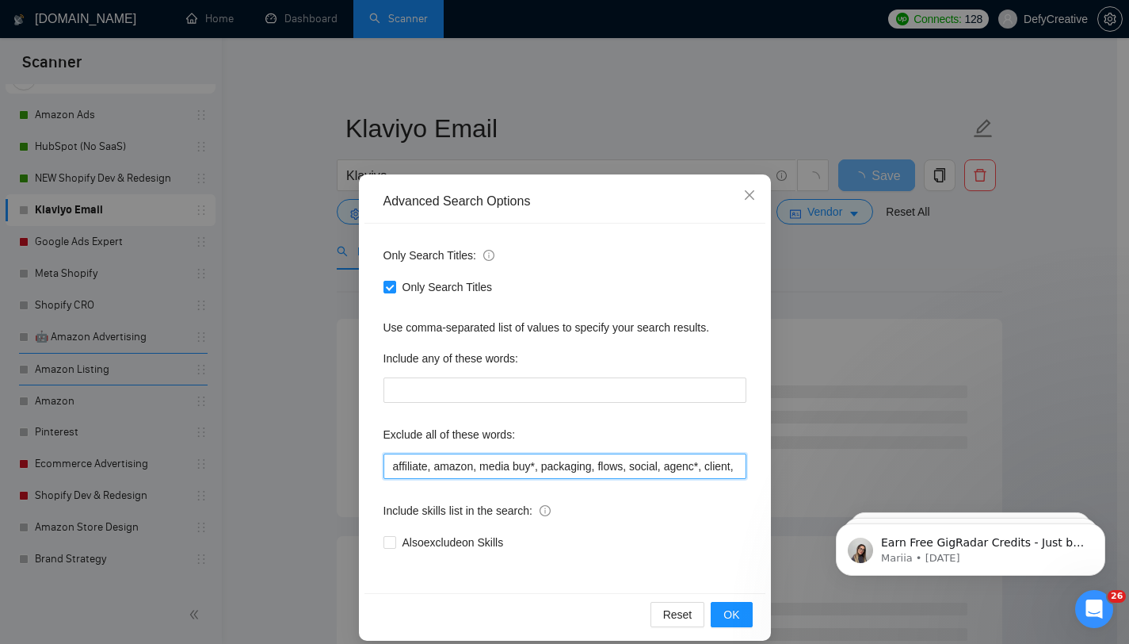
drag, startPoint x: 552, startPoint y: 475, endPoint x: 334, endPoint y: 464, distance: 218.2
click at [333, 464] on div "Advanced Search Options Only Search Titles: Only Search Titles Use comma-separa…" at bounding box center [564, 322] width 1129 height 644
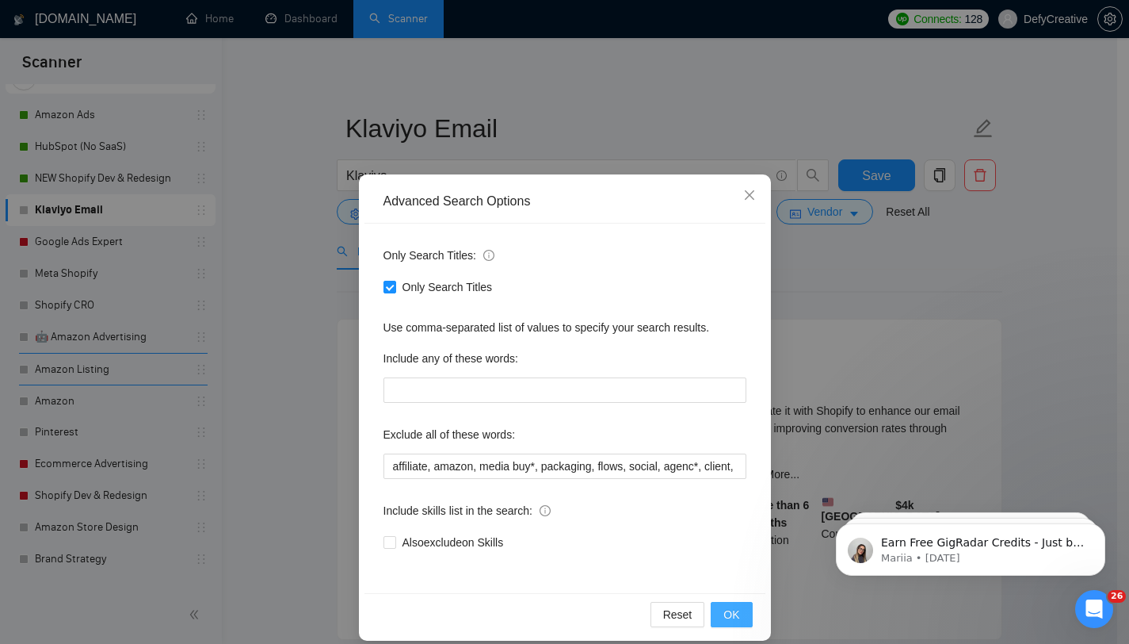
click at [724, 616] on span "OK" at bounding box center [732, 614] width 16 height 17
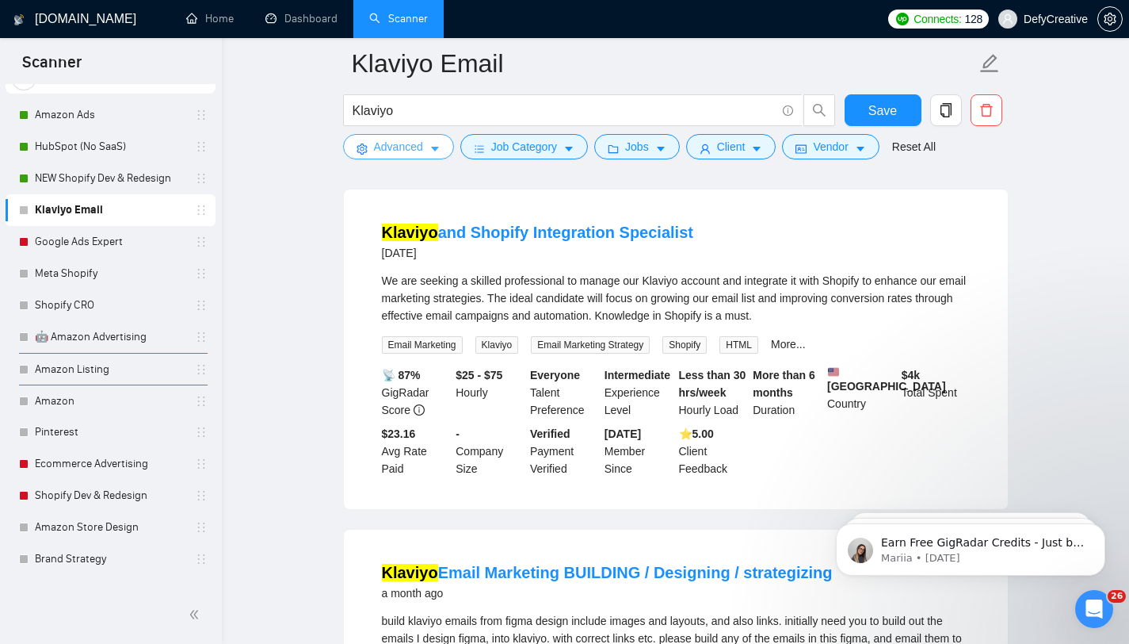
scroll to position [100, 0]
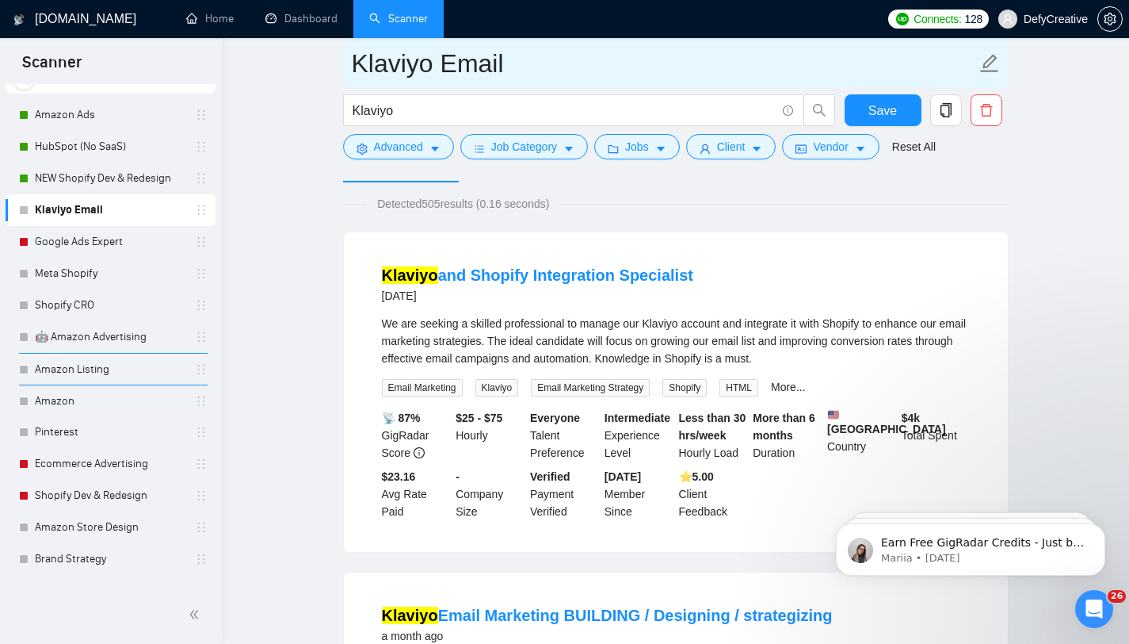
click at [496, 63] on input "Klaviyo Email" at bounding box center [664, 64] width 625 height 40
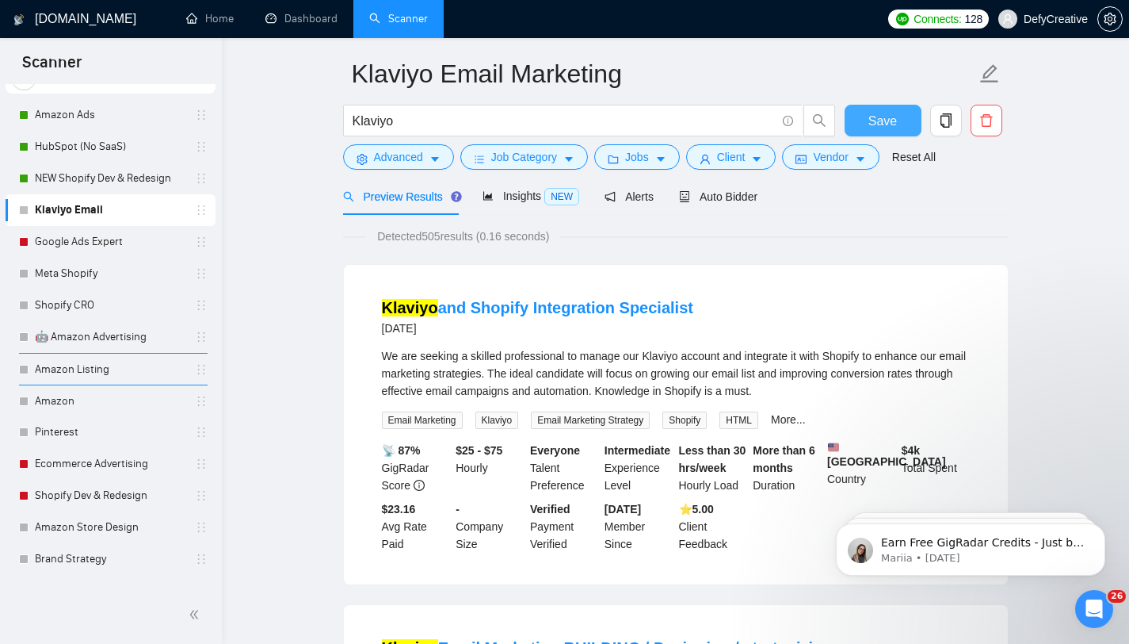
click at [892, 122] on span "Save" at bounding box center [883, 121] width 29 height 20
click at [738, 199] on span "Auto Bidder" at bounding box center [718, 196] width 78 height 13
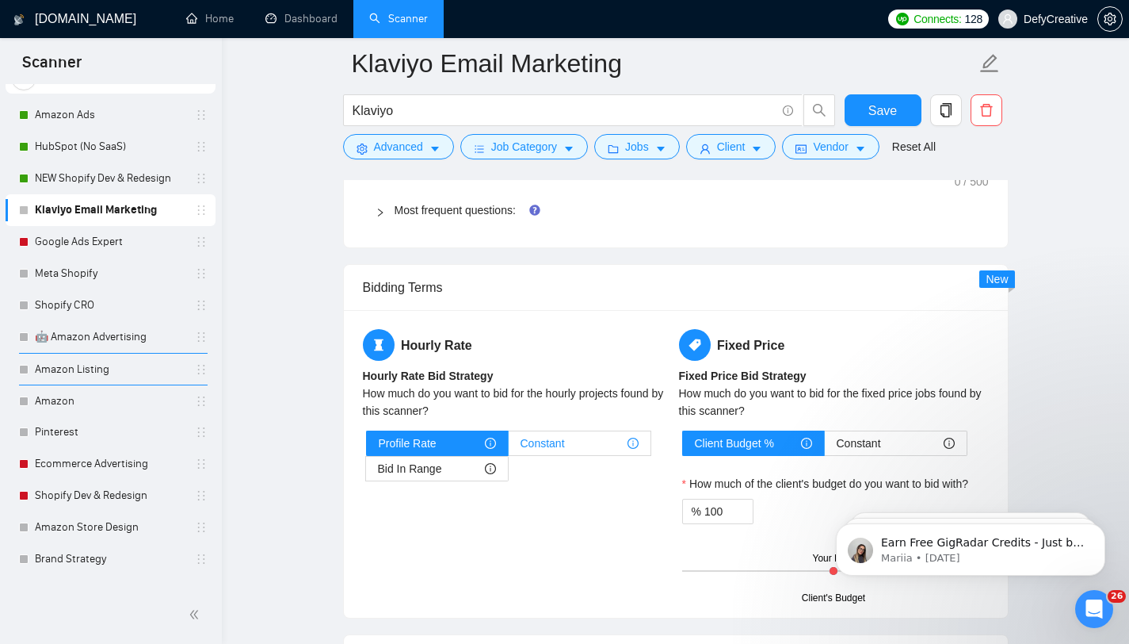
scroll to position [1737, 0]
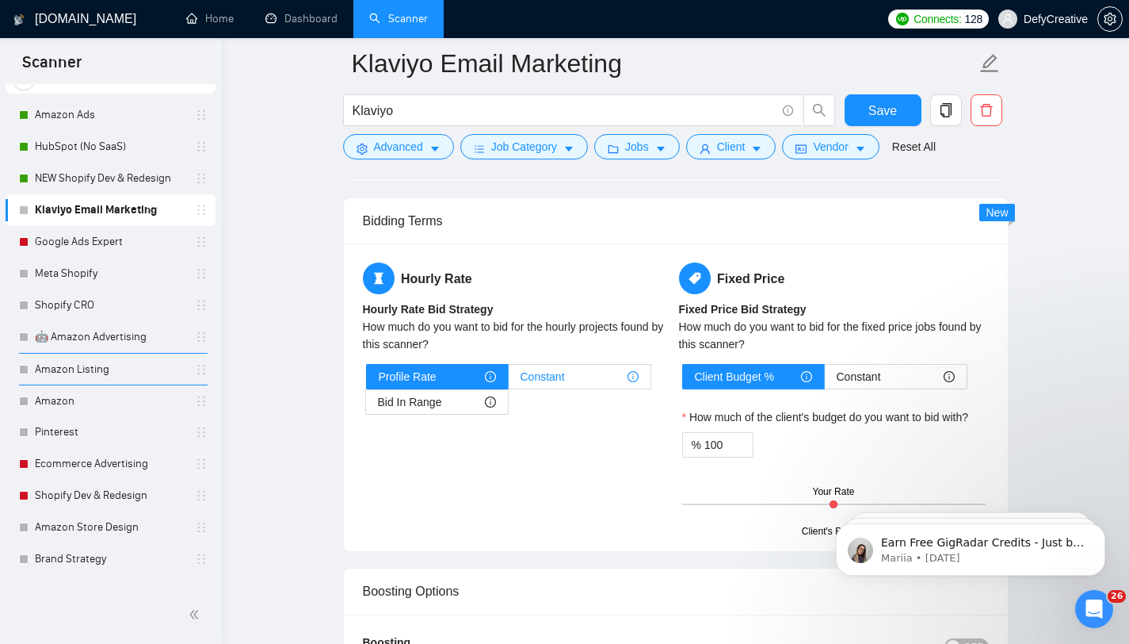
click at [529, 382] on span "Constant" at bounding box center [543, 377] width 44 height 24
click at [509, 380] on input "Constant" at bounding box center [509, 380] width 0 height 0
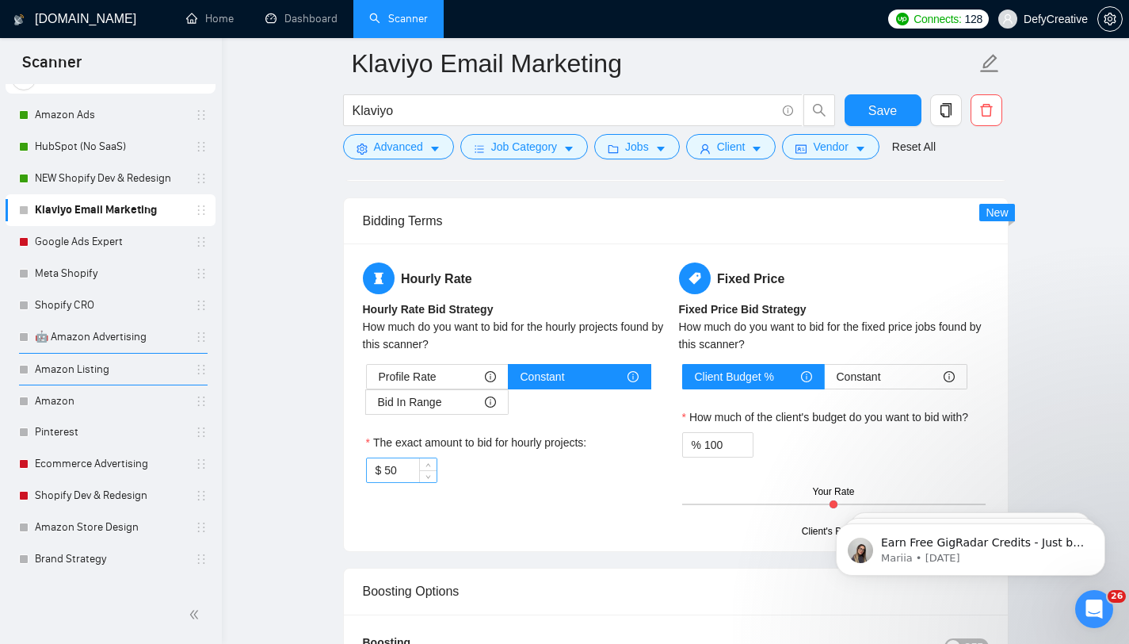
click at [407, 465] on input "50" at bounding box center [410, 470] width 52 height 24
click at [399, 472] on input "35" at bounding box center [410, 470] width 52 height 24
click at [296, 394] on main "Klaviyo Email Marketing Klaviyo Save Advanced Job Category Jobs Client Vendor R…" at bounding box center [675, 211] width 857 height 3770
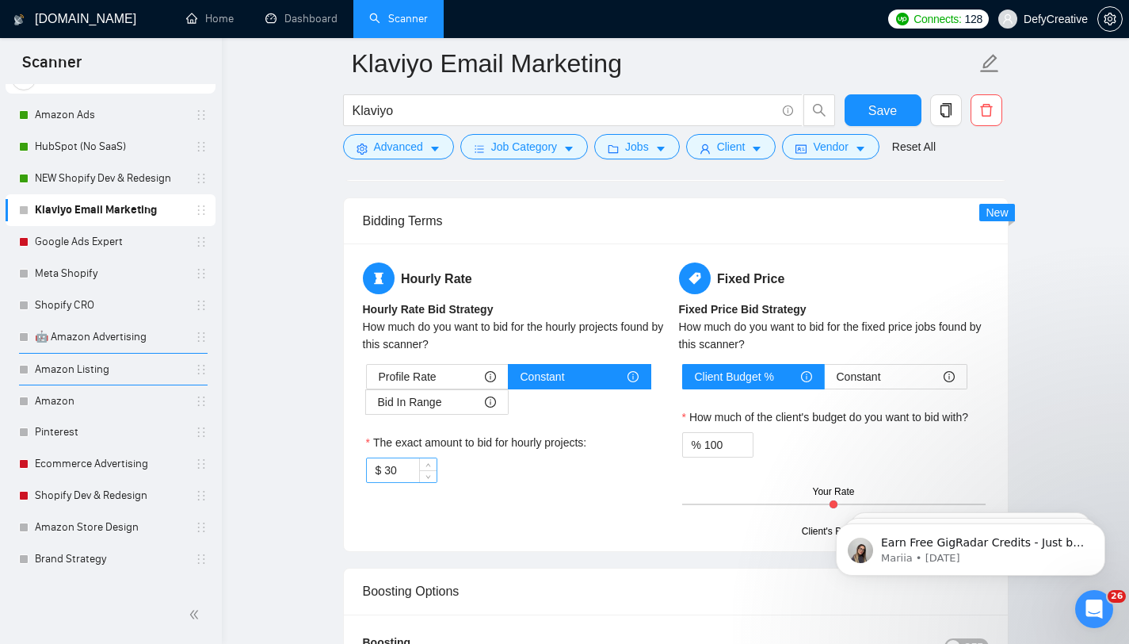
click at [401, 468] on input "30" at bounding box center [410, 470] width 52 height 24
click at [338, 465] on main "Klaviyo Email Marketing Klaviyo Save Advanced Job Category Jobs Client Vendor R…" at bounding box center [675, 211] width 857 height 3770
click at [876, 107] on span "Save" at bounding box center [883, 111] width 29 height 20
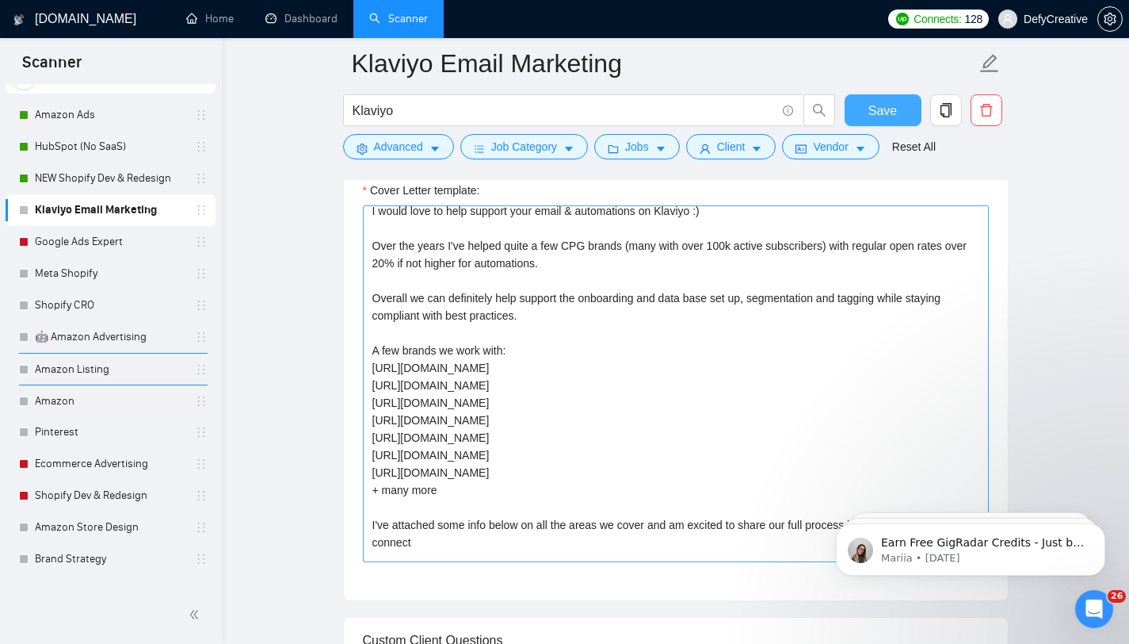
scroll to position [44, 0]
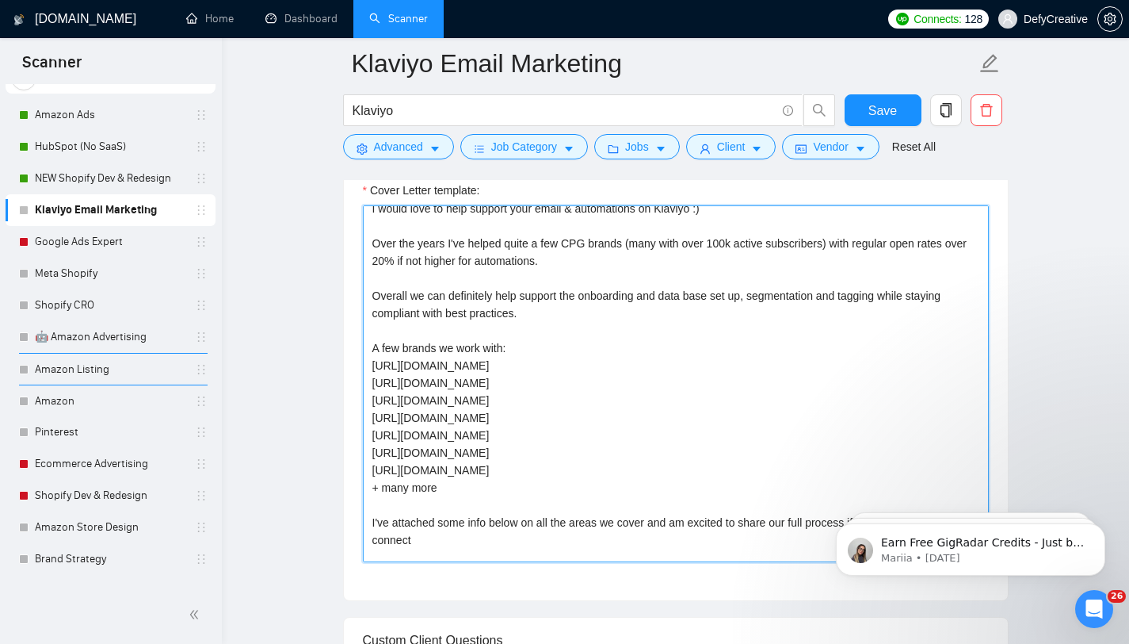
click at [461, 402] on textarea "Hello, I would love to help support your email & automations on Klaviyo :) Over…" at bounding box center [676, 383] width 626 height 357
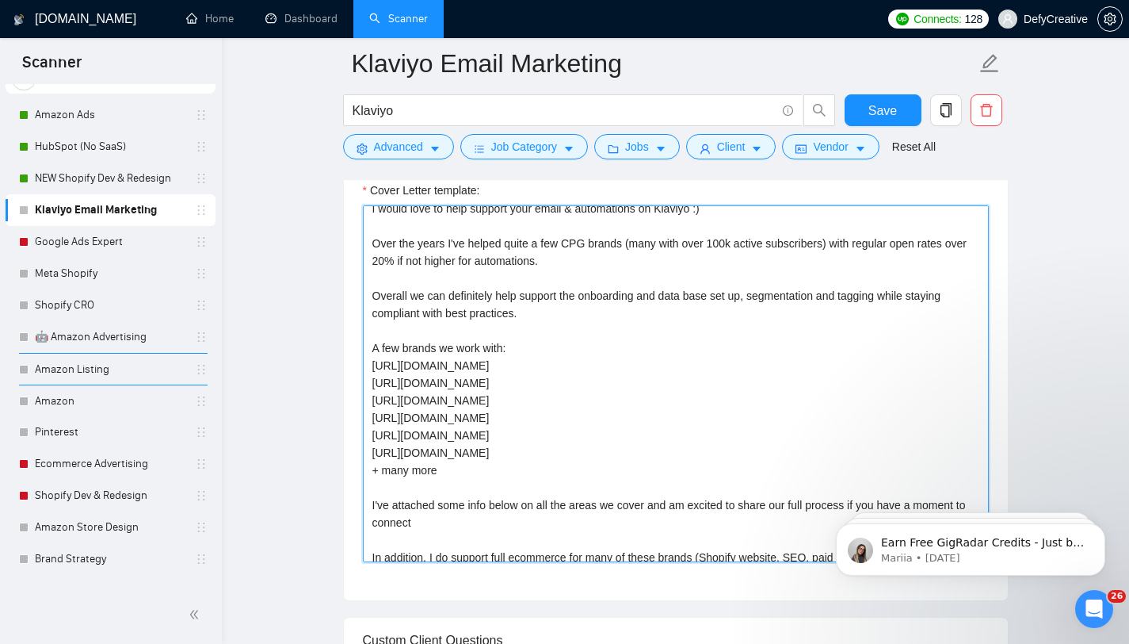
click at [449, 453] on textarea "Hello, I would love to help support your email & automations on Klaviyo :) Over…" at bounding box center [676, 383] width 626 height 357
click at [420, 436] on textarea "Hello, I would love to help support your email & automations on Klaviyo :) Over…" at bounding box center [676, 383] width 626 height 357
click at [472, 437] on textarea "Hello, I would love to help support your email & automations on Klaviyo :) Over…" at bounding box center [676, 383] width 626 height 357
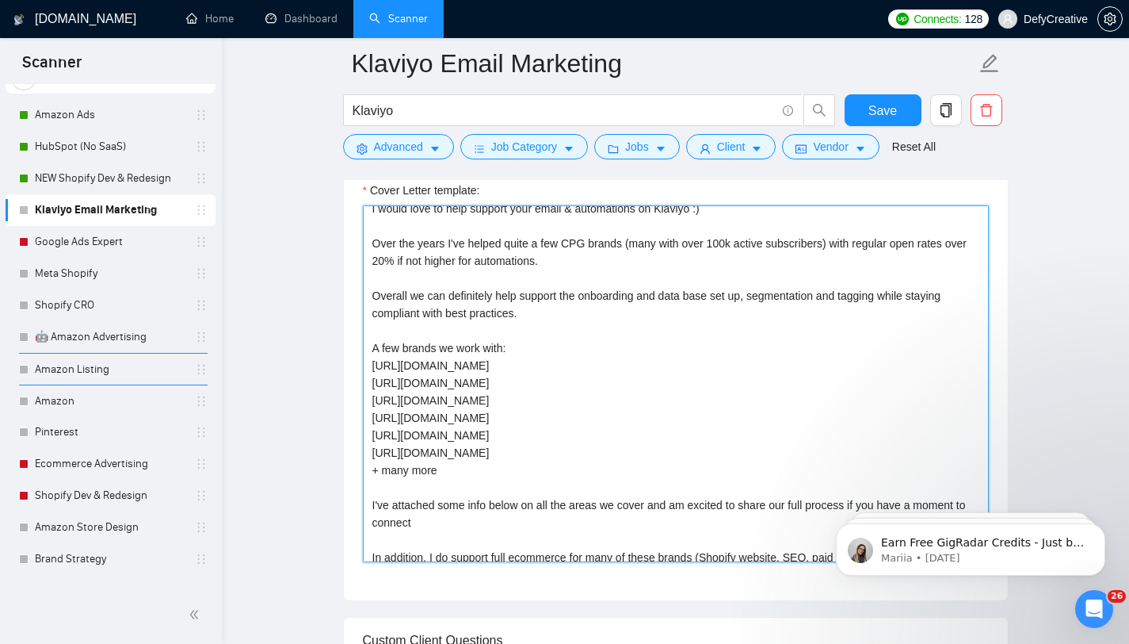
click at [472, 437] on textarea "Hello, I would love to help support your email & automations on Klaviyo :) Over…" at bounding box center [676, 383] width 626 height 357
click at [510, 444] on textarea "Hello, I would love to help support your email & automations on Klaviyo :) Over…" at bounding box center [676, 383] width 626 height 357
click at [445, 453] on textarea "Hello, I would love to help support your email & automations on Klaviyo :) Over…" at bounding box center [676, 383] width 626 height 357
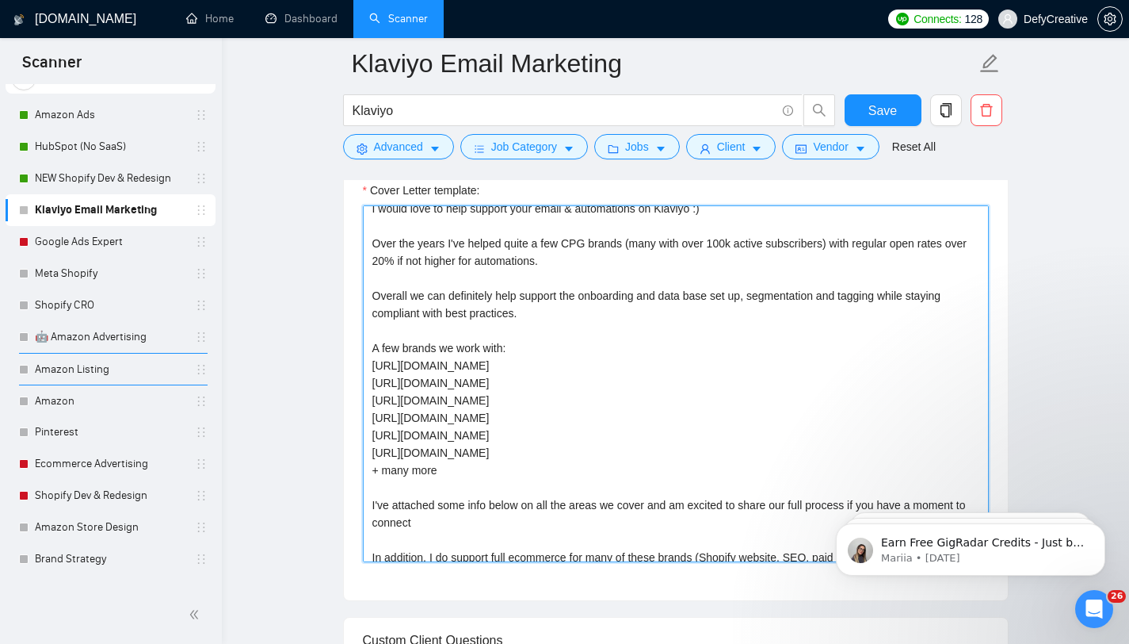
click at [445, 453] on textarea "Hello, I would love to help support your email & automations on Klaviyo :) Over…" at bounding box center [676, 383] width 626 height 357
click at [497, 382] on textarea "Hello, I would love to help support your email & automations on Klaviyo :) Over…" at bounding box center [676, 383] width 626 height 357
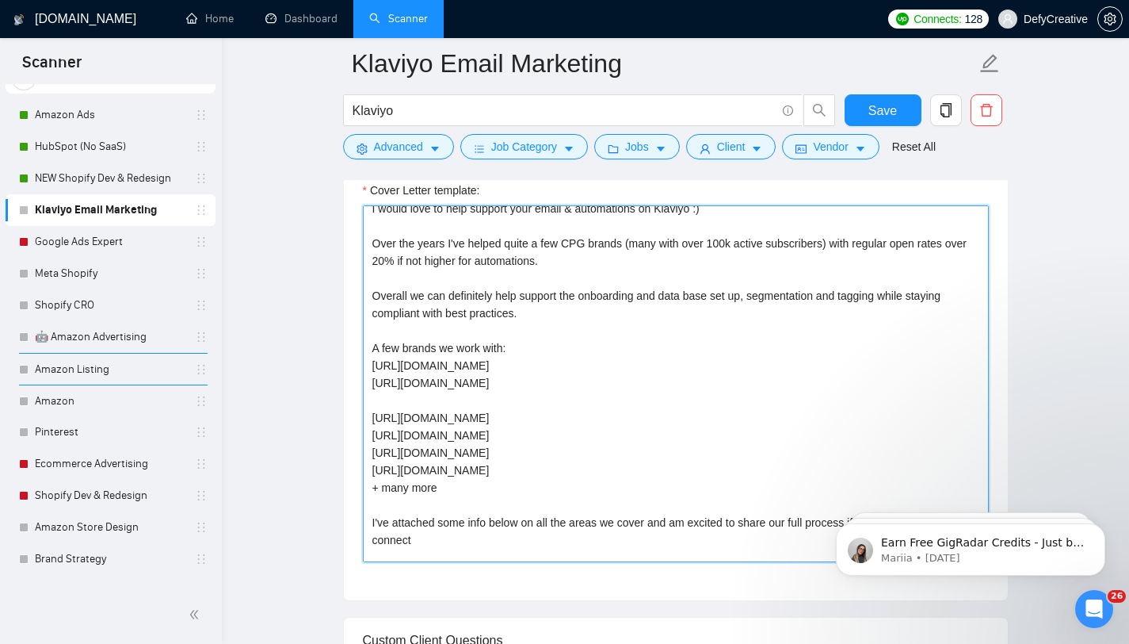
paste textarea "[URL][DOMAIN_NAME]"
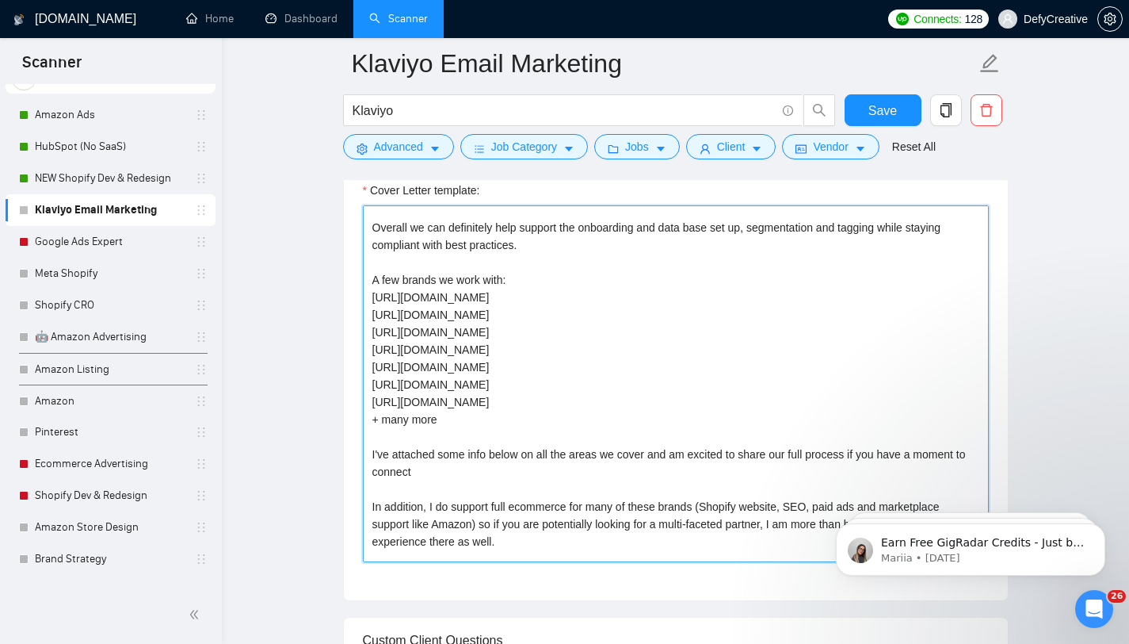
scroll to position [0, 0]
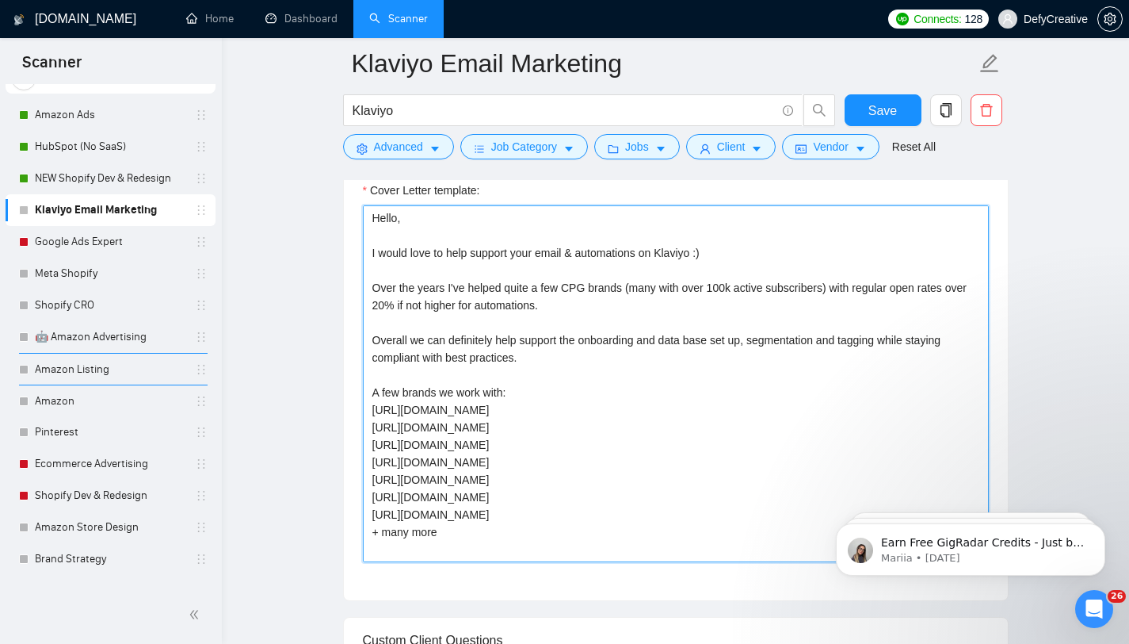
drag, startPoint x: 475, startPoint y: 255, endPoint x: 643, endPoint y: 258, distance: 168.0
click at [644, 258] on textarea "Hello, I would love to help support your email & automations on Klaviyo :) Over…" at bounding box center [676, 383] width 626 height 357
click at [559, 283] on textarea "Hello, I would love to help your entire email marketing strategy on Klaviyo :) …" at bounding box center [676, 383] width 626 height 357
click at [445, 362] on textarea "Hello, I would love to help your entire email marketing strategy on Klaviyo :) …" at bounding box center [676, 383] width 626 height 357
paste textarea "Lo ips’do sitamet con adi-el-sed Doeiusm tempori — utla etdolo ma aliq enimadmi…"
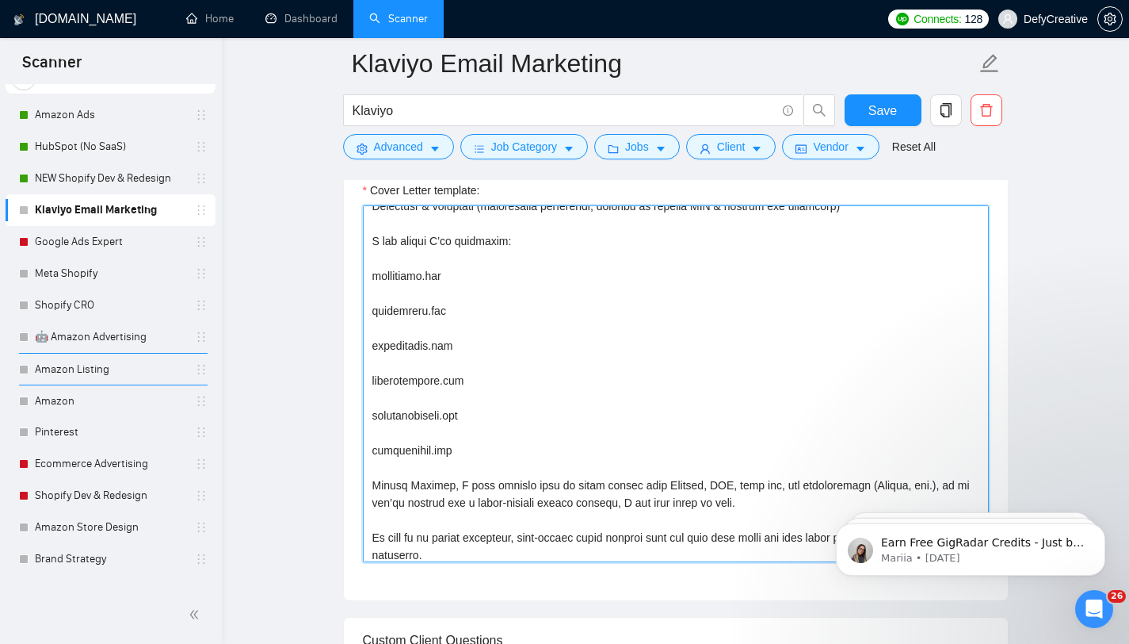
scroll to position [224, 0]
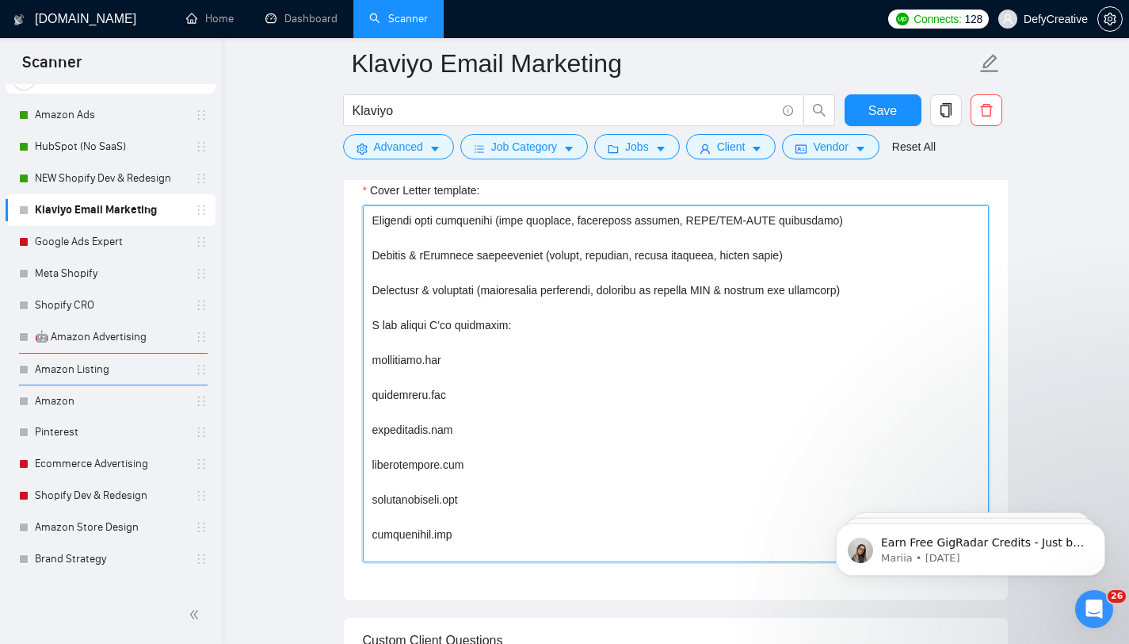
click at [418, 345] on textarea "Cover Letter template:" at bounding box center [676, 383] width 626 height 357
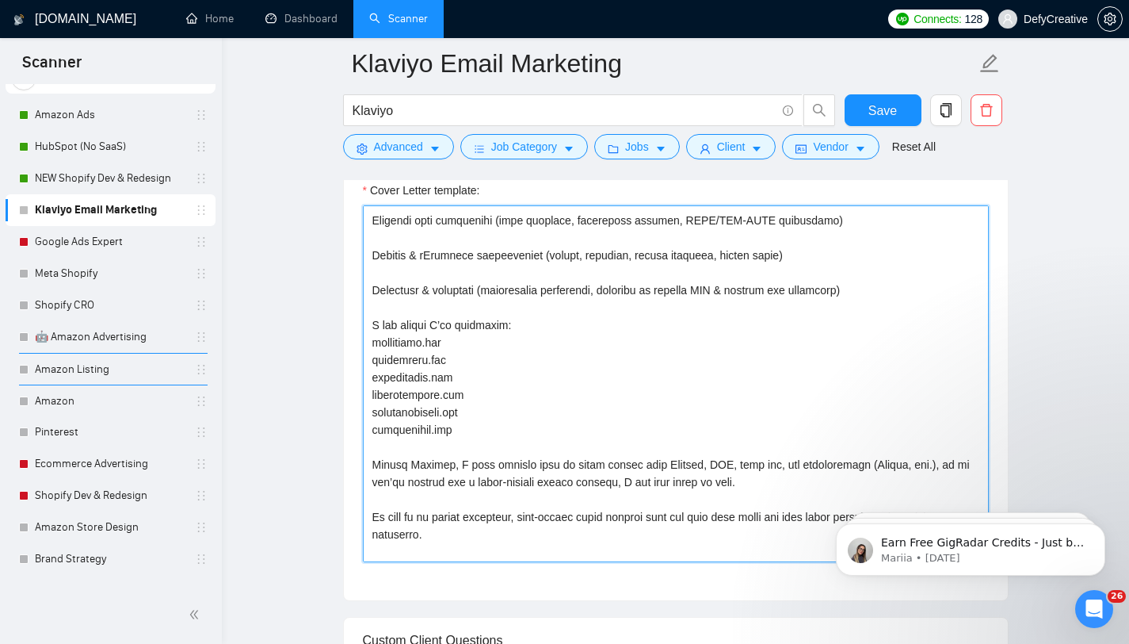
click at [458, 365] on textarea "Cover Letter template:" at bounding box center [676, 383] width 626 height 357
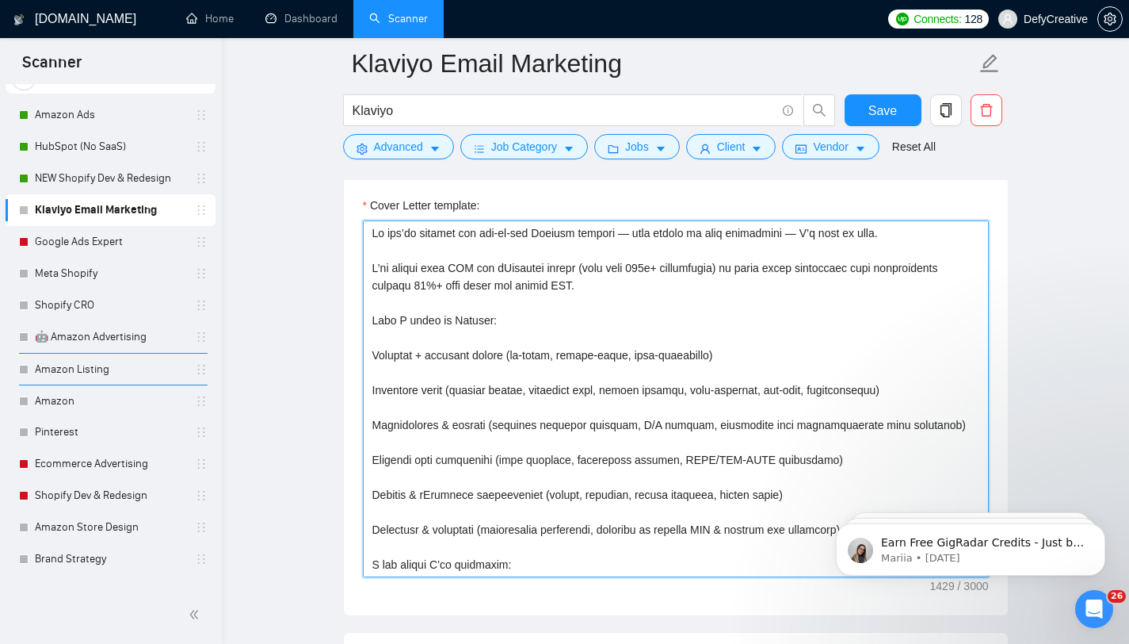
scroll to position [1079, 0]
click at [438, 335] on textarea "Cover Letter template:" at bounding box center [676, 400] width 626 height 357
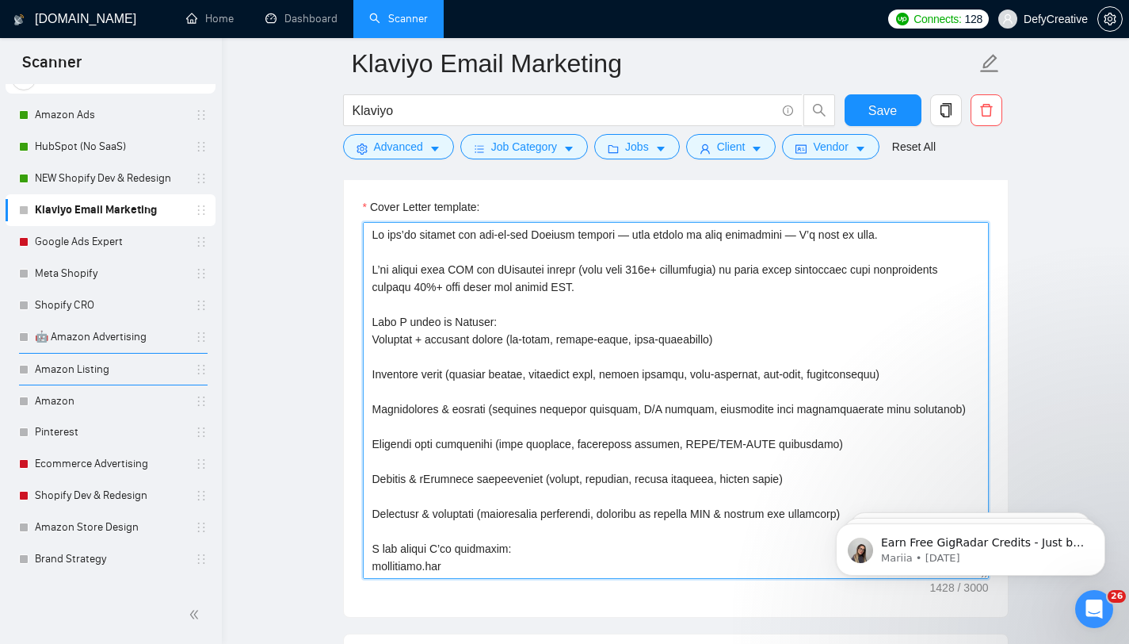
click at [373, 340] on textarea "Cover Letter template:" at bounding box center [676, 400] width 626 height 357
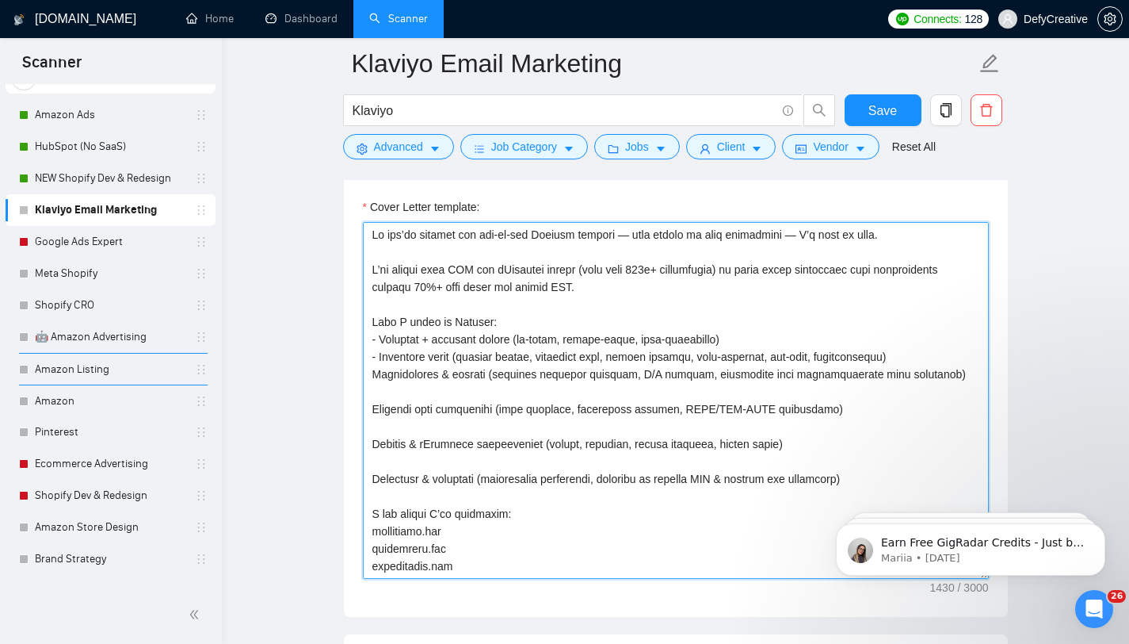
click at [374, 376] on textarea "Cover Letter template:" at bounding box center [676, 400] width 626 height 357
click at [370, 408] on textarea "Cover Letter template:" at bounding box center [676, 400] width 626 height 357
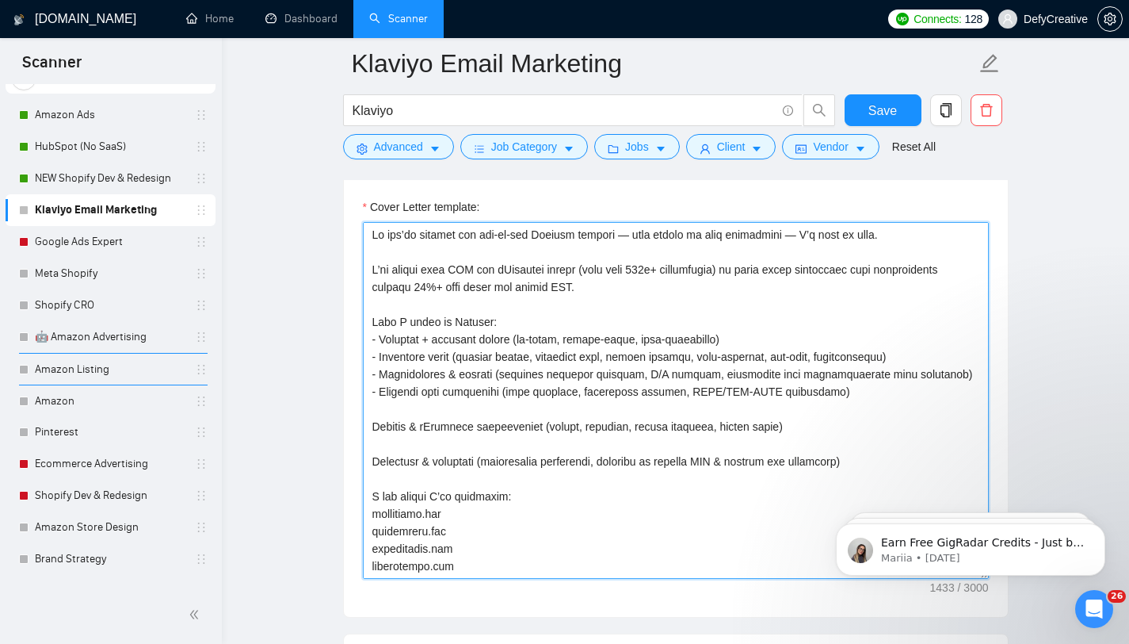
click at [374, 430] on textarea "Cover Letter template:" at bounding box center [676, 400] width 626 height 357
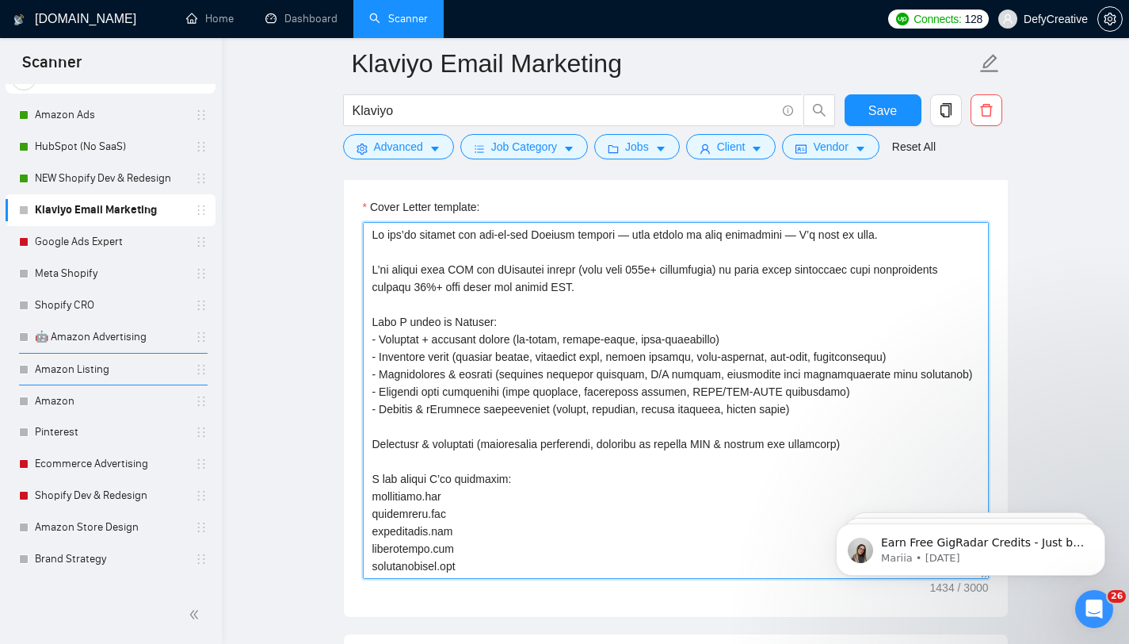
click at [373, 447] on textarea "Cover Letter template:" at bounding box center [676, 400] width 626 height 357
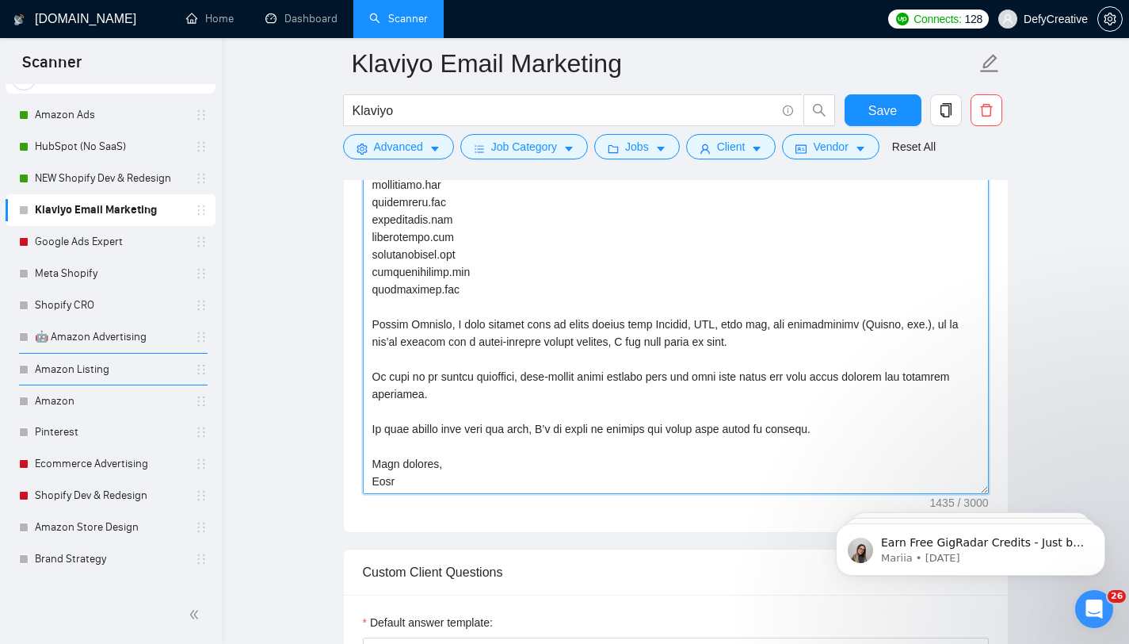
scroll to position [1165, 0]
click at [857, 429] on textarea "Cover Letter template:" at bounding box center [676, 314] width 626 height 357
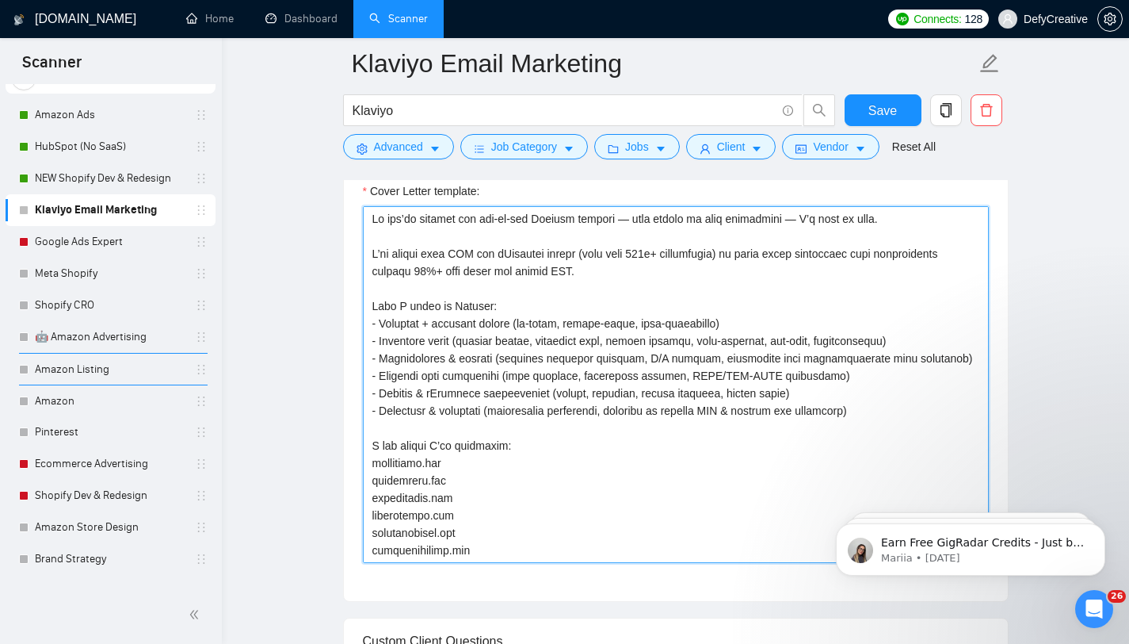
scroll to position [1033, 0]
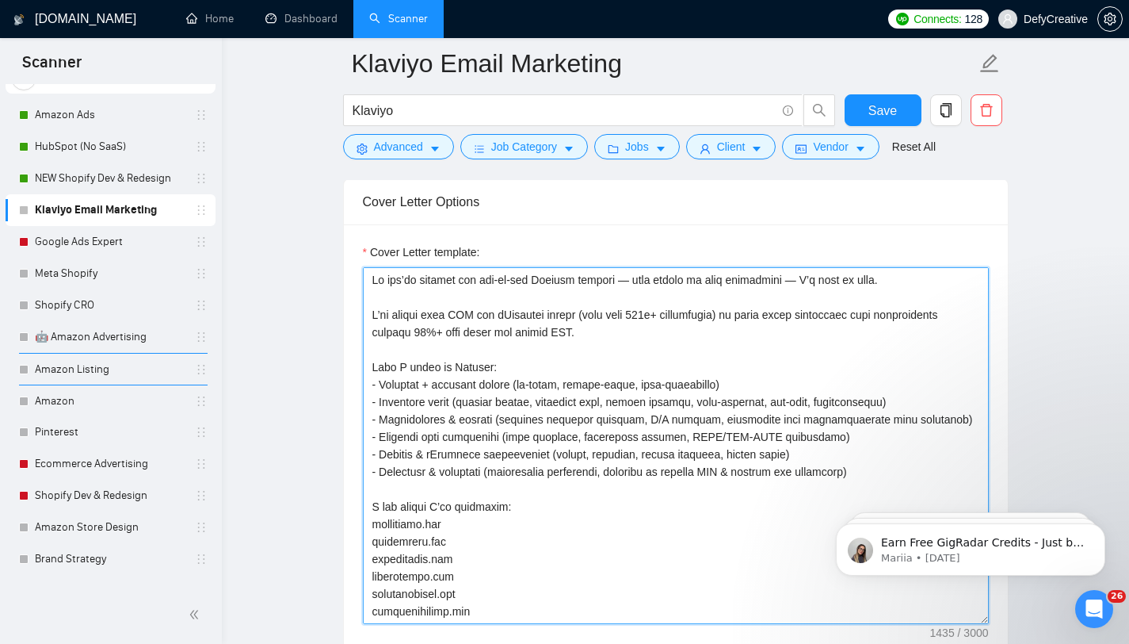
drag, startPoint x: 410, startPoint y: 367, endPoint x: 435, endPoint y: 367, distance: 25.4
click at [435, 367] on textarea "Cover Letter template:" at bounding box center [676, 445] width 626 height 357
click at [435, 357] on textarea "Cover Letter template:" at bounding box center [676, 445] width 626 height 357
click at [441, 300] on textarea "Cover Letter template:" at bounding box center [676, 445] width 626 height 357
click at [833, 278] on textarea "Cover Letter template:" at bounding box center [676, 445] width 626 height 357
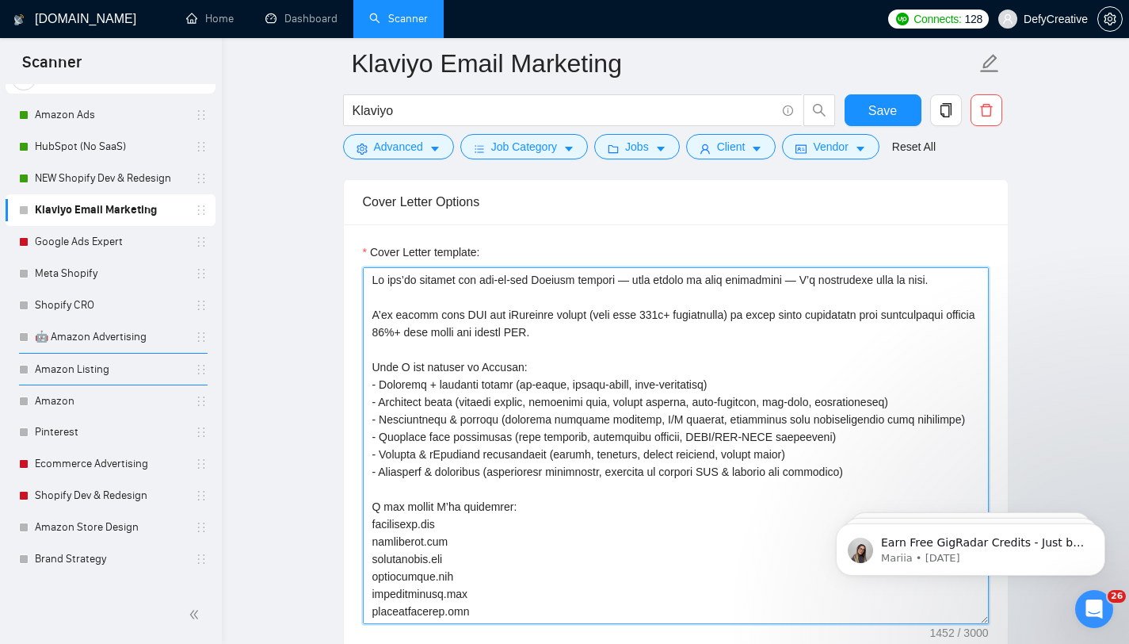
drag, startPoint x: 628, startPoint y: 283, endPoint x: 617, endPoint y: 284, distance: 11.1
click at [617, 284] on textarea "Cover Letter template:" at bounding box center [676, 445] width 626 height 357
drag, startPoint x: 813, startPoint y: 280, endPoint x: 619, endPoint y: 281, distance: 194.2
click at [619, 281] on textarea "Cover Letter template:" at bounding box center [676, 445] width 626 height 357
click at [745, 277] on textarea "Cover Letter template:" at bounding box center [676, 445] width 626 height 357
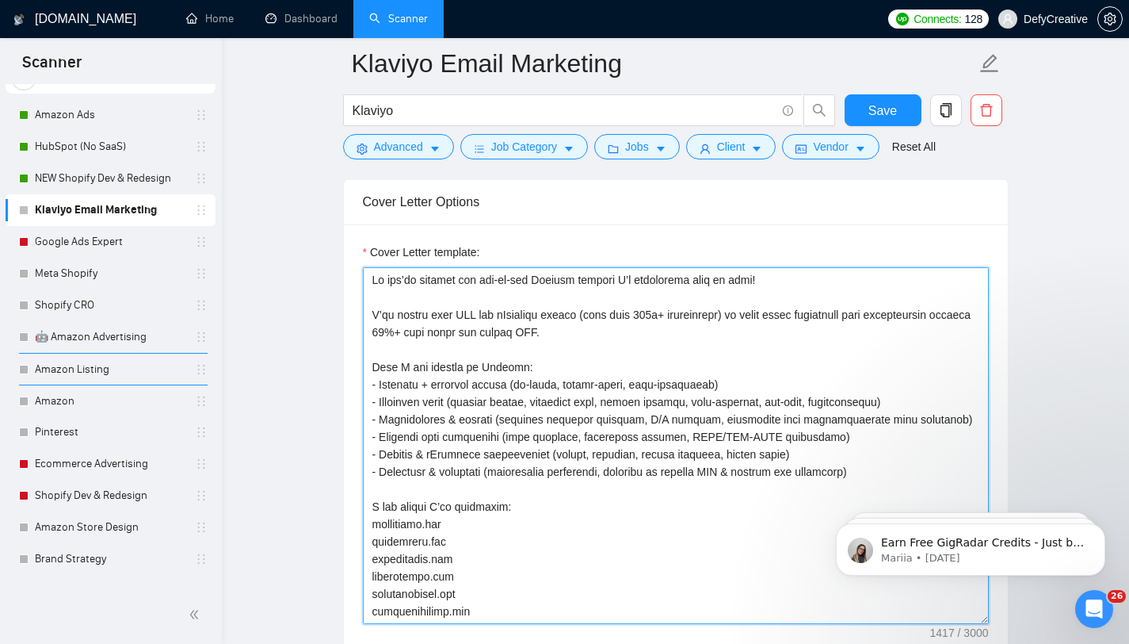
scroll to position [985, 0]
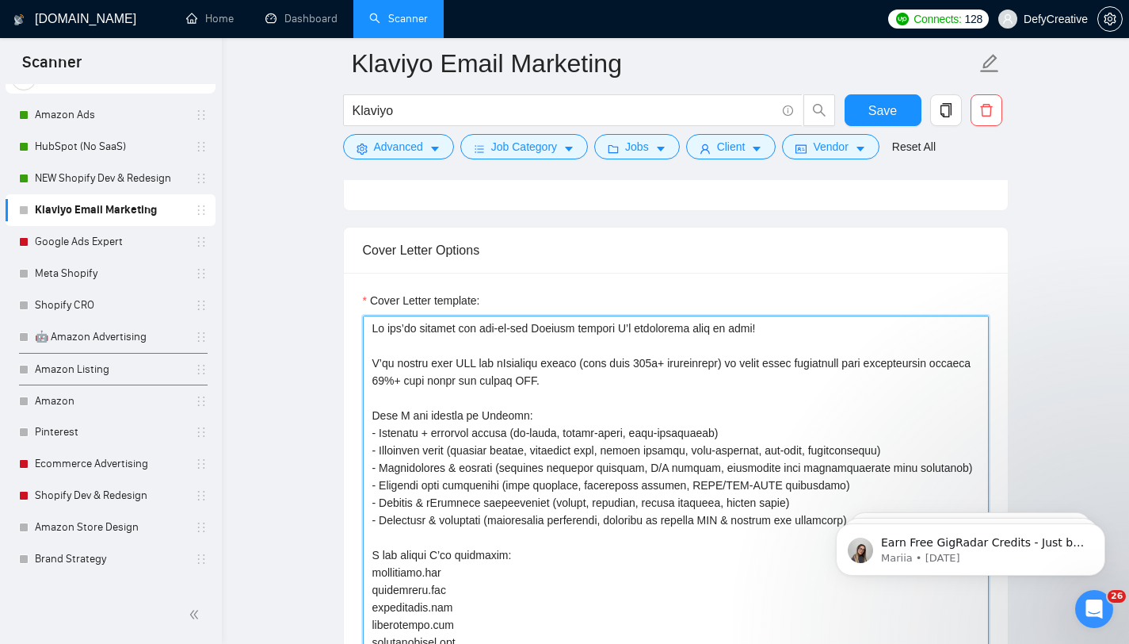
click at [562, 386] on textarea "Cover Letter template:" at bounding box center [676, 493] width 626 height 357
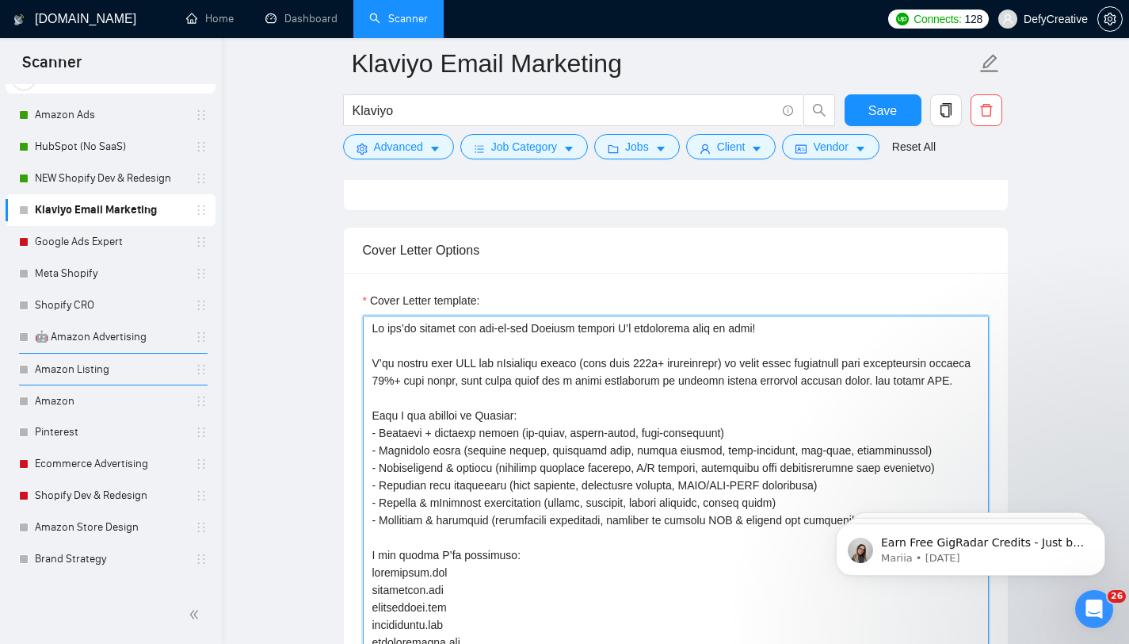
drag, startPoint x: 407, startPoint y: 400, endPoint x: 510, endPoint y: 388, distance: 103.8
click at [510, 392] on textarea "Cover Letter template:" at bounding box center [676, 493] width 626 height 357
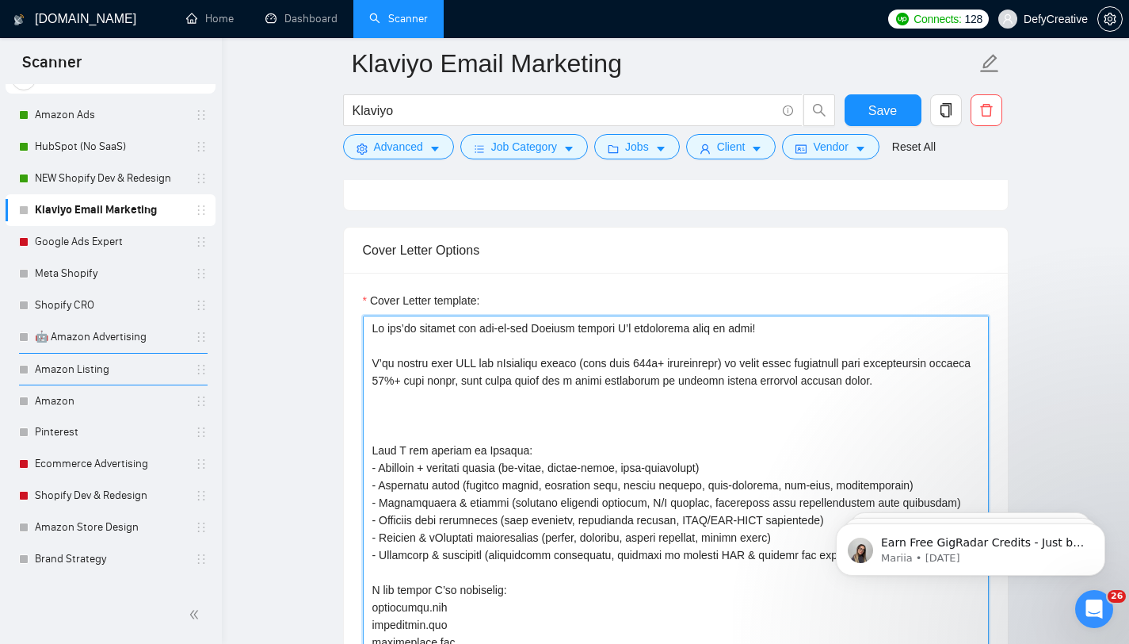
paste textarea "— from design to data management —"
click at [425, 435] on textarea "Cover Letter template:" at bounding box center [676, 493] width 626 height 357
paste textarea "I don’t just handle campaigns — I support the entire customer lifecycle in Klav…"
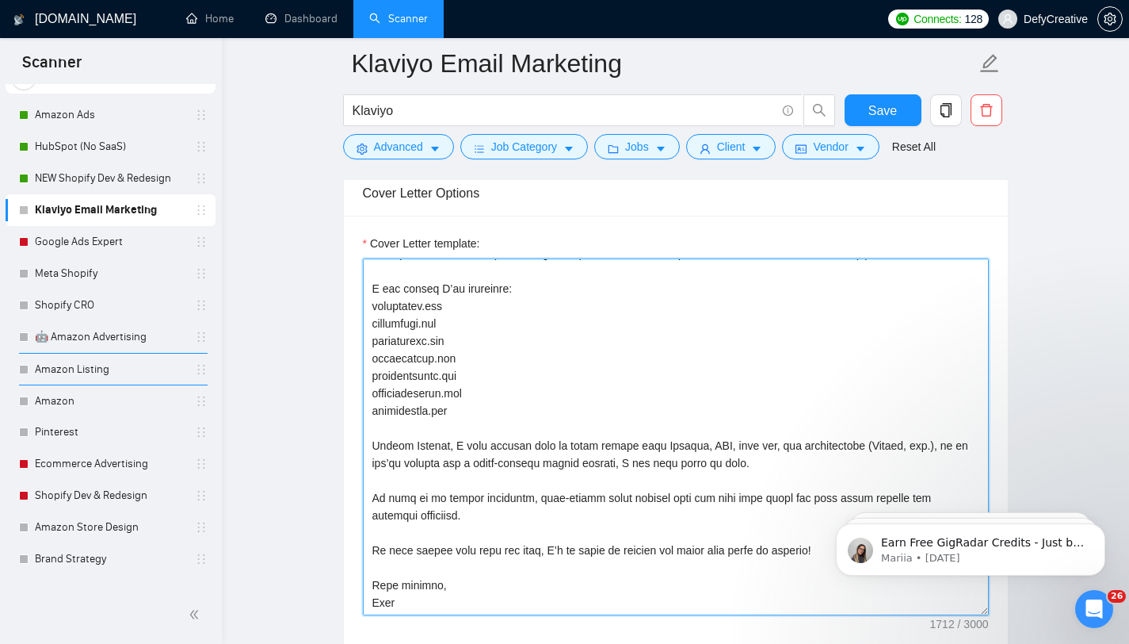
scroll to position [1052, 0]
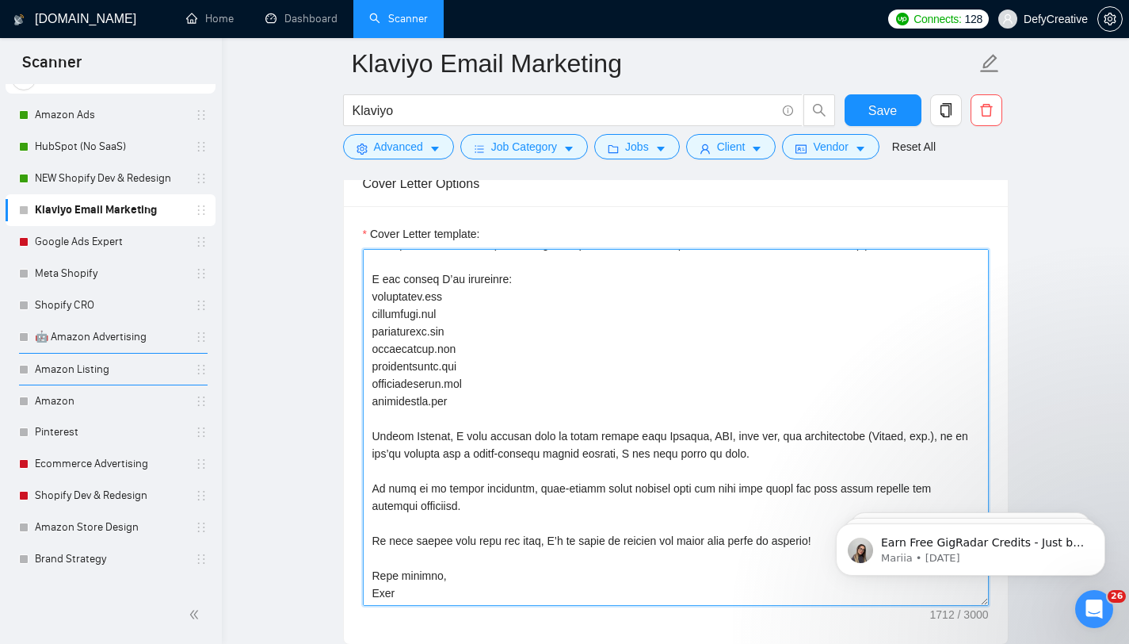
click at [621, 487] on textarea "Cover Letter template:" at bounding box center [676, 427] width 626 height 357
drag, startPoint x: 726, startPoint y: 488, endPoint x: 686, endPoint y: 488, distance: 40.4
click at [686, 488] on textarea "Cover Letter template:" at bounding box center [676, 427] width 626 height 357
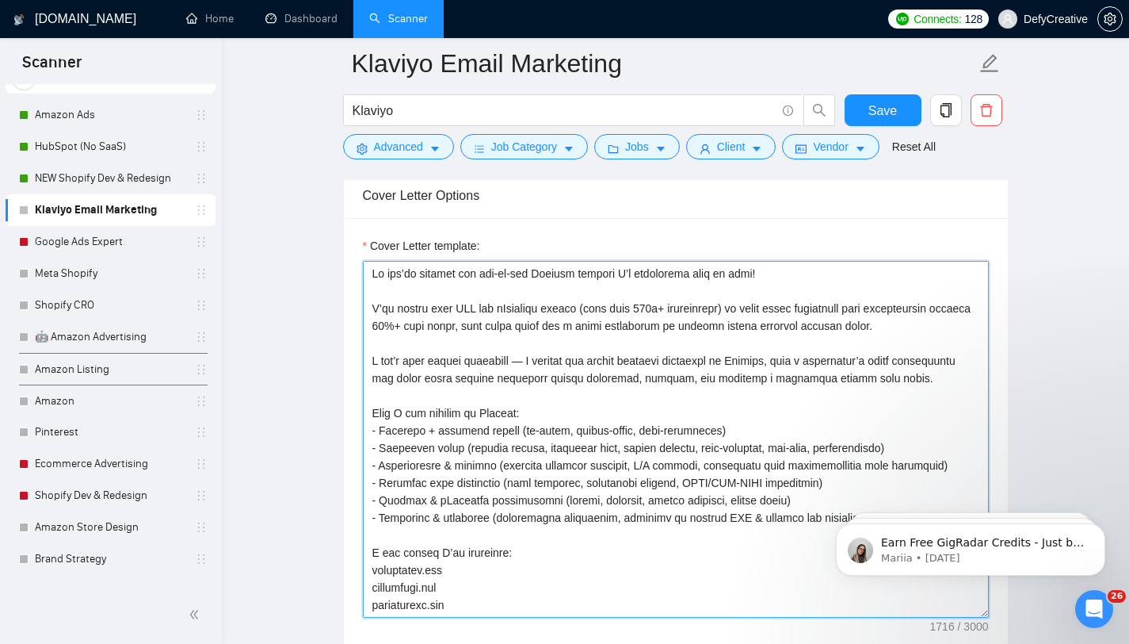
scroll to position [13, 0]
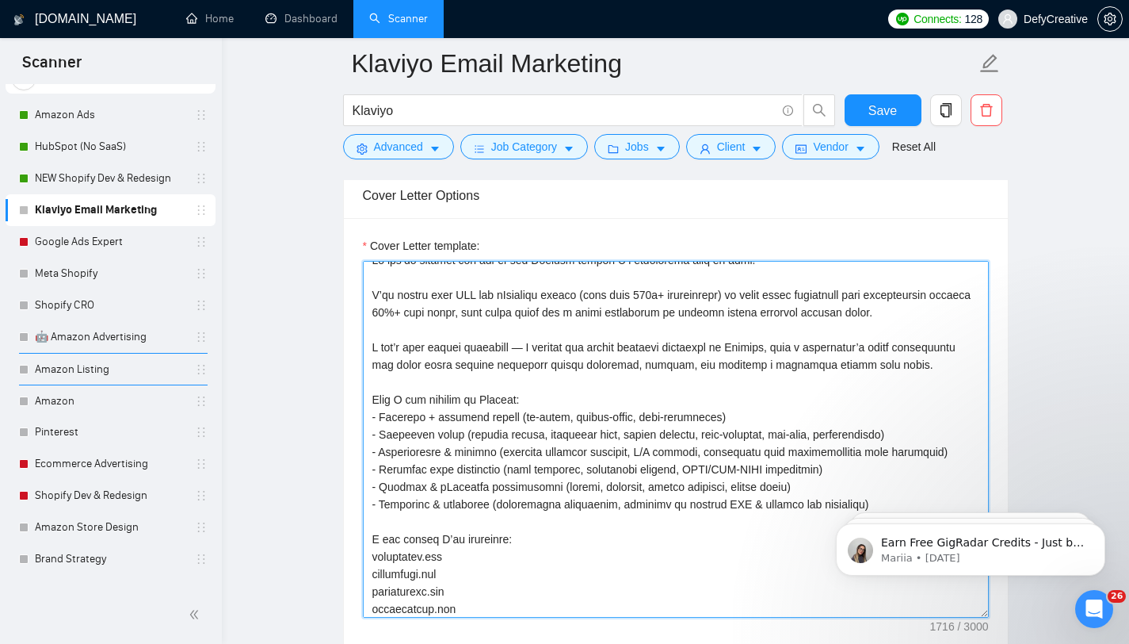
click at [593, 394] on textarea "Cover Letter template:" at bounding box center [676, 439] width 626 height 357
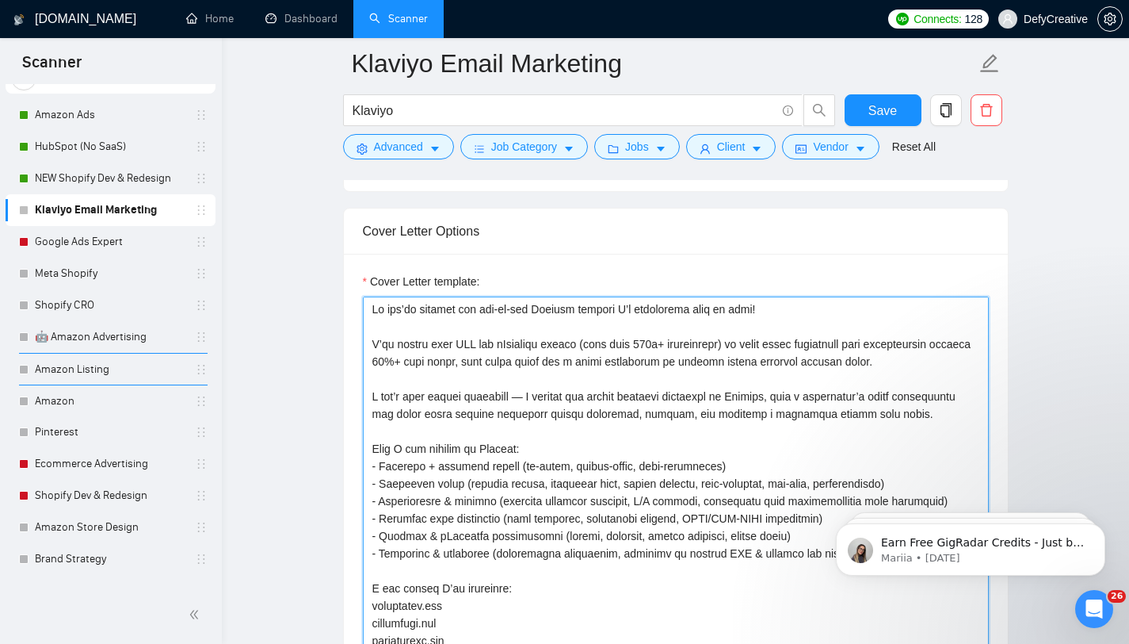
scroll to position [1002, 0]
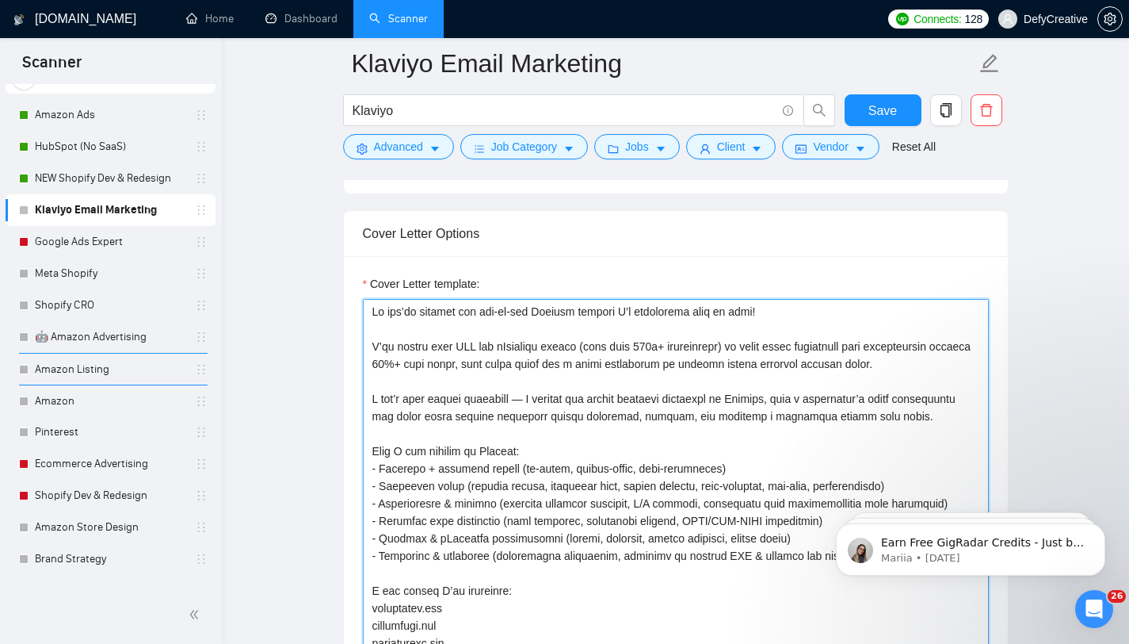
click at [372, 319] on textarea "Cover Letter template:" at bounding box center [676, 477] width 626 height 357
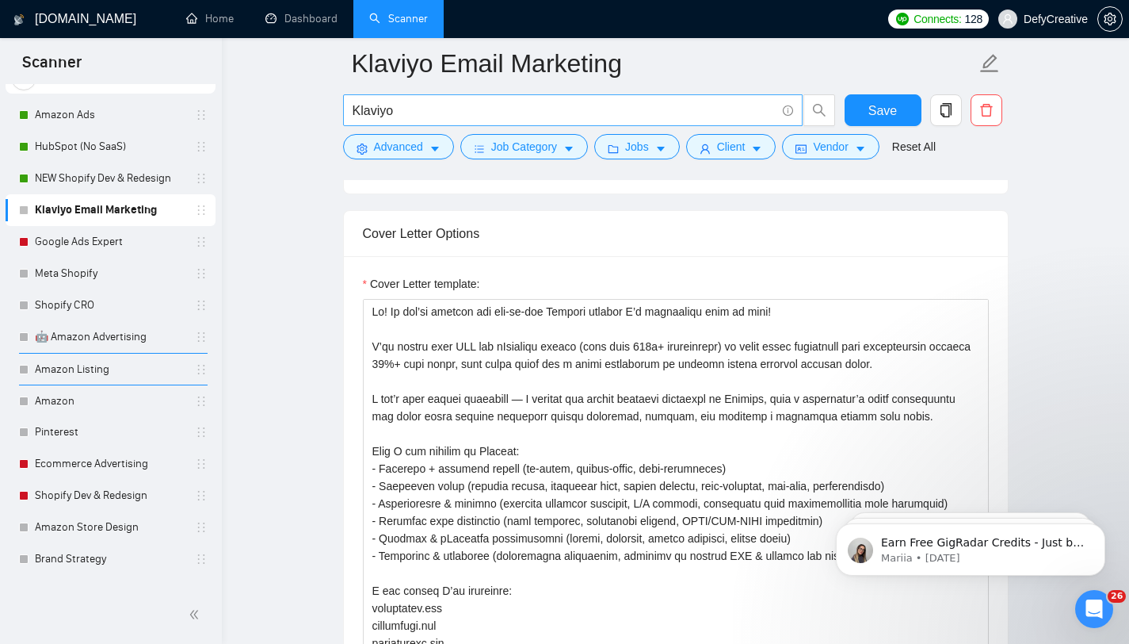
click at [469, 113] on input "Klaviyo" at bounding box center [564, 111] width 423 height 20
click at [875, 109] on span "Save" at bounding box center [883, 111] width 29 height 20
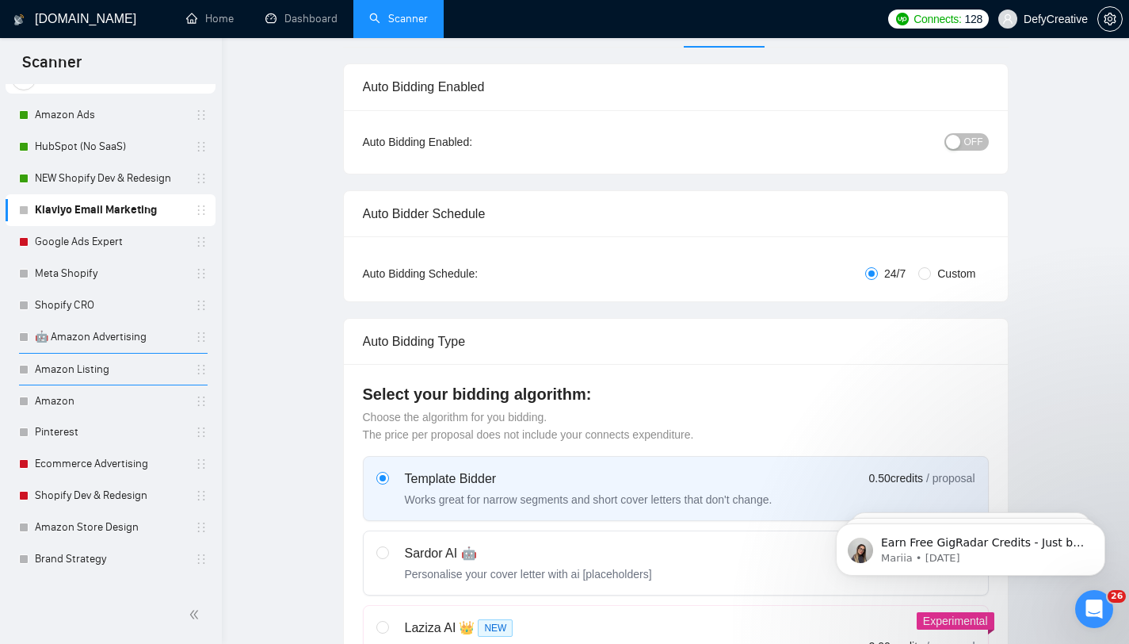
scroll to position [0, 0]
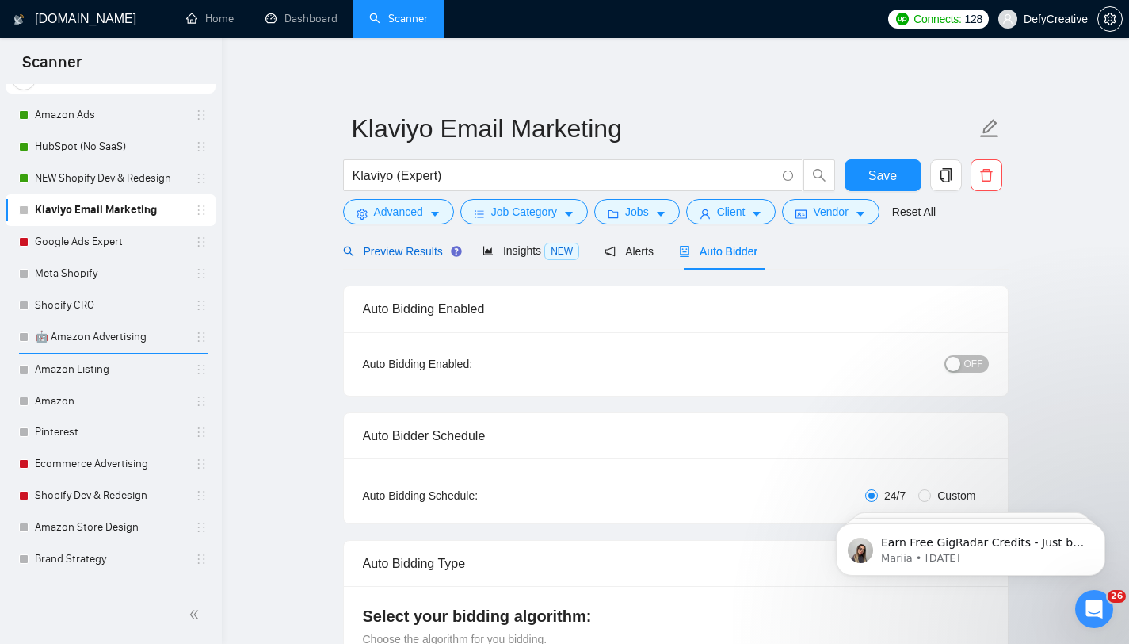
click at [379, 256] on span "Preview Results" at bounding box center [400, 251] width 114 height 13
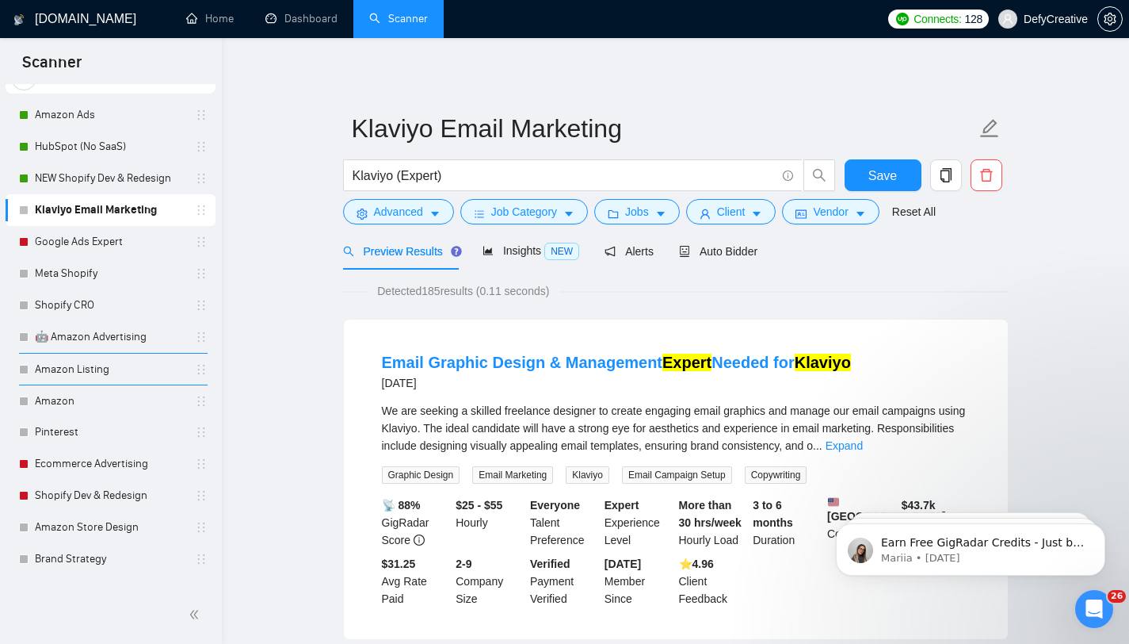
scroll to position [50, 0]
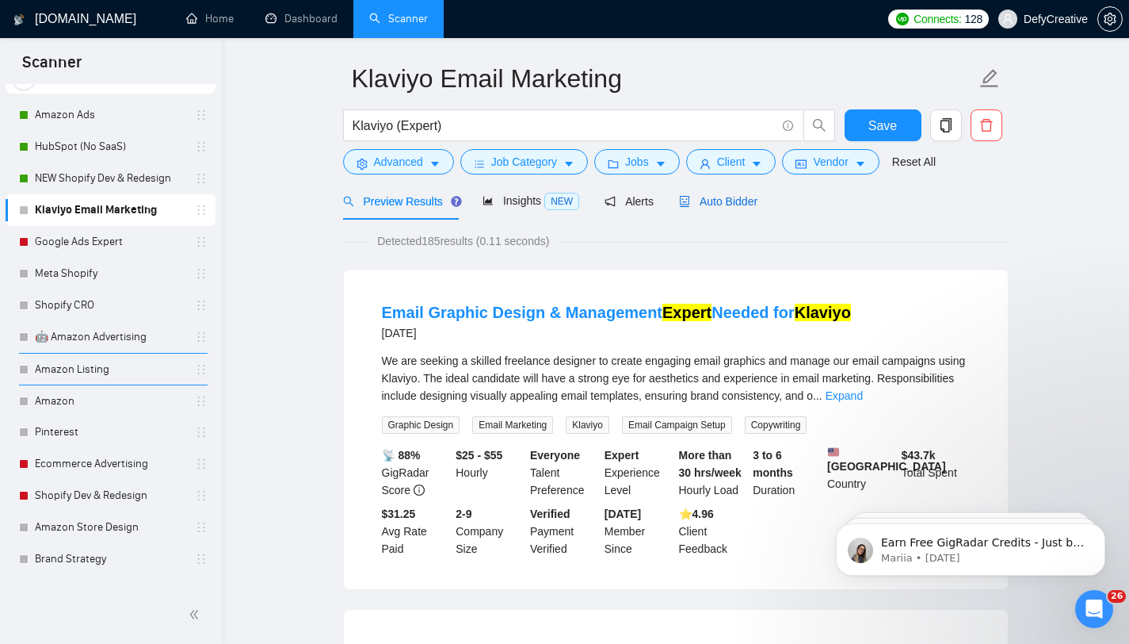
click at [724, 199] on span "Auto Bidder" at bounding box center [718, 201] width 78 height 13
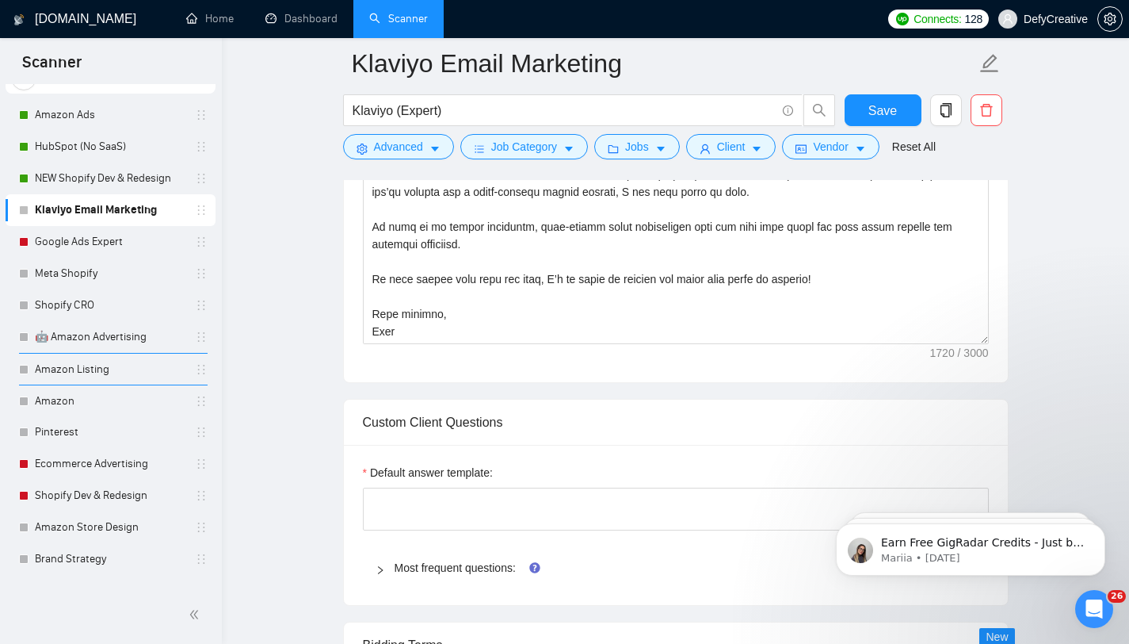
scroll to position [1642, 0]
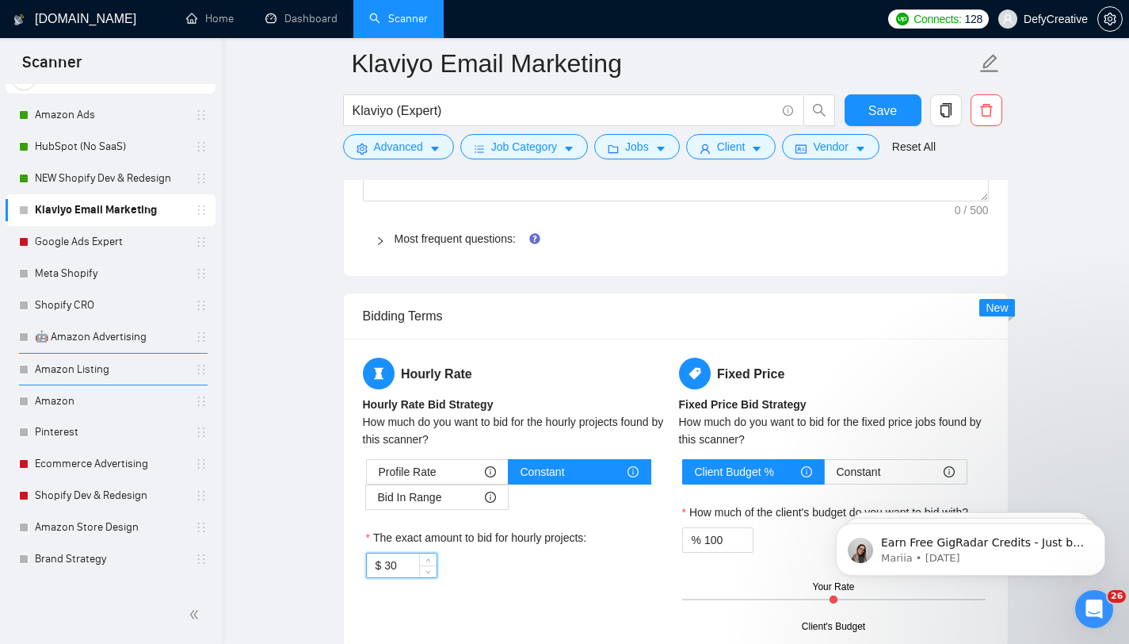
click at [393, 565] on input "30" at bounding box center [410, 565] width 52 height 24
click at [394, 565] on input "30" at bounding box center [410, 565] width 52 height 24
click at [309, 537] on main "Klaviyo Email Marketing Klaviyo (Expert) Save Advanced Job Category Jobs Client…" at bounding box center [675, 306] width 857 height 3770
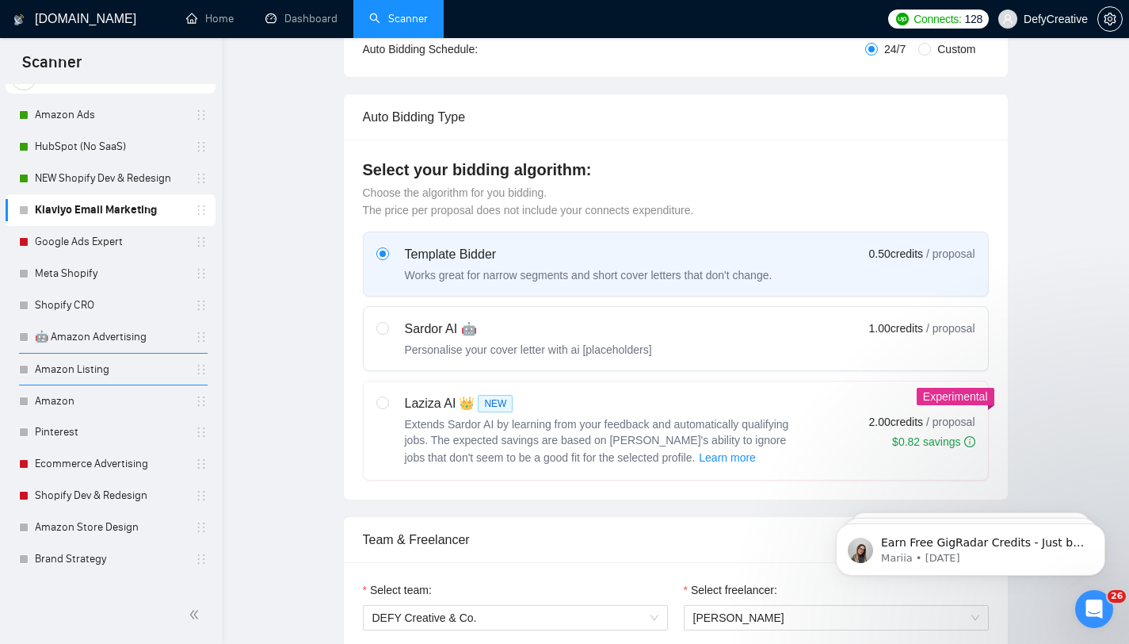
scroll to position [0, 0]
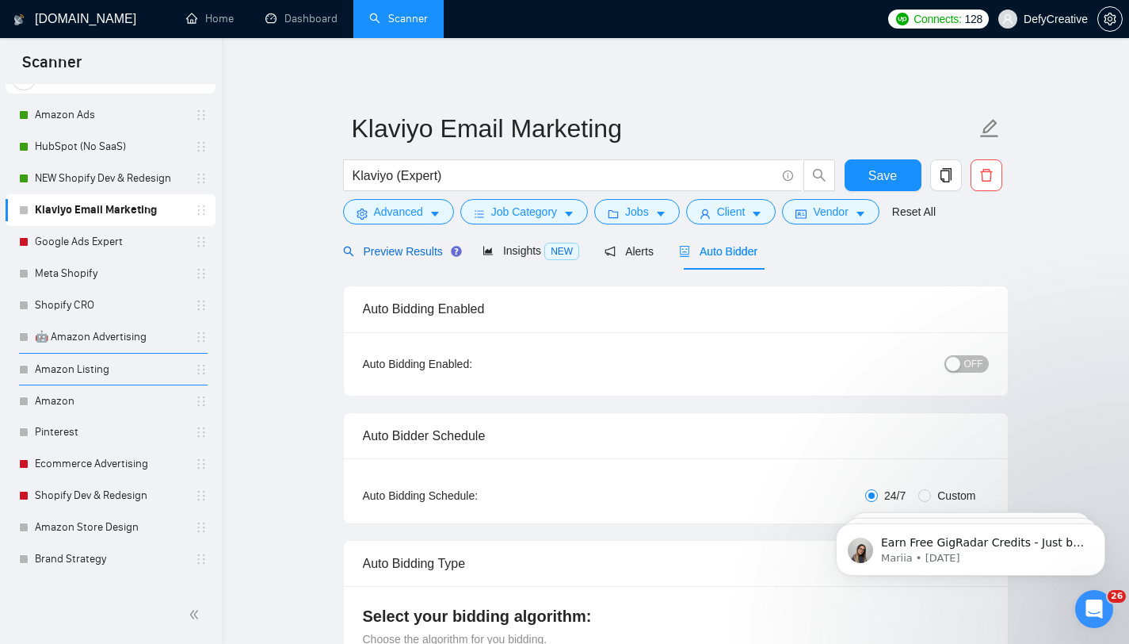
click at [414, 253] on span "Preview Results" at bounding box center [400, 251] width 114 height 13
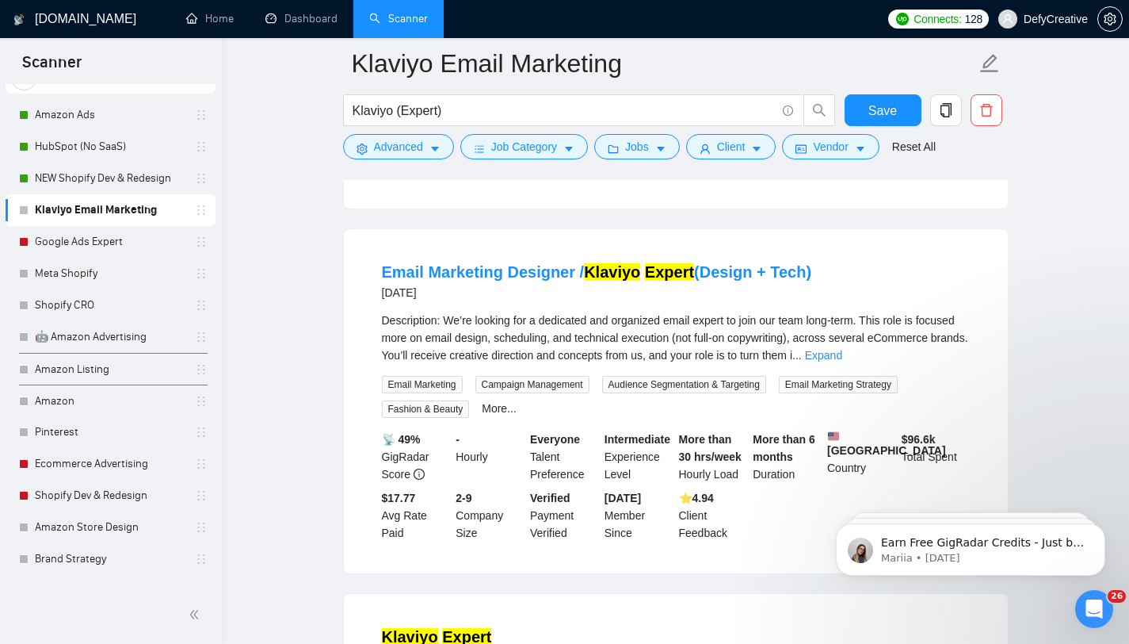
scroll to position [298, 0]
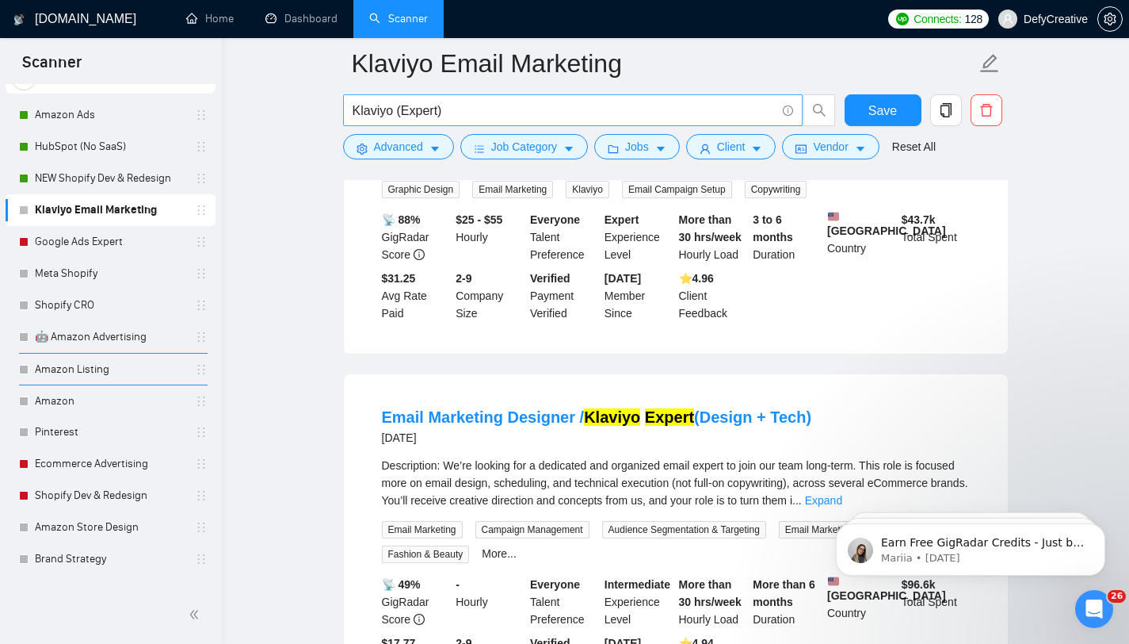
click at [437, 110] on input "Klaviyo (Expert)" at bounding box center [564, 111] width 423 height 20
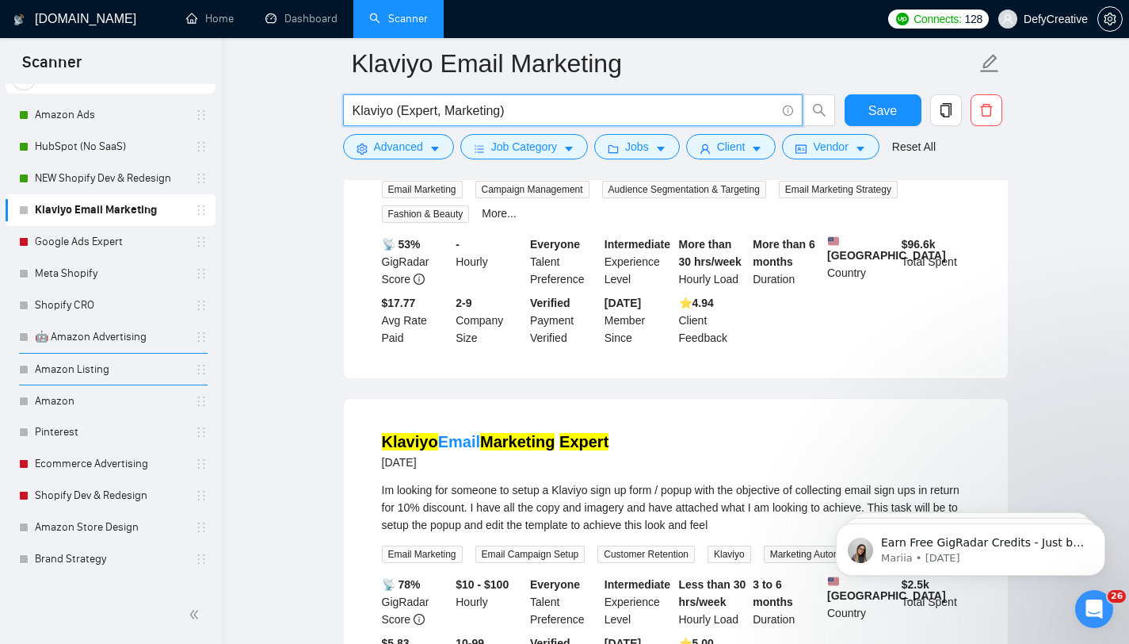
drag, startPoint x: 484, startPoint y: 113, endPoint x: 502, endPoint y: 111, distance: 18.3
click at [502, 111] on input "Klaviyo (Expert, Marketing)" at bounding box center [564, 111] width 423 height 20
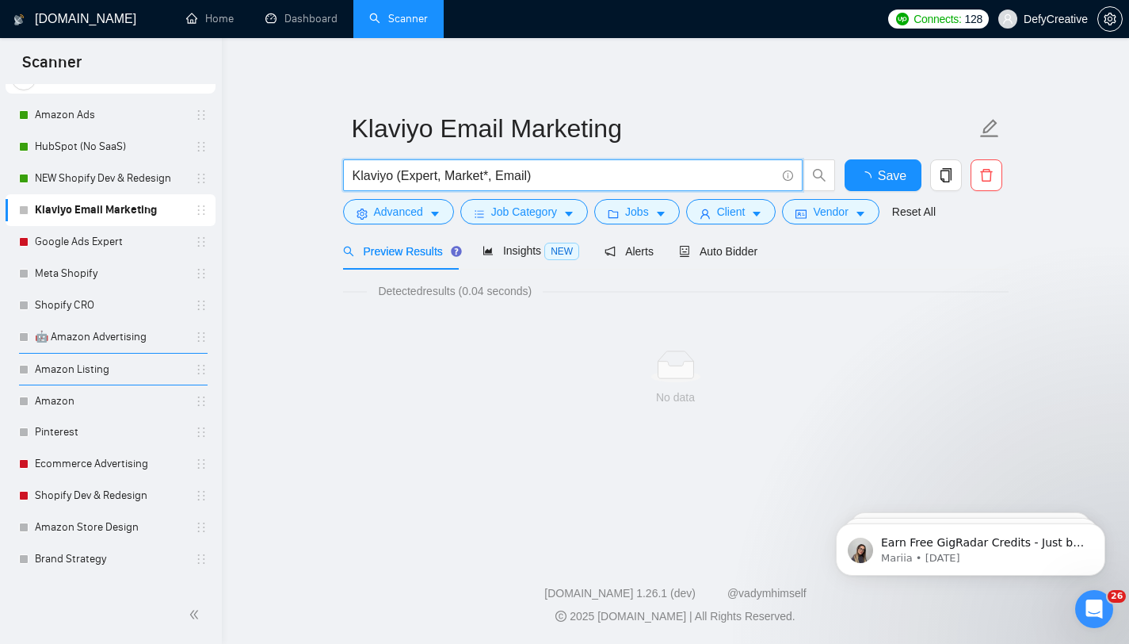
scroll to position [0, 0]
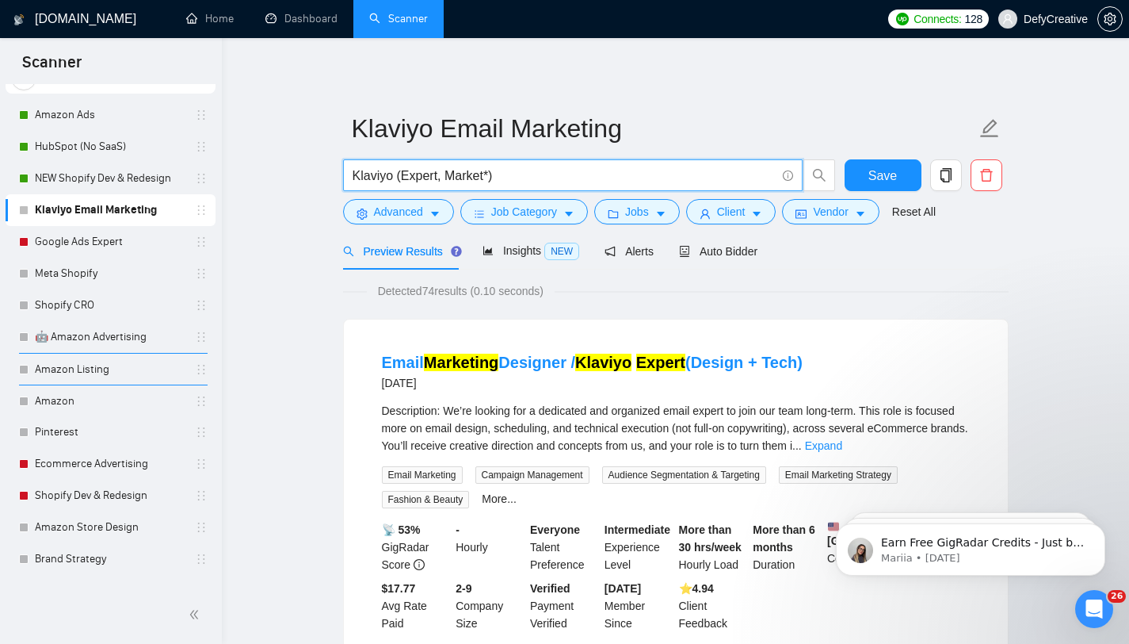
type input "Klaviyo (Expert, Market*)"
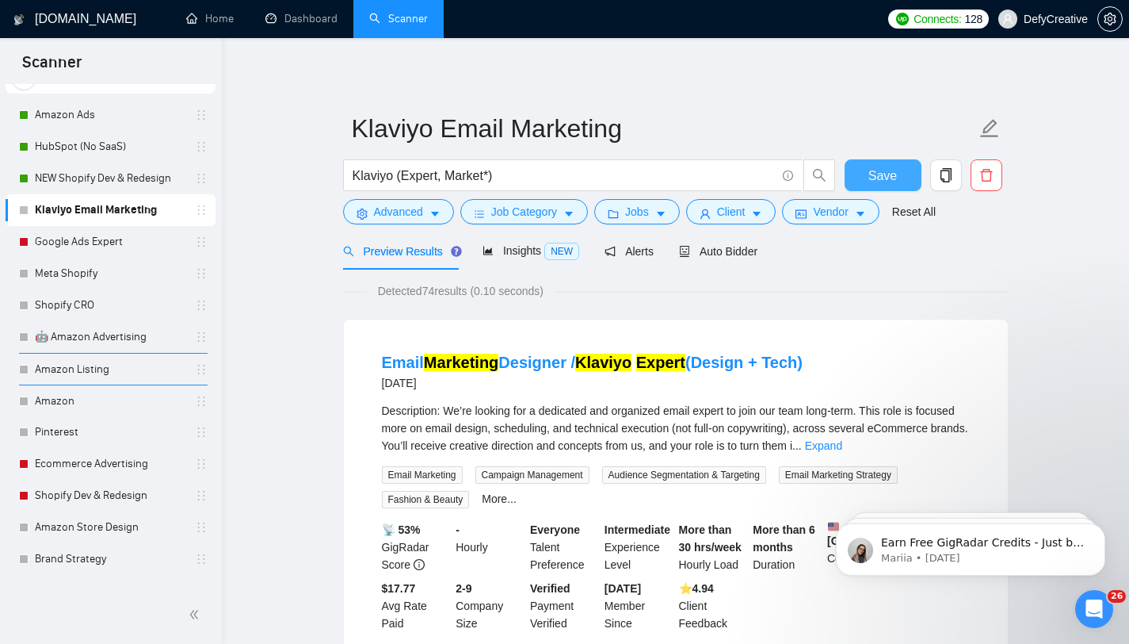
click at [866, 173] on button "Save" at bounding box center [883, 175] width 77 height 32
click at [96, 177] on link "NEW Shopify Dev & Redesign" at bounding box center [110, 178] width 151 height 32
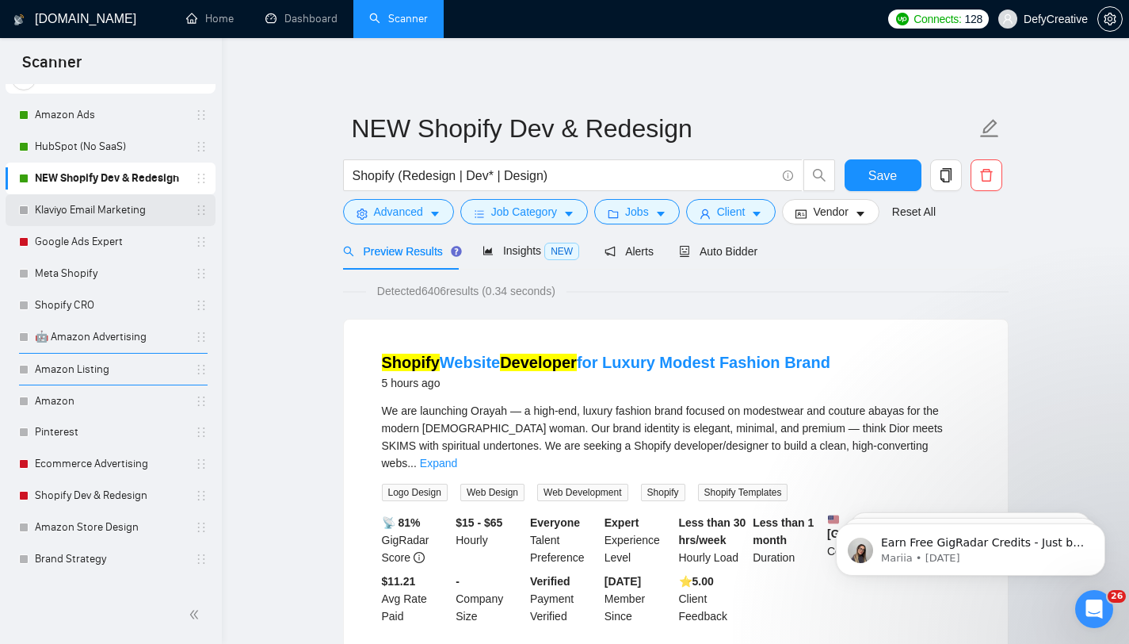
click at [85, 208] on link "Klaviyo Email Marketing" at bounding box center [110, 210] width 151 height 32
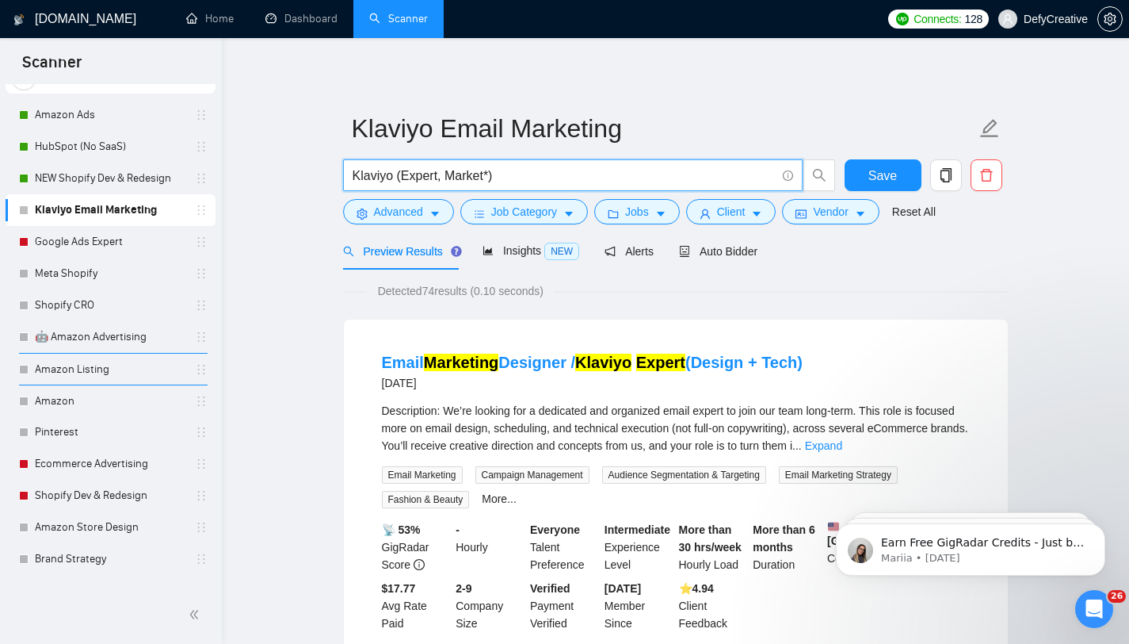
click at [442, 180] on input "Klaviyo (Expert, Market*)" at bounding box center [564, 176] width 423 height 20
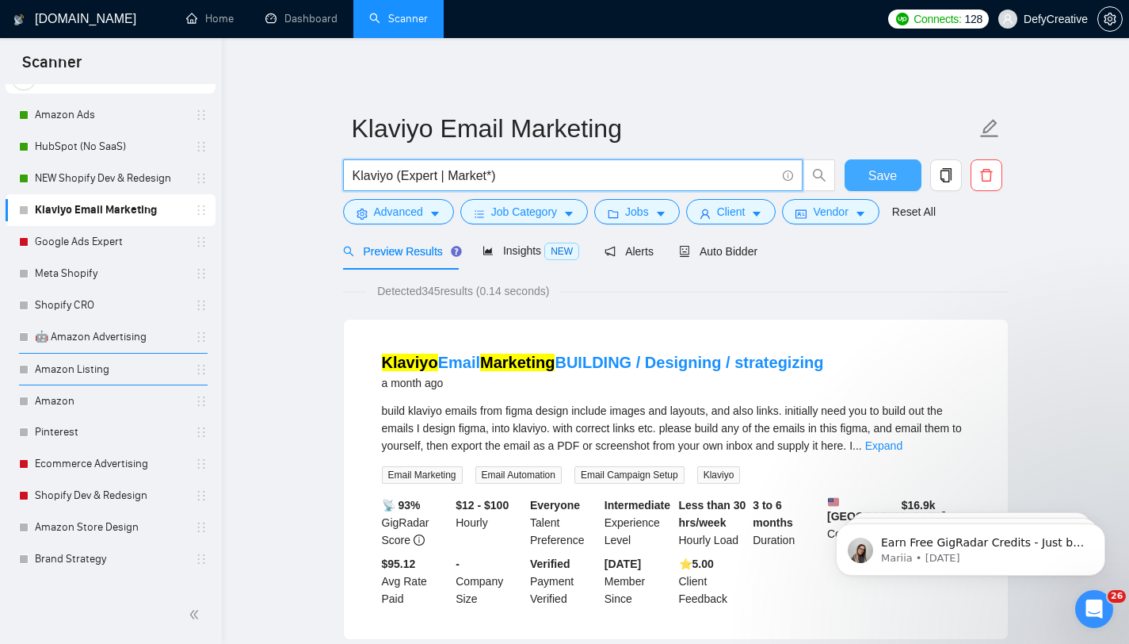
click at [866, 167] on button "Save" at bounding box center [883, 175] width 77 height 32
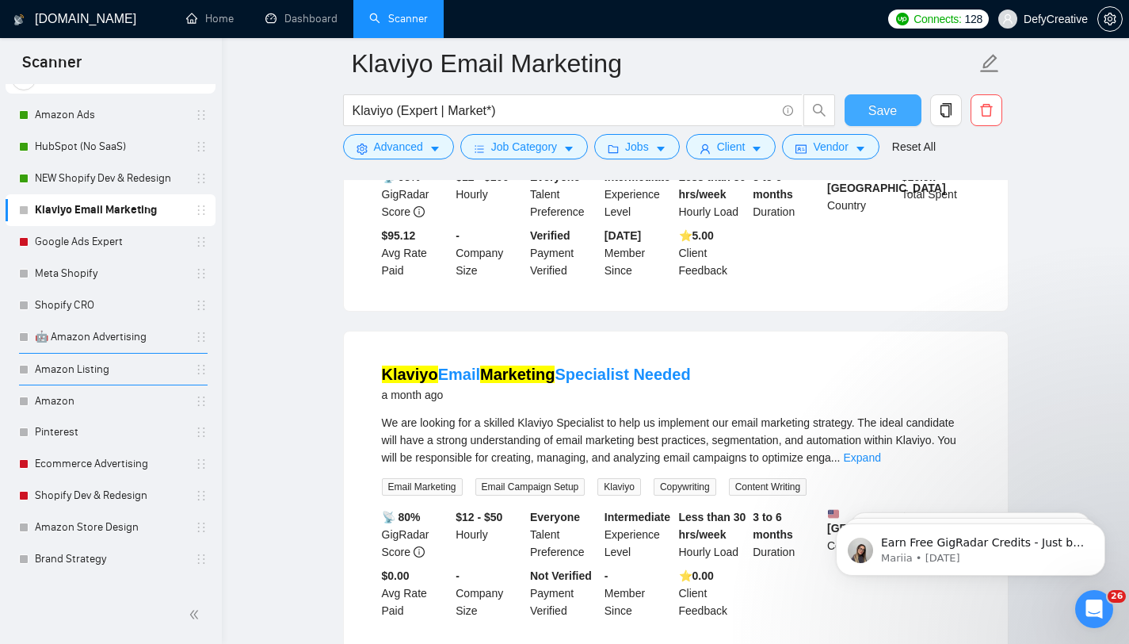
scroll to position [451, 0]
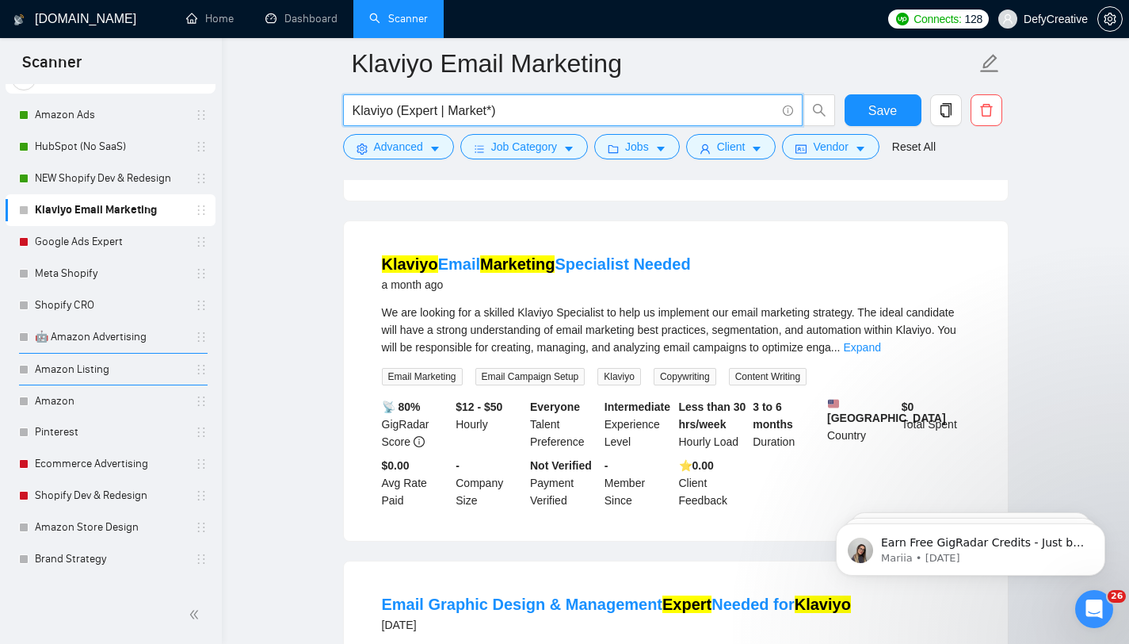
click at [493, 113] on input "Klaviyo (Expert | Market*)" at bounding box center [564, 111] width 423 height 20
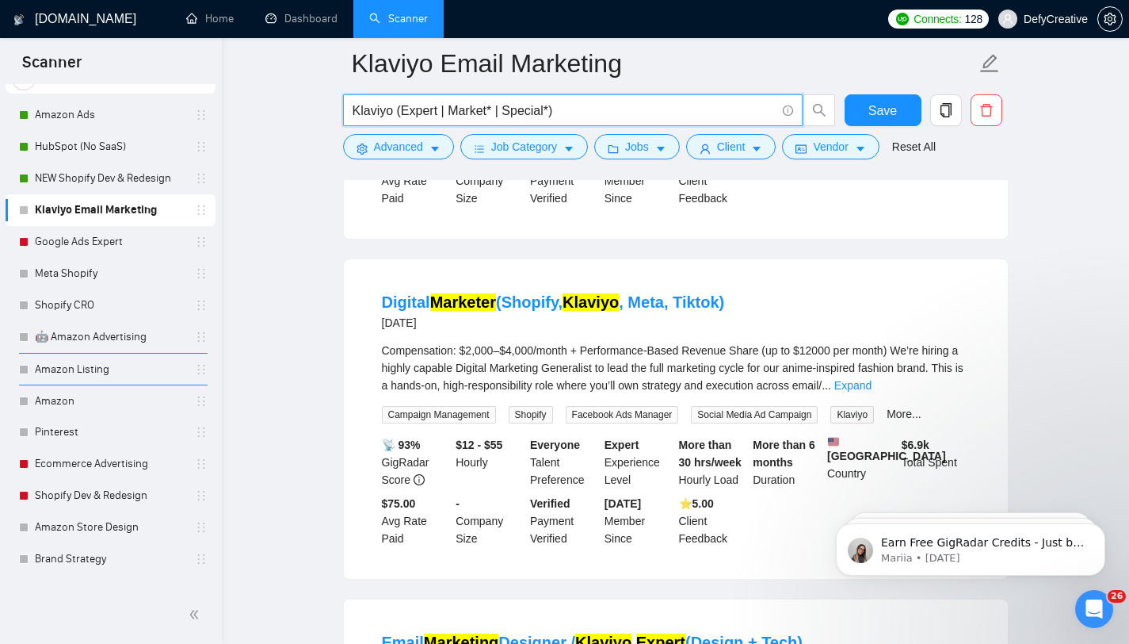
scroll to position [2153, 0]
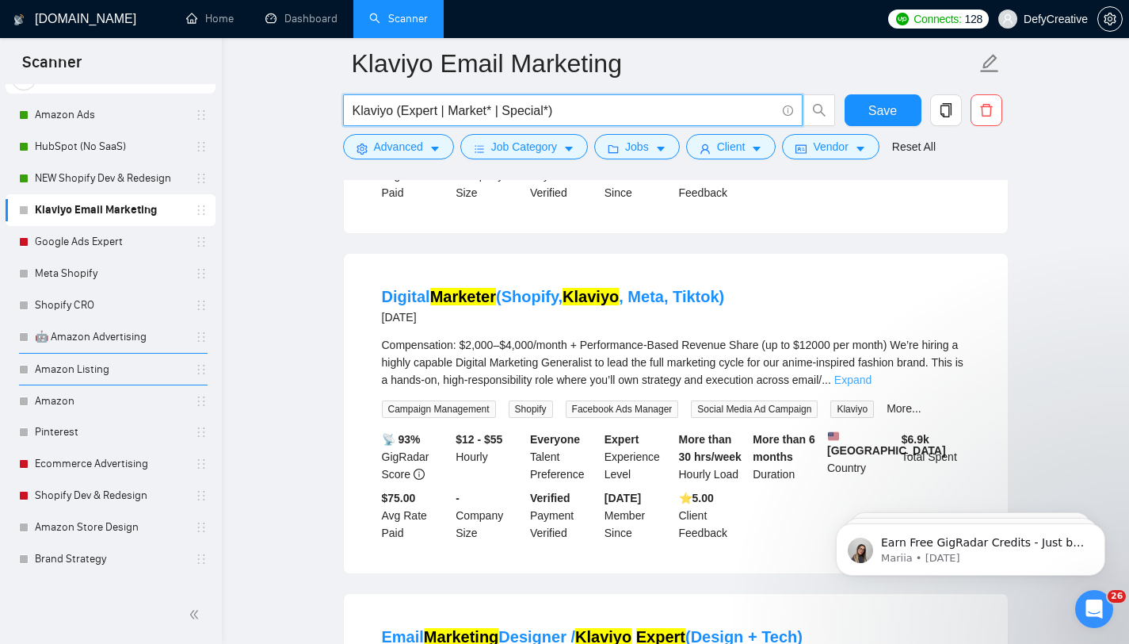
type input "Klaviyo (Expert | Market* | Special*)"
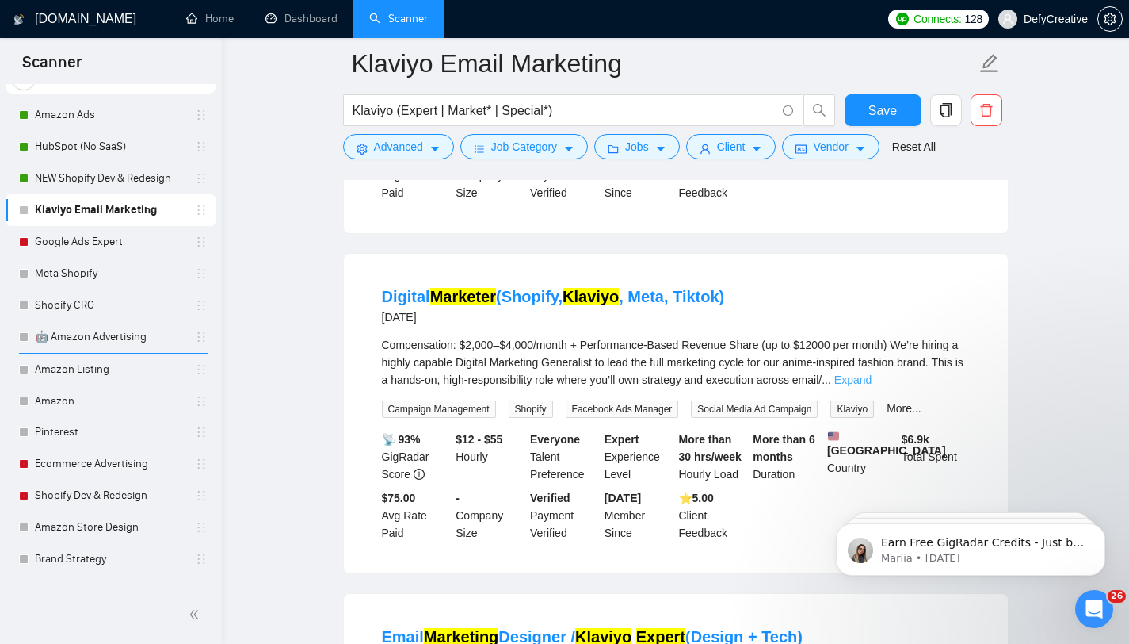
click at [872, 386] on link "Expand" at bounding box center [853, 379] width 37 height 13
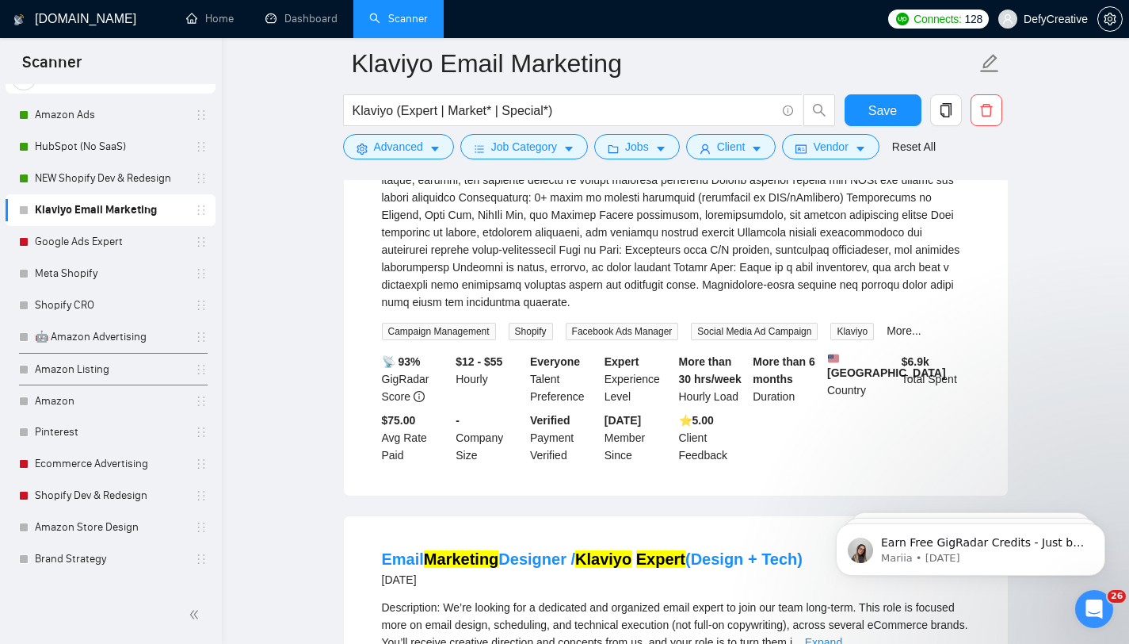
scroll to position [2302, 0]
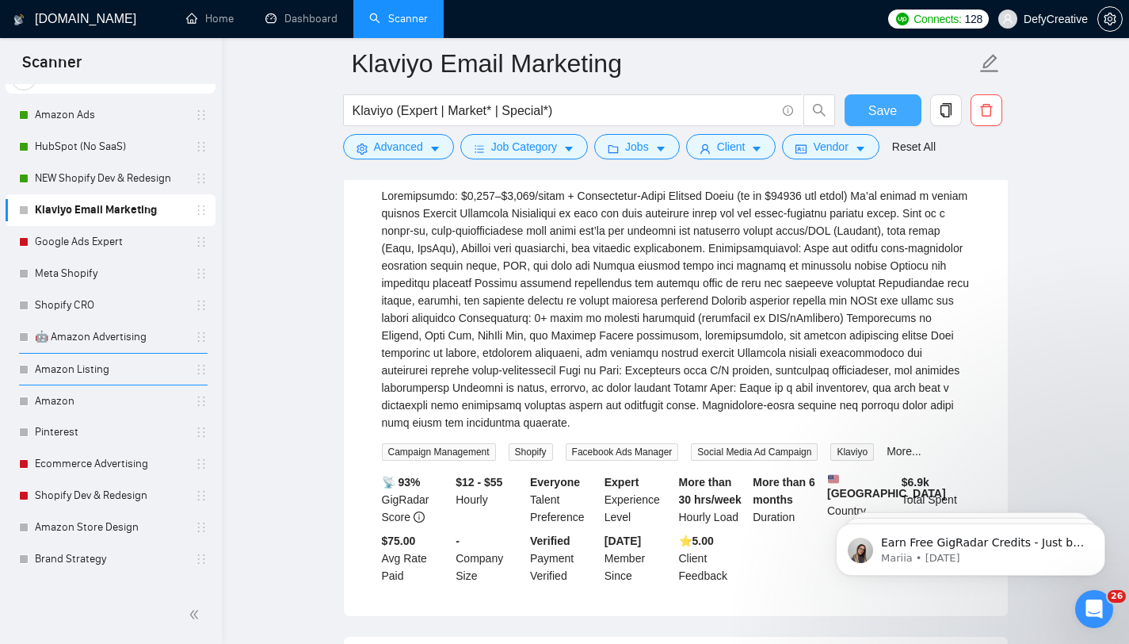
click at [892, 108] on span "Save" at bounding box center [883, 111] width 29 height 20
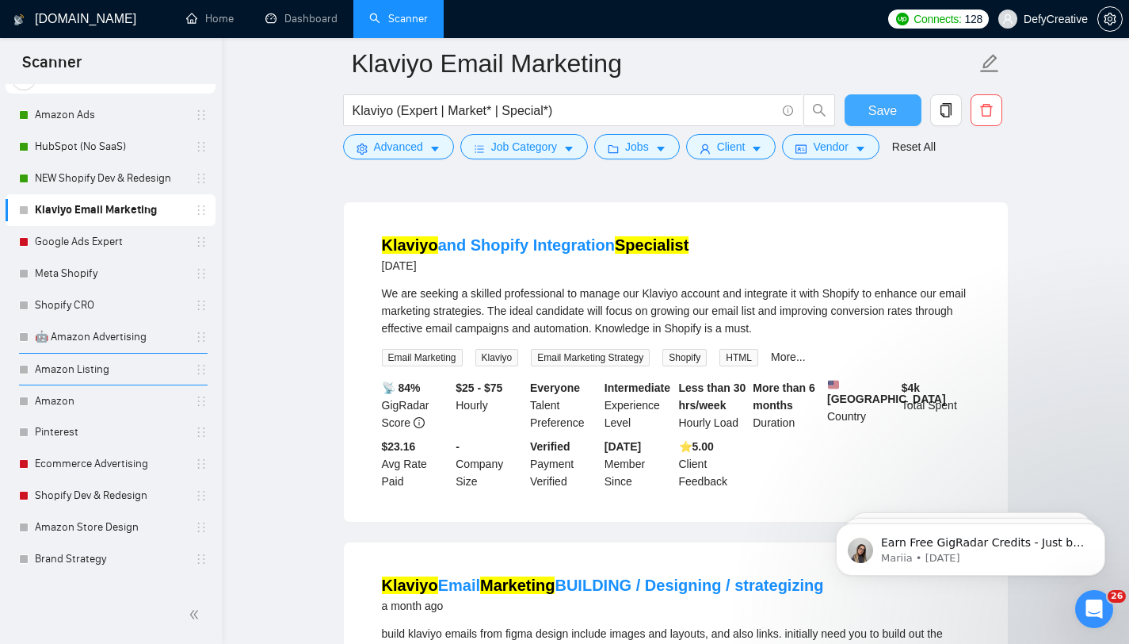
scroll to position [0, 0]
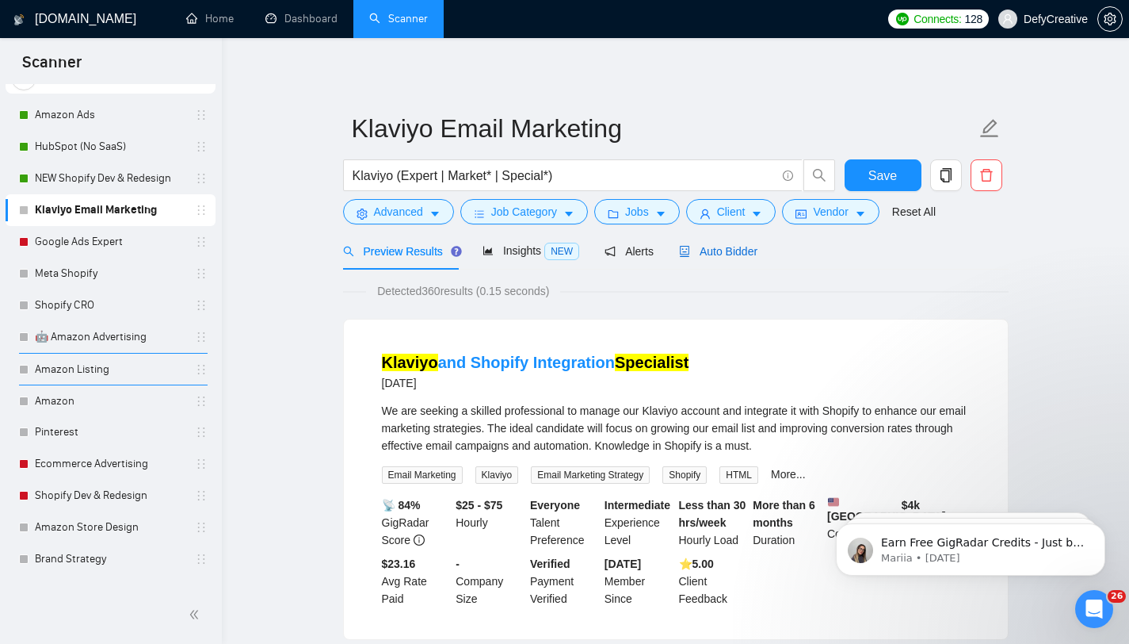
click at [724, 254] on span "Auto Bidder" at bounding box center [718, 251] width 78 height 13
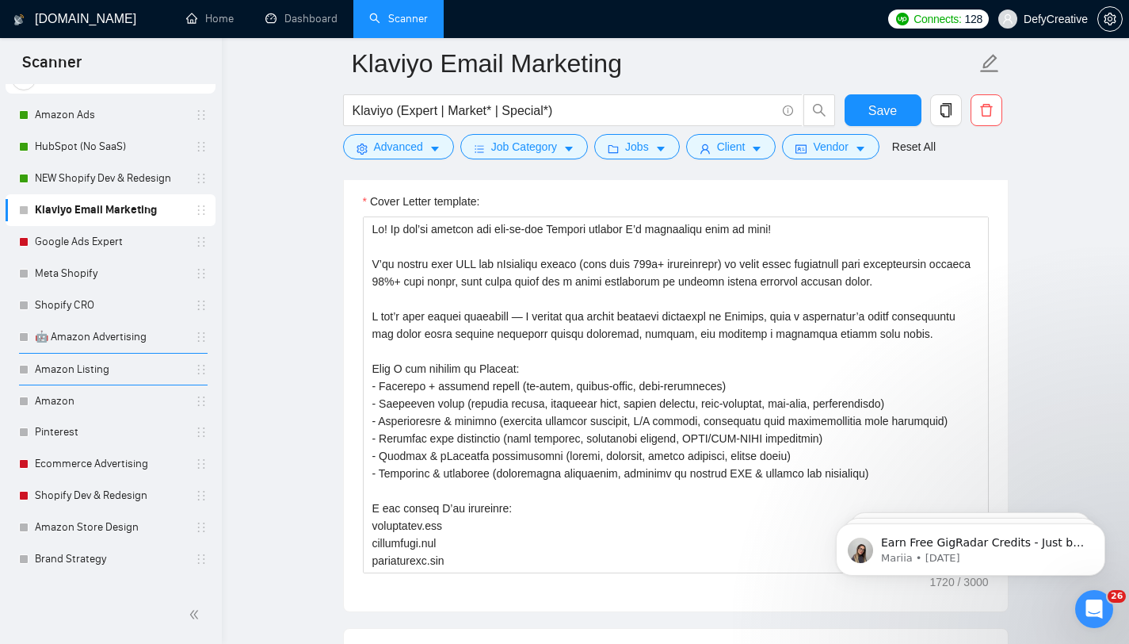
scroll to position [728, 0]
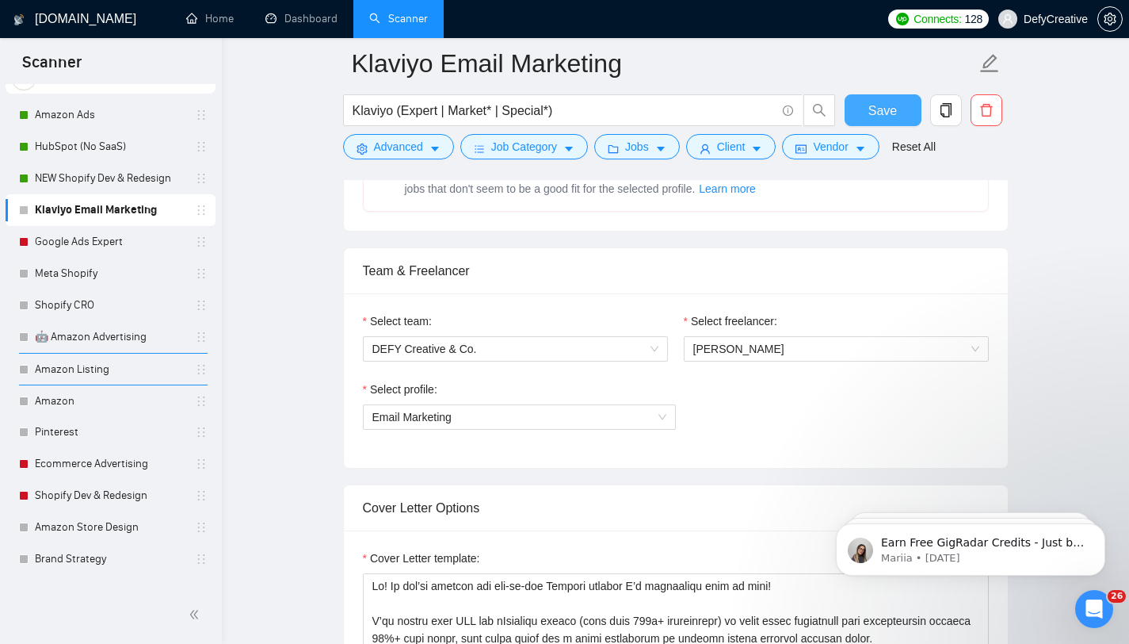
click at [861, 107] on button "Save" at bounding box center [883, 110] width 77 height 32
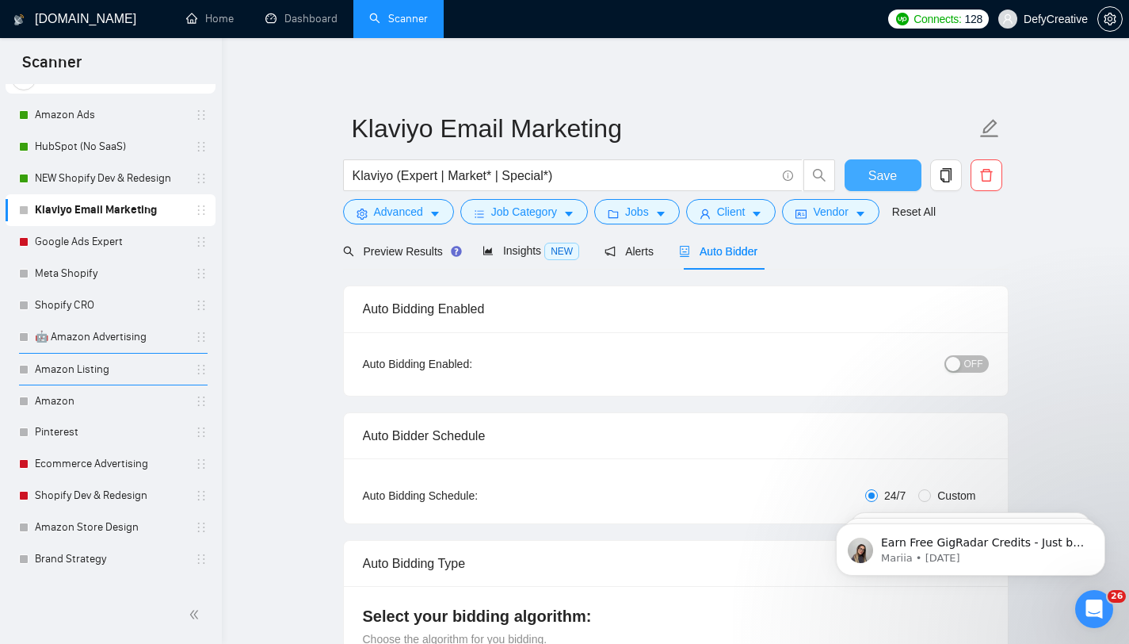
scroll to position [103, 0]
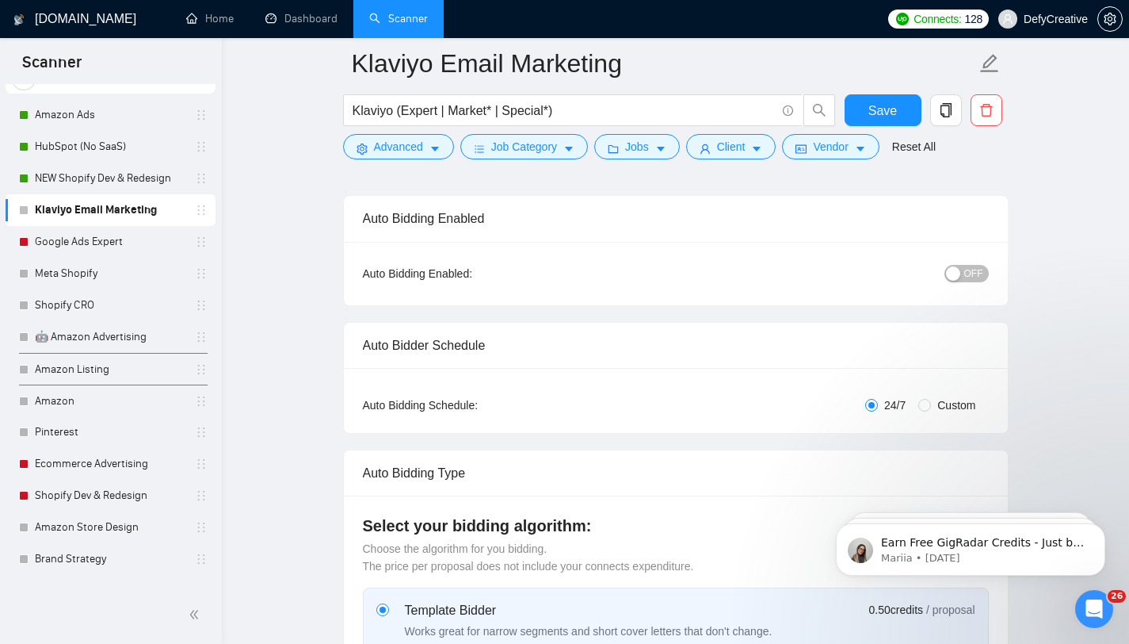
click at [965, 275] on span "OFF" at bounding box center [974, 273] width 19 height 17
click at [866, 102] on button "Save" at bounding box center [883, 110] width 77 height 32
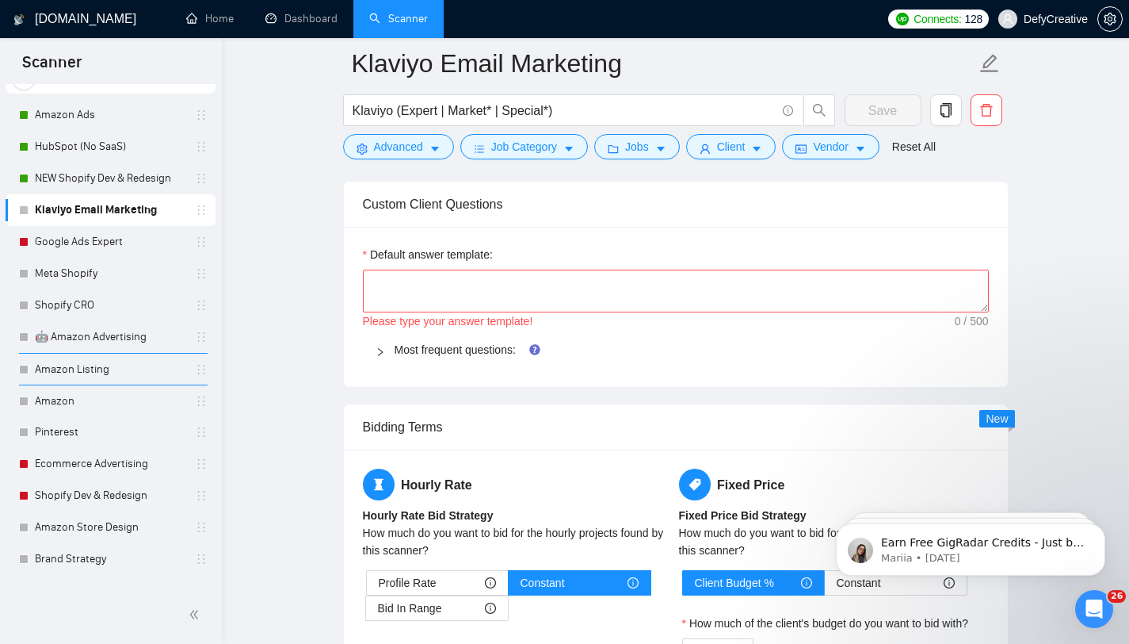
scroll to position [1526, 0]
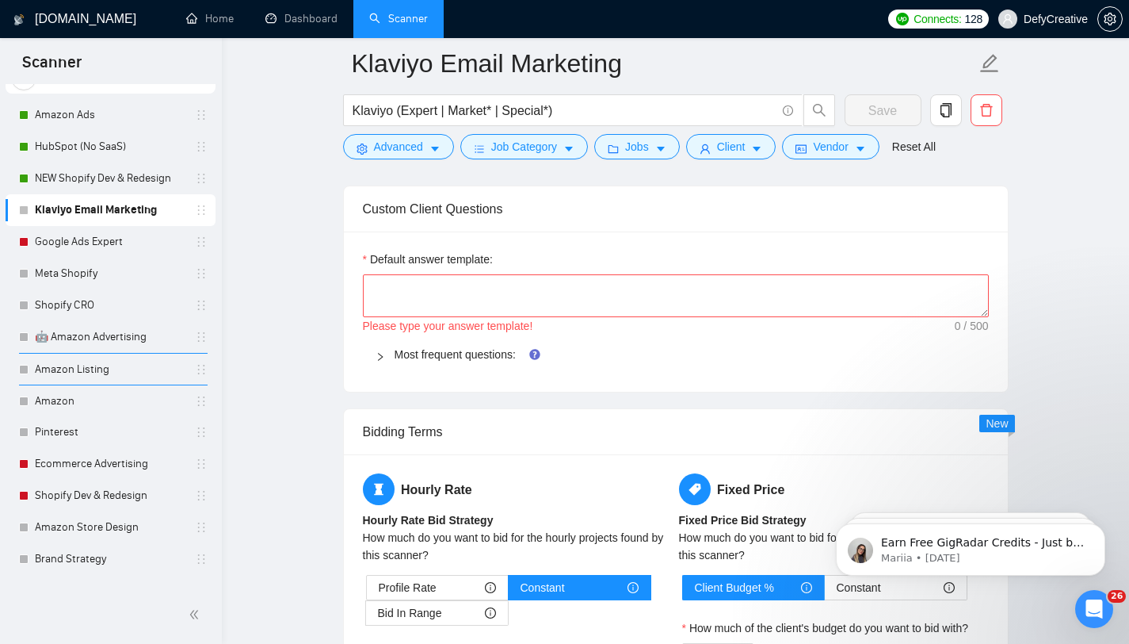
click at [379, 356] on icon "right" at bounding box center [381, 357] width 10 height 10
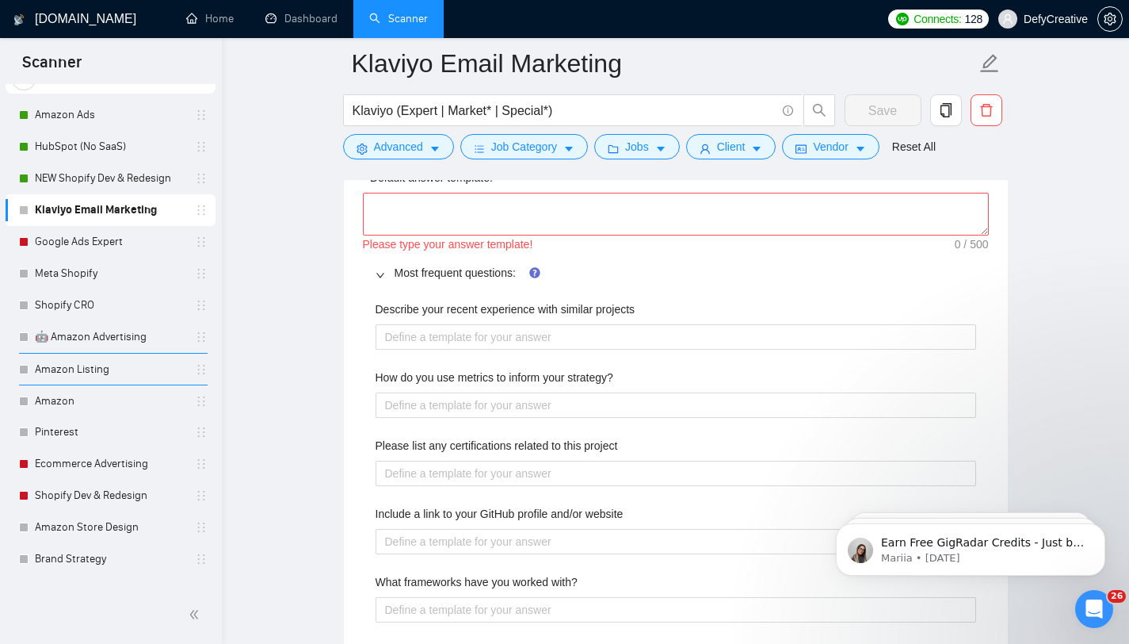
scroll to position [1662, 0]
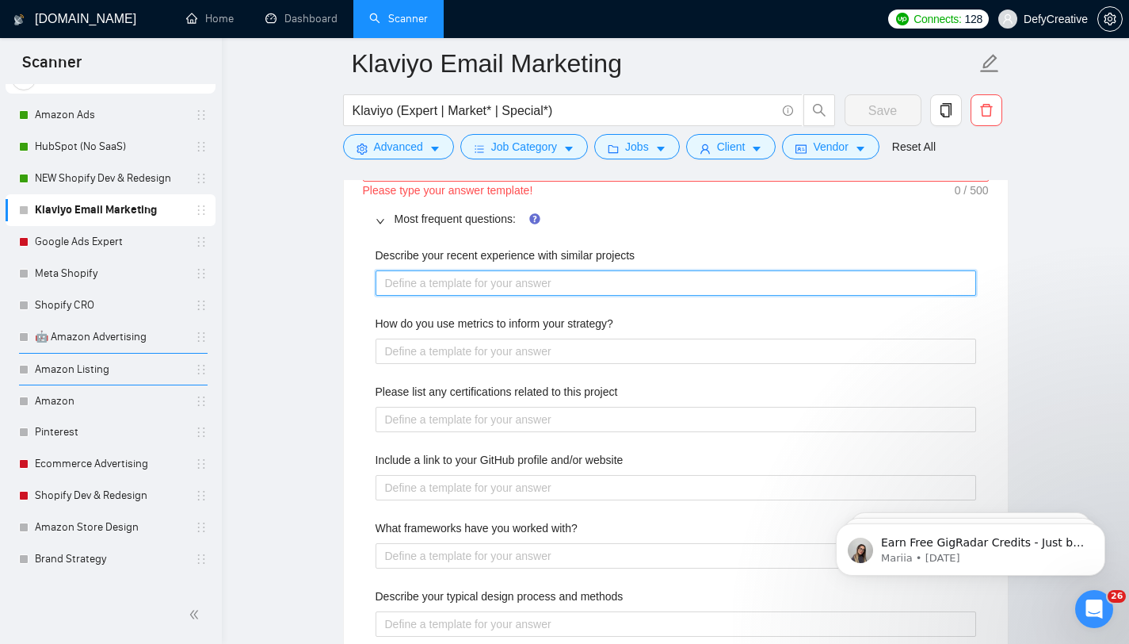
click at [429, 278] on projects "Describe your recent experience with similar projects" at bounding box center [676, 282] width 601 height 25
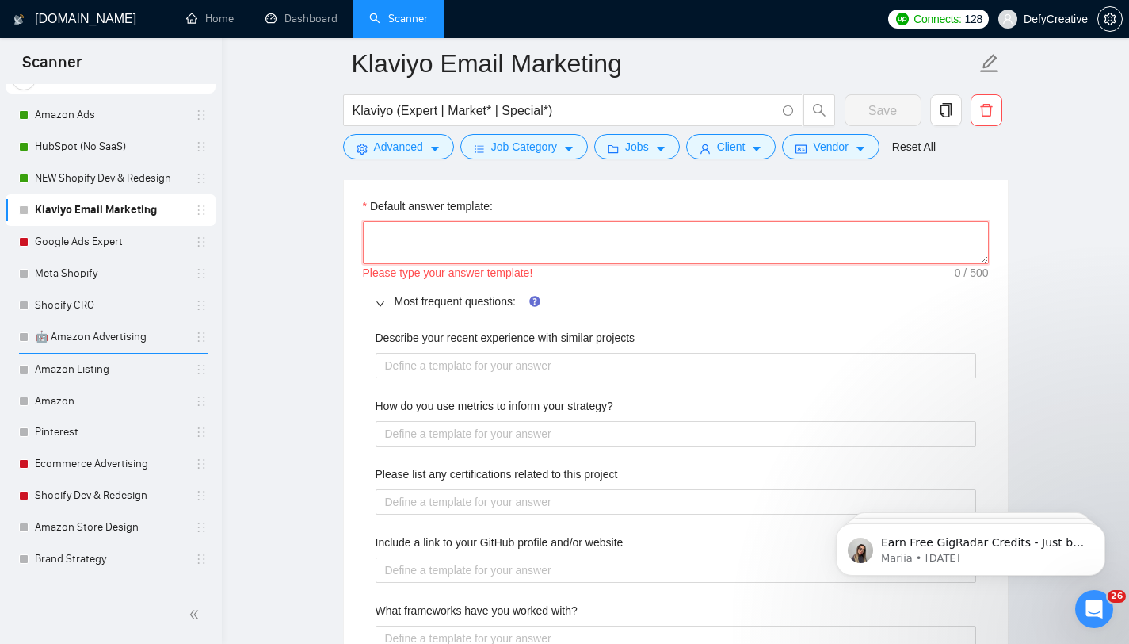
click at [434, 249] on textarea "Default answer template:" at bounding box center [676, 242] width 626 height 43
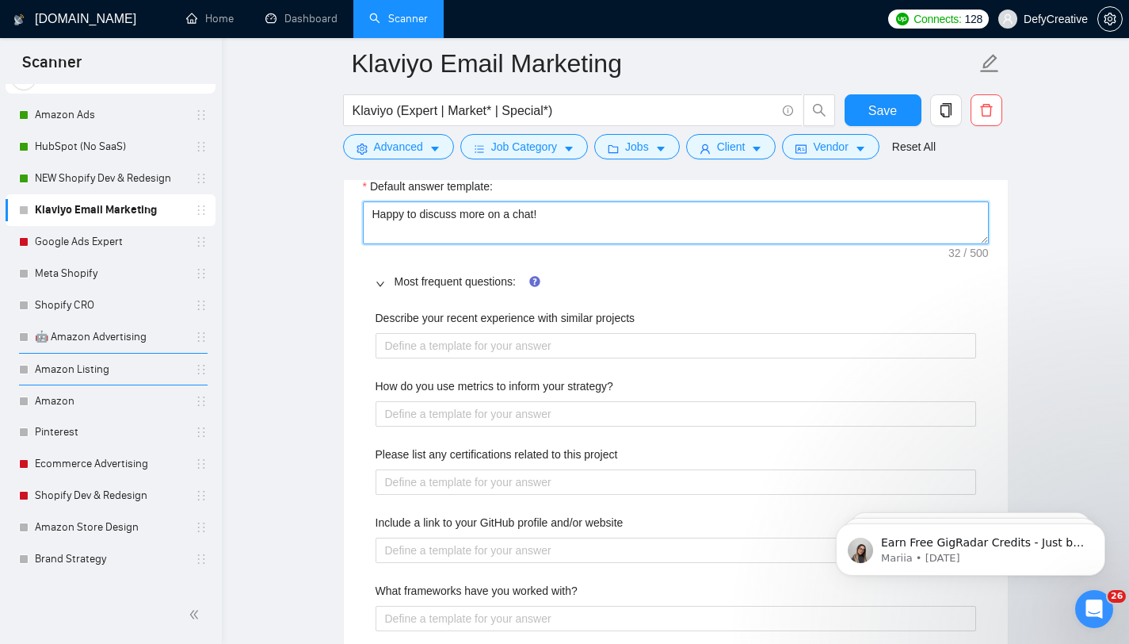
scroll to position [1661, 0]
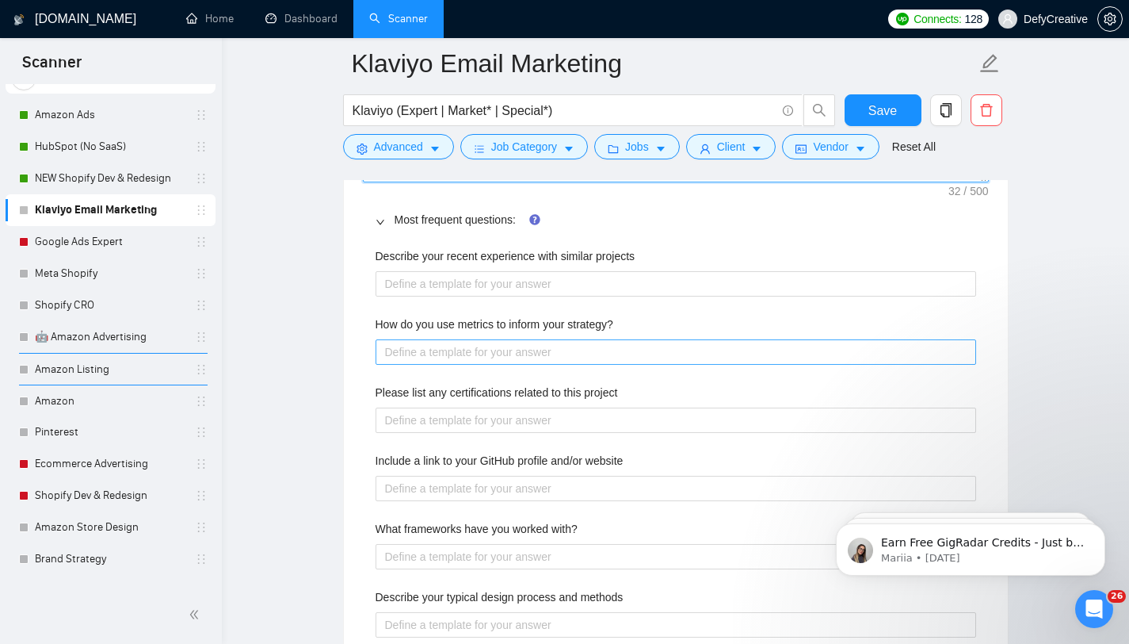
type textarea "Happy to discuss more on a chat!"
click at [401, 353] on strategy\? "How do you use metrics to inform your strategy?" at bounding box center [676, 351] width 601 height 25
type strategy\? "O"
type strategy\? "Op"
type strategy\? "Ope"
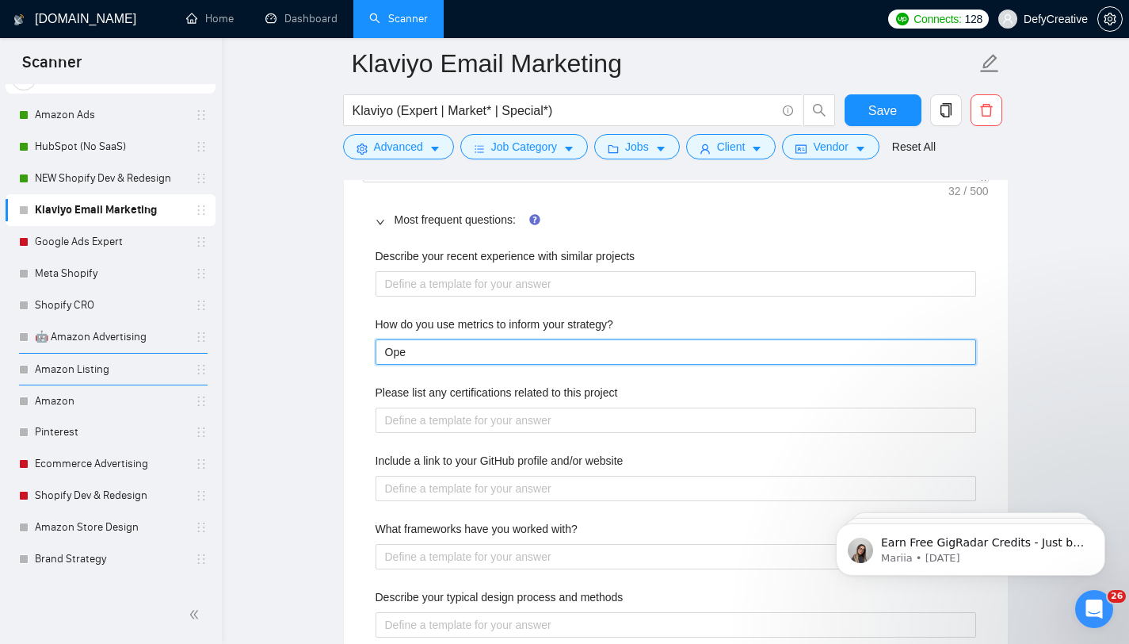
type strategy\? "Open"
type strategy\? "Open a"
type strategy\? "Open an"
type strategy\? "Open and"
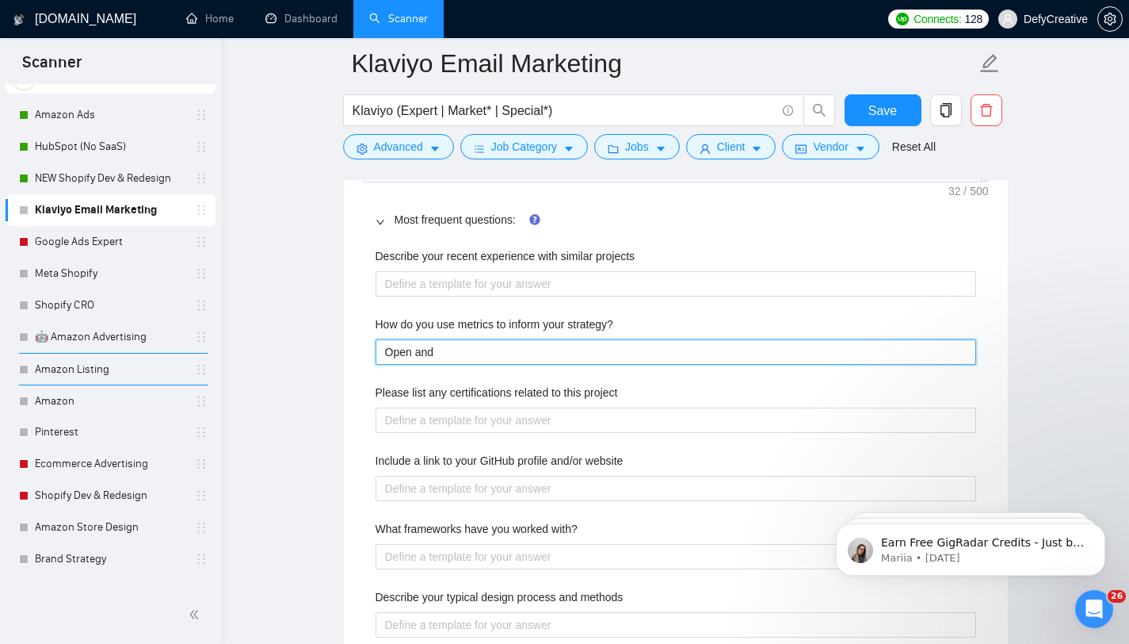
type strategy\? "Open and"
type strategy\? "Open and c"
type strategy\? "Open and cl"
type strategy\? "Open and cli"
type strategy\? "Open and clic"
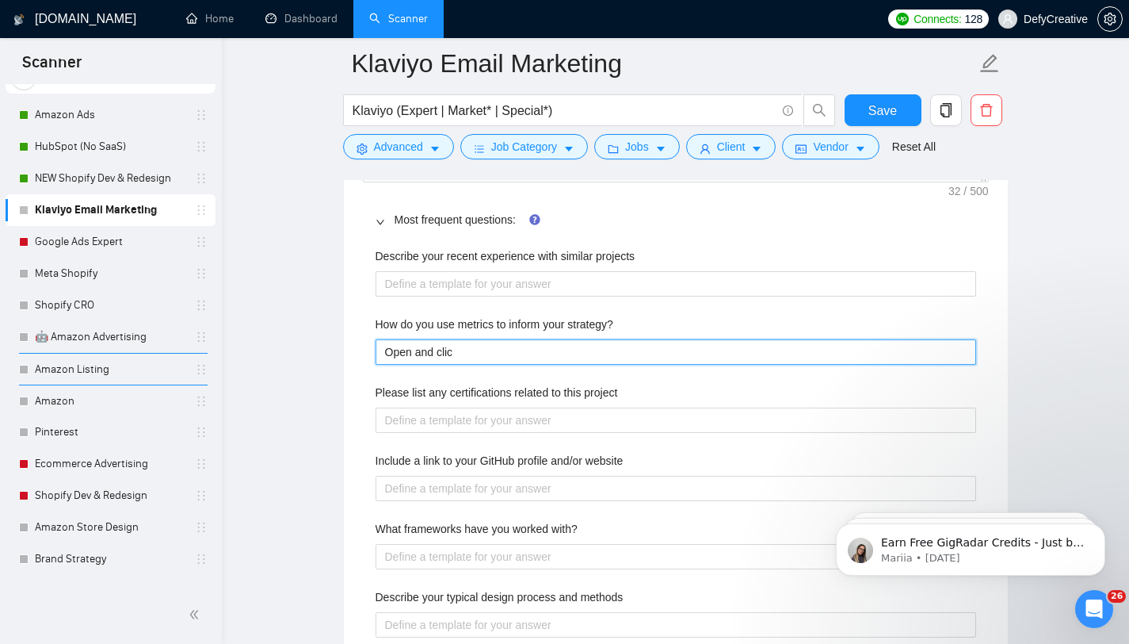
type strategy\? "Open and click"
type strategy\? "Open and click r"
type strategy\? "Open and click ra"
type strategy\? "Open and click rat"
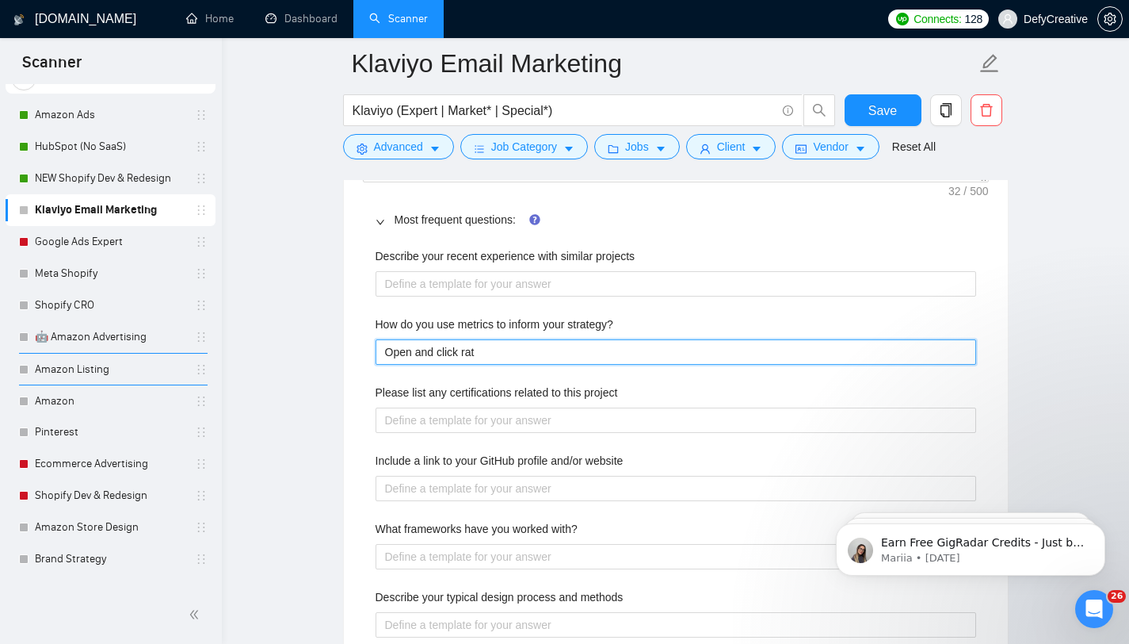
type strategy\? "Open and click rate"
type strategy\? "Open and click rates"
type strategy\? "Open and click rates a"
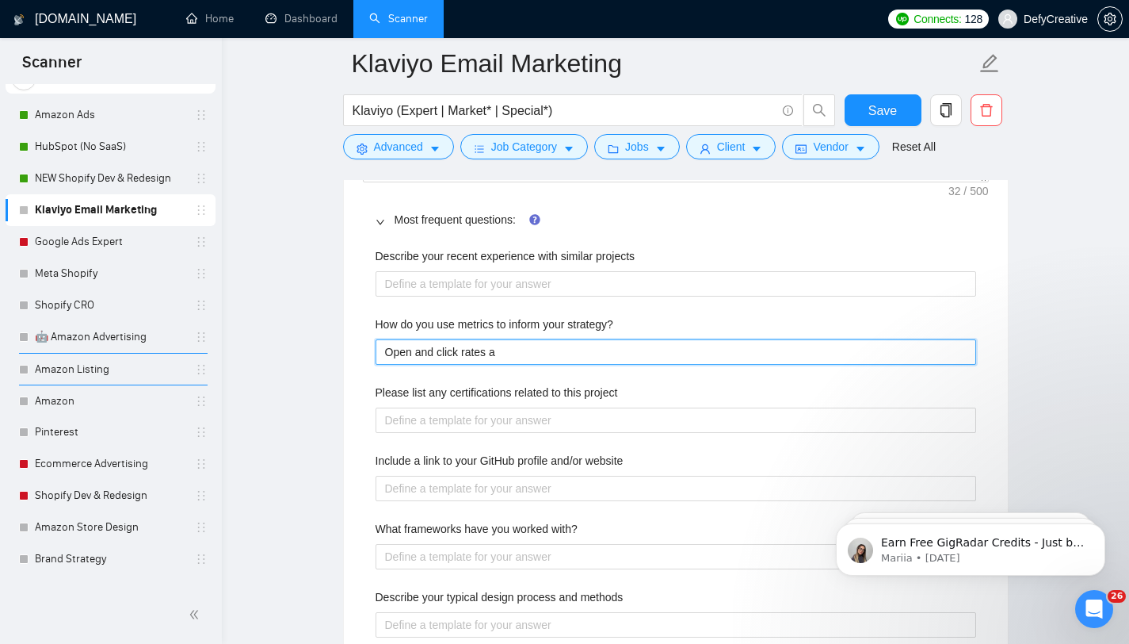
type strategy\? "Open and click rates a t"
type strategy\? "Open and click rates a ty"
type strategy\? "Open and click rates a typ"
type strategy\? "Open and click rates a typi"
type strategy\? "Open and click rates a typic"
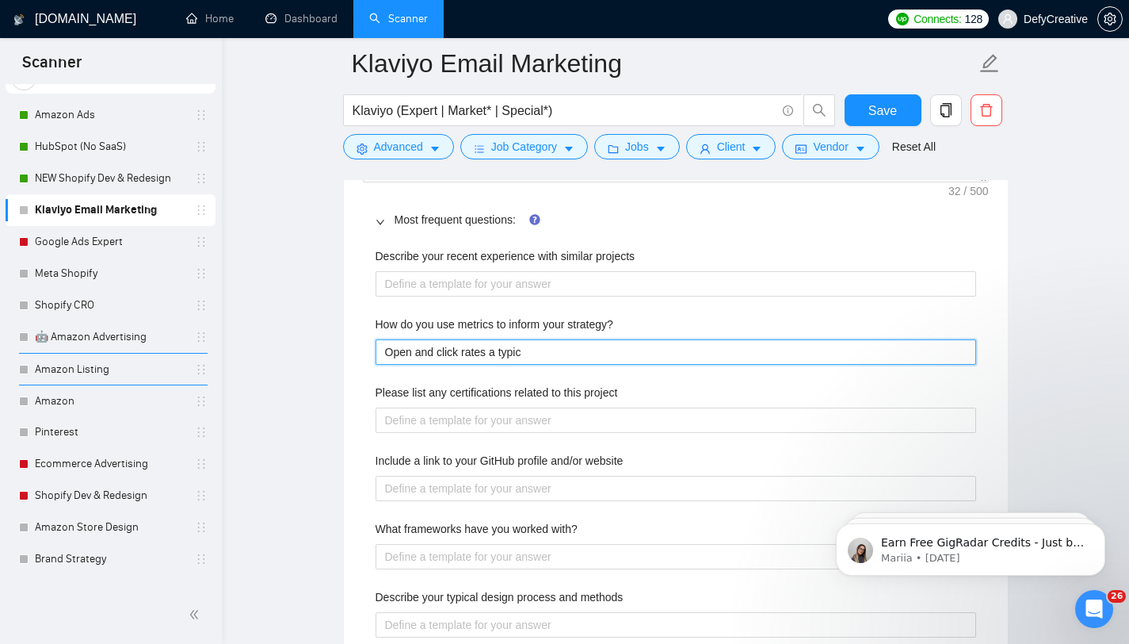
type strategy\? "Open and click rates a typica"
type strategy\? "Open and click rates a typical"
type strategy\? "Open and click rates a typicall"
type strategy\? "Open and click rates a typically"
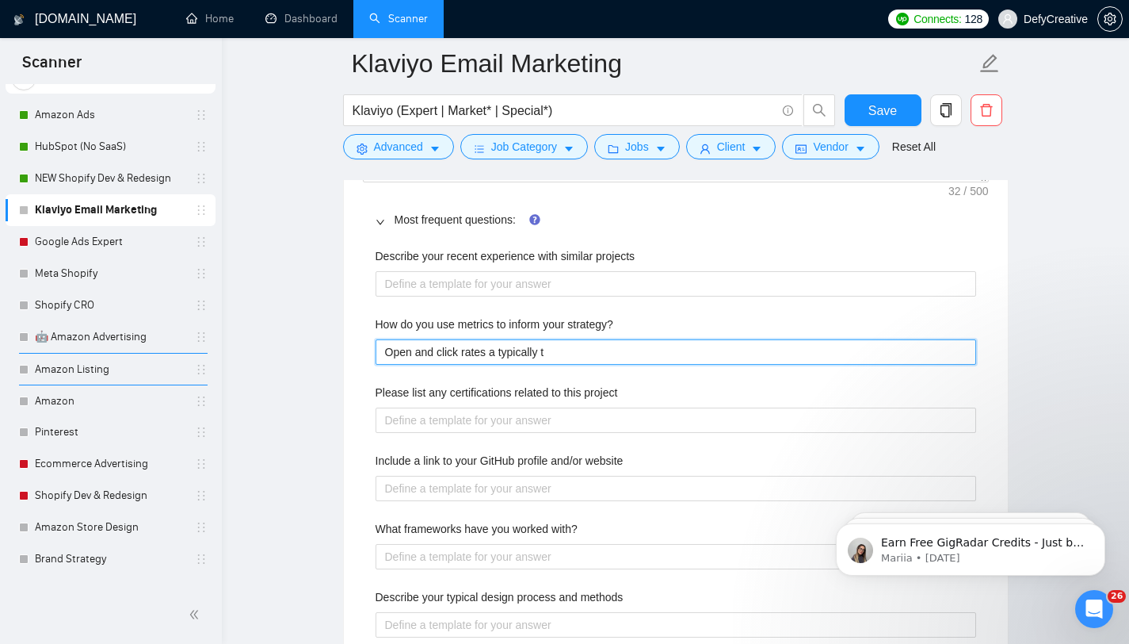
type strategy\? "Open and click rates a typically th"
type strategy\? "Open and click rates a typically the"
type strategy\? "Open and click rates a typically the c"
type strategy\? "Open and click rates a typically the co"
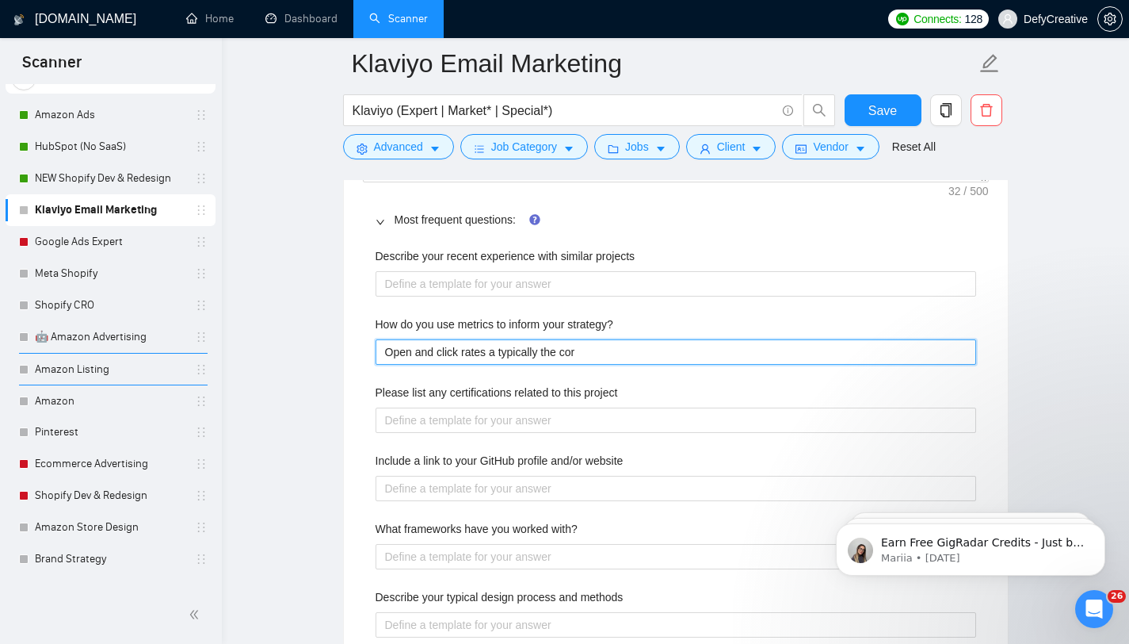
type strategy\? "Open and click rates a typically the core"
type strategy\? "Open and click rates a typically the core o"
type strategy\? "Open and click rates a typically the core of"
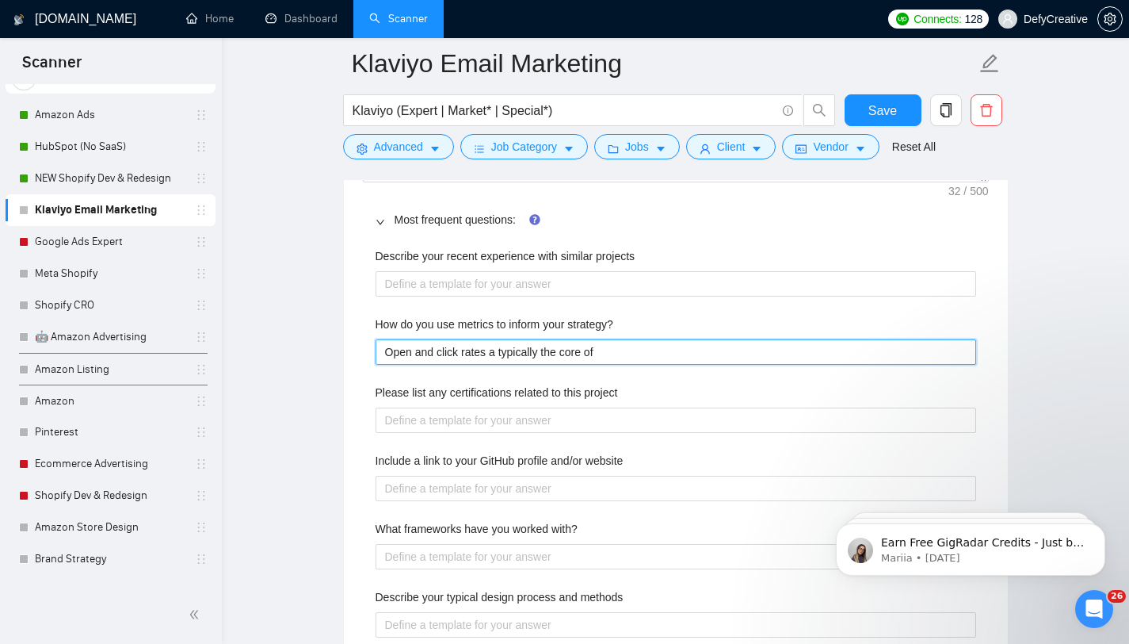
type strategy\? "Open and click rates a typically the core of a"
type strategy\? "Open and click rates a typically the core of an"
type strategy\? "Open and click rates a typically the core of any"
type strategy\? "Open and click rates a typically the core of any s"
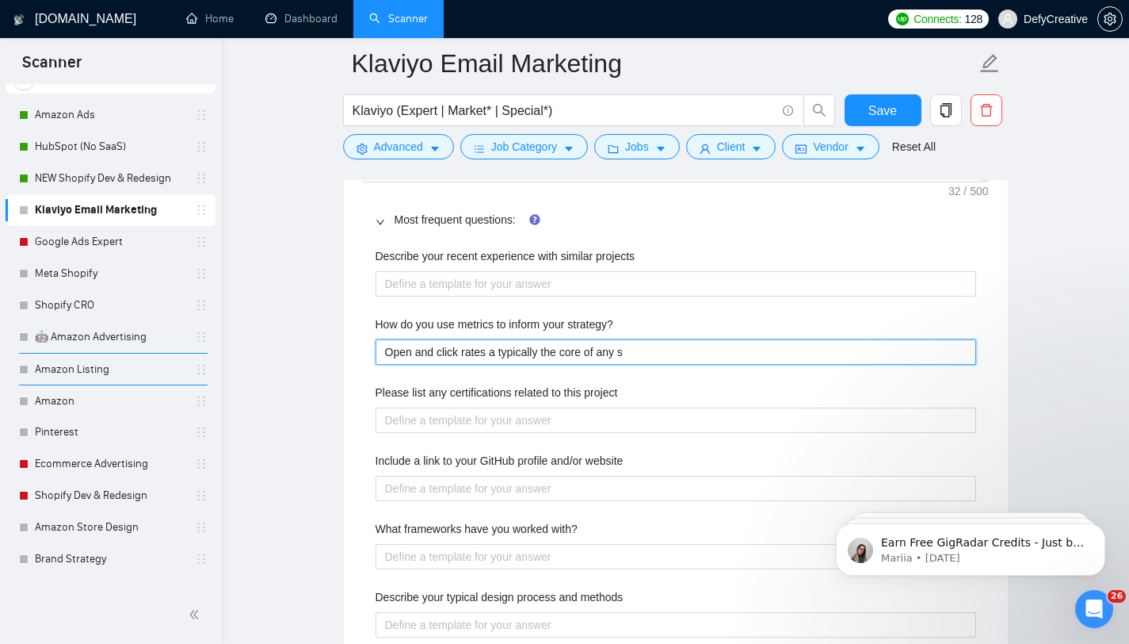
type strategy\? "Open and click rates a typically the core of any st"
type strategy\? "Open and click rates a typically the core of any str"
type strategy\? "Open and click rates a typically the core of any stra"
type strategy\? "Open and click rates a typically the core of any strat"
type strategy\? "Open and click rates a typically the core of any strate"
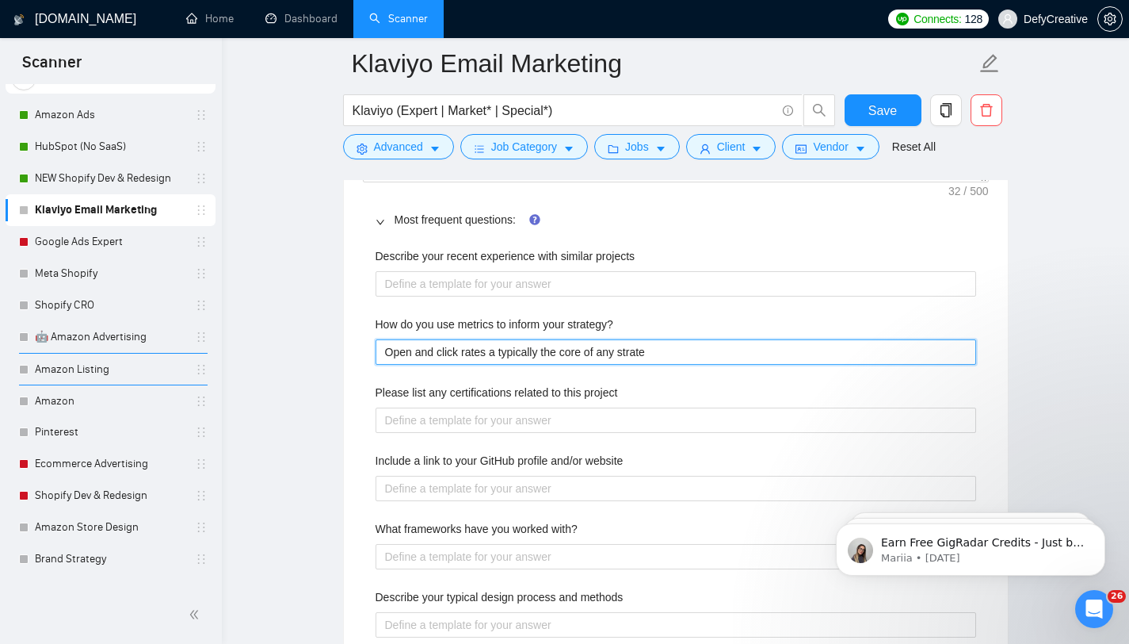
type strategy\? "Open and click rates a typically the core of any stratey"
type strategy\? "Open and click rates a typically the core of any strate"
type strategy\? "Open and click rates a typically the core of any strateg"
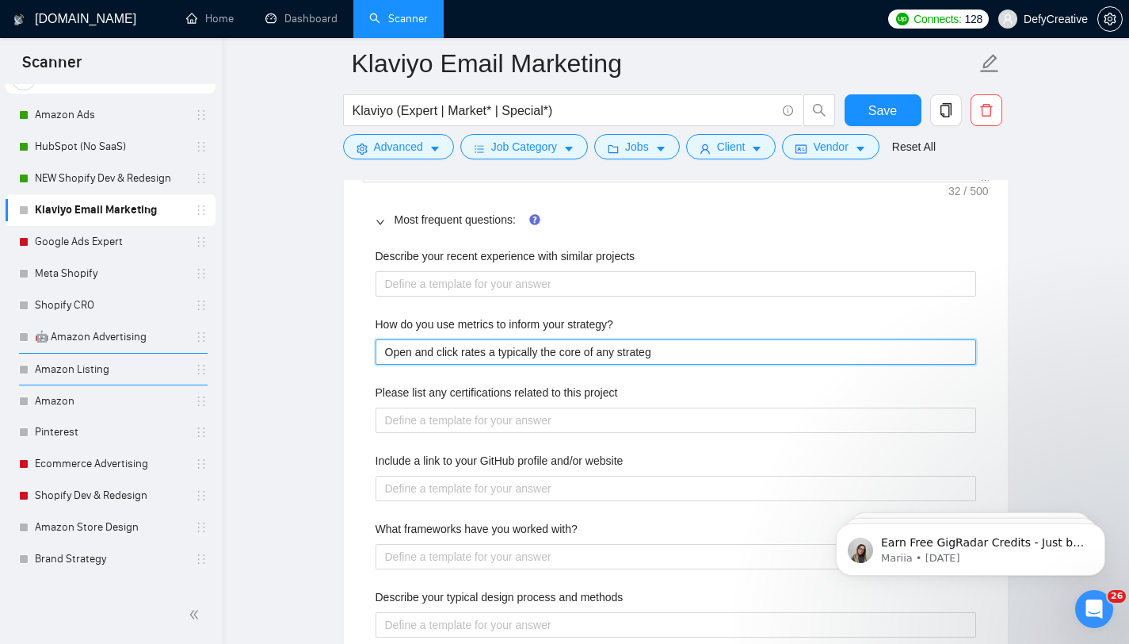
type strategy\? "Open and click rates a typically the core of any strategy"
type strategy\? "Open and click rates a typically the core of any strategy bu"
type strategy\? "Open and click rates a typically the core of any strategy but"
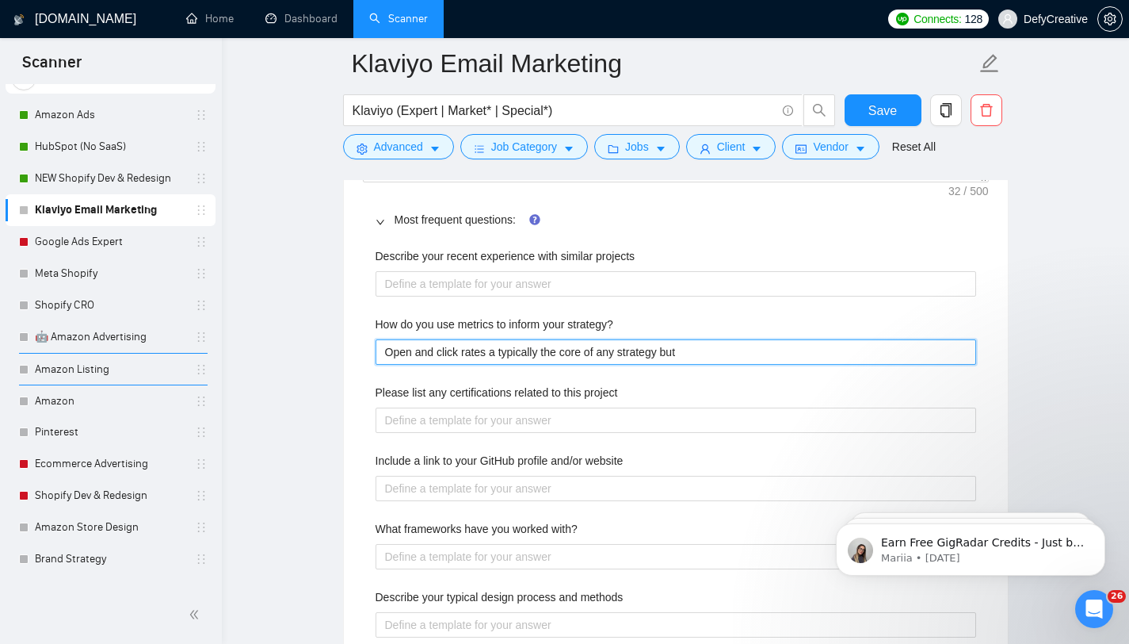
type strategy\? "Open and click rates a typically the core of any strategy but r"
type strategy\? "Open and click rates a typically the core of any strategy but re"
type strategy\? "Open and click rates a typically the core of any strategy but r"
type strategy\? "Open and click rates a typically the core of any strategy but"
type strategy\? "Open and click rates a typically the core of any strategy but d"
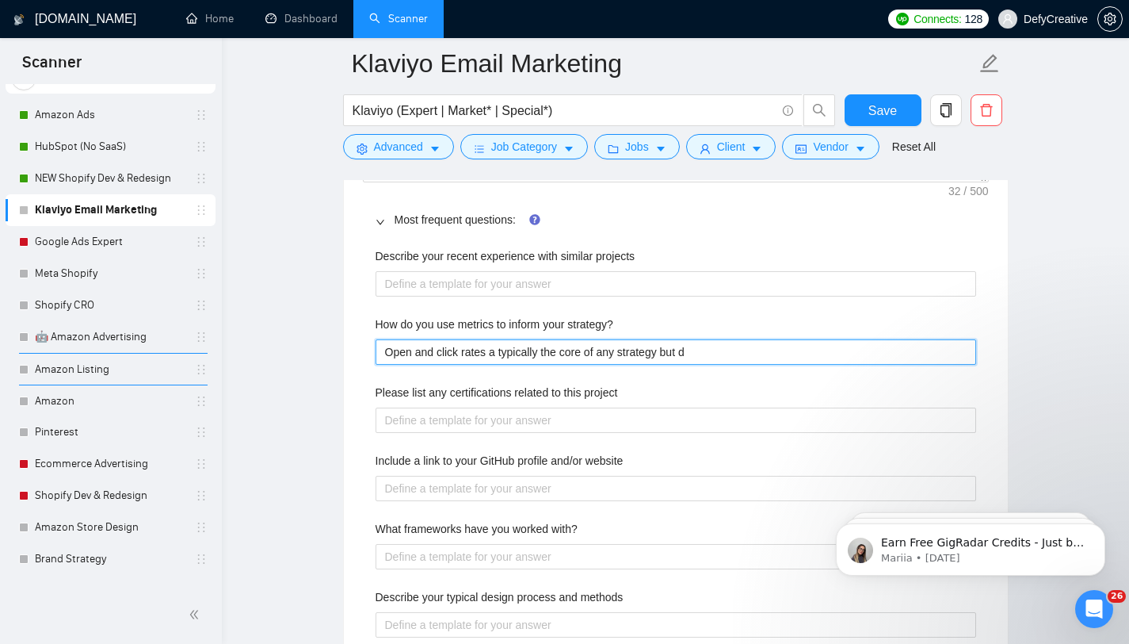
type strategy\? "Open and click rates a typically the core of any strategy but de"
type strategy\? "Open and click rates a typically the core of any strategy but dep"
type strategy\? "Open and click rates a typically the core of any strategy but depe"
type strategy\? "Open and click rates a typically the core of any strategy but depen"
type strategy\? "Open and click rates a typically the core of any strategy but depend"
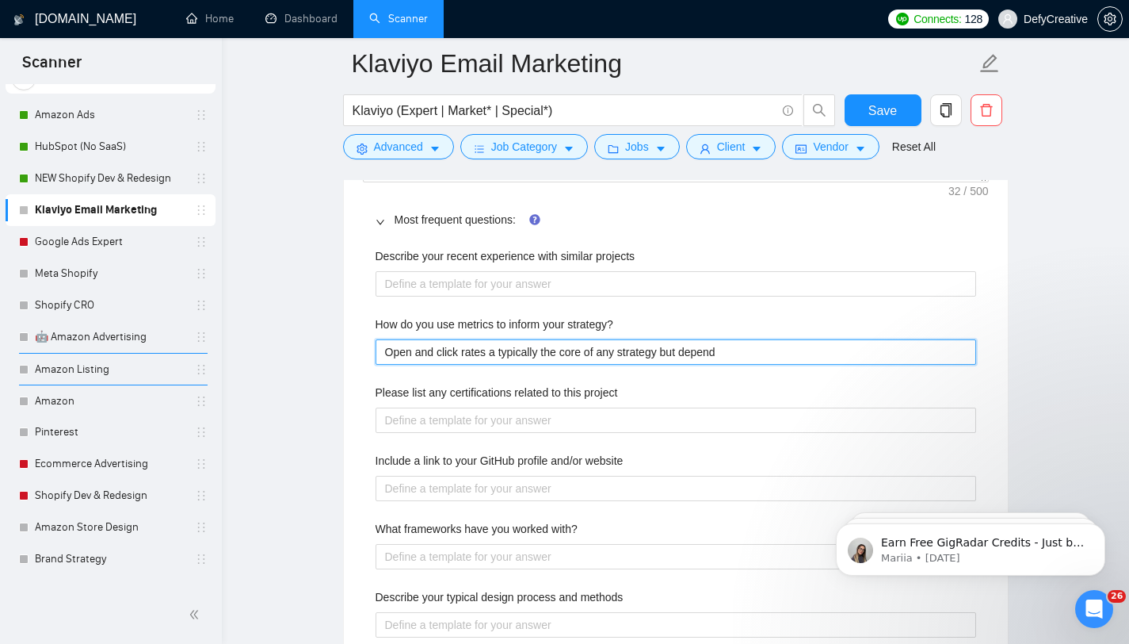
type strategy\? "Open and click rates a typically the core of any strategy but dependn"
type strategy\? "Open and click rates a typically the core of any strategy but depend"
type strategy\? "Open and click rates a typically the core of any strategy but dependi"
type strategy\? "Open and click rates a typically the core of any strategy but dependin"
type strategy\? "Open and click rates a typically the core of any strategy but depending"
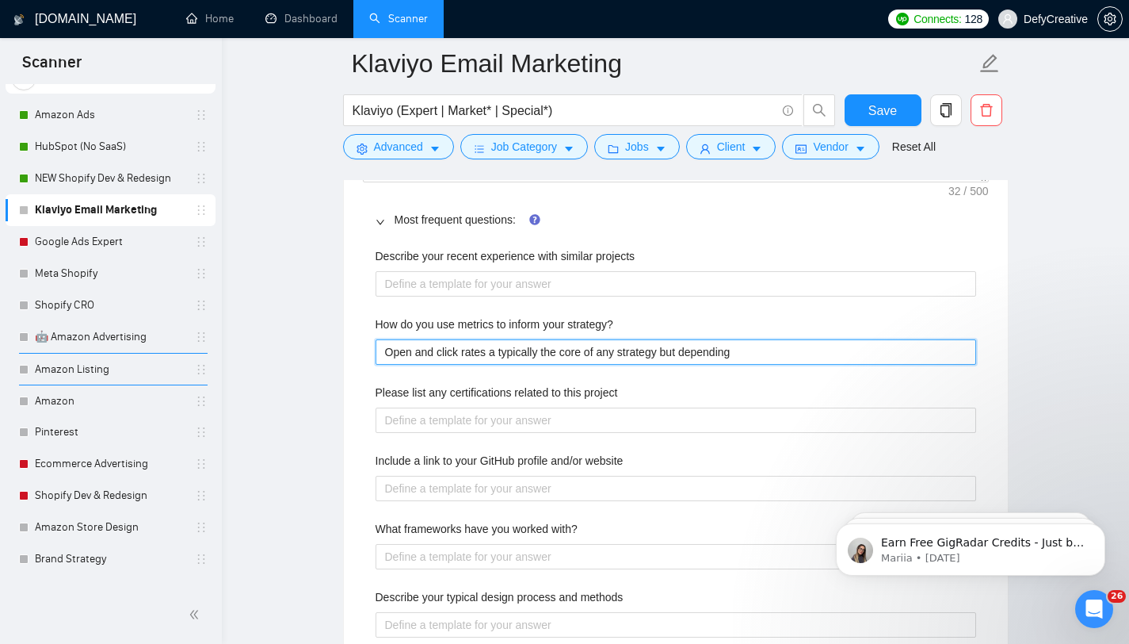
type strategy\? "Open and click rates a typically the core of any strategy but depending"
type strategy\? "Open and click rates a typically the core of any strategy but depending o"
type strategy\? "Open and click rates a typically the core of any strategy but depending on"
type strategy\? "Open and click rates a typically the core of any strategy but depending on c"
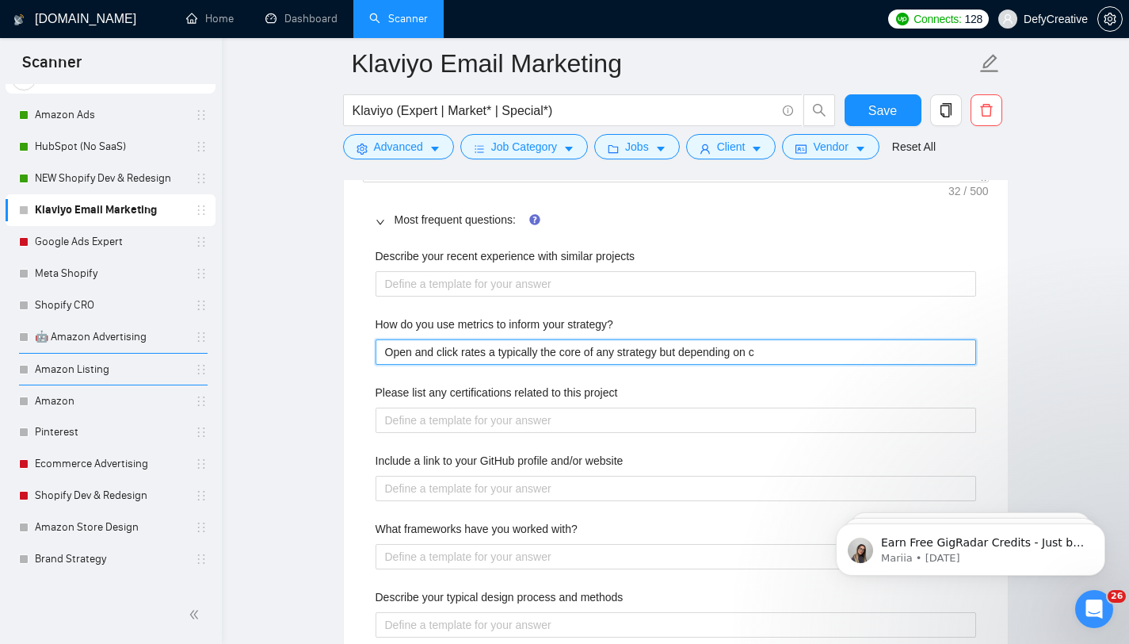
type strategy\? "Open and click rates a typically the core of any strategy but depending on ca"
type strategy\? "Open and click rates a typically the core of any strategy but depending on cate"
type strategy\? "Open and click rates a typically the core of any strategy but depending on categ"
type strategy\? "Open and click rates a typically the core of any strategy but depending on cate…"
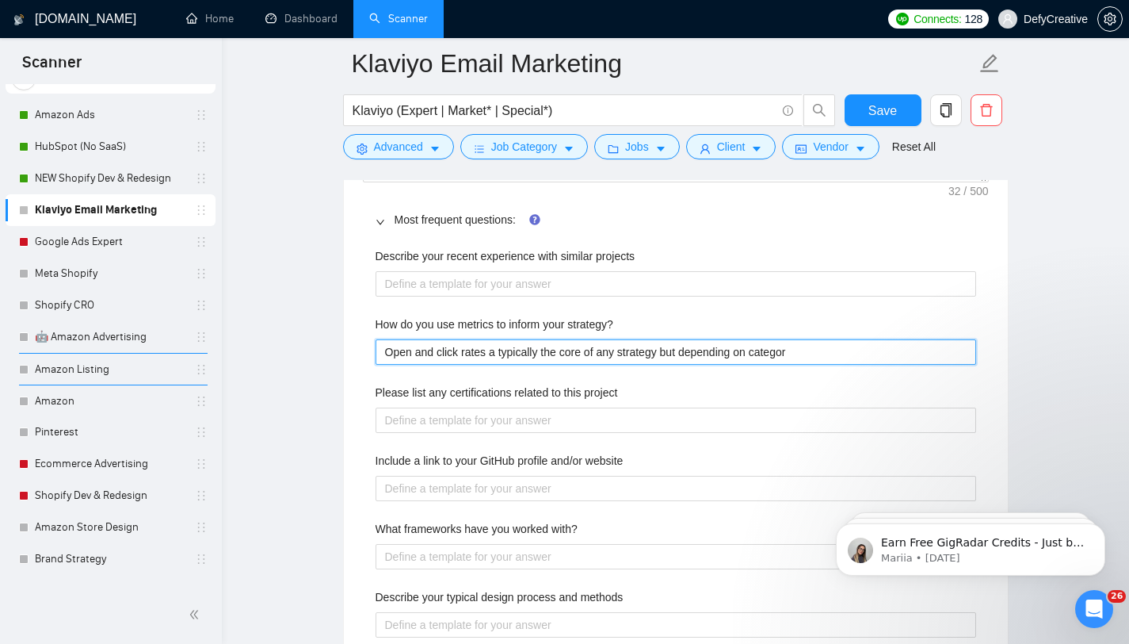
type strategy\? "Open and click rates a typically the core of any strategy but depending on cate…"
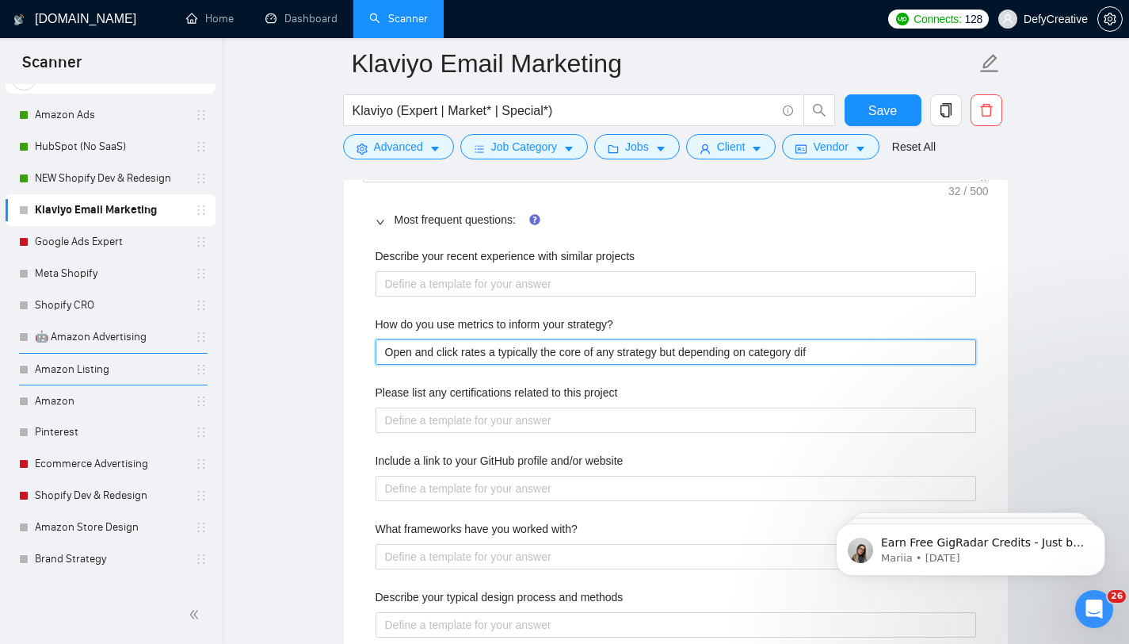
type strategy\? "Open and click rates a typically the core of any strategy but depending on cate…"
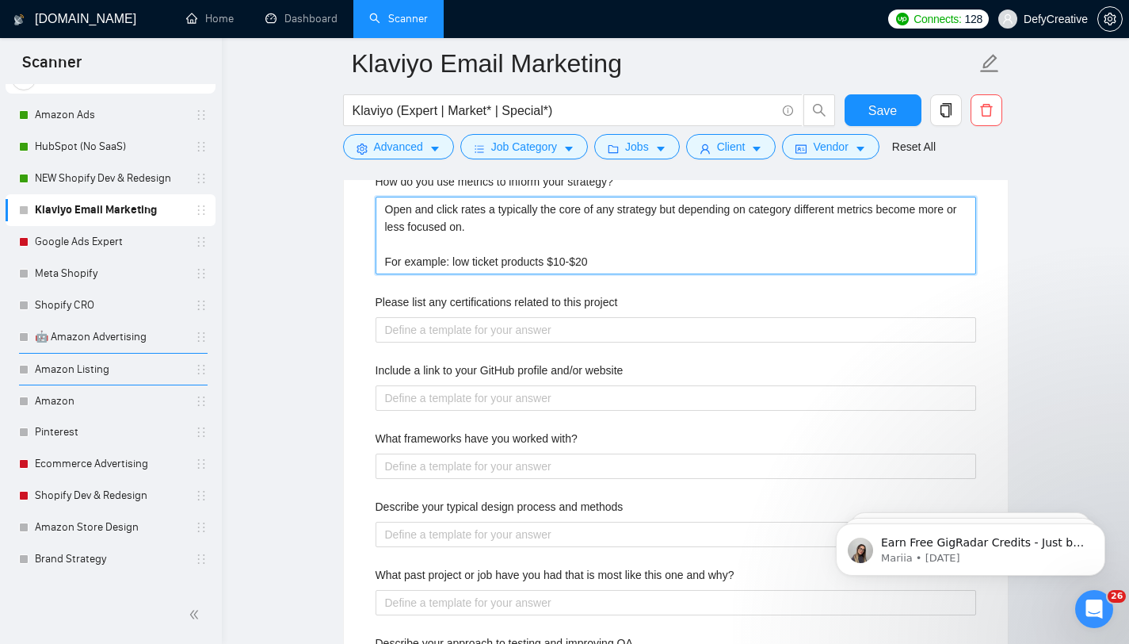
scroll to position [1805, 0]
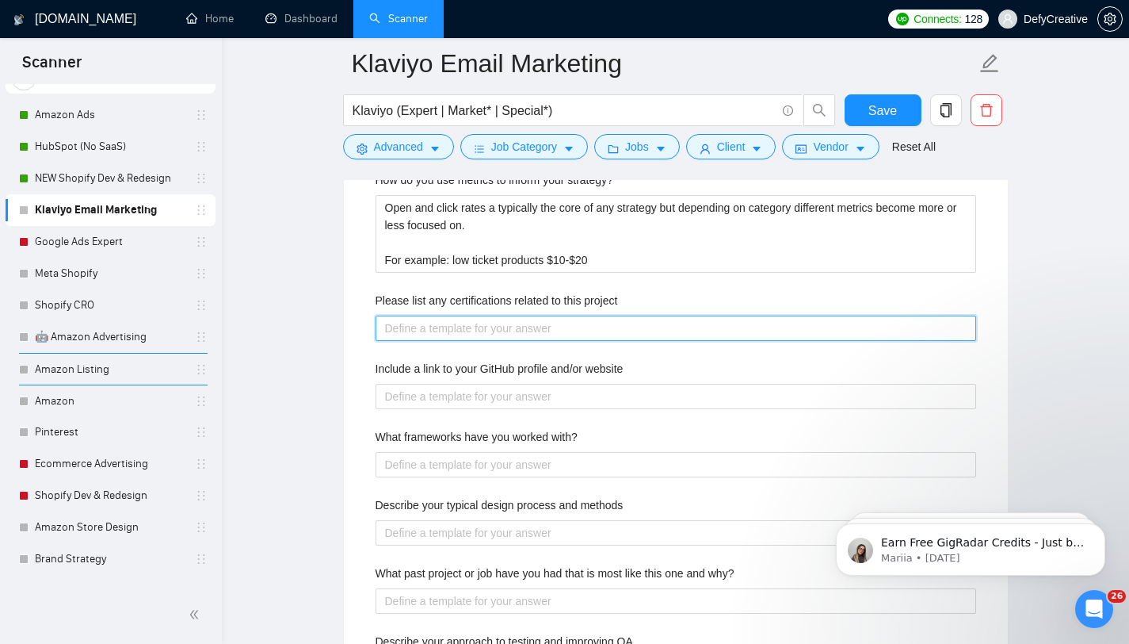
click at [438, 324] on project "Please list any certifications related to this project" at bounding box center [676, 327] width 601 height 25
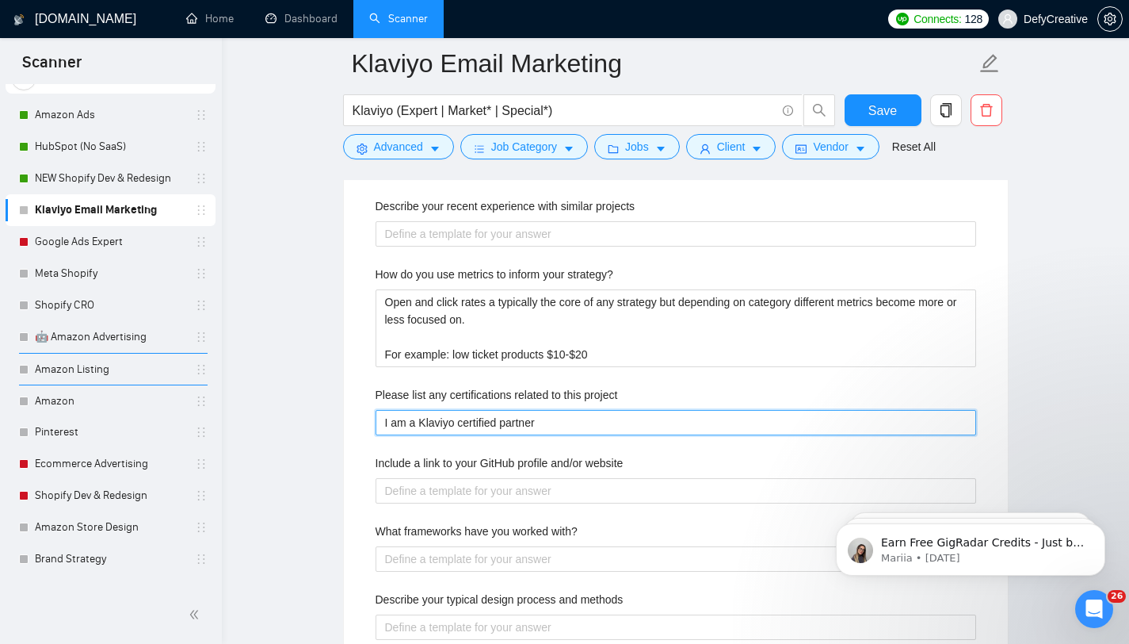
scroll to position [1712, 0]
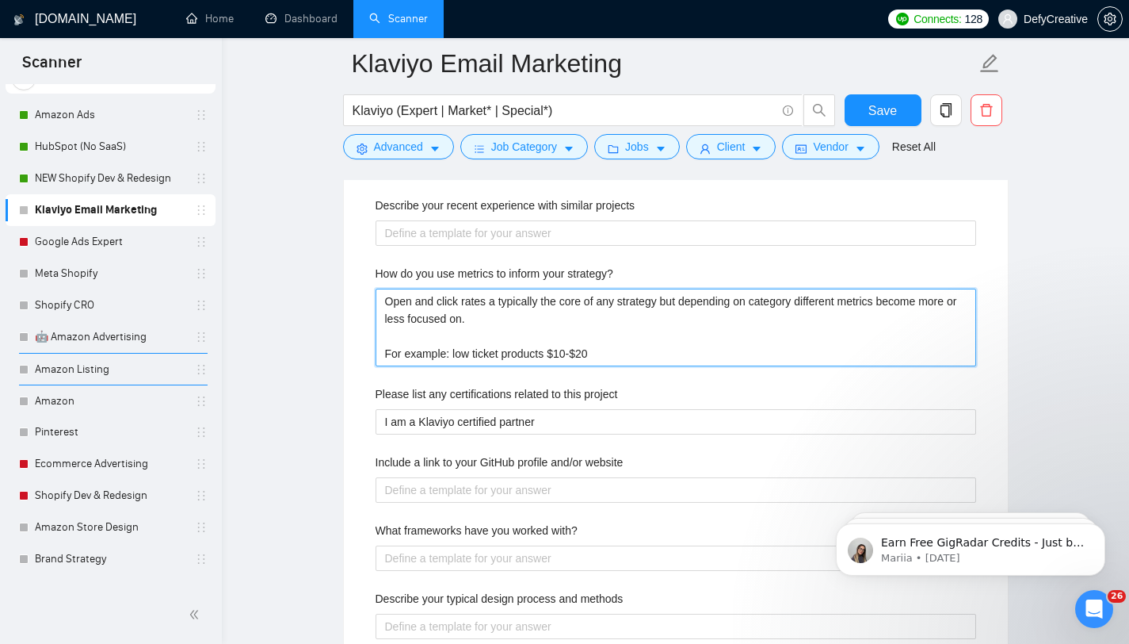
click at [498, 302] on strategy\? "Open and click rates a typically the core of any strategy but depending on cate…" at bounding box center [676, 327] width 601 height 78
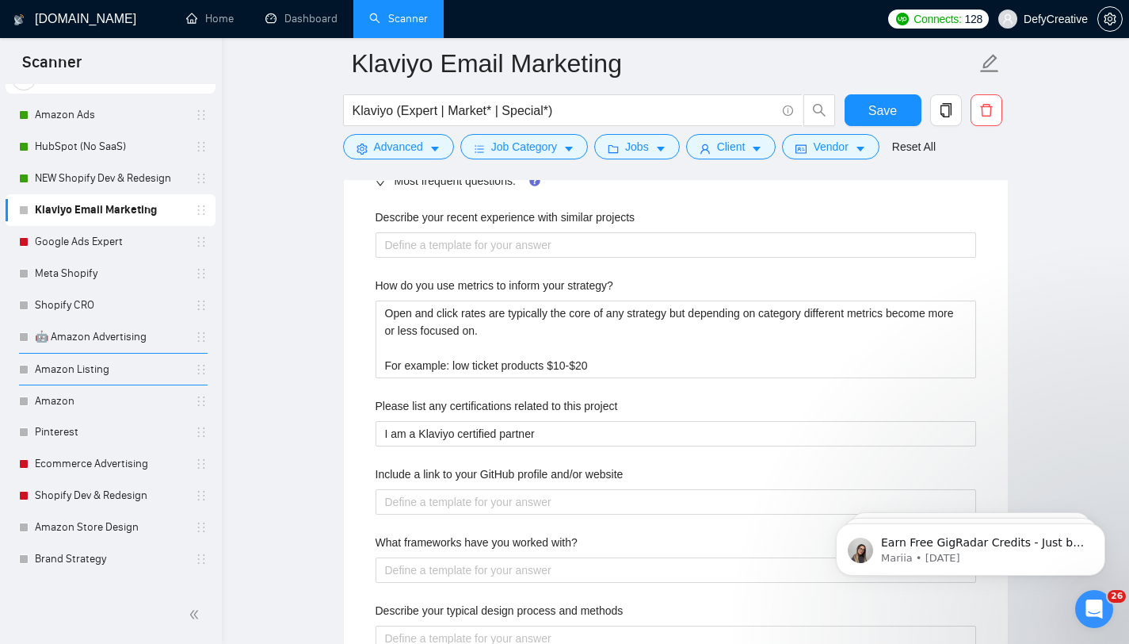
scroll to position [1721, 0]
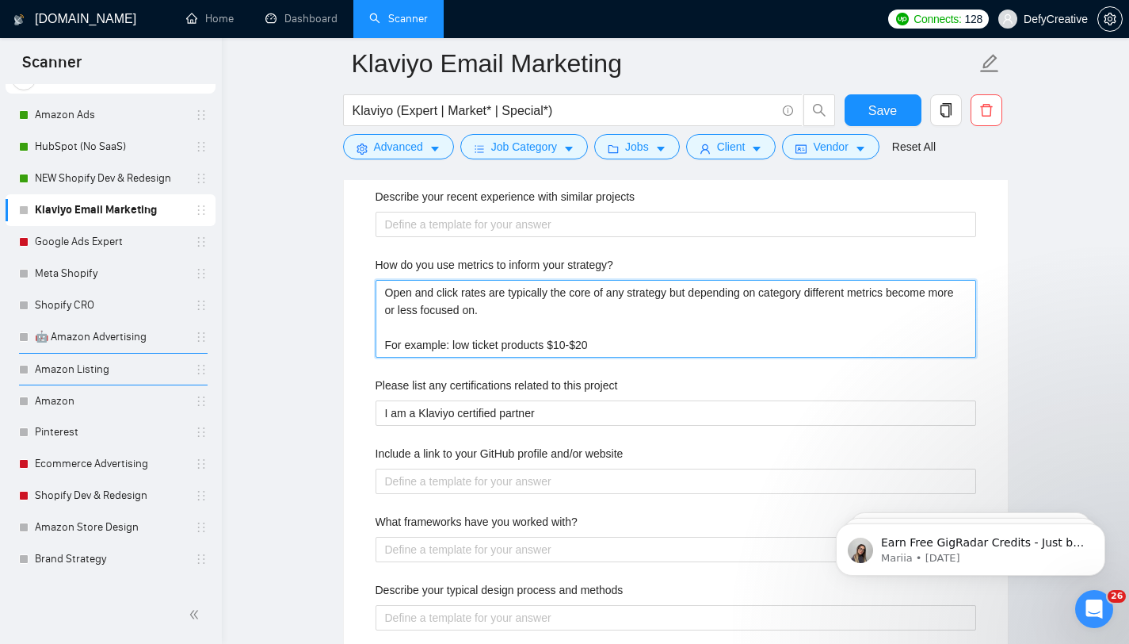
click at [774, 295] on strategy\? "Open and click rates are typically the core of any strategy but depending on ca…" at bounding box center [676, 319] width 601 height 78
drag, startPoint x: 772, startPoint y: 296, endPoint x: 764, endPoint y: 295, distance: 8.0
click at [764, 295] on strategy\? "Open and click rates are typically the core of any strategy but depending on ca…" at bounding box center [676, 319] width 601 height 78
click at [617, 349] on strategy\? "Open and click rates are typically the core of any strategy but depending on ca…" at bounding box center [676, 319] width 601 height 78
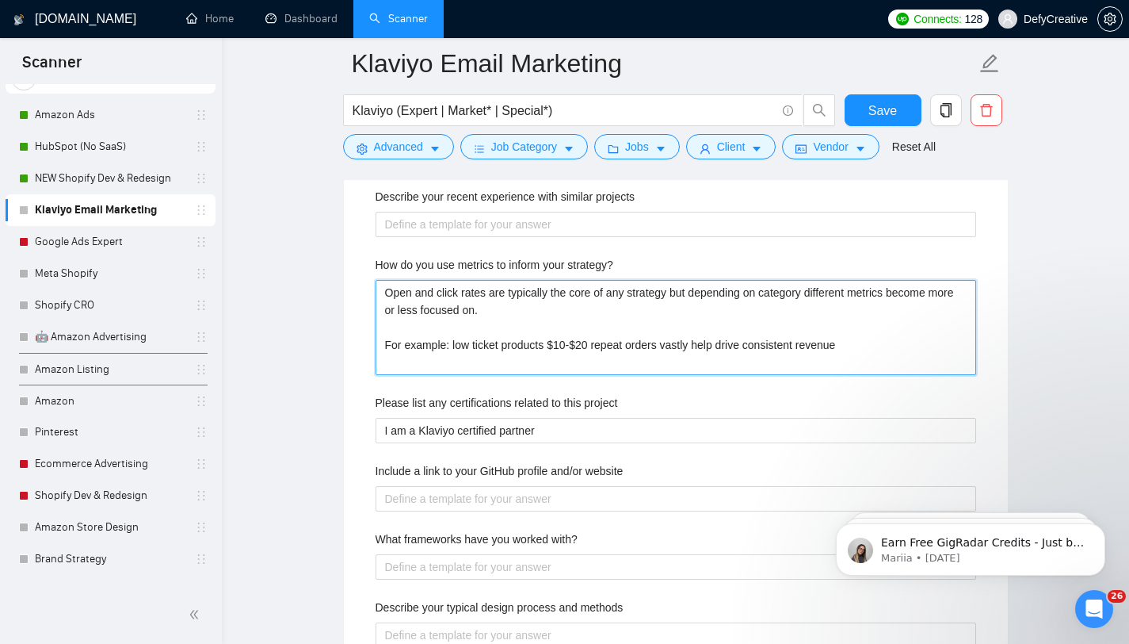
click at [453, 345] on strategy\? "Open and click rates are typically the core of any strategy but depending on ca…" at bounding box center [676, 327] width 601 height 95
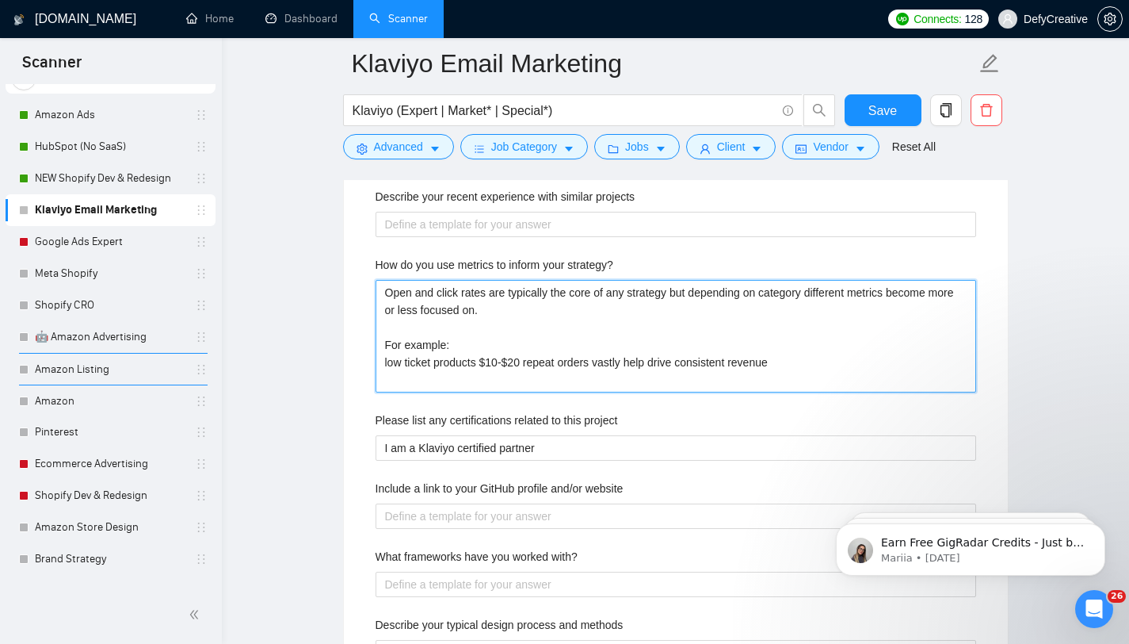
click at [412, 380] on strategy\? "Open and click rates are typically the core of any strategy but depending on ca…" at bounding box center [676, 336] width 601 height 113
click at [414, 365] on strategy\? "Open and click rates are typically the core of any strategy but depending on ca…" at bounding box center [676, 336] width 601 height 113
click at [405, 380] on strategy\? "Open and click rates are typically the core of any strategy but depending on ca…" at bounding box center [676, 336] width 601 height 113
click at [420, 382] on strategy\? "Open and click rates are typically the core of any strategy but depending on ca…" at bounding box center [676, 336] width 601 height 113
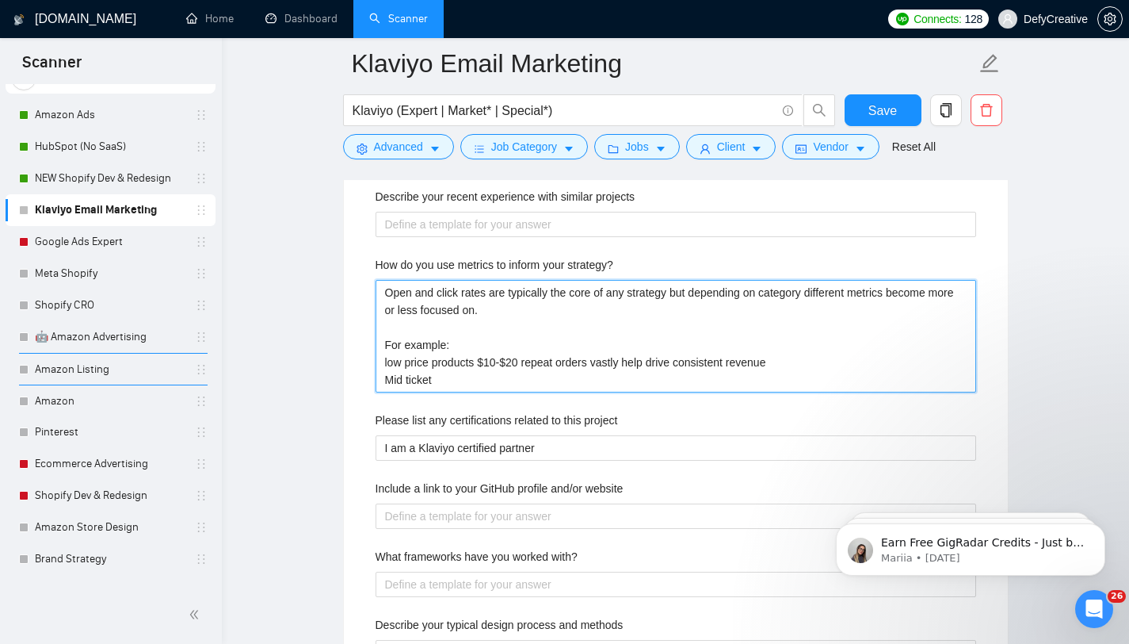
click at [420, 382] on strategy\? "Open and click rates are typically the core of any strategy but depending on ca…" at bounding box center [676, 336] width 601 height 113
click at [403, 381] on strategy\? "Open and click rates are typically the core of any strategy but depending on ca…" at bounding box center [676, 336] width 601 height 113
click at [527, 381] on strategy\? "Open and click rates are typically the core of any strategy but depending on ca…" at bounding box center [676, 336] width 601 height 113
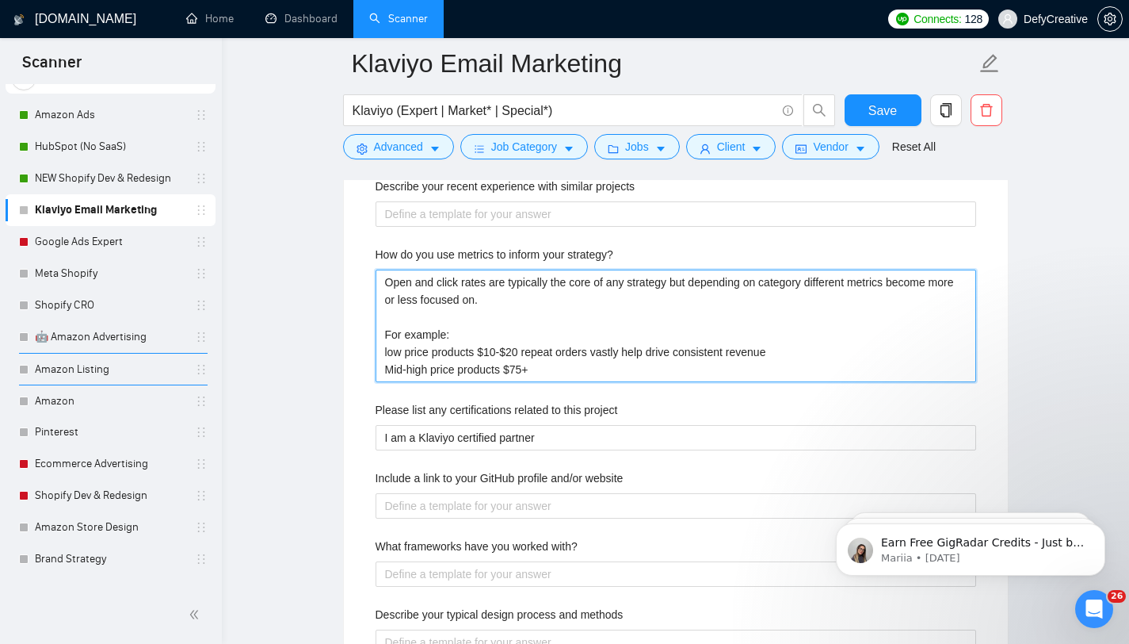
scroll to position [1732, 0]
click at [606, 357] on strategy\? "Open and click rates are typically the core of any strategy but depending on ca…" at bounding box center [676, 325] width 601 height 113
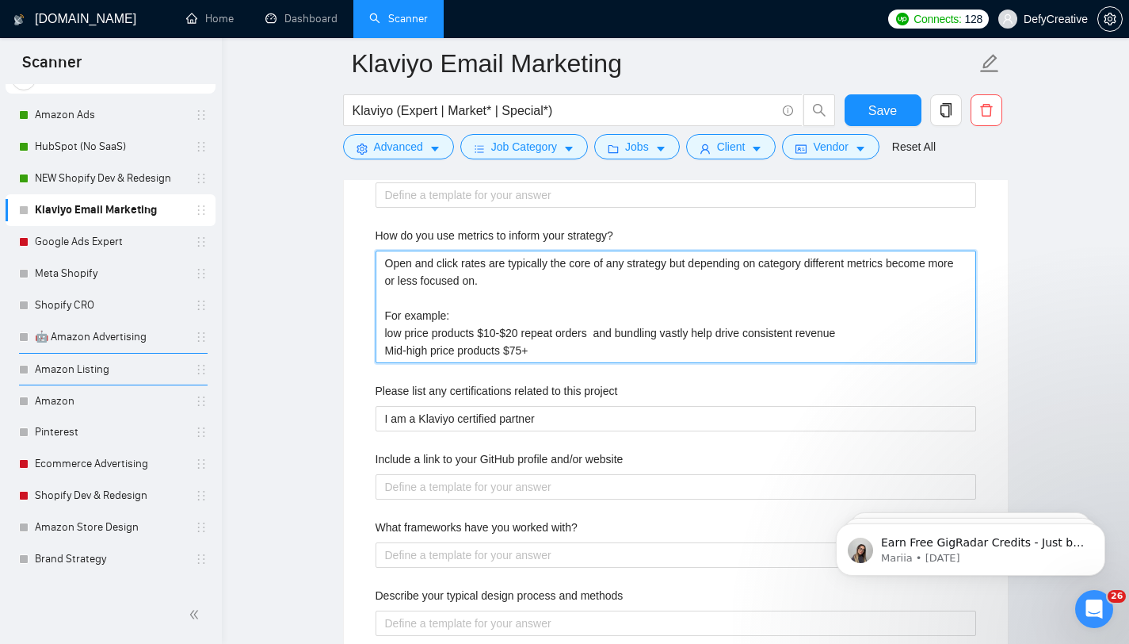
click at [872, 339] on strategy\? "Open and click rates are typically the core of any strategy but depending on ca…" at bounding box center [676, 306] width 601 height 113
click at [713, 344] on strategy\? "Open and click rates are typically the core of any strategy but depending on ca…" at bounding box center [676, 306] width 601 height 113
click at [605, 338] on strategy\? "Open and click rates are typically the core of any strategy but depending on ca…" at bounding box center [676, 306] width 601 height 113
click at [530, 331] on strategy\? "Open and click rates are typically the core of any strategy but depending on ca…" at bounding box center [676, 306] width 601 height 113
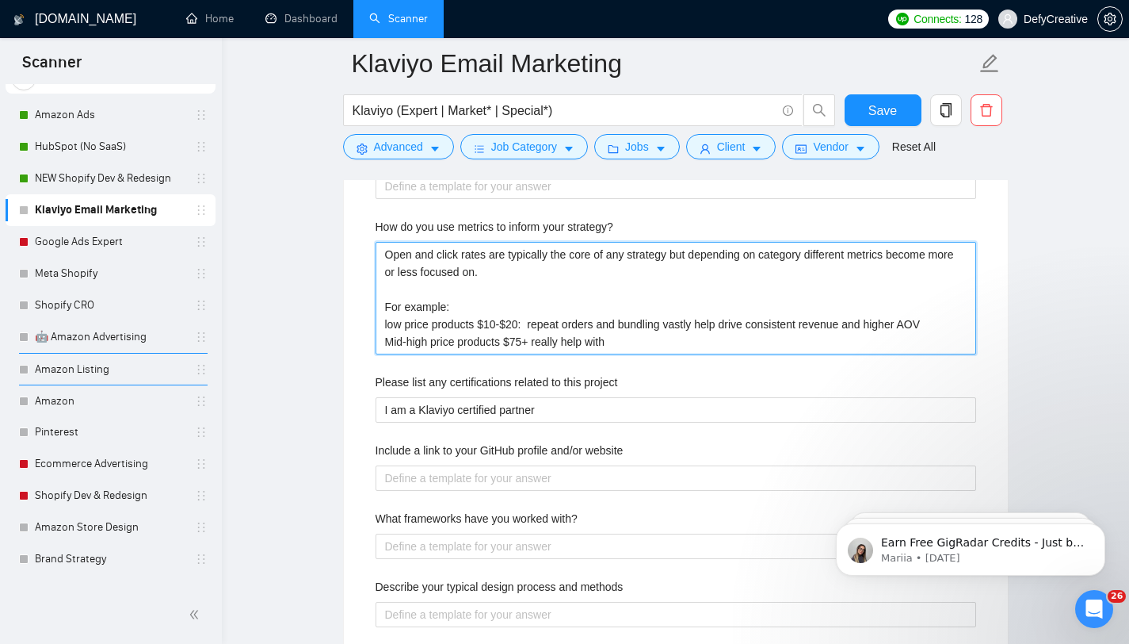
click at [609, 327] on strategy\? "Open and click rates are typically the core of any strategy but depending on ca…" at bounding box center [676, 298] width 601 height 113
click at [606, 327] on strategy\? "Open and click rates are typically the core of any strategy but depending on ca…" at bounding box center [676, 298] width 601 height 113
click at [540, 323] on strategy\? "Open and click rates are typically the core of any strategy but depending on ca…" at bounding box center [676, 298] width 601 height 113
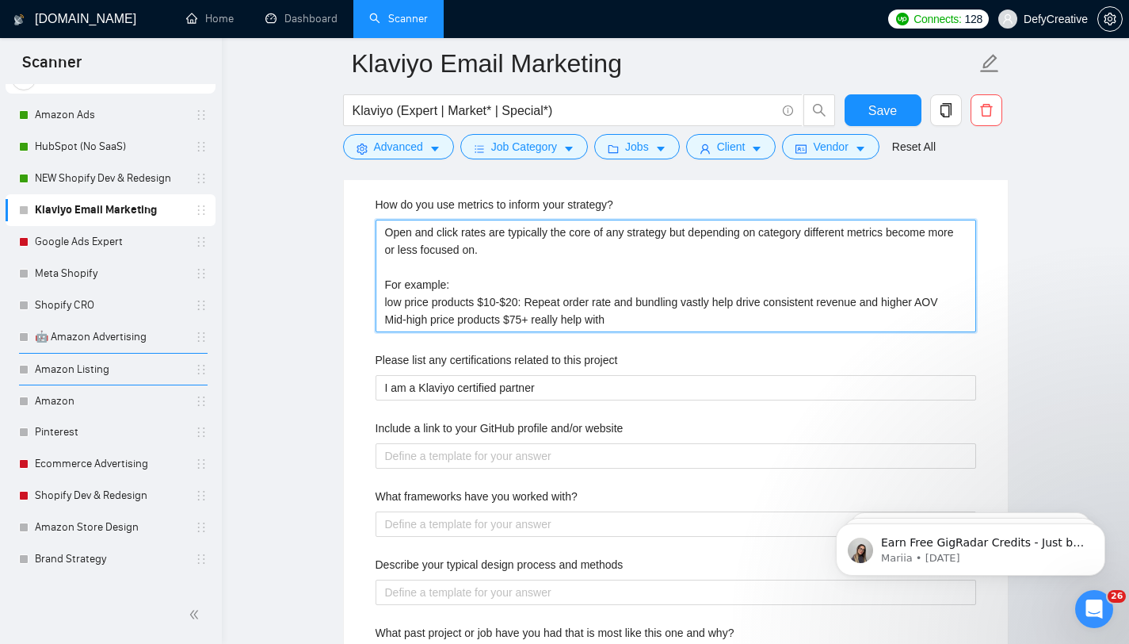
scroll to position [1783, 0]
click at [504, 319] on strategy\? "Open and click rates are typically the core of any strategy but depending on ca…" at bounding box center [676, 273] width 601 height 113
click at [640, 320] on strategy\? "Open and click rates are typically the core of any strategy but depending on ca…" at bounding box center [676, 273] width 601 height 113
drag, startPoint x: 574, startPoint y: 318, endPoint x: 617, endPoint y: 318, distance: 43.6
click at [617, 319] on strategy\? "Open and click rates are typically the core of any strategy but depending on ca…" at bounding box center [676, 273] width 601 height 113
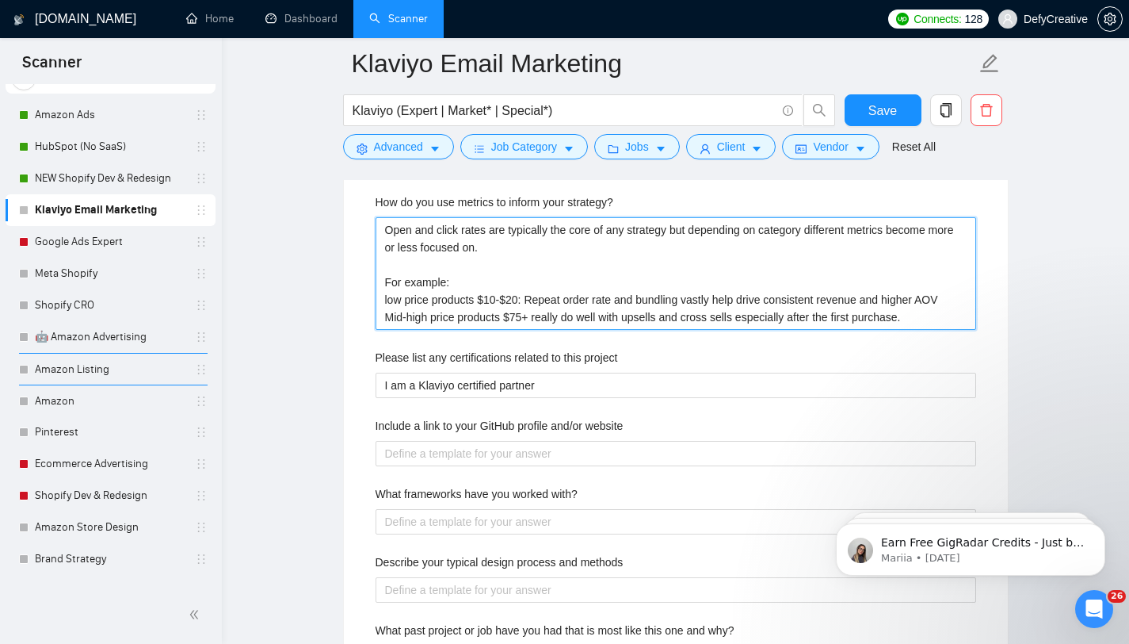
click at [517, 321] on strategy\? "Open and click rates are typically the core of any strategy but depending on ca…" at bounding box center [676, 273] width 601 height 113
click at [962, 296] on strategy\? "Open and click rates are typically the core of any strategy but depending on ca…" at bounding box center [676, 273] width 601 height 113
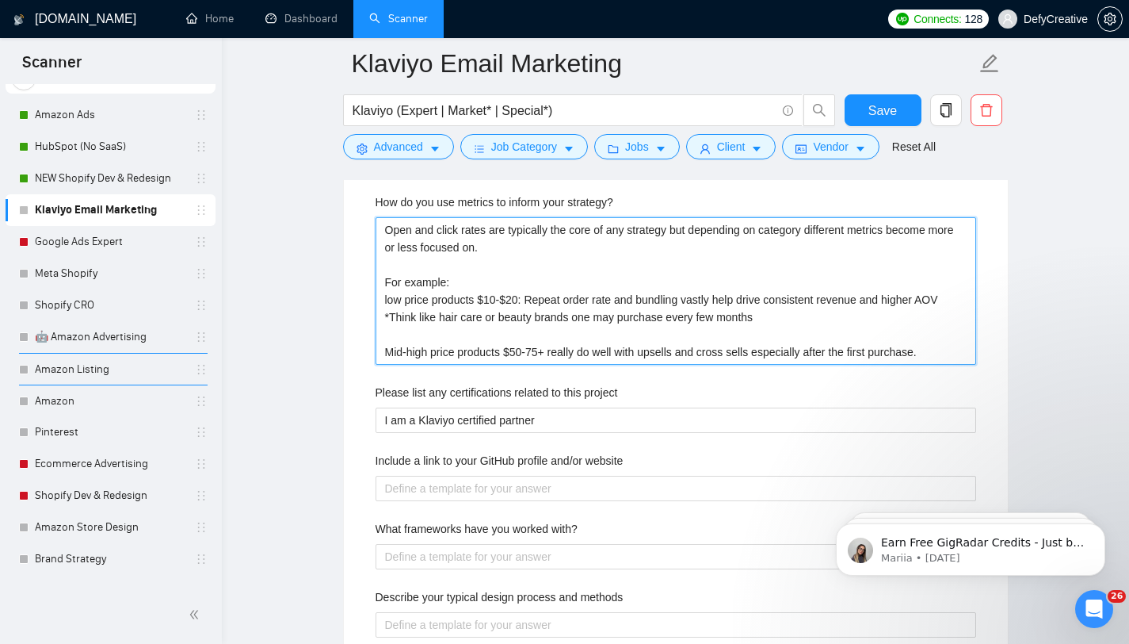
scroll to position [1825, 0]
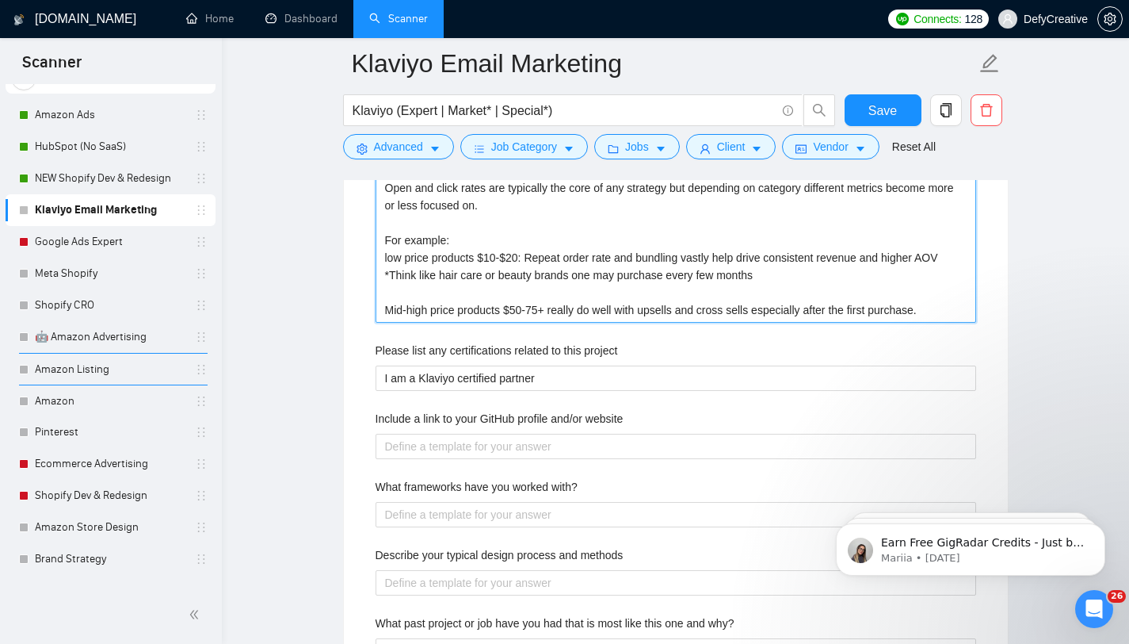
click at [950, 311] on strategy\? "Open and click rates are typically the core of any strategy but depending on ca…" at bounding box center [676, 248] width 601 height 147
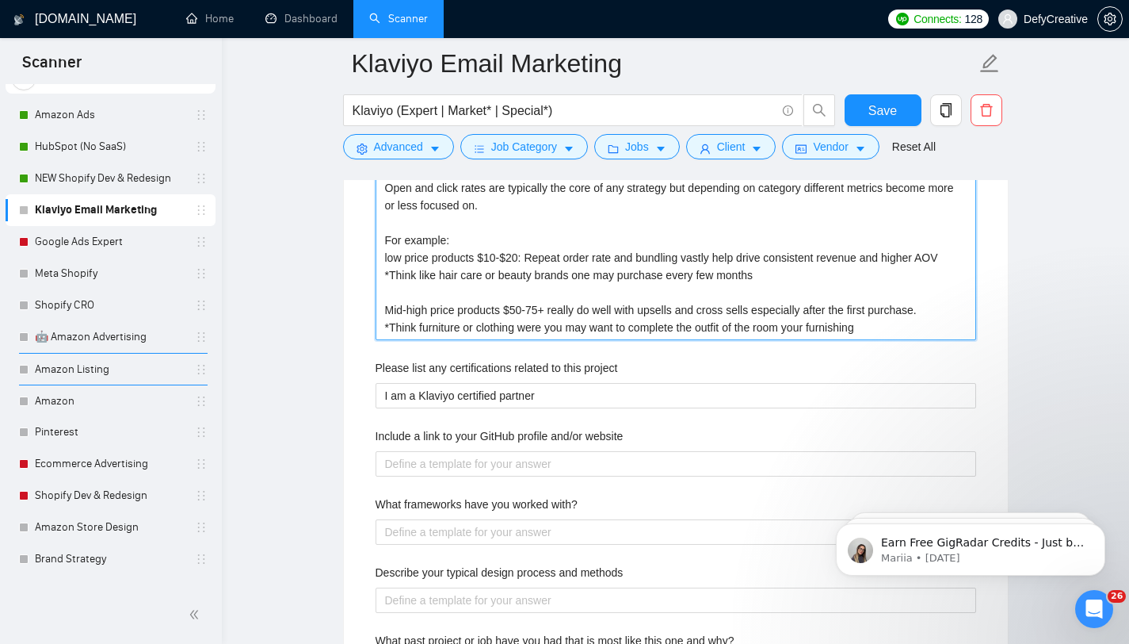
click at [534, 325] on strategy\? "Open and click rates are typically the core of any strategy but depending on ca…" at bounding box center [676, 257] width 601 height 165
click at [755, 330] on strategy\? "Open and click rates are typically the core of any strategy but depending on ca…" at bounding box center [676, 257] width 601 height 165
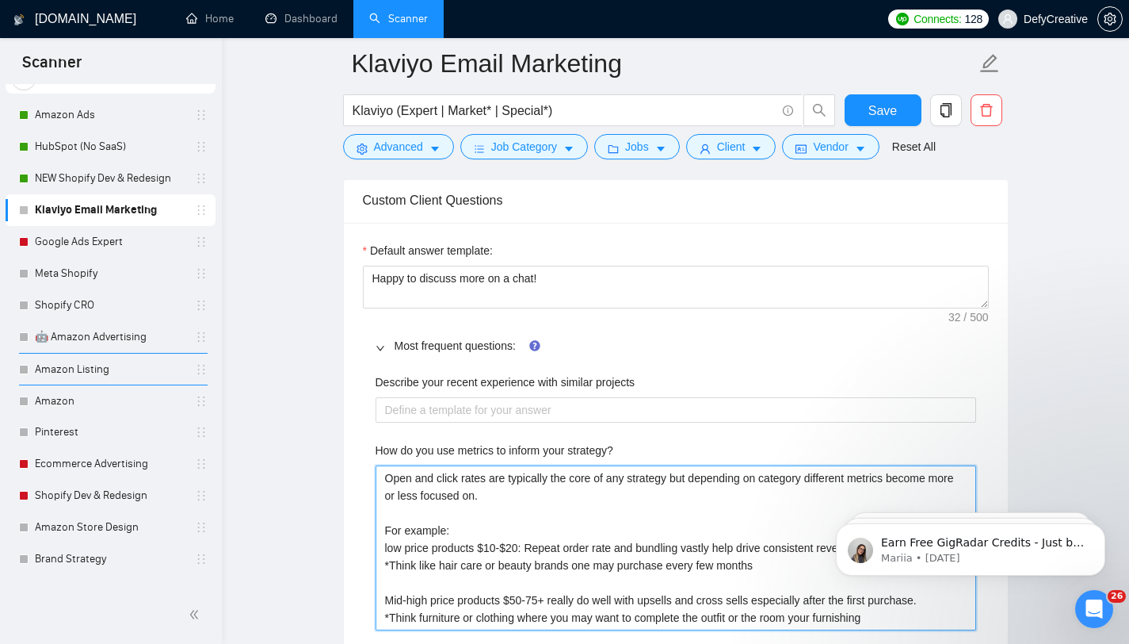
scroll to position [1387, 0]
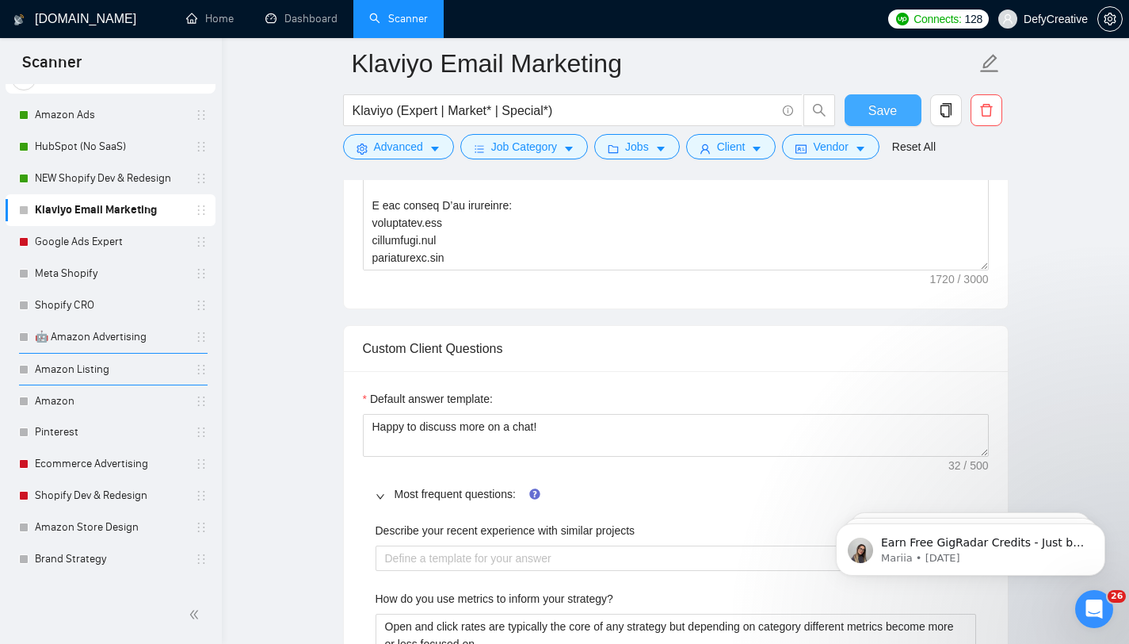
click at [857, 102] on button "Save" at bounding box center [883, 110] width 77 height 32
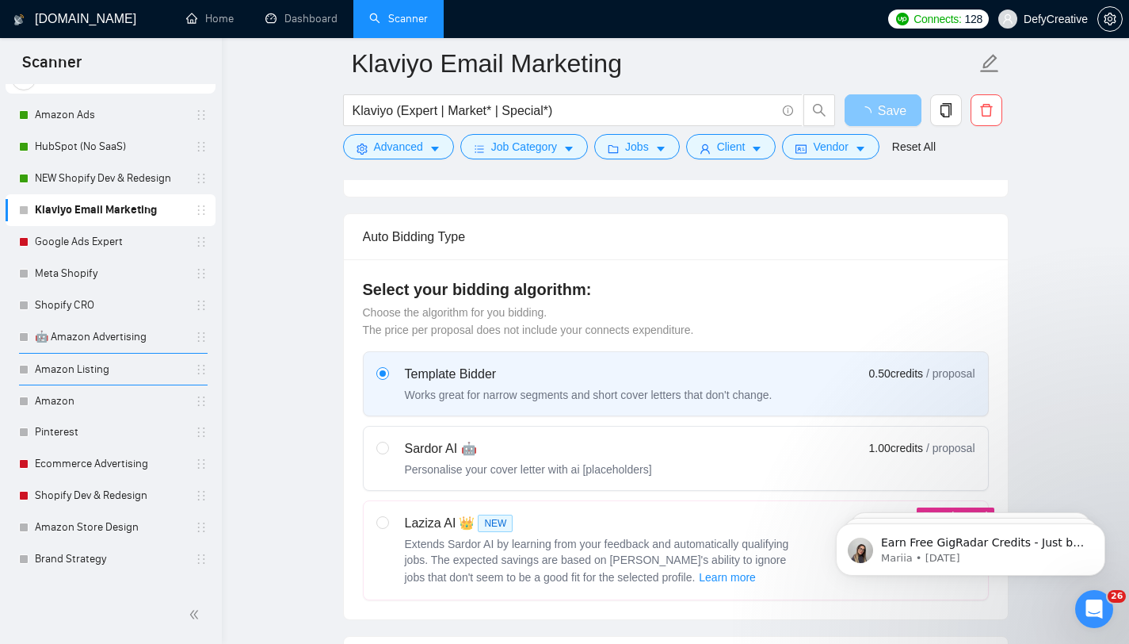
scroll to position [293, 0]
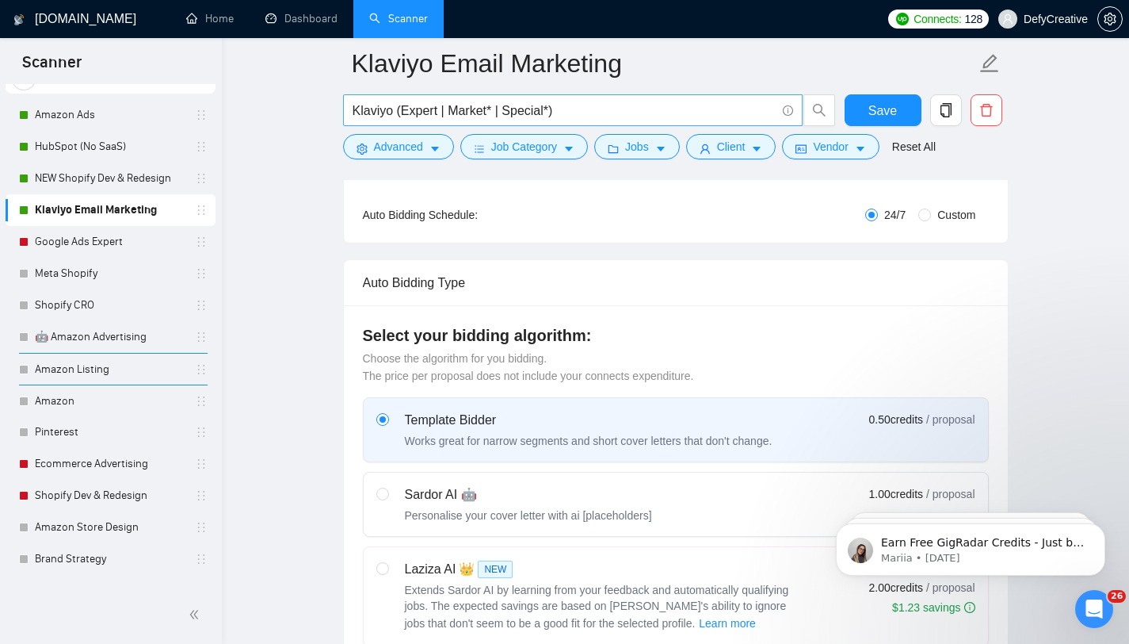
click at [552, 113] on input "Klaviyo (Expert | Market* | Special*)" at bounding box center [564, 111] width 423 height 20
click at [877, 97] on button "Save" at bounding box center [883, 110] width 77 height 32
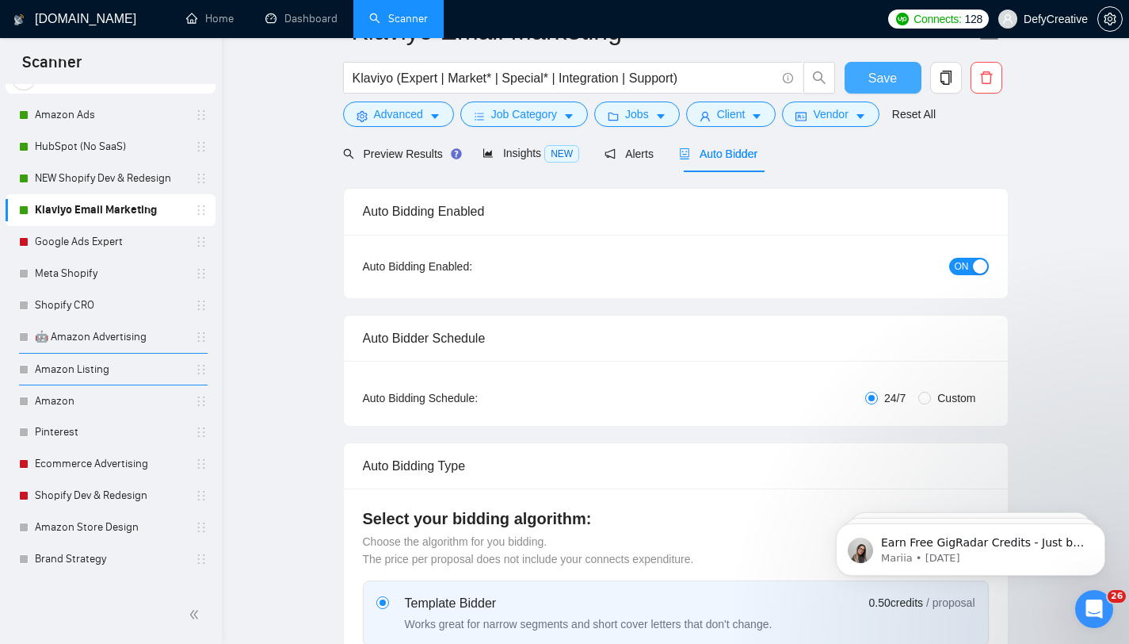
scroll to position [0, 0]
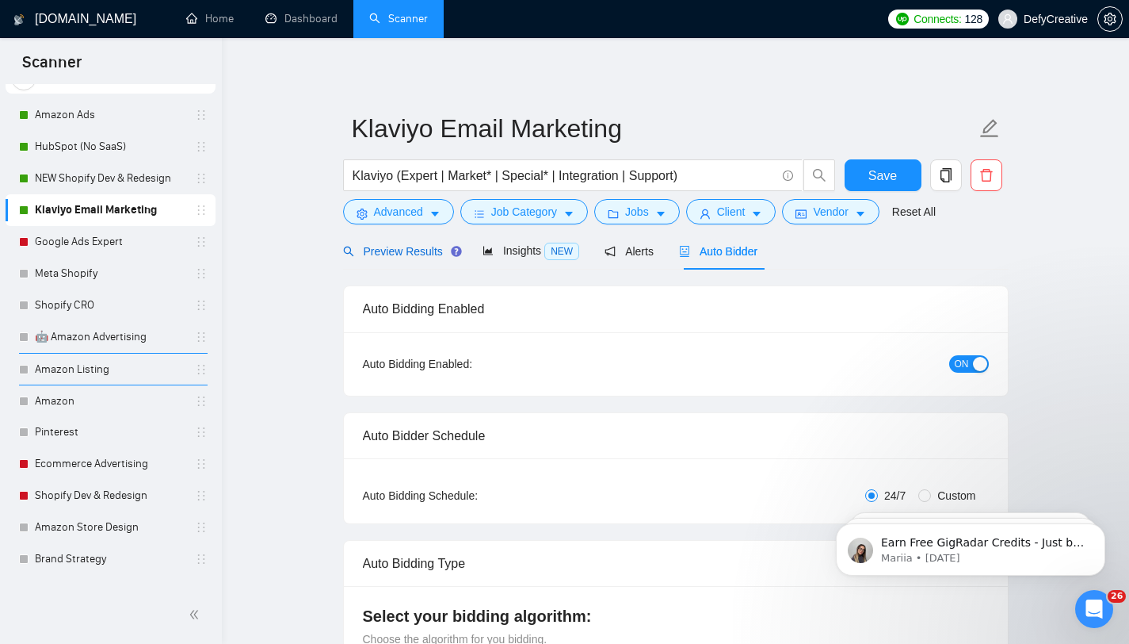
click at [425, 249] on span "Preview Results" at bounding box center [400, 251] width 114 height 13
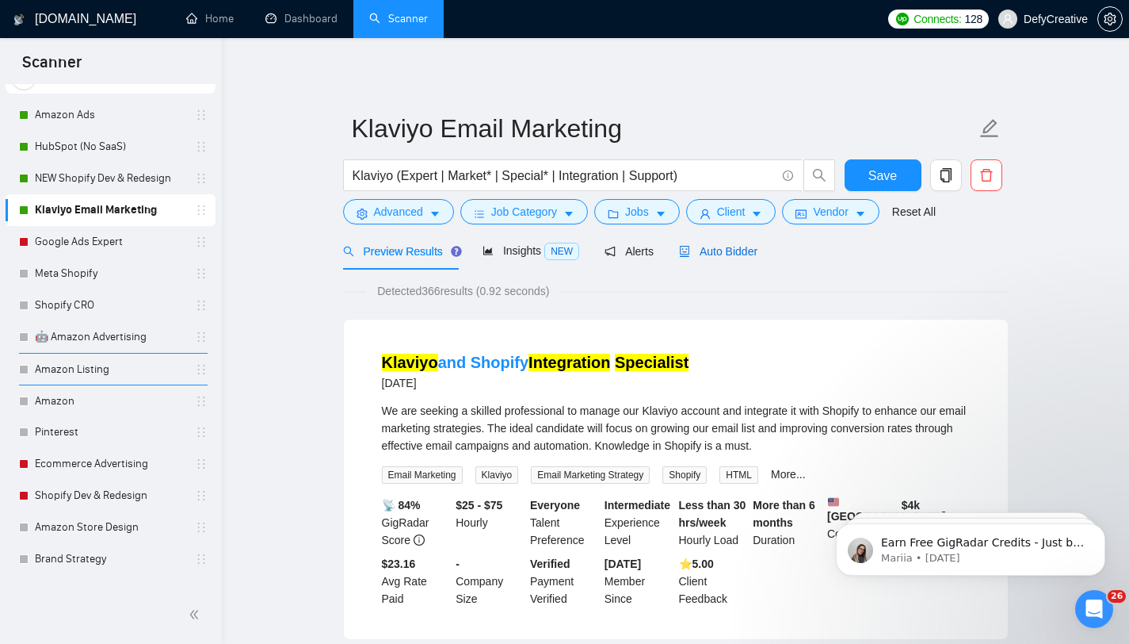
click at [723, 254] on span "Auto Bidder" at bounding box center [718, 251] width 78 height 13
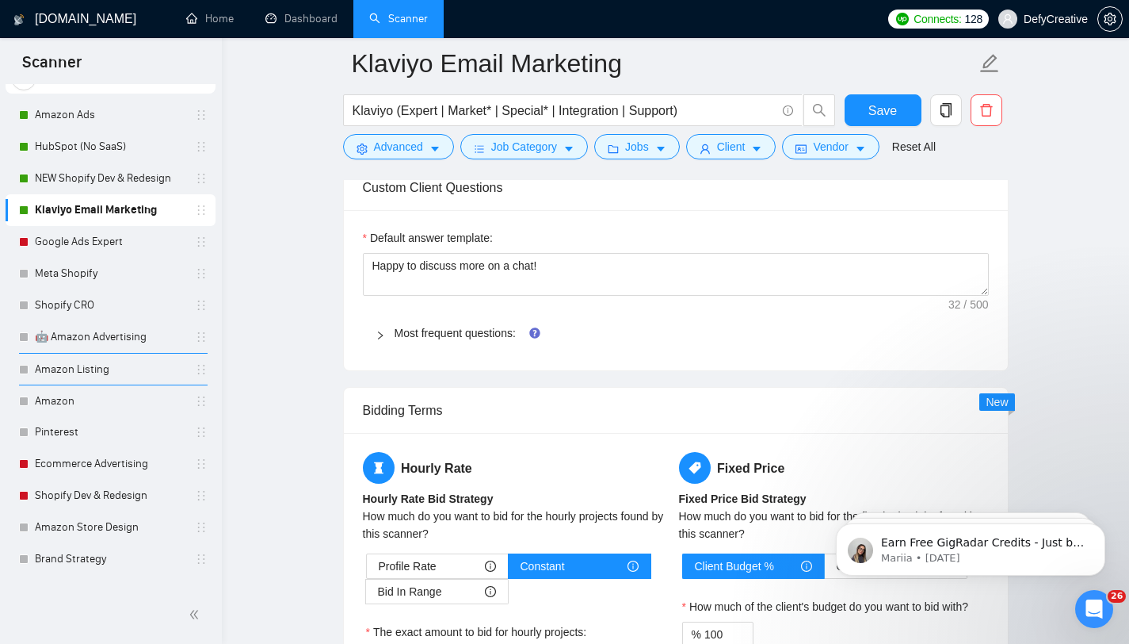
scroll to position [1723, 0]
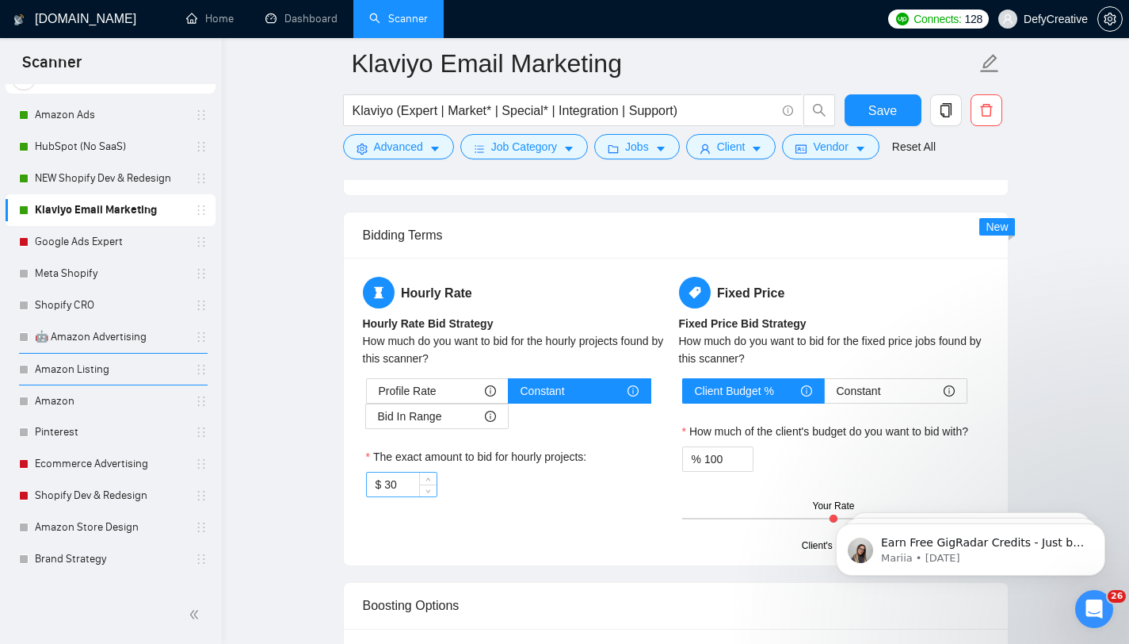
click at [407, 483] on input "30" at bounding box center [410, 484] width 52 height 24
click at [304, 464] on main "Klaviyo Email Marketing Klaviyo (Expert | Market* | Special* | Integration | Su…" at bounding box center [675, 225] width 857 height 3770
click at [870, 111] on span "Save" at bounding box center [883, 111] width 29 height 20
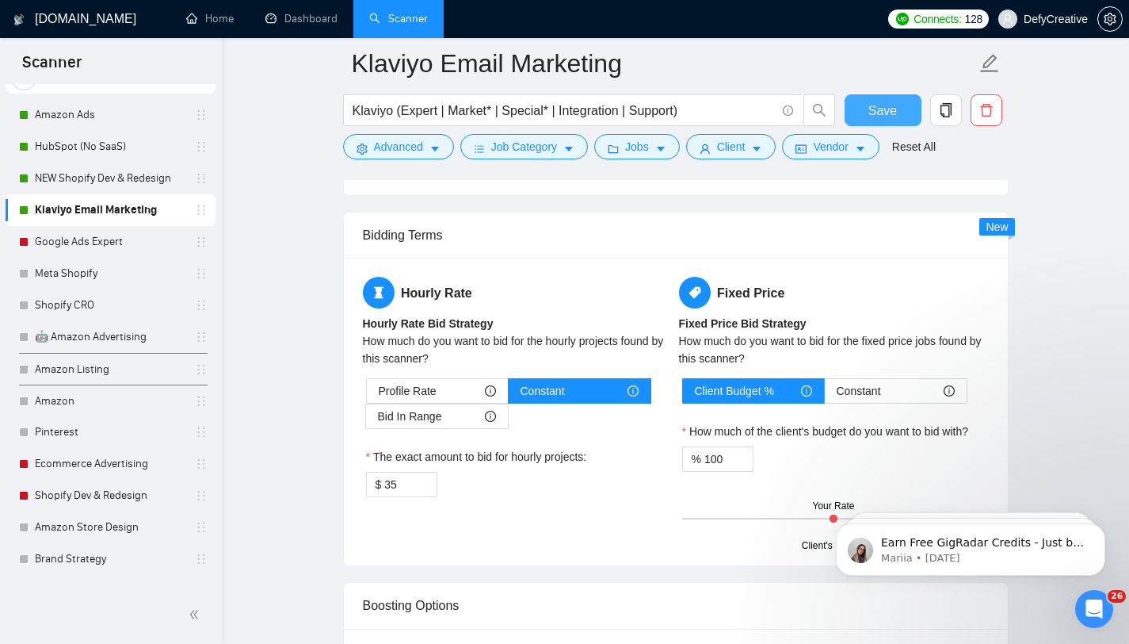
scroll to position [0, 0]
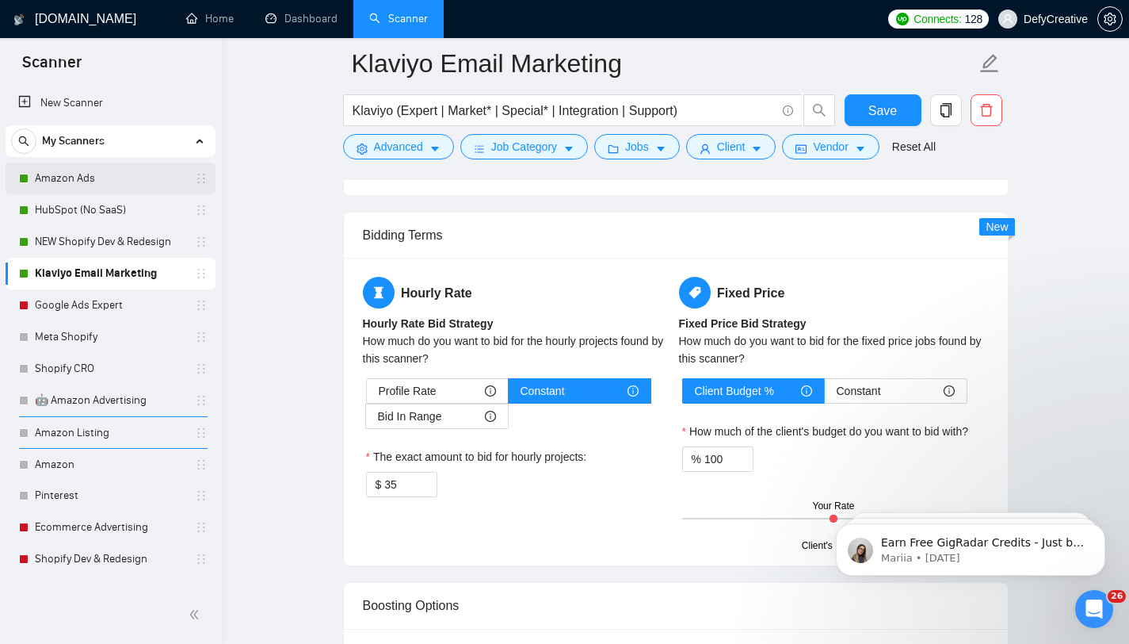
click at [59, 178] on link "Amazon Ads" at bounding box center [110, 178] width 151 height 32
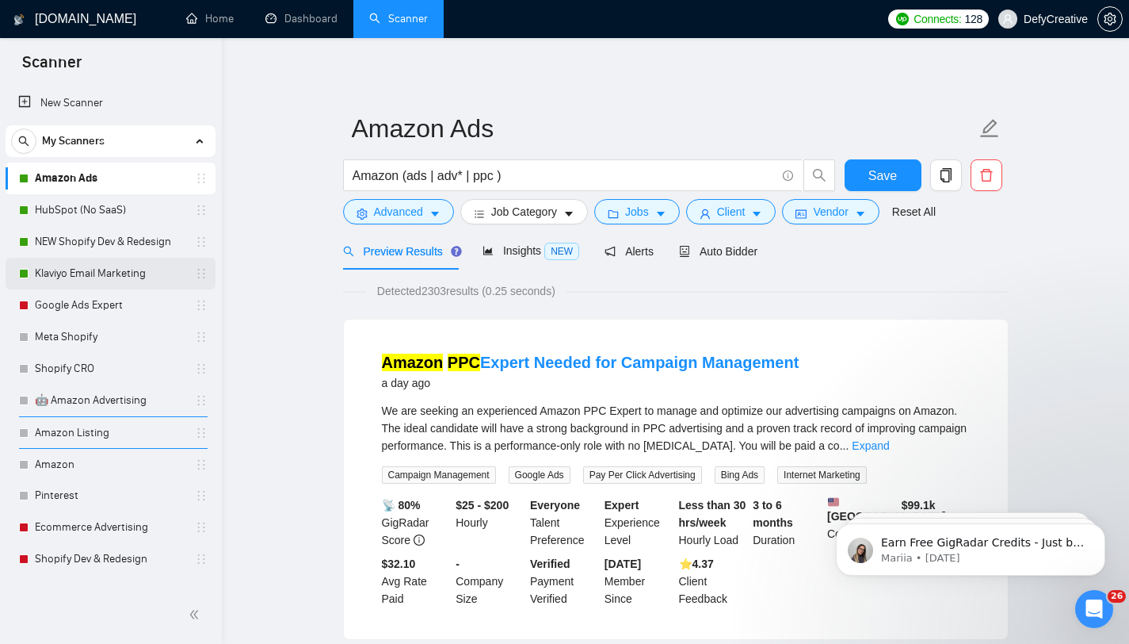
click at [57, 274] on link "Klaviyo Email Marketing" at bounding box center [110, 274] width 151 height 32
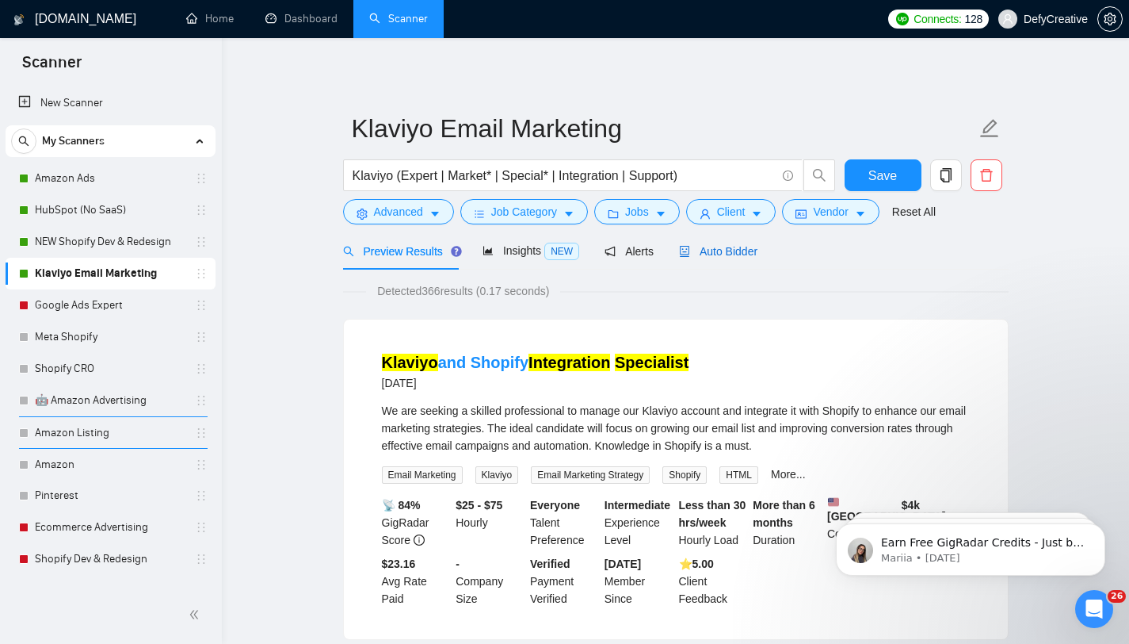
click at [713, 255] on span "Auto Bidder" at bounding box center [718, 251] width 78 height 13
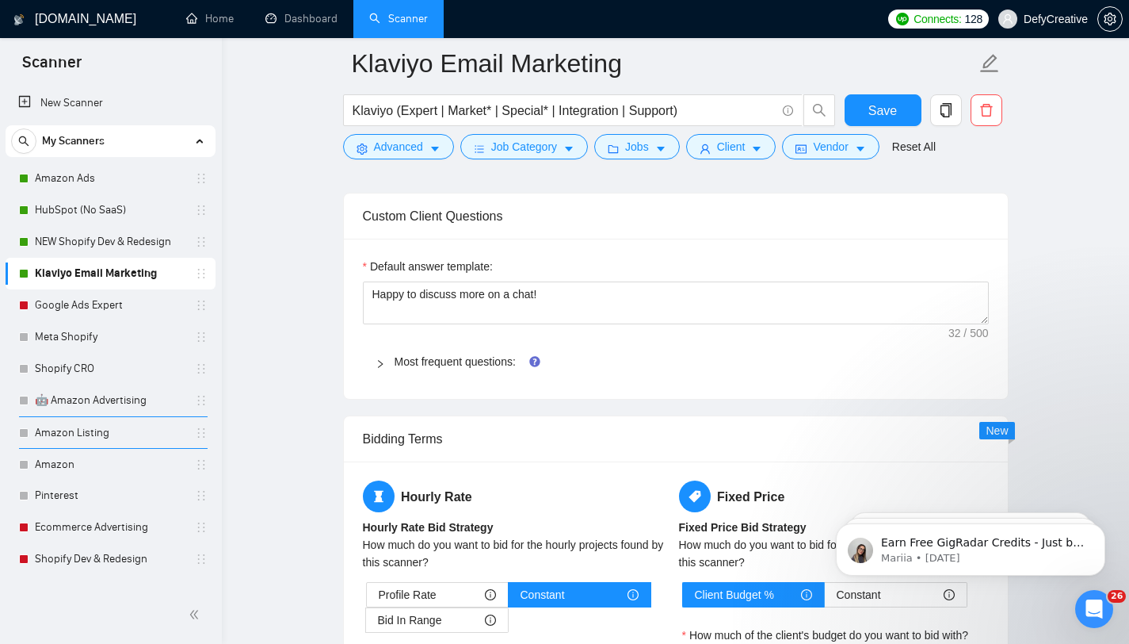
scroll to position [1807, 0]
